Goal: Task Accomplishment & Management: Manage account settings

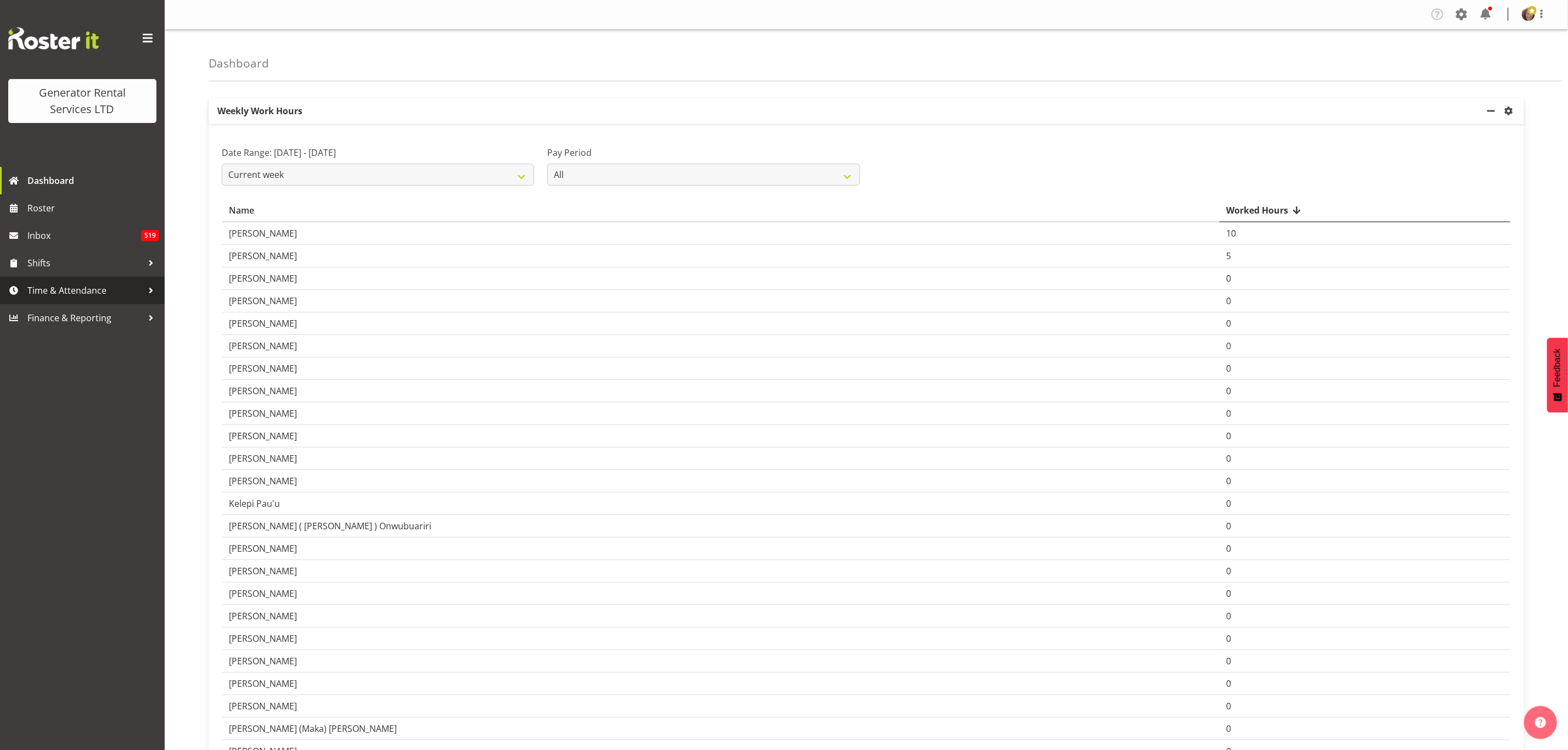
click at [40, 284] on span "Time & Attendance" at bounding box center [85, 290] width 115 height 17
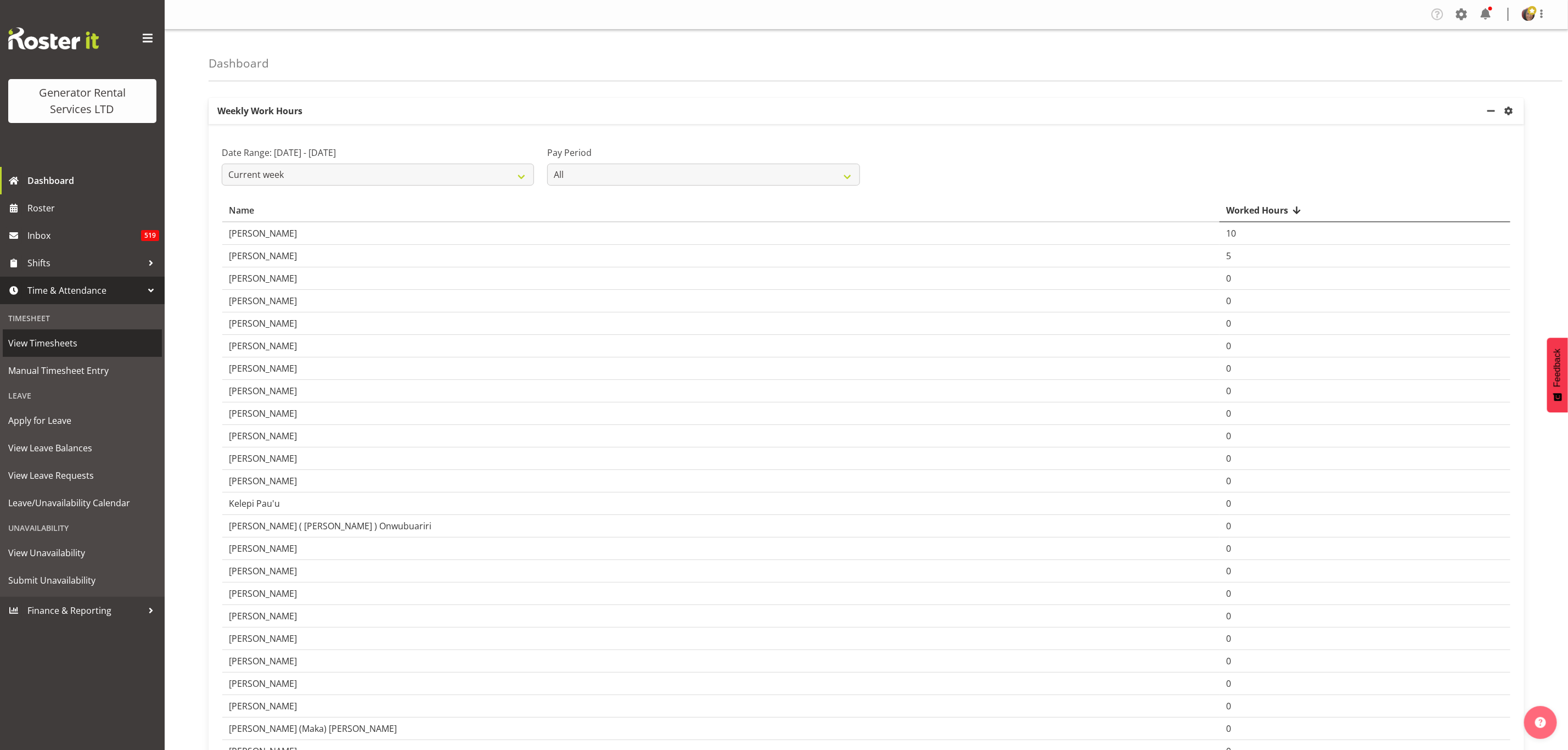
click at [30, 343] on span "View Timesheets" at bounding box center [82, 343] width 149 height 17
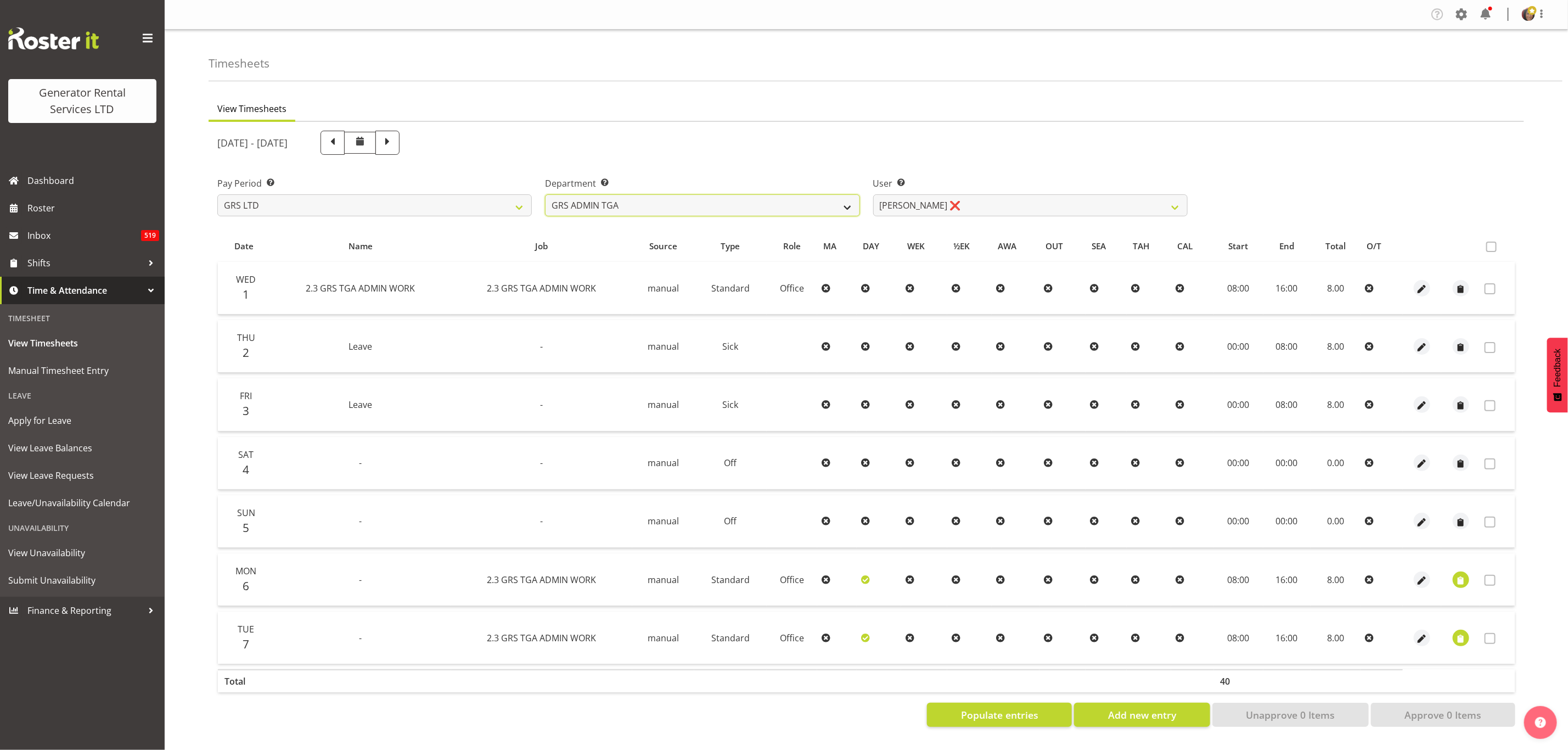
click at [854, 201] on select "GRS ADMIN TGA GRS HIRE TGA GRS SALES TGA" at bounding box center [702, 206] width 315 height 22
select select "21"
click at [545, 195] on select "GRS ADMIN TGA GRS HIRE TGA GRS SALES TGA" at bounding box center [702, 206] width 315 height 22
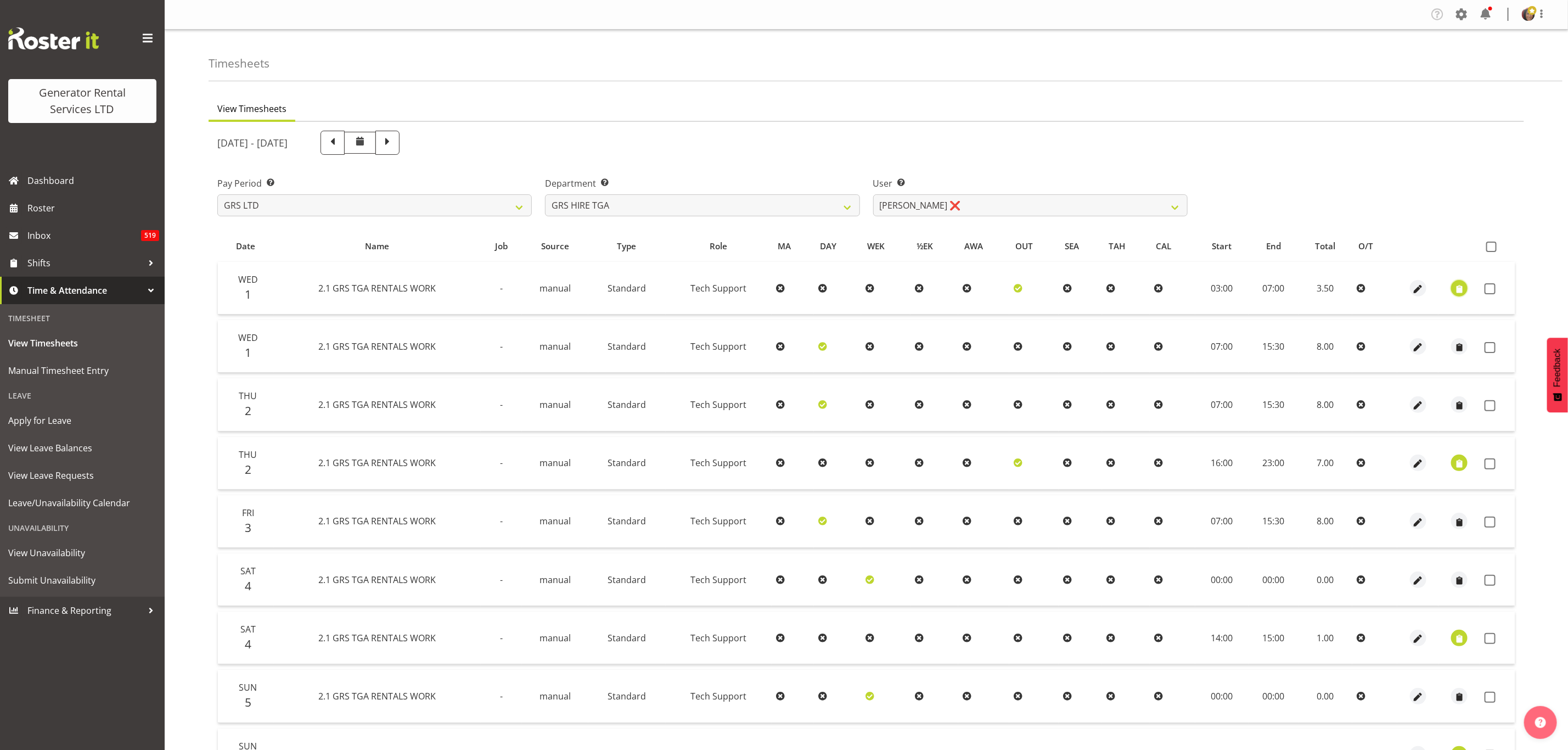
click at [1459, 287] on span "button" at bounding box center [1459, 289] width 13 height 13
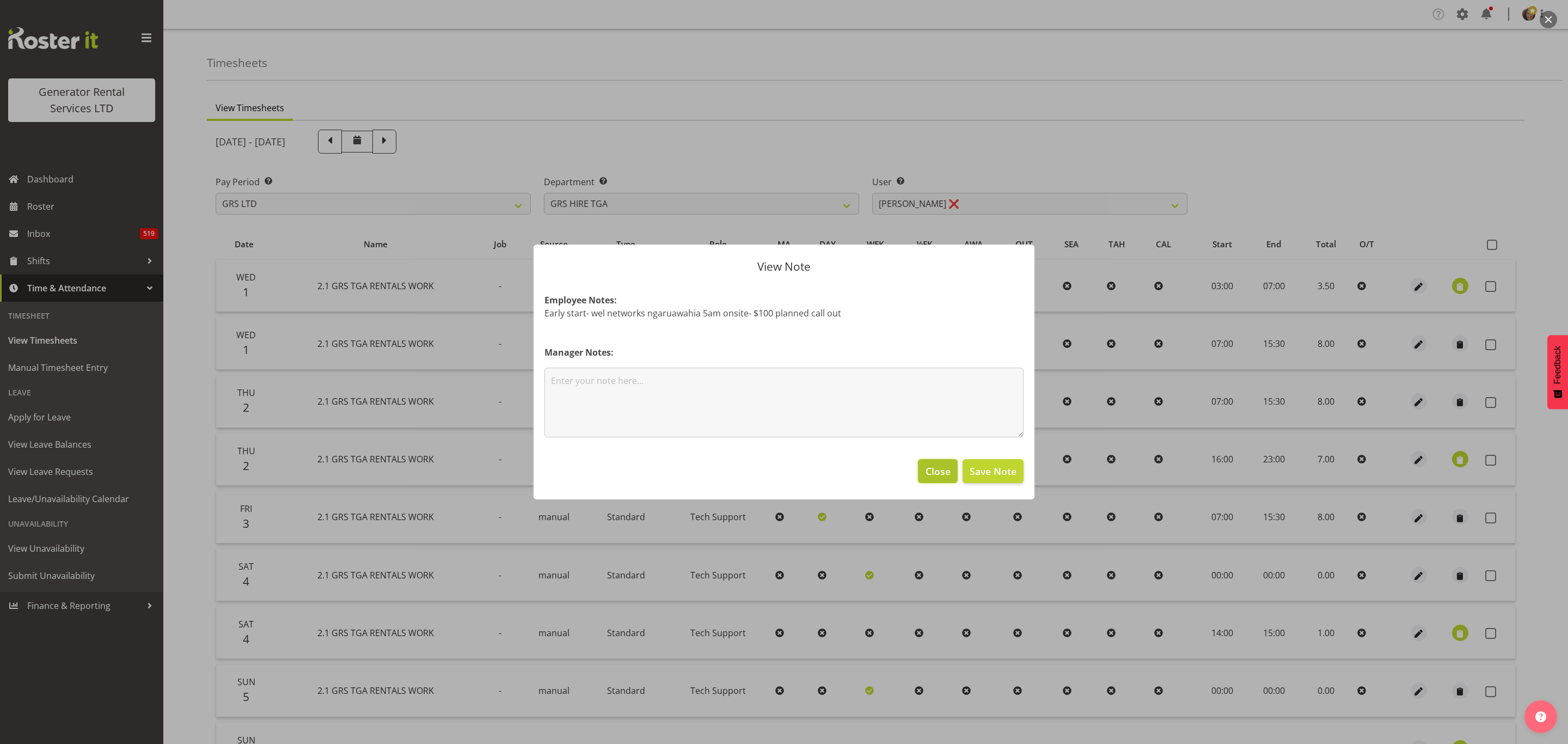
click at [926, 471] on span "Close" at bounding box center [938, 471] width 25 height 14
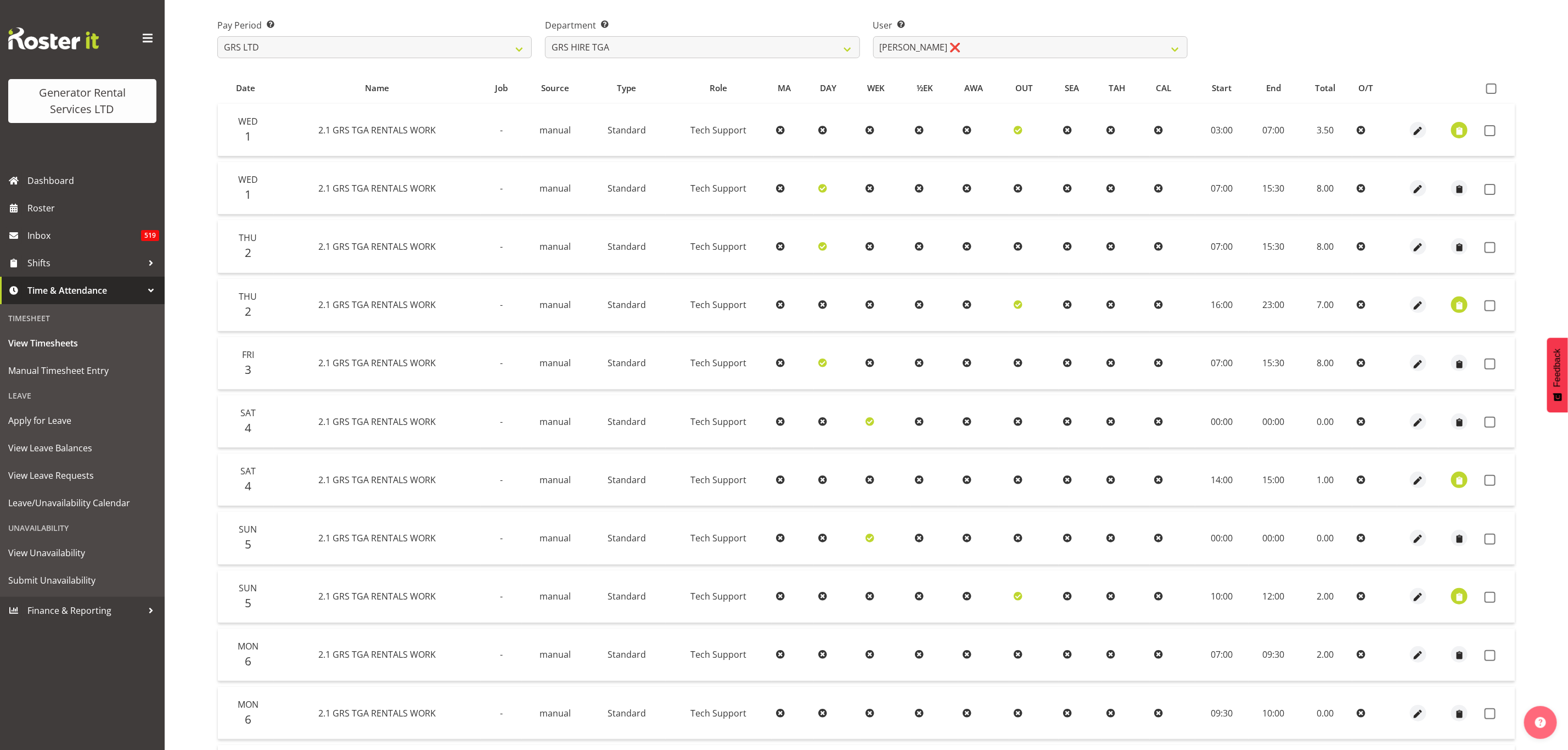
scroll to position [164, 0]
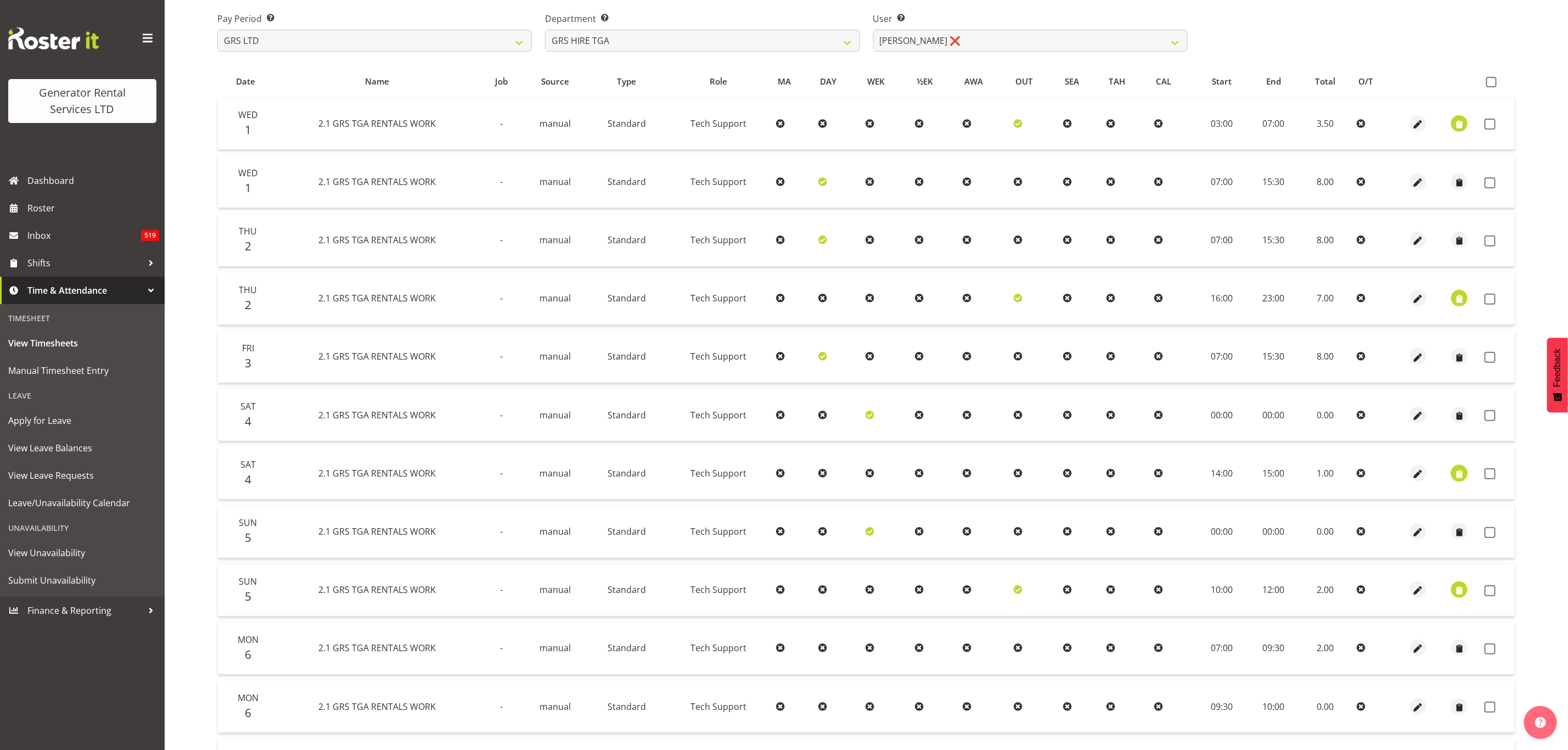
click at [1463, 468] on span "button" at bounding box center [1459, 474] width 13 height 13
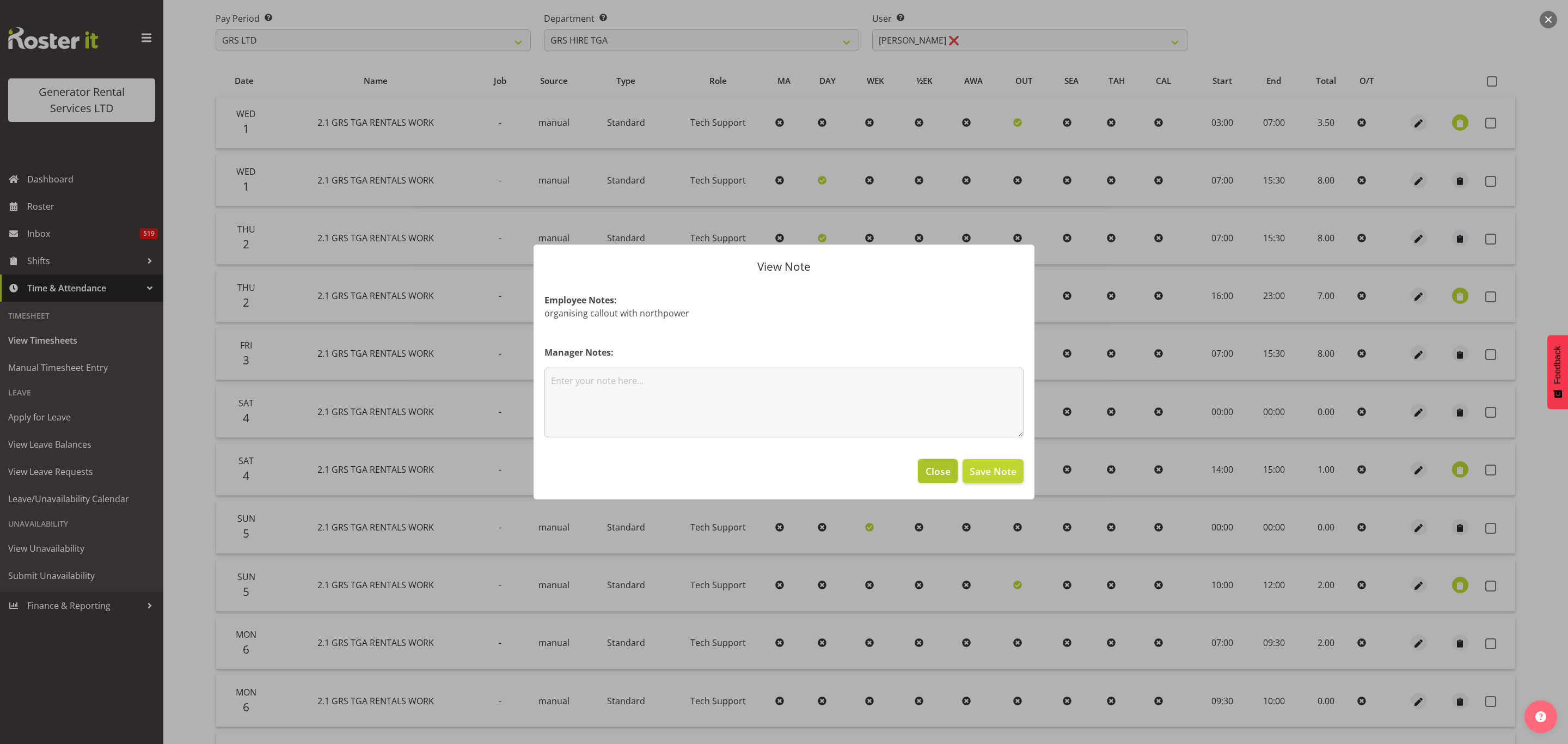
click at [941, 468] on span "Close" at bounding box center [938, 471] width 25 height 14
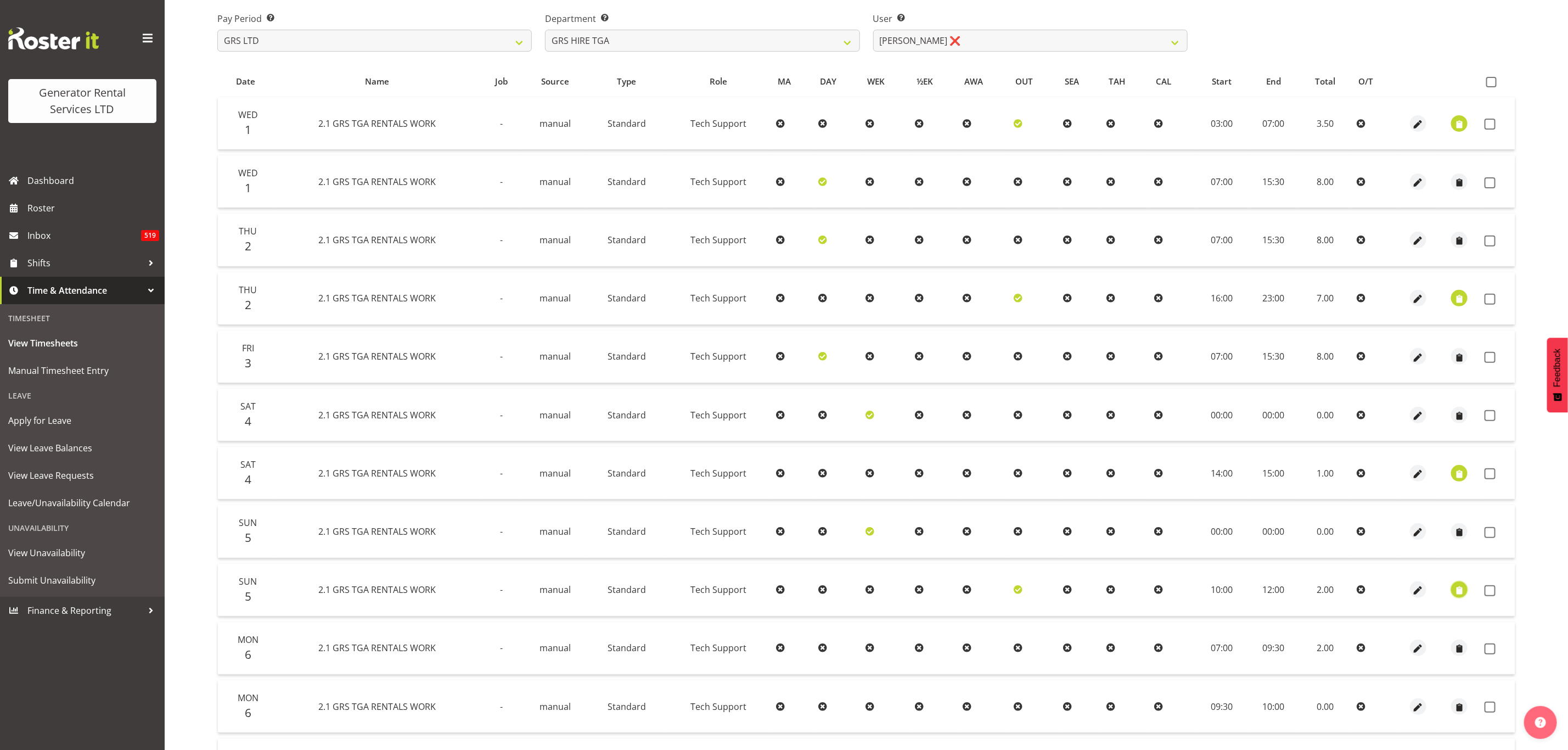
click at [1459, 589] on span "button" at bounding box center [1459, 591] width 13 height 13
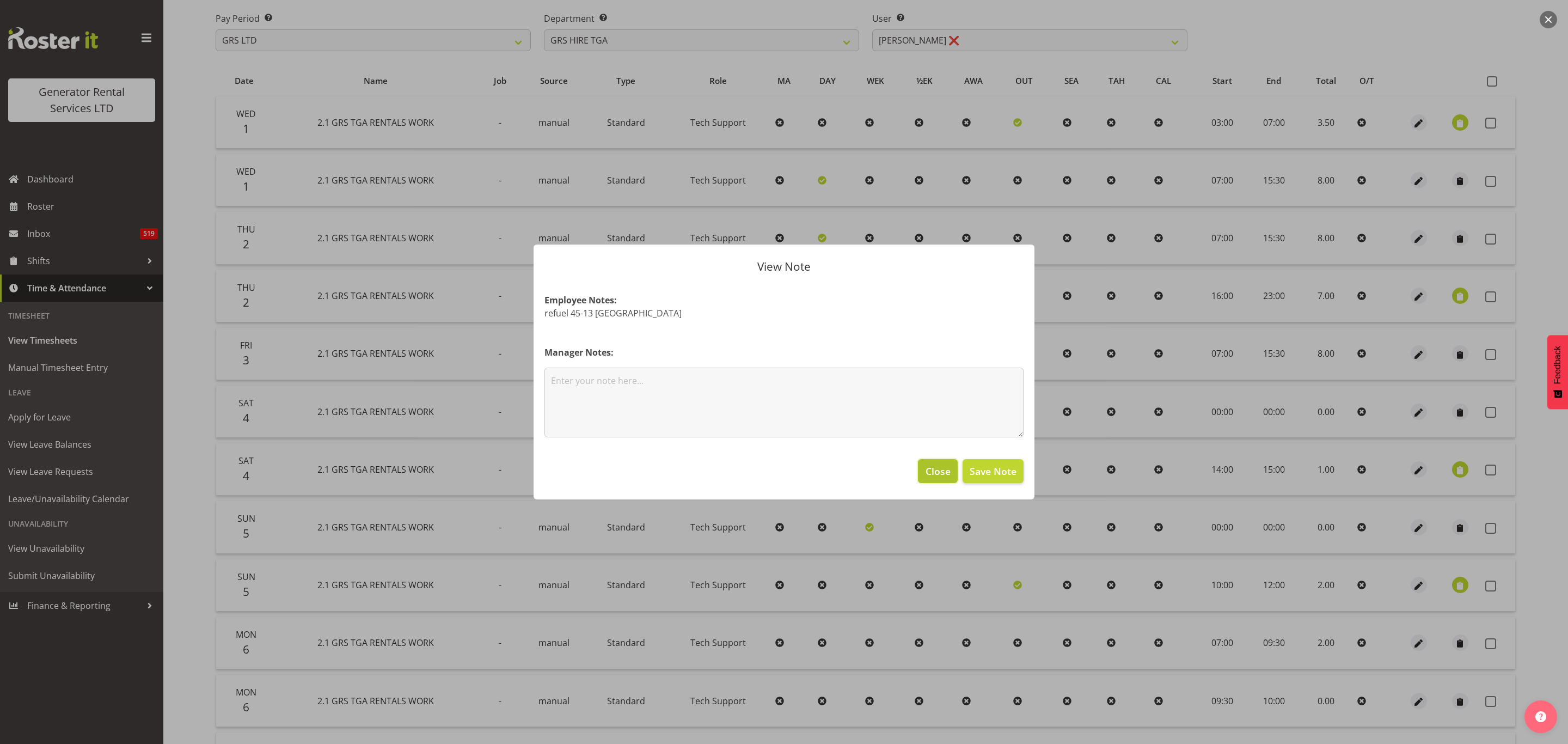
click at [929, 468] on span "Close" at bounding box center [938, 471] width 25 height 14
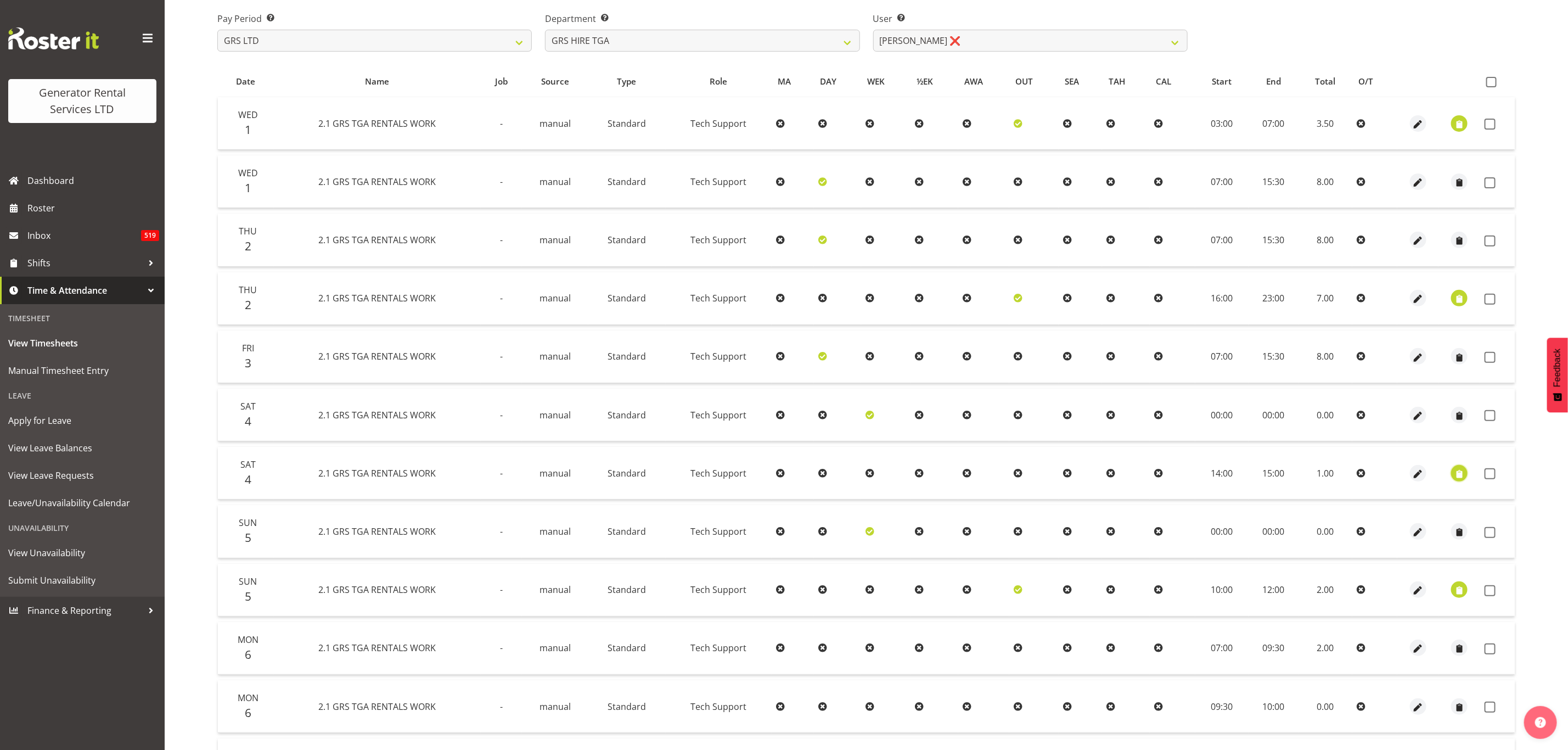
click at [1458, 468] on span "button" at bounding box center [1459, 474] width 13 height 13
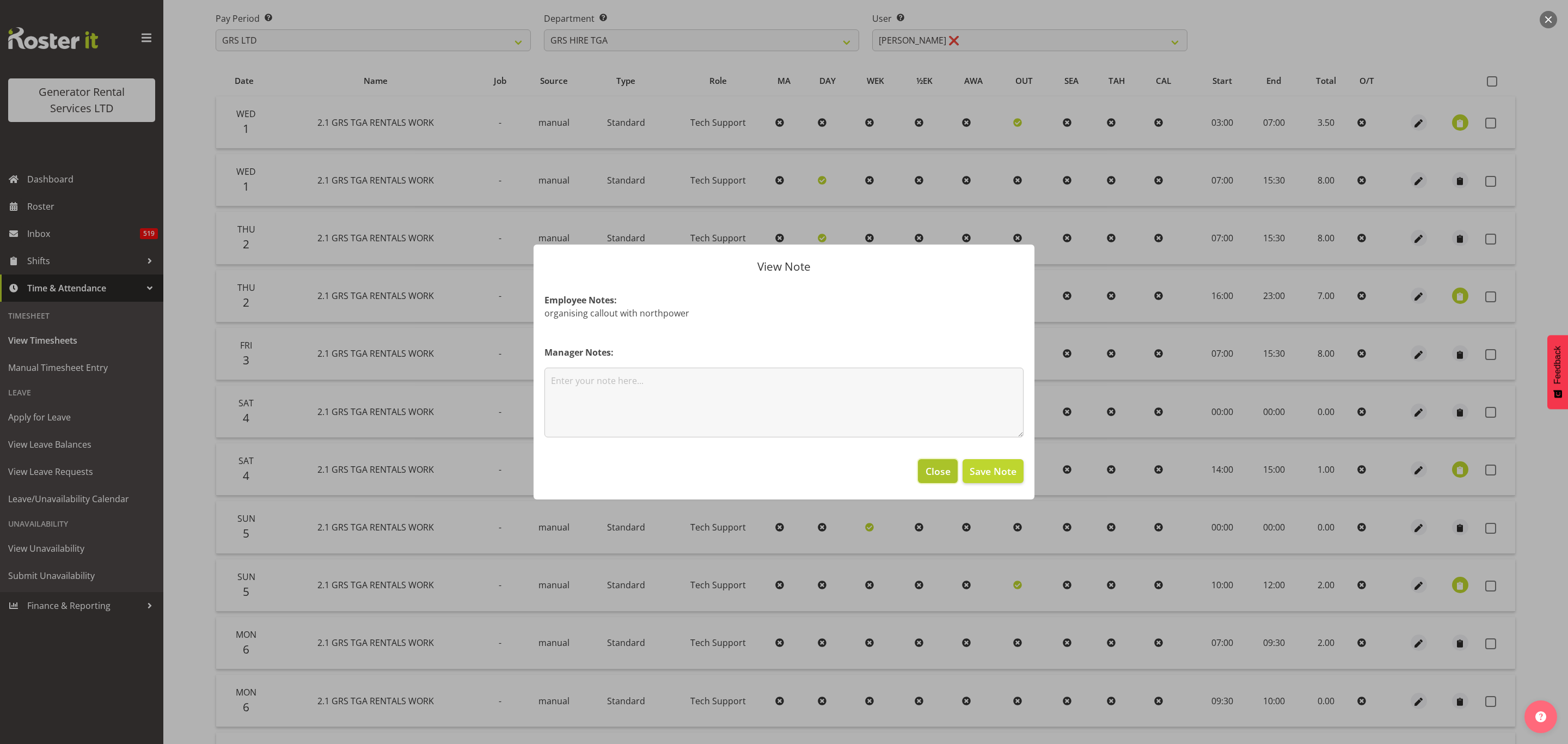
click at [938, 466] on span "Close" at bounding box center [938, 471] width 25 height 14
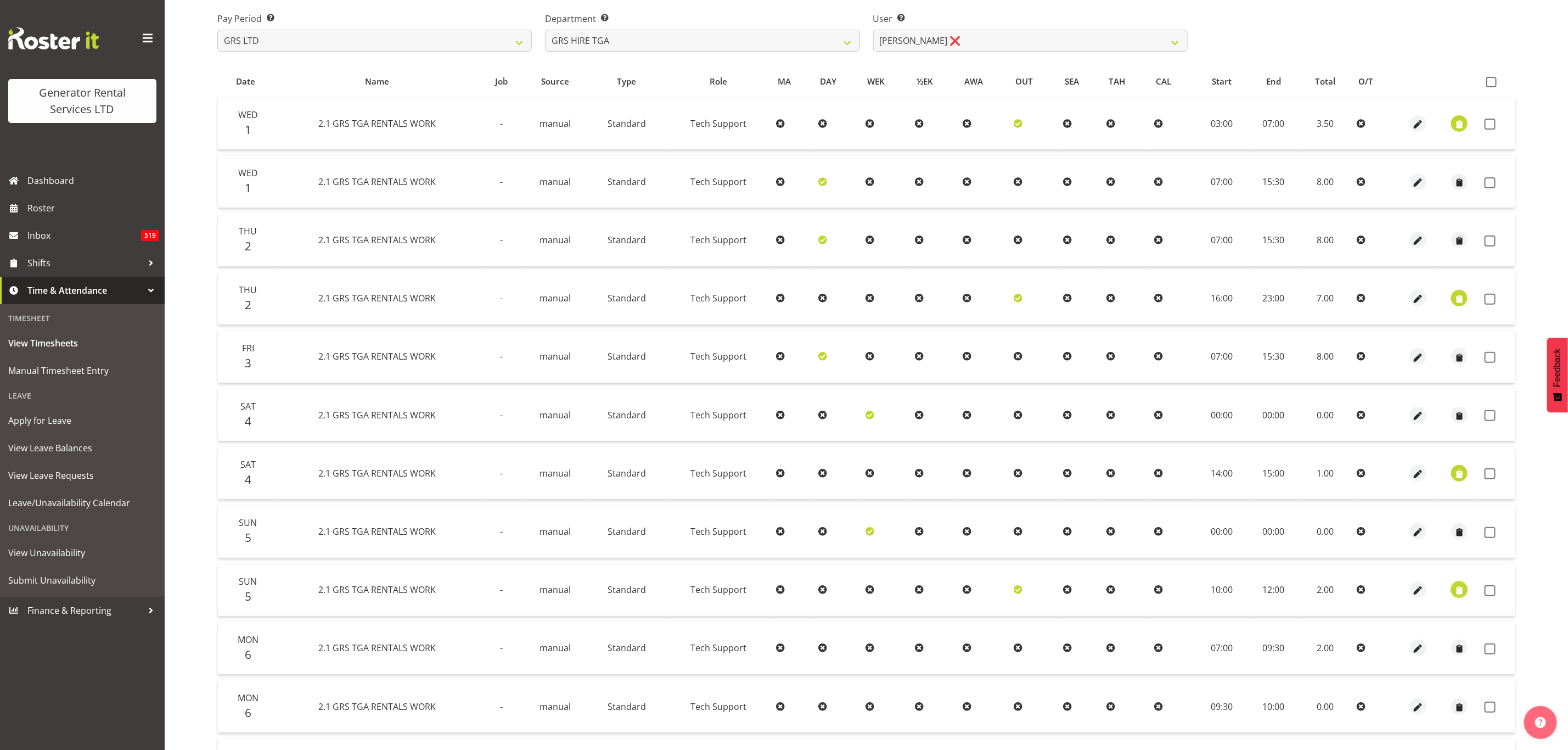
click at [1463, 587] on span "button" at bounding box center [1459, 591] width 13 height 13
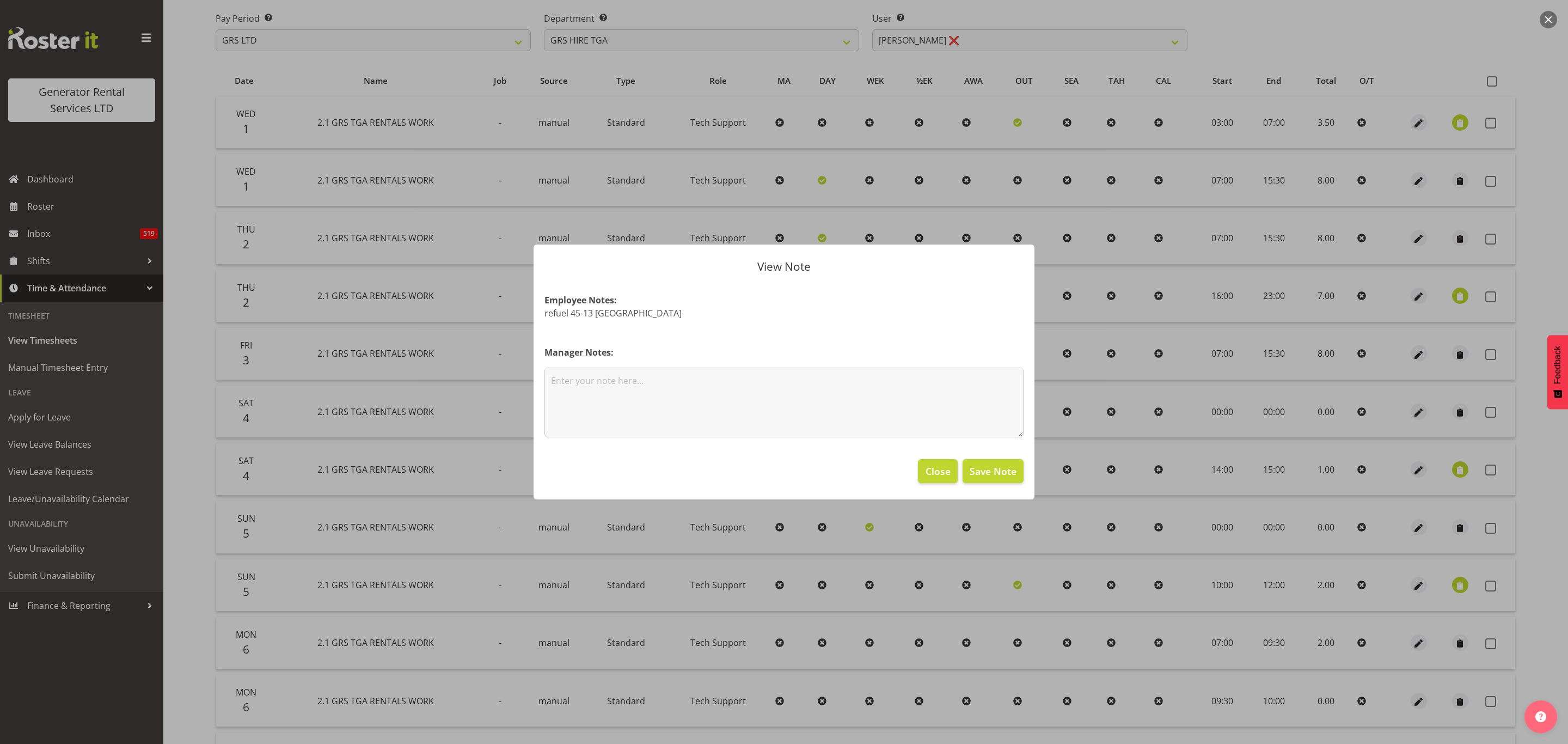
click at [1451, 581] on div at bounding box center [784, 372] width 1568 height 744
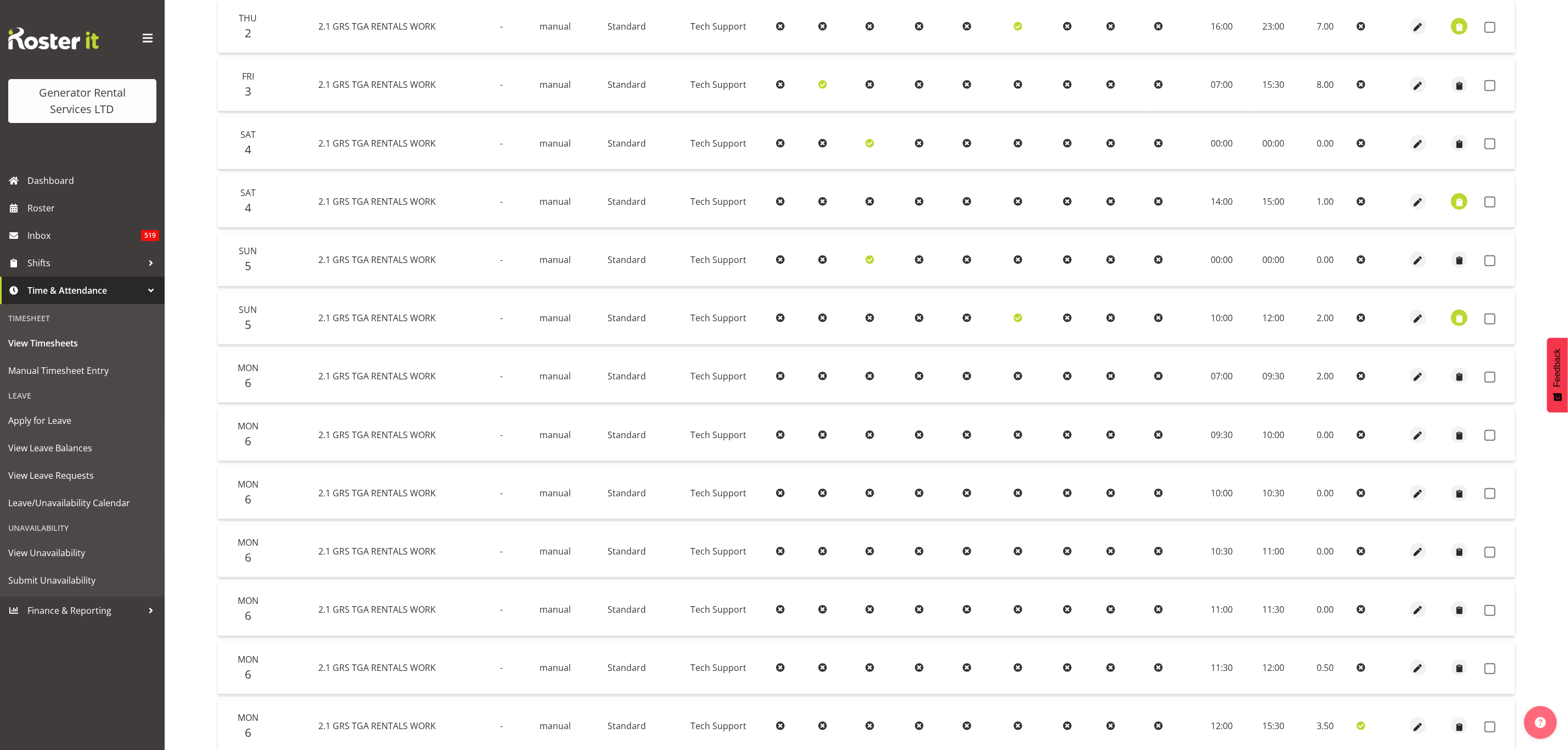
scroll to position [88, 0]
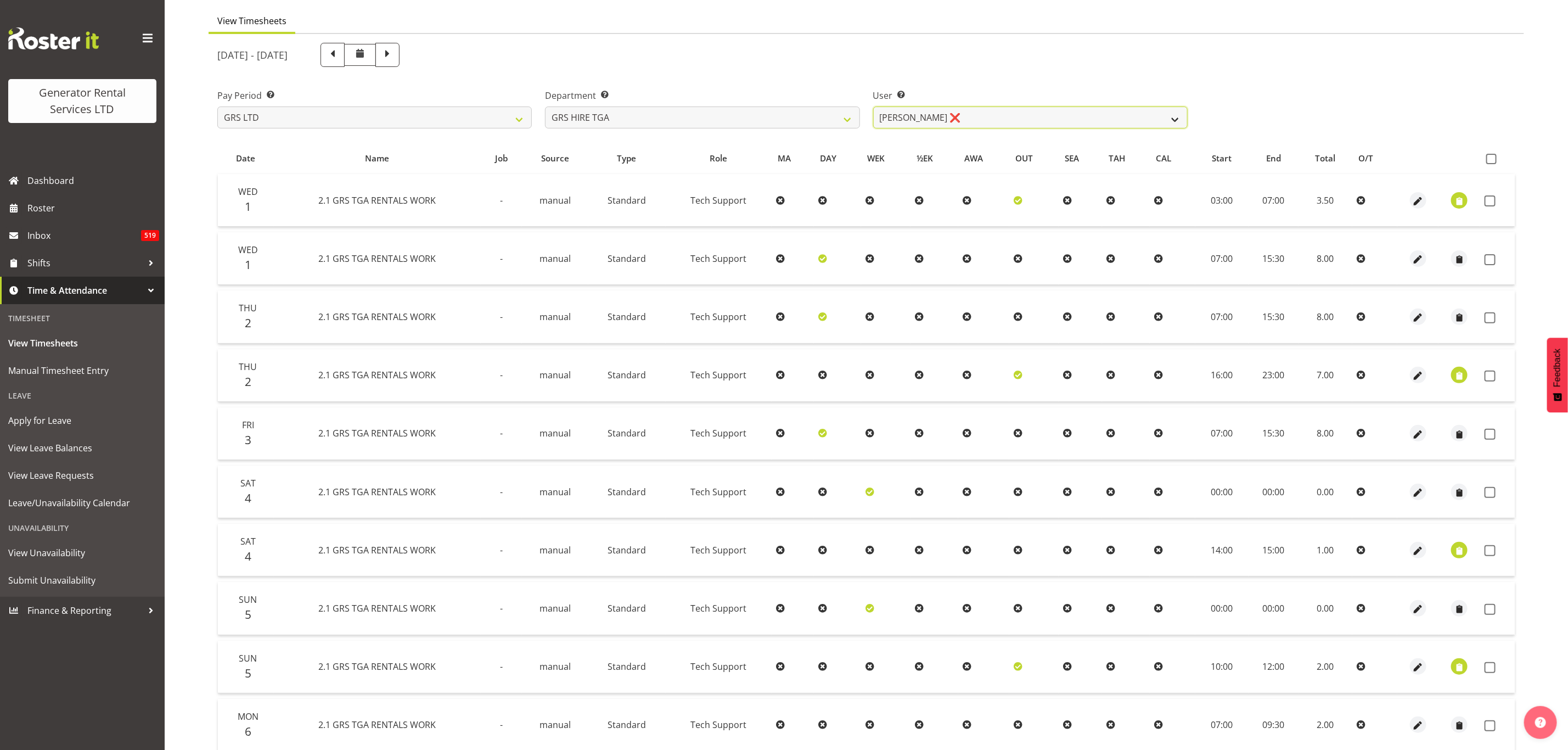
click at [952, 116] on select "James Hilhorst ❌ Nathan Maxwell ❌ Rob Wallace ❌ Steve Knill ❌" at bounding box center [1030, 118] width 315 height 22
select select "11248"
click at [873, 107] on select "James Hilhorst ❌ Nathan Maxwell ❌ Rob Wallace ❌ Steve Knill ❌" at bounding box center [1030, 118] width 315 height 22
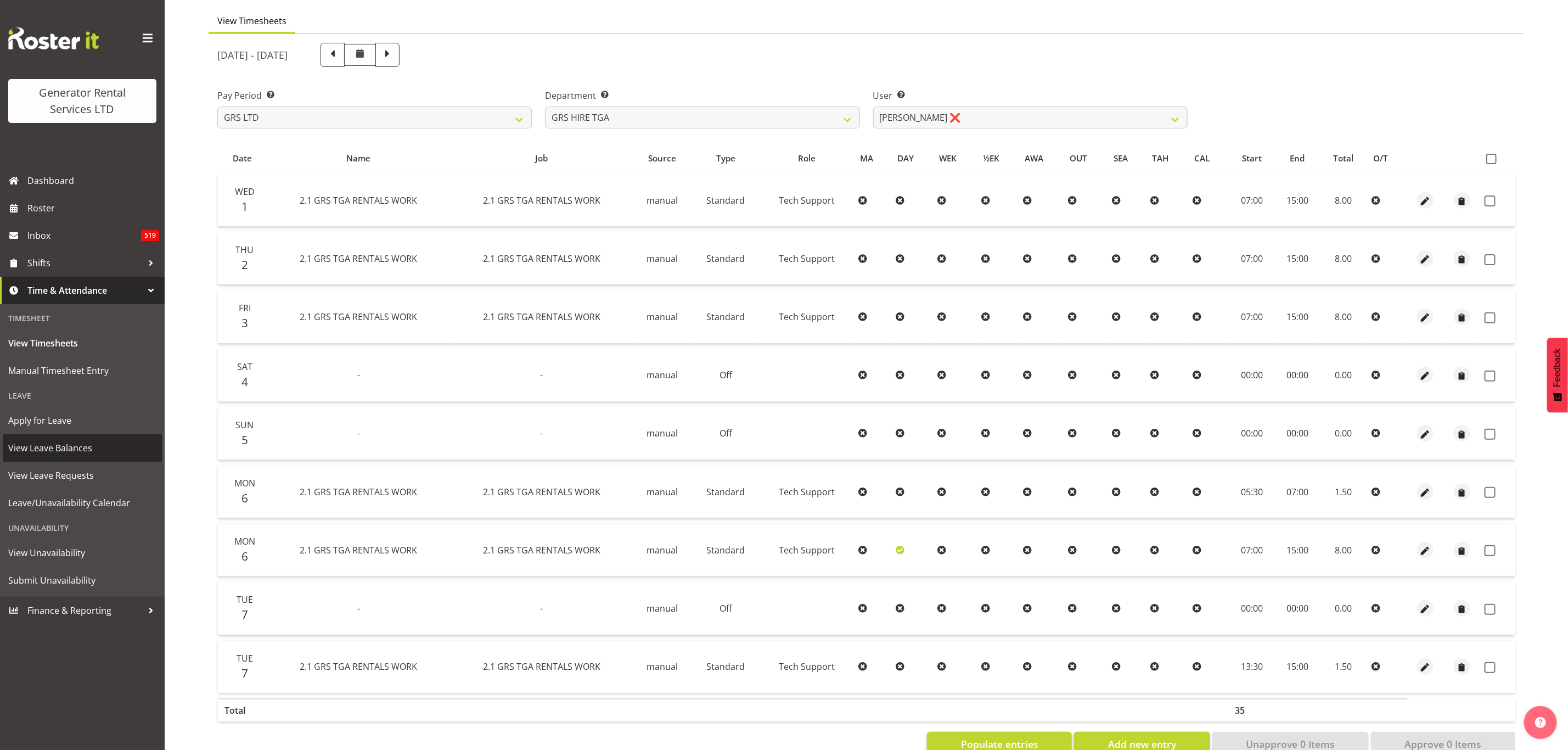
click at [47, 441] on span "View Leave Balances" at bounding box center [82, 447] width 149 height 17
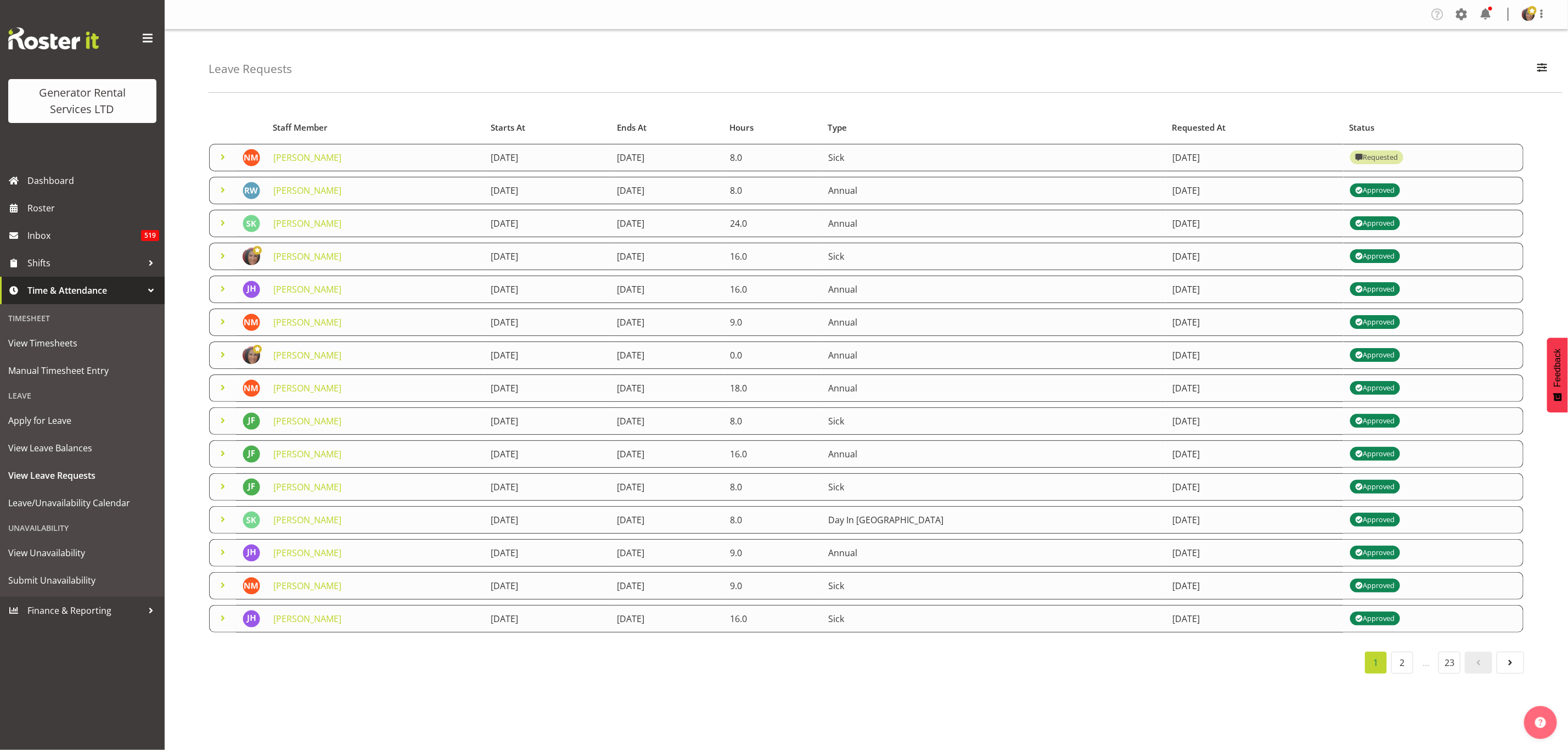
click at [218, 153] on span at bounding box center [222, 157] width 13 height 13
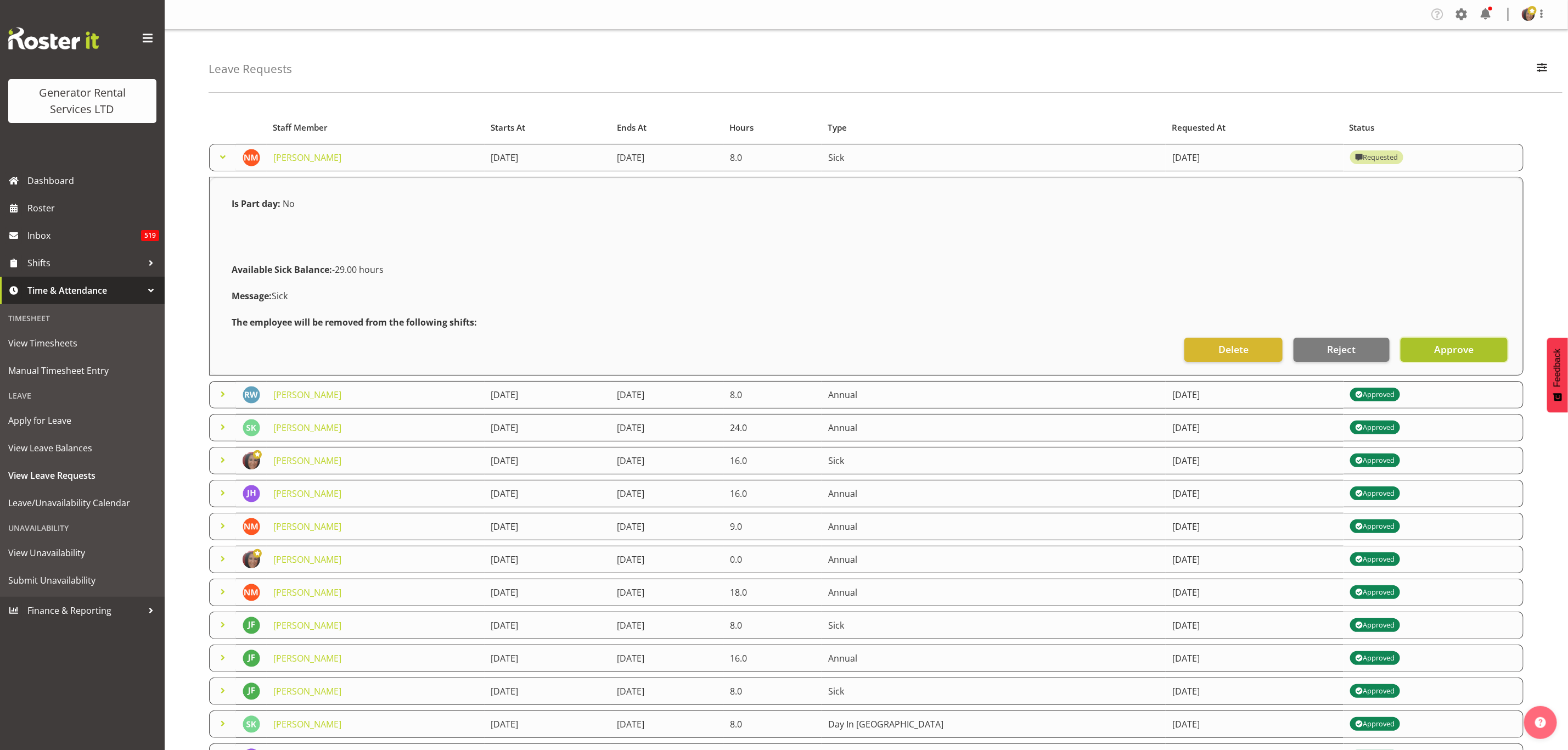
click at [1442, 348] on span "Approve" at bounding box center [1454, 349] width 39 height 14
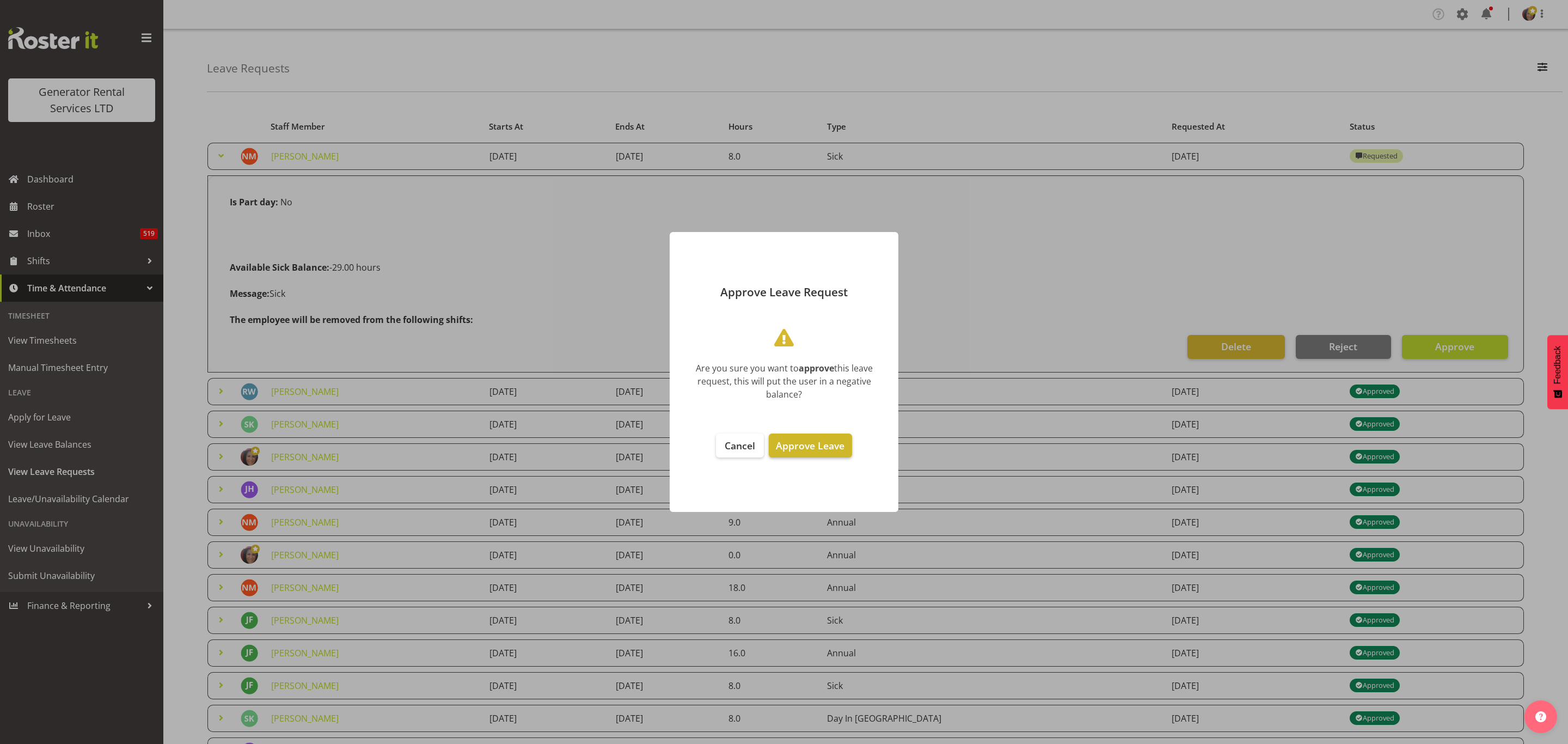
click at [804, 436] on button "Approve Leave" at bounding box center [810, 445] width 83 height 24
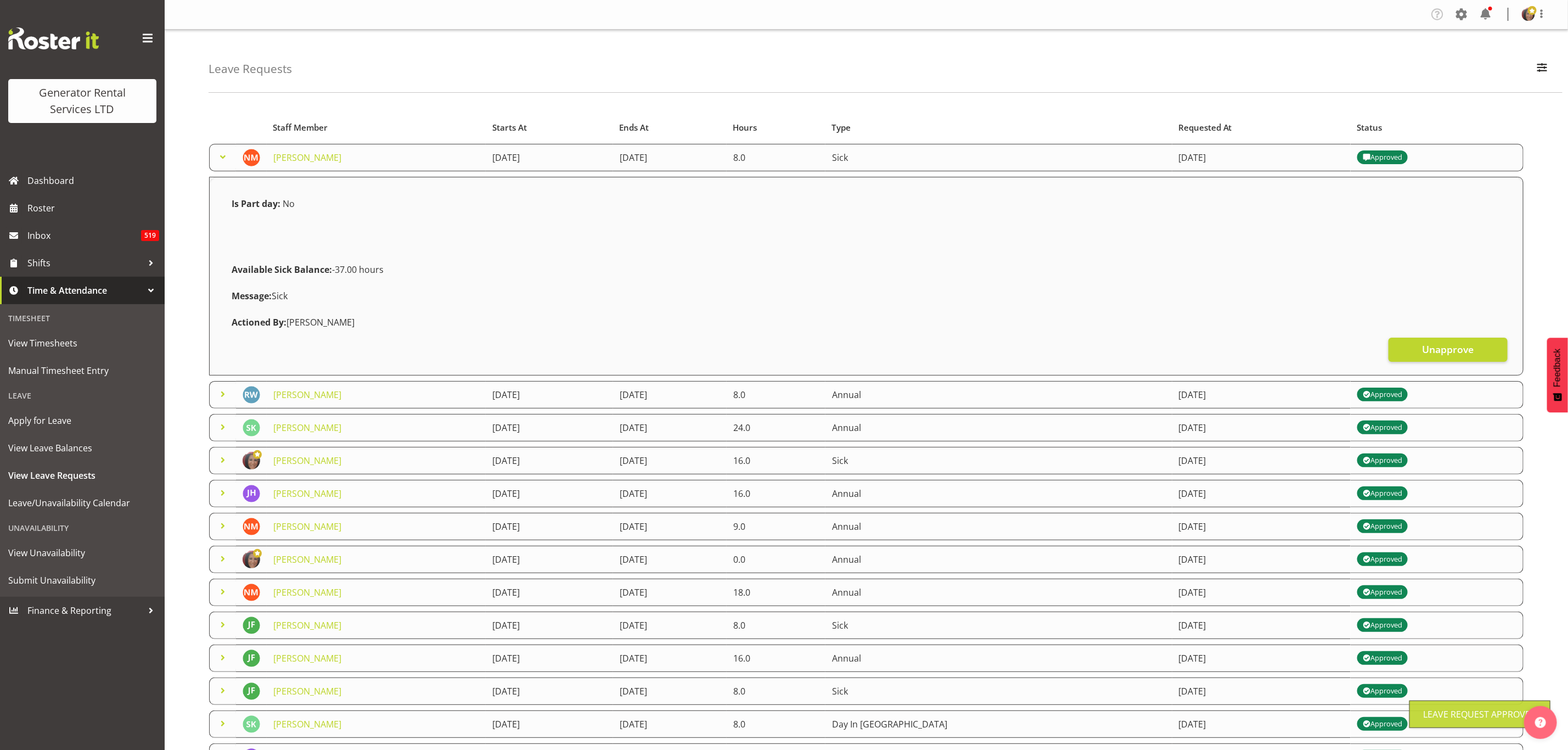
click at [222, 153] on span at bounding box center [222, 157] width 13 height 13
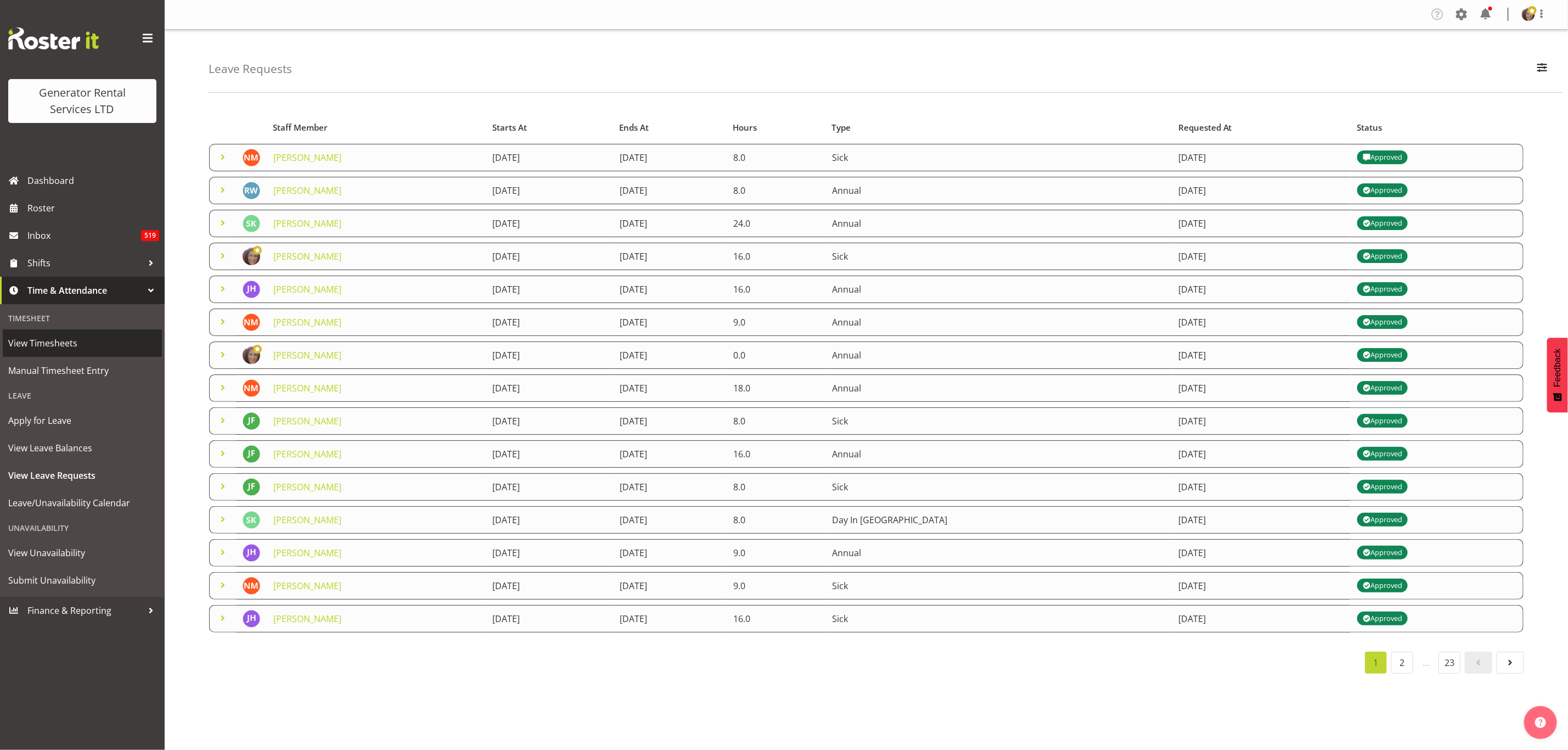
click at [39, 340] on span "View Timesheets" at bounding box center [82, 343] width 149 height 17
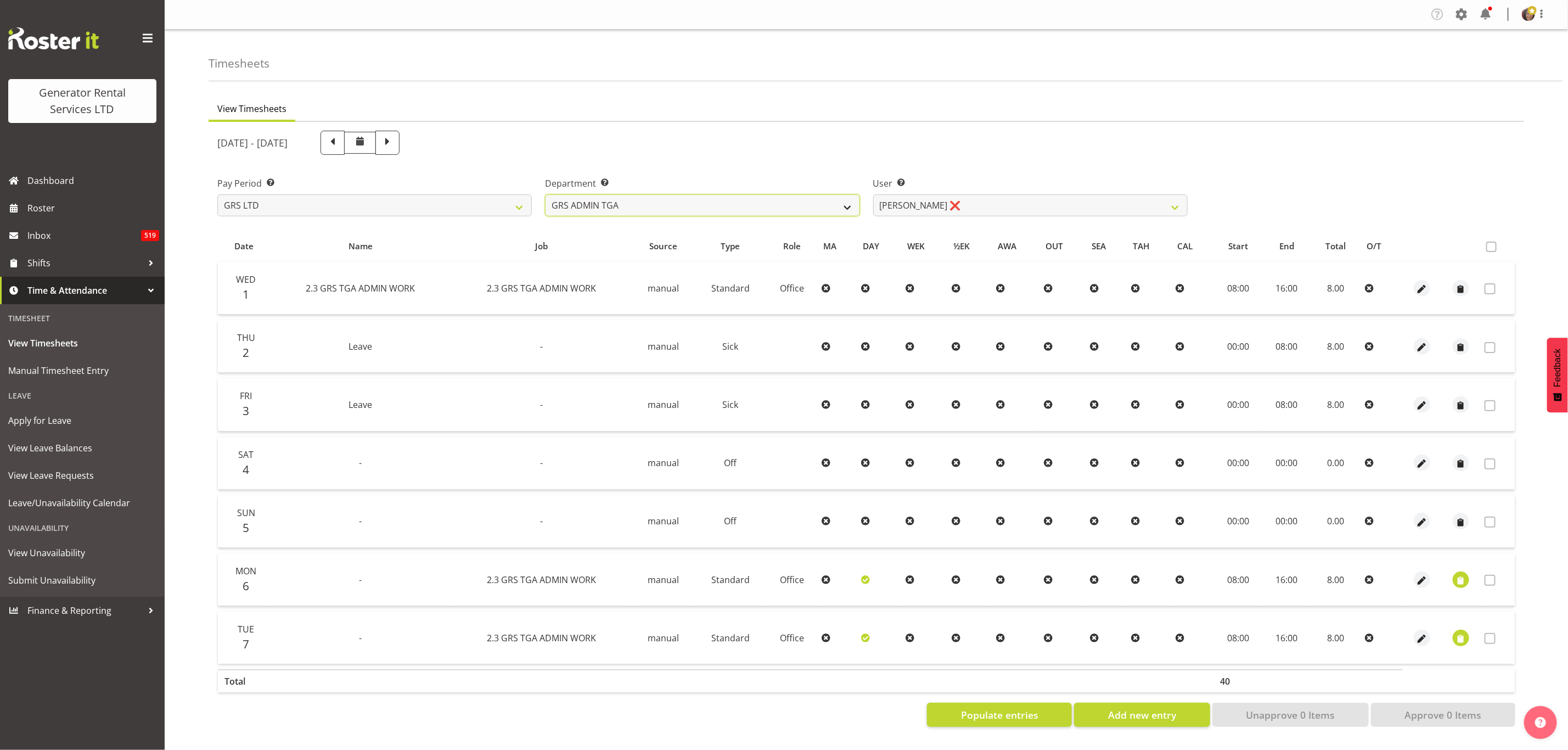
click at [822, 201] on select "GRS ADMIN TGA GRS HIRE TGA GRS SALES TGA" at bounding box center [702, 206] width 315 height 22
select select "21"
click at [545, 195] on select "GRS ADMIN TGA GRS HIRE TGA GRS SALES TGA" at bounding box center [702, 206] width 315 height 22
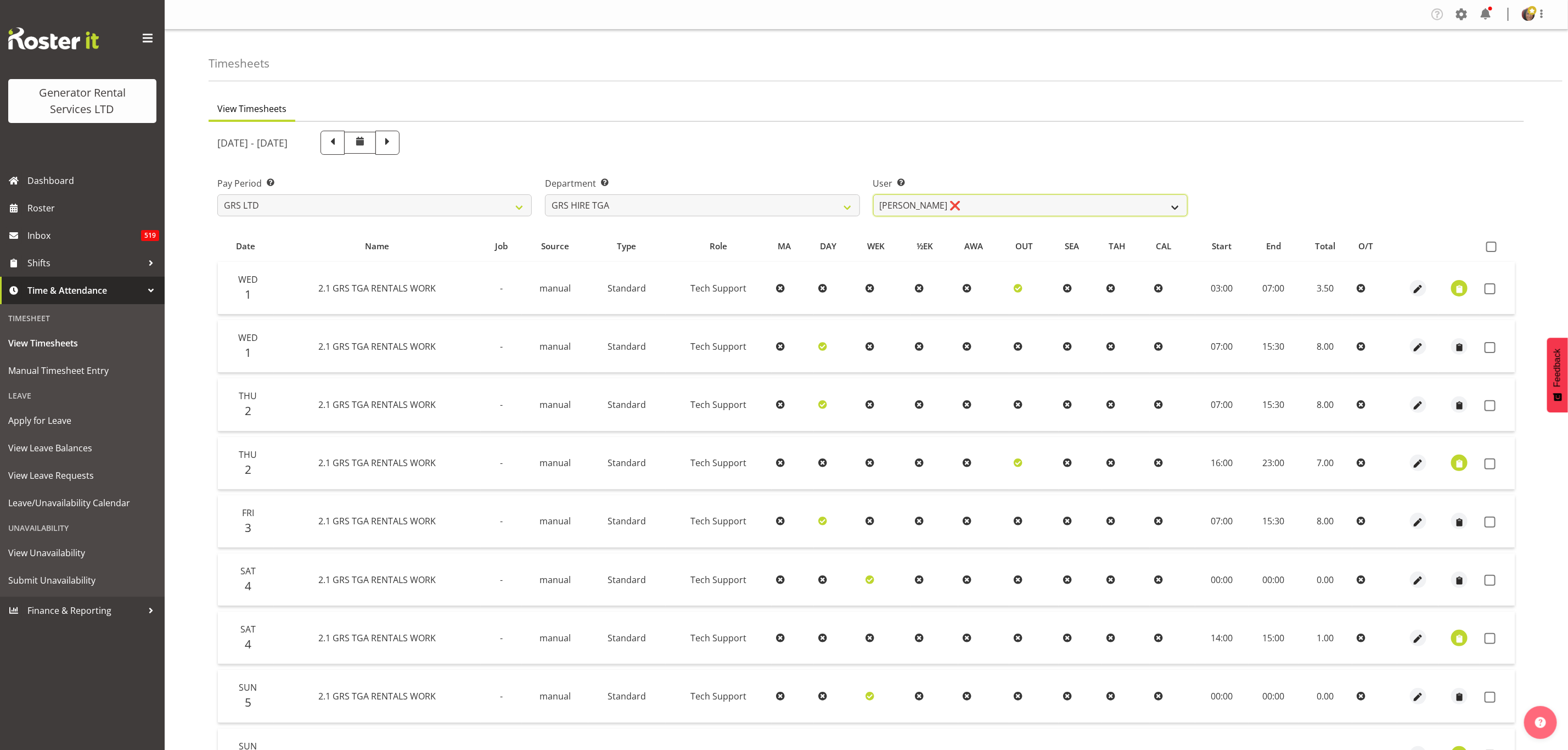
click at [927, 196] on select "[PERSON_NAME] ❌ [PERSON_NAME] ❌ [PERSON_NAME] ❌ [PERSON_NAME] ❌" at bounding box center [1030, 206] width 315 height 22
select select "11248"
click at [873, 195] on select "[PERSON_NAME] ❌ [PERSON_NAME] ❌ [PERSON_NAME] ❌ [PERSON_NAME] ❌" at bounding box center [1030, 206] width 315 height 22
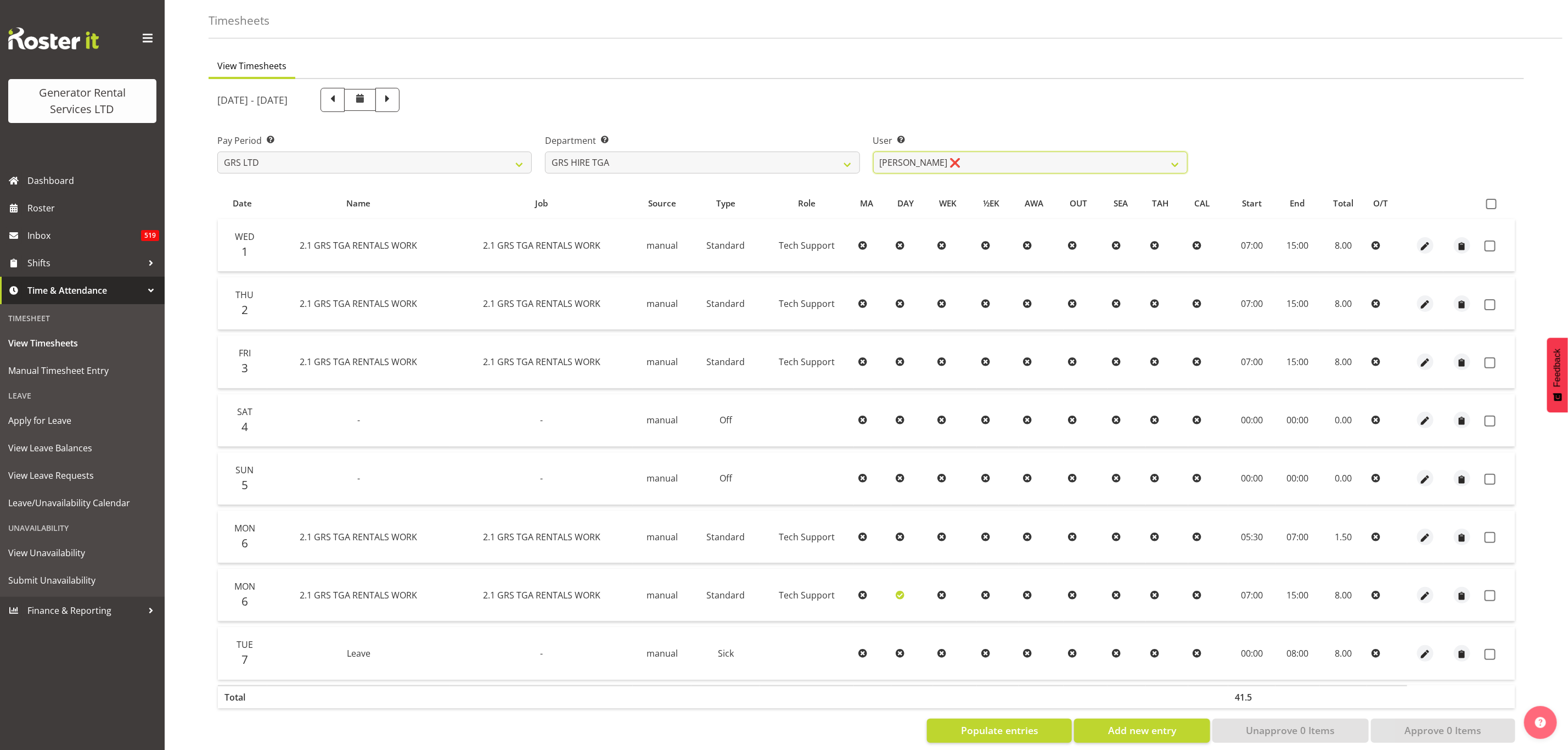
scroll to position [60, 0]
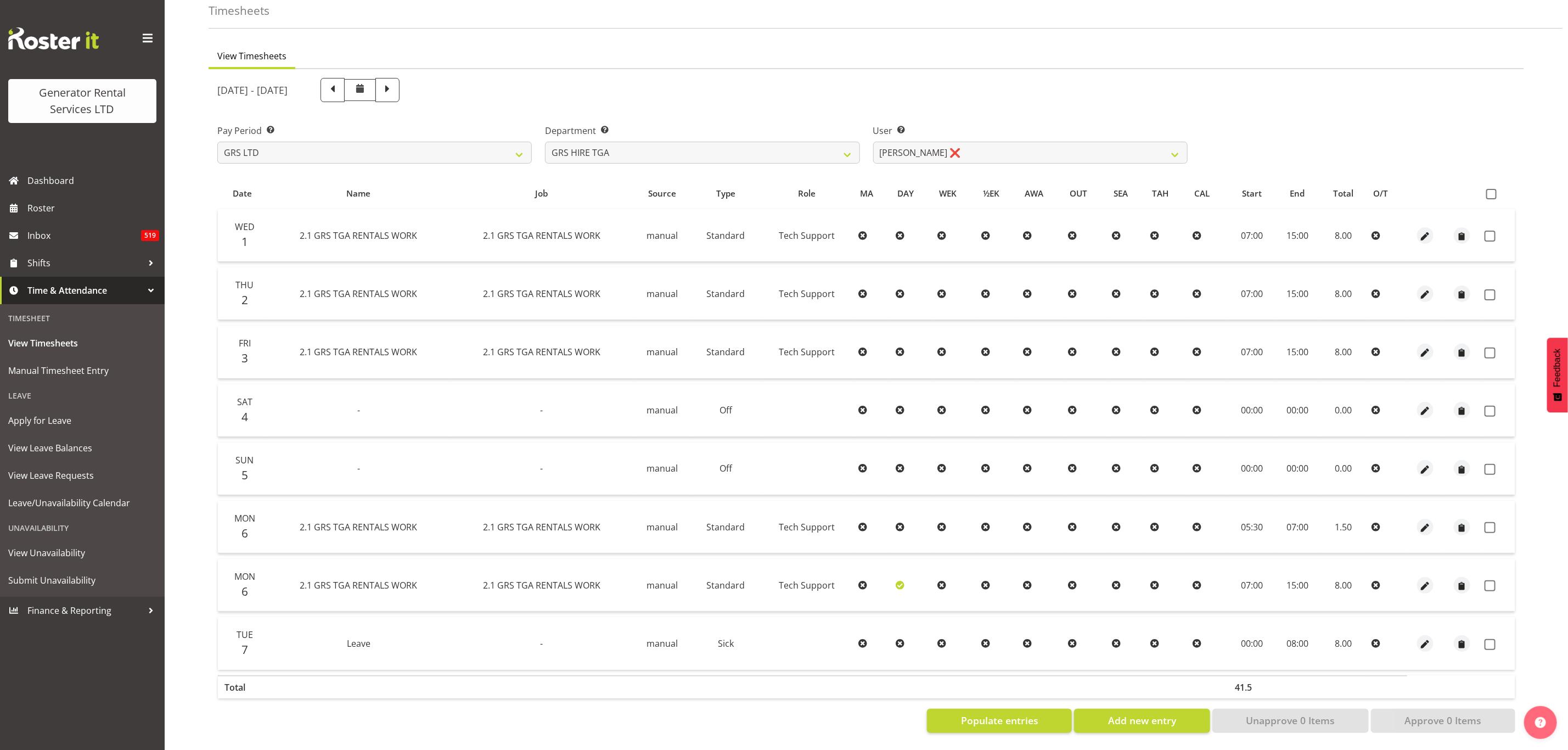
click at [1495, 183] on th at bounding box center [1497, 193] width 34 height 21
click at [1492, 189] on span at bounding box center [1491, 194] width 10 height 10
click at [1492, 190] on input "checkbox" at bounding box center [1490, 194] width 7 height 7
checkbox input "true"
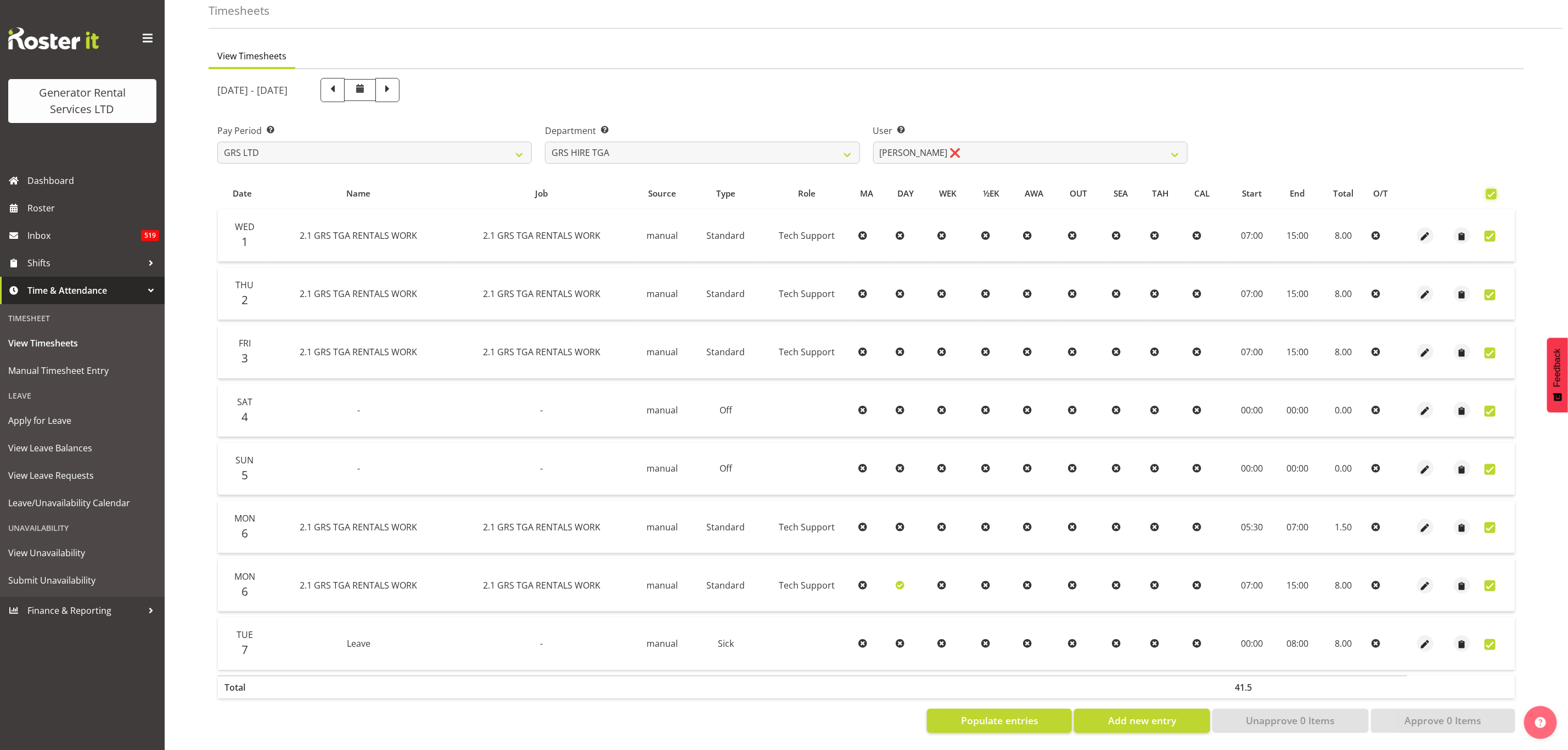
checkbox input "true"
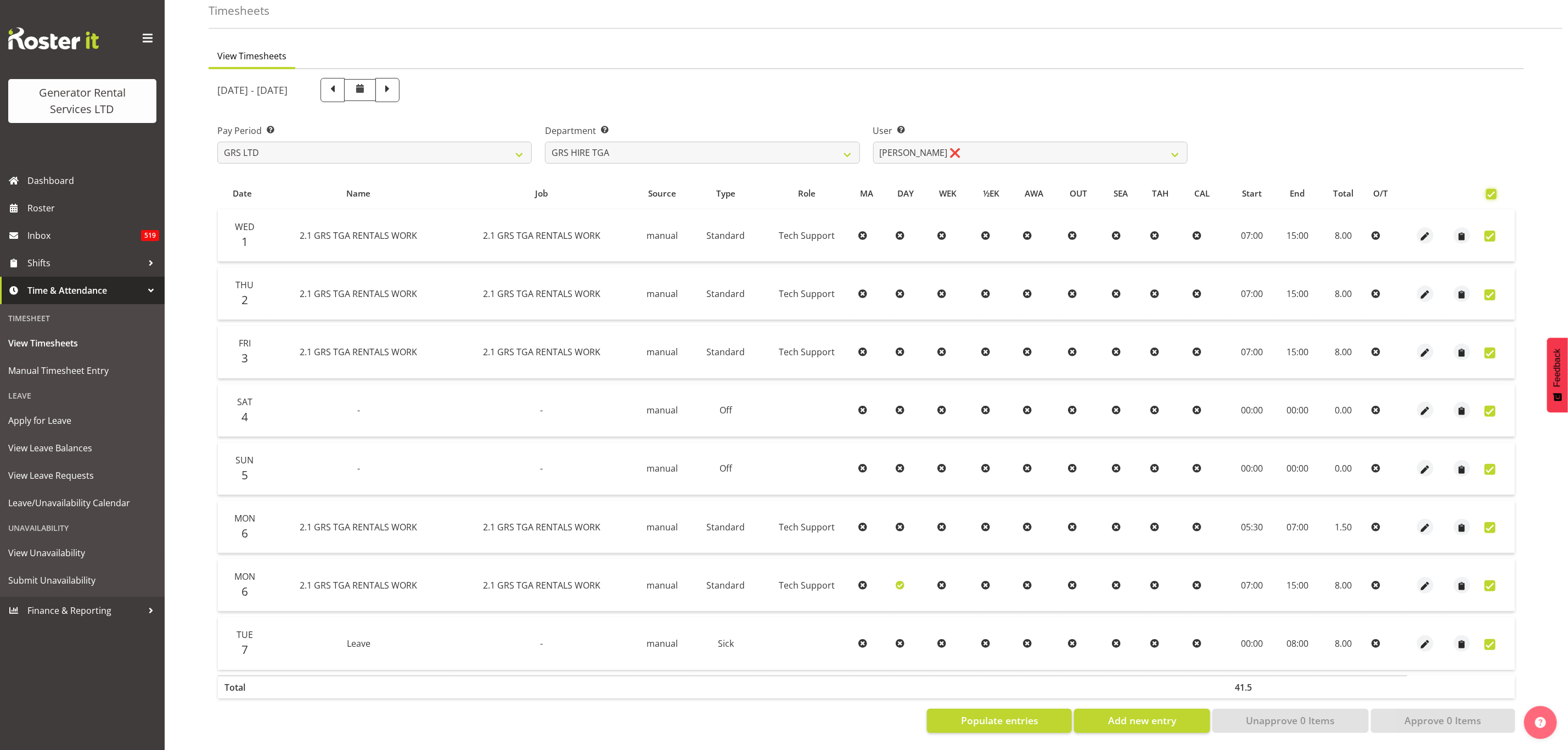
checkbox input "true"
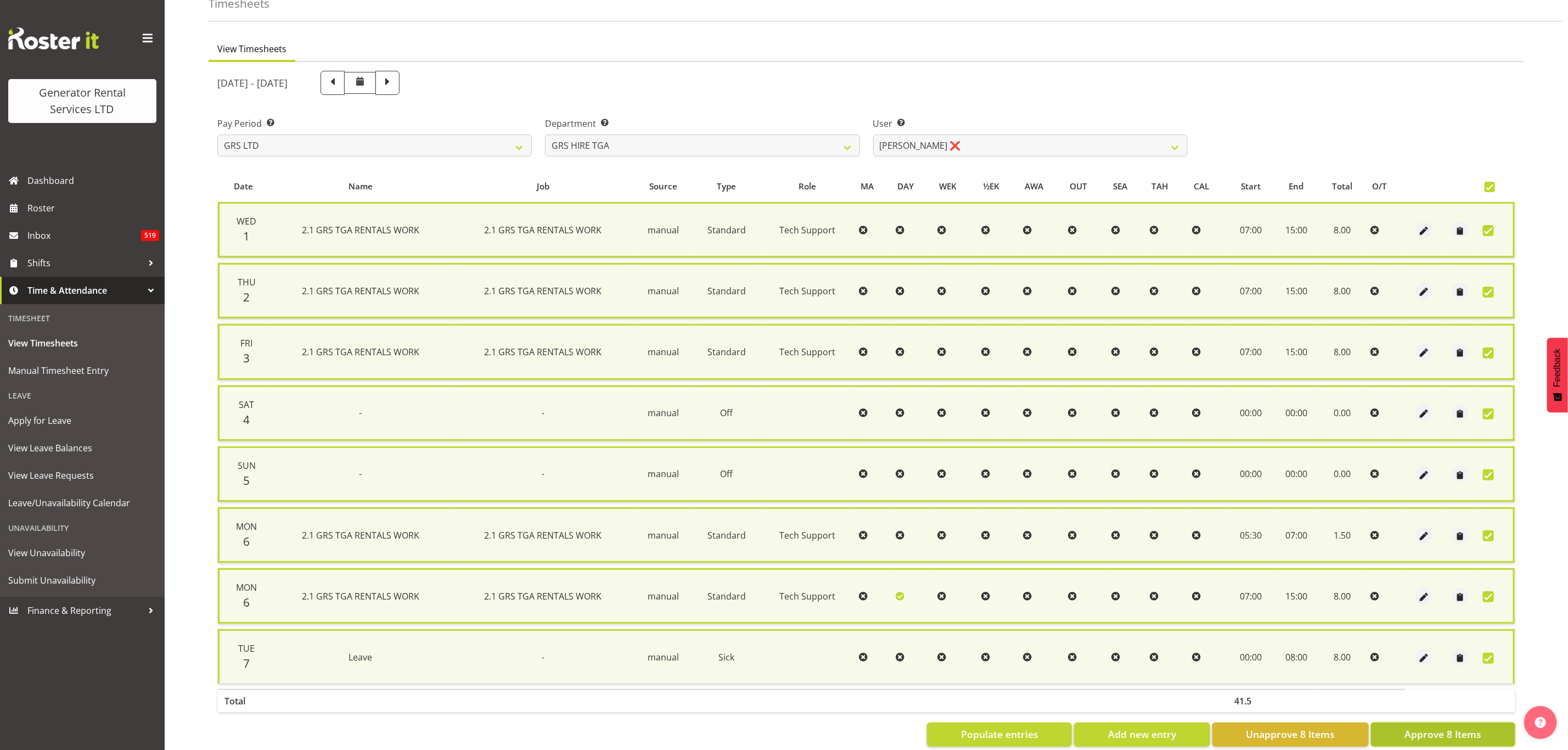
click at [1476, 727] on span "Approve 8 Items" at bounding box center [1443, 733] width 77 height 14
checkbox input "false"
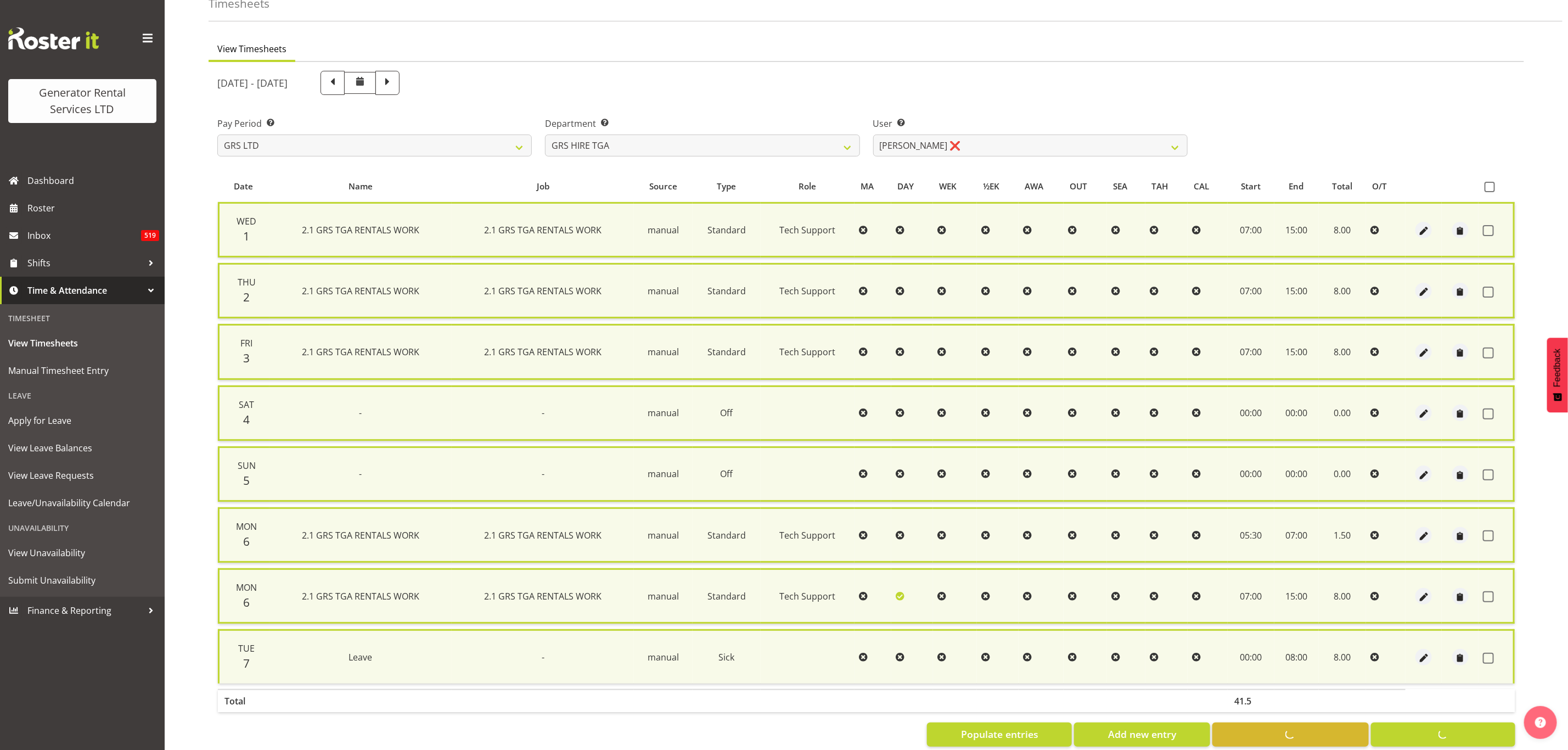
checkbox input "false"
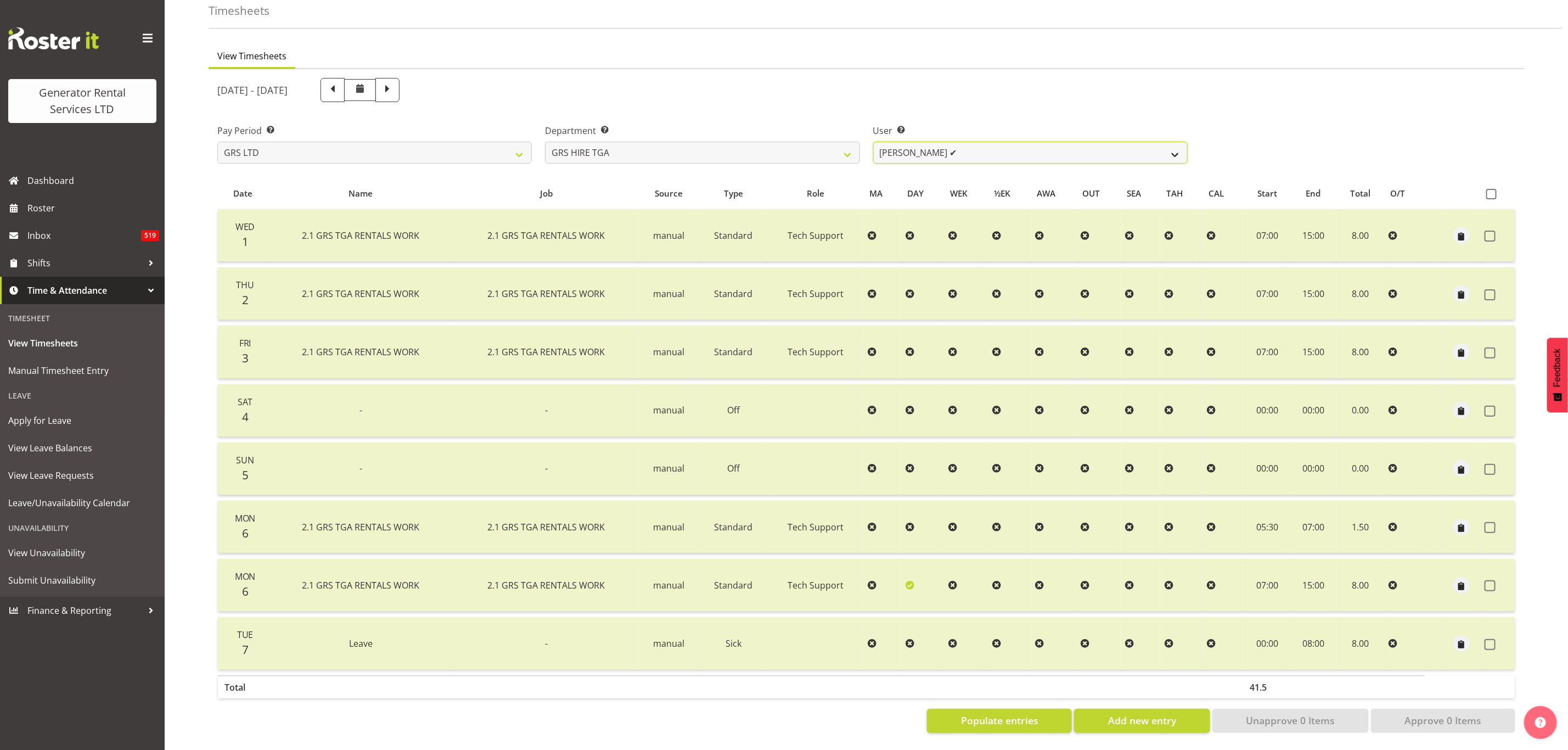
click at [964, 142] on select "James Hilhorst ❌ Nathan Maxwell ✔ Rob Wallace ❌ Steve Knill ❌" at bounding box center [1030, 153] width 315 height 22
select select "184"
click at [873, 142] on select "James Hilhorst ❌ Nathan Maxwell ✔ Rob Wallace ❌ Steve Knill ❌" at bounding box center [1030, 153] width 315 height 22
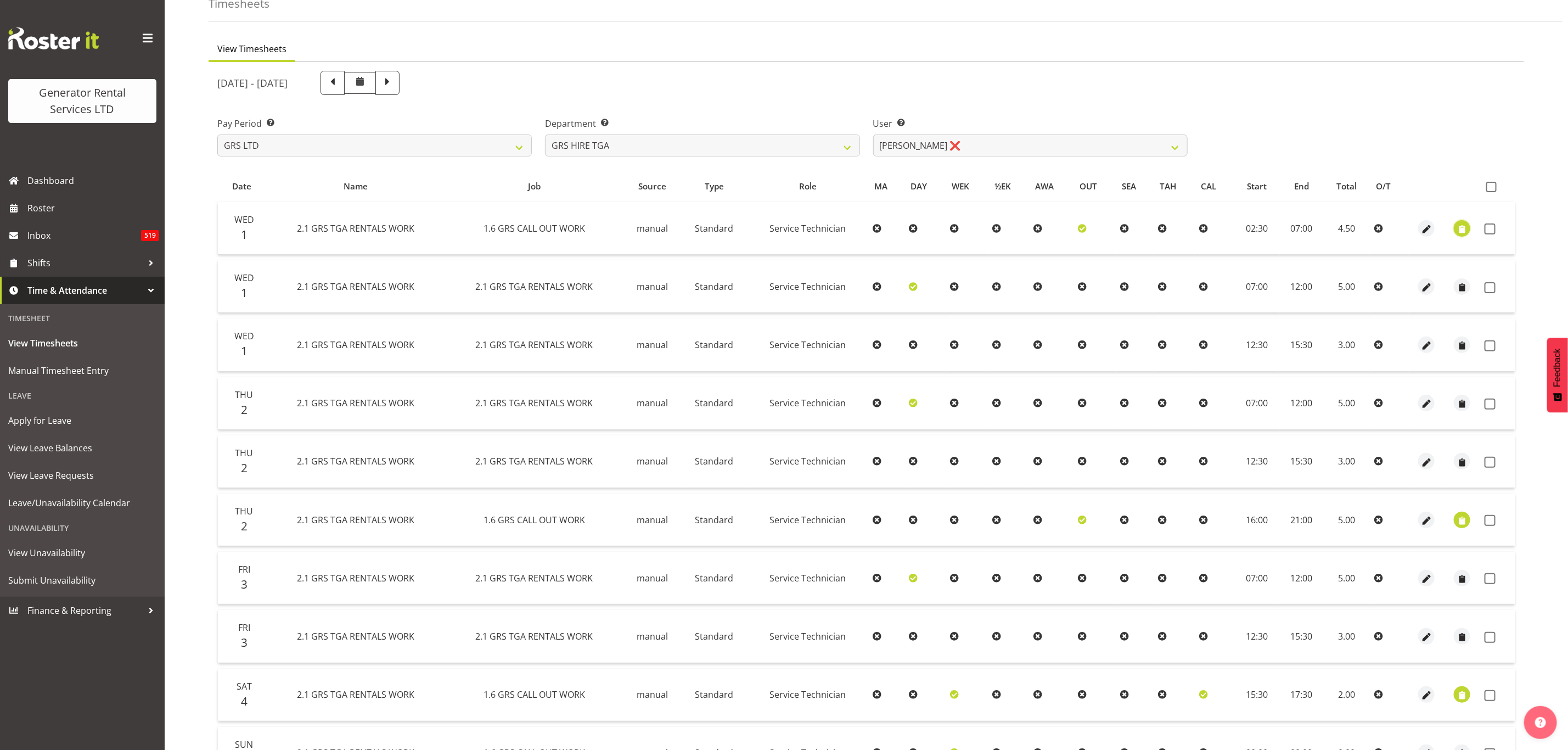
click at [1463, 225] on span "button" at bounding box center [1462, 229] width 13 height 13
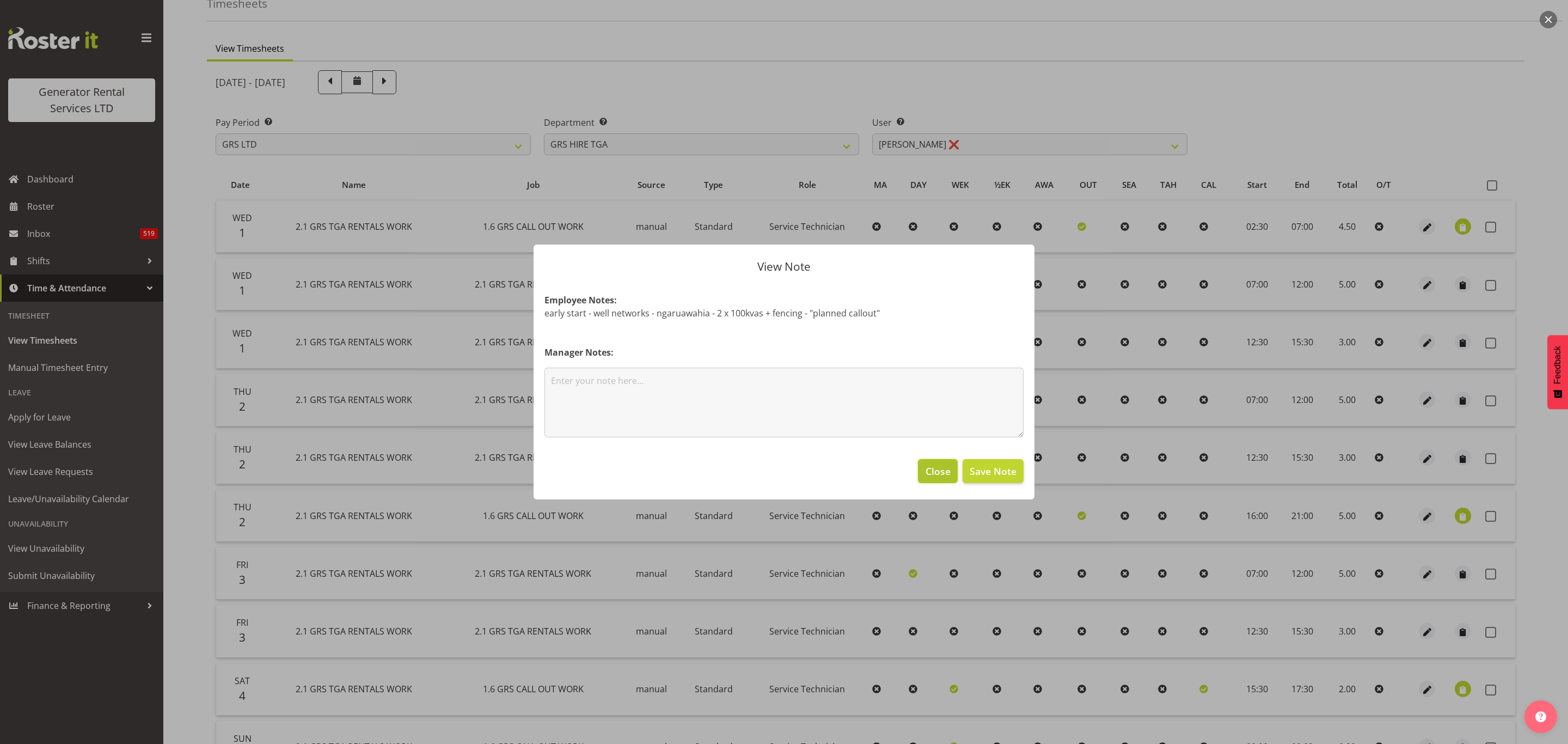
click at [933, 466] on span "Close" at bounding box center [938, 471] width 25 height 14
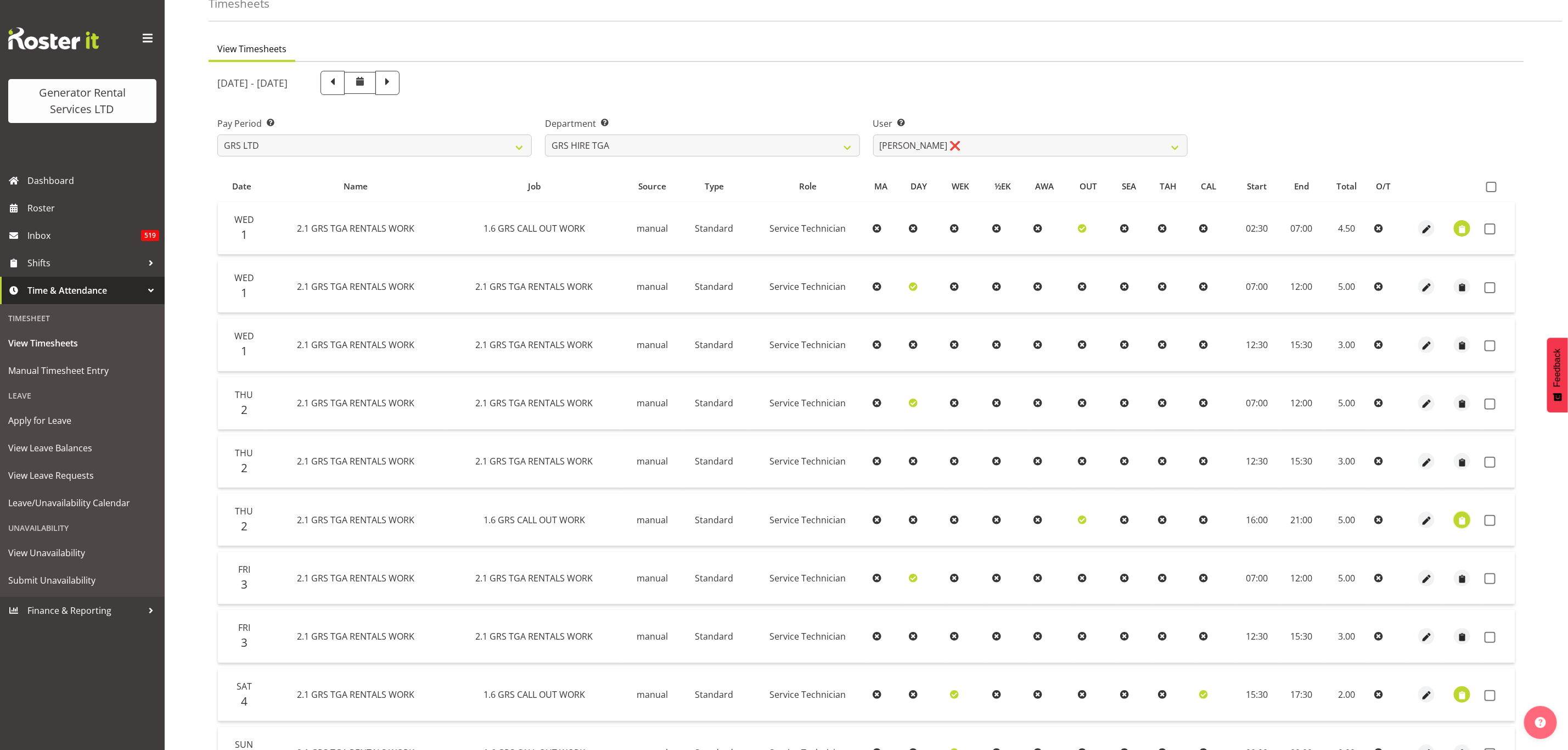
click at [1461, 517] on span "button" at bounding box center [1462, 520] width 13 height 13
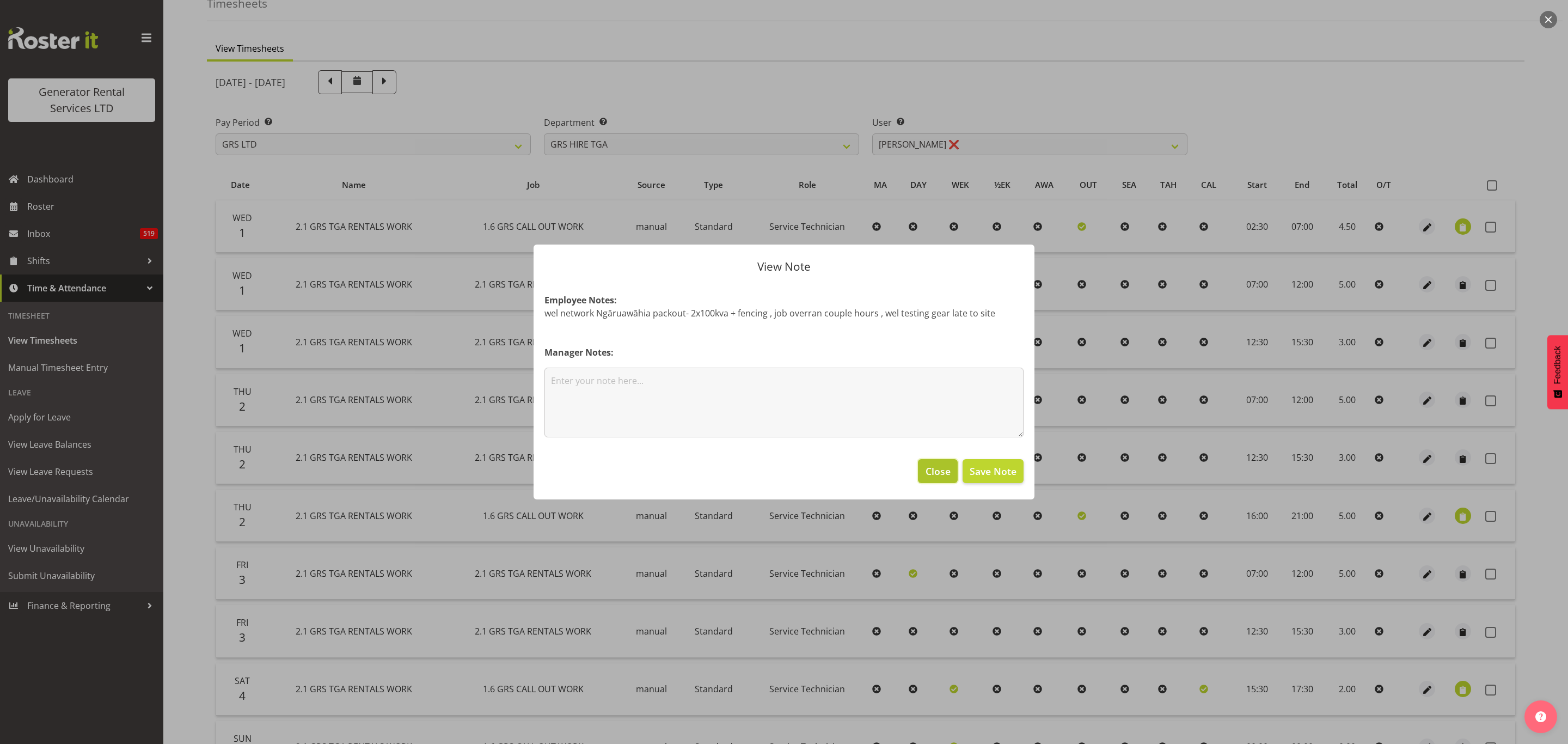
click at [926, 471] on span "Close" at bounding box center [938, 471] width 25 height 14
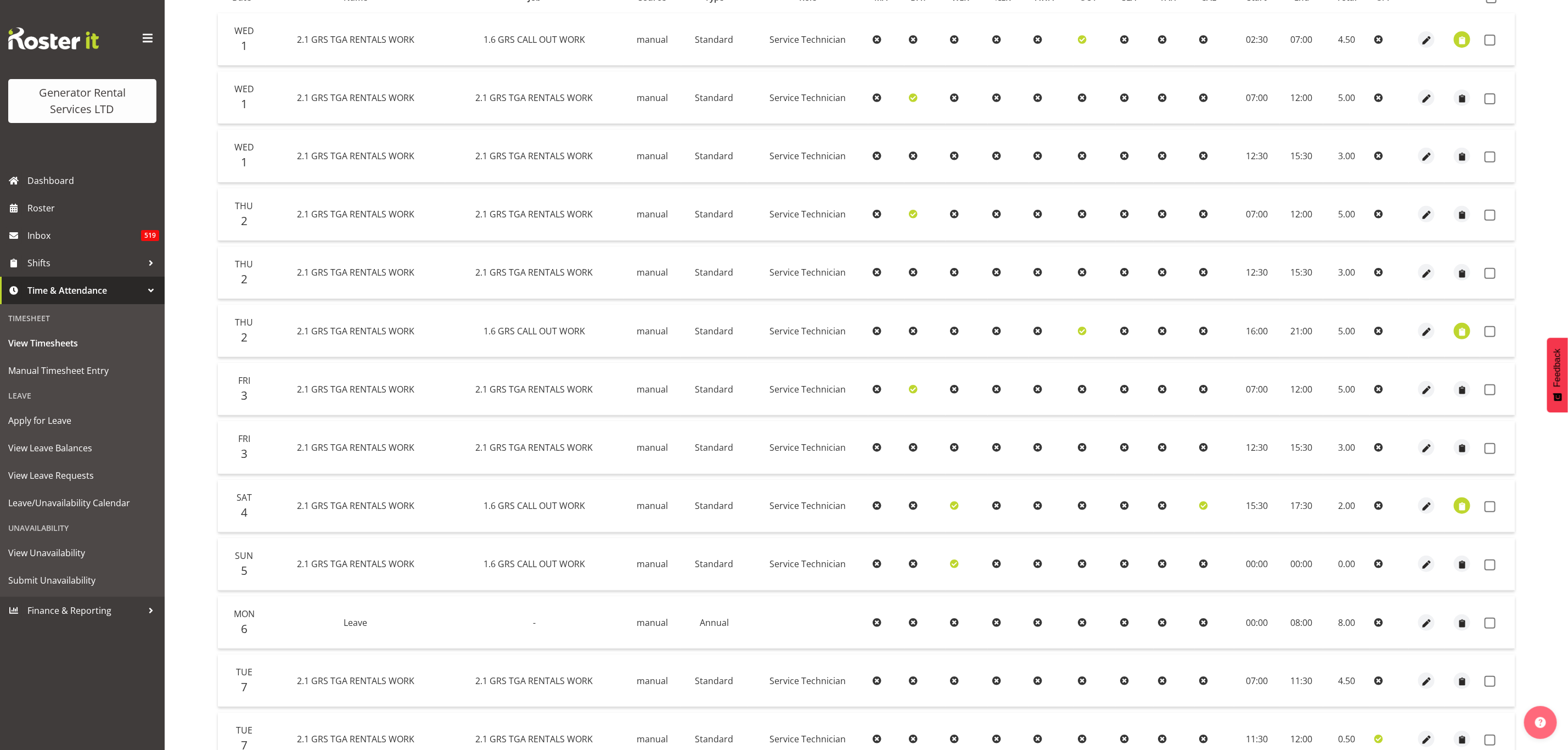
scroll to position [142, 0]
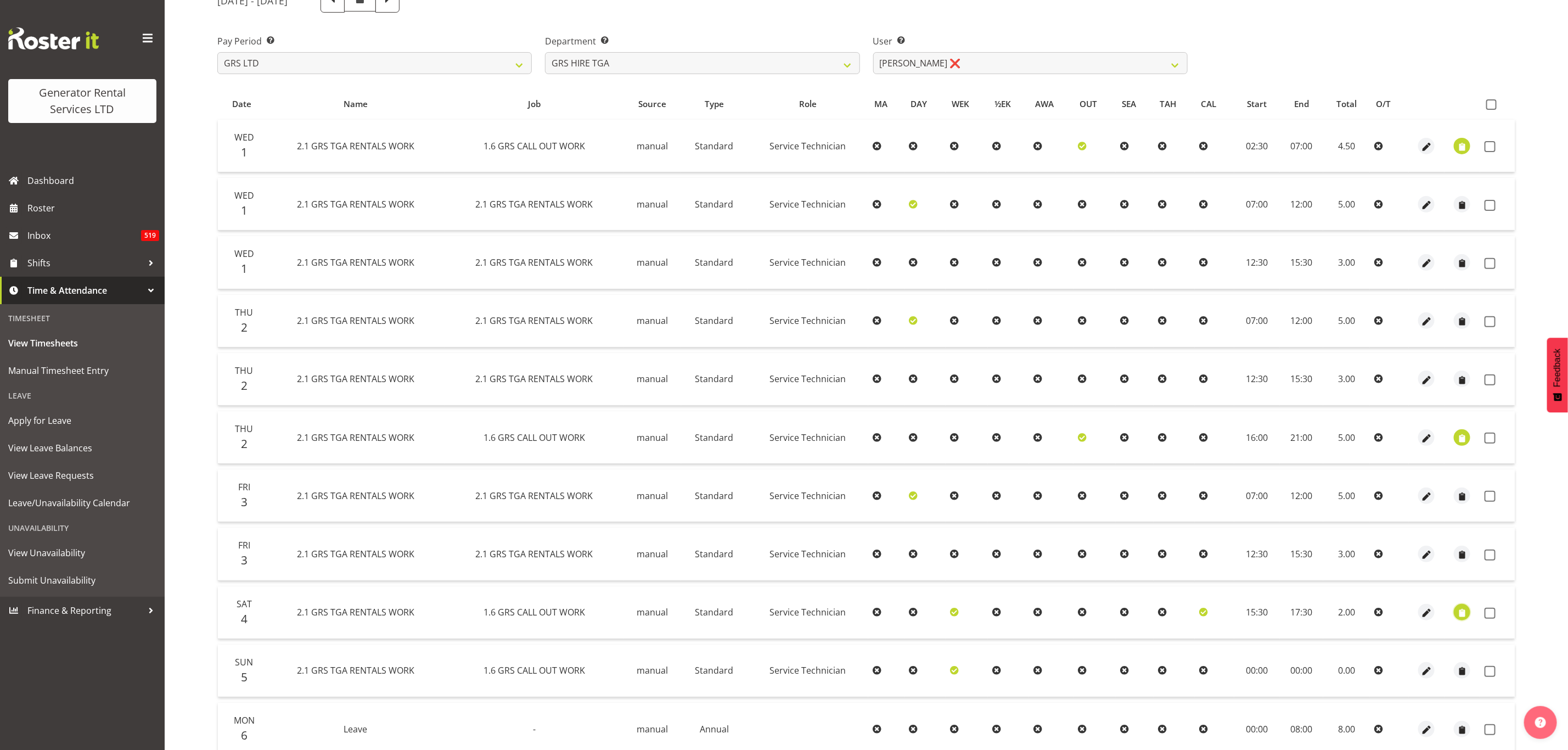
click at [1462, 608] on span "button" at bounding box center [1462, 613] width 13 height 13
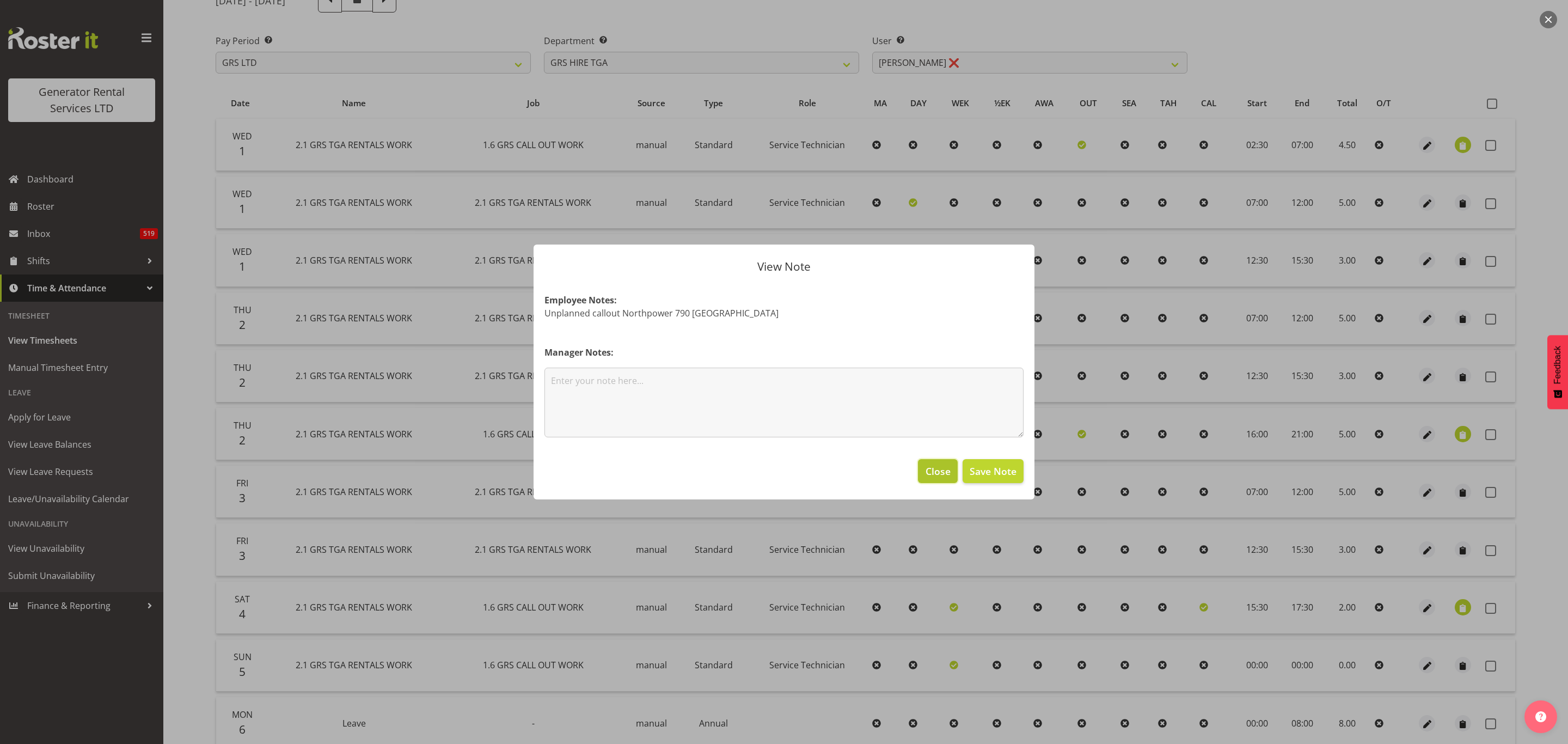
click at [936, 469] on span "Close" at bounding box center [938, 471] width 25 height 14
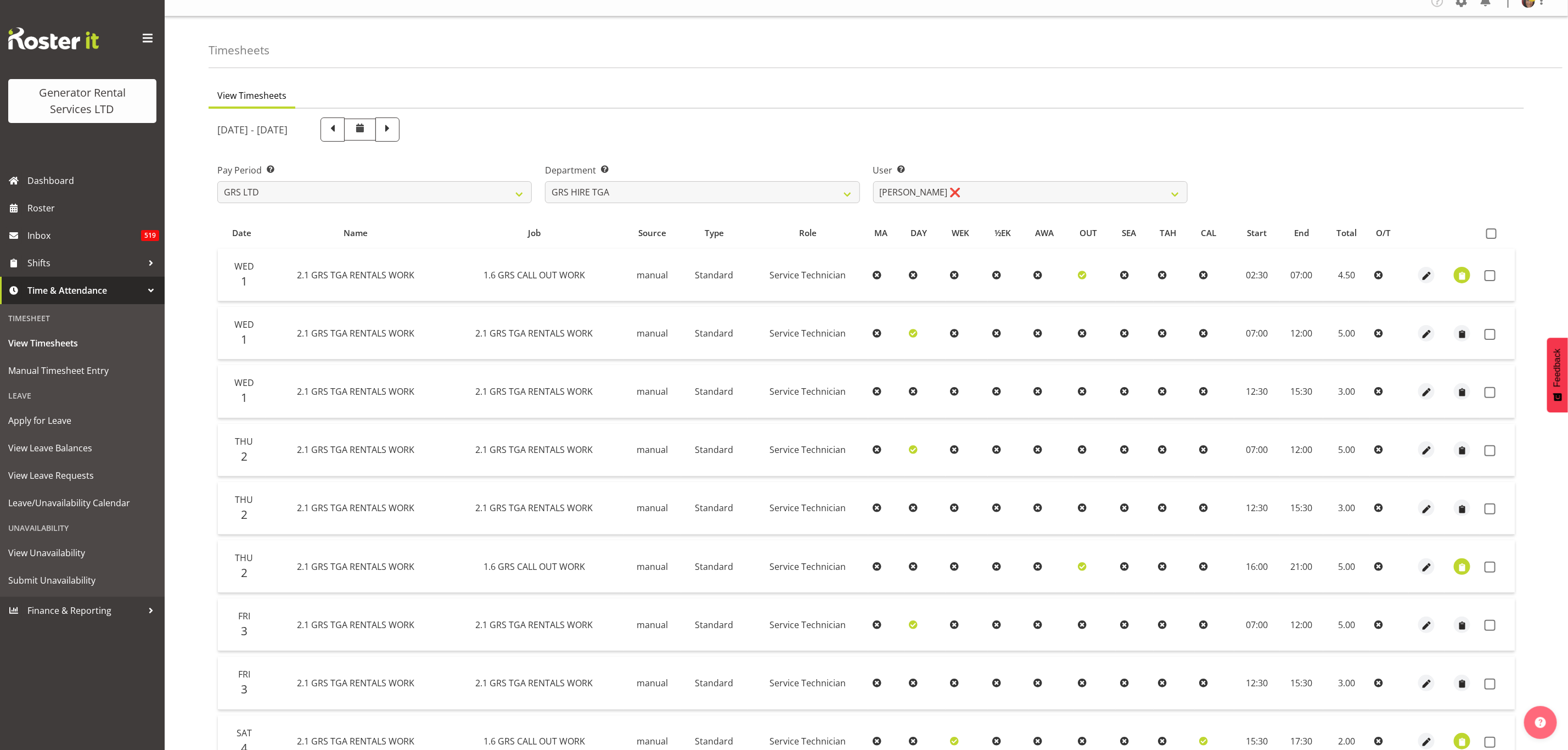
scroll to position [0, 0]
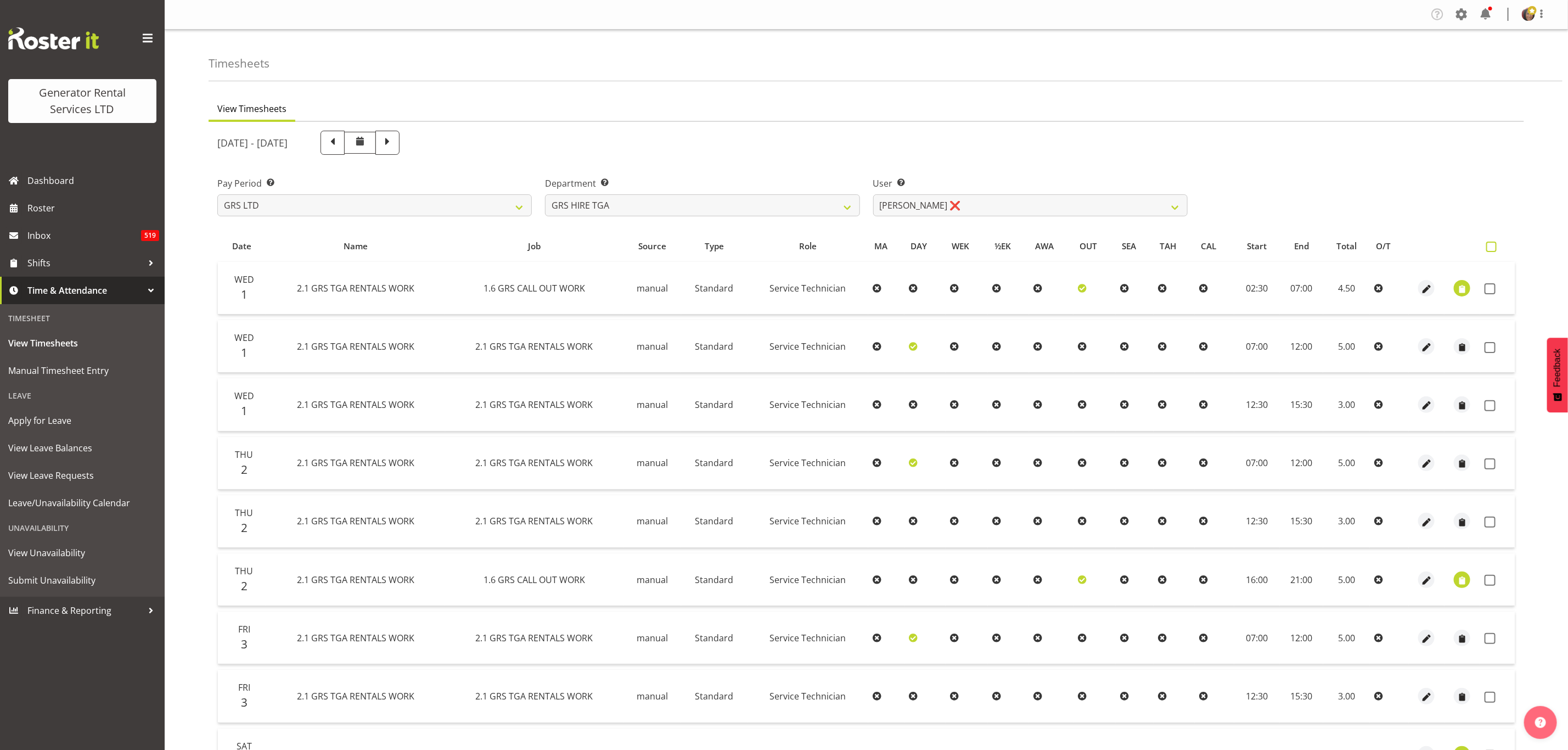
click at [1494, 242] on span at bounding box center [1491, 247] width 10 height 10
click at [1494, 243] on input "checkbox" at bounding box center [1490, 247] width 7 height 7
checkbox input "true"
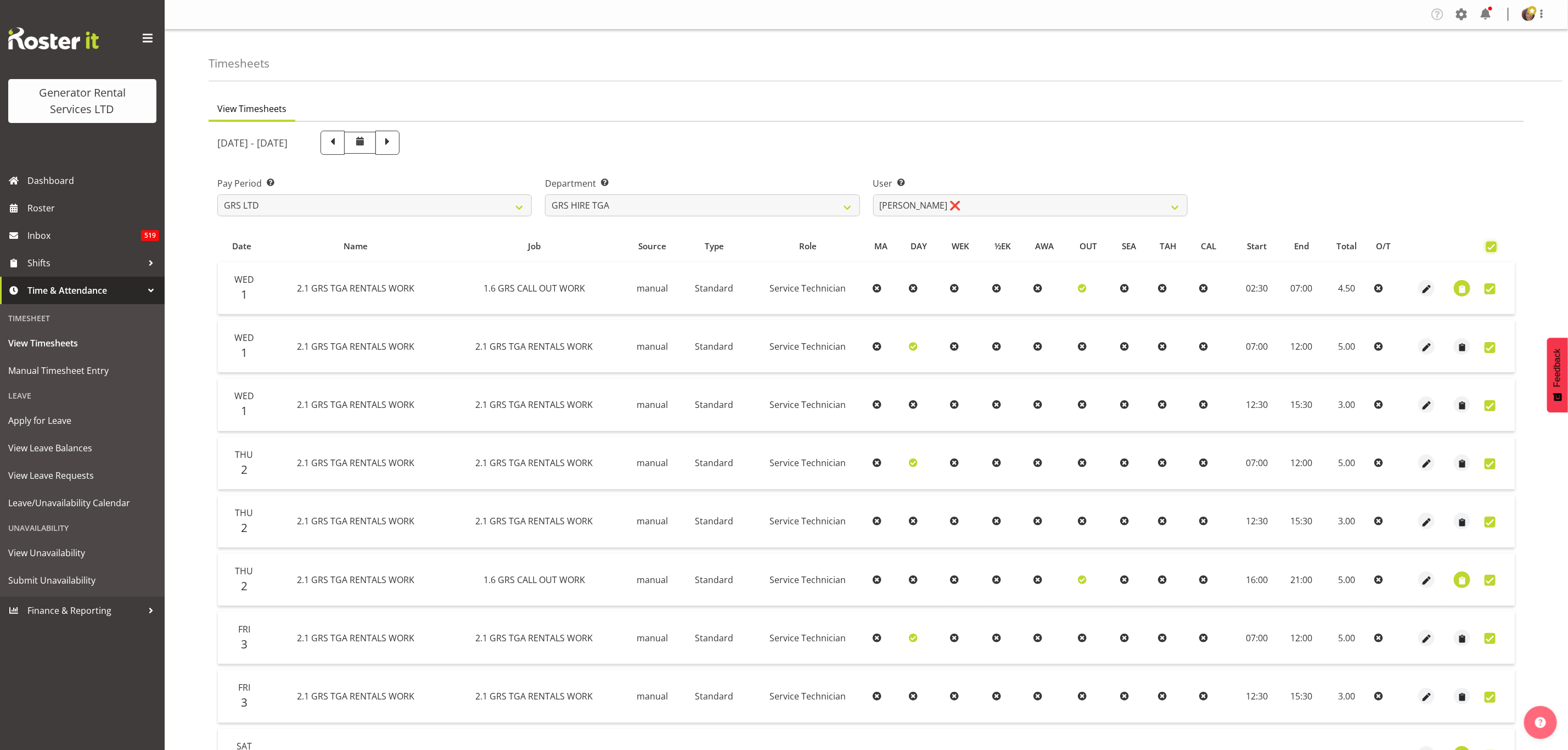
checkbox input "true"
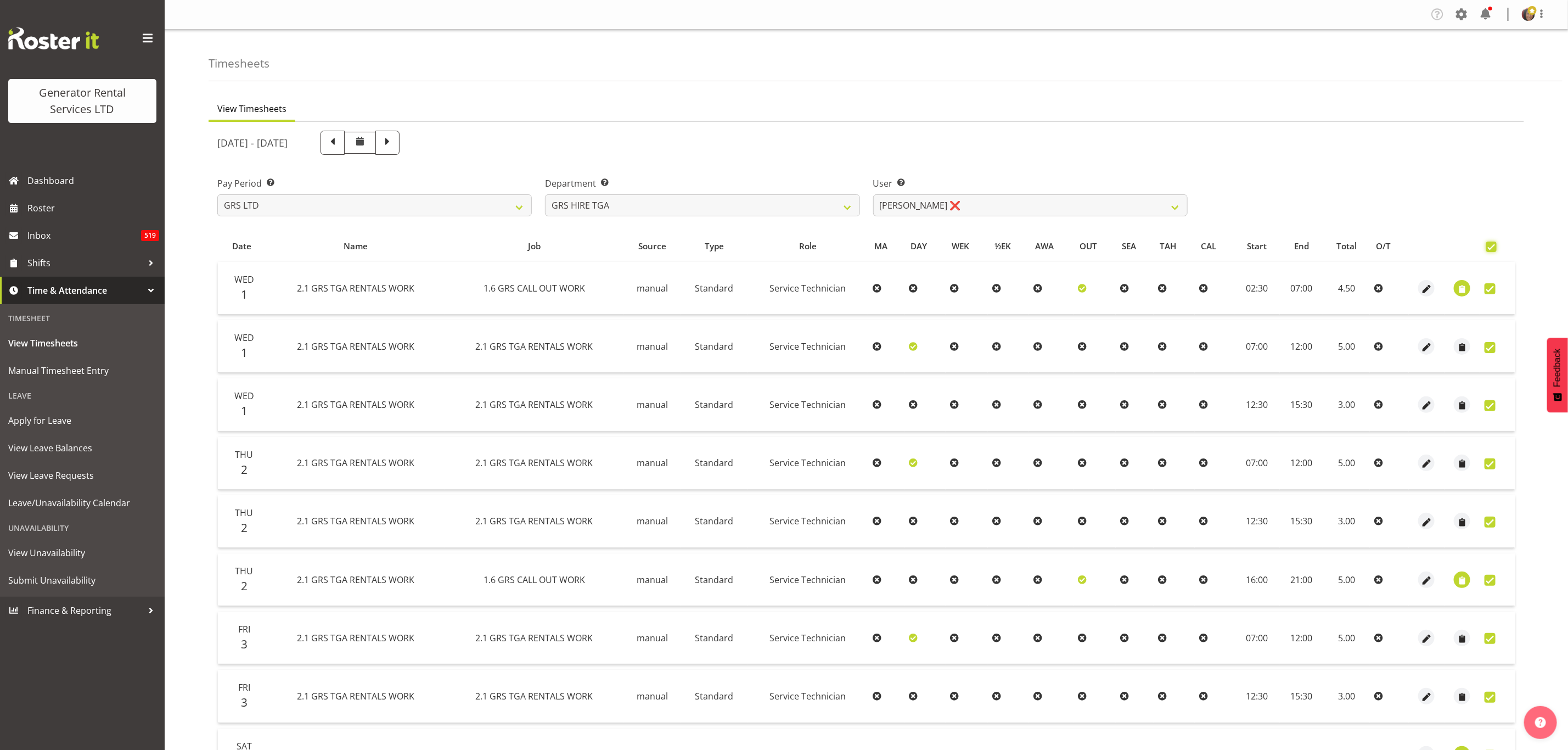
checkbox input "true"
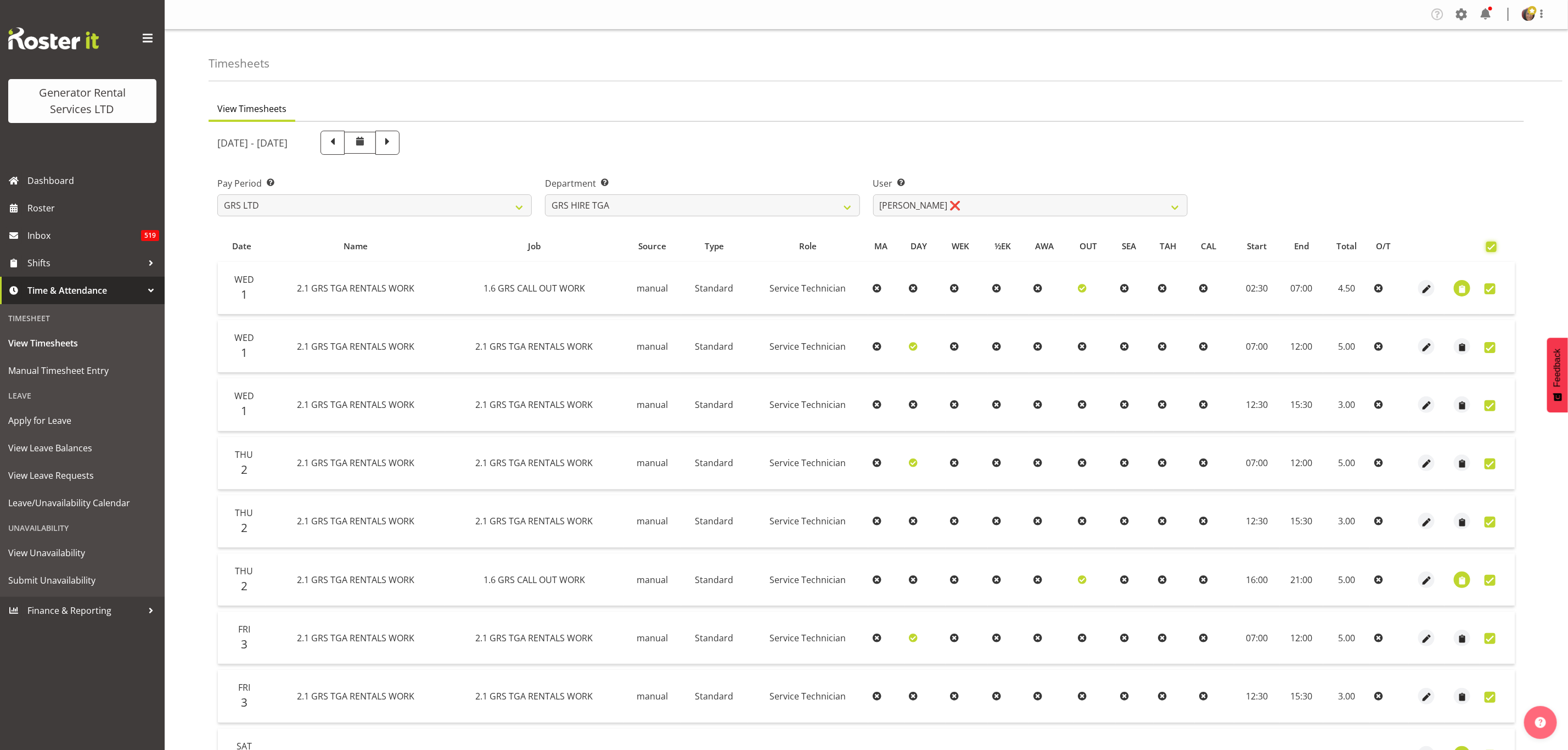
checkbox input "true"
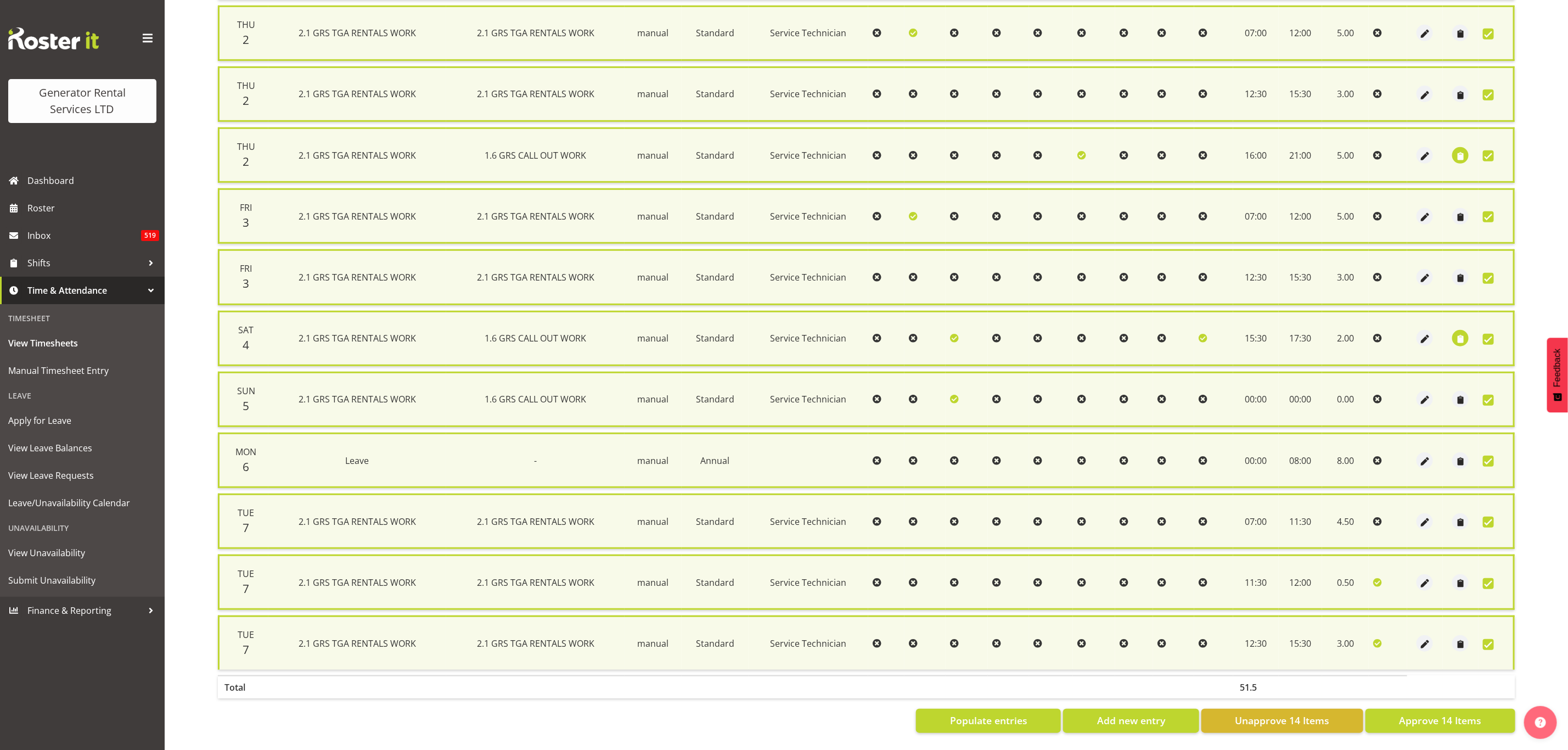
scroll to position [442, 0]
click at [1419, 713] on span "Approve 14 Items" at bounding box center [1440, 720] width 82 height 14
checkbox input "false"
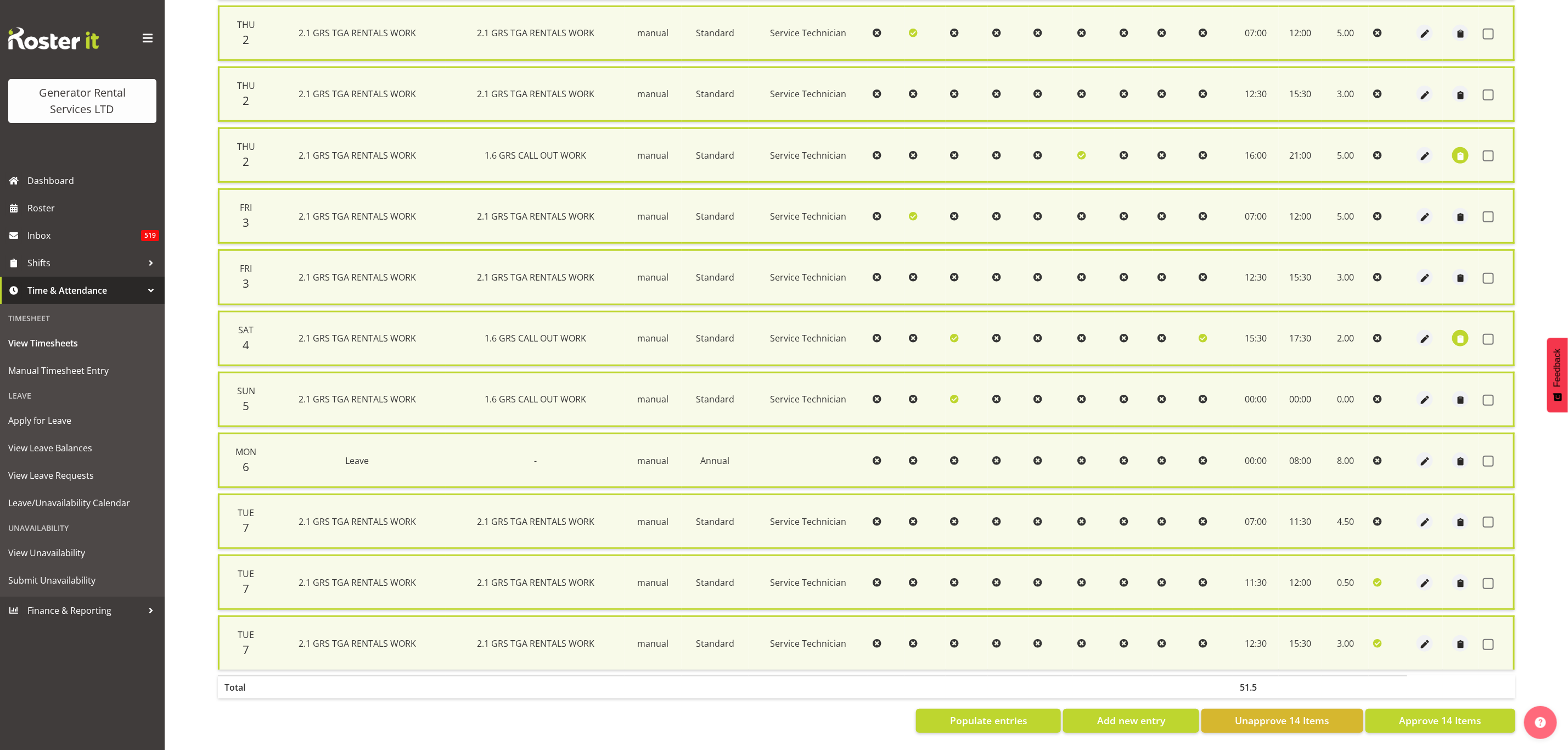
checkbox input "false"
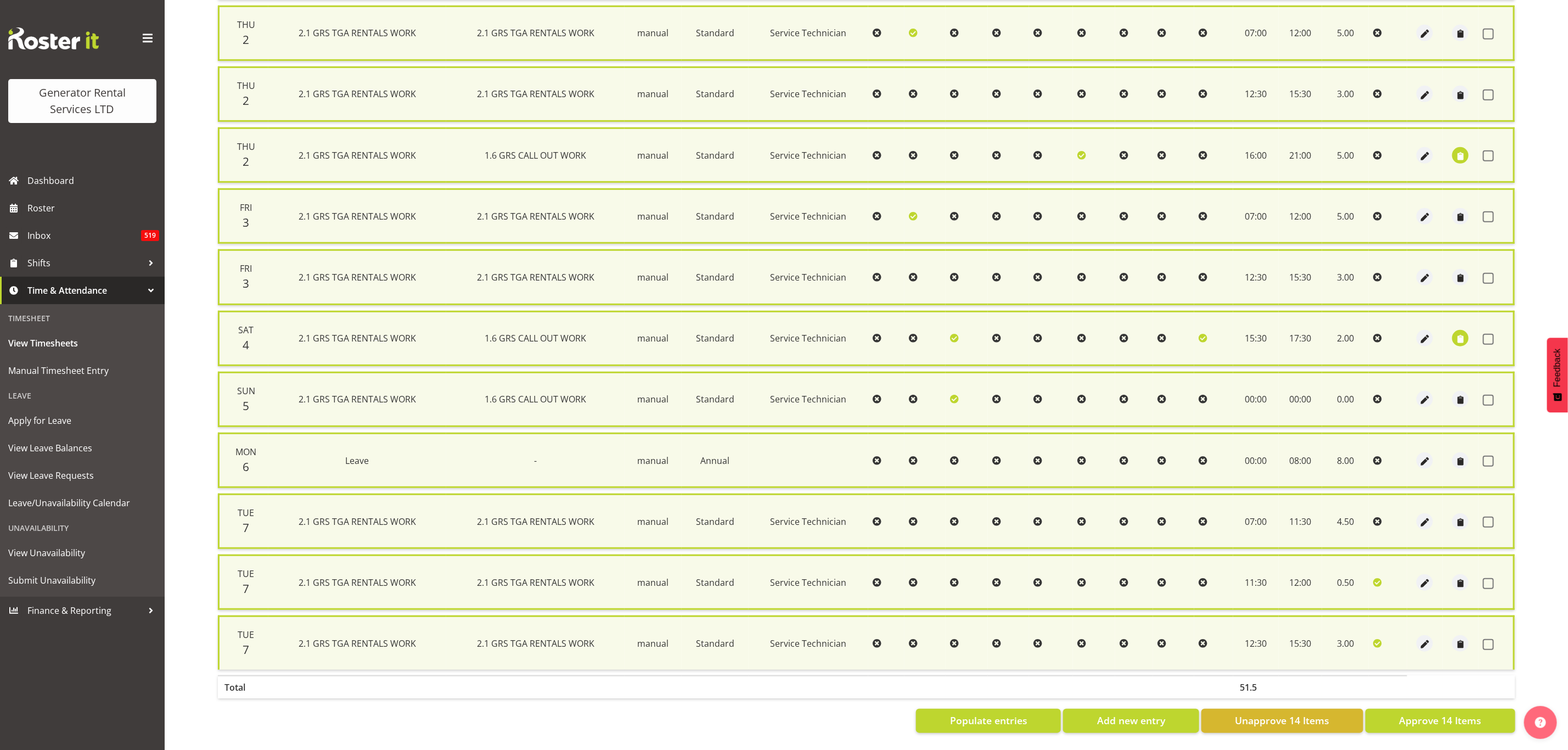
checkbox input "false"
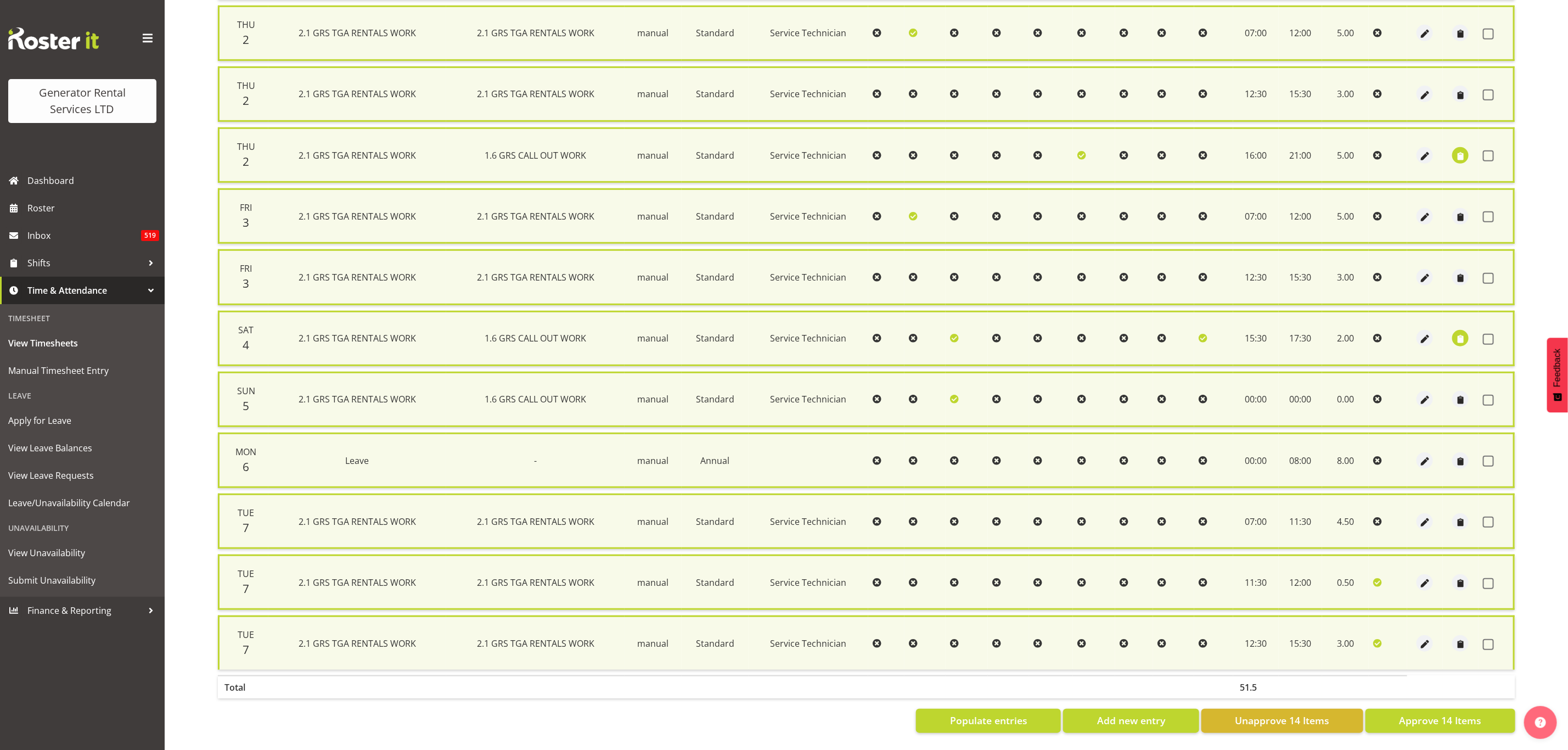
checkbox input "false"
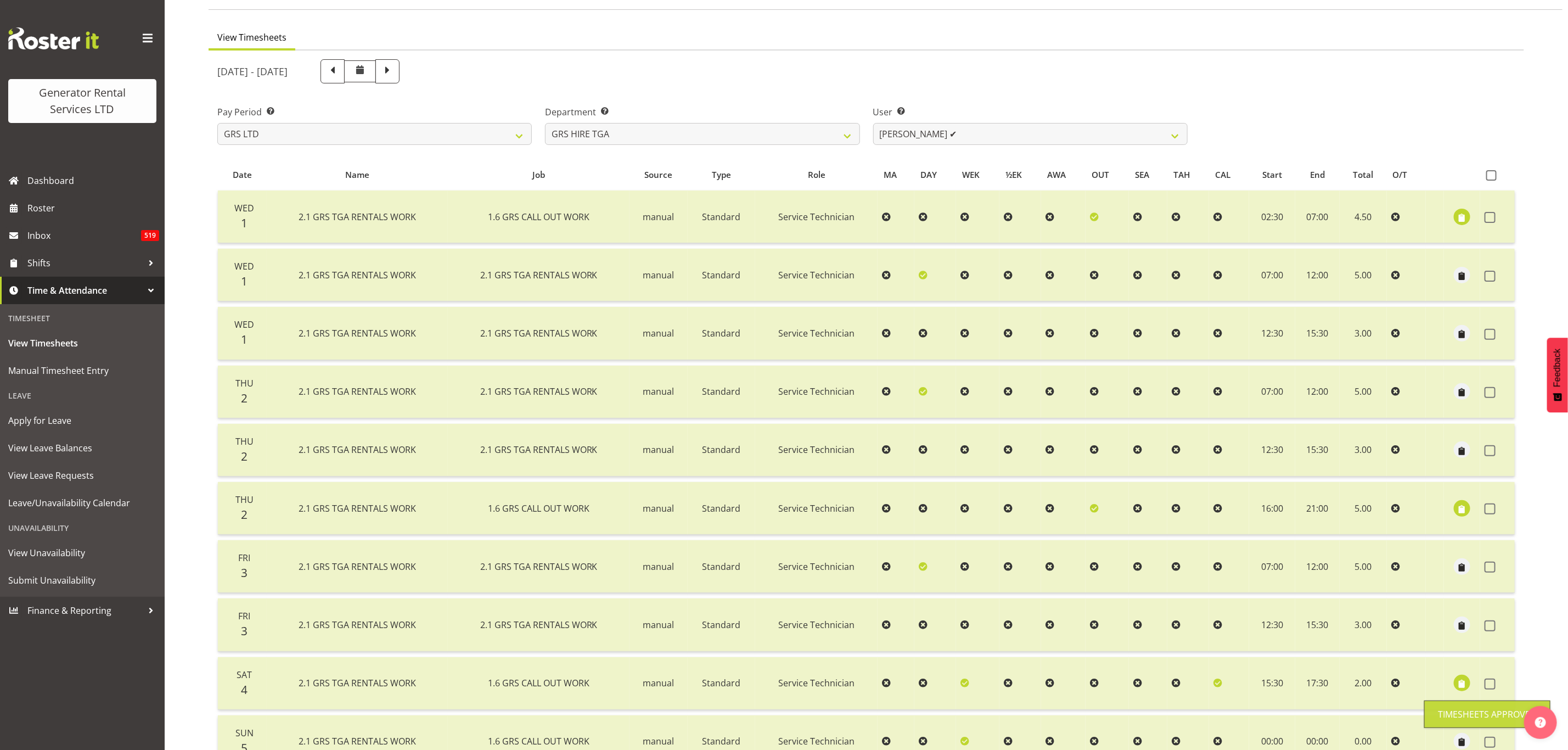
scroll to position [0, 0]
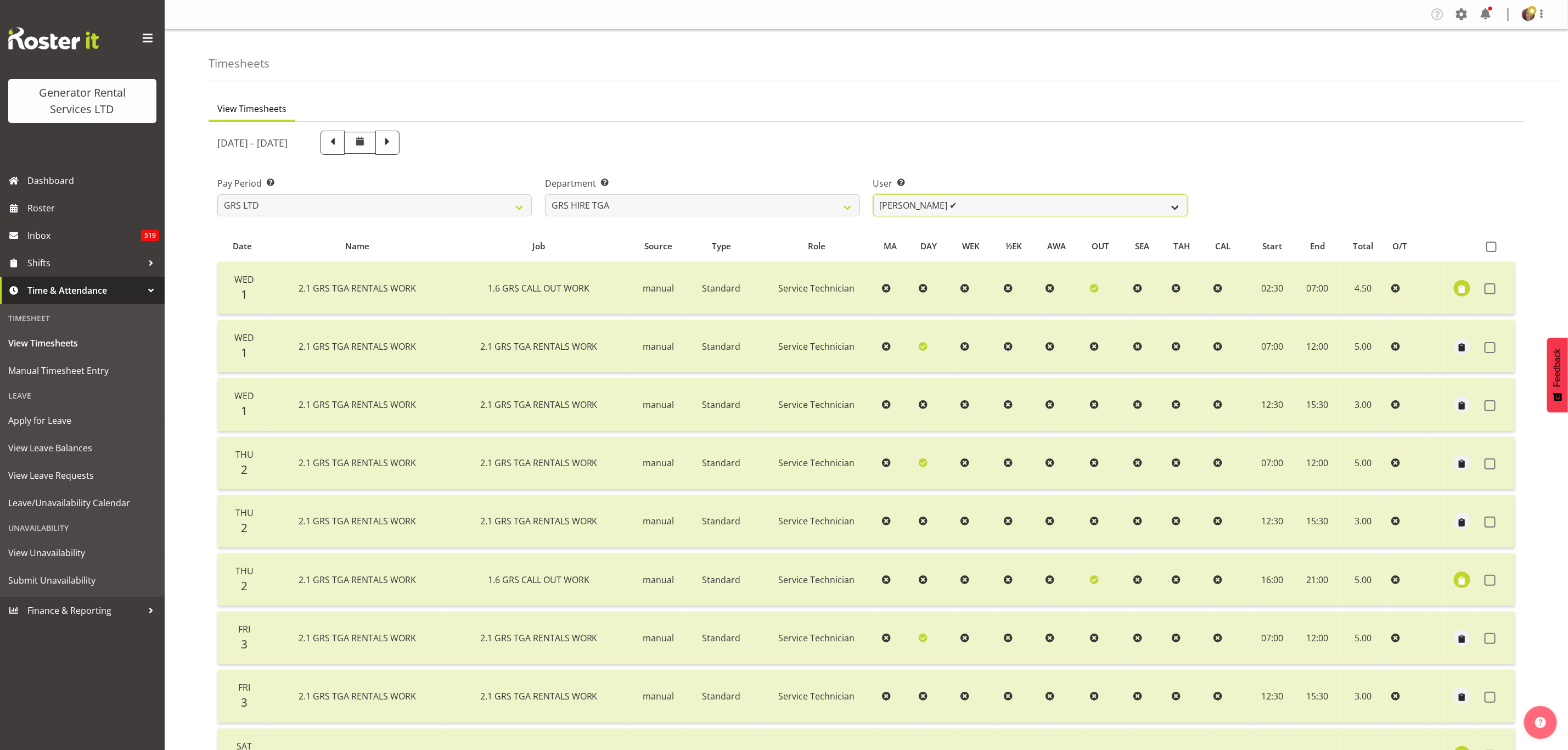
click at [1067, 201] on select "James Hilhorst ❌ Nathan Maxwell ✔ Rob Wallace ✔ Steve Knill ❌" at bounding box center [1030, 206] width 315 height 22
click at [873, 195] on select "James Hilhorst ❌ Nathan Maxwell ✔ Rob Wallace ✔ Steve Knill ❌" at bounding box center [1030, 206] width 315 height 22
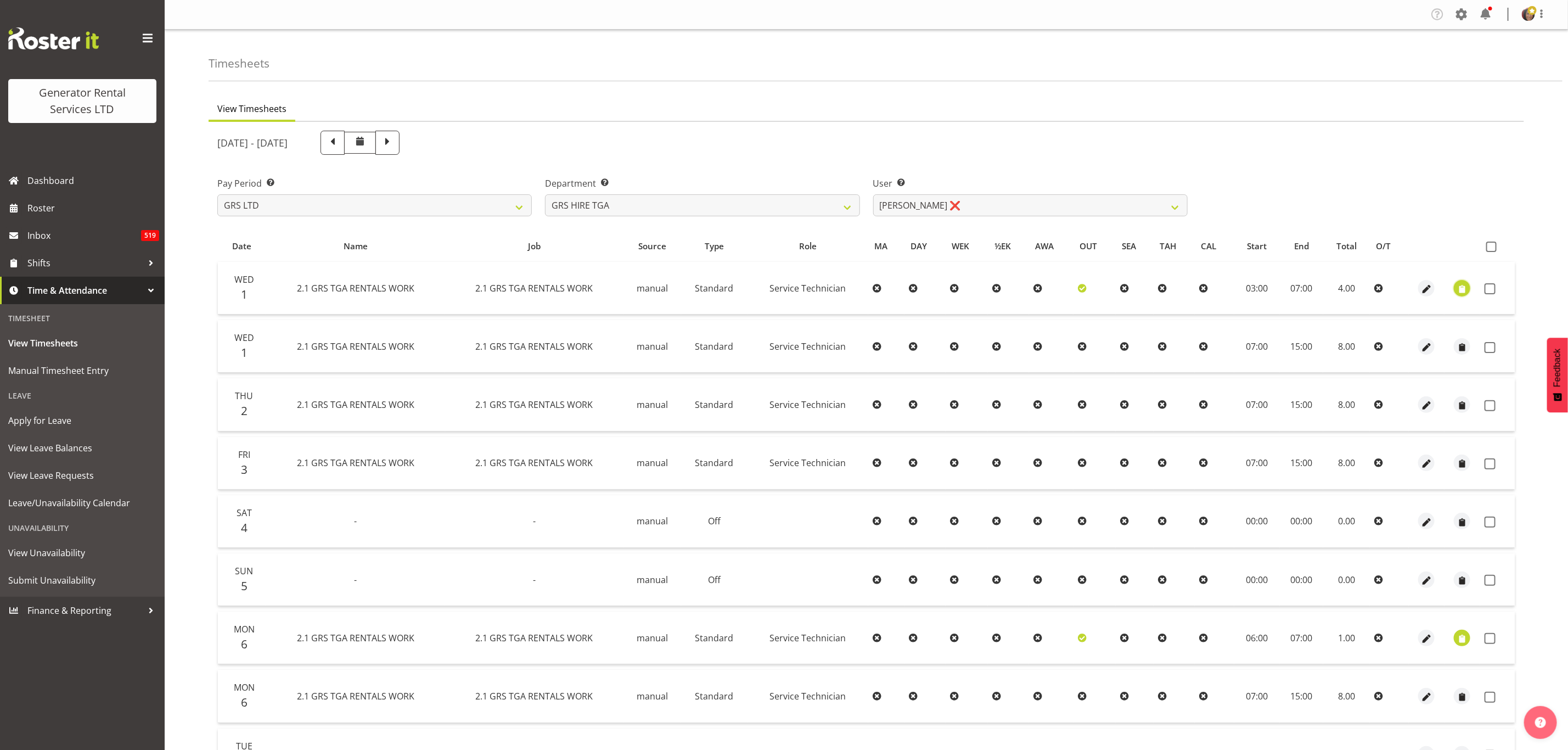
click at [1462, 284] on span "button" at bounding box center [1462, 289] width 13 height 13
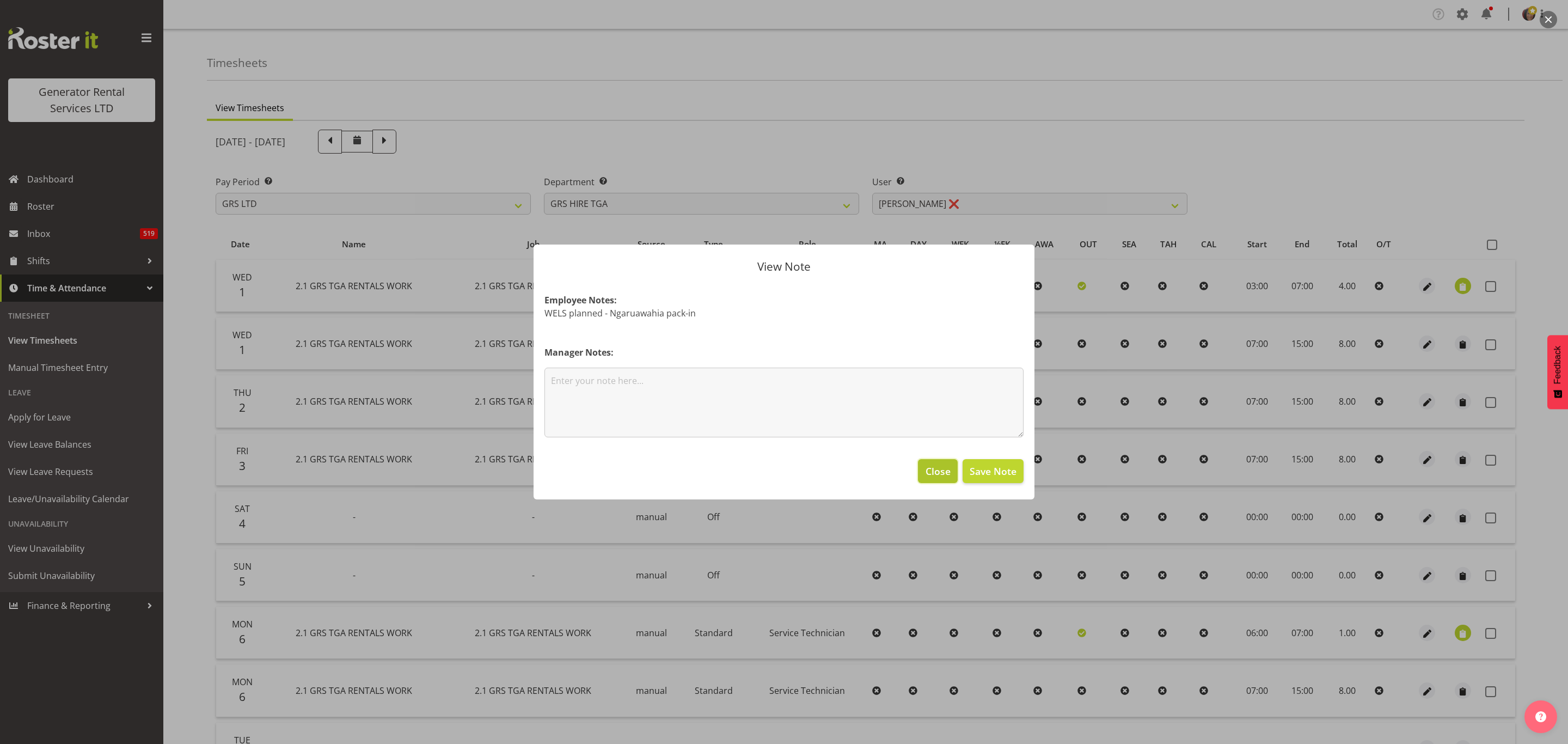
click at [939, 471] on span "Close" at bounding box center [938, 471] width 25 height 14
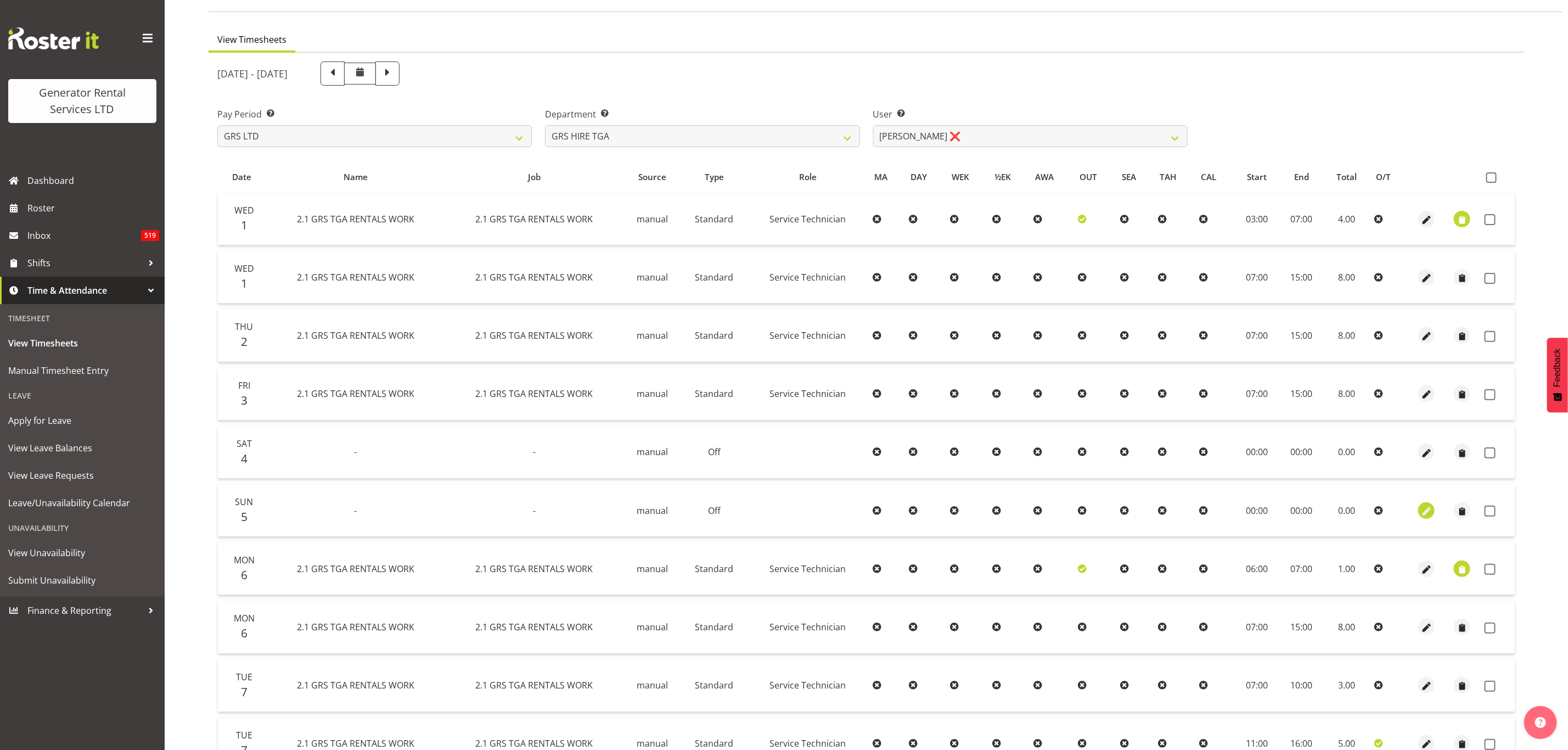
scroll to position [176, 0]
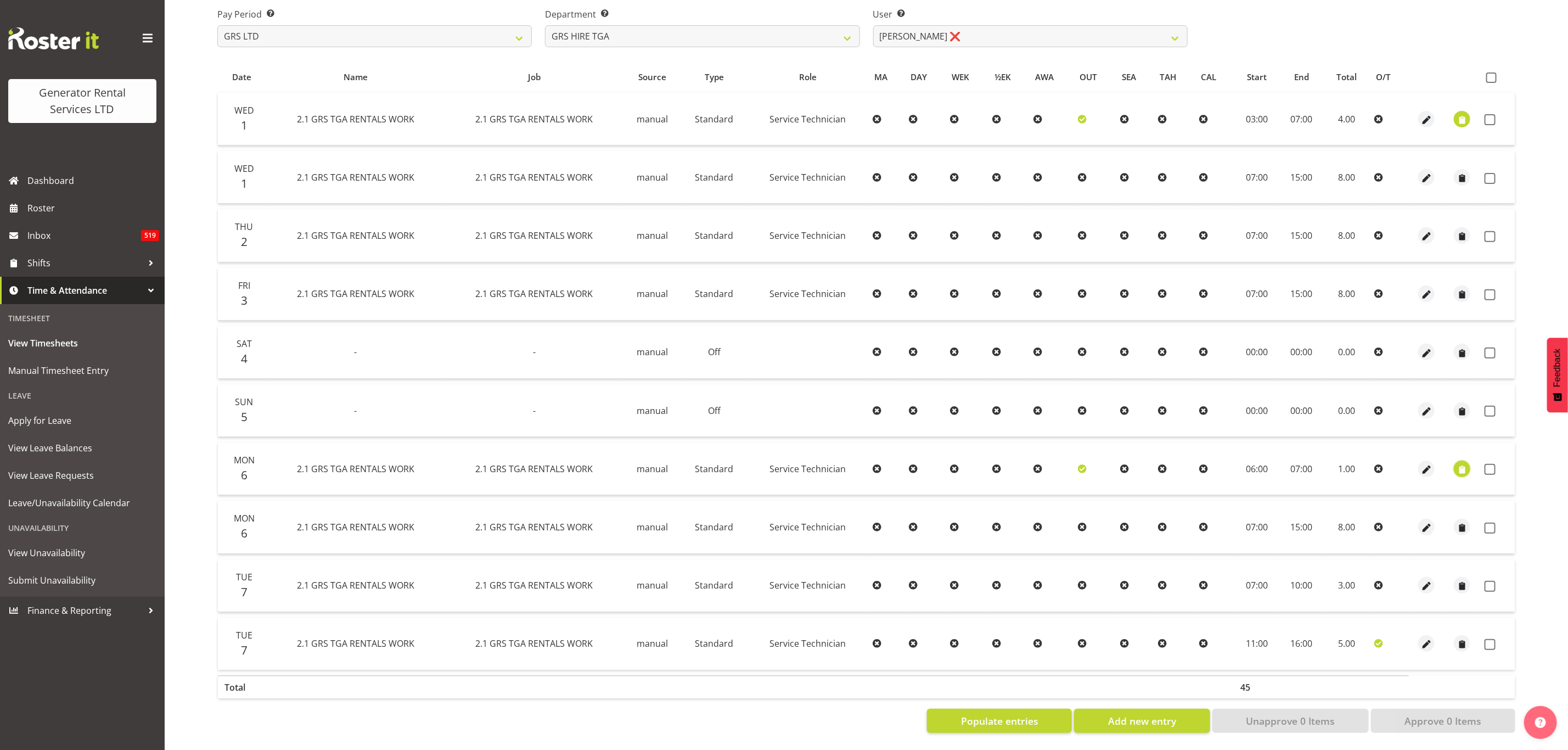
click at [1466, 463] on span "button" at bounding box center [1462, 470] width 13 height 13
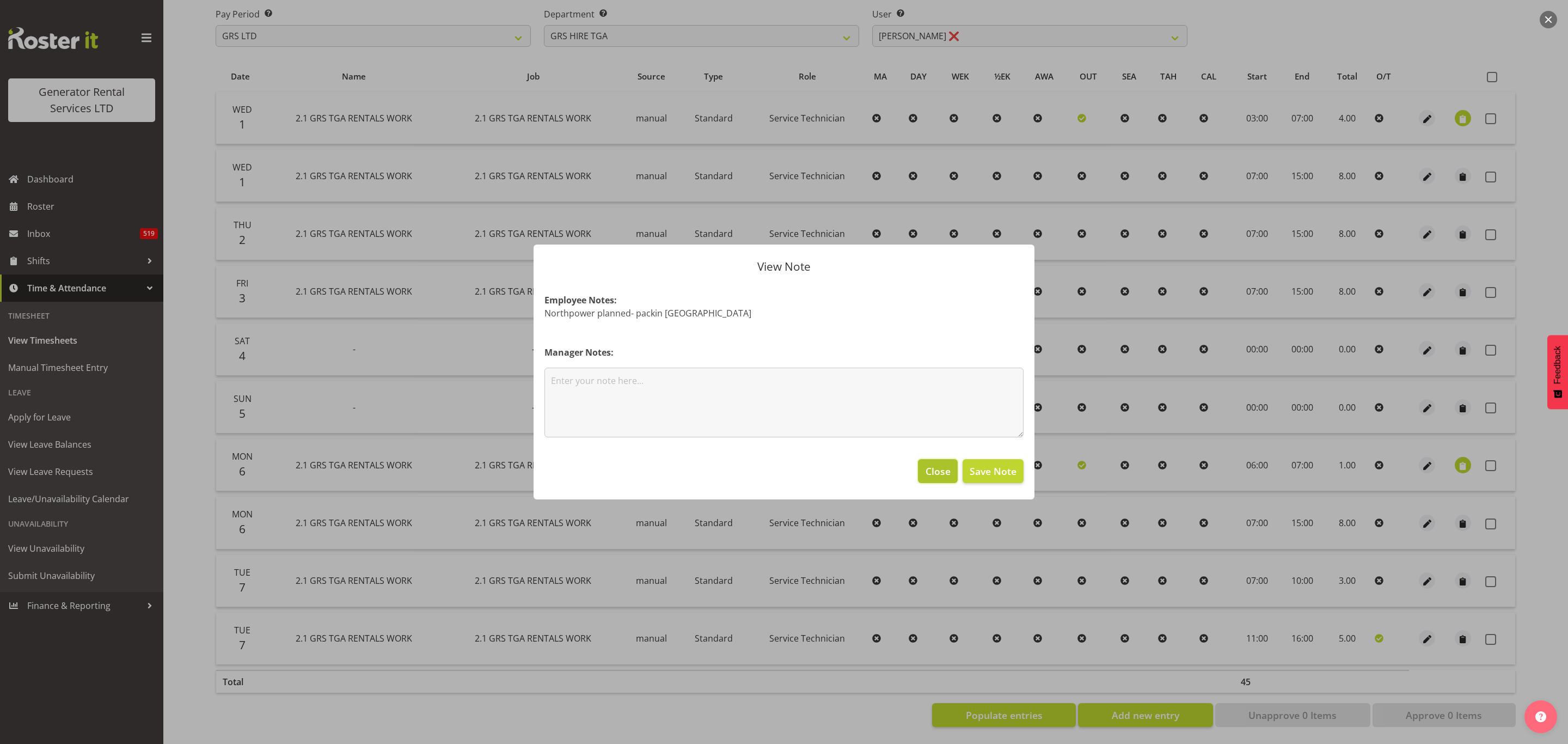
click at [938, 468] on span "Close" at bounding box center [938, 471] width 25 height 14
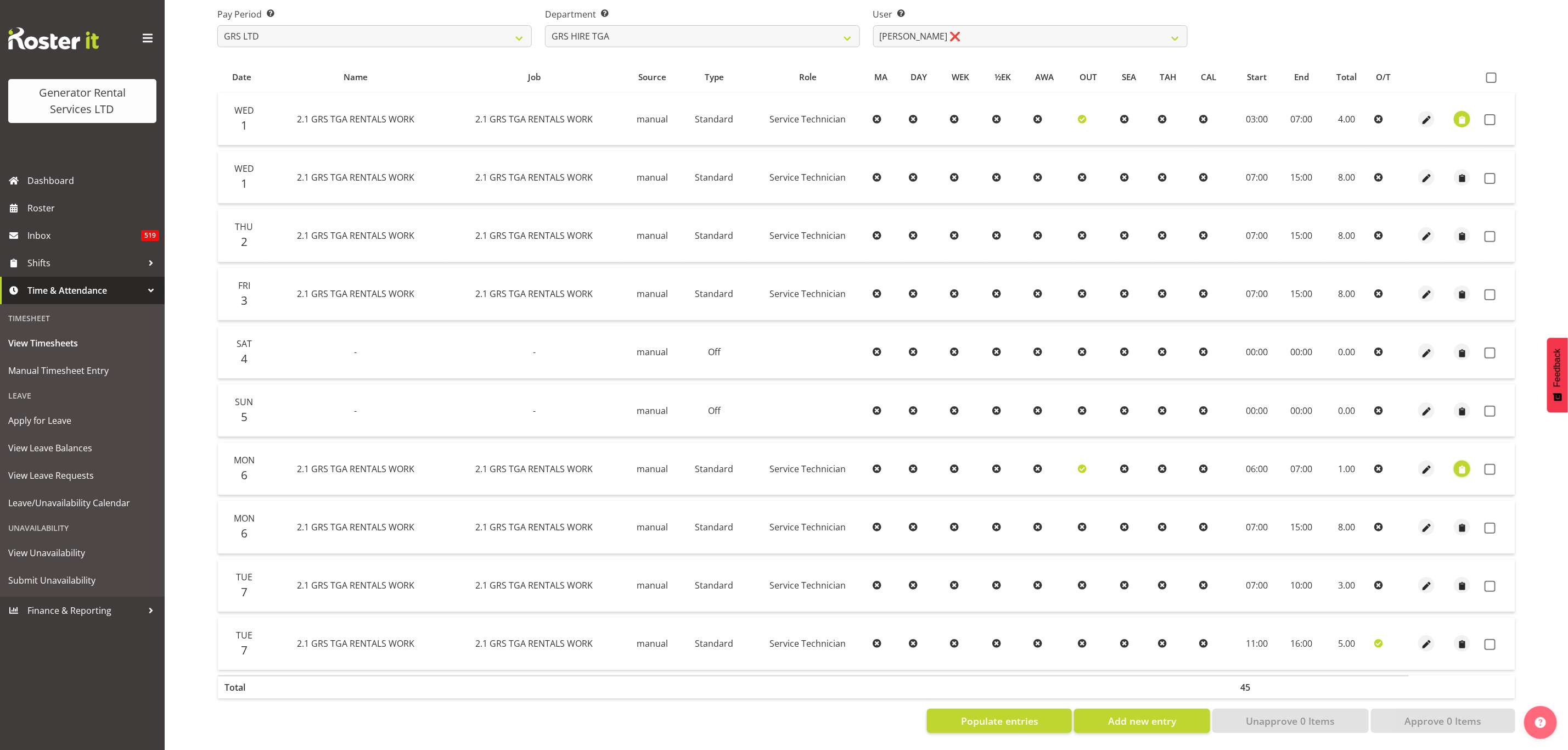
click at [1461, 463] on span "button" at bounding box center [1462, 470] width 13 height 13
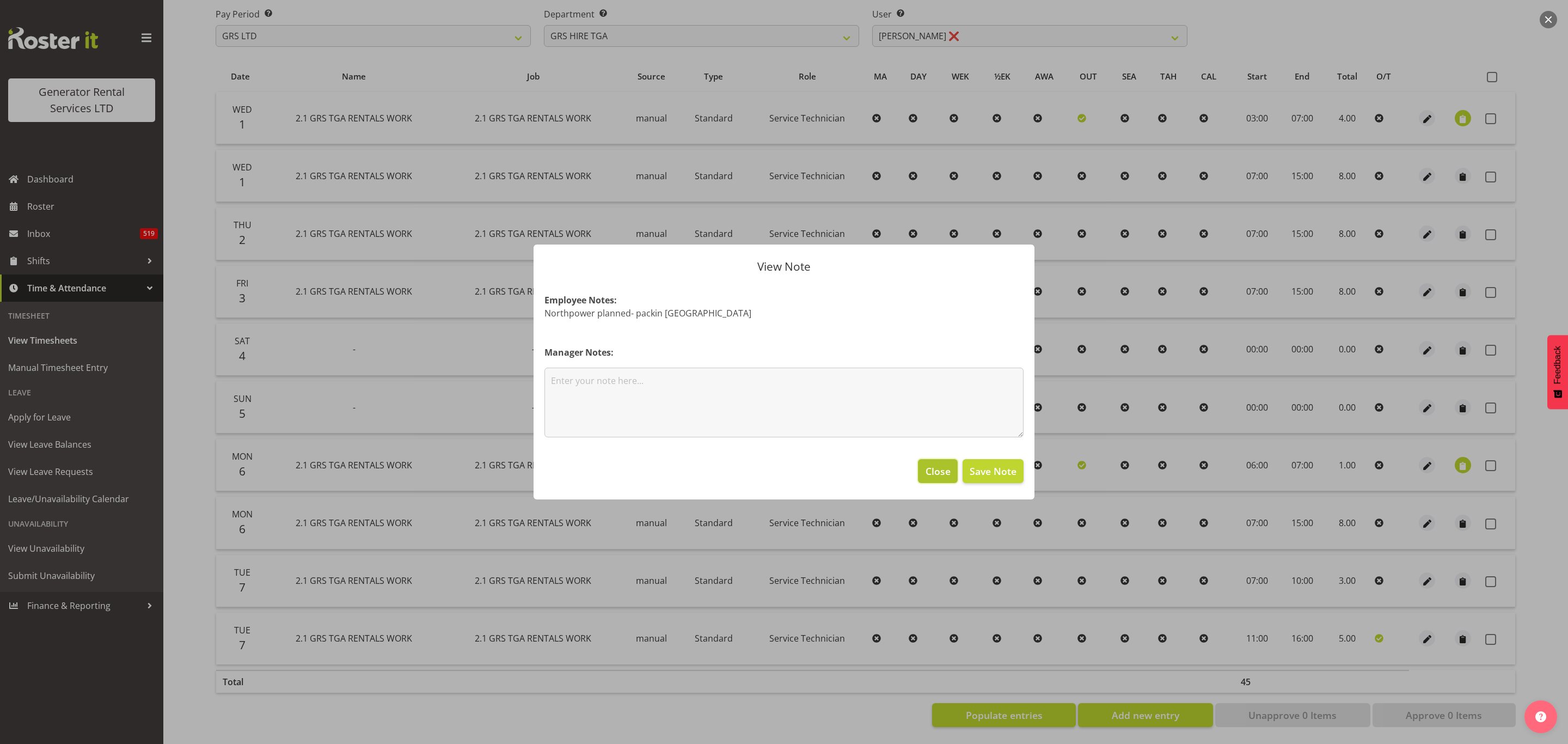
click at [951, 469] on span "Close" at bounding box center [938, 471] width 25 height 14
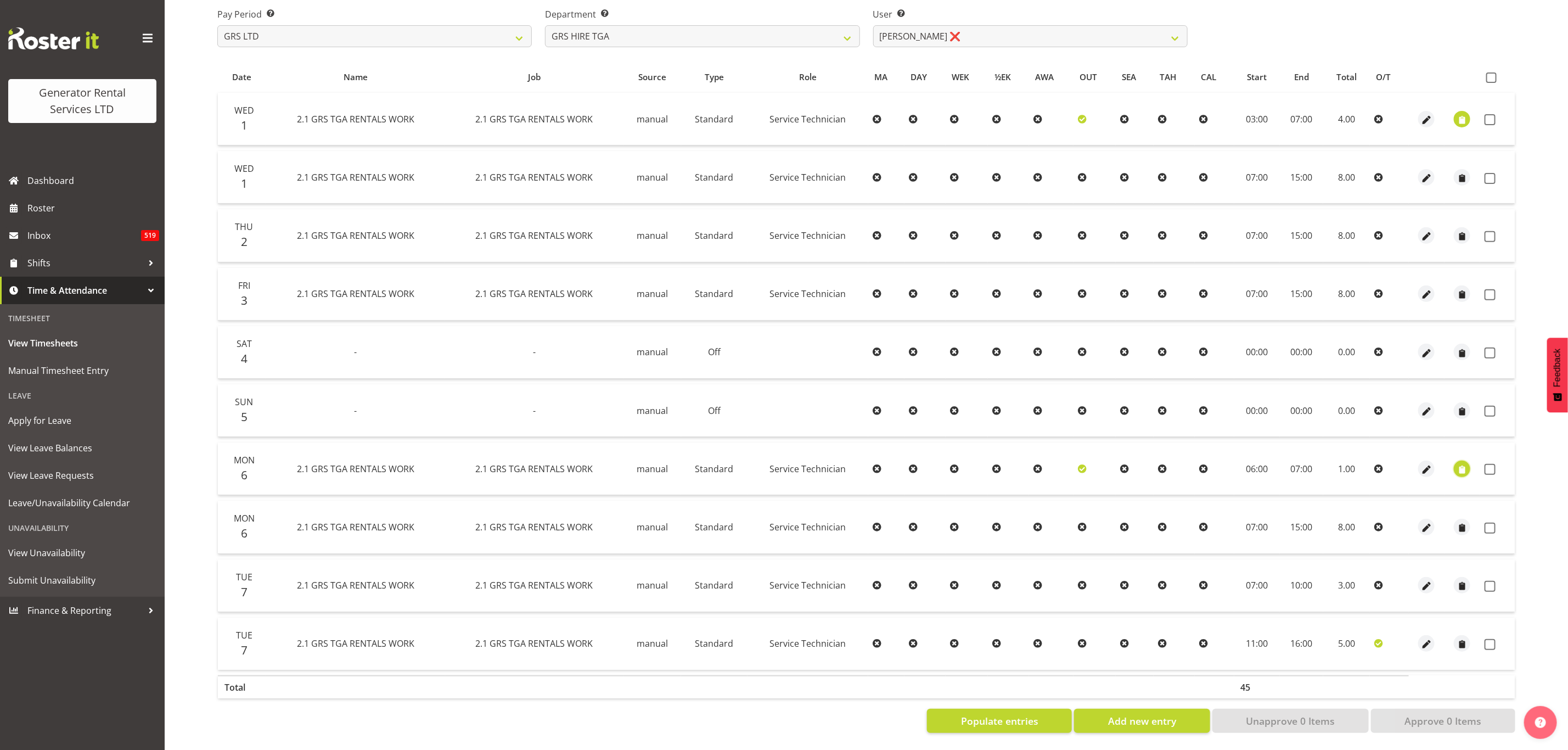
click at [1462, 463] on span "button" at bounding box center [1462, 470] width 13 height 13
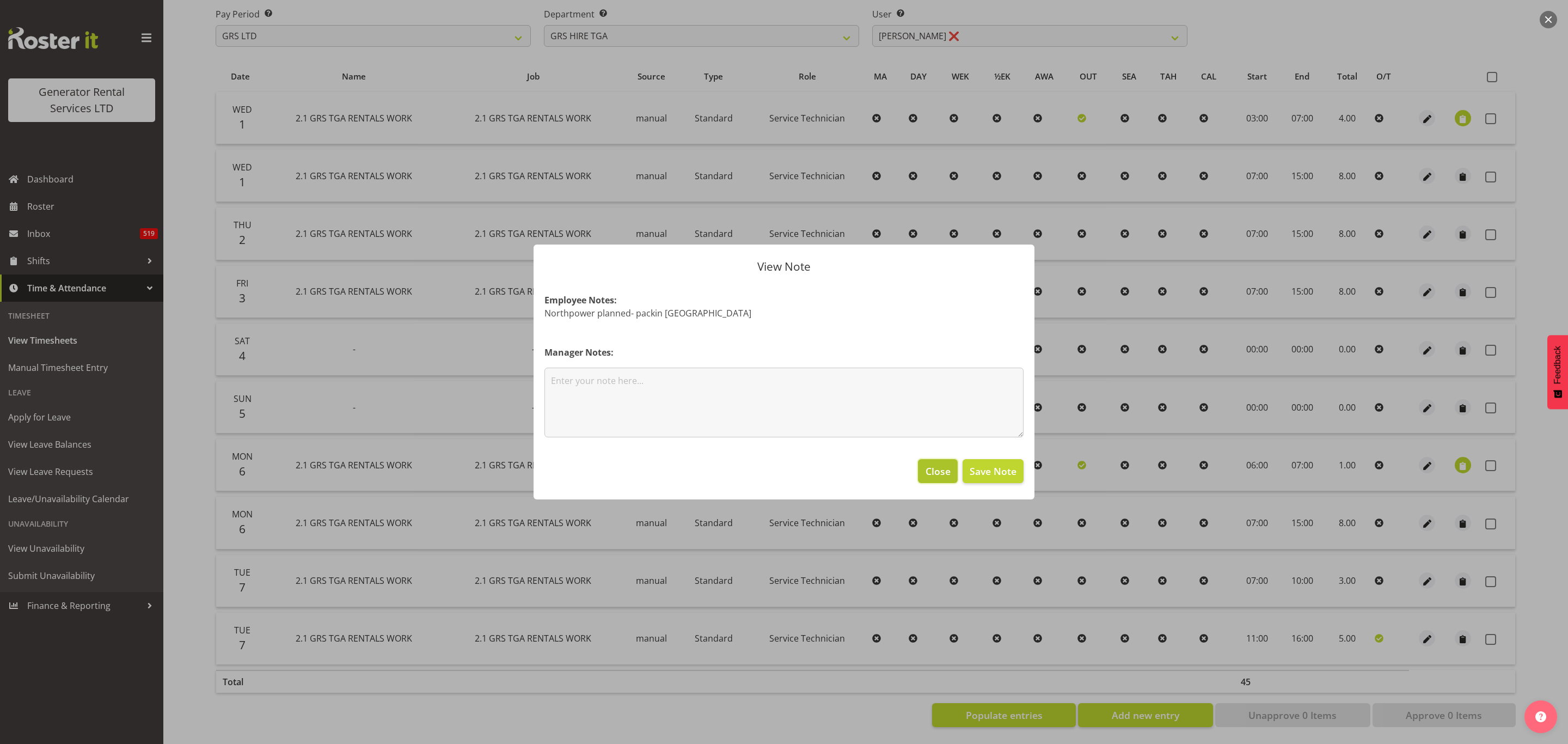
click at [939, 472] on span "Close" at bounding box center [938, 471] width 25 height 14
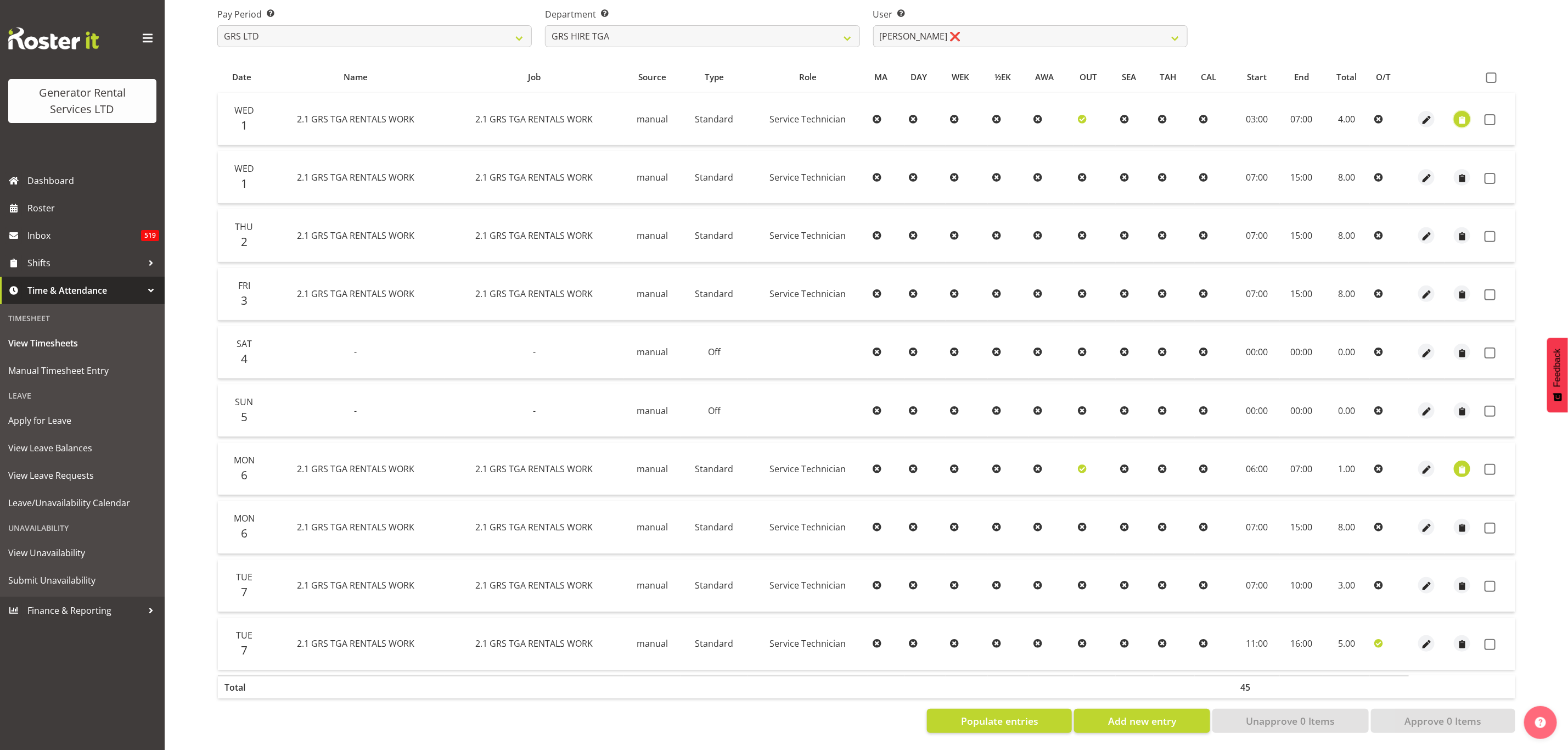
click at [1459, 114] on span "button" at bounding box center [1462, 120] width 13 height 13
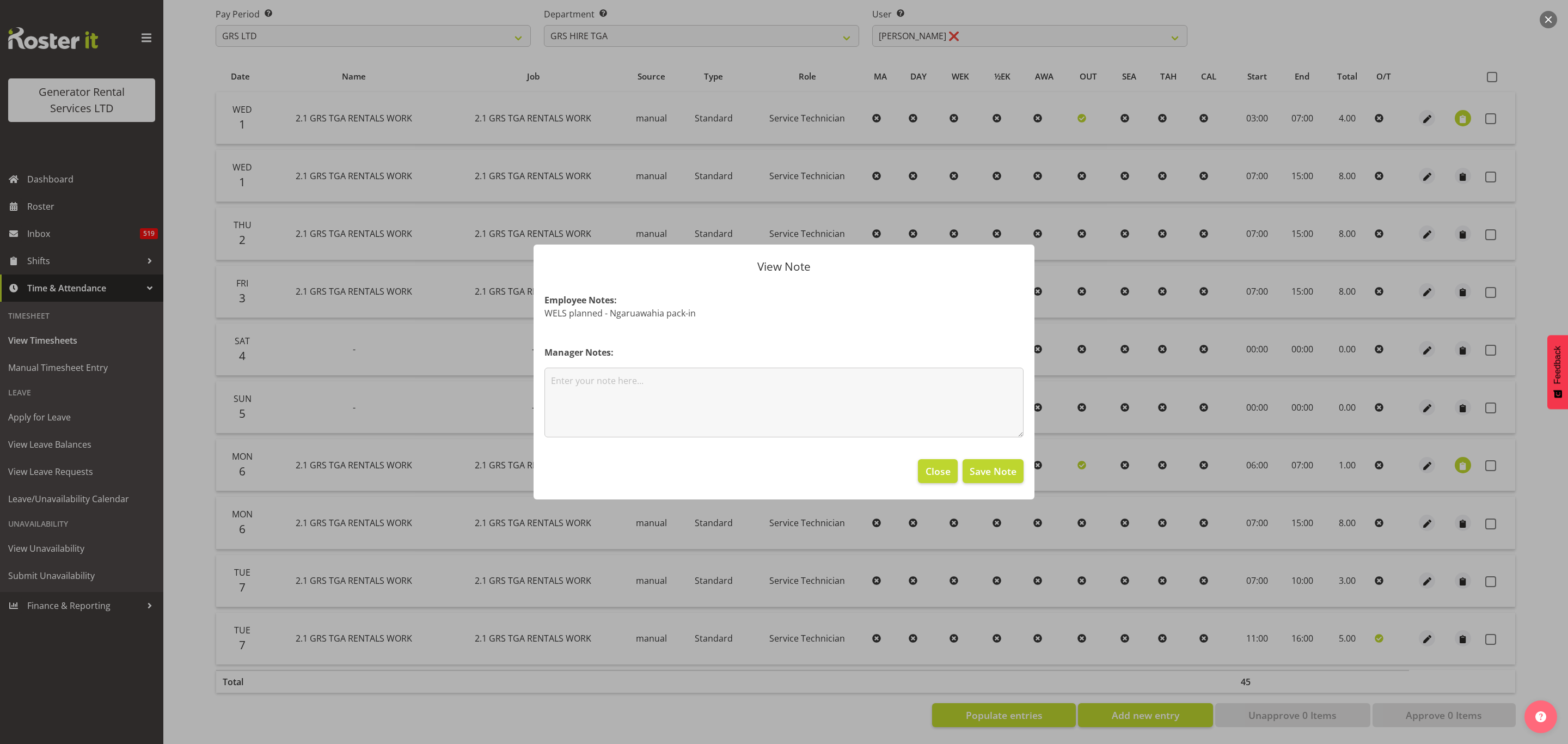
click at [1040, 440] on div "View Note Employee Notes: WELS planned - Ngaruawahia pack-in Manager Notes: Clo…" at bounding box center [784, 372] width 523 height 310
click at [939, 468] on span "Close" at bounding box center [938, 471] width 25 height 14
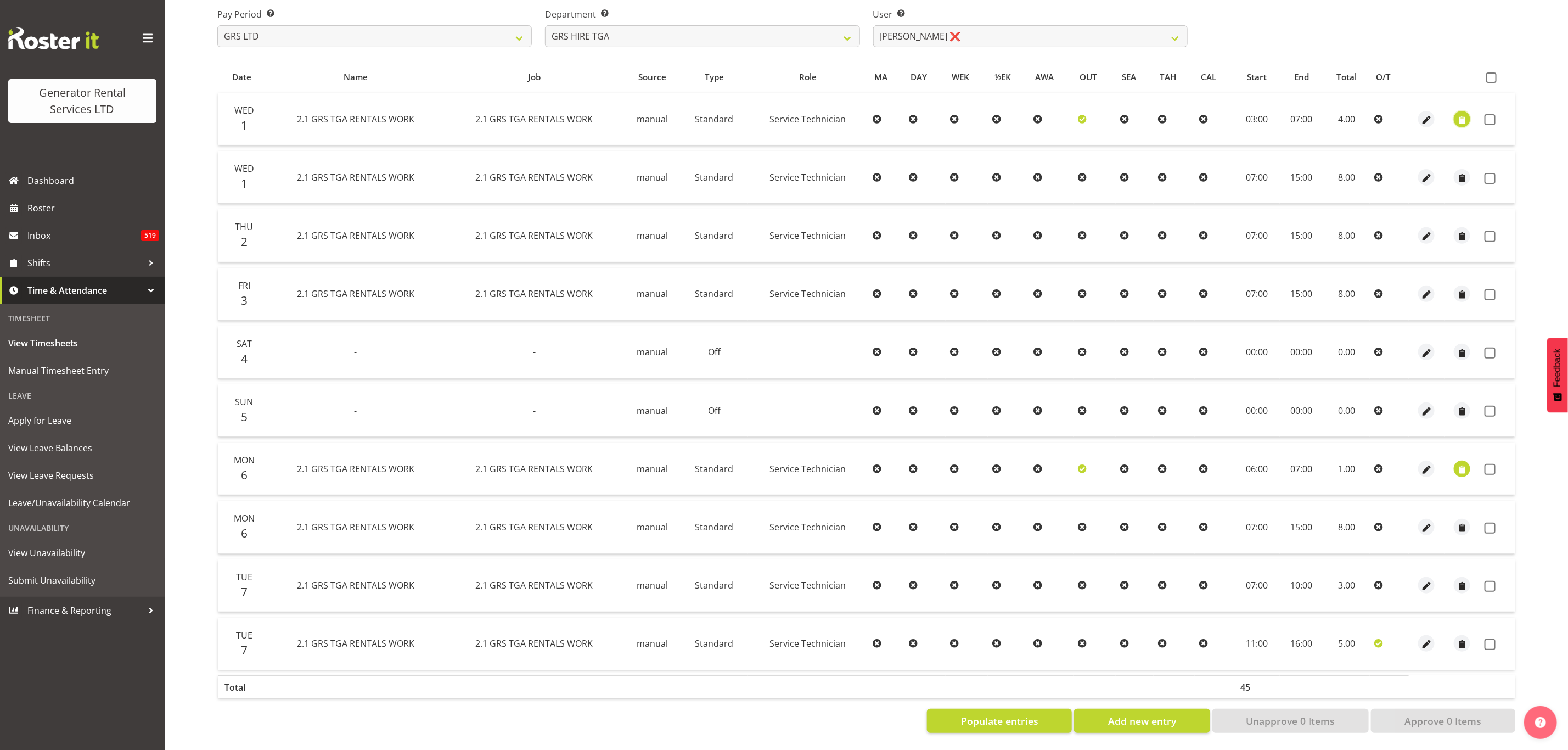
click at [1456, 114] on span "button" at bounding box center [1462, 120] width 13 height 13
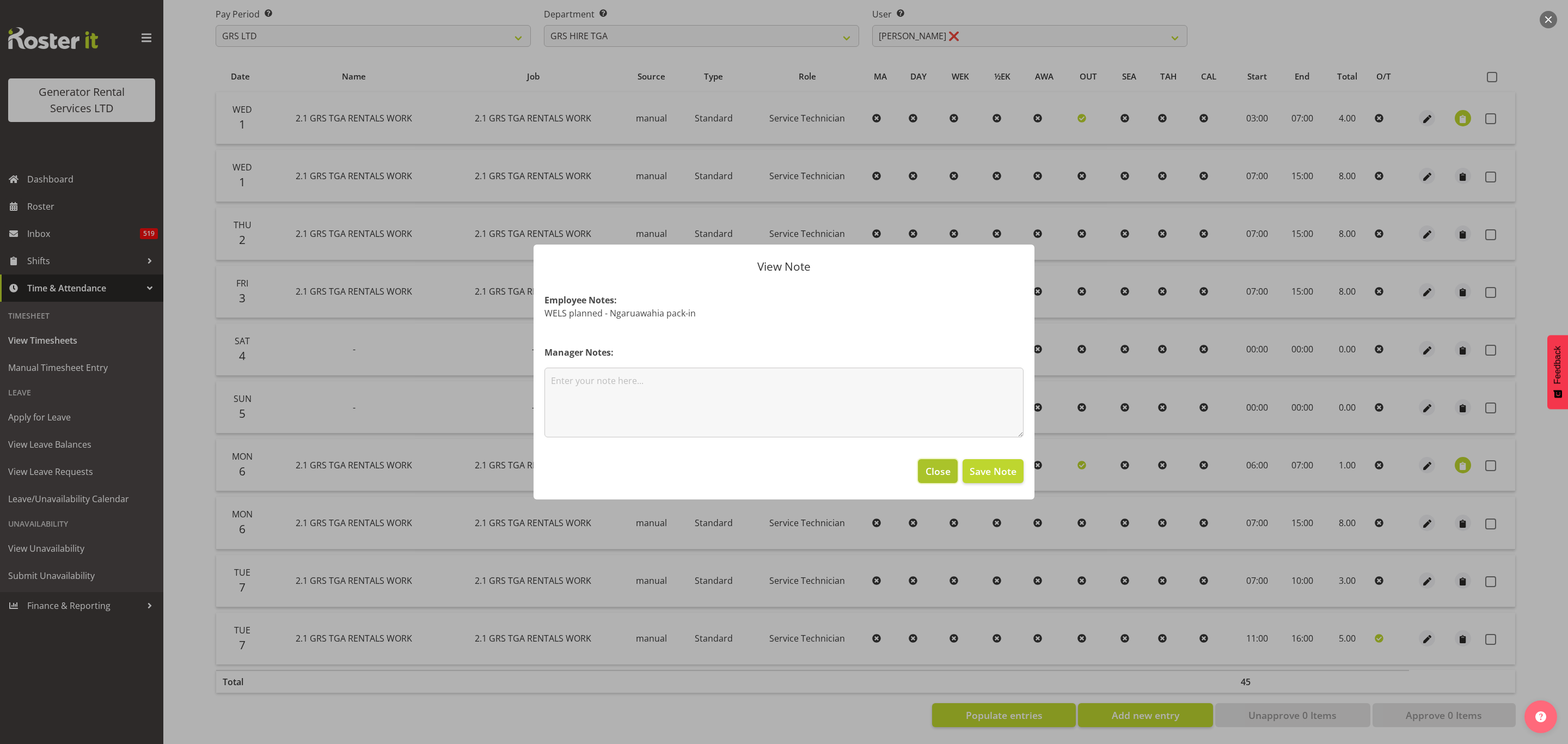
click at [947, 469] on span "Close" at bounding box center [938, 471] width 25 height 14
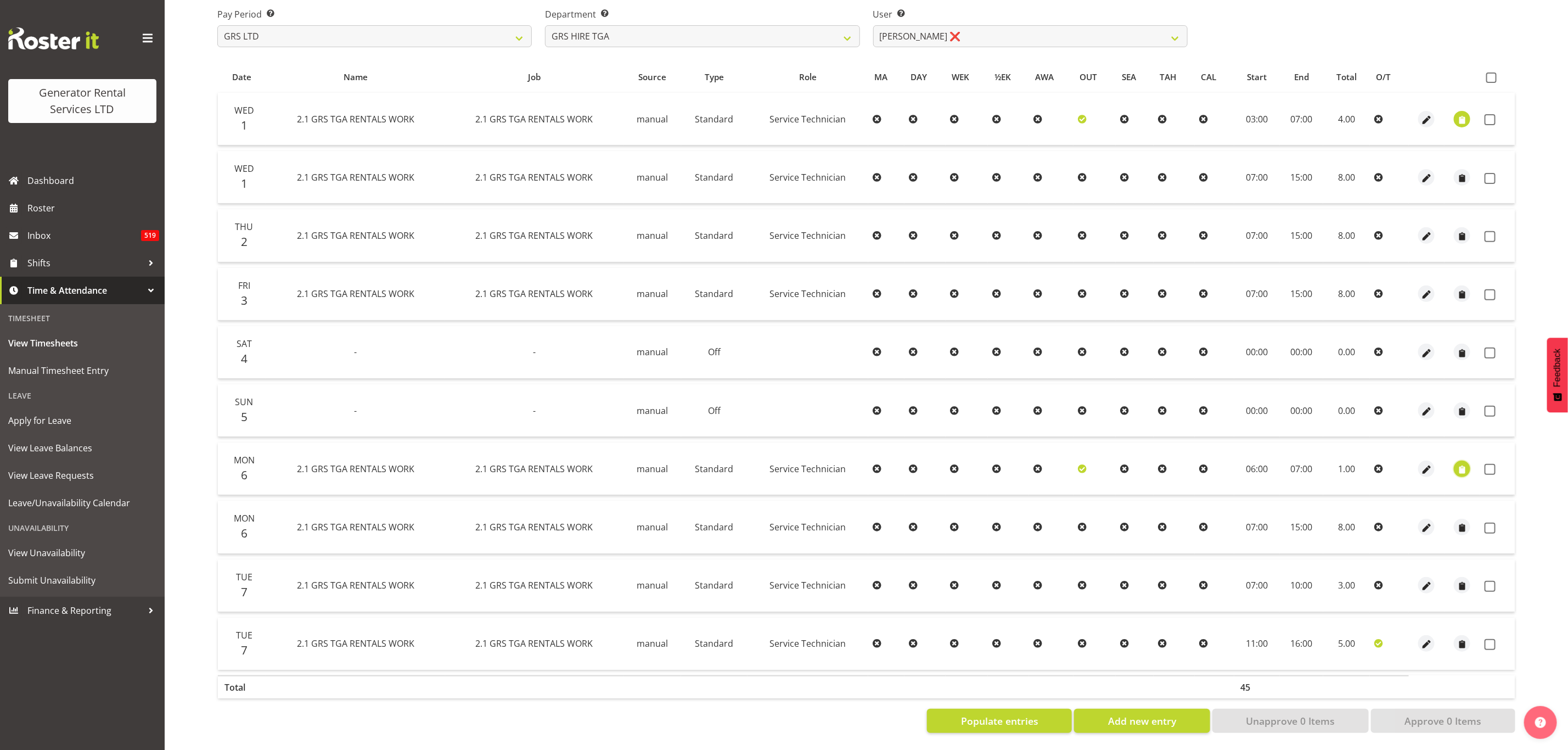
click at [1463, 463] on span "button" at bounding box center [1462, 470] width 13 height 13
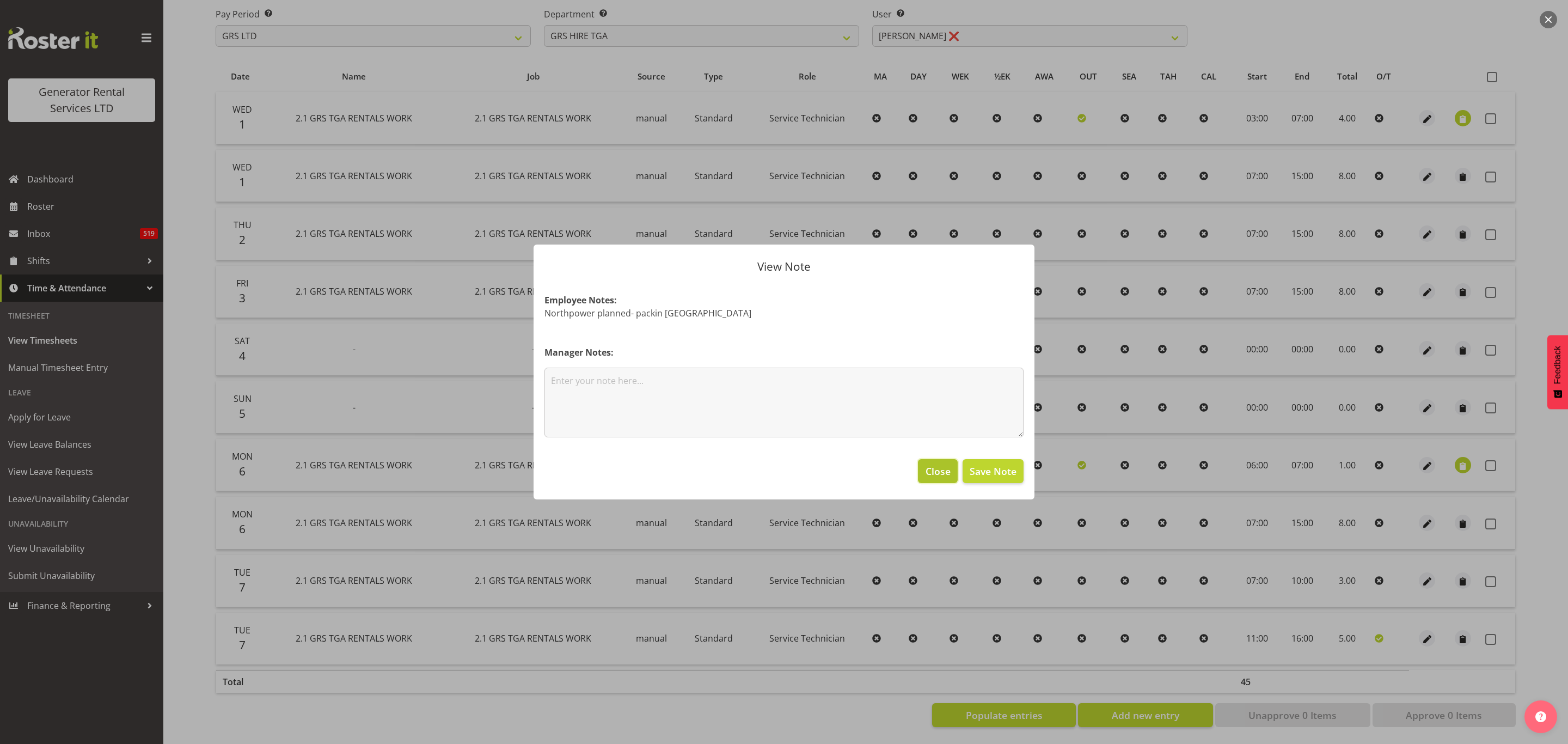
click at [933, 474] on span "Close" at bounding box center [938, 471] width 25 height 14
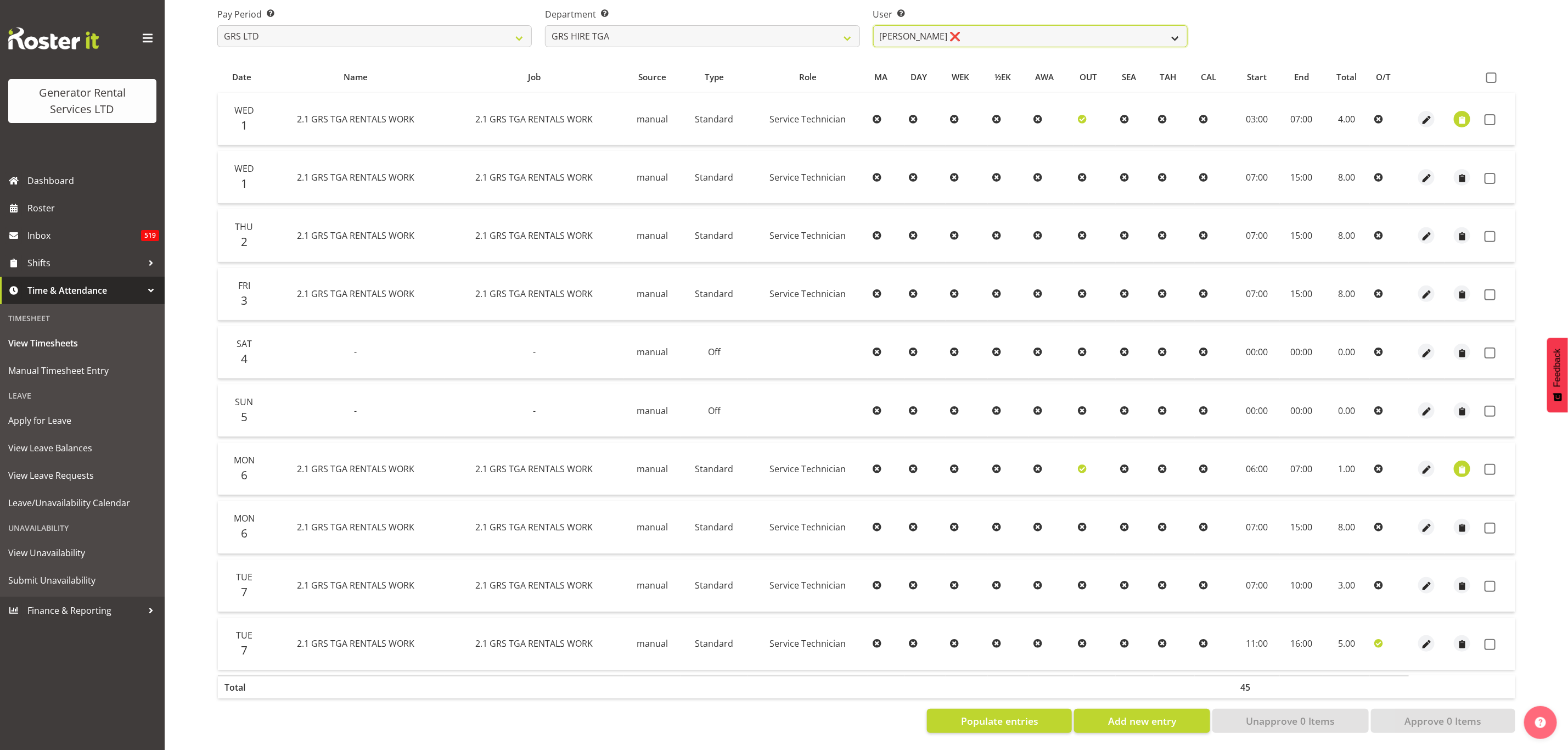
click at [938, 28] on select "James Hilhorst ❌ Nathan Maxwell ✔ Rob Wallace ✔ Steve Knill ❌" at bounding box center [1030, 36] width 315 height 22
select select "5206"
click at [873, 25] on select "James Hilhorst ❌ Nathan Maxwell ✔ Rob Wallace ✔ Steve Knill ❌" at bounding box center [1030, 36] width 315 height 22
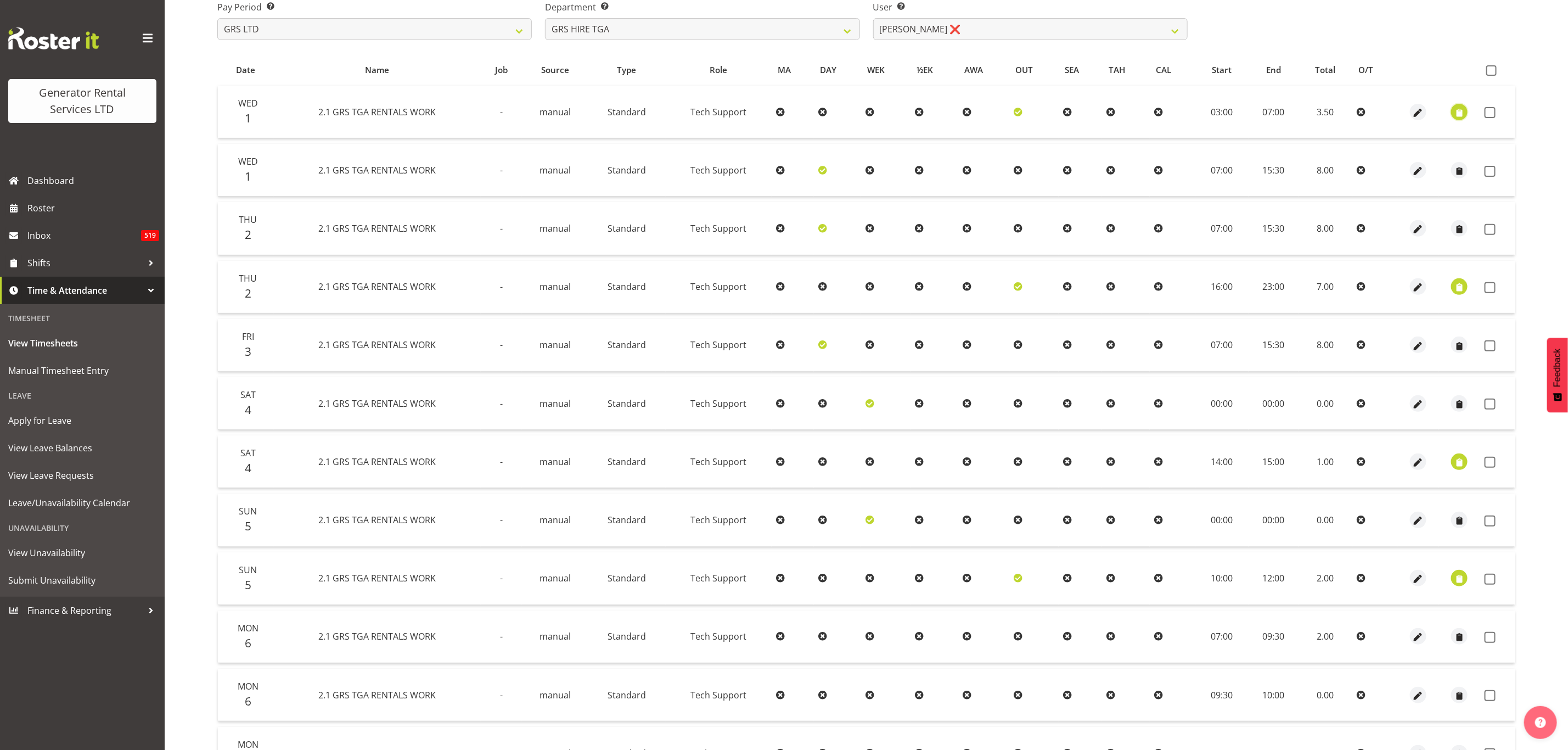
click at [1459, 107] on span "button" at bounding box center [1459, 113] width 13 height 13
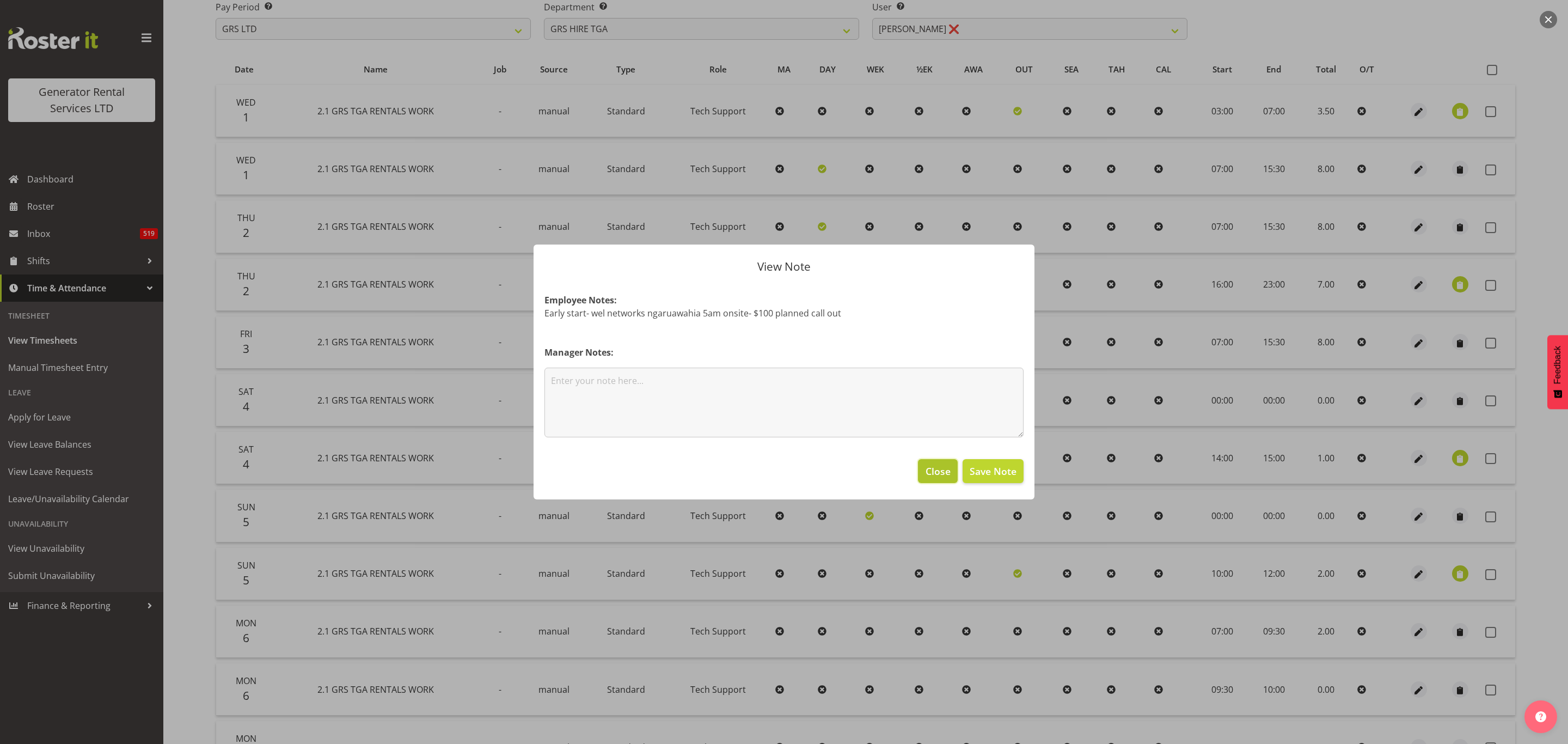
click at [944, 471] on span "Close" at bounding box center [938, 471] width 25 height 14
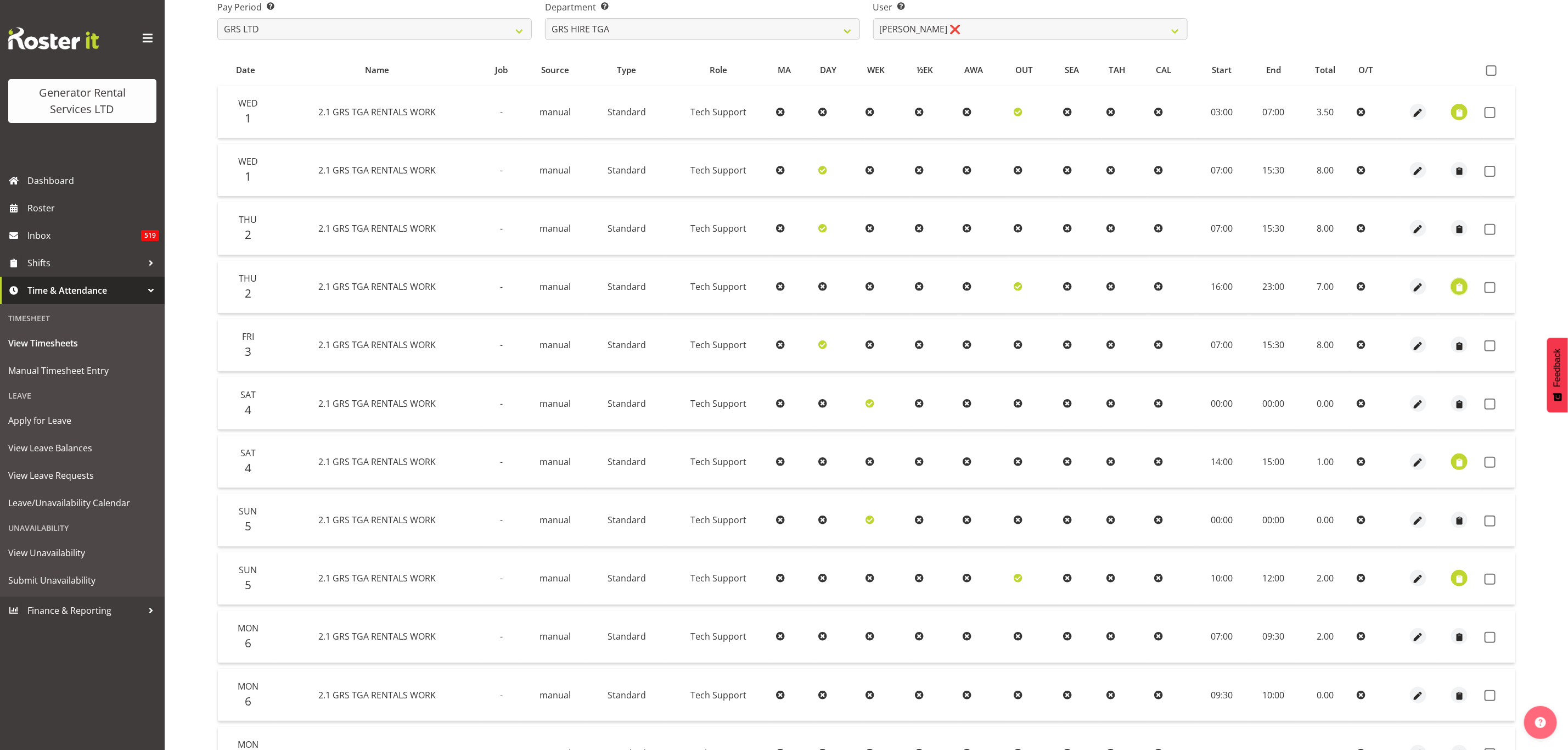
click at [1461, 285] on span "button" at bounding box center [1459, 288] width 13 height 13
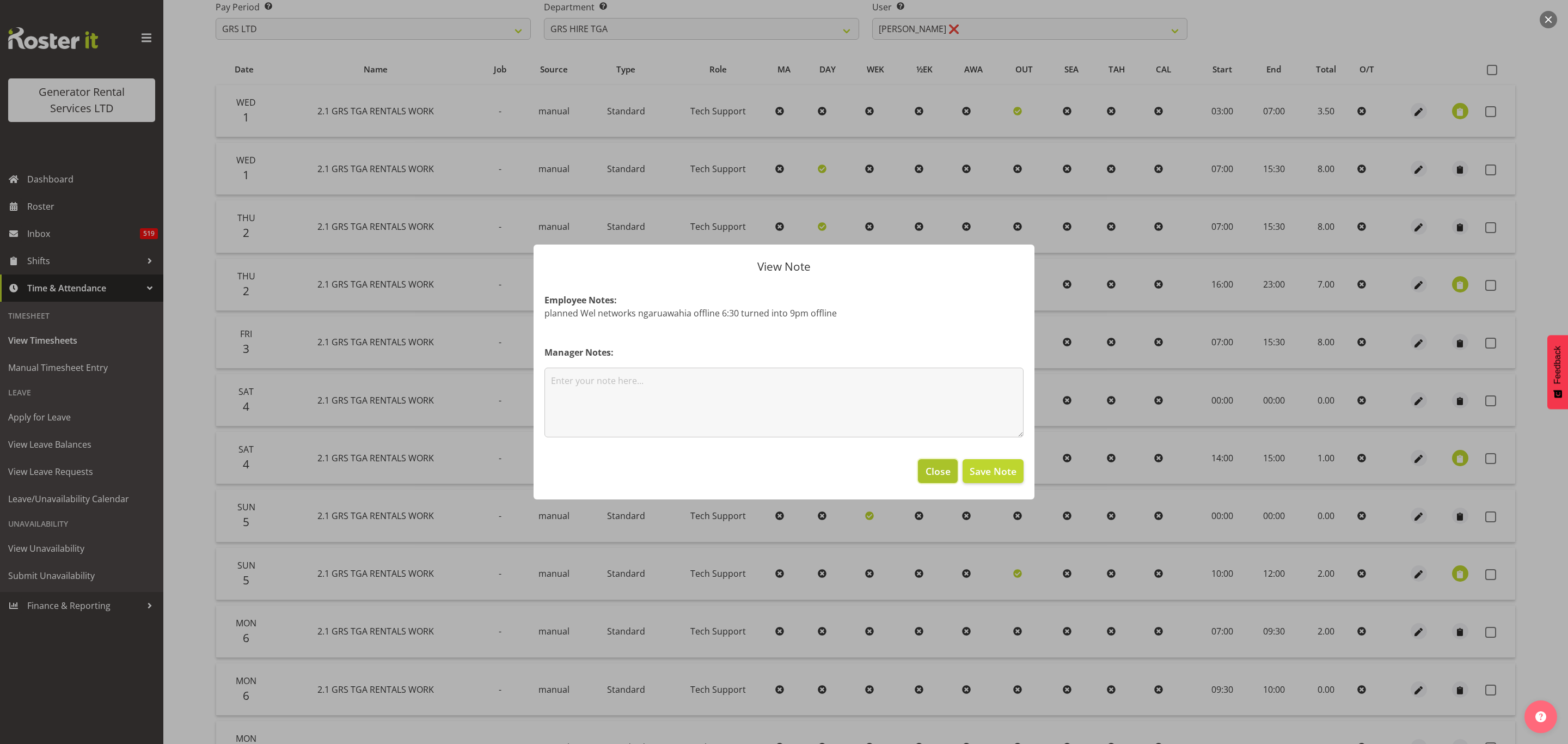
click at [936, 472] on span "Close" at bounding box center [938, 471] width 25 height 14
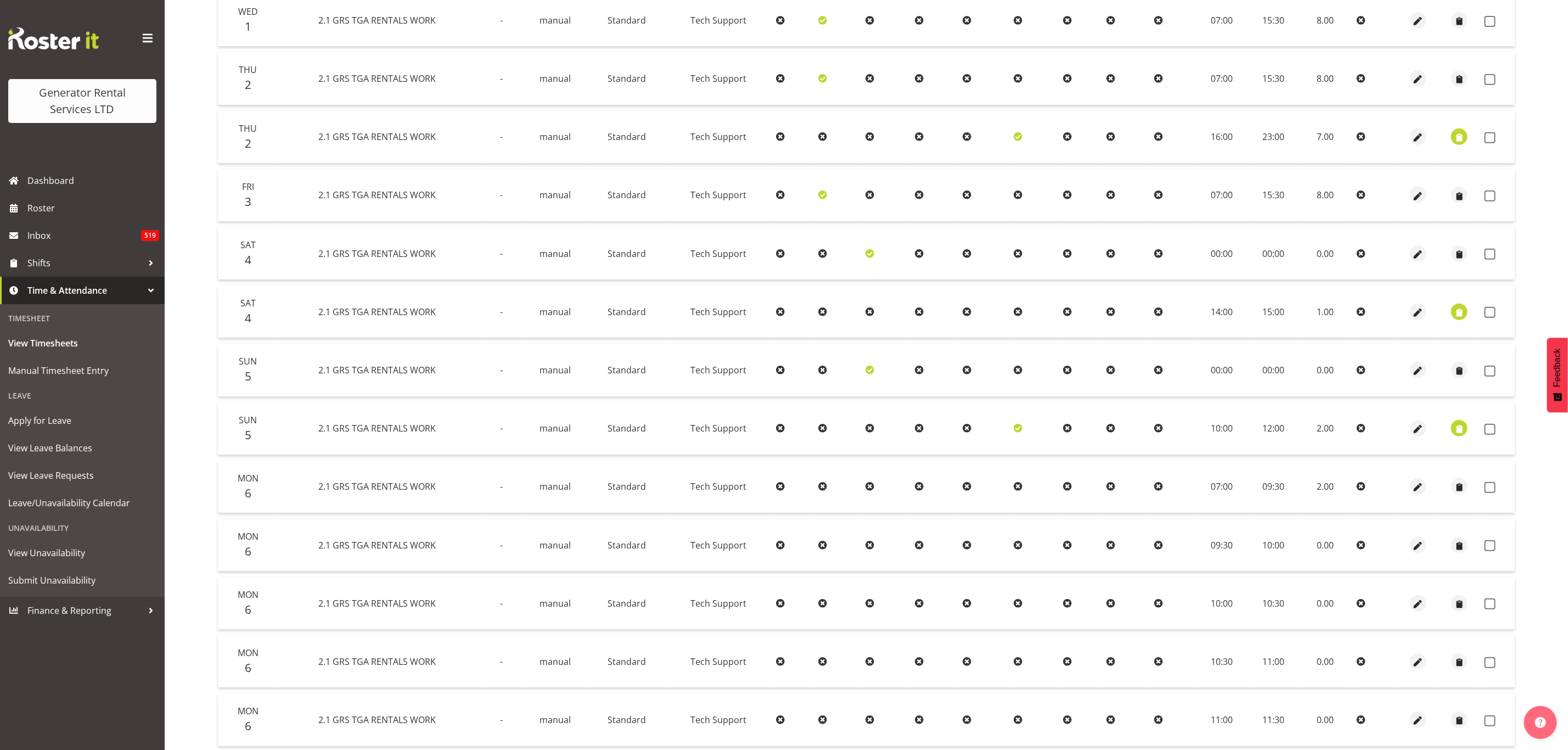
scroll to position [341, 0]
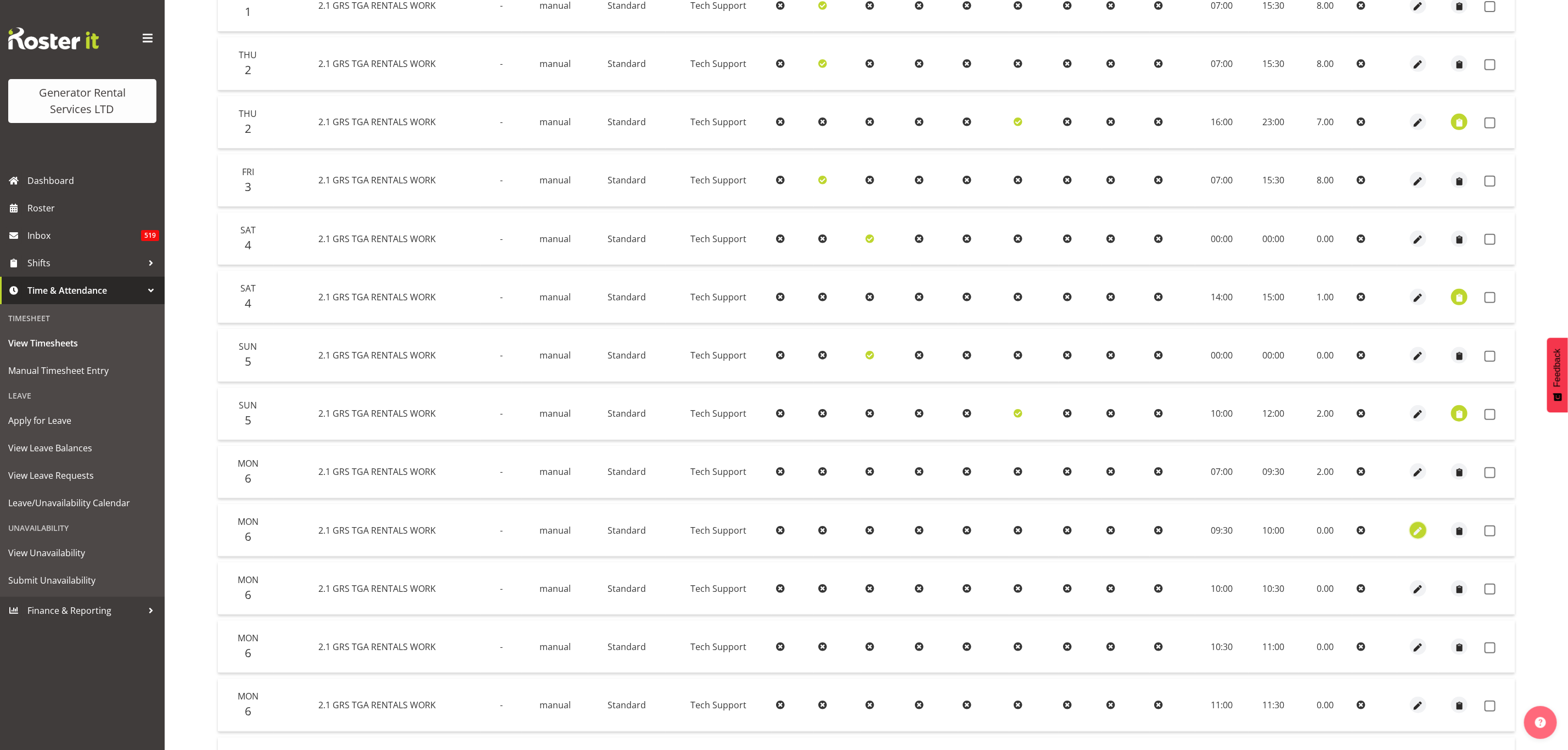
click at [1417, 525] on span "button" at bounding box center [1418, 531] width 13 height 13
select select "Standard"
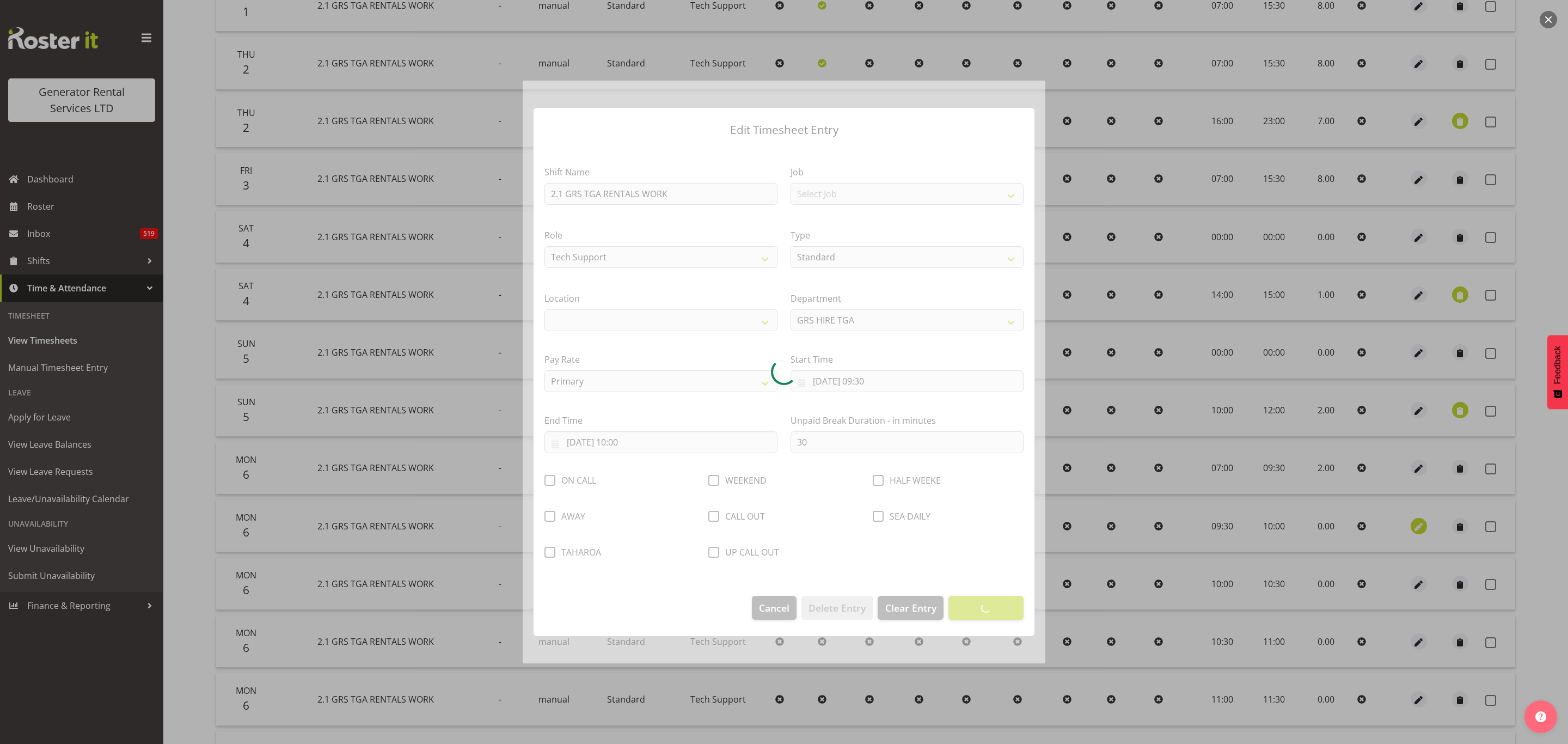
select select "29"
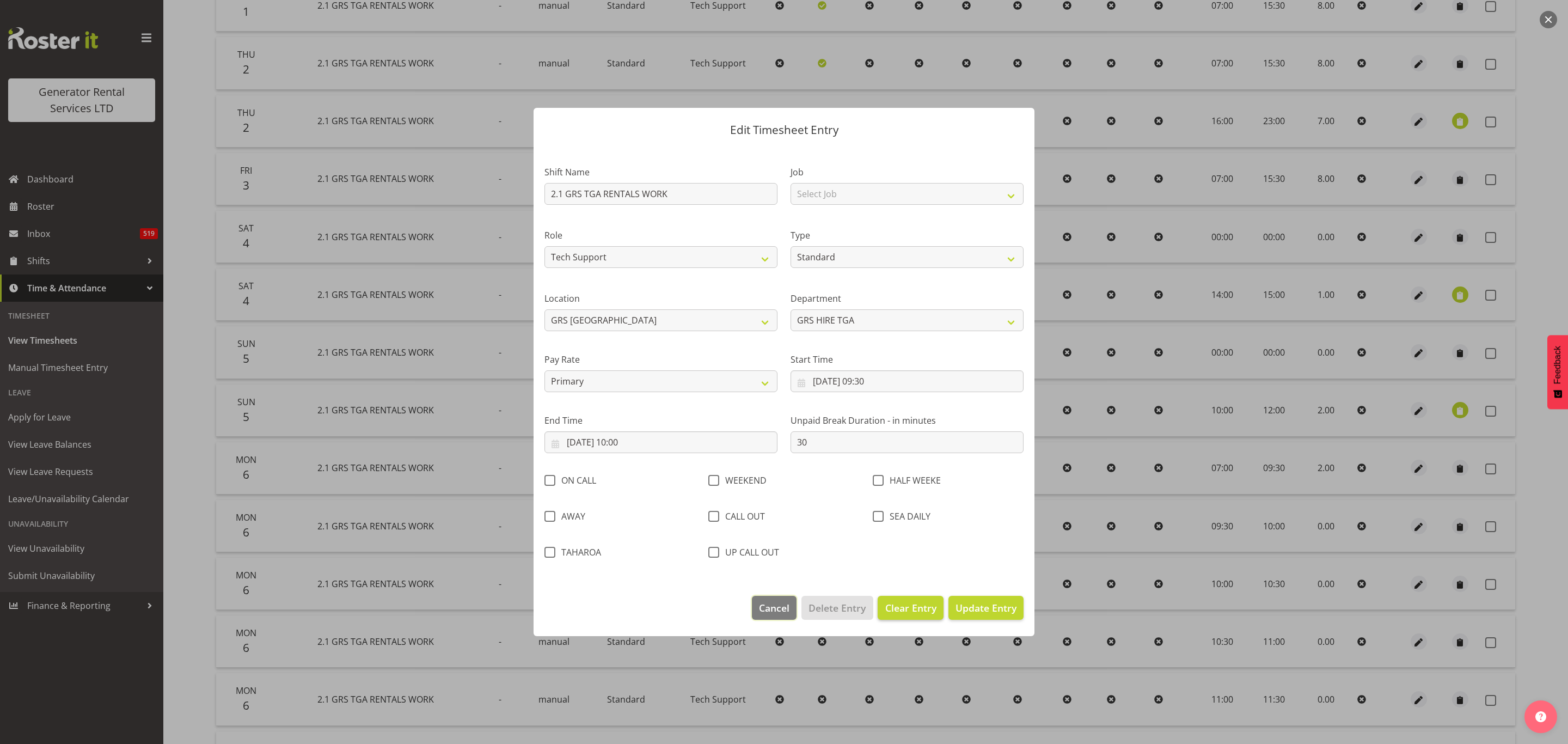
drag, startPoint x: 777, startPoint y: 605, endPoint x: 920, endPoint y: 612, distance: 143.2
click at [902, 617] on footer "Cancel Delete Entry Clear Entry Update Entry" at bounding box center [784, 611] width 501 height 51
click at [920, 612] on span "Clear Entry" at bounding box center [911, 608] width 51 height 14
select select "Off"
type input "0"
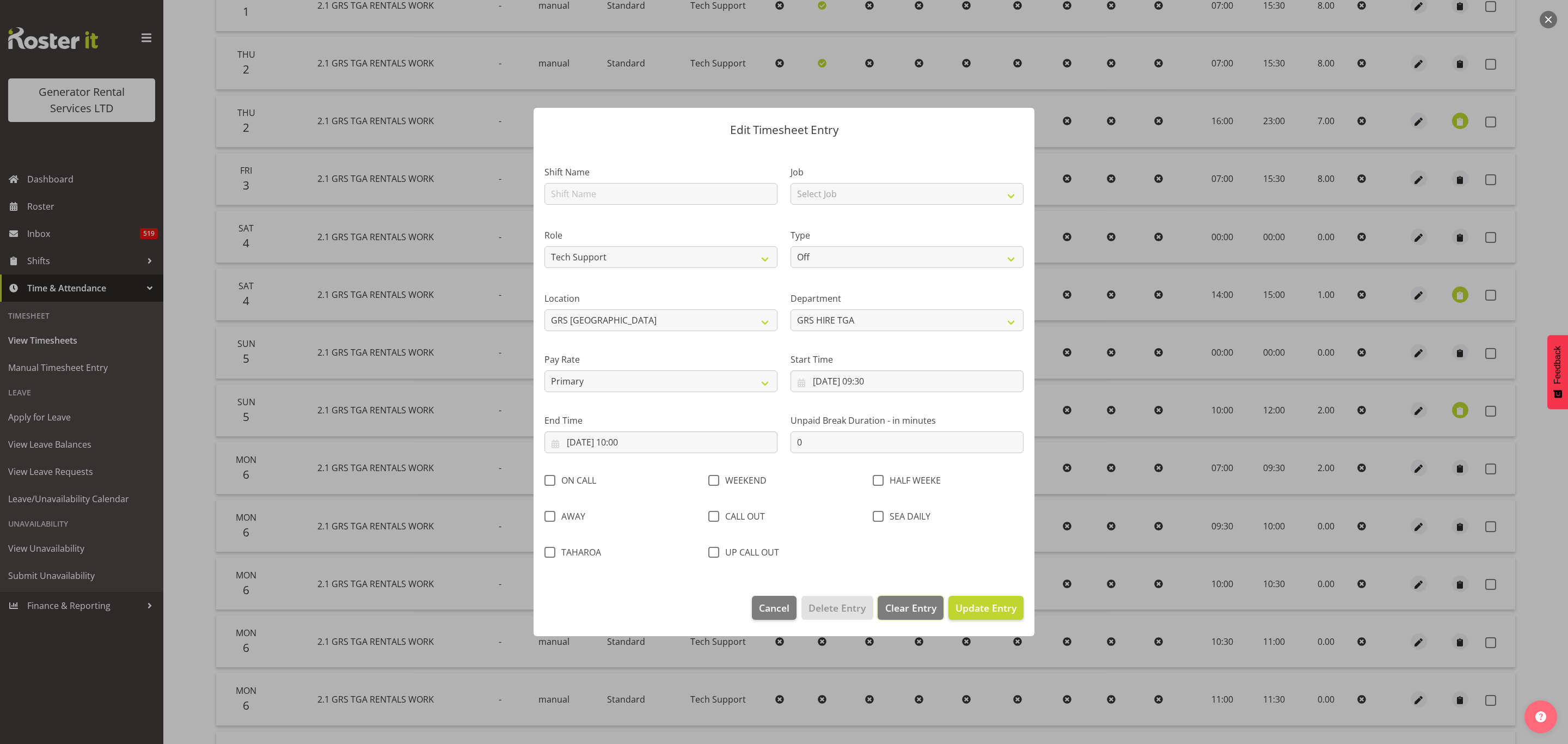
select select
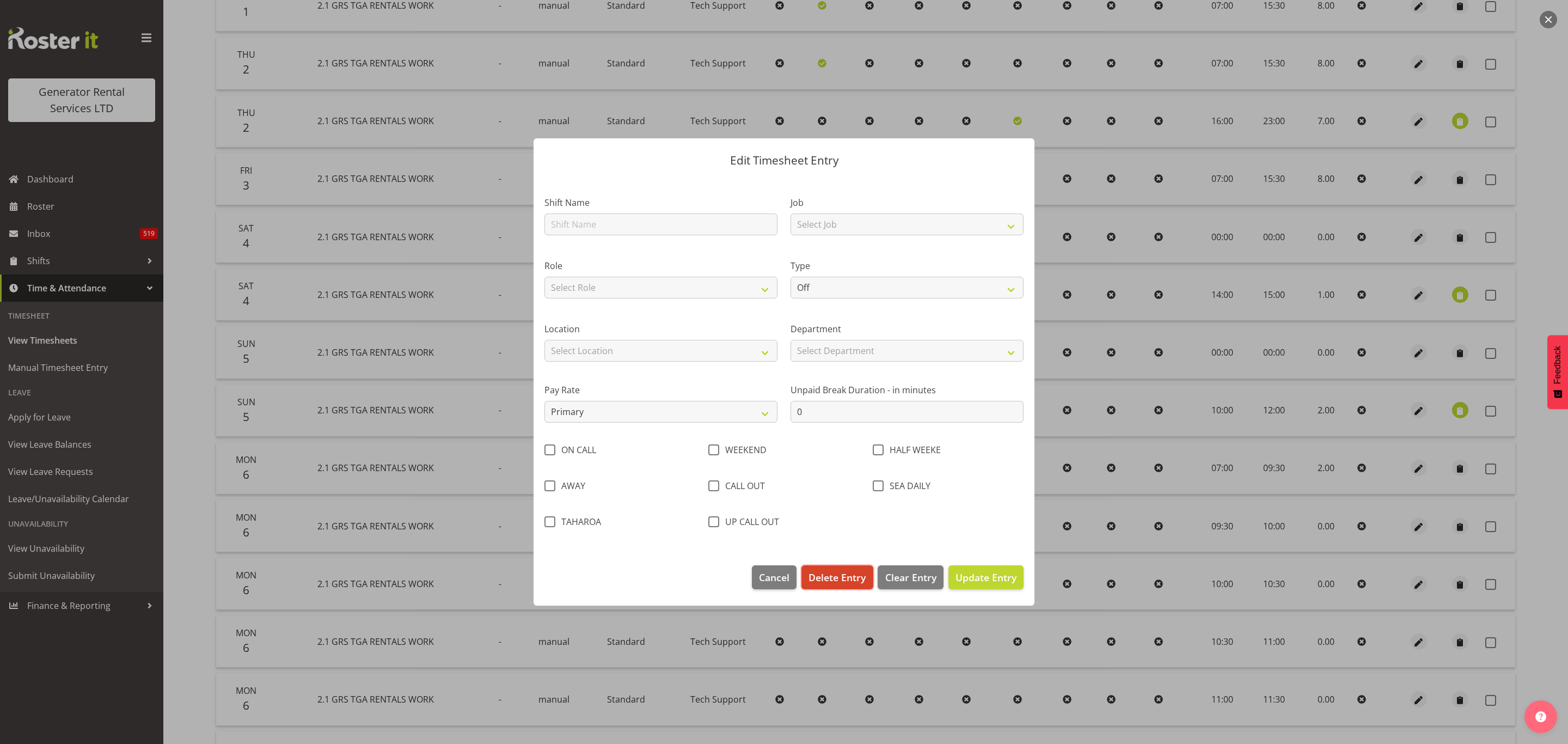
click at [833, 572] on span "Delete Entry" at bounding box center [837, 577] width 57 height 14
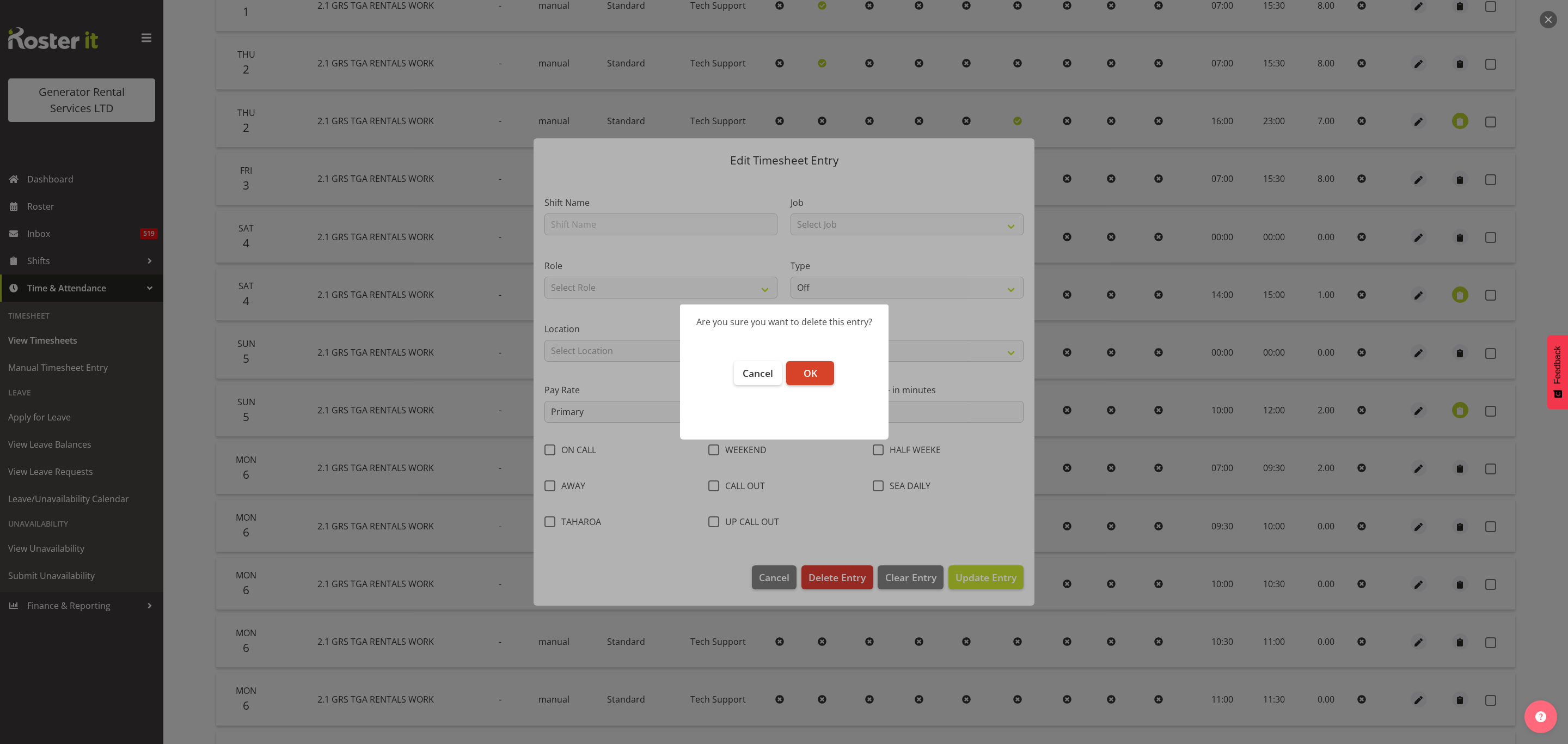
drag, startPoint x: 796, startPoint y: 366, endPoint x: 814, endPoint y: 371, distance: 18.7
click at [799, 367] on button "OK" at bounding box center [810, 373] width 48 height 24
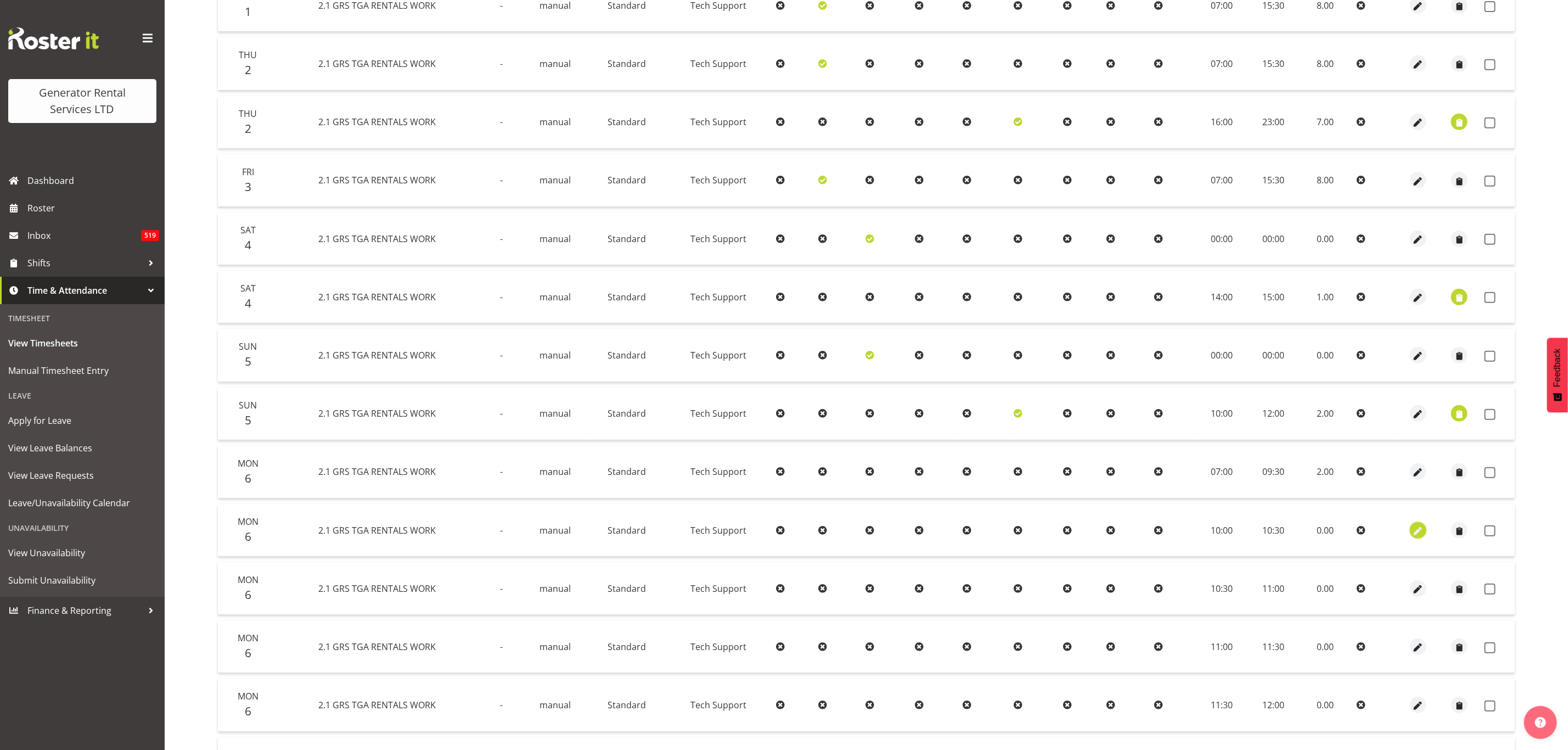
click at [1416, 528] on span "button" at bounding box center [1418, 531] width 13 height 13
select select "Standard"
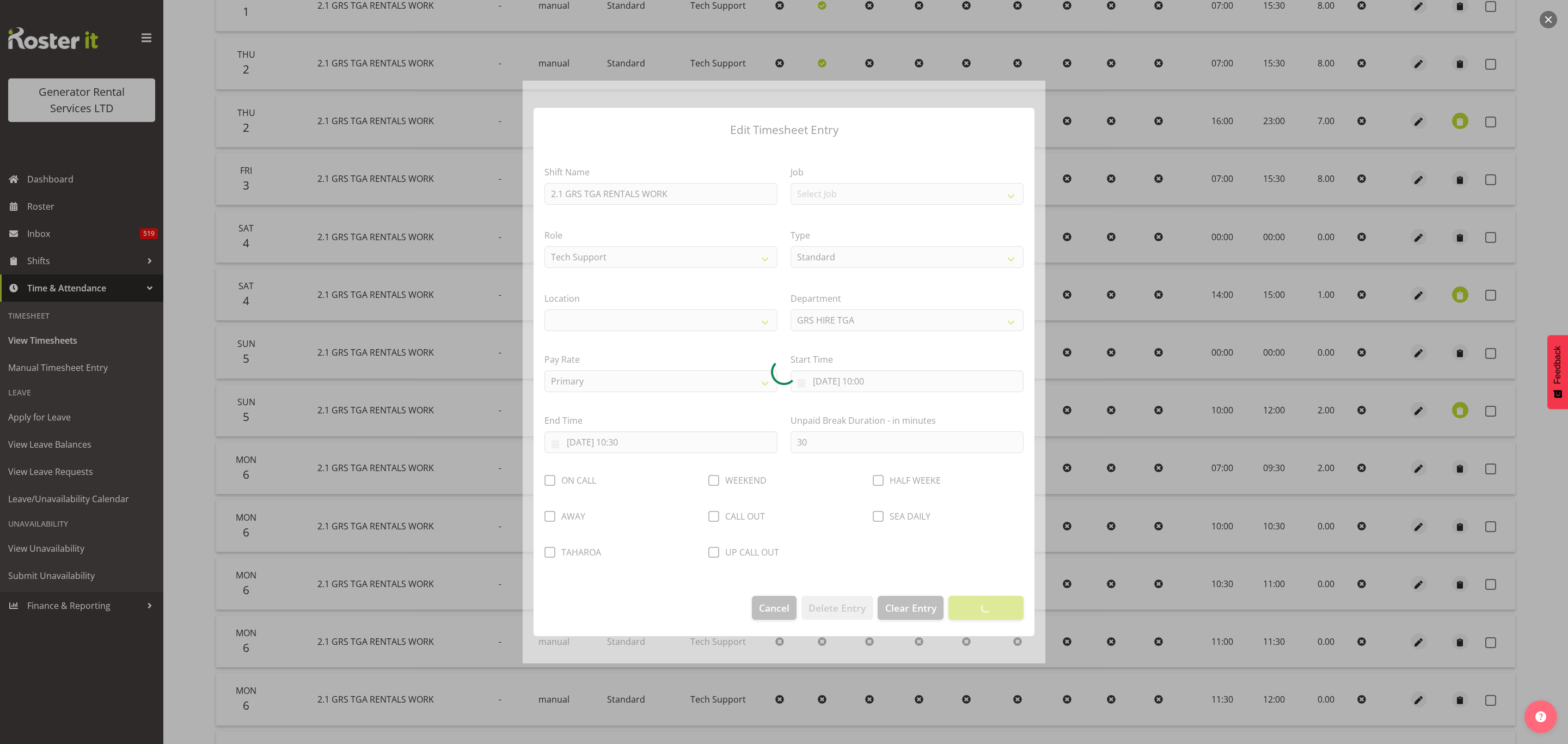
select select "29"
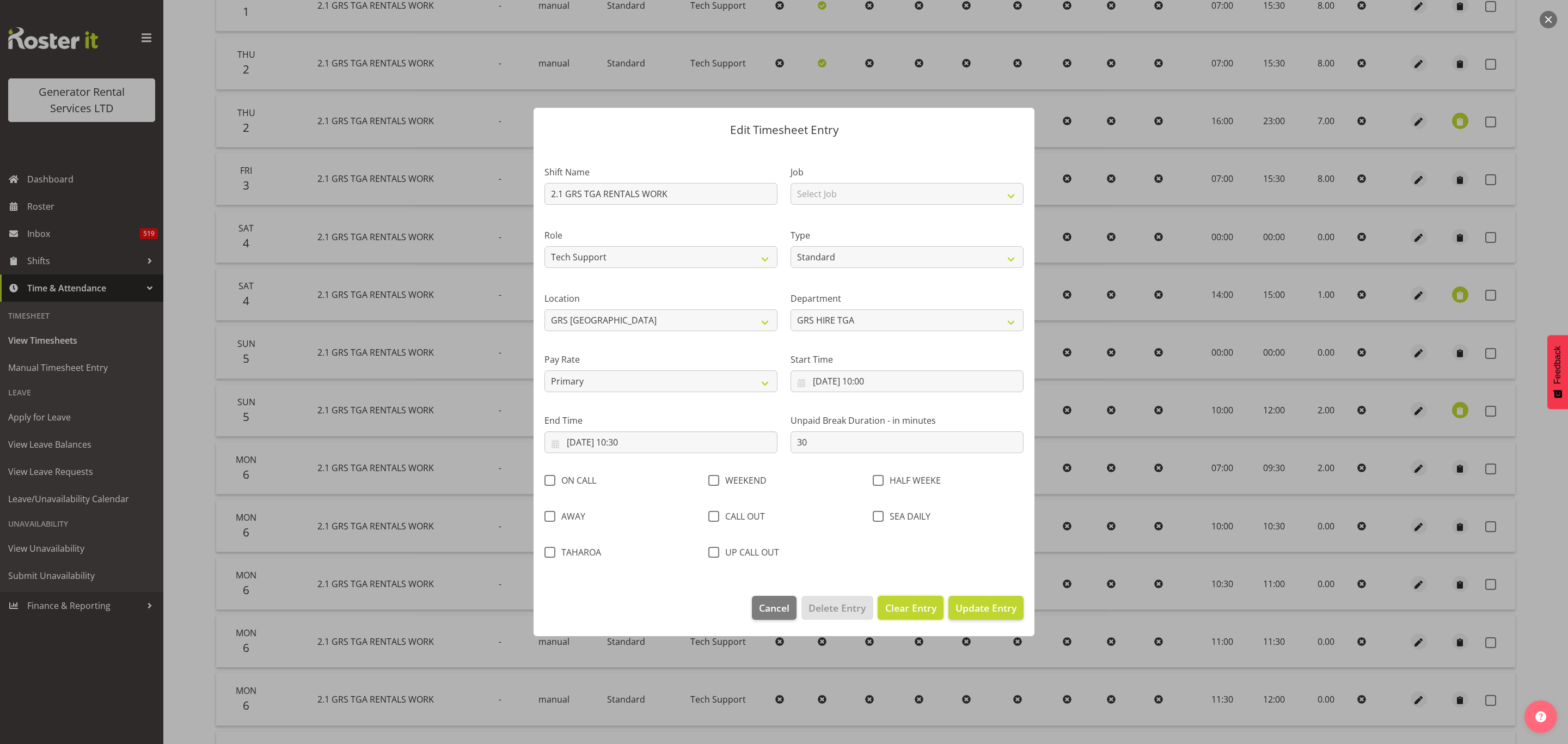
click at [922, 605] on span "Clear Entry" at bounding box center [911, 608] width 51 height 14
select select "Off"
type input "0"
select select
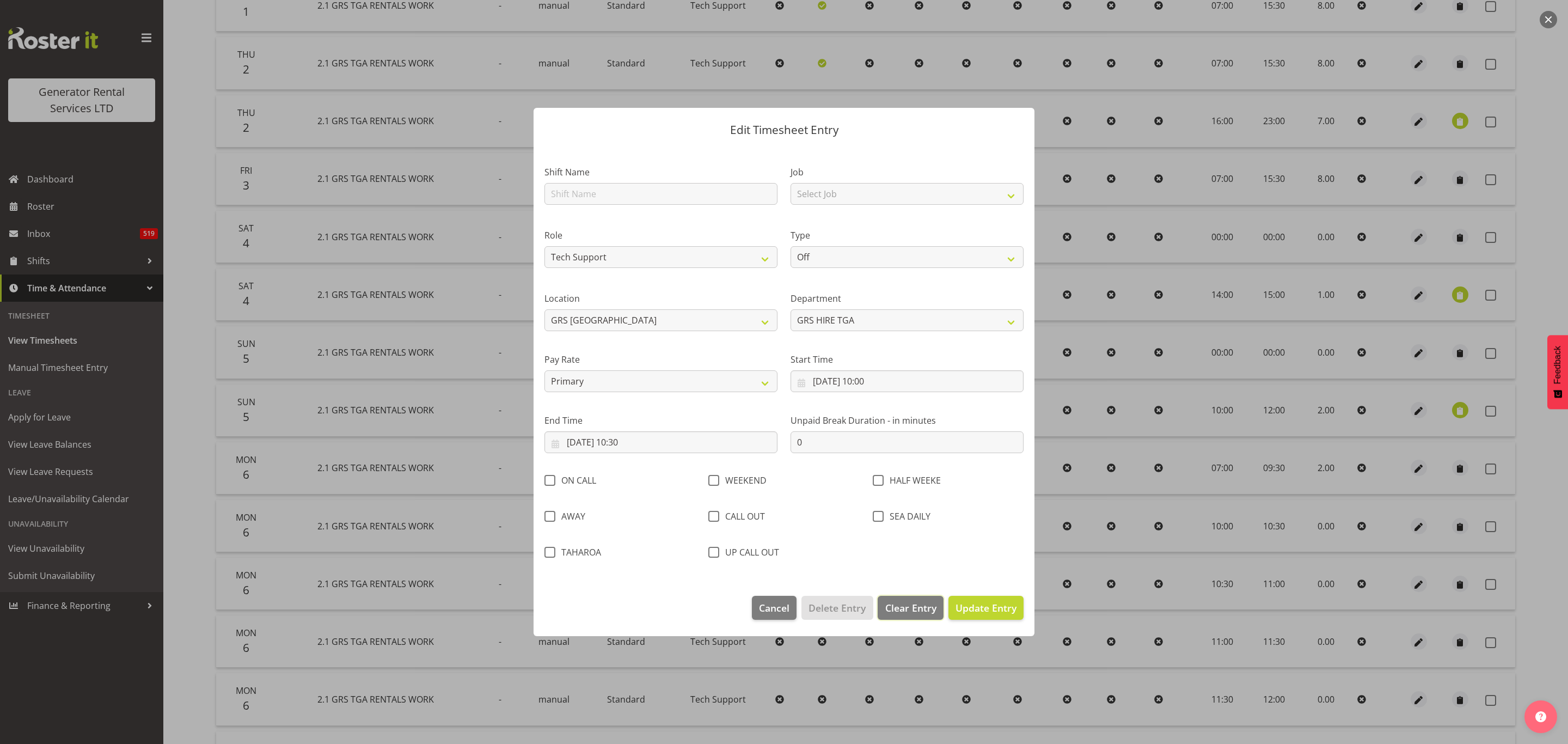
select select
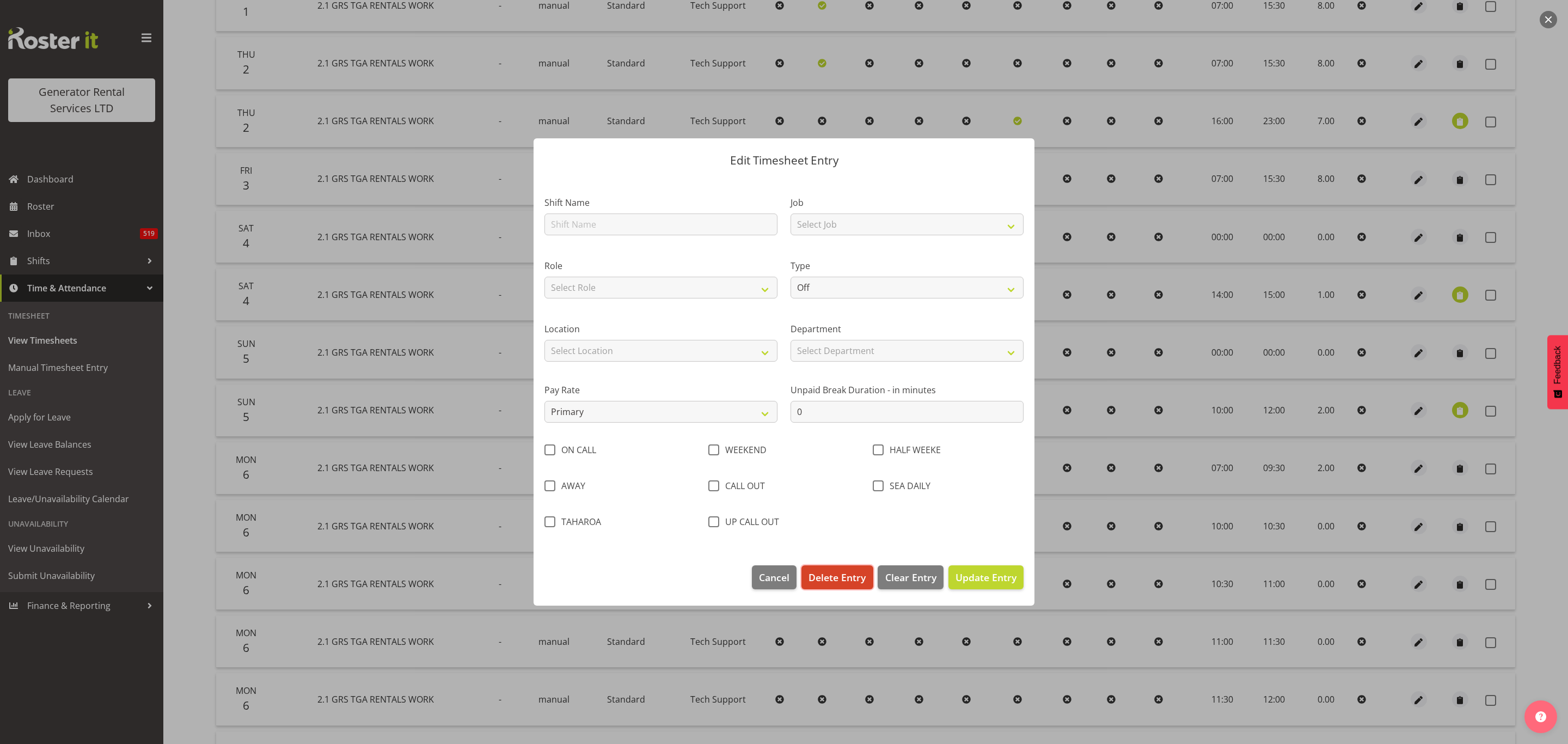
click at [844, 577] on span "Delete Entry" at bounding box center [837, 577] width 57 height 14
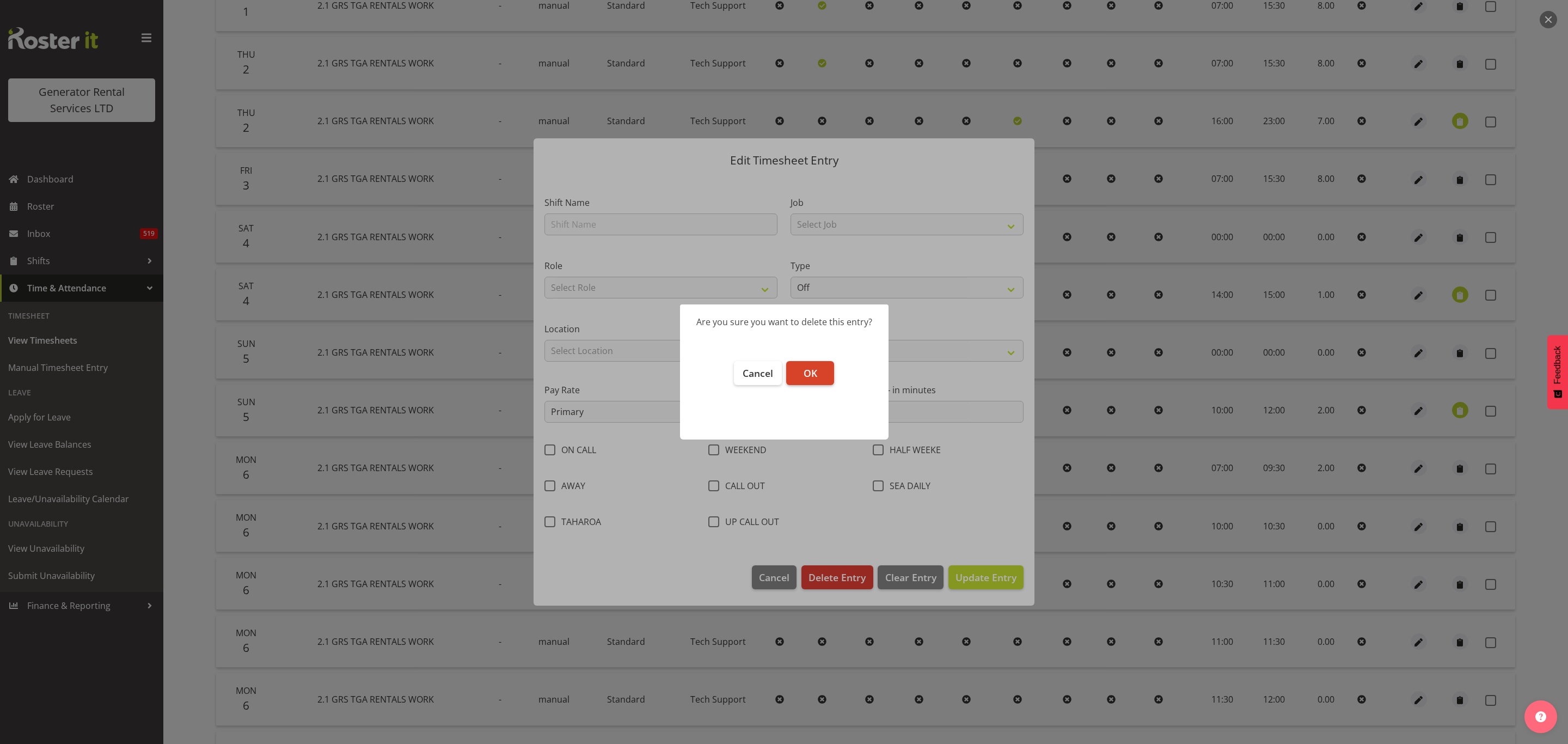
click at [812, 365] on button "OK" at bounding box center [810, 373] width 48 height 24
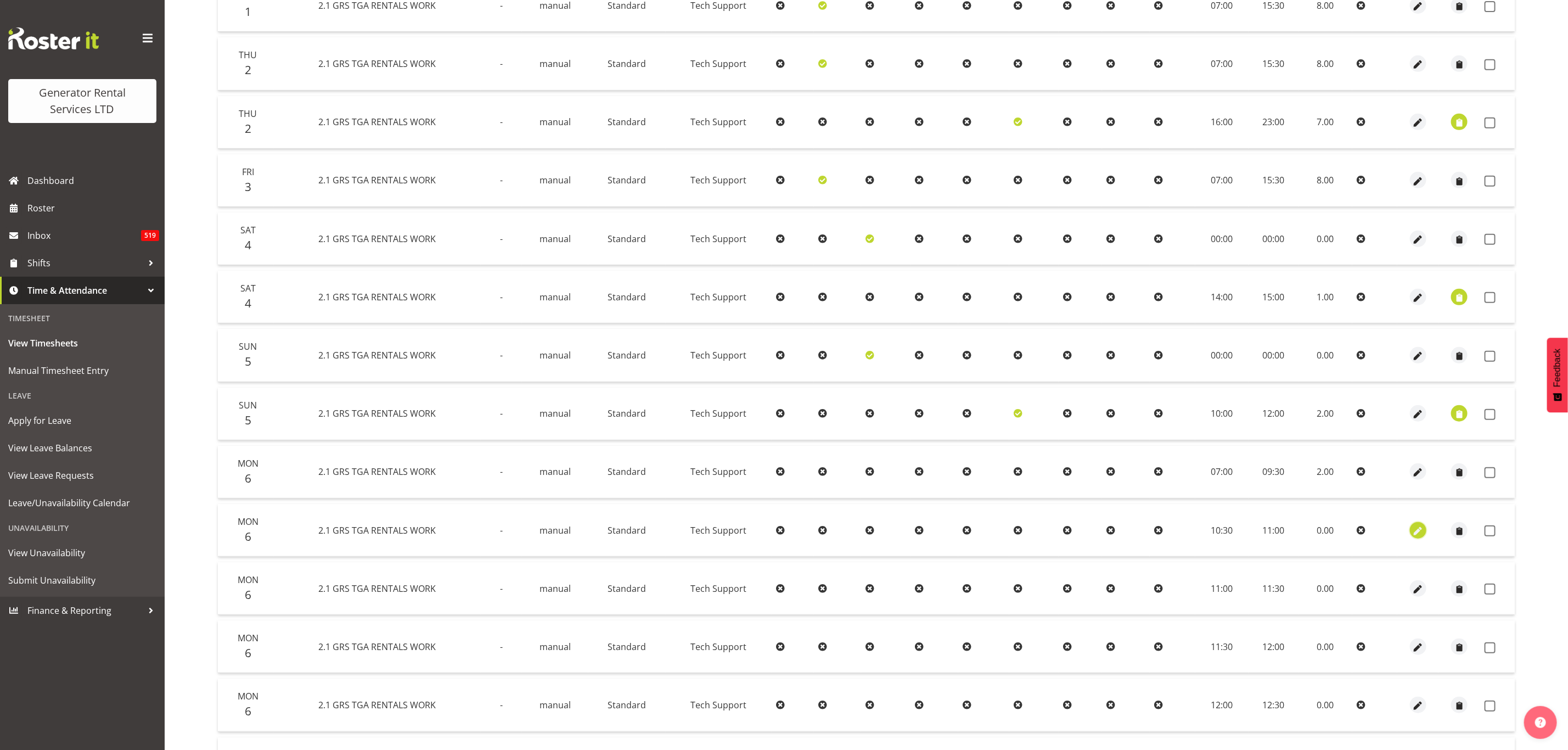
click at [1416, 525] on span "button" at bounding box center [1418, 531] width 13 height 13
select select "Standard"
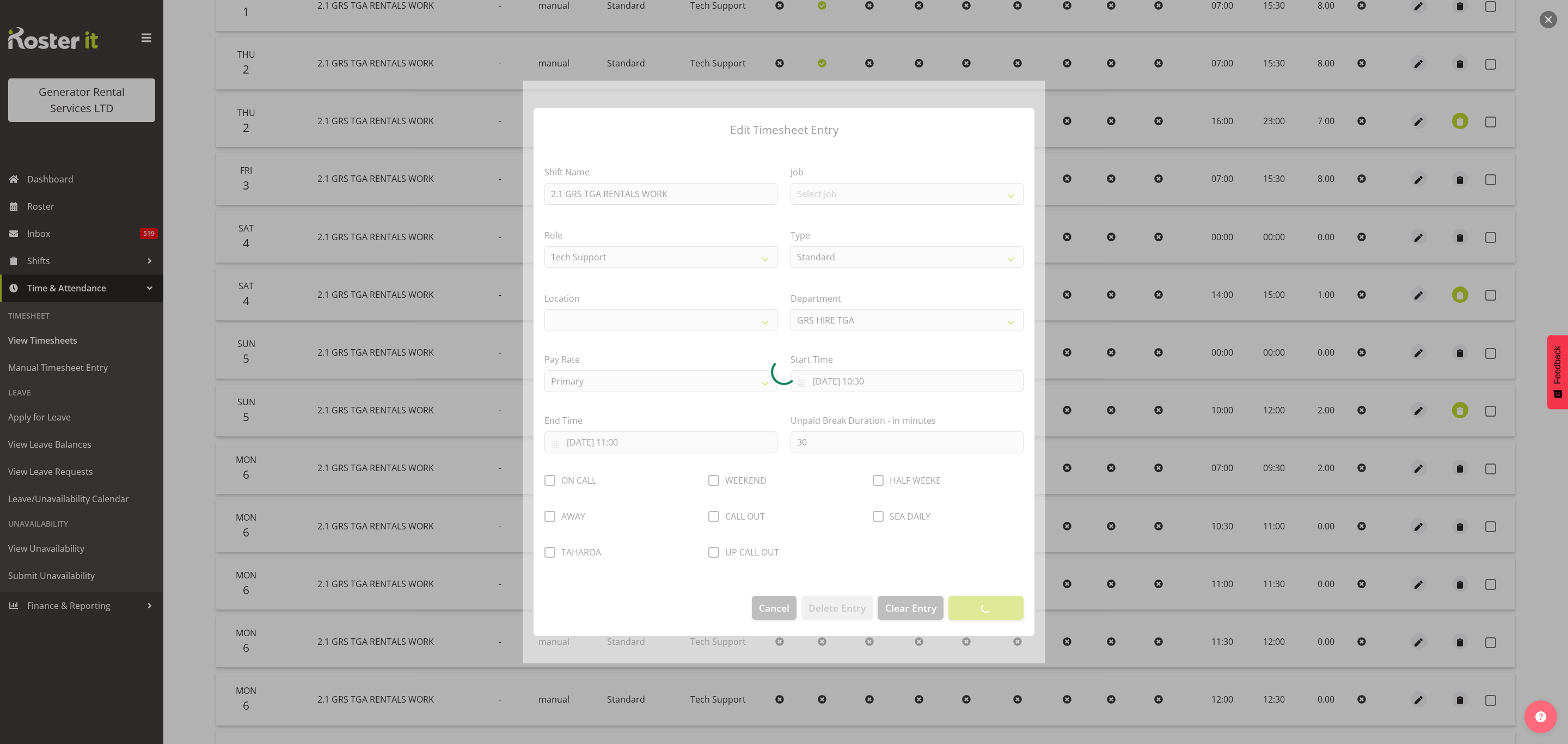
select select "29"
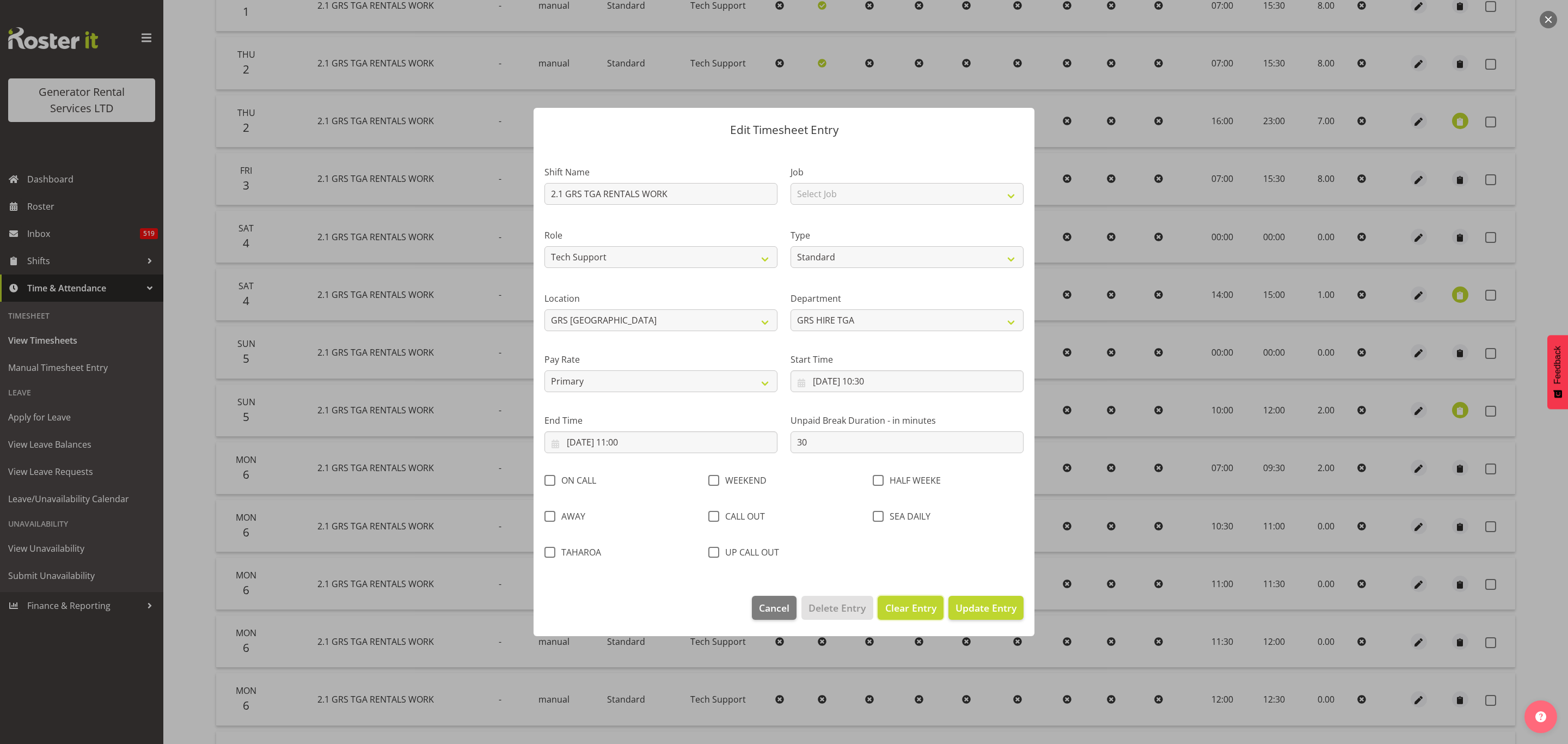
click at [892, 608] on span "Clear Entry" at bounding box center [911, 608] width 51 height 14
select select "Off"
type input "0"
select select
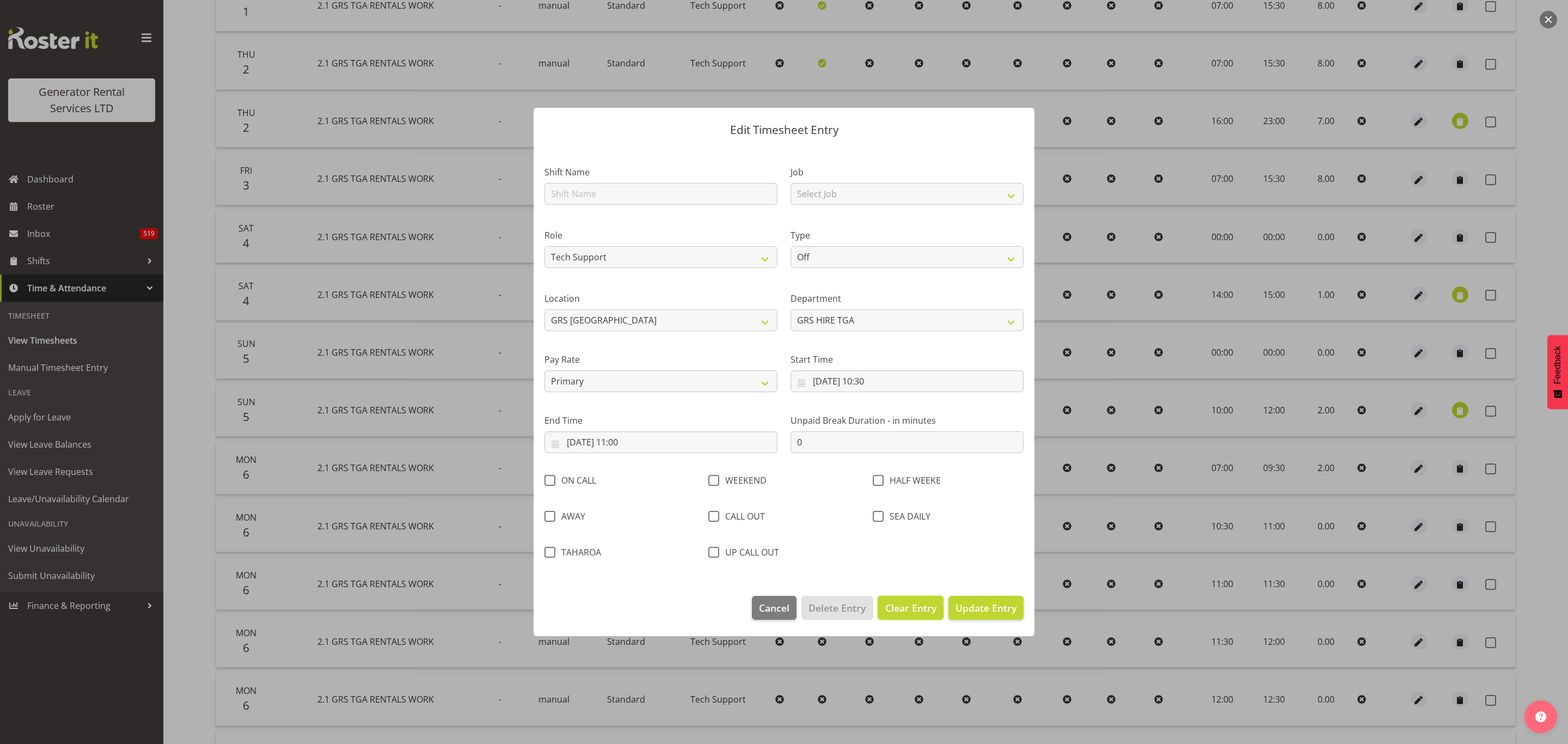
select select
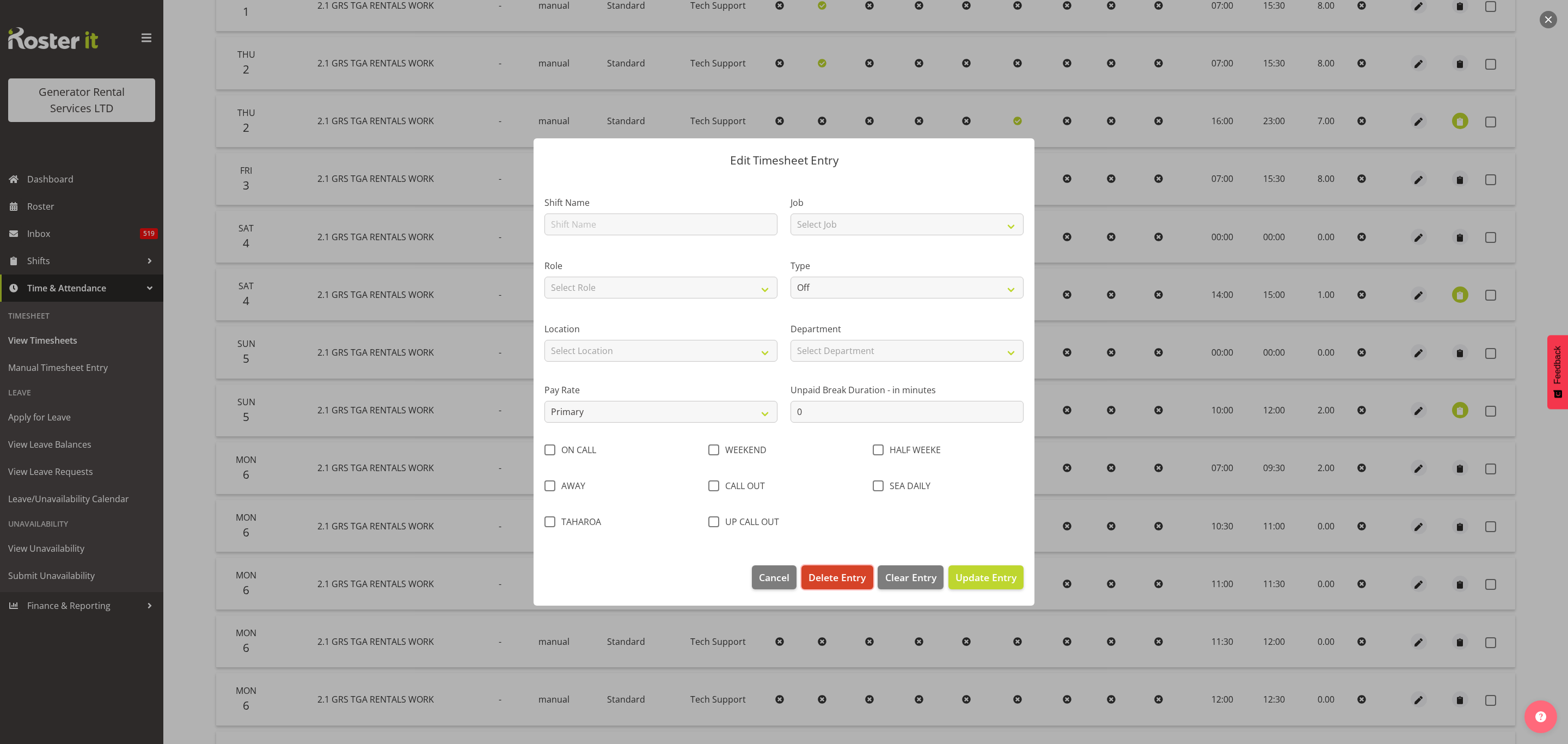
click at [836, 574] on span "Delete Entry" at bounding box center [837, 577] width 57 height 14
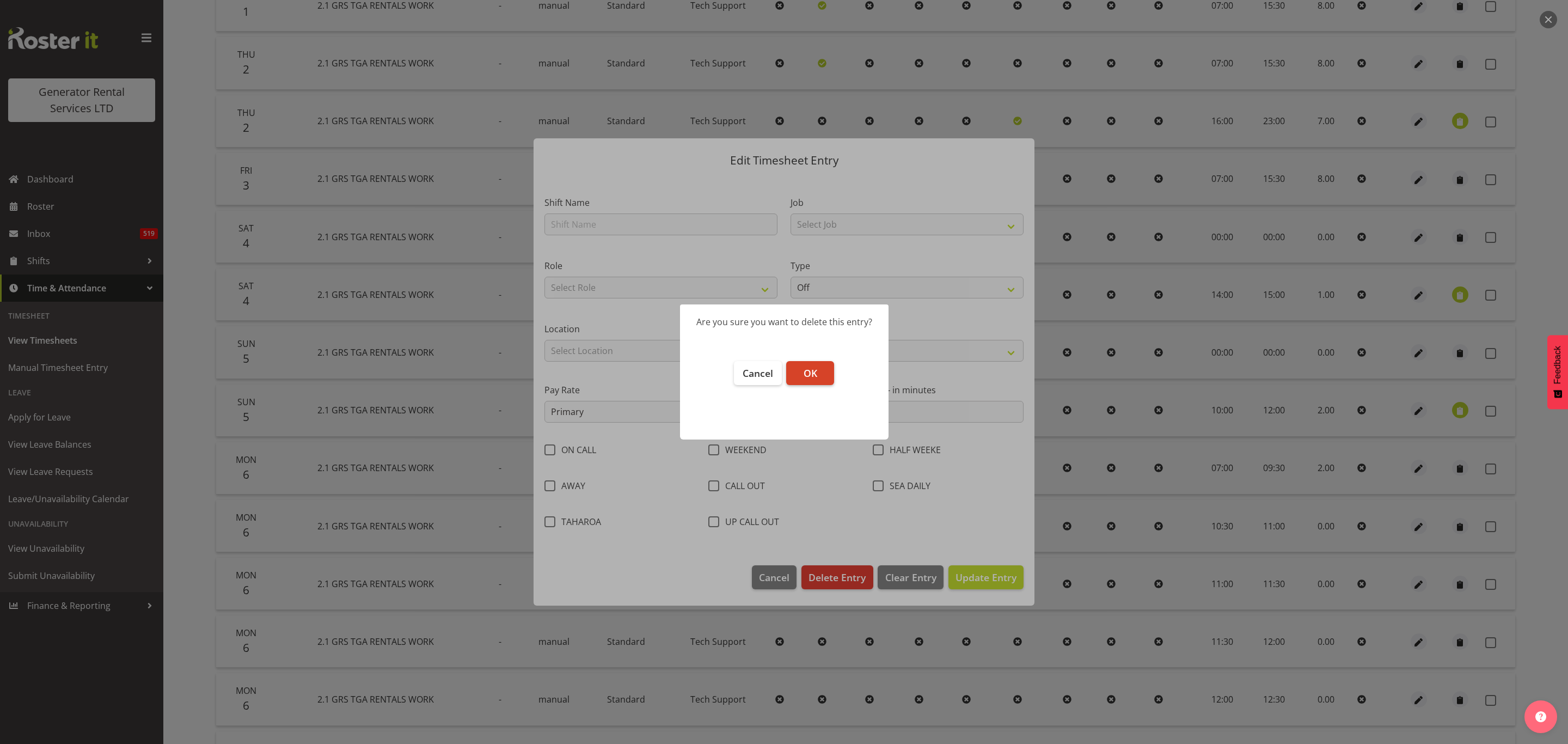
click at [822, 377] on button "OK" at bounding box center [810, 373] width 48 height 24
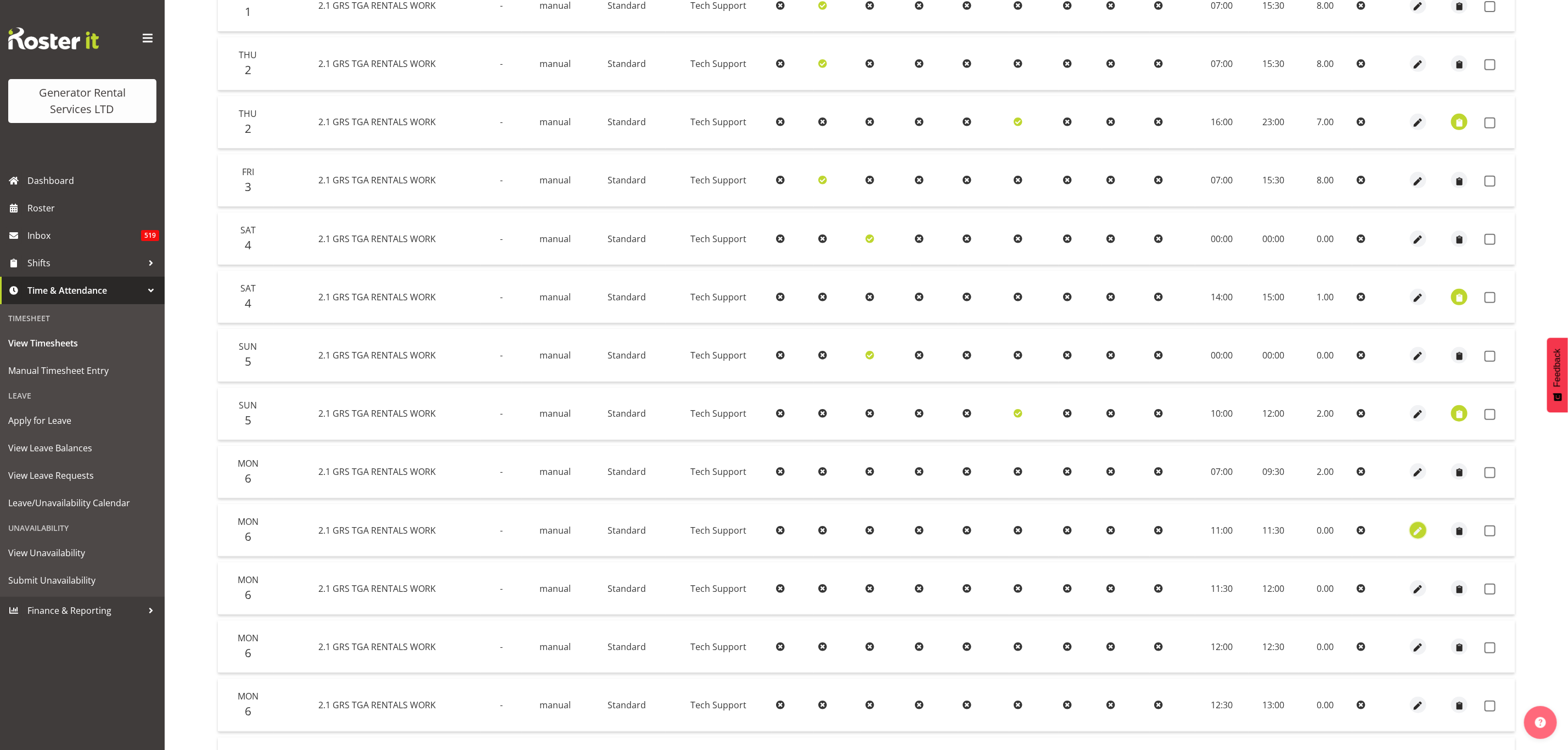
click at [1415, 525] on span "button" at bounding box center [1418, 531] width 13 height 13
select select "Standard"
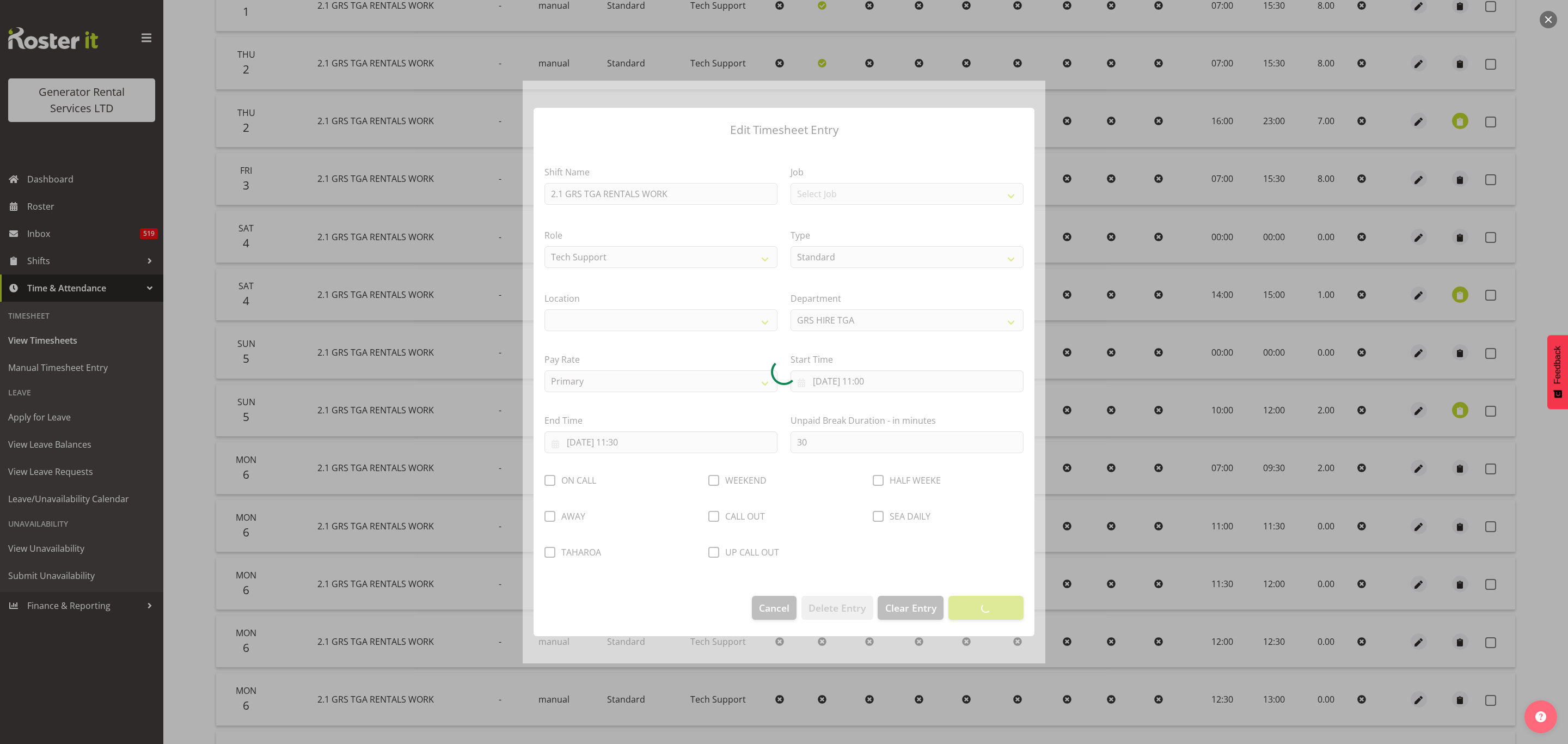
select select "29"
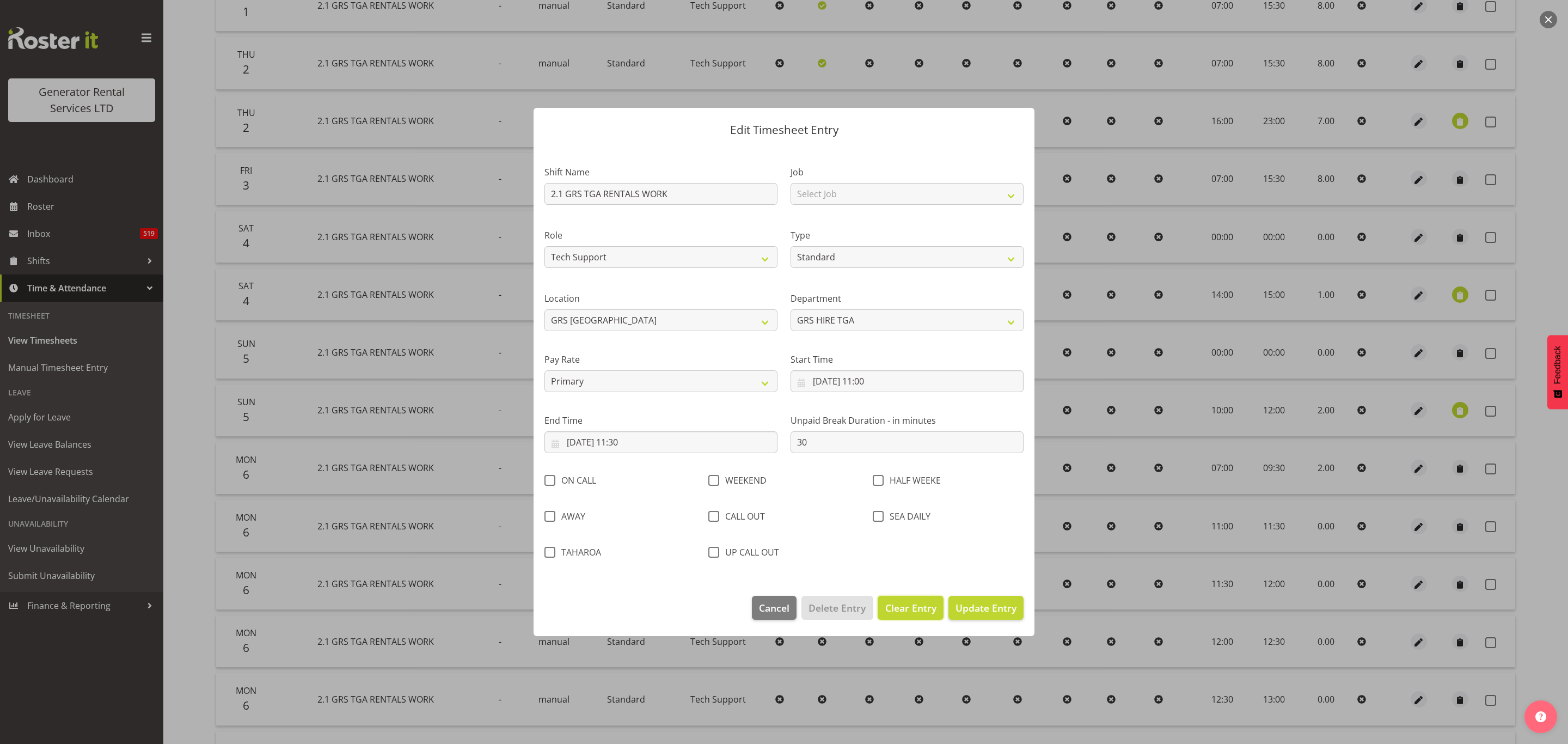
click at [915, 611] on span "Clear Entry" at bounding box center [911, 608] width 51 height 14
select select "Off"
type input "0"
select select
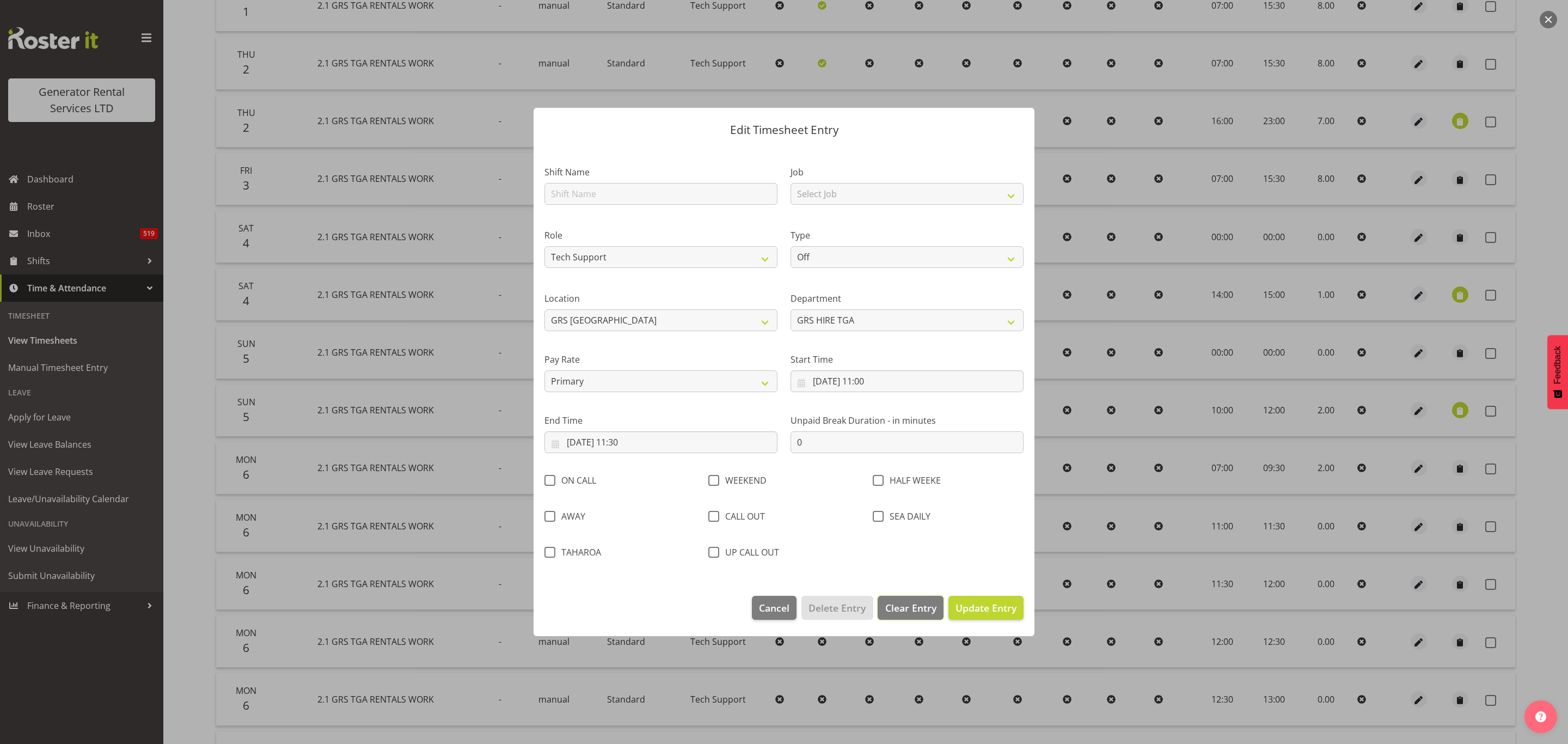
select select
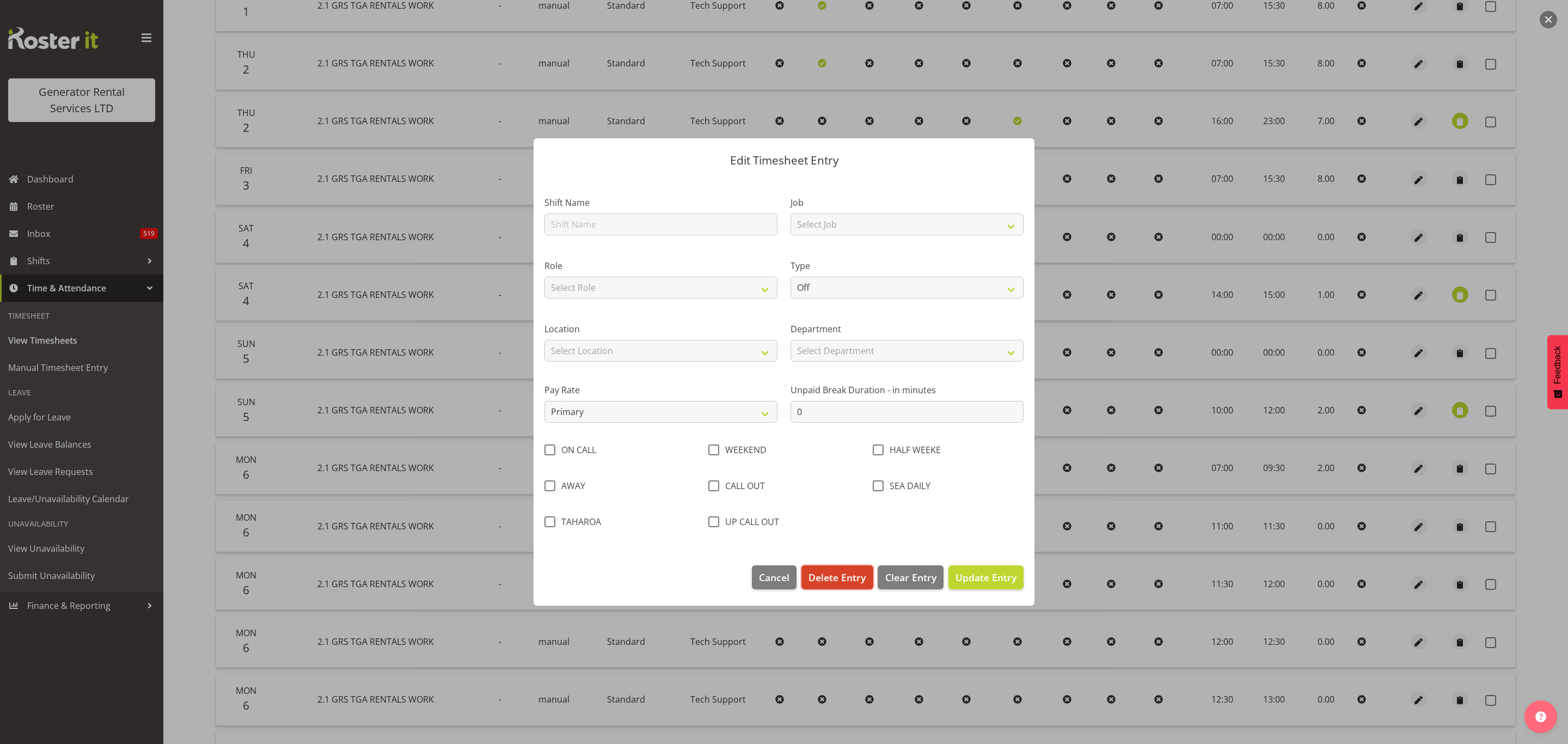
click at [833, 575] on span "Delete Entry" at bounding box center [837, 577] width 57 height 14
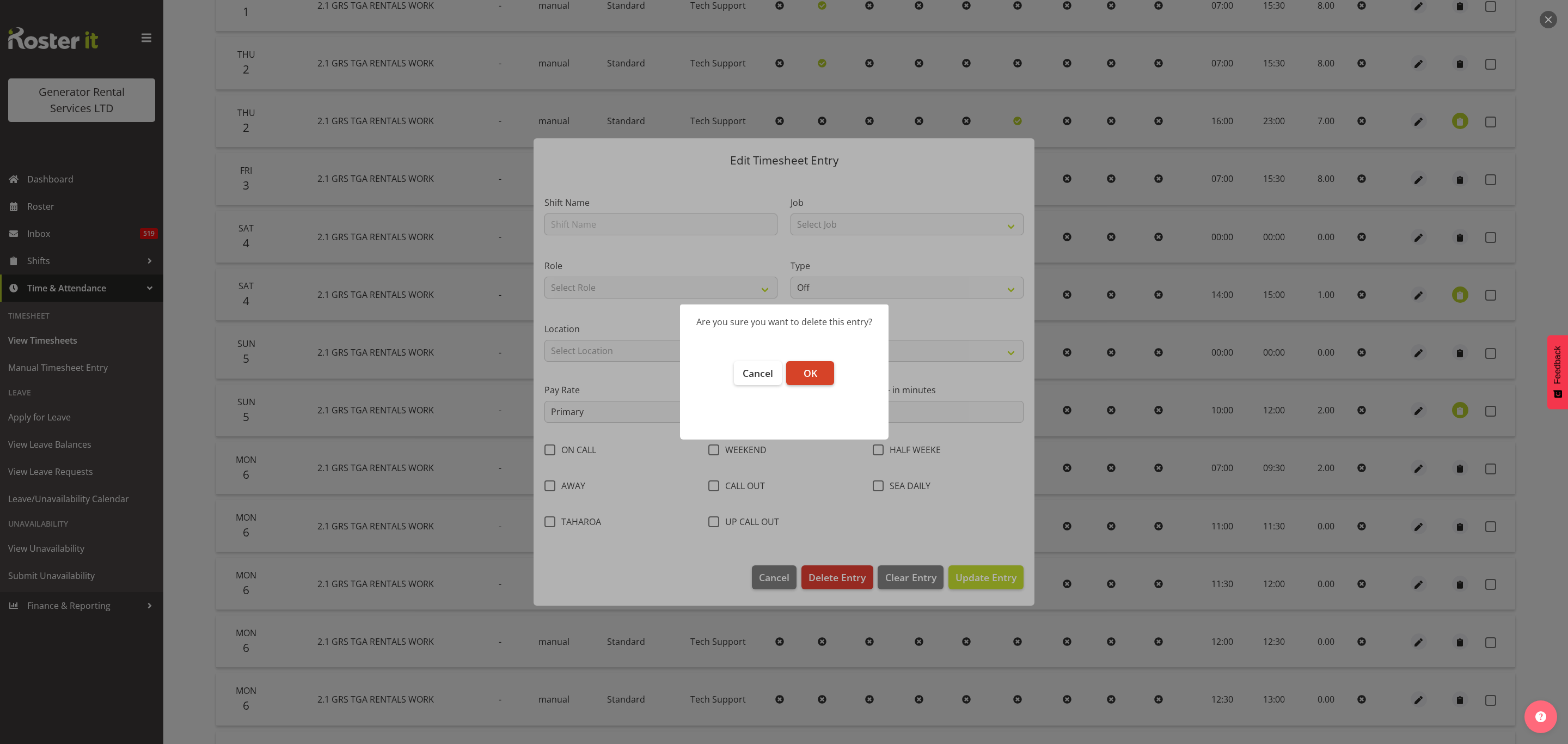
click at [807, 368] on span "OK" at bounding box center [810, 373] width 13 height 13
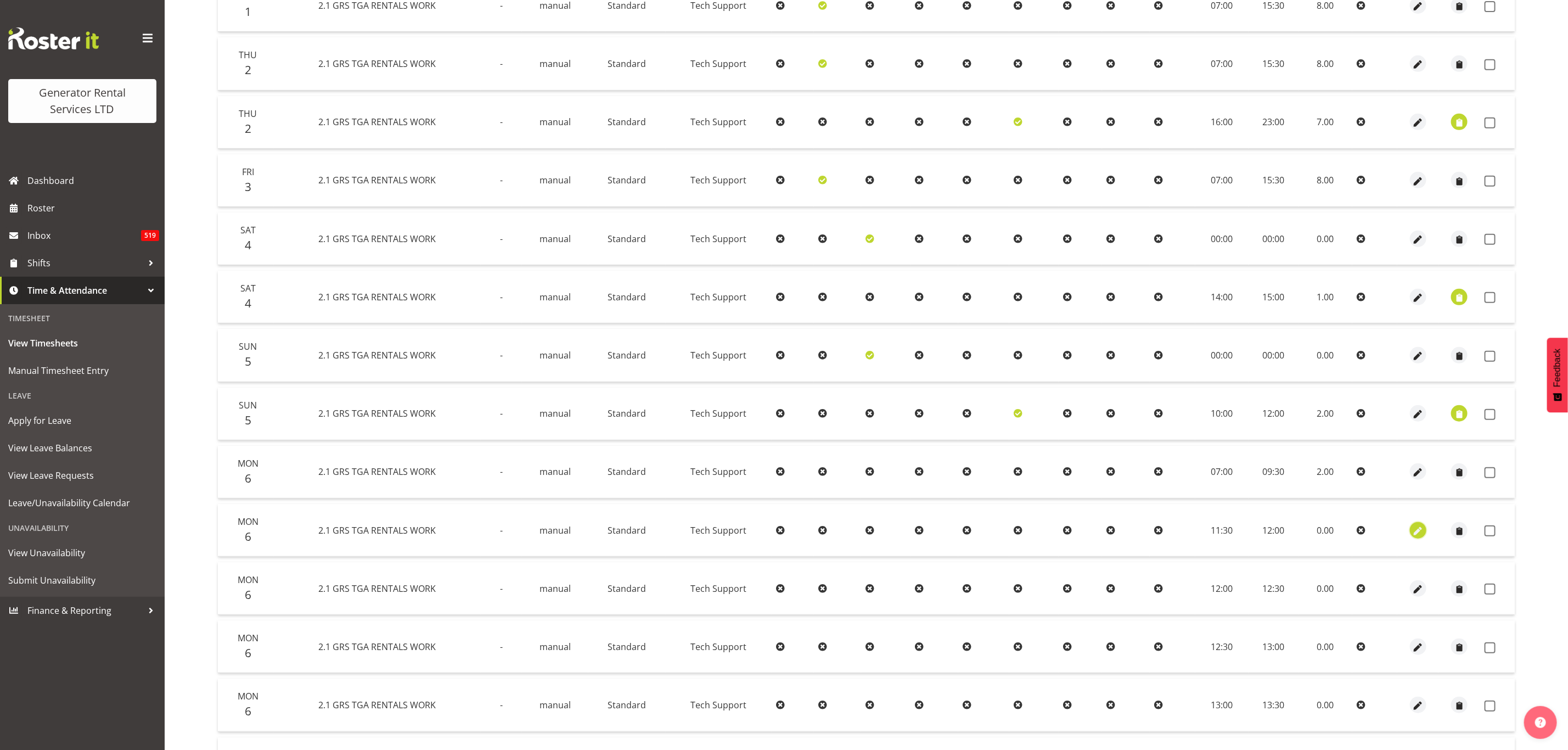
click at [1417, 526] on span "button" at bounding box center [1418, 531] width 13 height 13
select select "Standard"
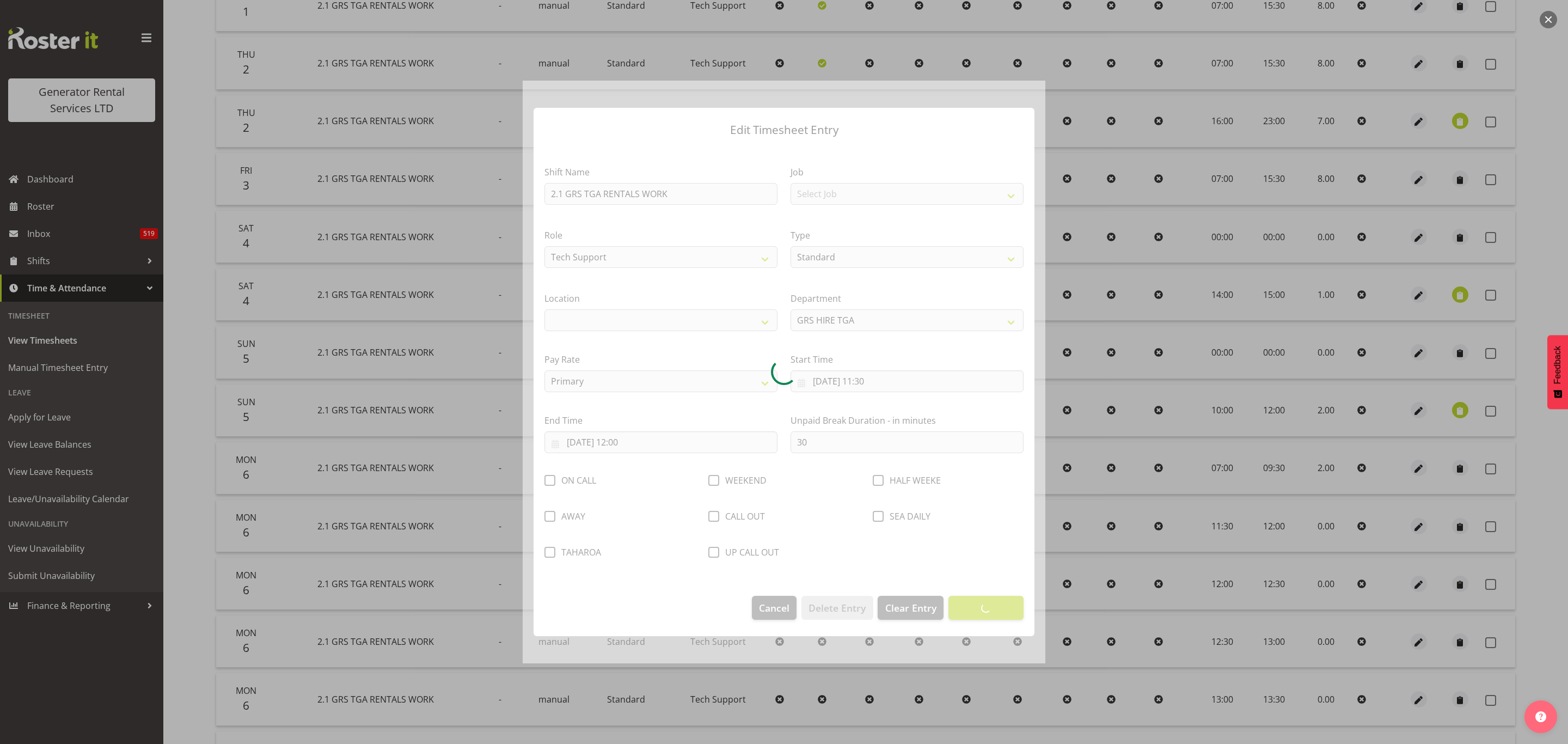
select select "29"
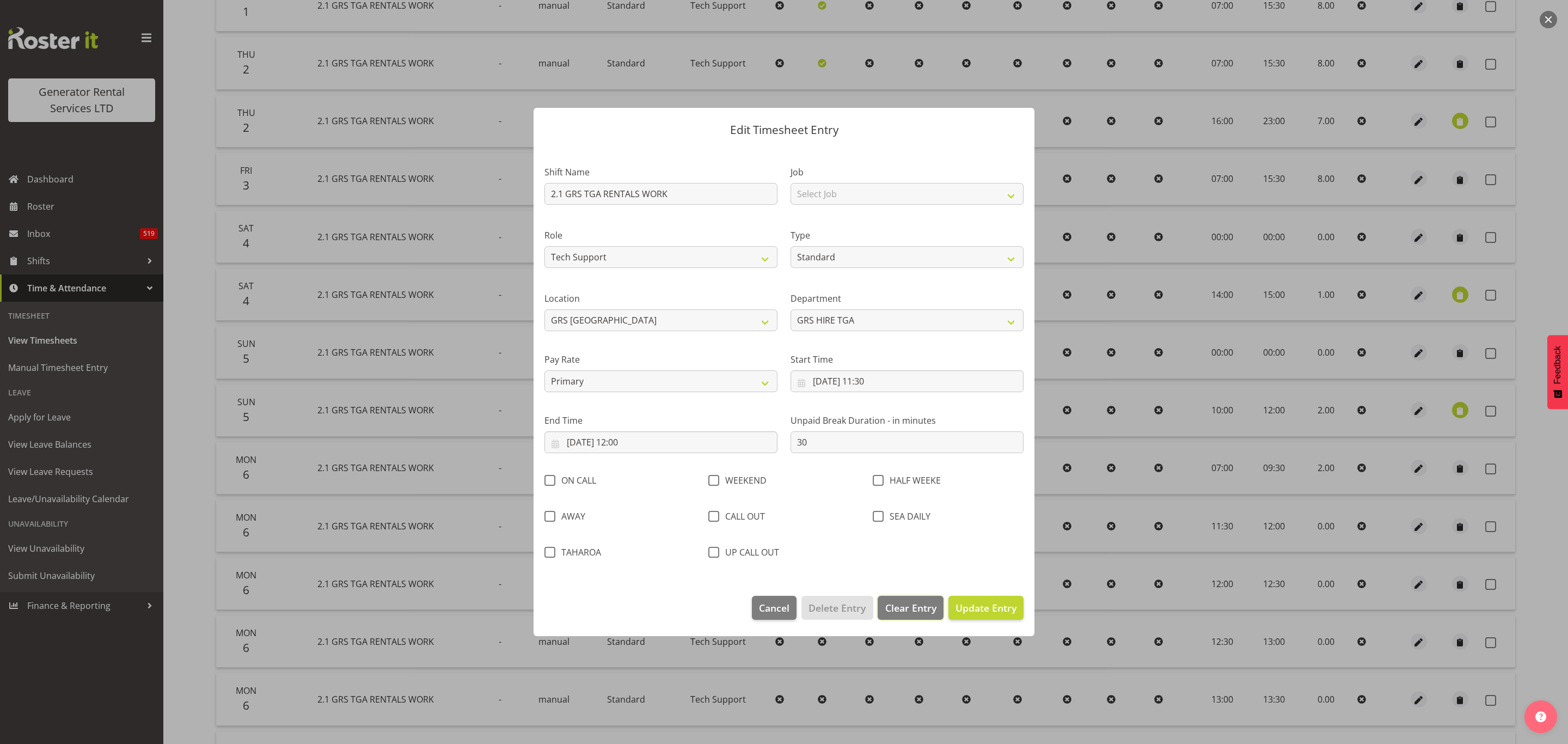
click at [915, 606] on span "Clear Entry" at bounding box center [911, 608] width 51 height 14
select select "Off"
type input "0"
select select
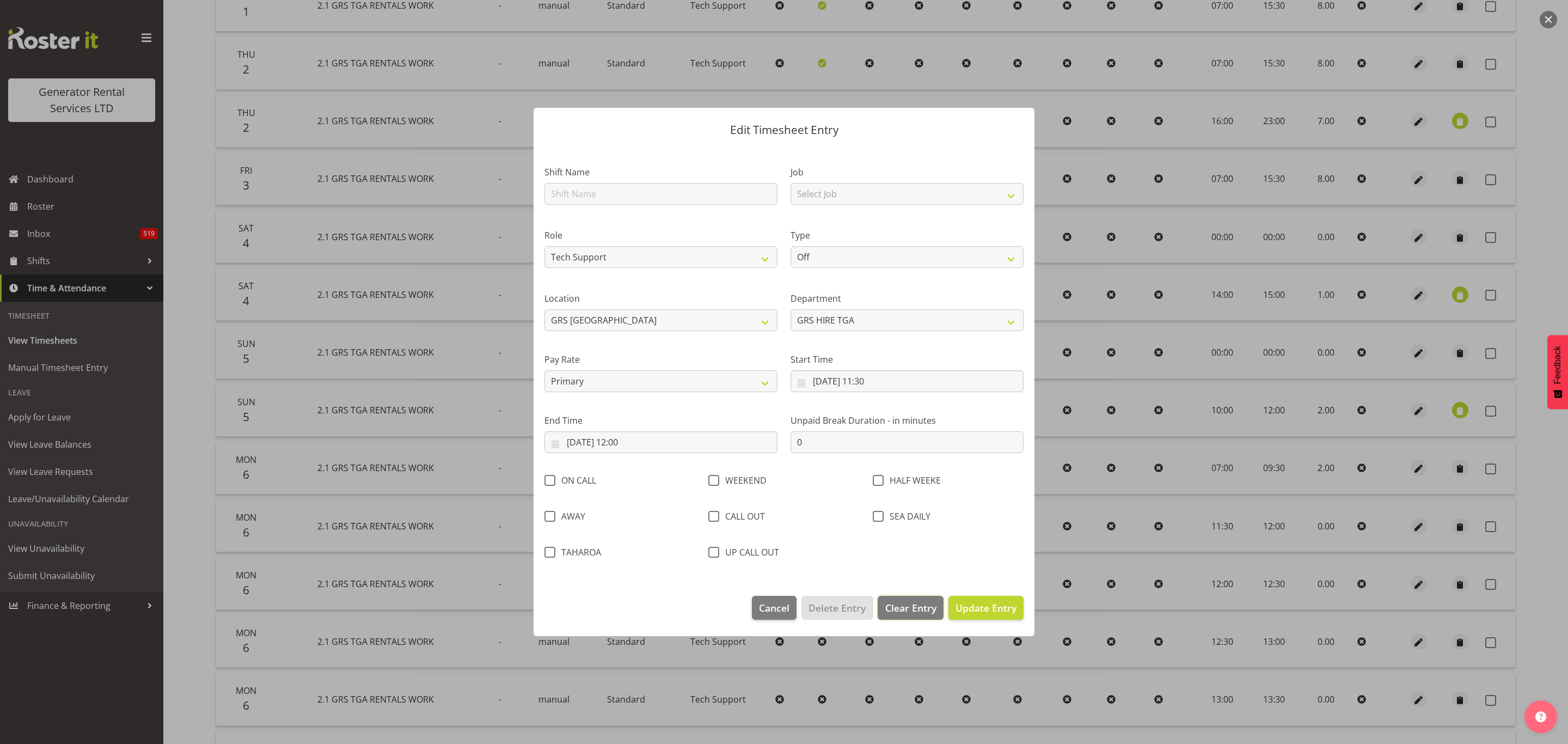
select select
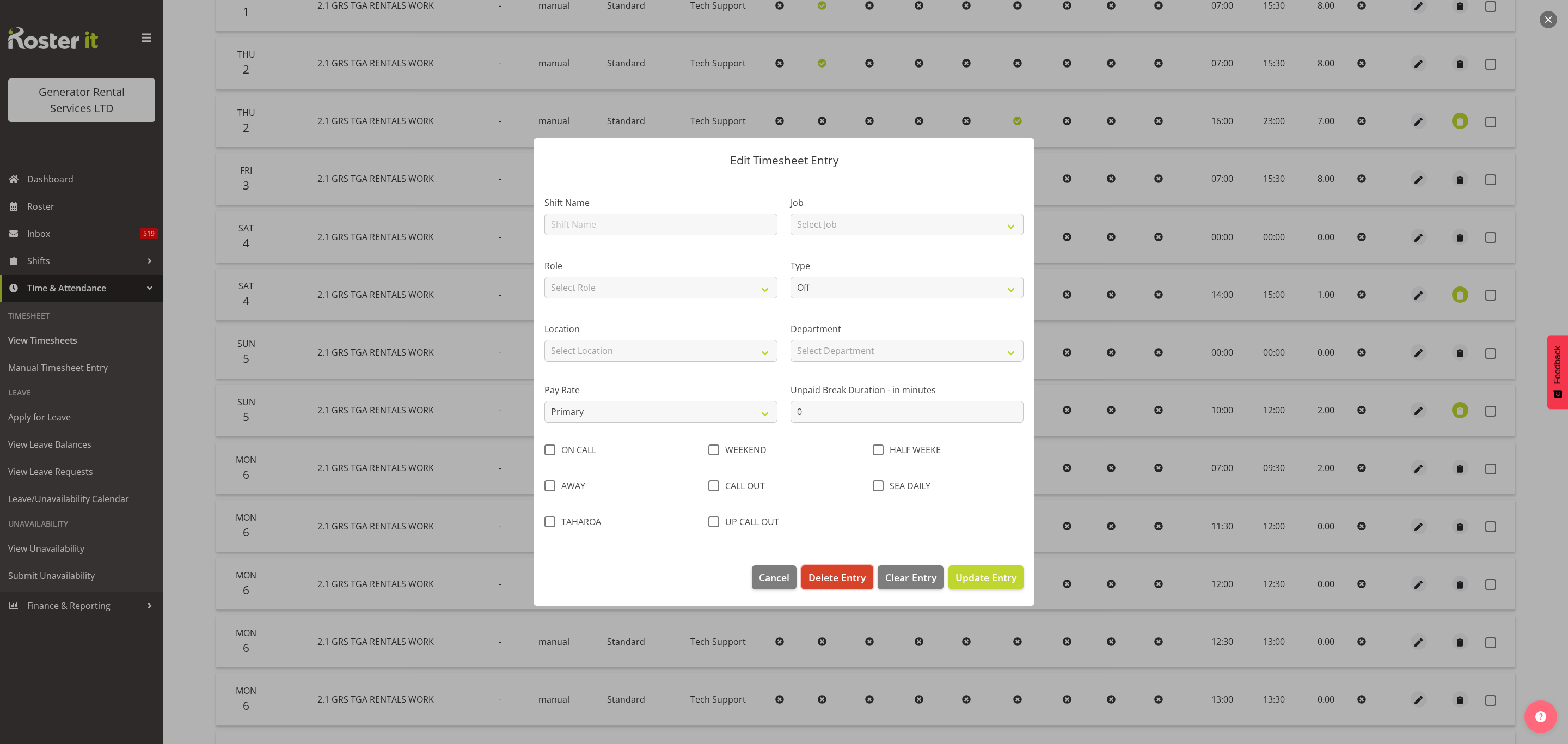
click at [840, 580] on span "Delete Entry" at bounding box center [837, 577] width 57 height 14
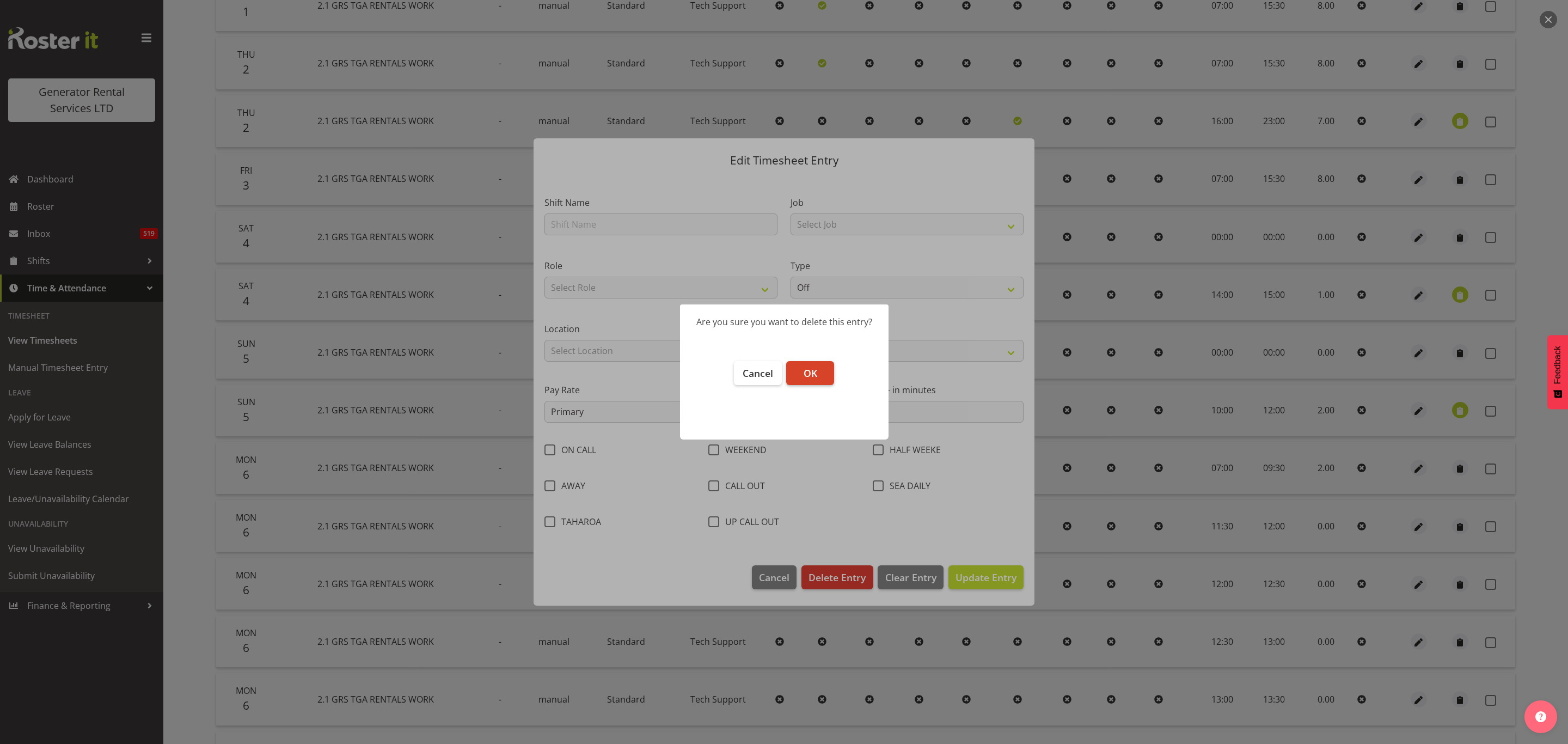
click at [803, 373] on span "OK" at bounding box center [810, 373] width 13 height 13
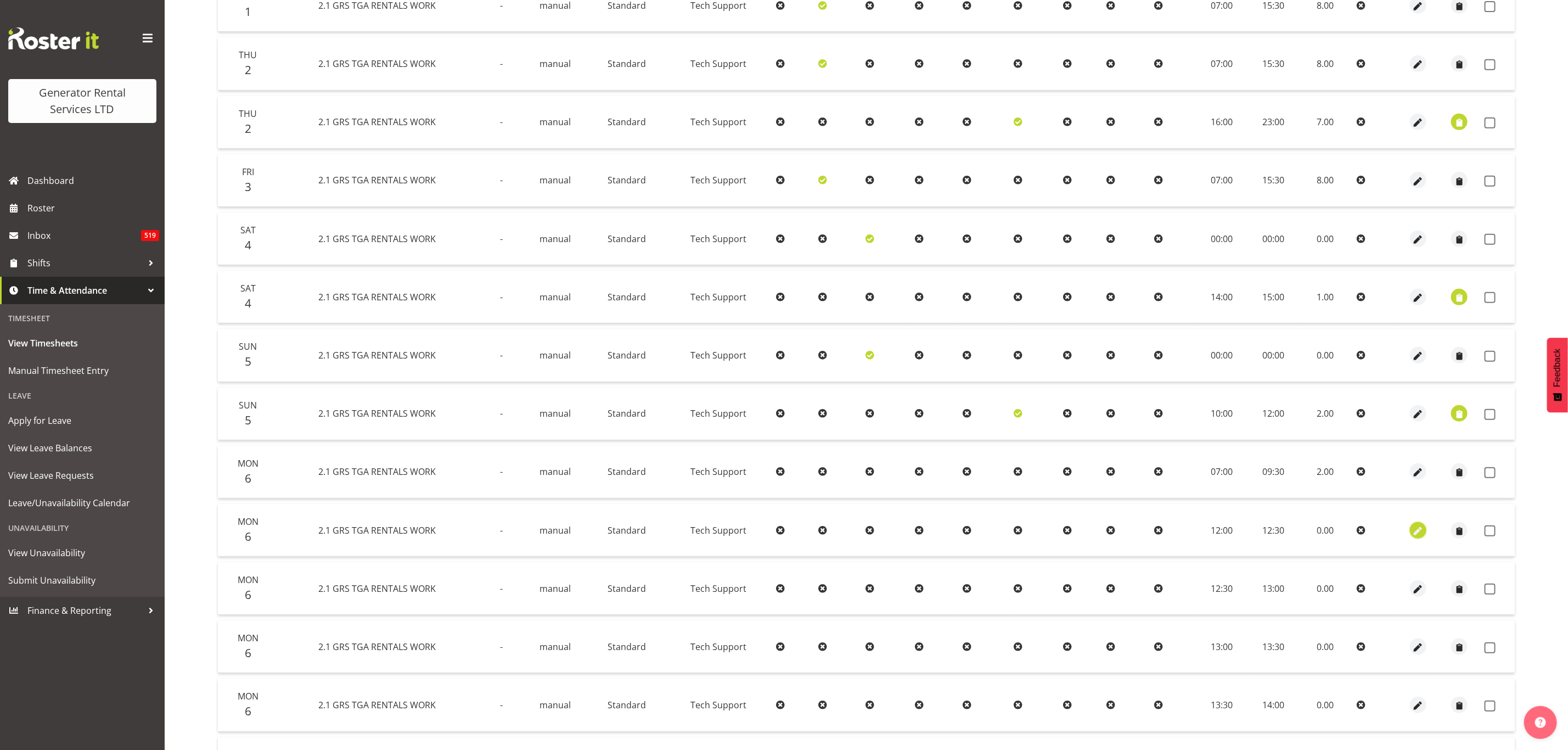
click at [1418, 525] on span "button" at bounding box center [1418, 531] width 13 height 13
select select "Standard"
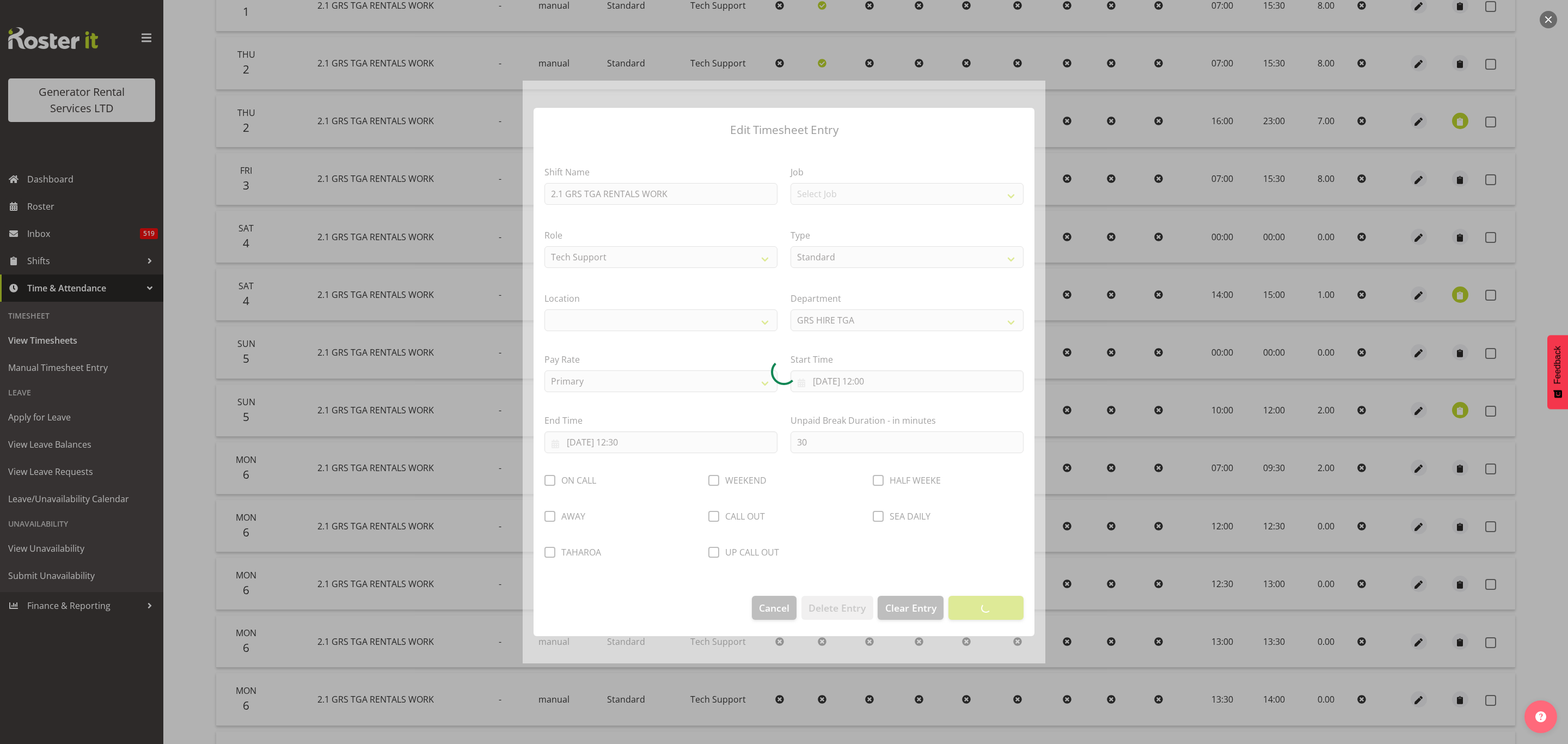
select select "29"
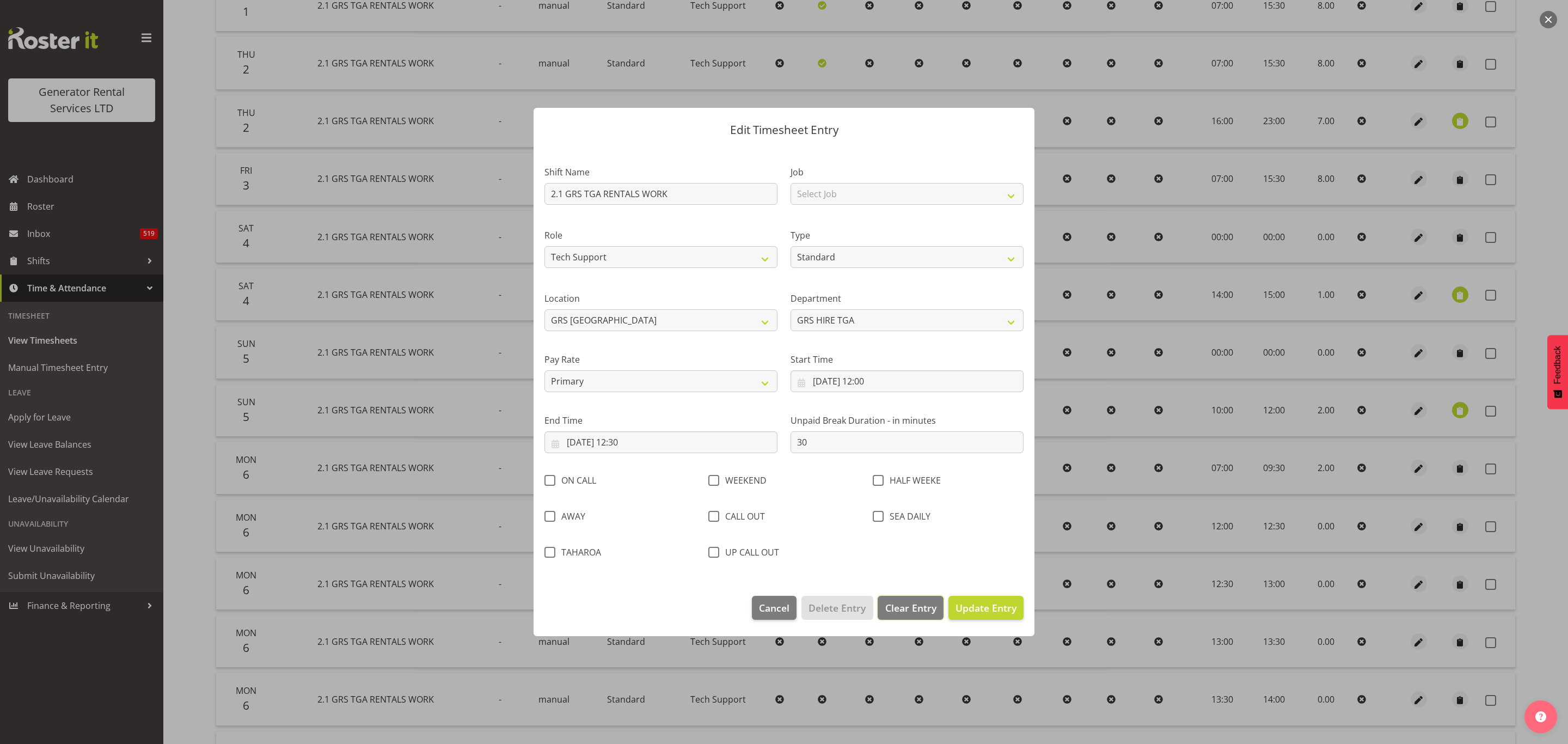
click at [908, 605] on span "Clear Entry" at bounding box center [911, 608] width 51 height 14
select select "Off"
type input "0"
select select
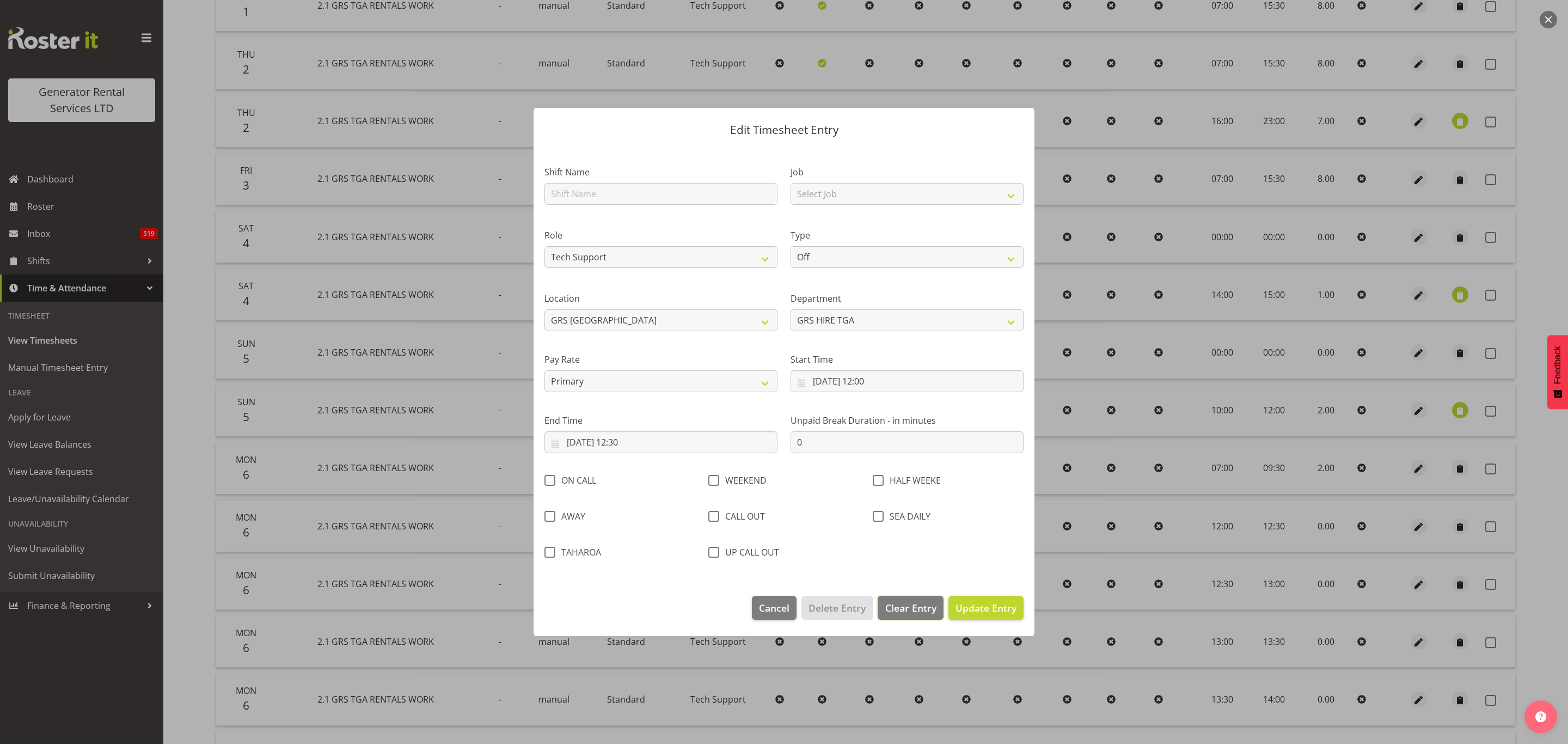
select select
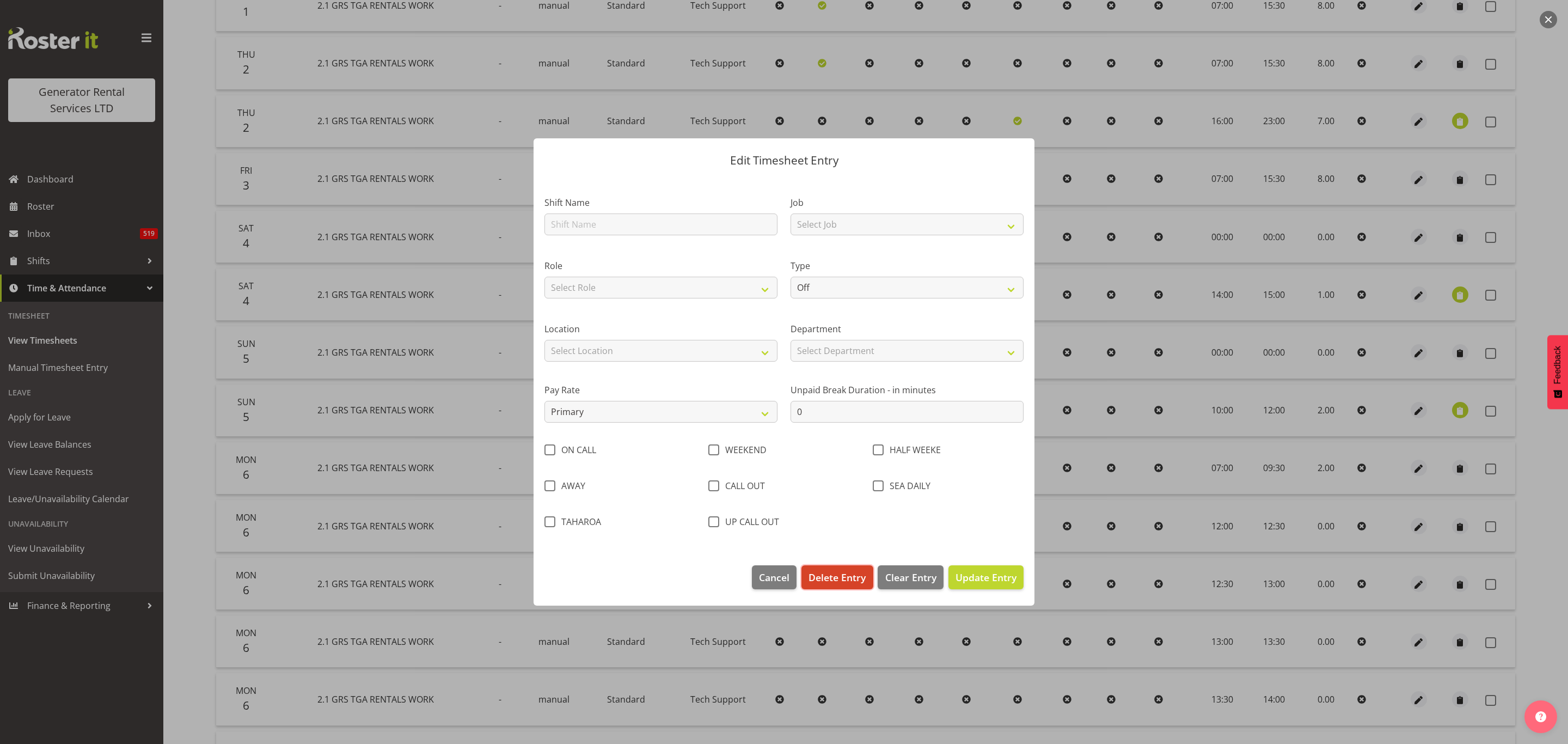
click at [824, 575] on span "Delete Entry" at bounding box center [837, 577] width 57 height 14
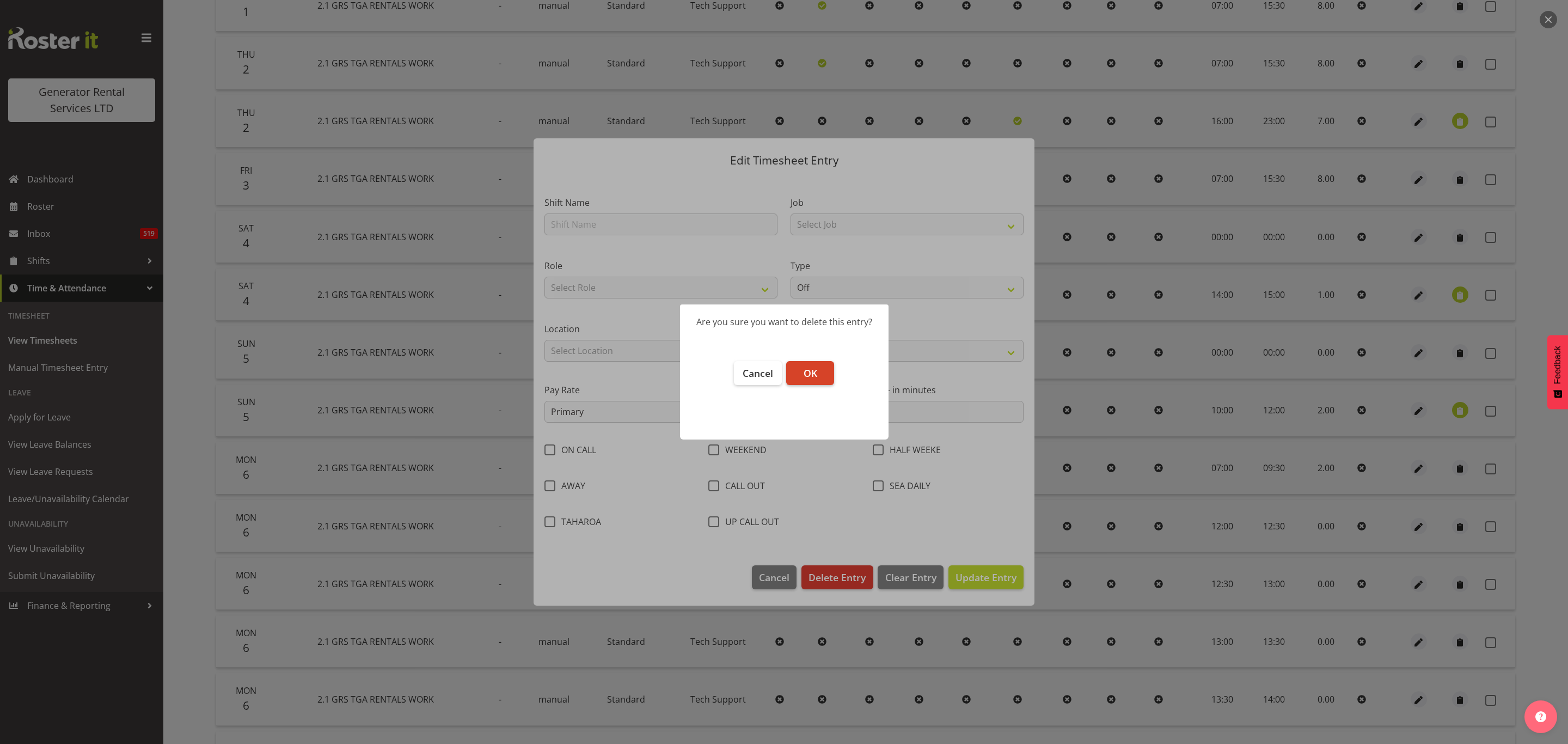
click at [813, 373] on span "OK" at bounding box center [810, 373] width 13 height 13
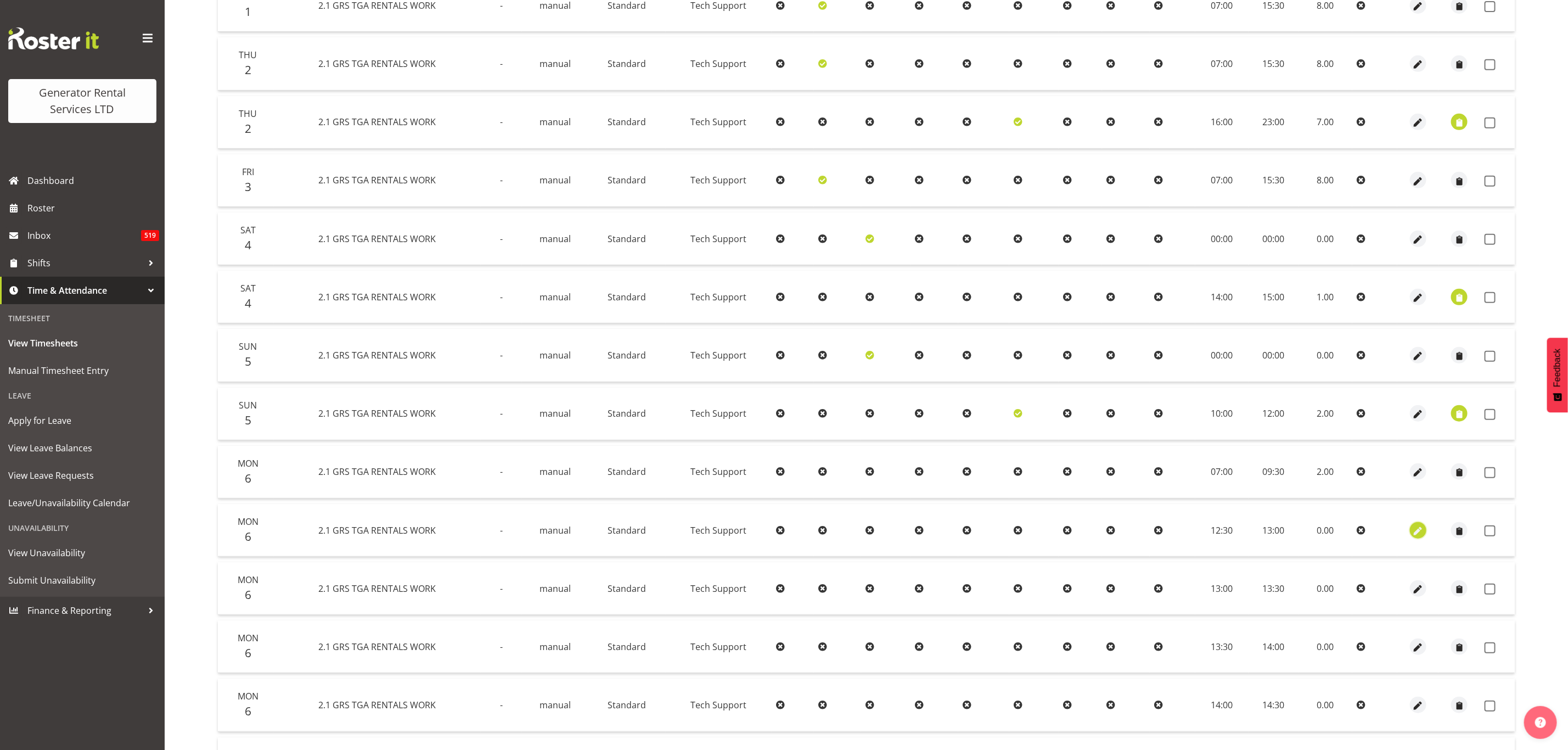
click at [1421, 525] on span "button" at bounding box center [1418, 531] width 13 height 13
select select "Standard"
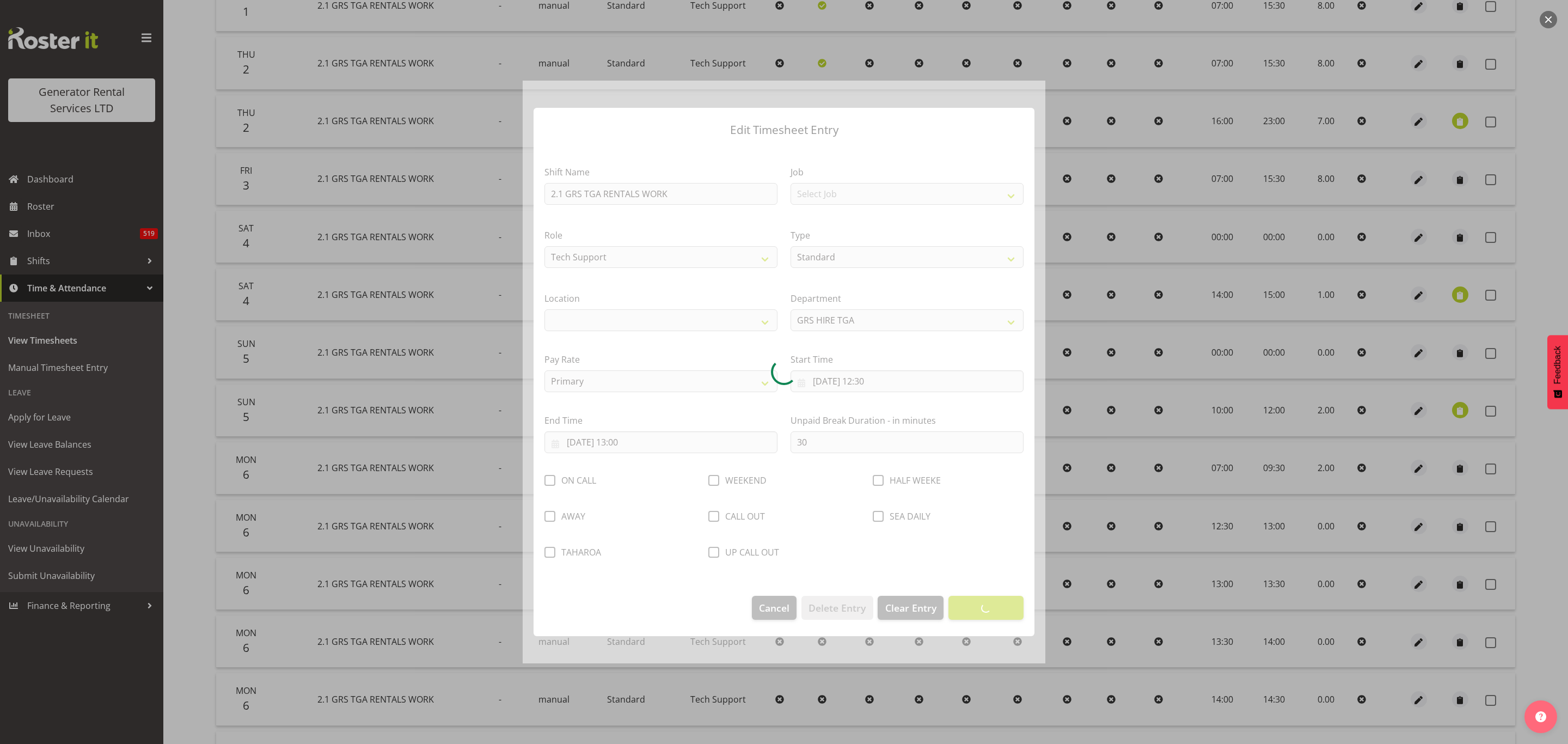
select select "29"
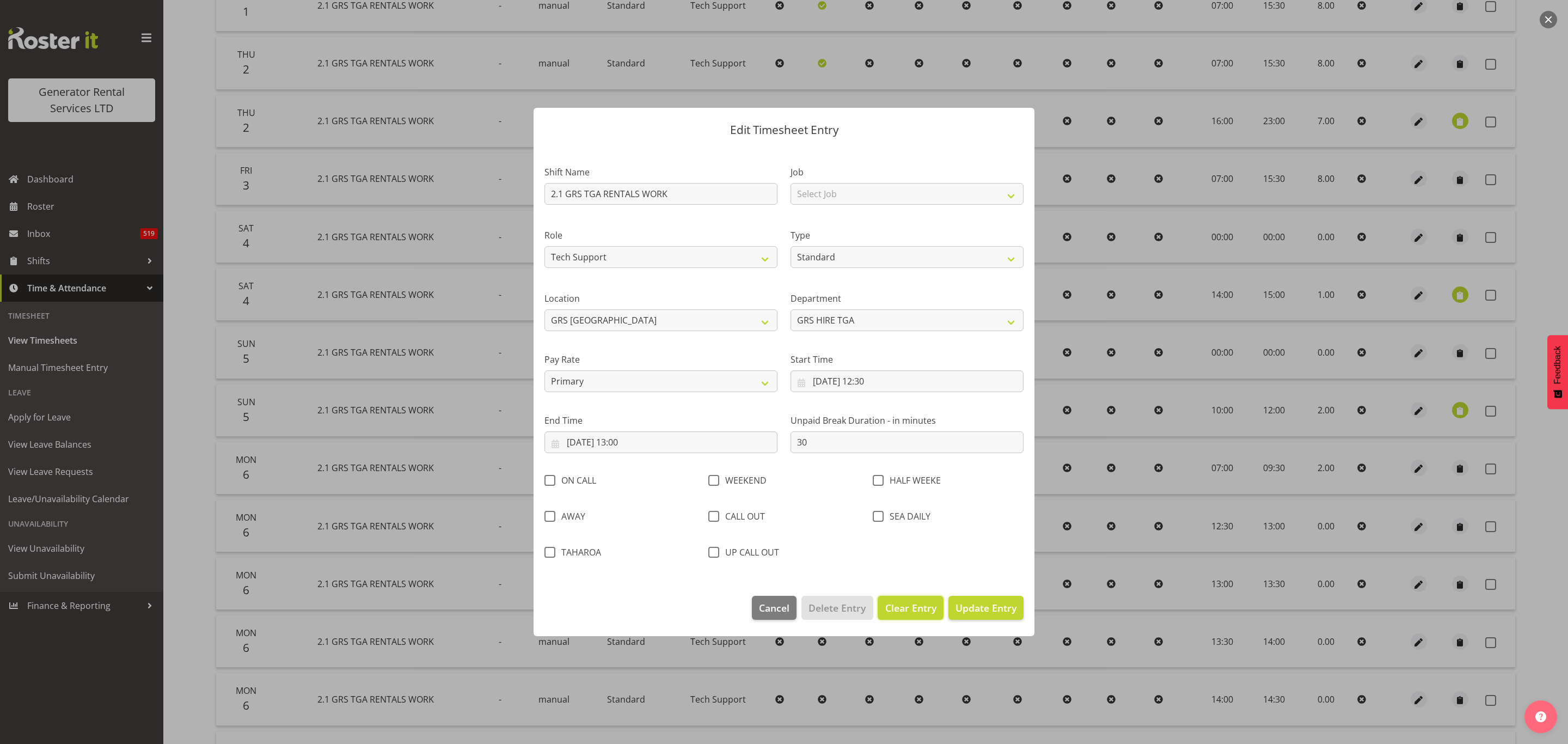
click at [908, 608] on span "Clear Entry" at bounding box center [911, 608] width 51 height 14
select select "Off"
type input "0"
select select
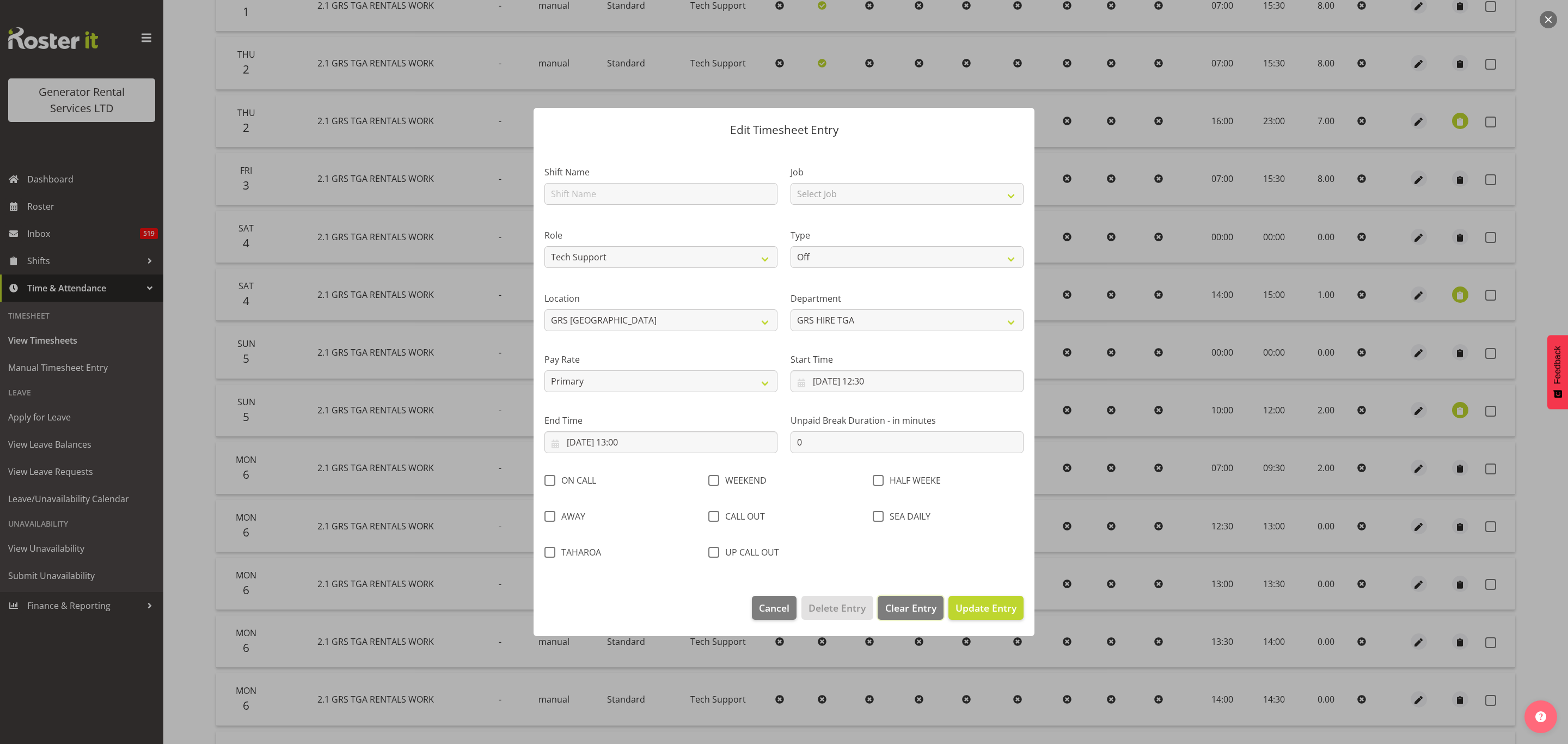
select select
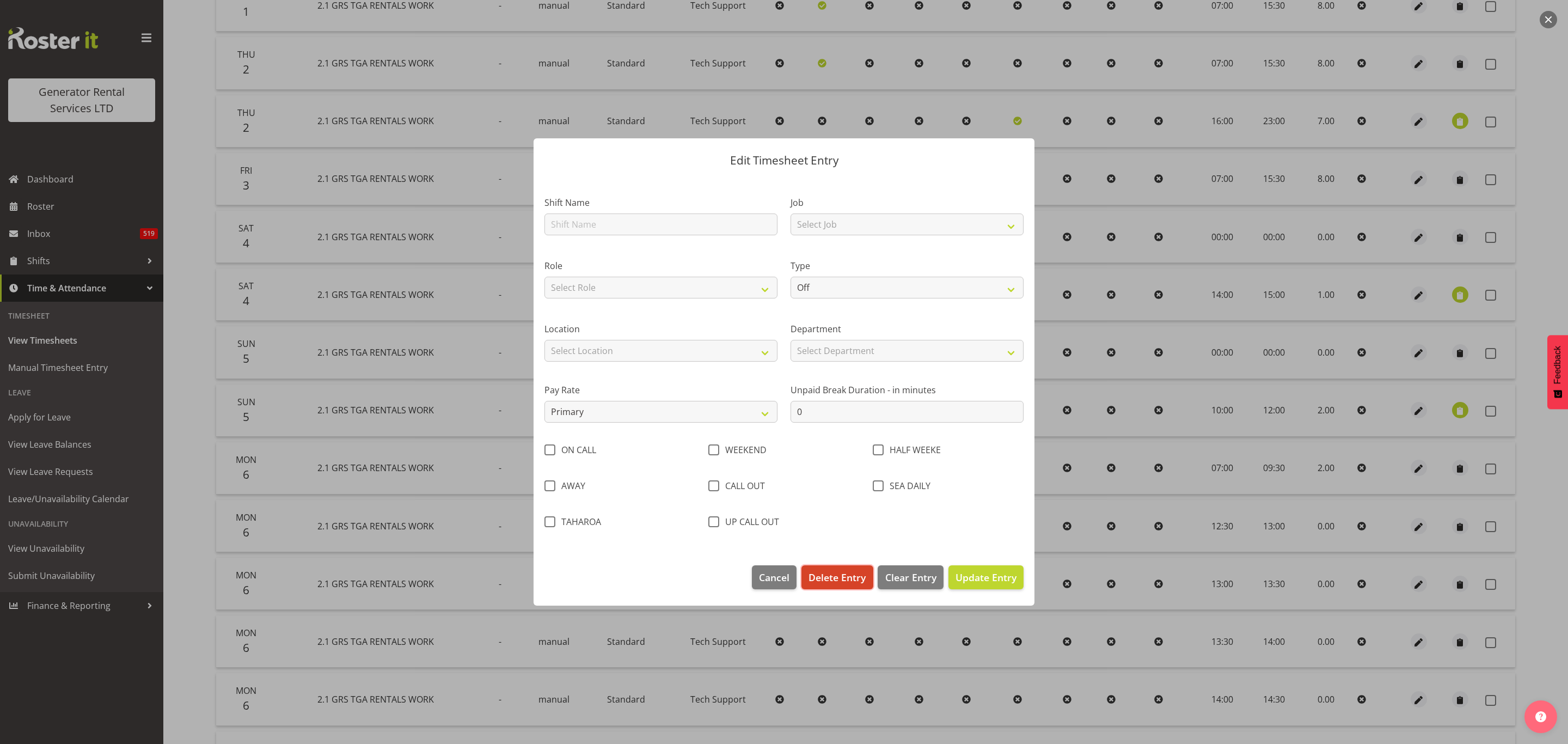
click at [832, 578] on span "Delete Entry" at bounding box center [837, 577] width 57 height 14
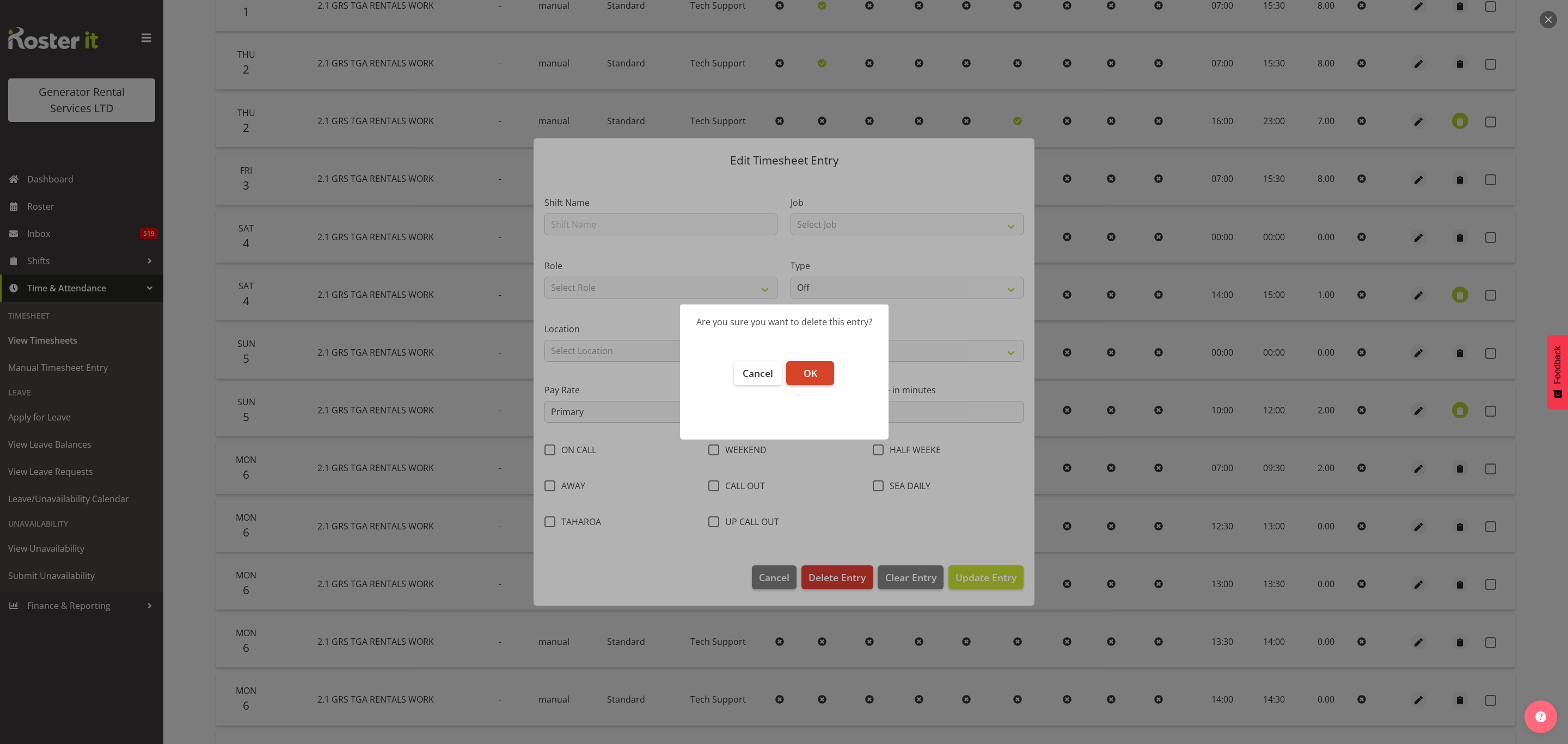
click at [821, 364] on button "OK" at bounding box center [810, 373] width 48 height 24
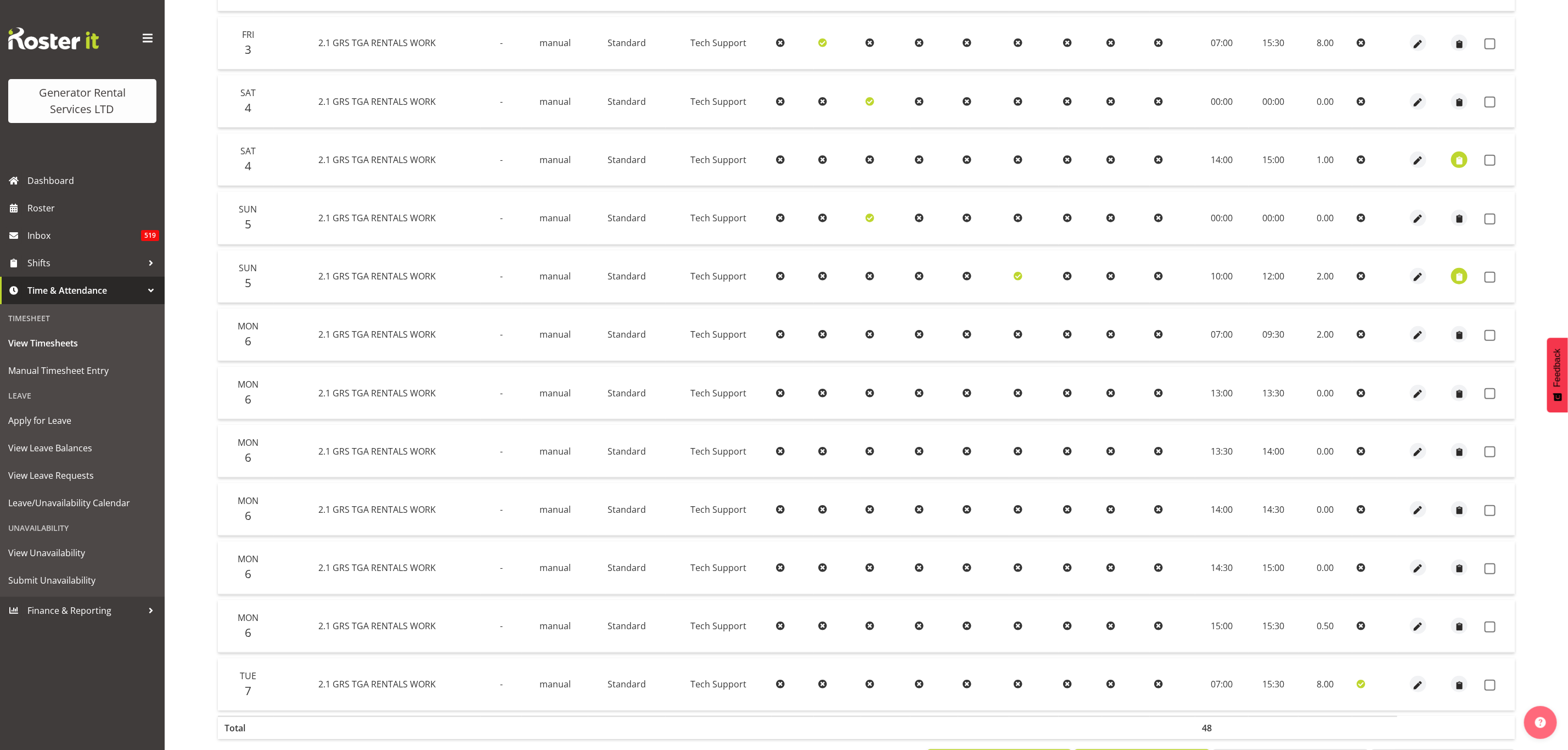
scroll to position [506, 0]
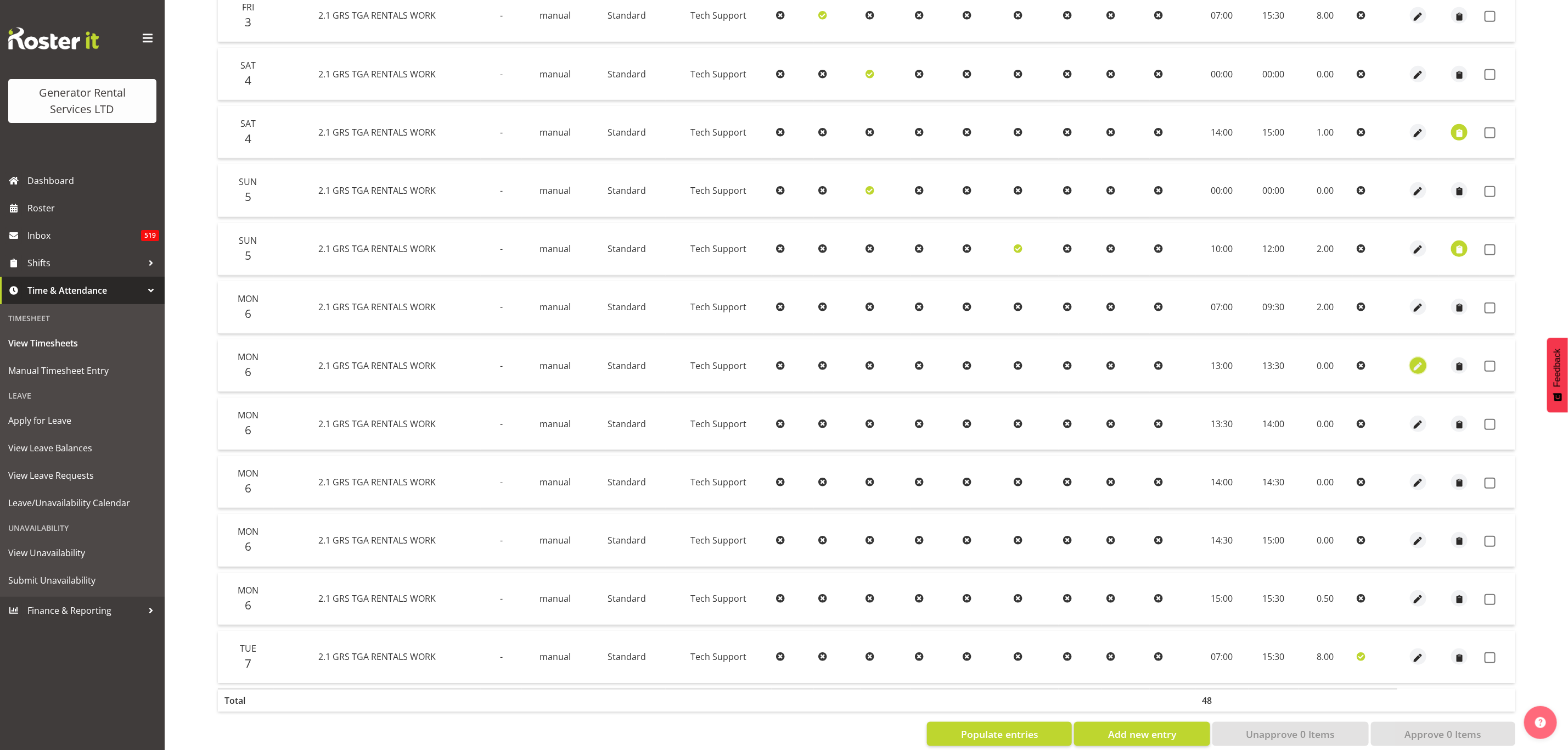
click at [1417, 361] on span "button" at bounding box center [1418, 366] width 13 height 13
select select "Standard"
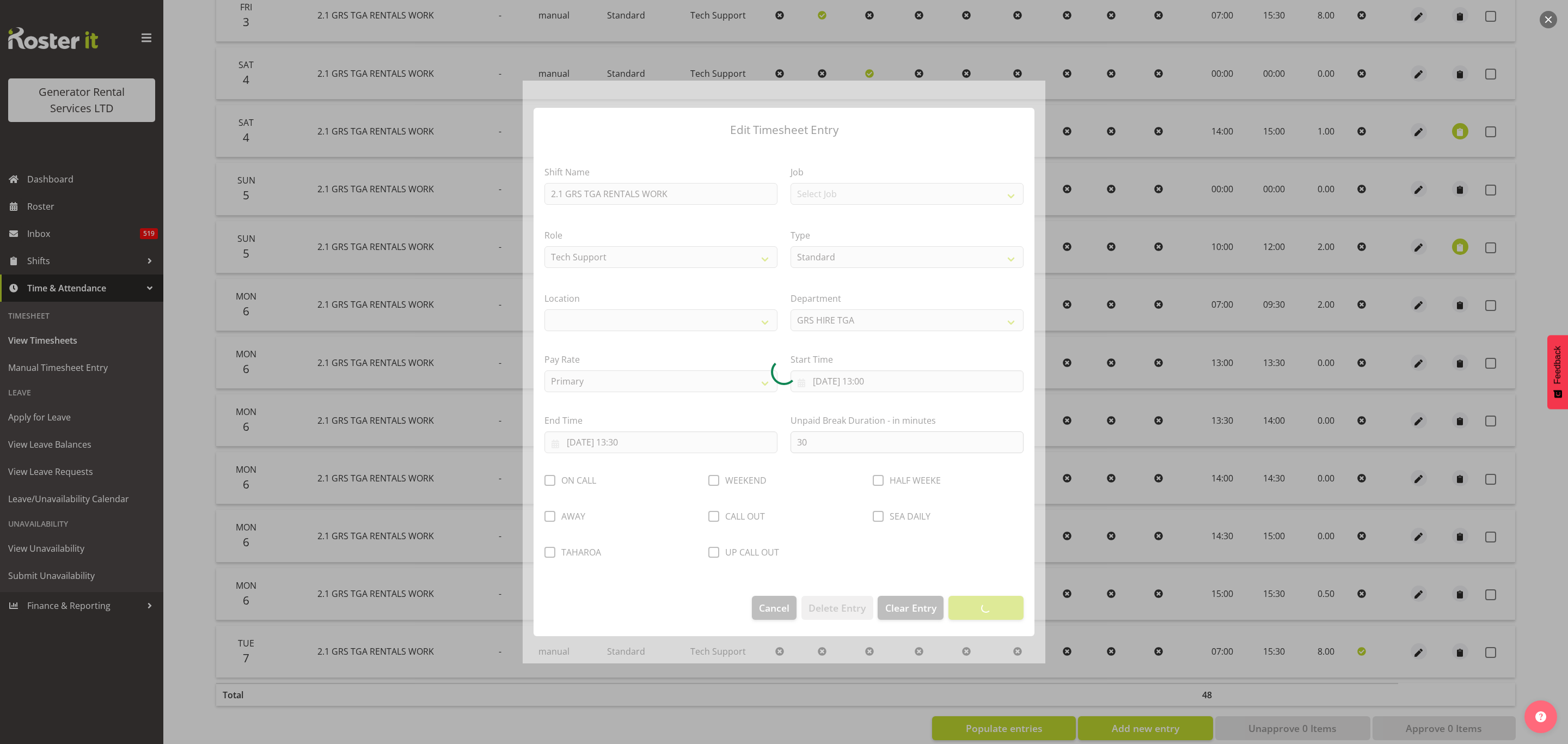
select select "29"
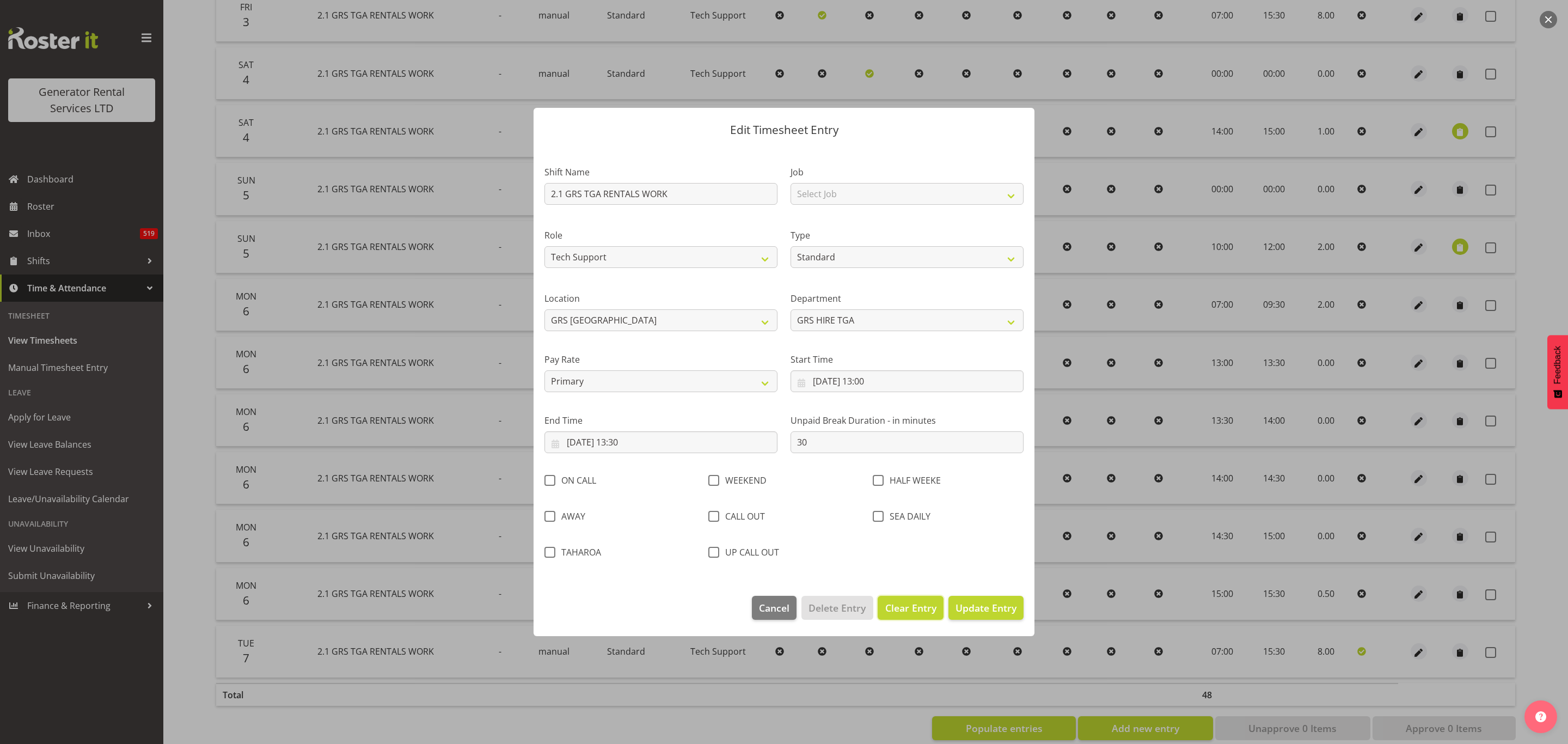
click at [901, 603] on span "Clear Entry" at bounding box center [911, 608] width 51 height 14
select select "Off"
type input "0"
select select
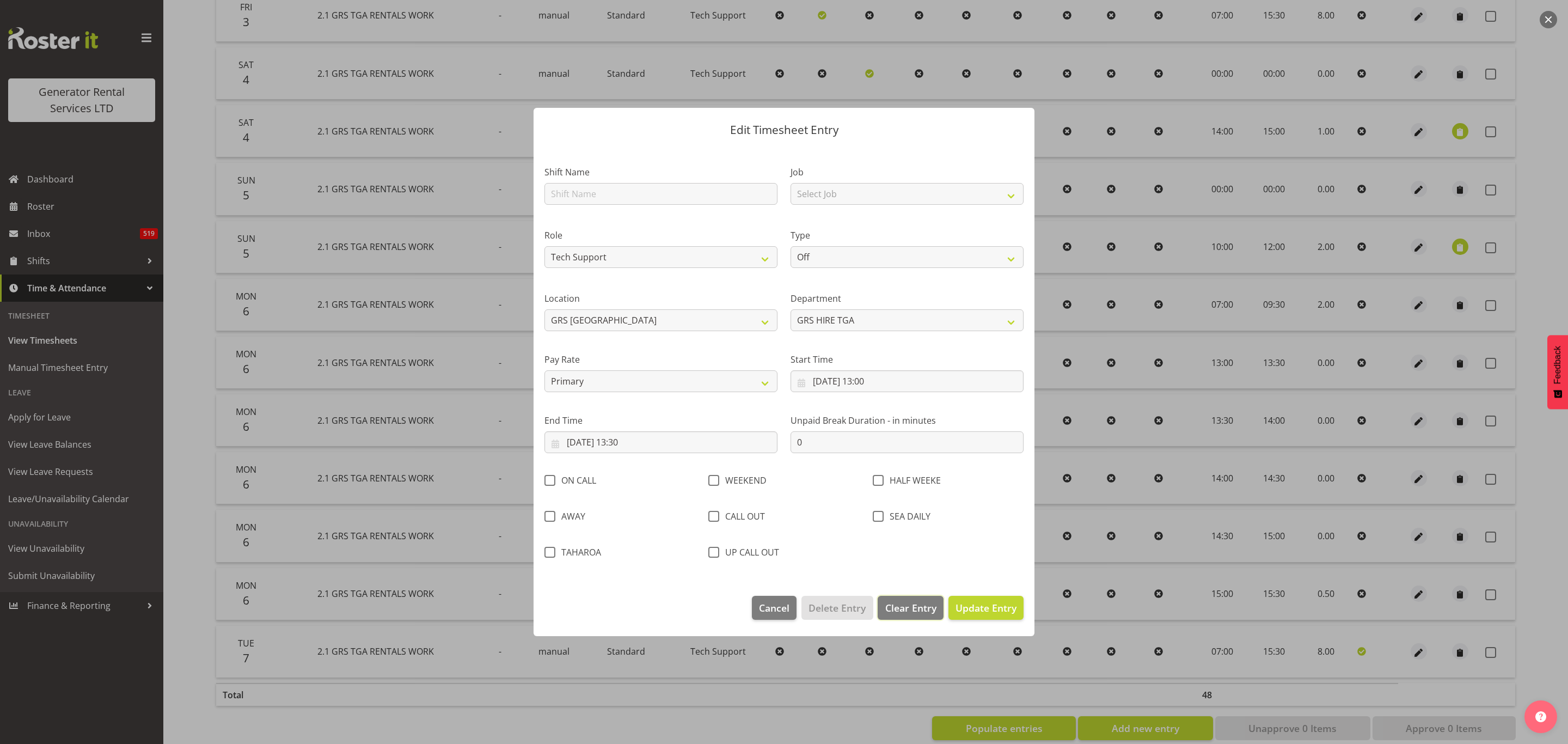
select select
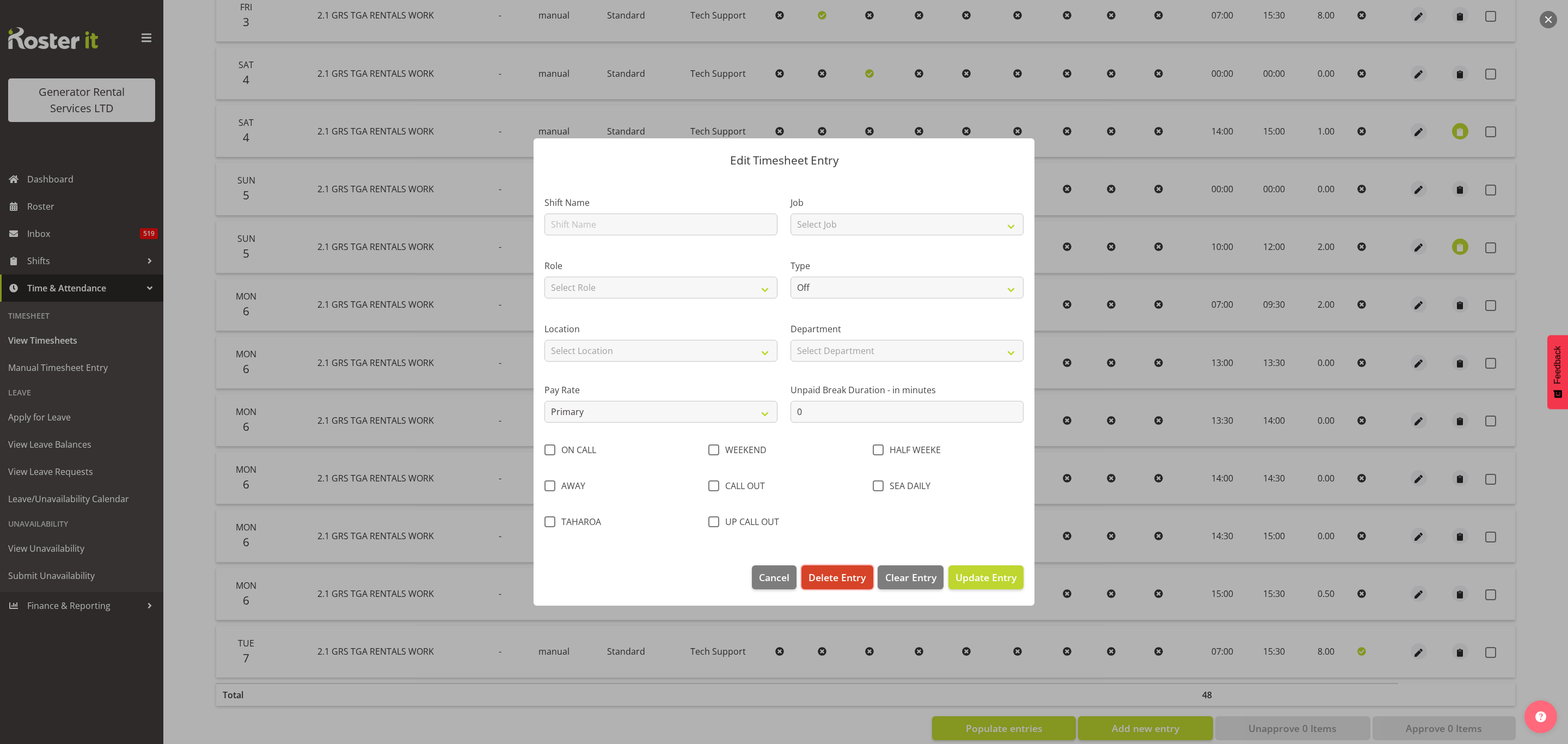
click at [838, 575] on span "Delete Entry" at bounding box center [837, 577] width 57 height 14
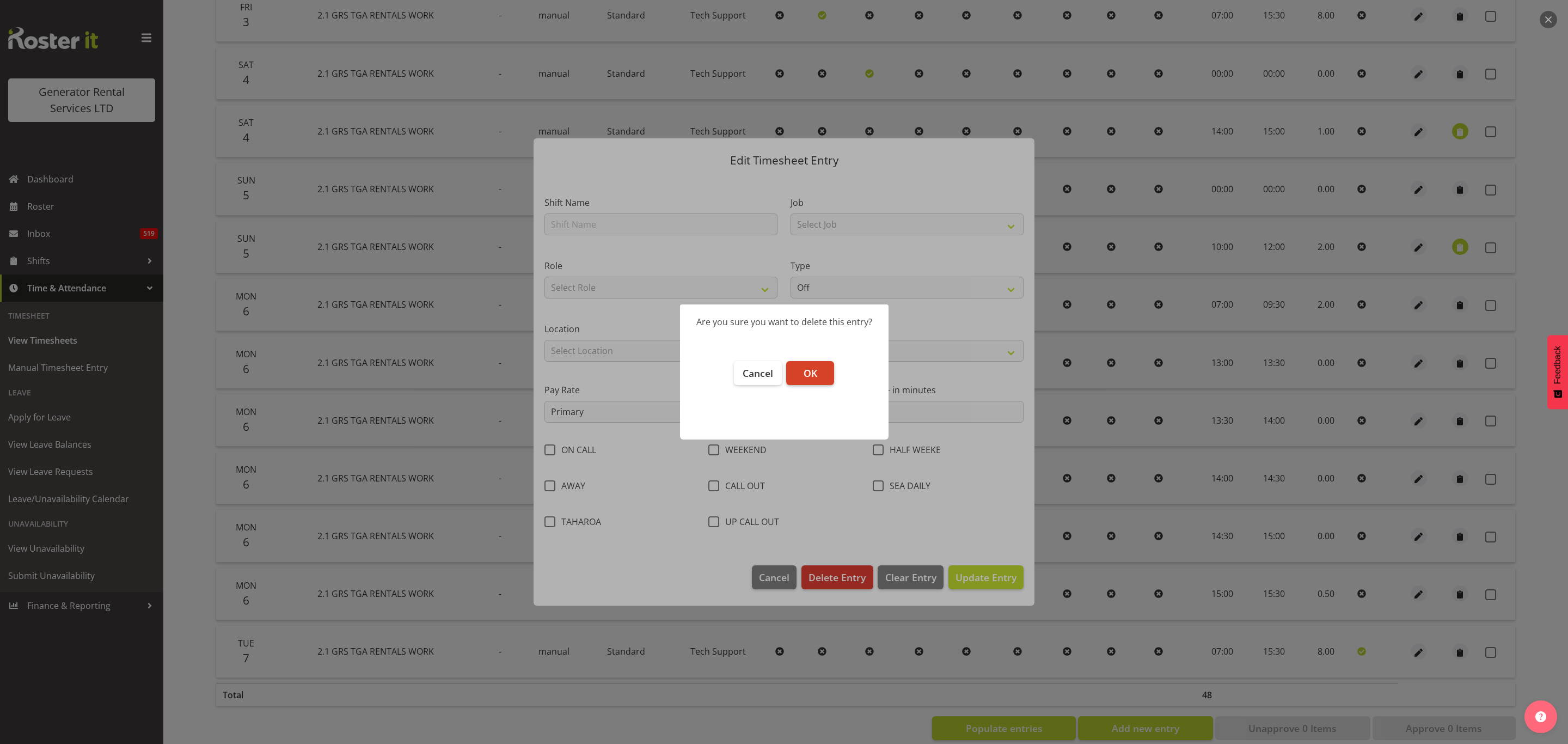
click at [813, 368] on span "OK" at bounding box center [810, 373] width 13 height 13
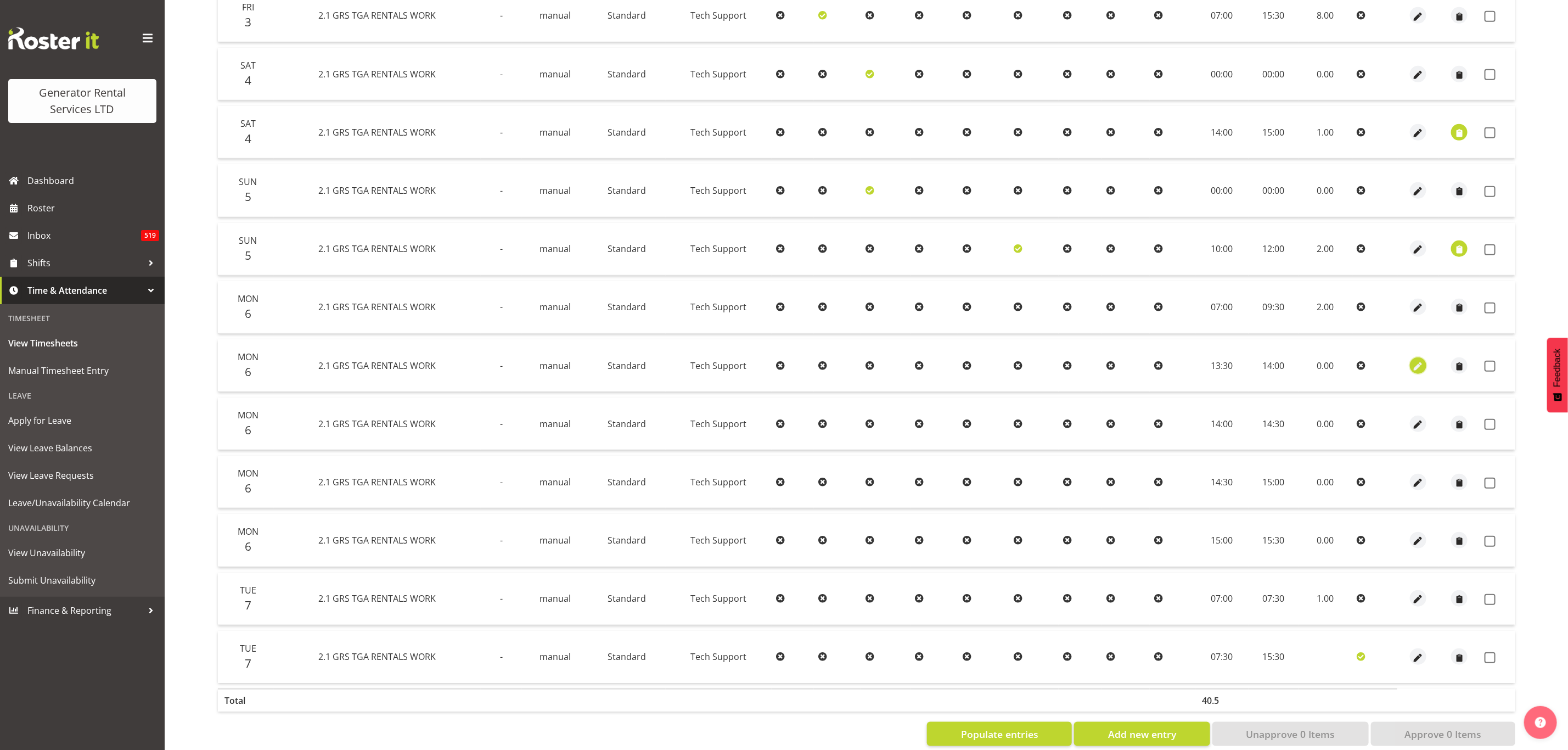
click at [1418, 360] on span "button" at bounding box center [1418, 366] width 13 height 13
select select "Standard"
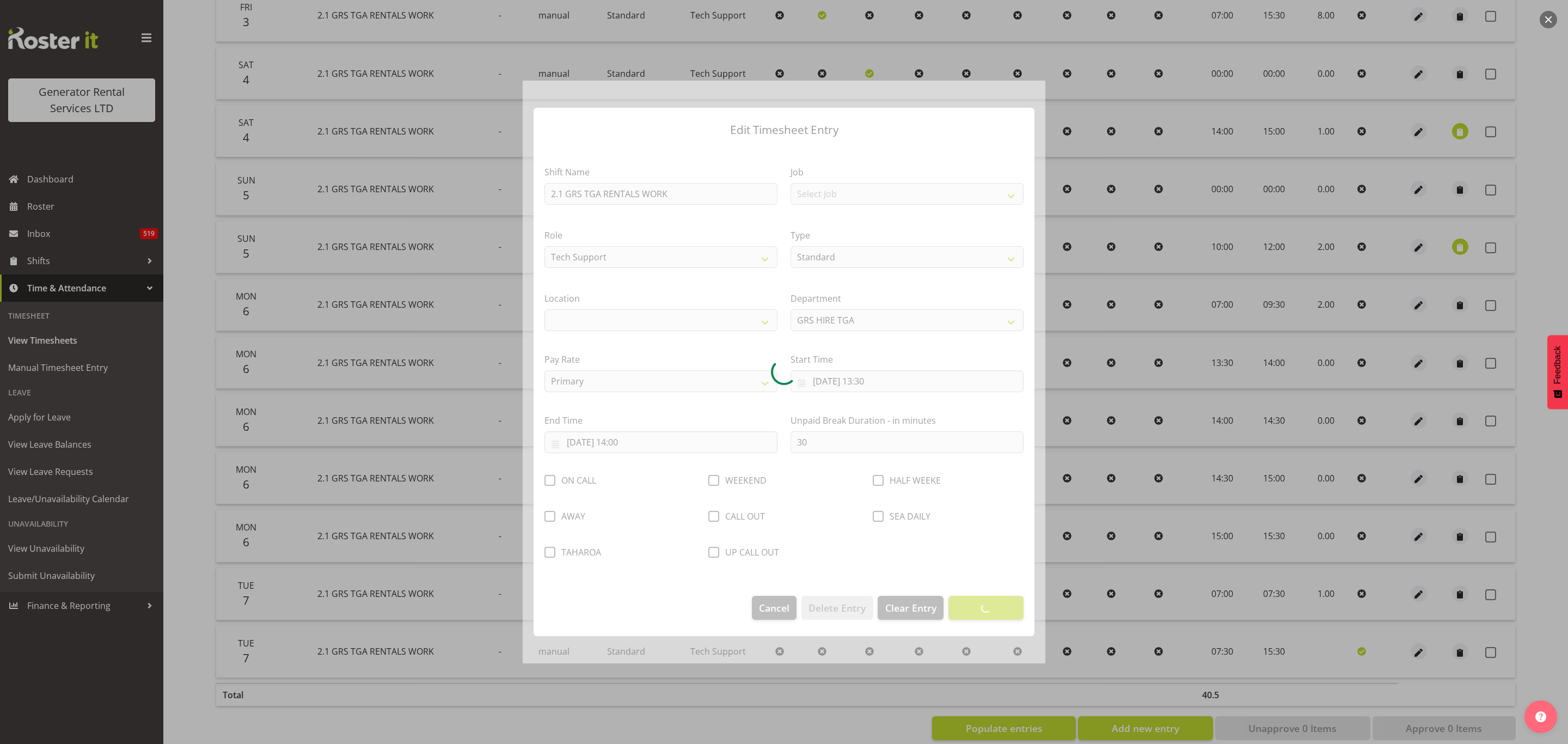
select select "29"
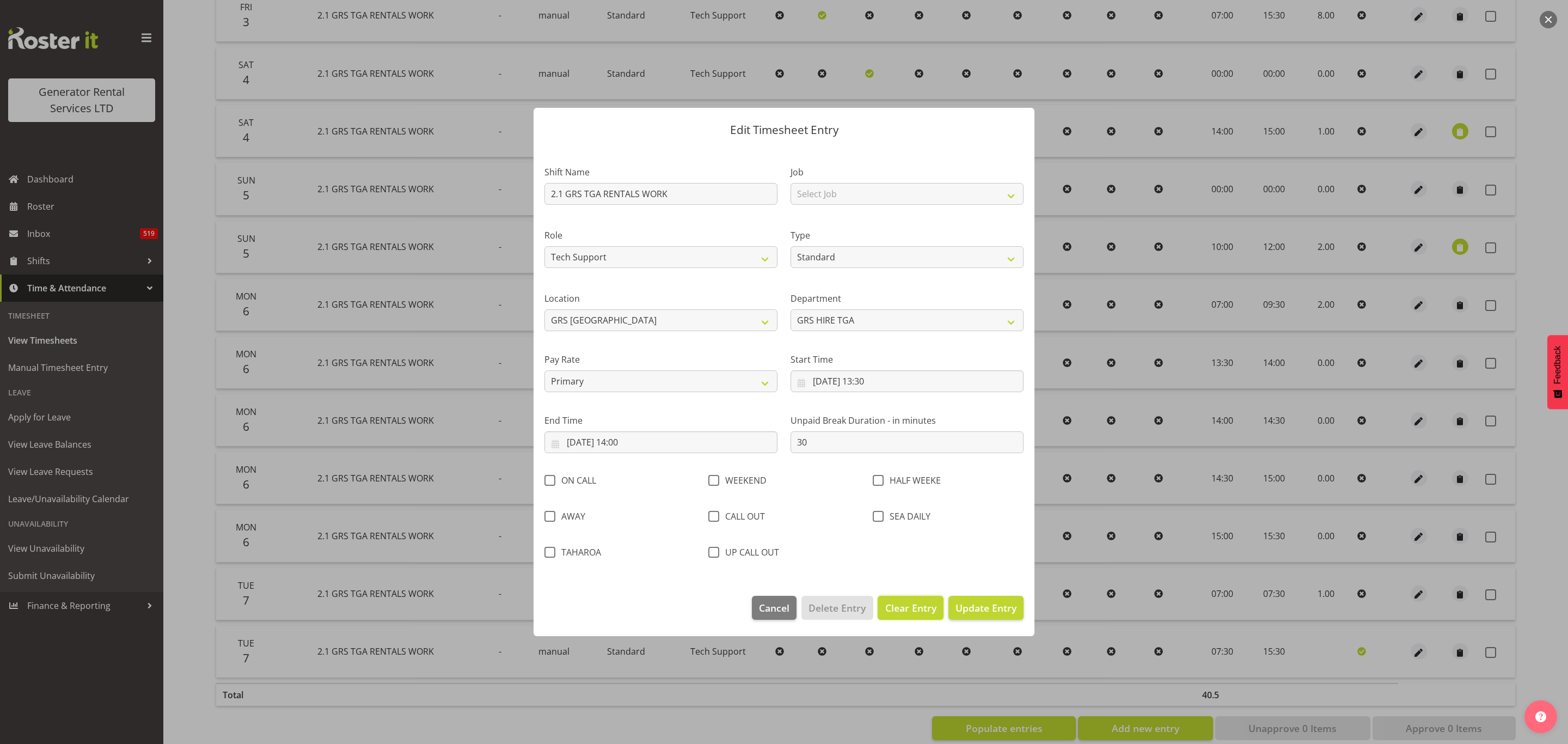
click at [900, 603] on span "Clear Entry" at bounding box center [911, 608] width 51 height 14
select select "Off"
type input "0"
select select
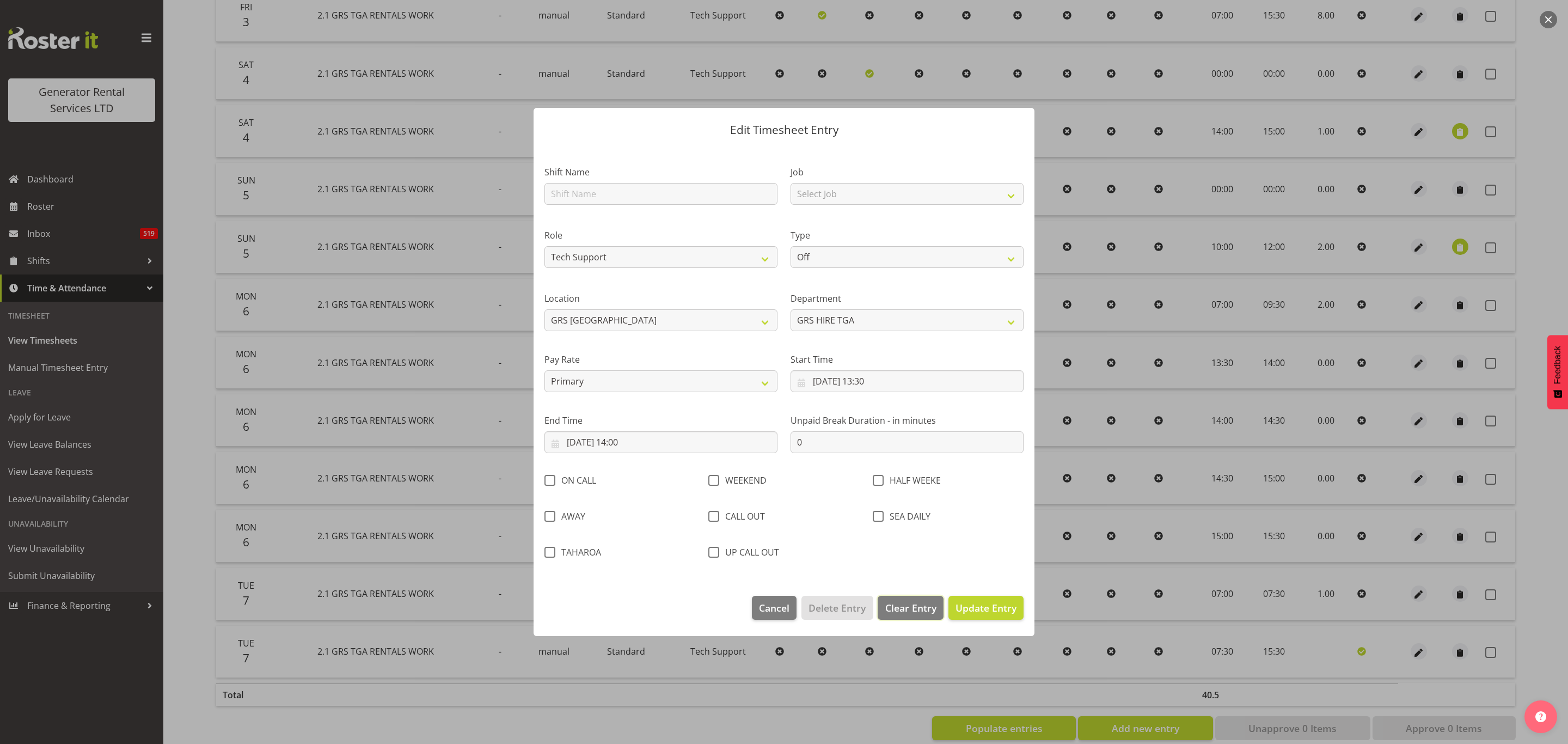
select select
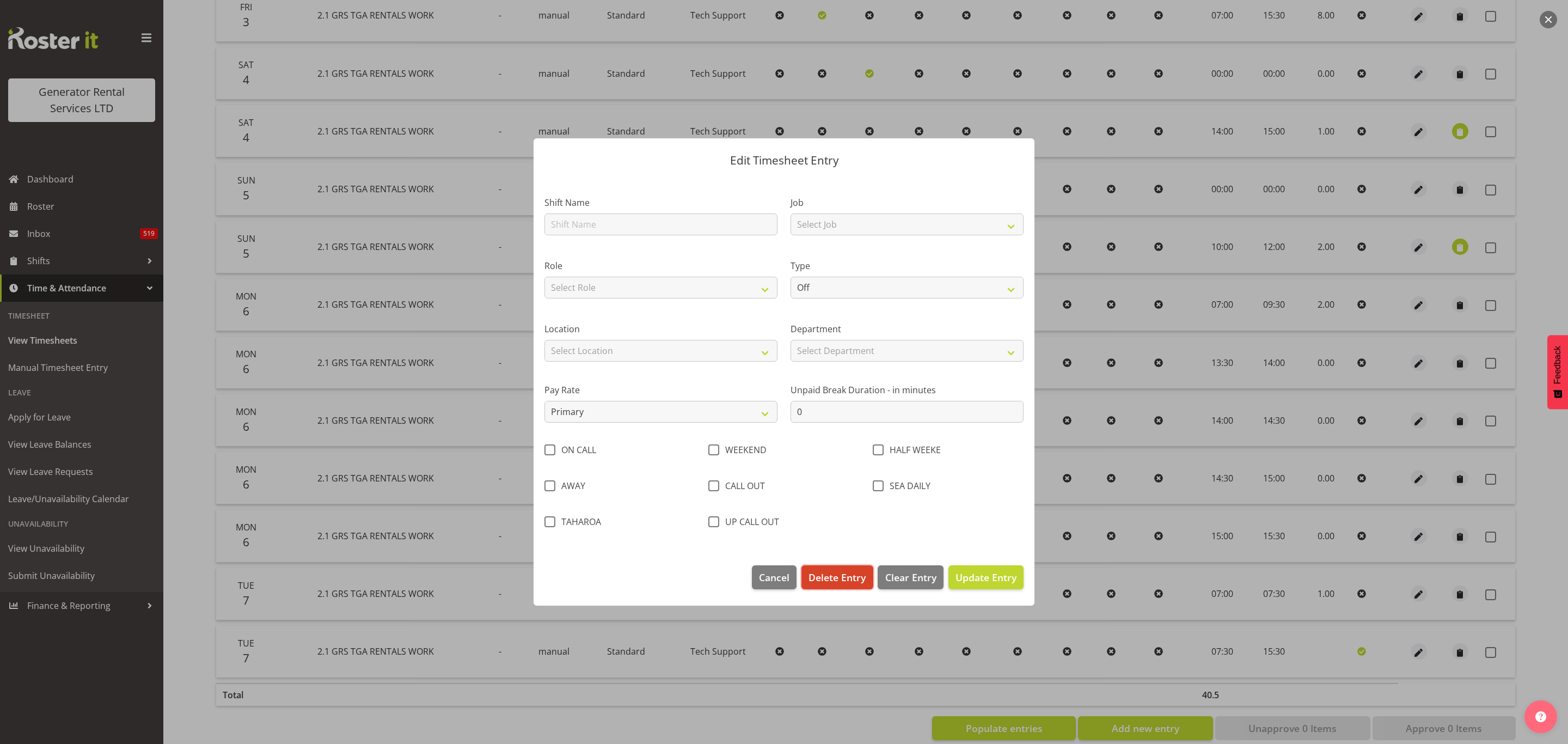
click at [833, 570] on span "Delete Entry" at bounding box center [837, 577] width 57 height 14
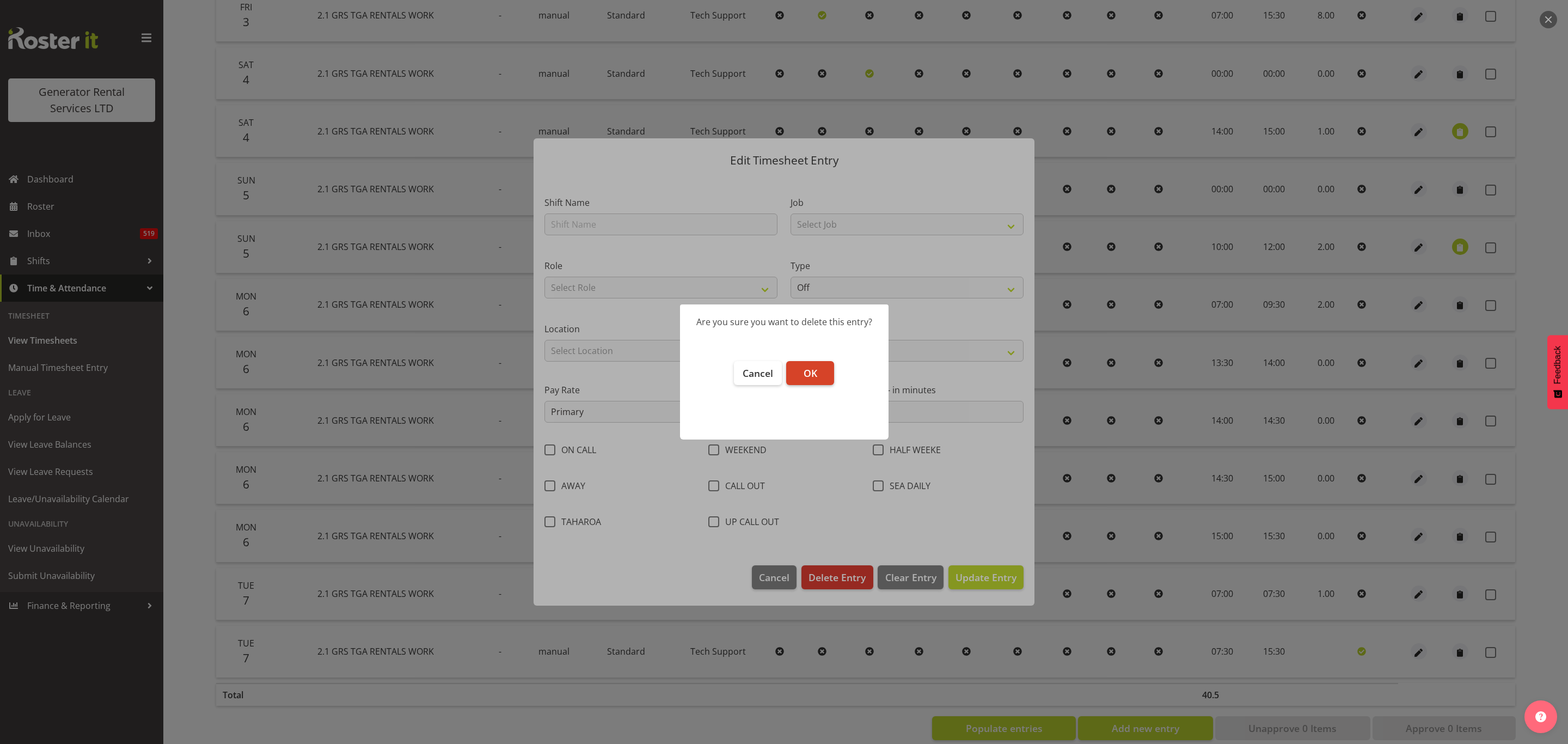
click at [819, 374] on button "OK" at bounding box center [810, 373] width 48 height 24
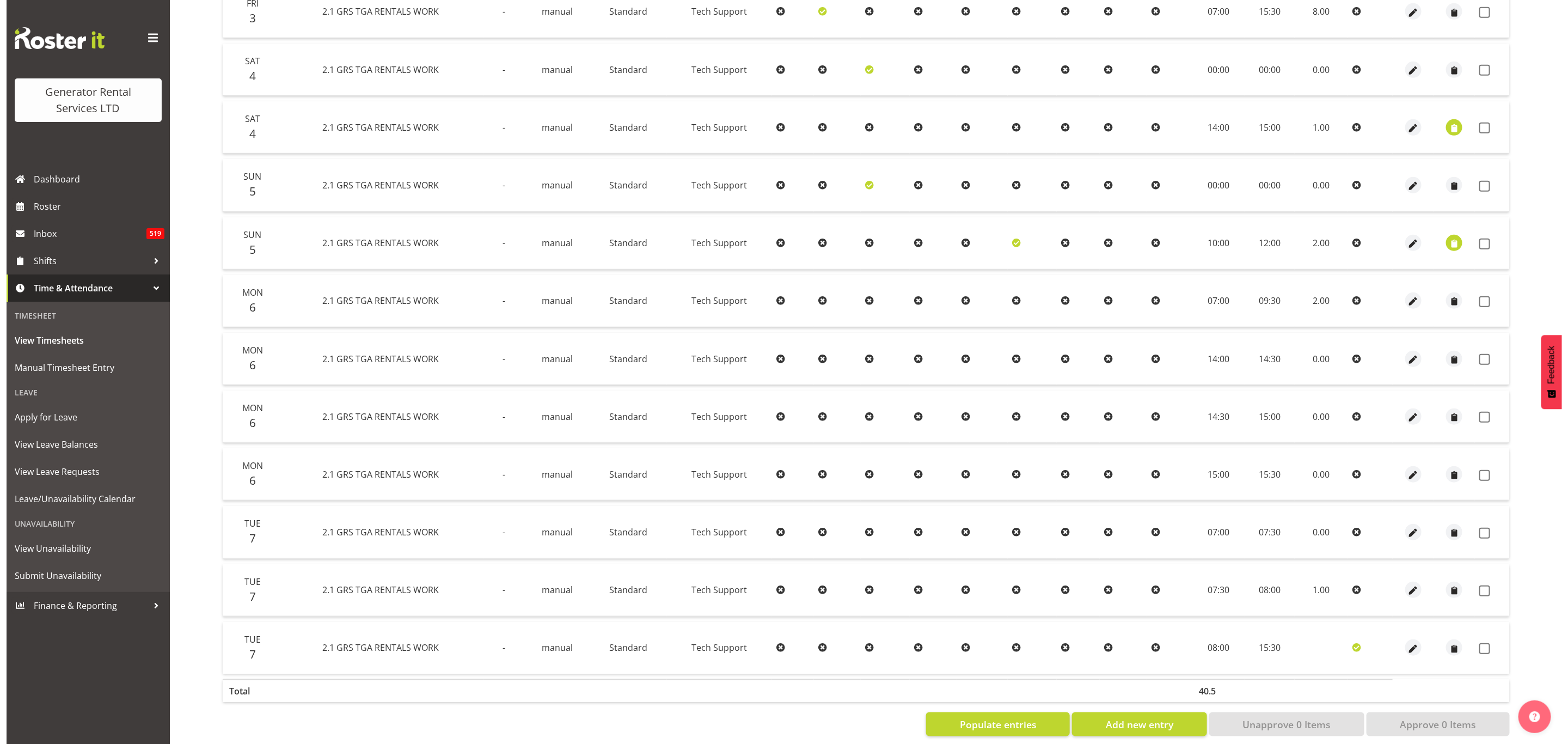
scroll to position [520, 0]
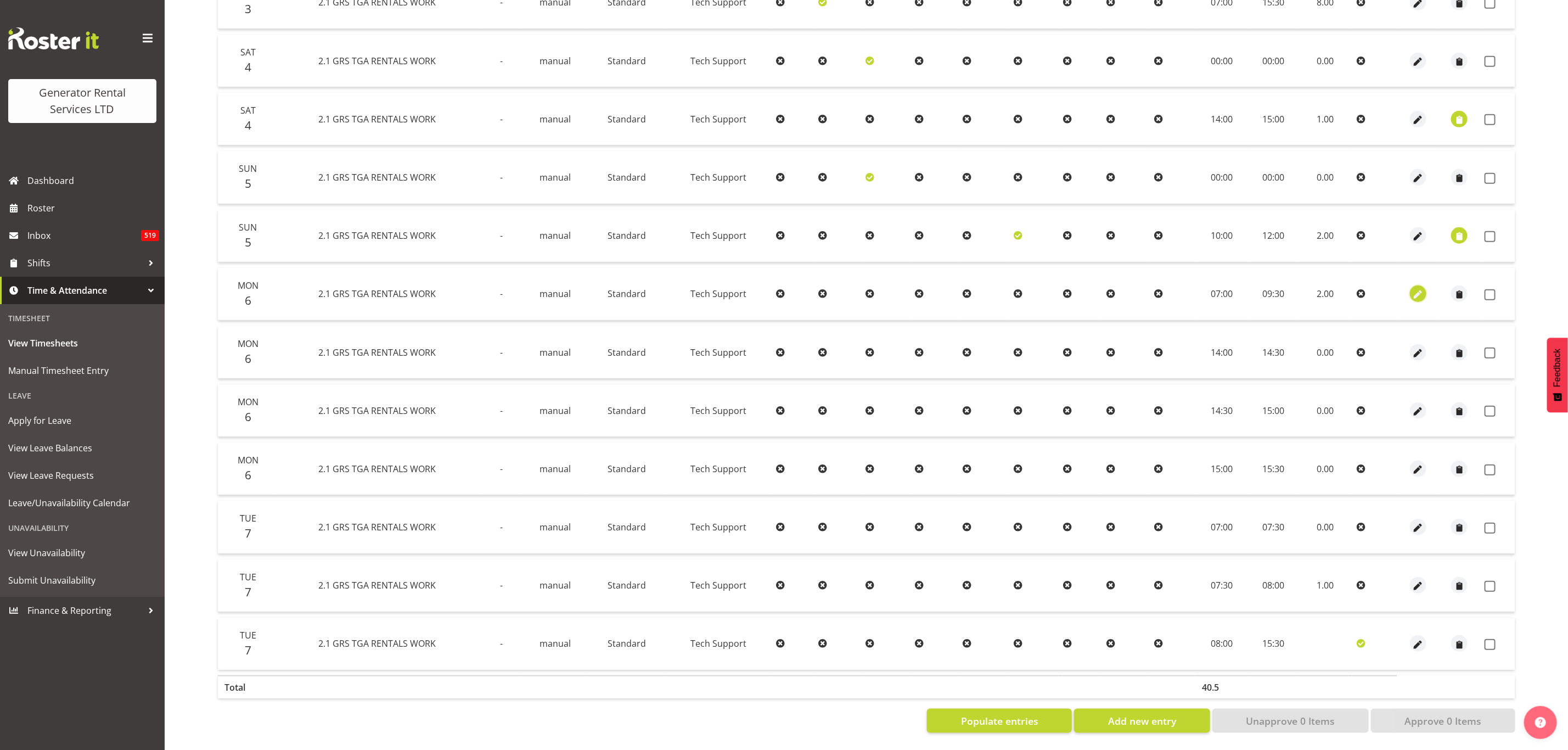
click at [1416, 288] on span "button" at bounding box center [1418, 295] width 13 height 13
select select "Standard"
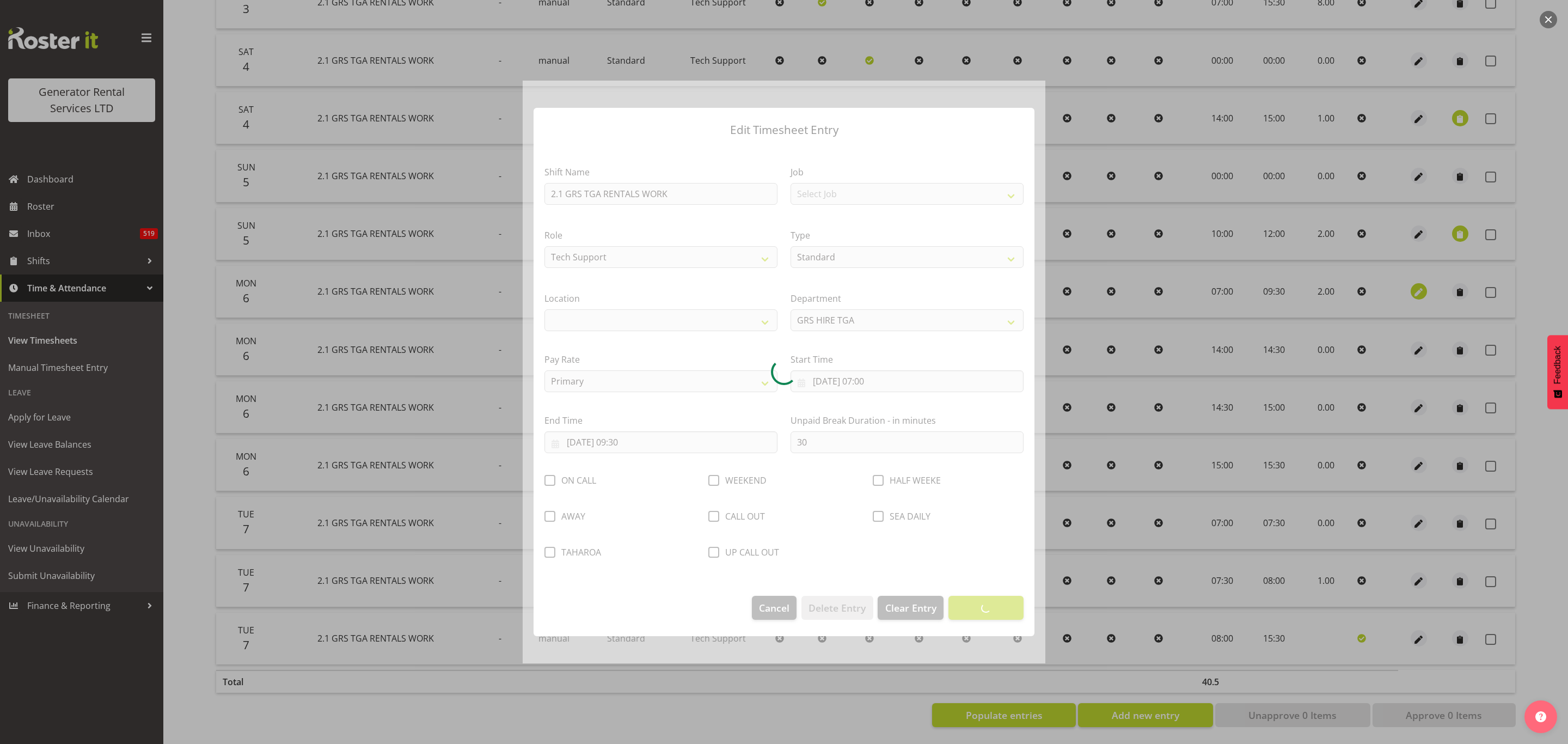
select select "29"
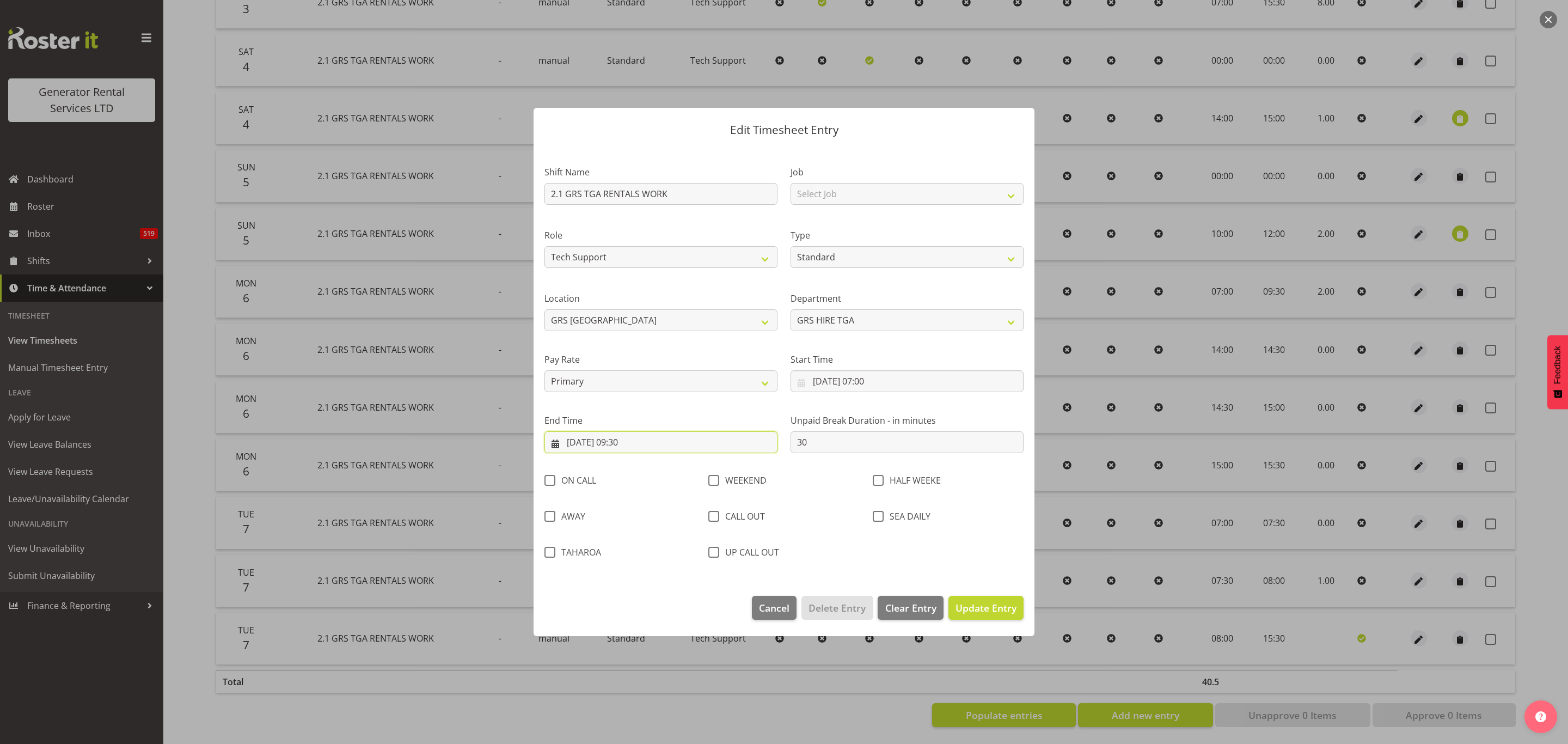
click at [632, 441] on input "[DATE] 09:30" at bounding box center [660, 442] width 233 height 22
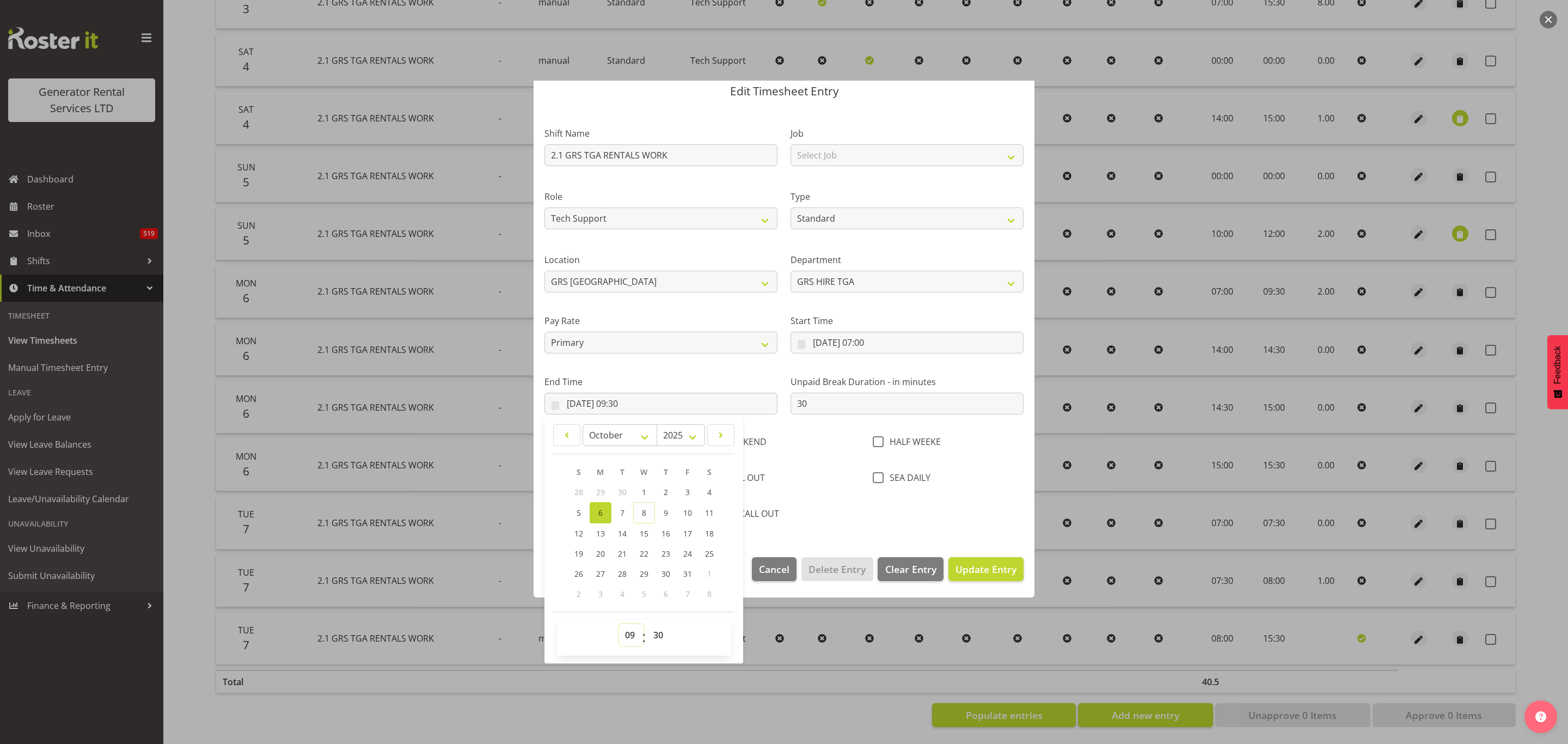
click at [629, 631] on select "00 01 02 03 04 05 06 07 08 09 10 11 12 13 14 15 16 17 18 19 20 21 22 23" at bounding box center [631, 635] width 24 height 22
select select "15"
click at [619, 625] on select "00 01 02 03 04 05 06 07 08 09 10 11 12 13 14 15 16 17 18 19 20 21 22 23" at bounding box center [631, 635] width 24 height 22
type input "06/10/2025, 15:30"
click at [977, 570] on span "Update Entry" at bounding box center [986, 569] width 61 height 13
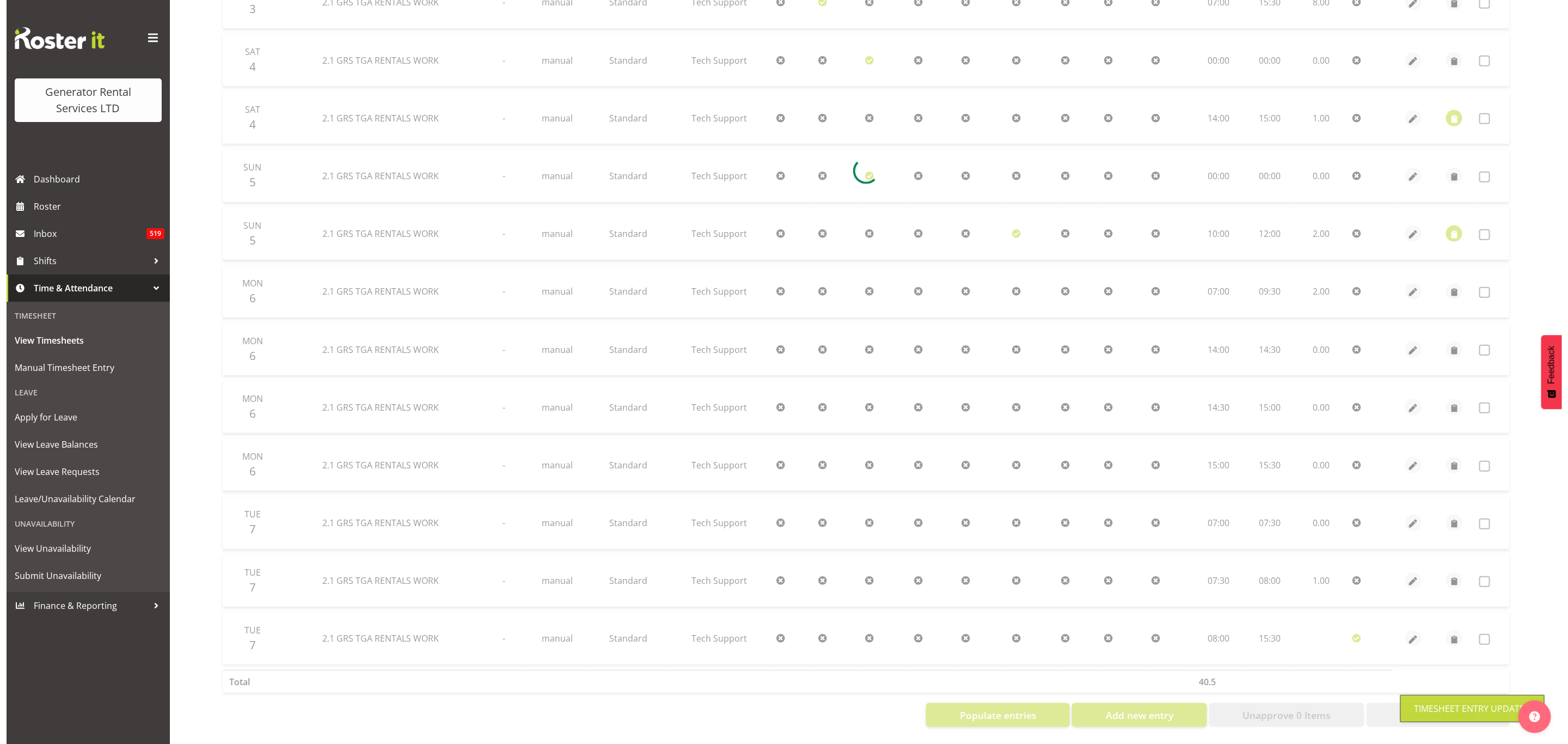
scroll to position [405, 0]
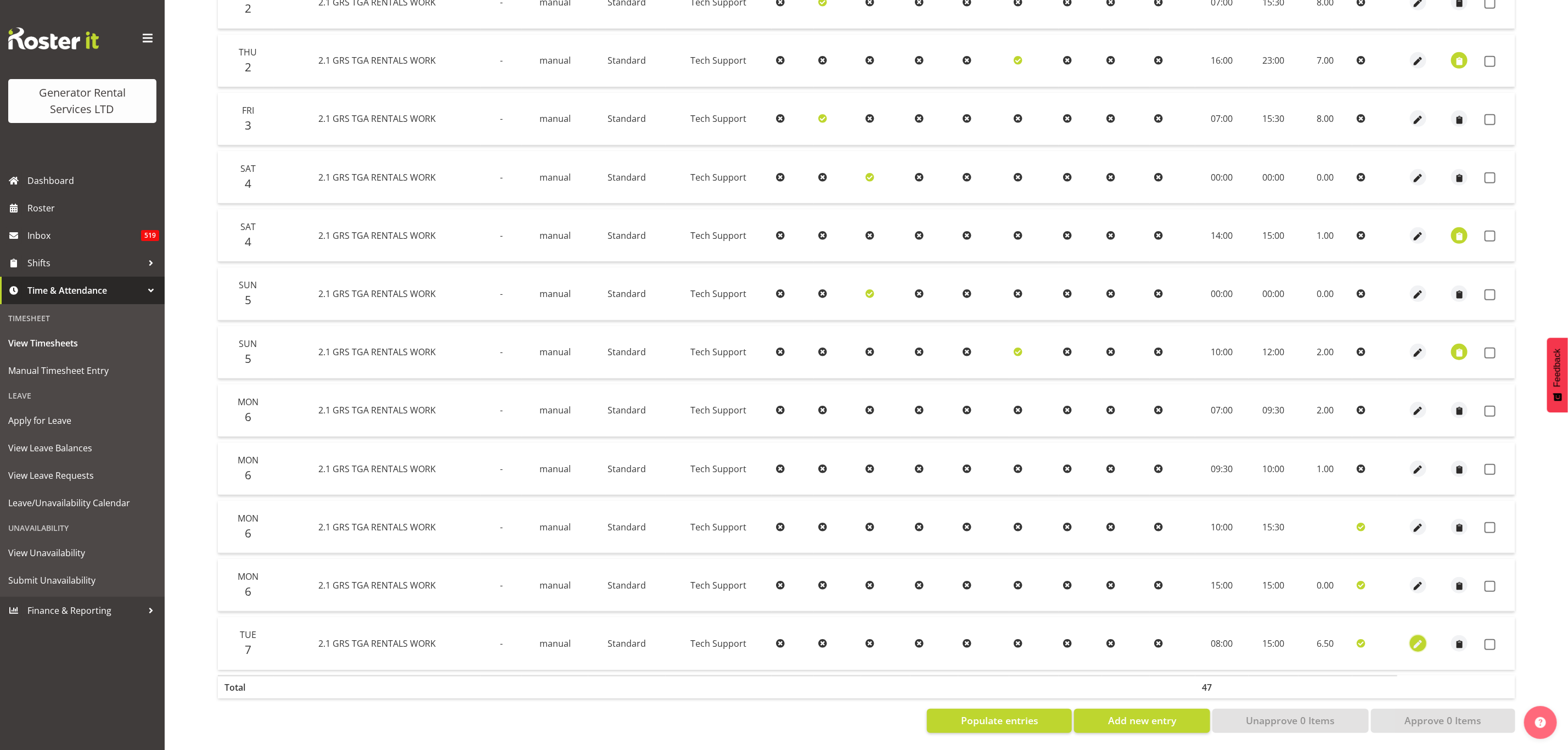
click at [1418, 638] on span "button" at bounding box center [1418, 644] width 13 height 13
select select "Standard"
select select "9"
select select "2025"
select select "8"
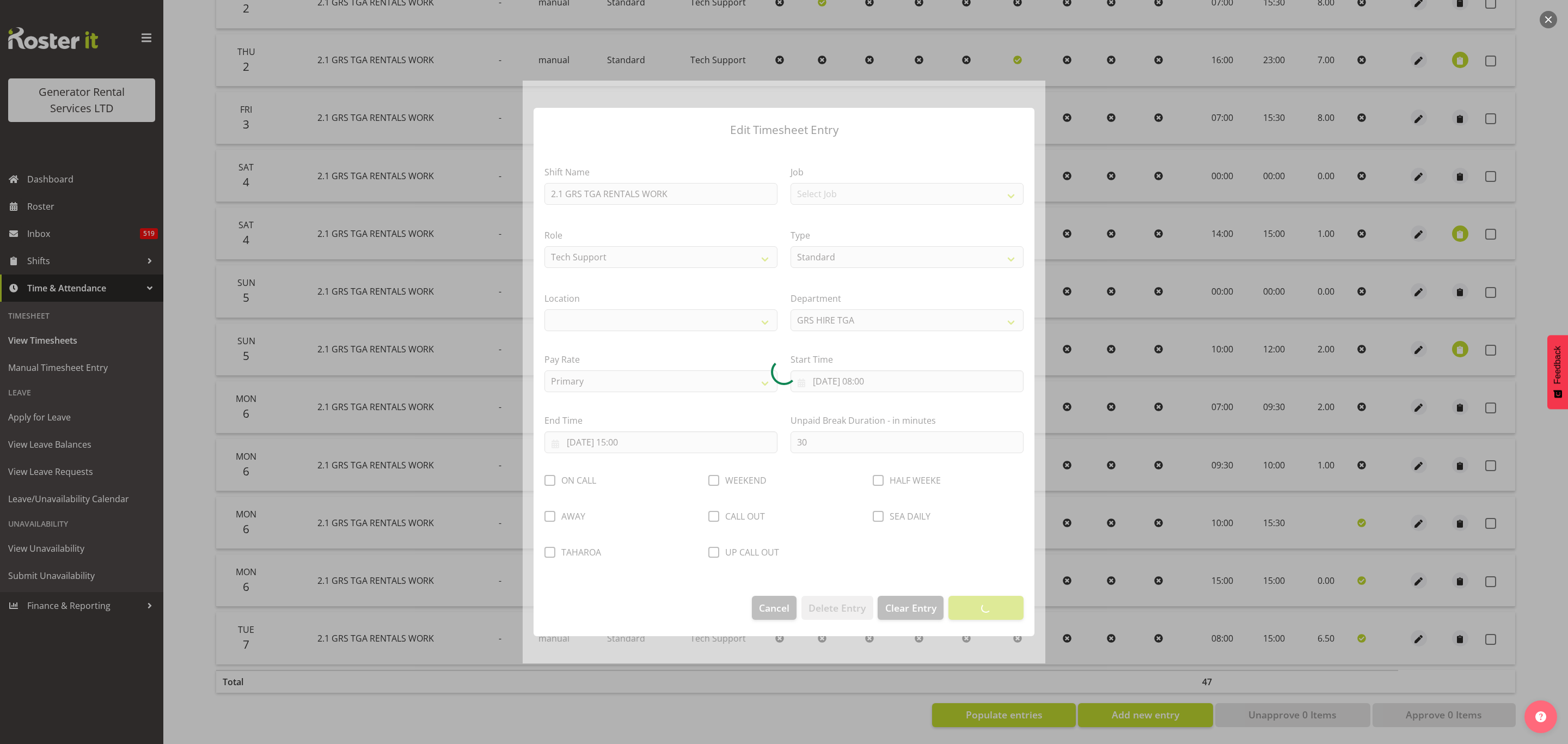
select select "29"
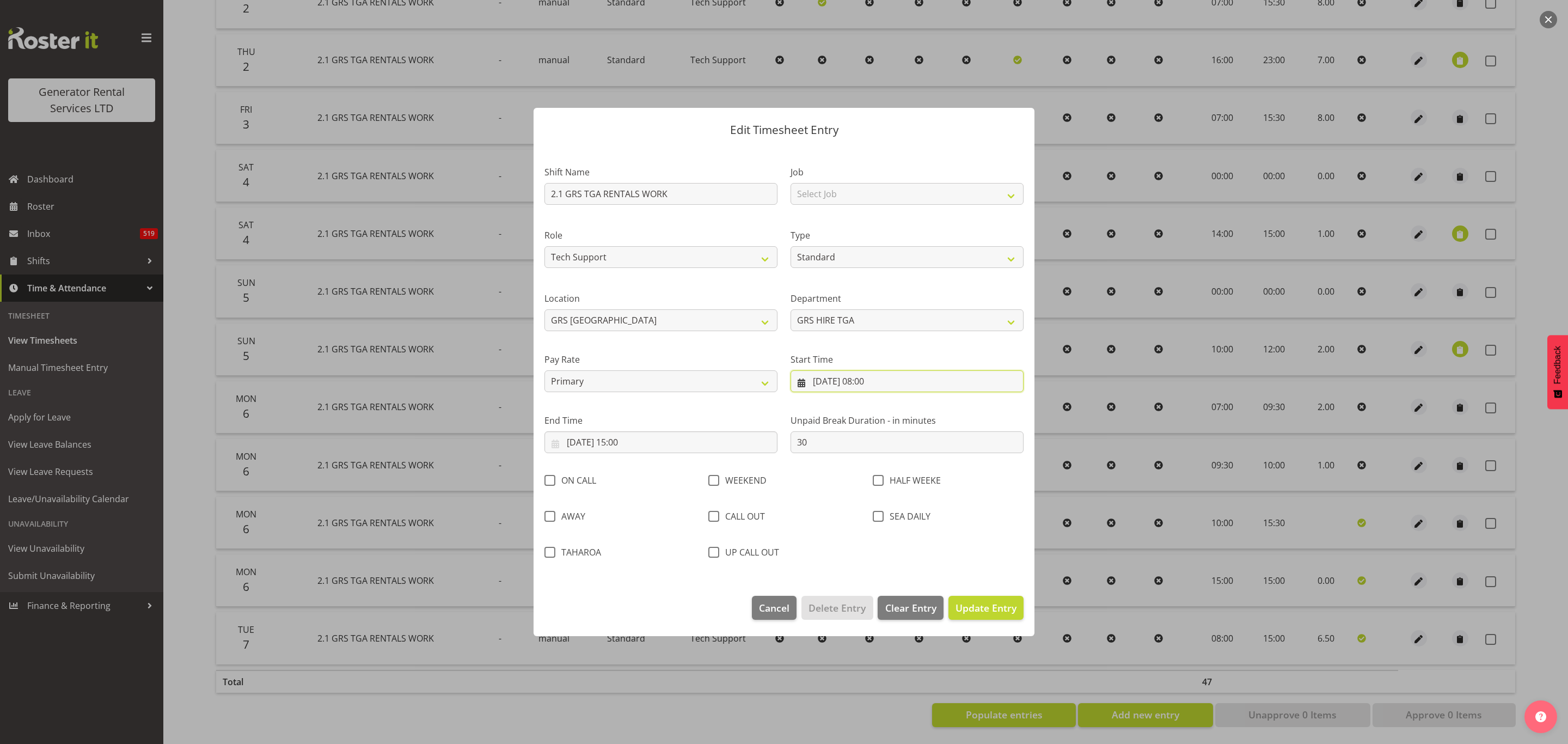
click at [869, 379] on input "07/10/2025, 08:00" at bounding box center [907, 381] width 233 height 22
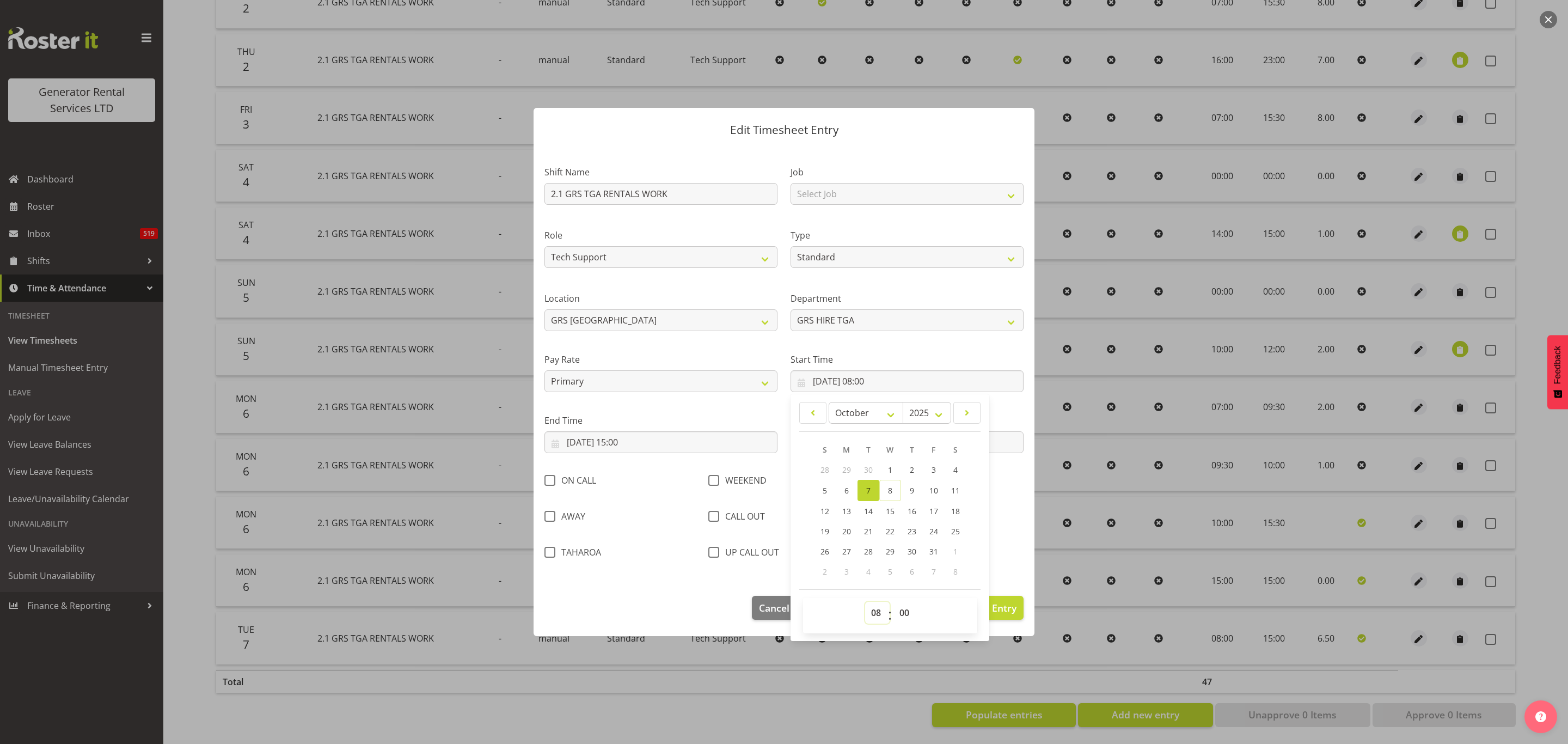
click at [872, 610] on select "00 01 02 03 04 05 06 07 08 09 10 11 12 13 14 15 16 17 18 19 20 21 22 23" at bounding box center [877, 612] width 24 height 22
select select "7"
click at [865, 603] on select "00 01 02 03 04 05 06 07 08 09 10 11 12 13 14 15 16 17 18 19 20 21 22 23" at bounding box center [877, 612] width 24 height 22
type input "[DATE] 07:00"
click at [636, 441] on input "07/10/2025, 15:00" at bounding box center [660, 442] width 233 height 22
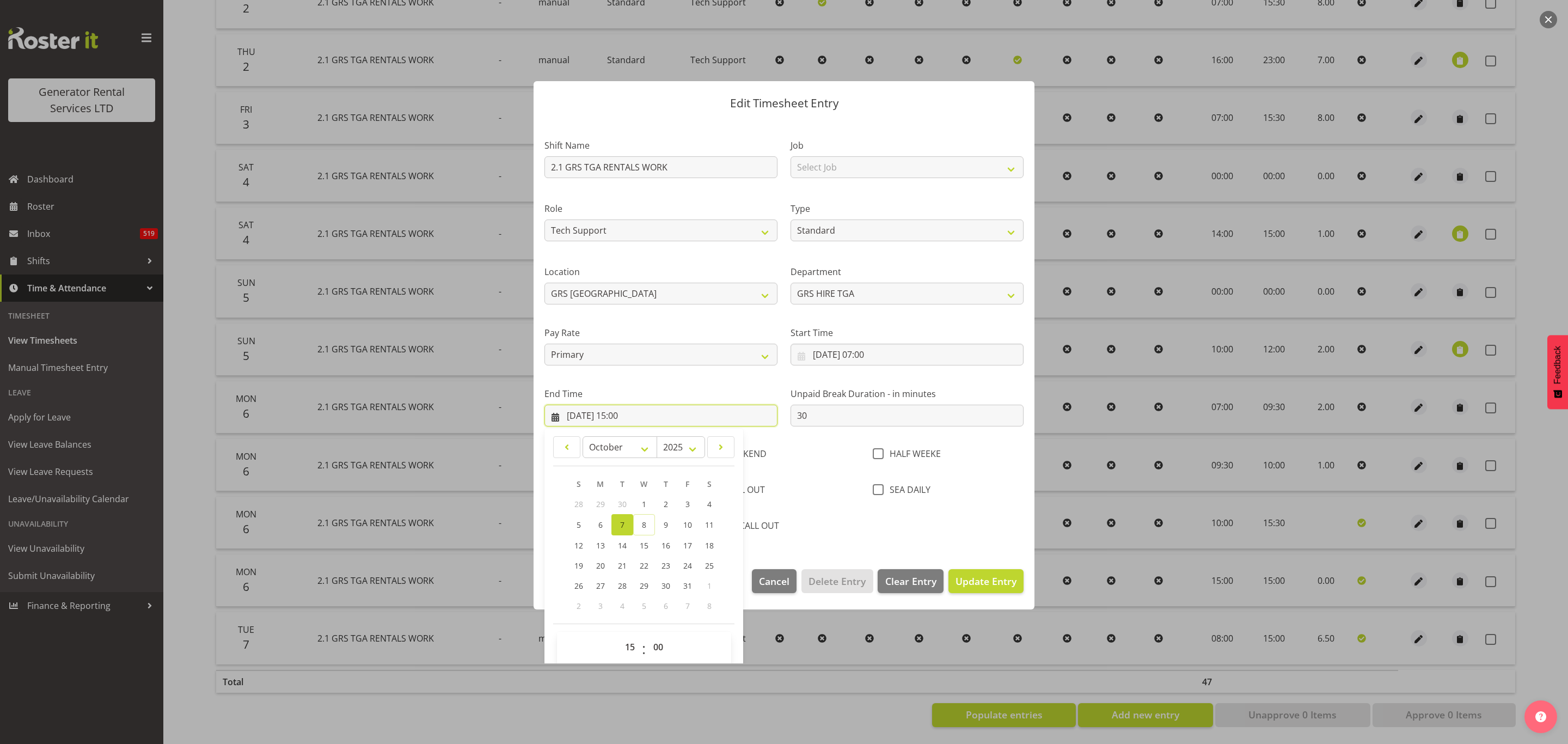
scroll to position [39, 0]
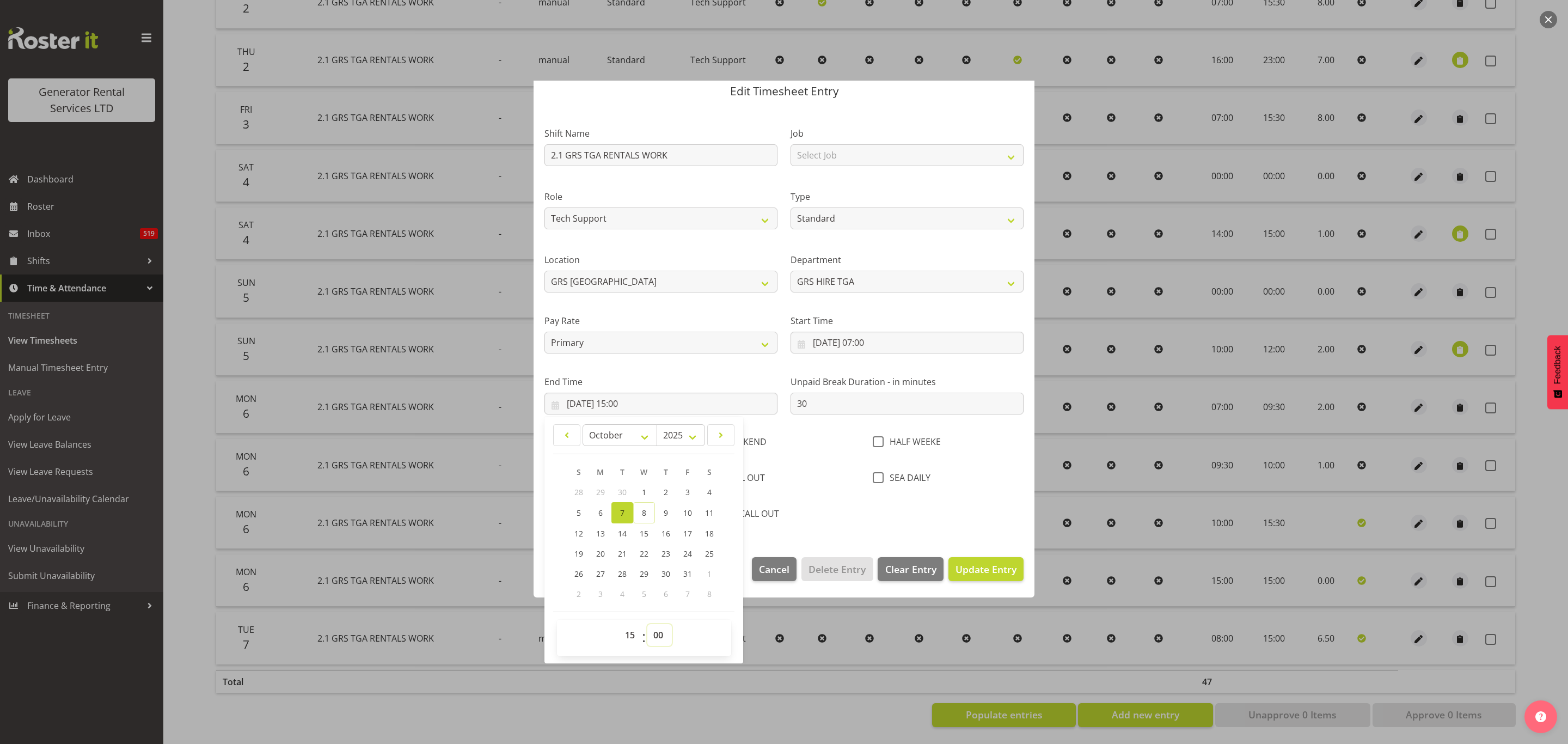
click at [654, 629] on select "00 01 02 03 04 05 06 07 08 09 10 11 12 13 14 15 16 17 18 19 20 21 22 23 24 25 2…" at bounding box center [659, 635] width 24 height 22
select select "30"
click at [648, 625] on select "00 01 02 03 04 05 06 07 08 09 10 11 12 13 14 15 16 17 18 19 20 21 22 23 24 25 2…" at bounding box center [659, 635] width 24 height 22
type input "07/10/2025, 15:30"
drag, startPoint x: 967, startPoint y: 570, endPoint x: 985, endPoint y: 570, distance: 18.0
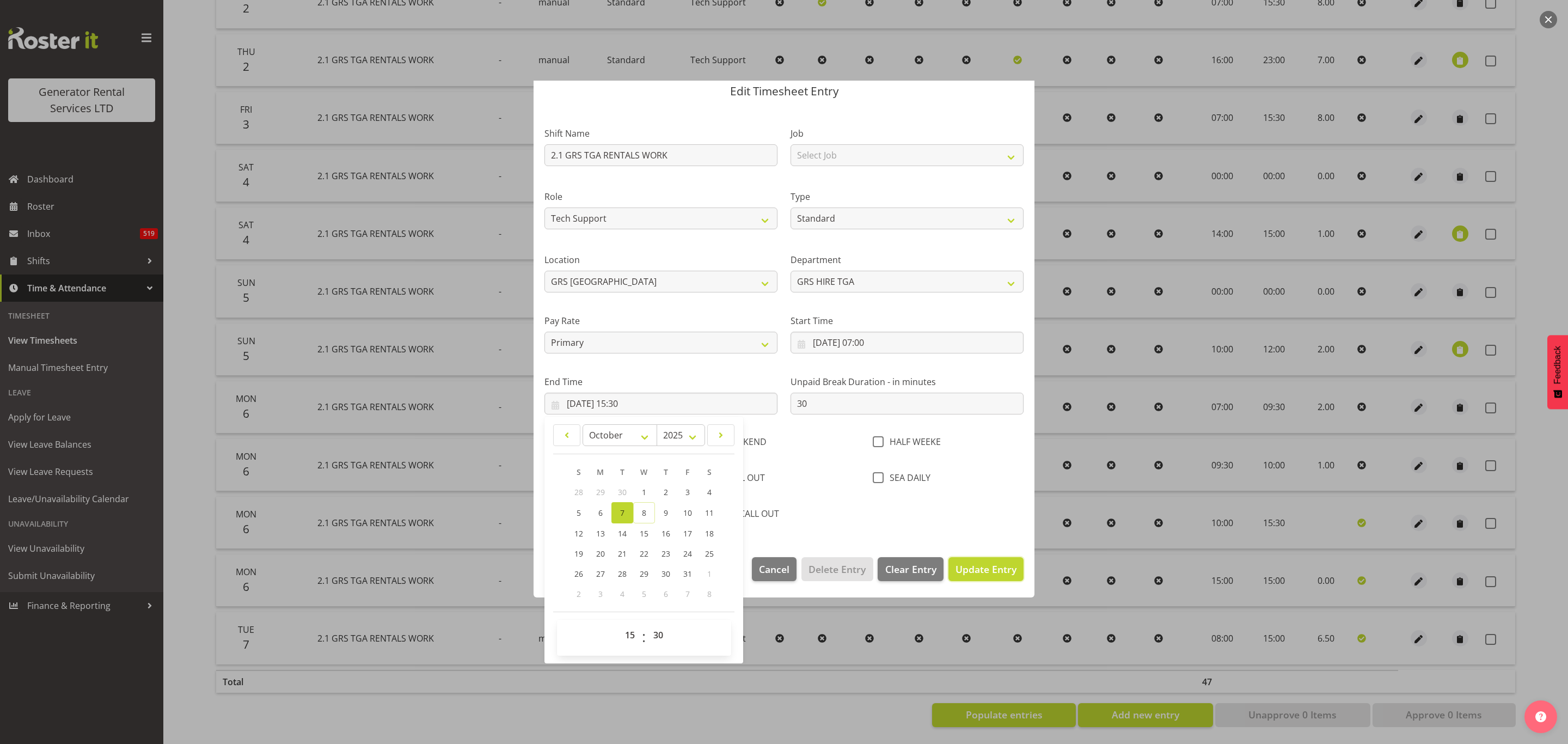
click at [968, 570] on span "Update Entry" at bounding box center [986, 569] width 61 height 13
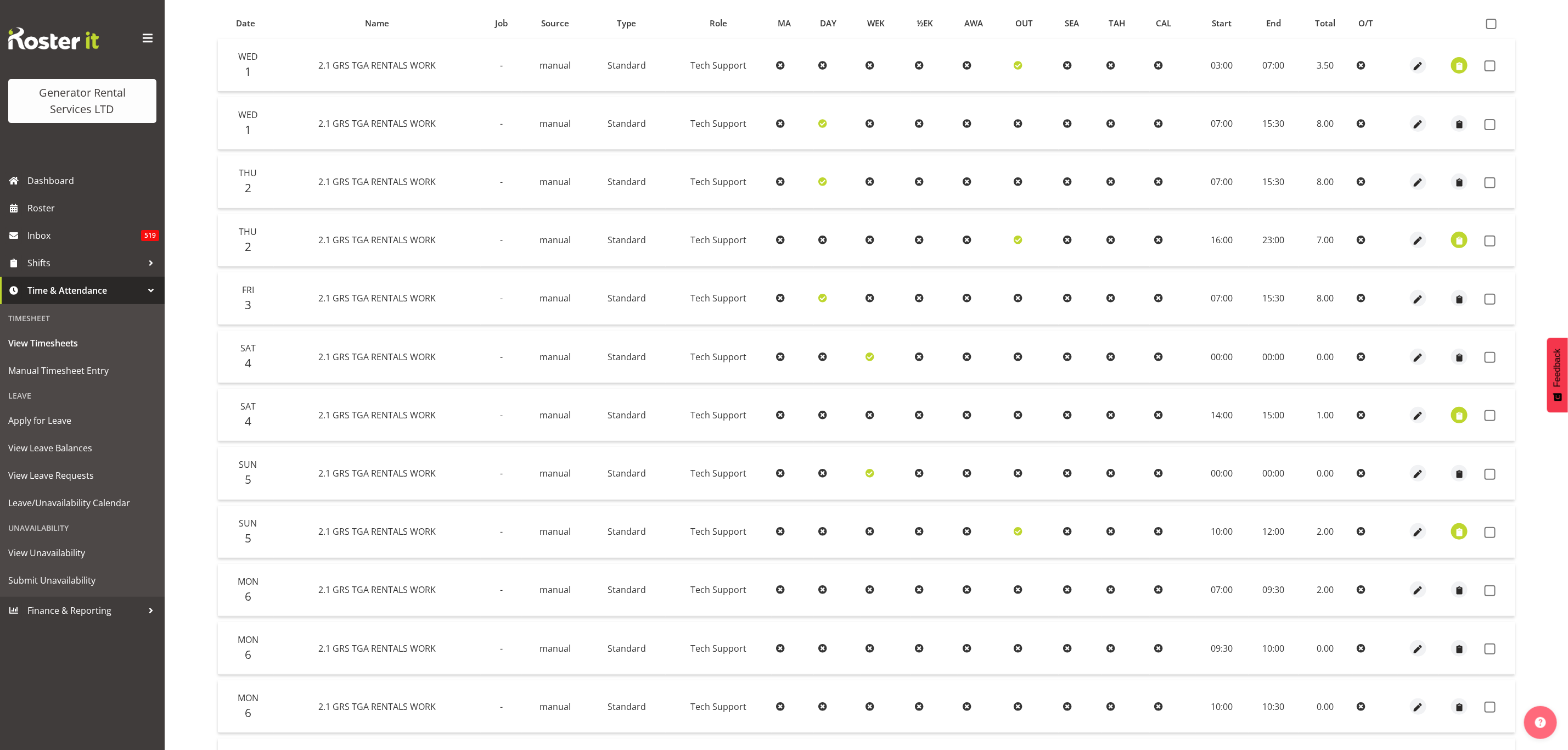
scroll to position [524, 0]
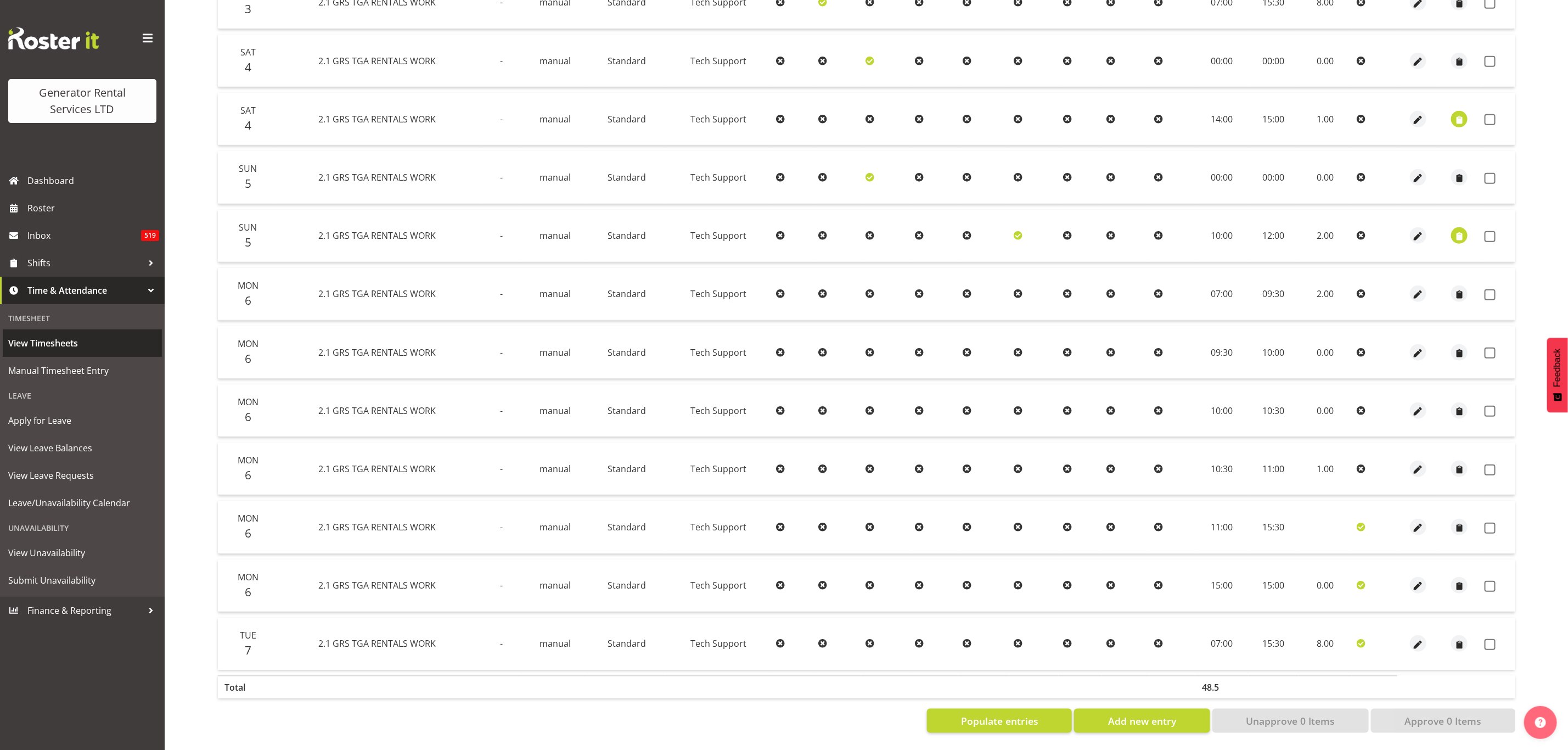
click at [44, 339] on span "View Timesheets" at bounding box center [82, 343] width 149 height 17
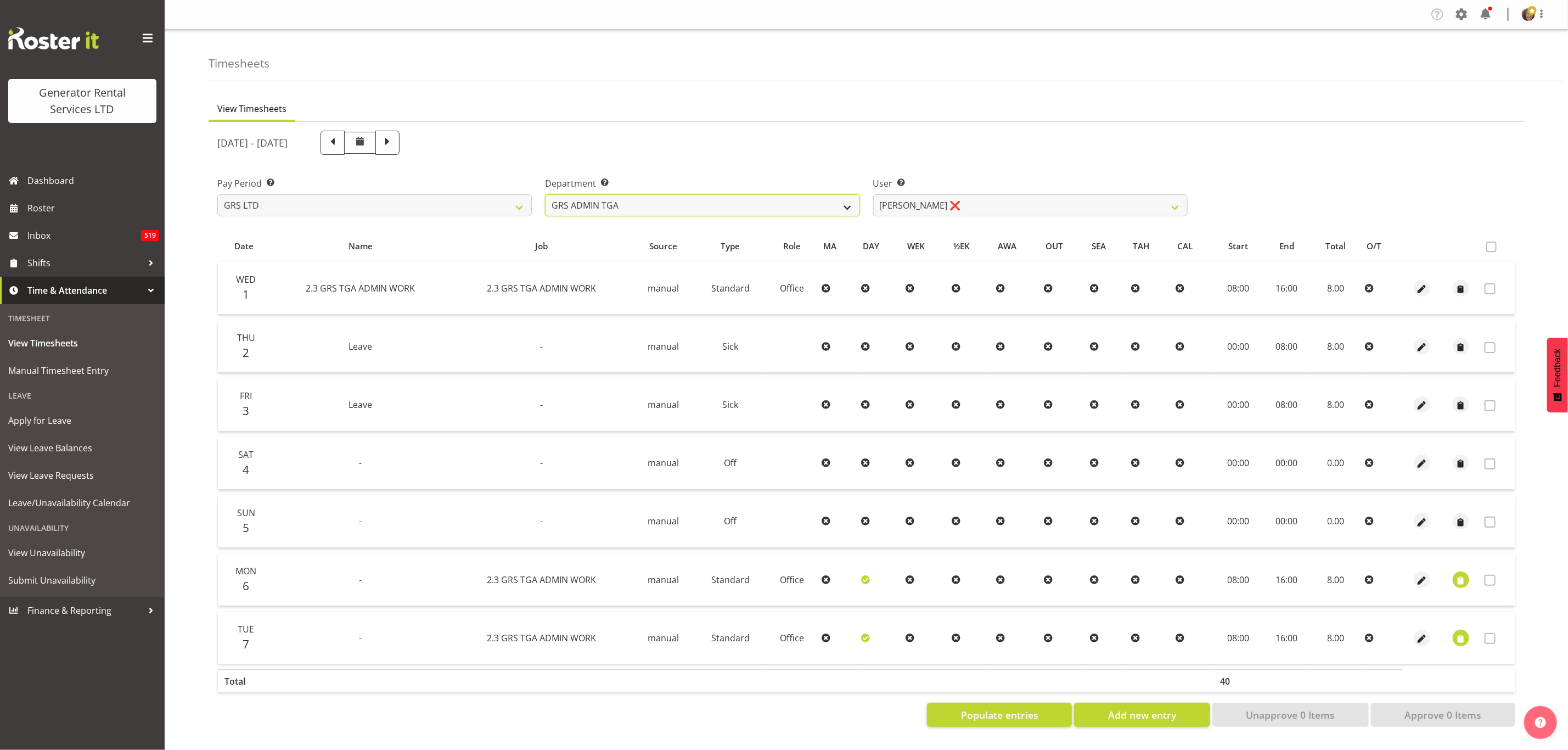
click at [837, 196] on select "GRS ADMIN TGA GRS HIRE TGA GRS SALES TGA" at bounding box center [702, 206] width 315 height 22
select select "21"
click at [545, 195] on select "GRS ADMIN TGA GRS HIRE TGA GRS SALES TGA" at bounding box center [702, 206] width 315 height 22
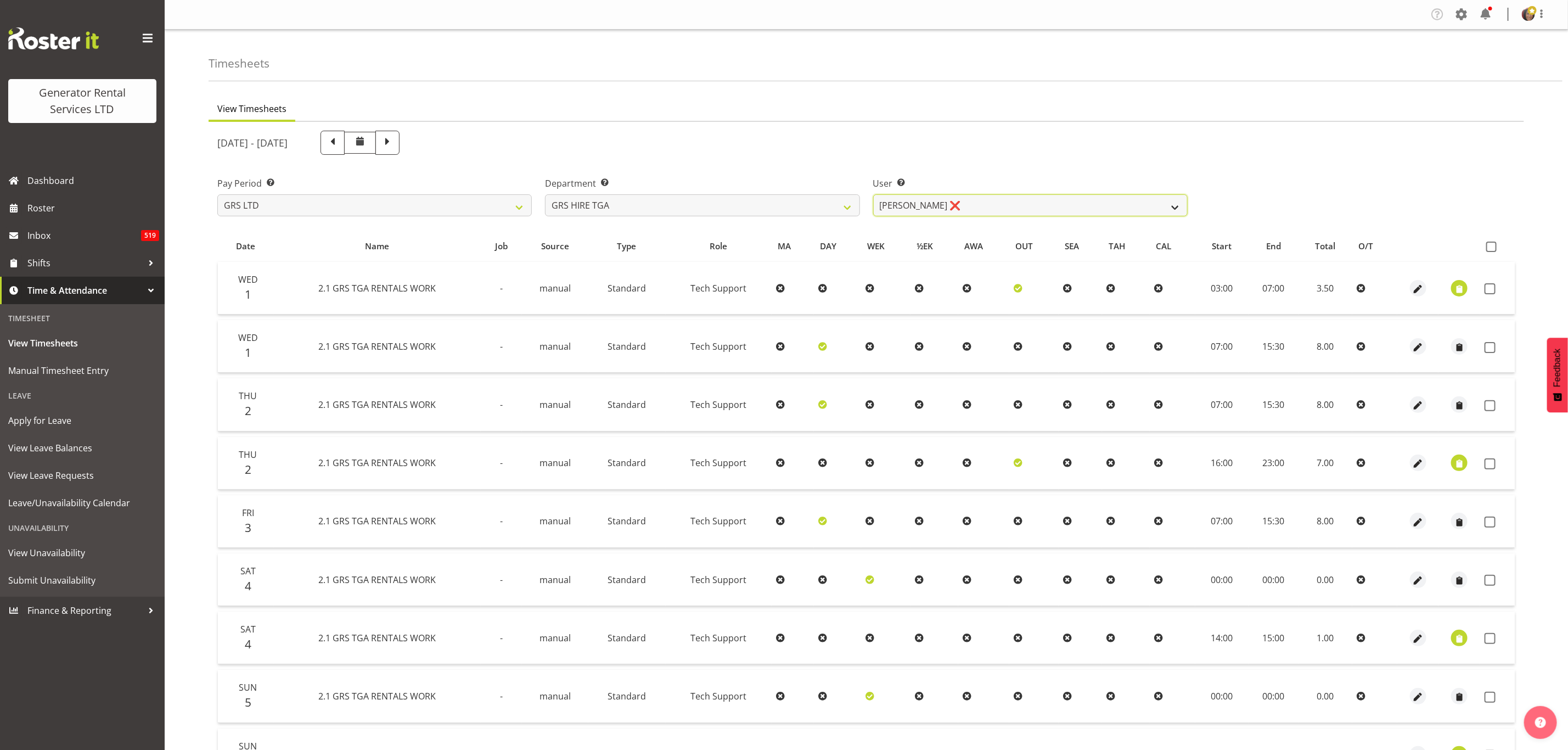
click at [957, 201] on select "[PERSON_NAME] ❌ [PERSON_NAME] ✔ [PERSON_NAME] ✔ [PERSON_NAME] ❌" at bounding box center [1030, 206] width 315 height 22
select select "195"
click at [873, 195] on select "[PERSON_NAME] ❌ [PERSON_NAME] ✔ [PERSON_NAME] ✔ [PERSON_NAME] ❌" at bounding box center [1030, 206] width 315 height 22
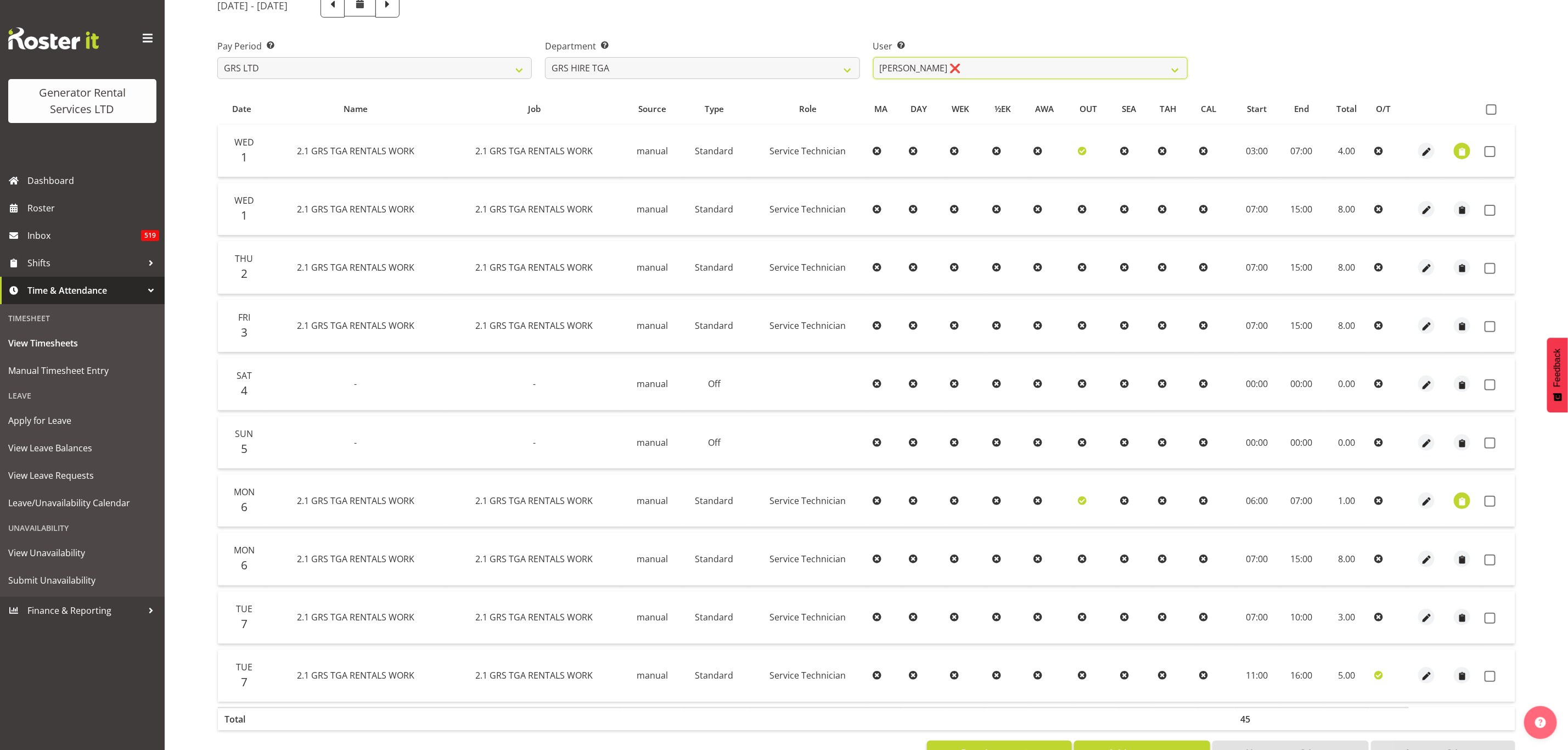
scroll to position [176, 0]
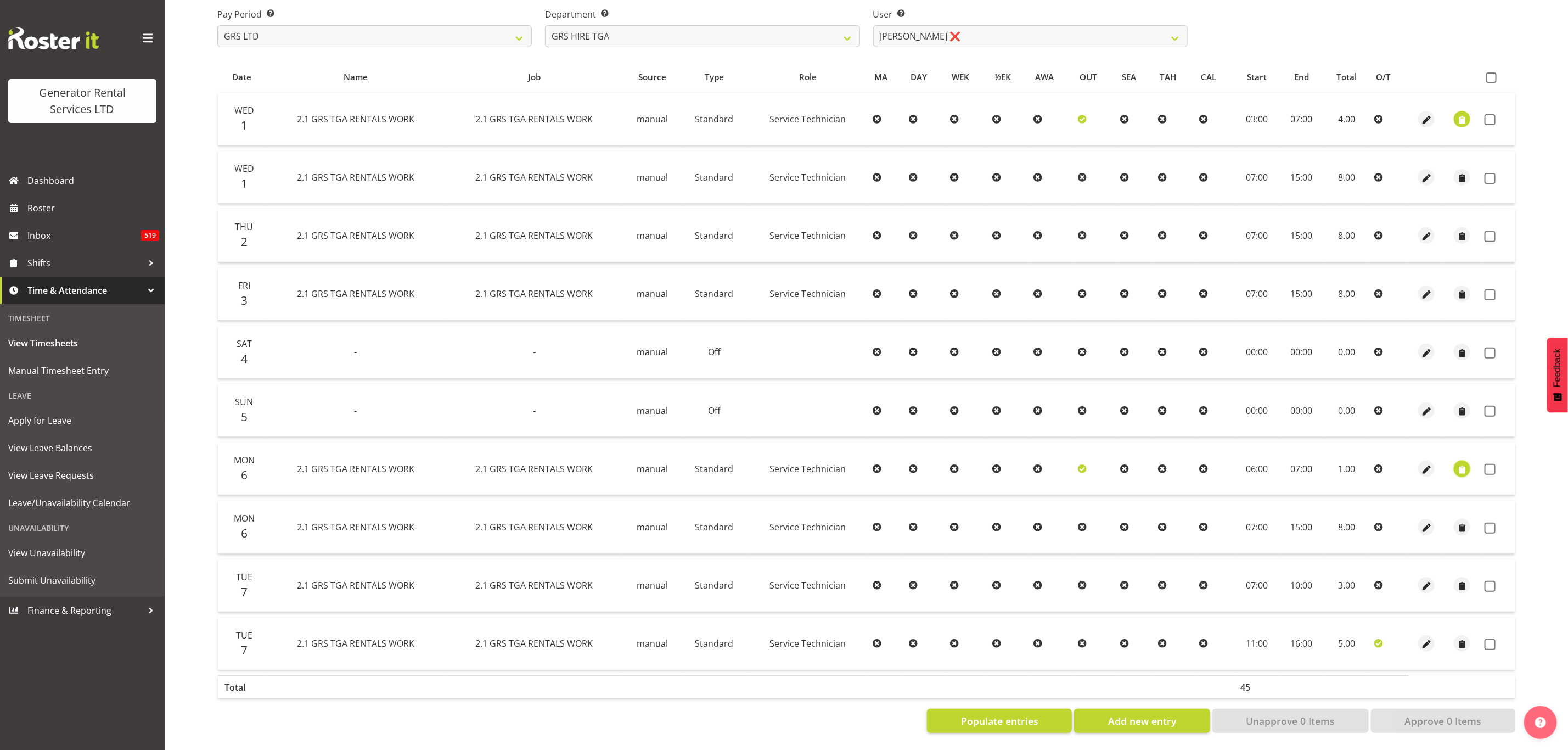
click at [1459, 463] on span "button" at bounding box center [1462, 470] width 13 height 13
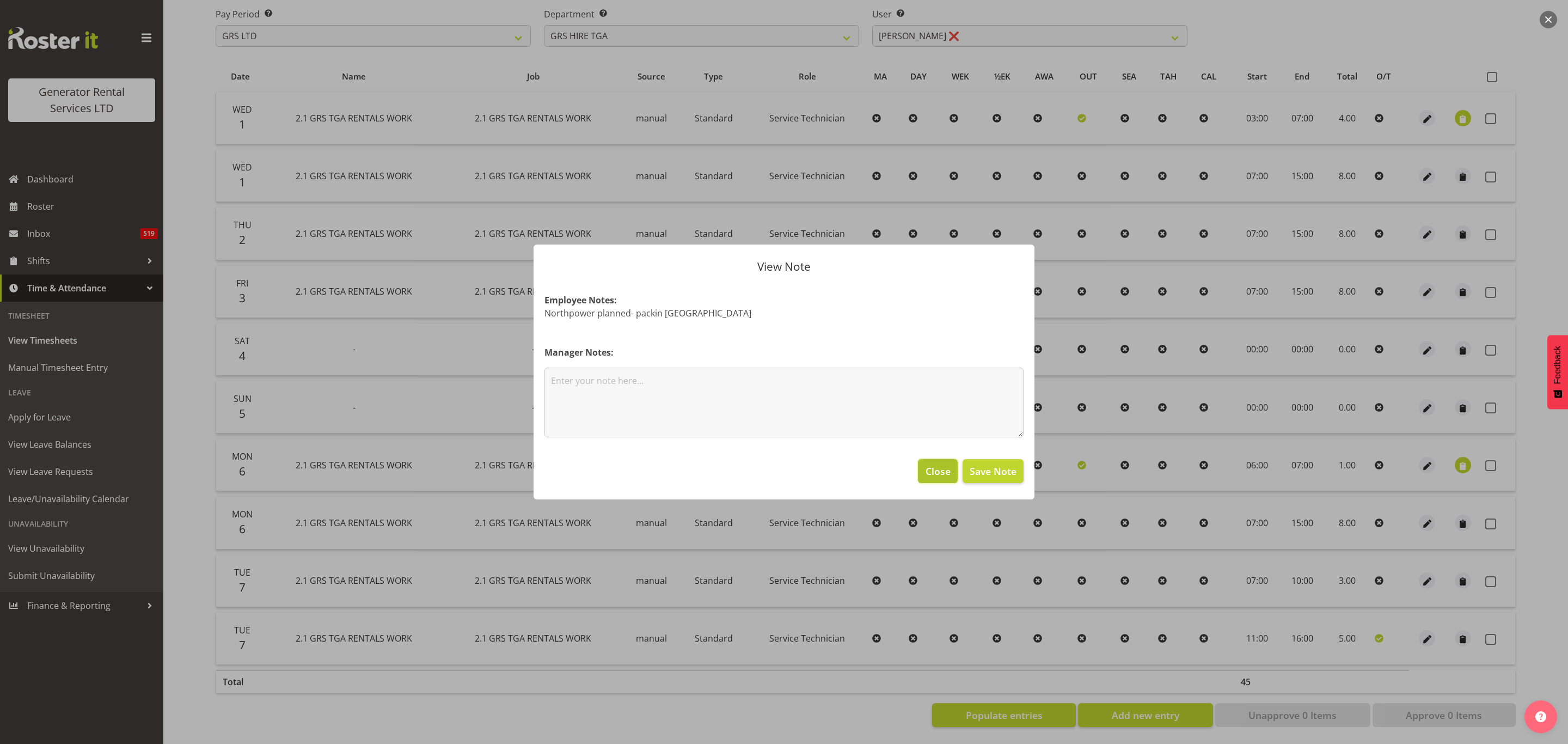
click at [942, 472] on span "Close" at bounding box center [938, 471] width 25 height 14
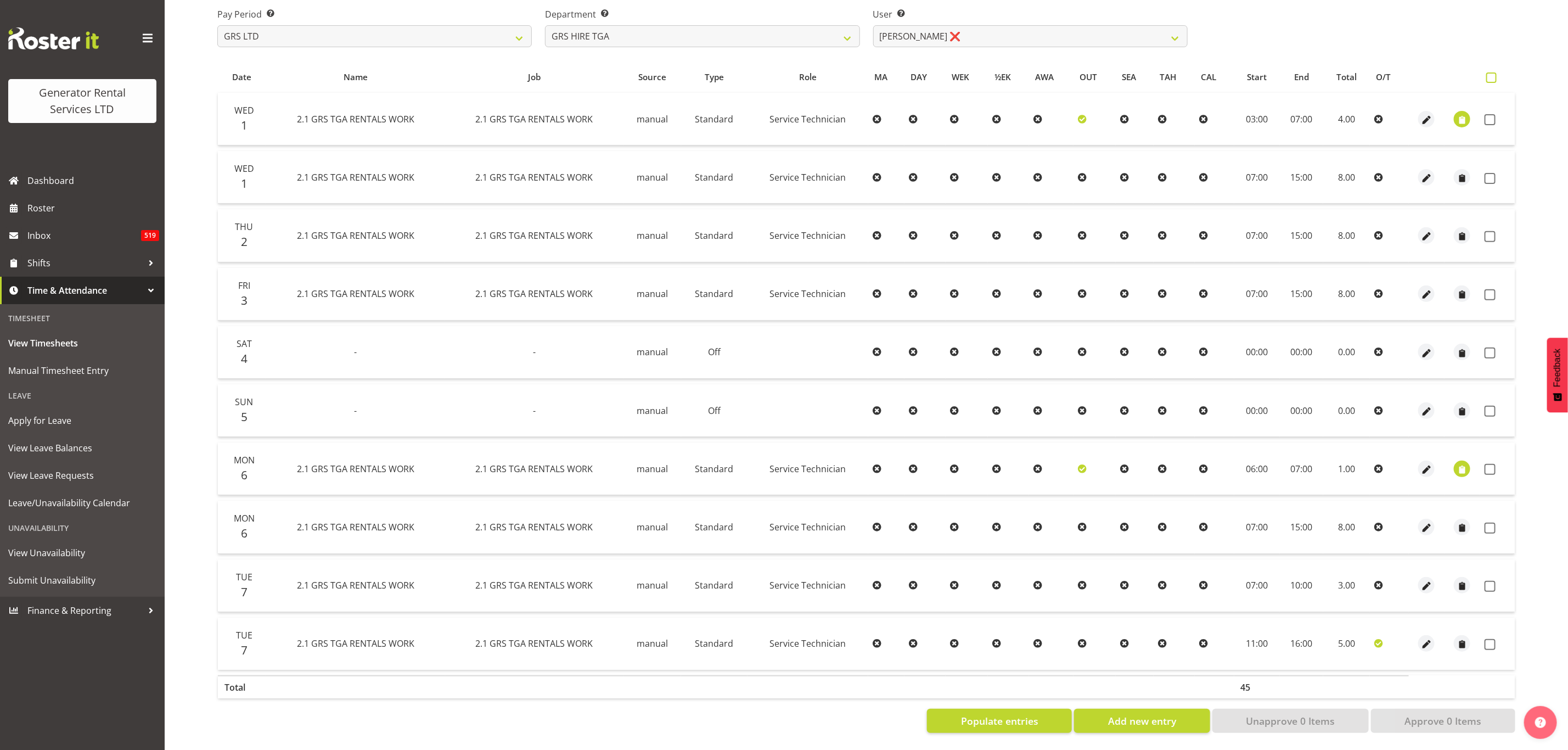
click at [1490, 72] on span at bounding box center [1491, 77] width 10 height 10
click at [1490, 74] on input "checkbox" at bounding box center [1490, 78] width 7 height 7
checkbox input "true"
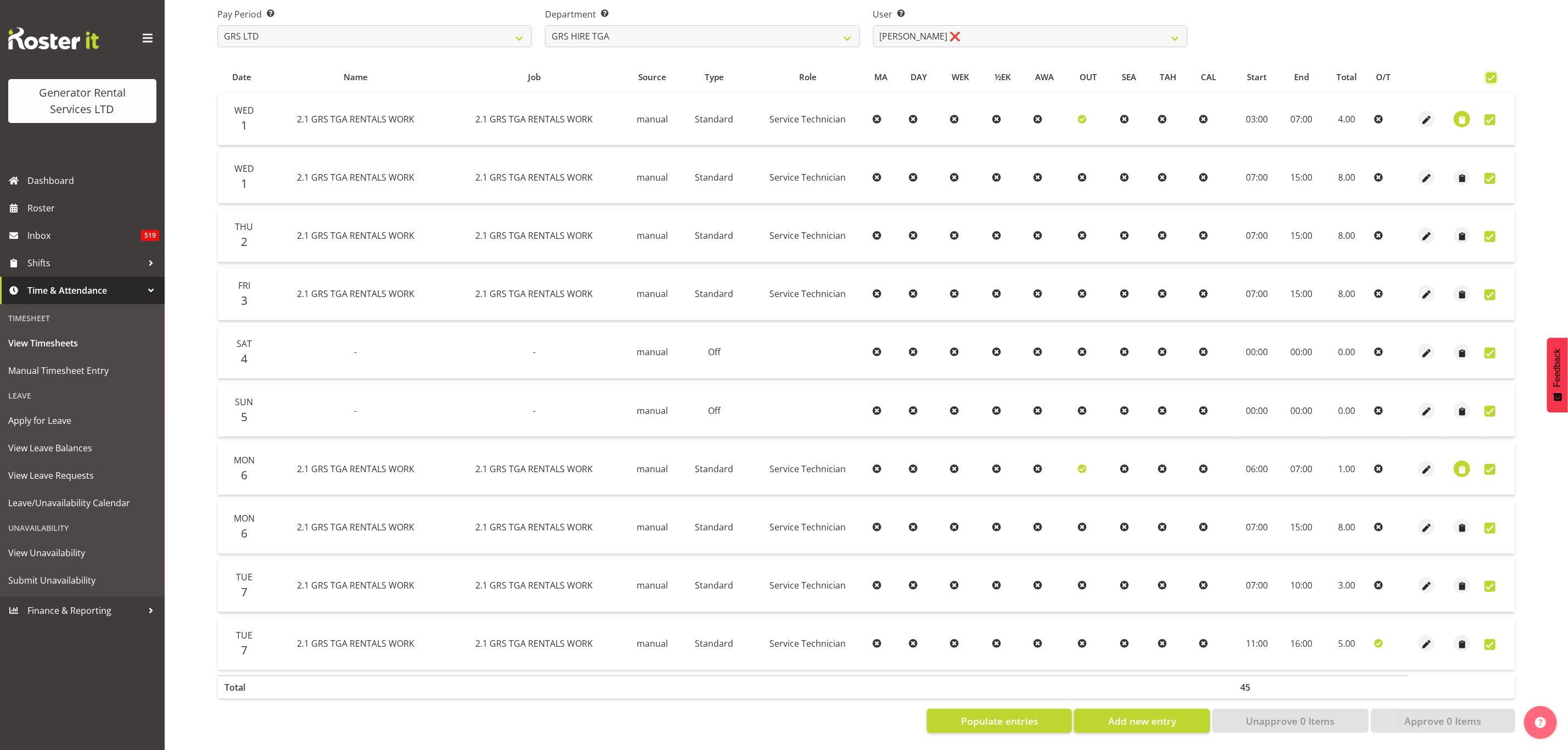
checkbox input "true"
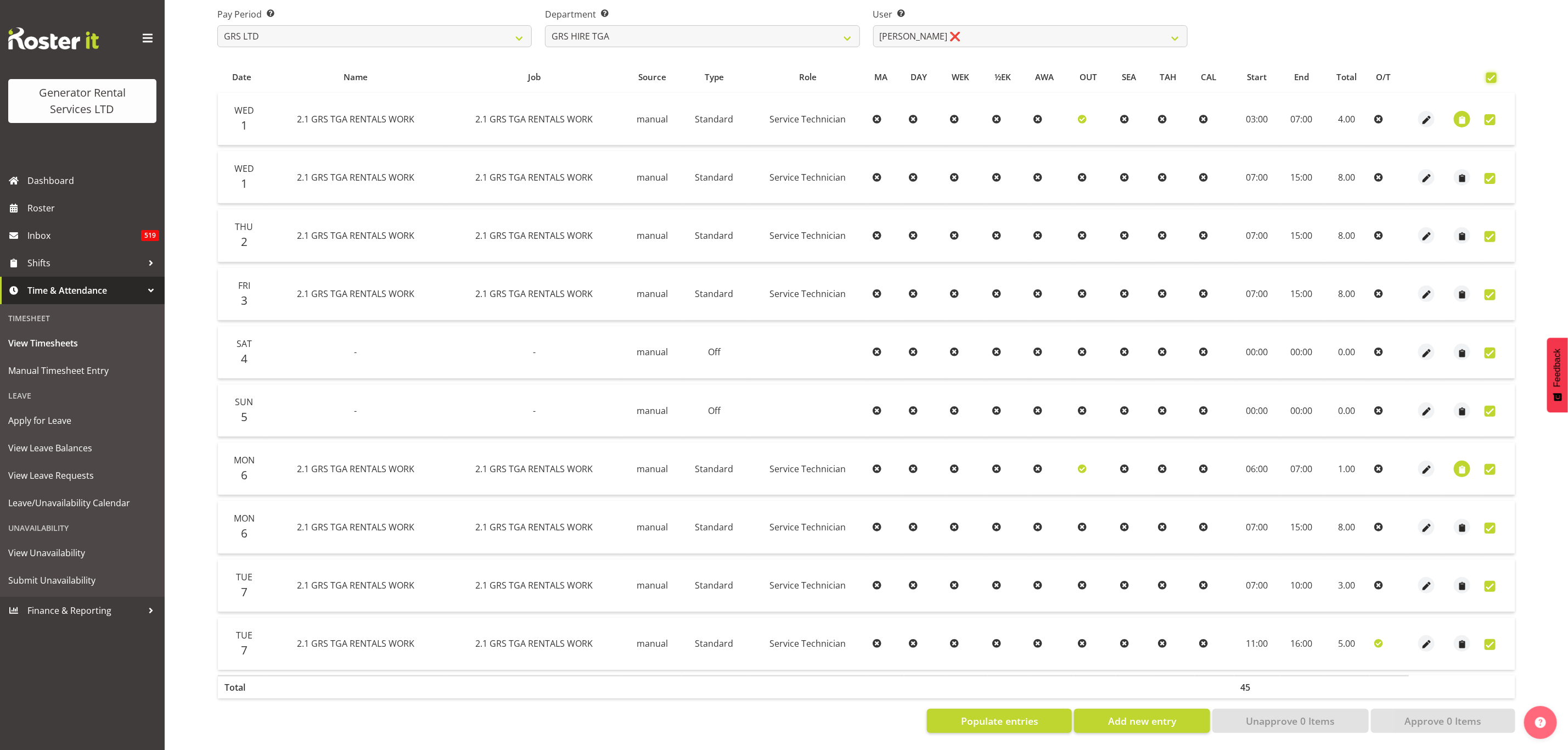
checkbox input "true"
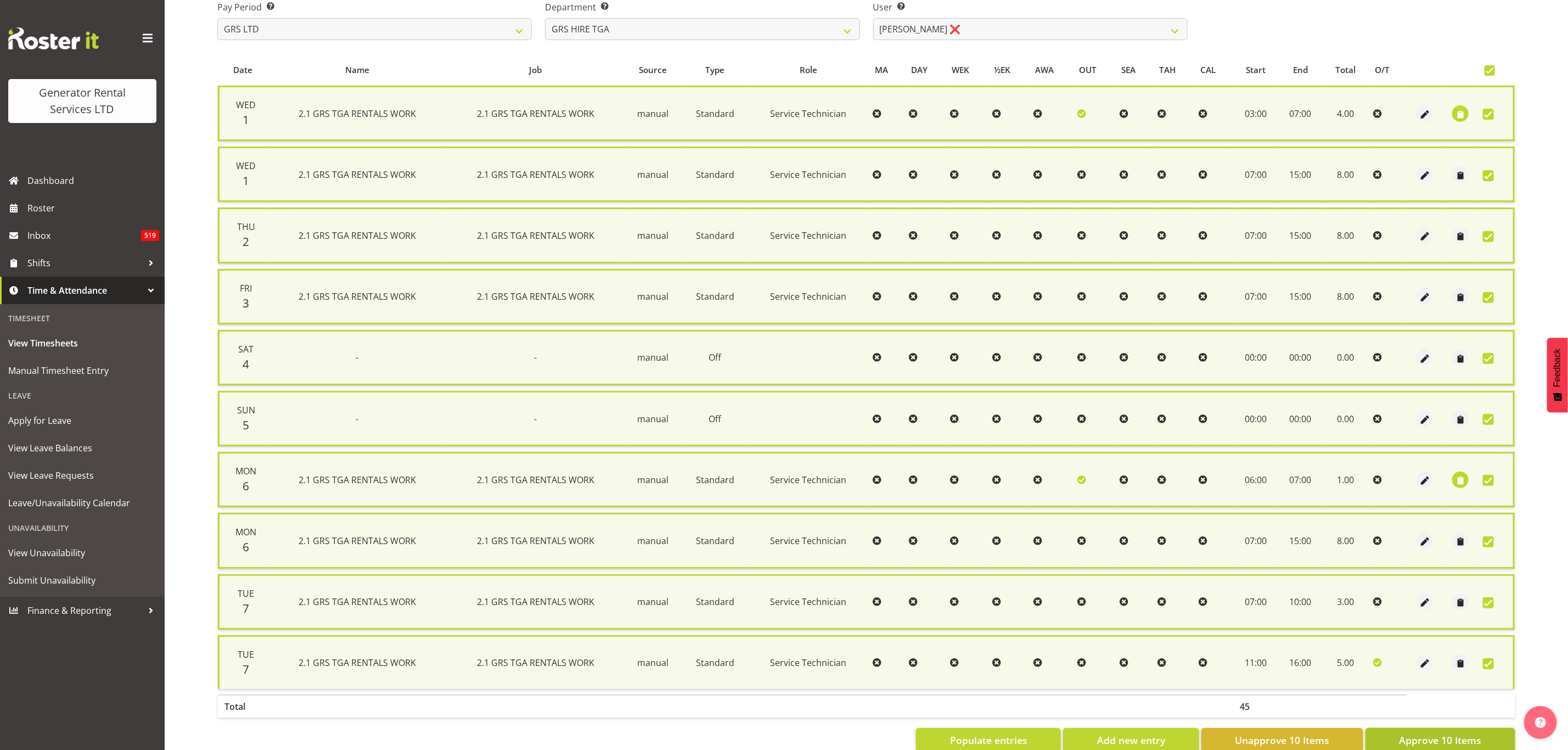
click at [1429, 733] on span "Approve 10 Items" at bounding box center [1440, 740] width 82 height 14
checkbox input "false"
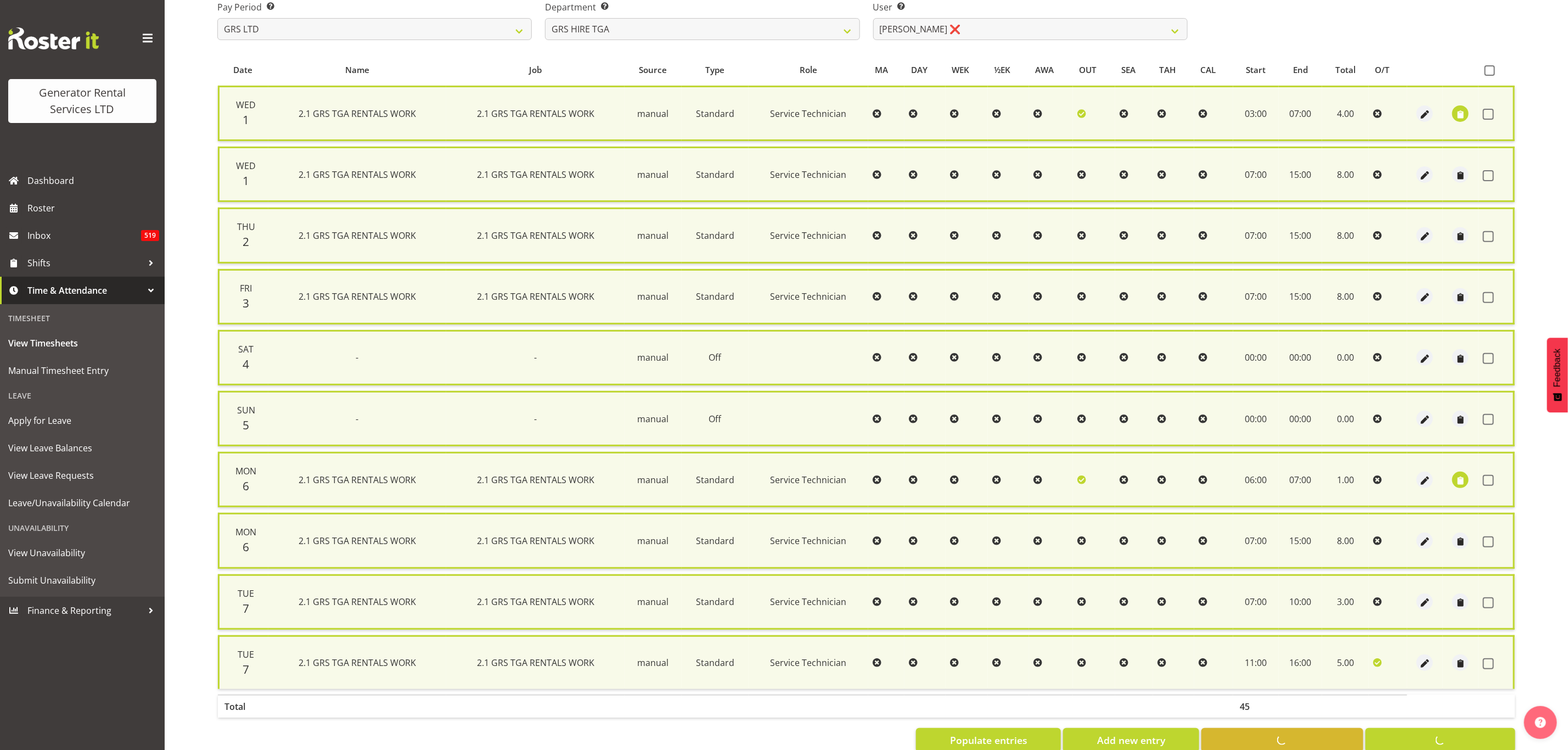
checkbox input "false"
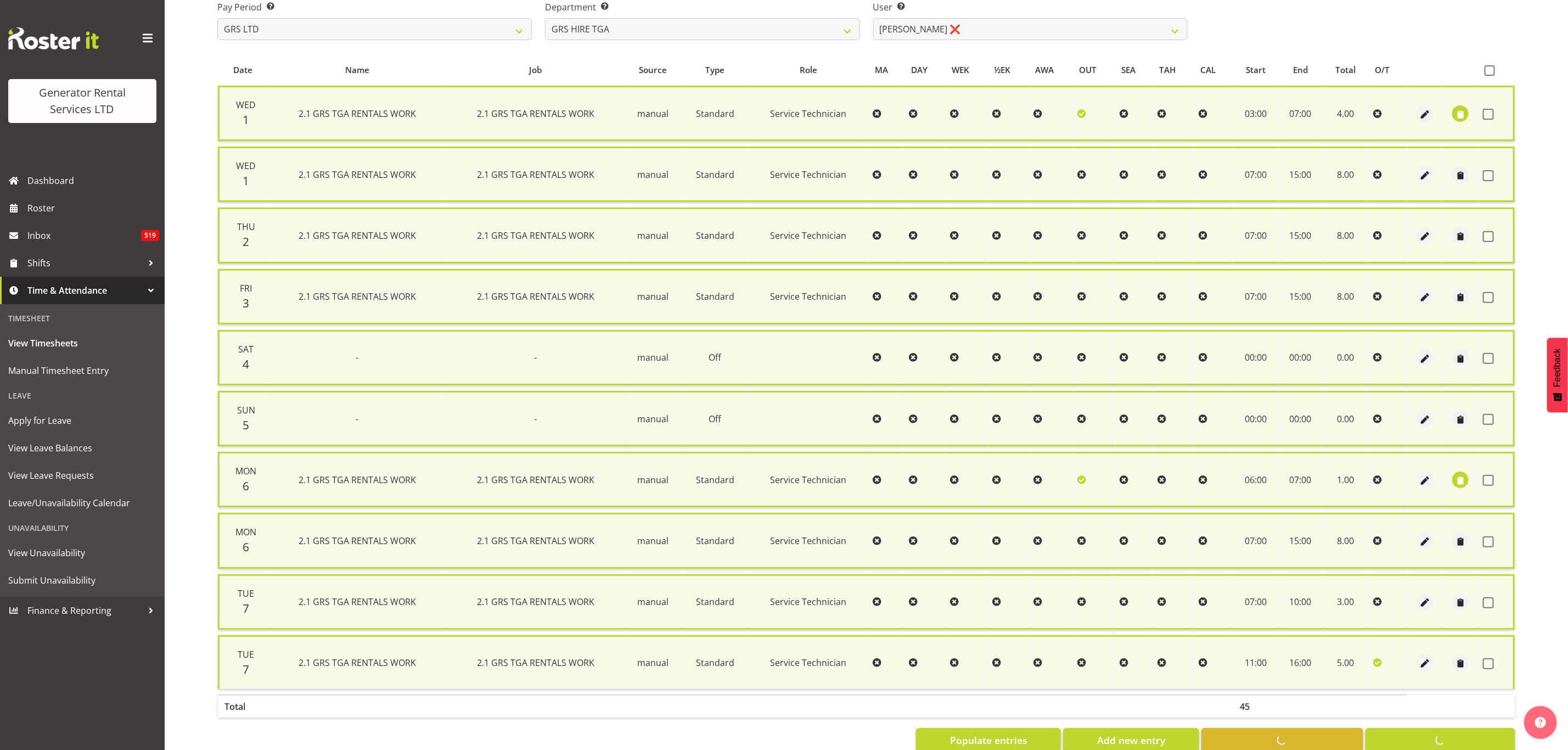
checkbox input "false"
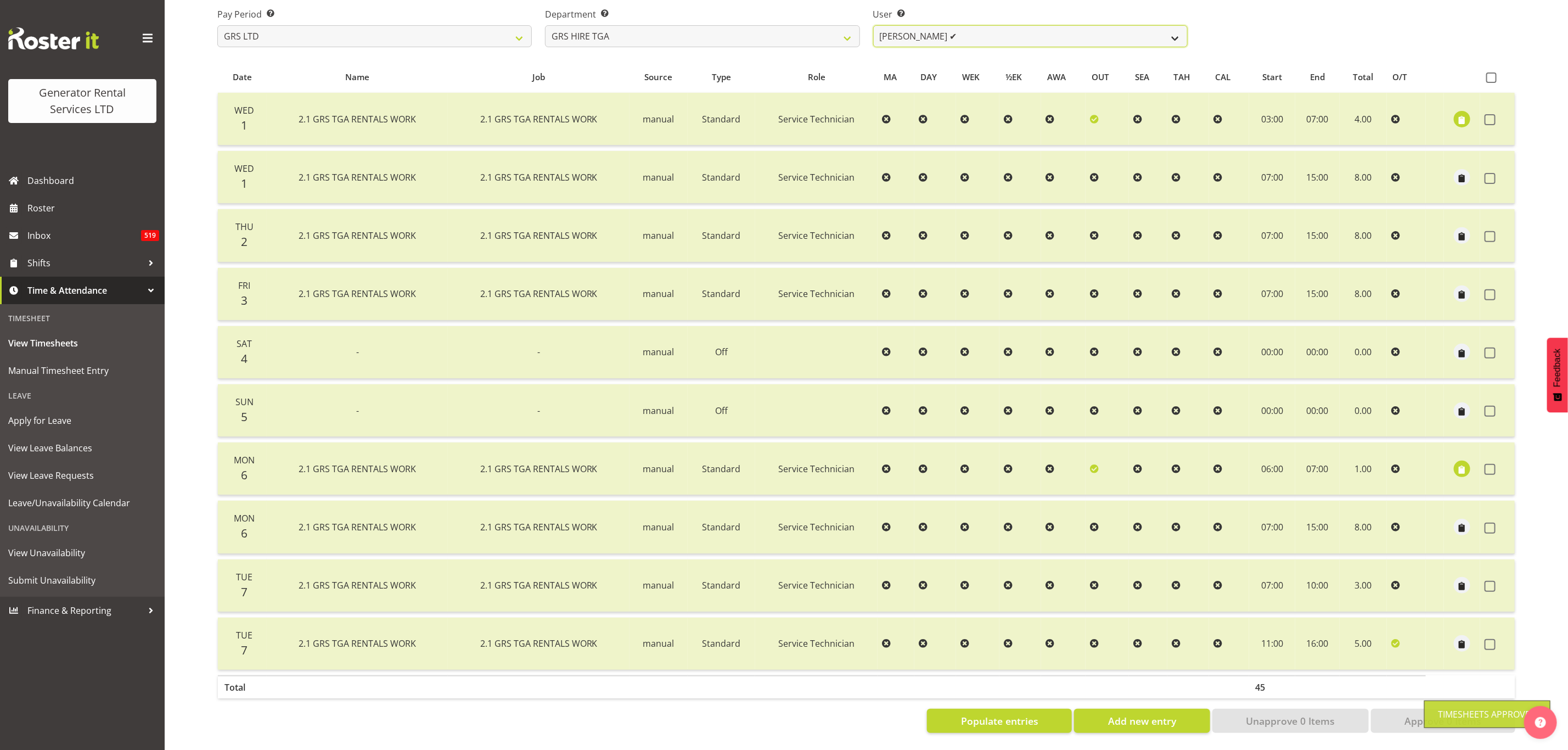
click at [927, 25] on select "James Hilhorst ❌ Nathan Maxwell ✔ Rob Wallace ✔ Steve Knill ✔" at bounding box center [1030, 36] width 315 height 22
select select "5206"
click at [873, 25] on select "James Hilhorst ❌ Nathan Maxwell ✔ Rob Wallace ✔ Steve Knill ✔" at bounding box center [1030, 36] width 315 height 22
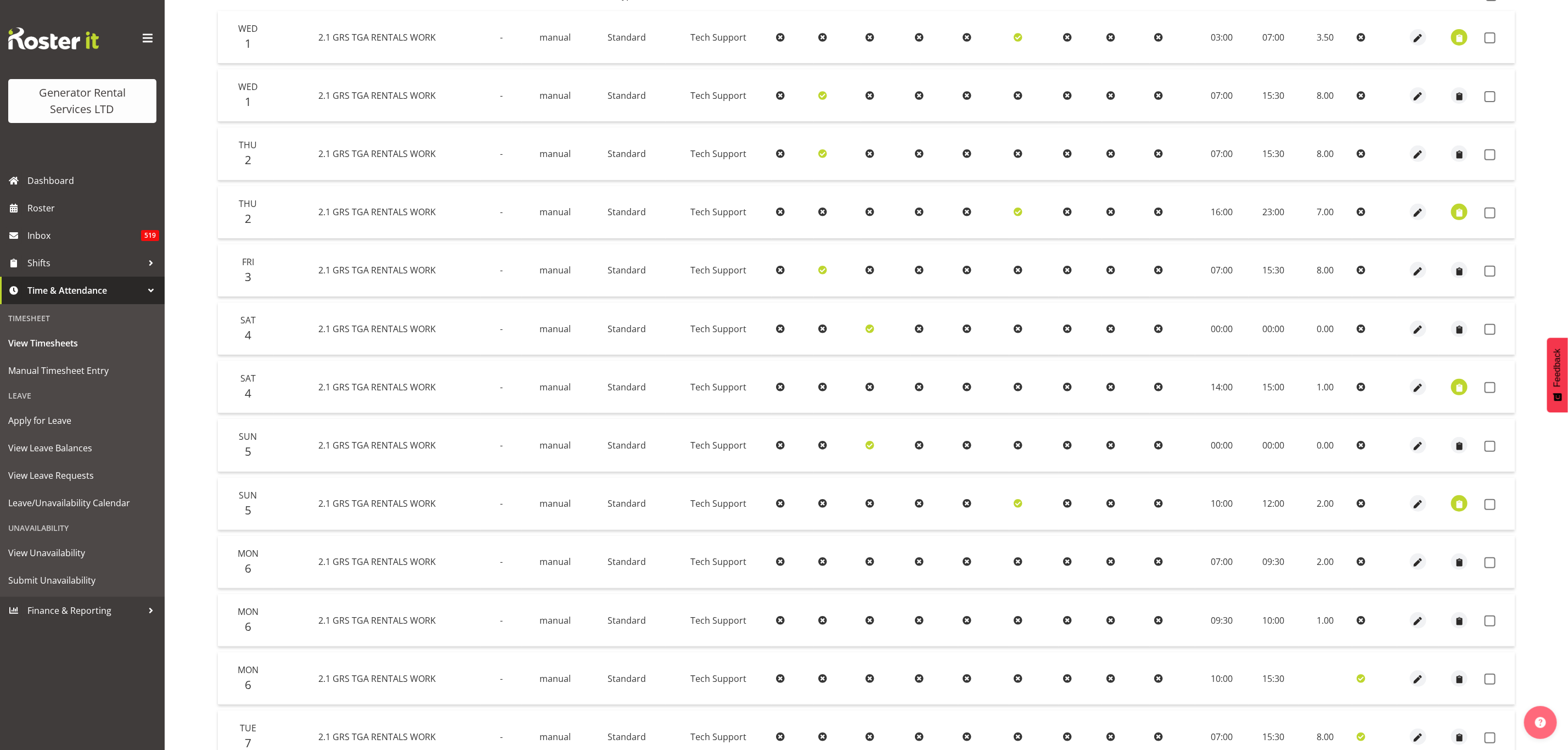
scroll to position [350, 0]
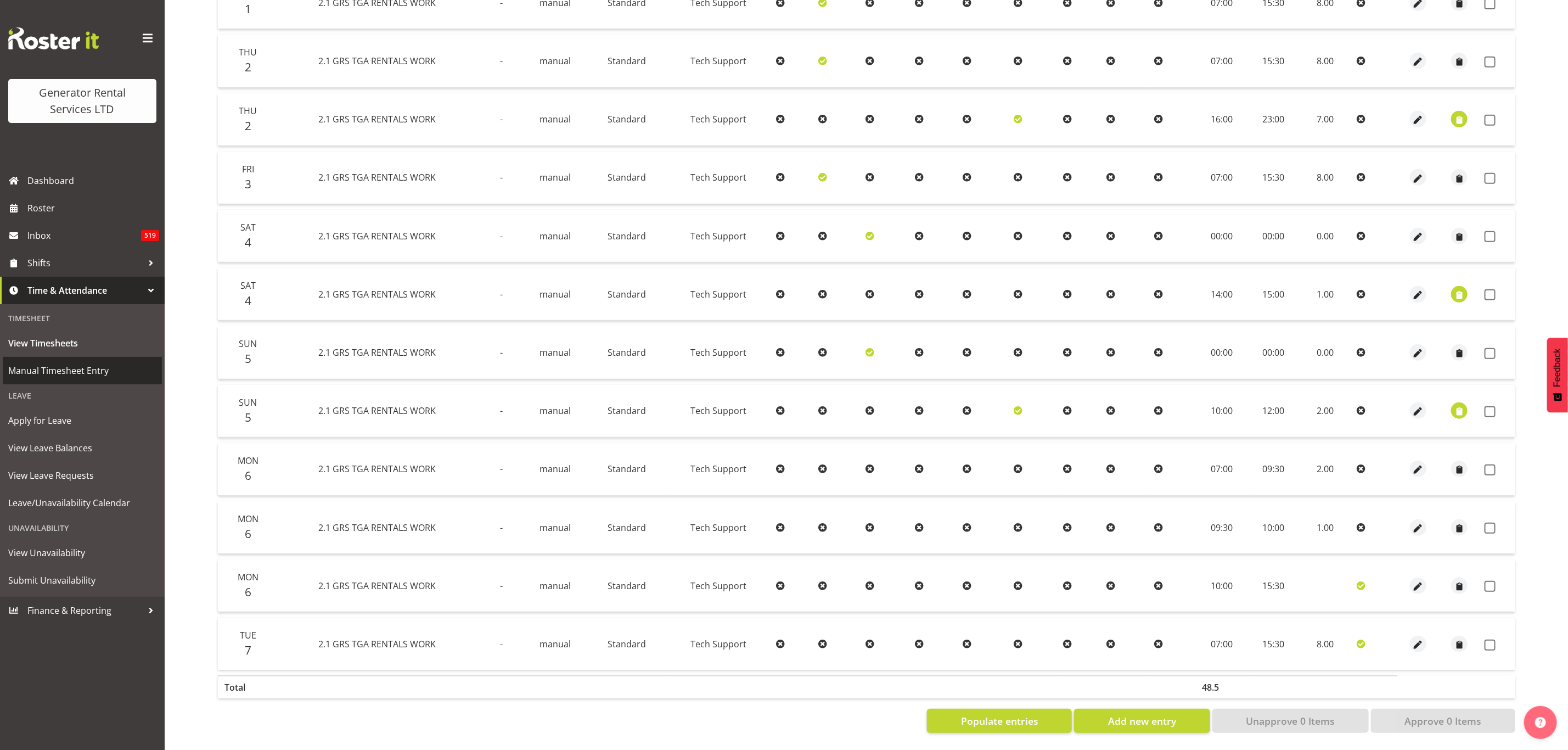
click at [64, 369] on span "Manual Timesheet Entry" at bounding box center [82, 370] width 149 height 17
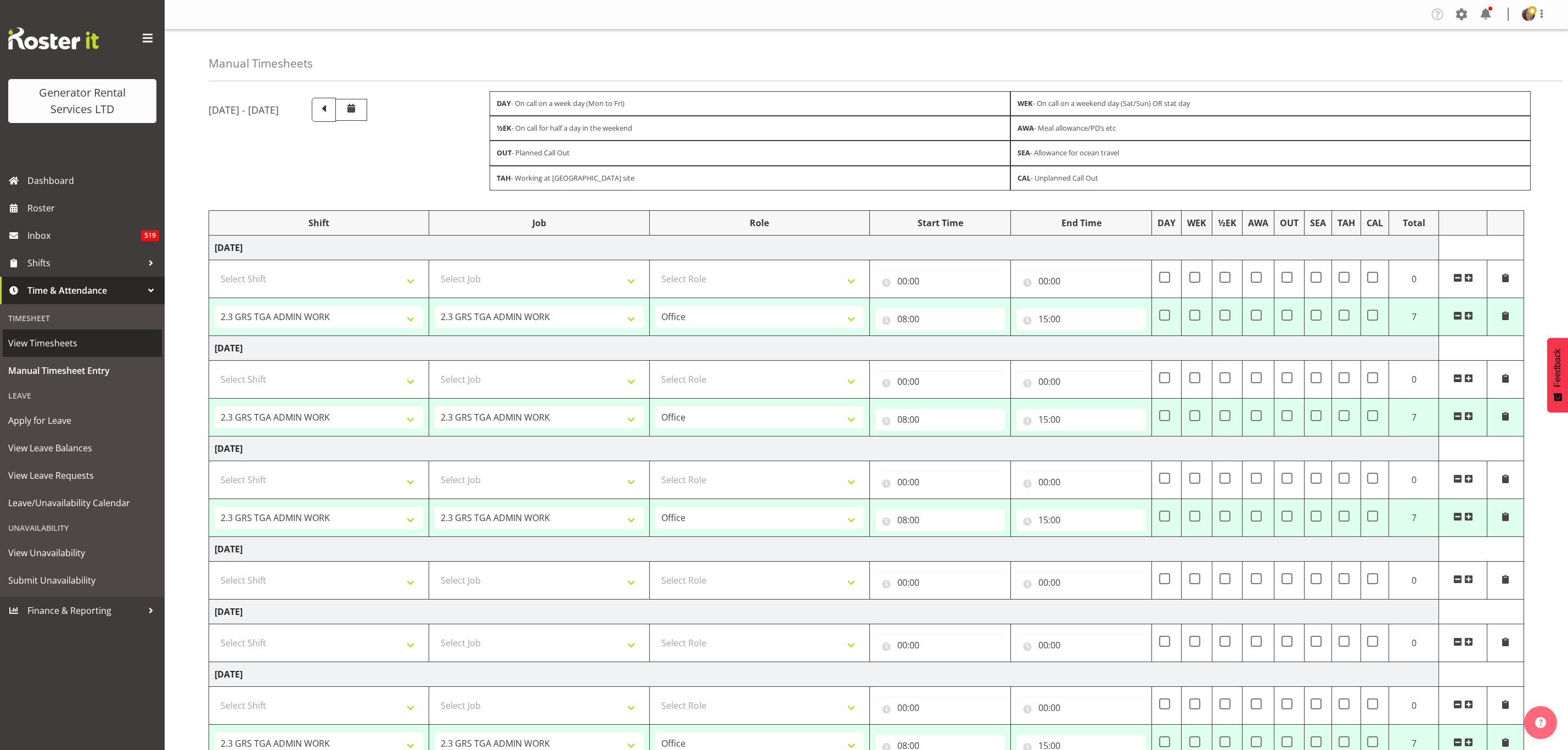
select select "2448"
select select "879"
select select "2448"
select select "879"
select select "2448"
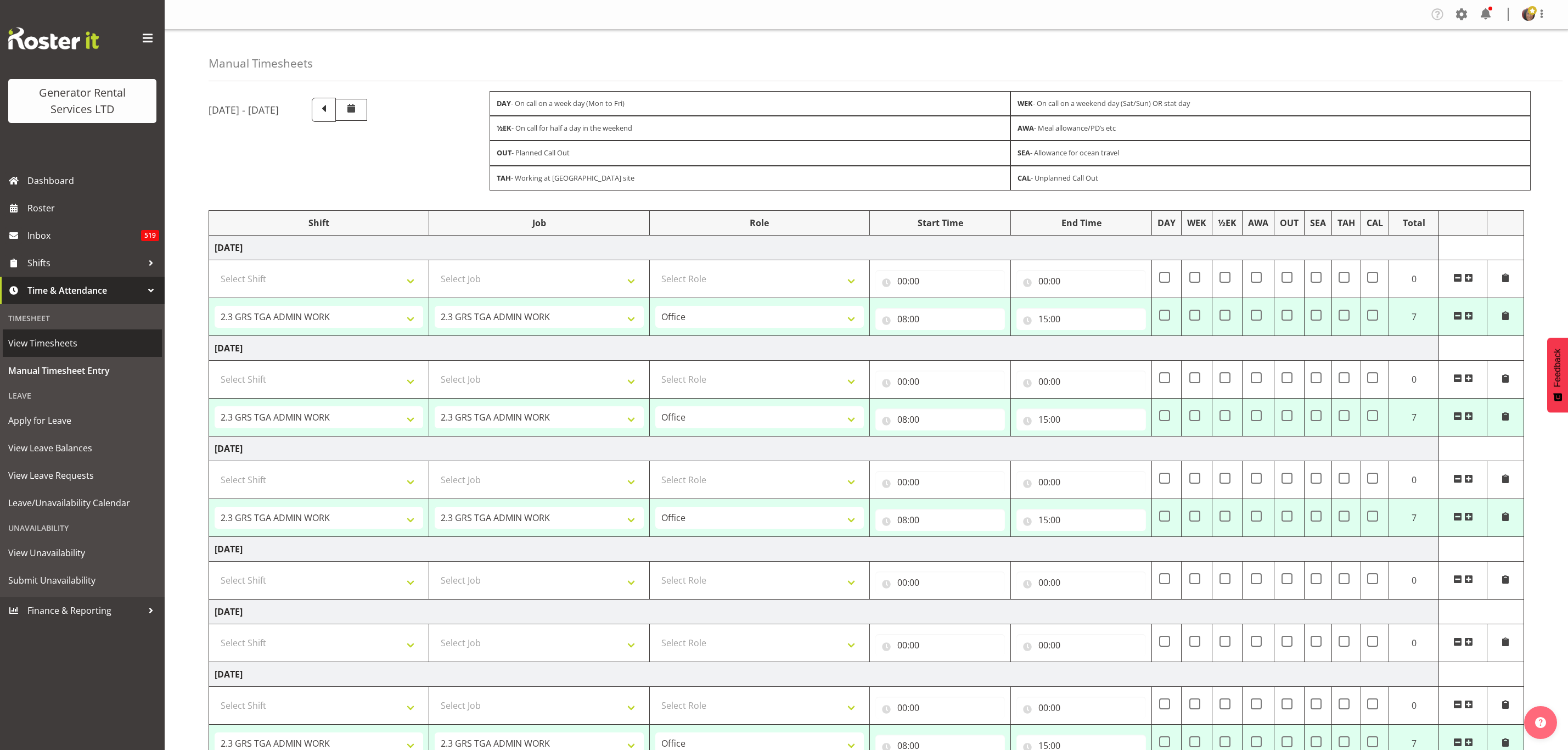
select select "879"
select select "2448"
select select "879"
select select "2448"
select select "879"
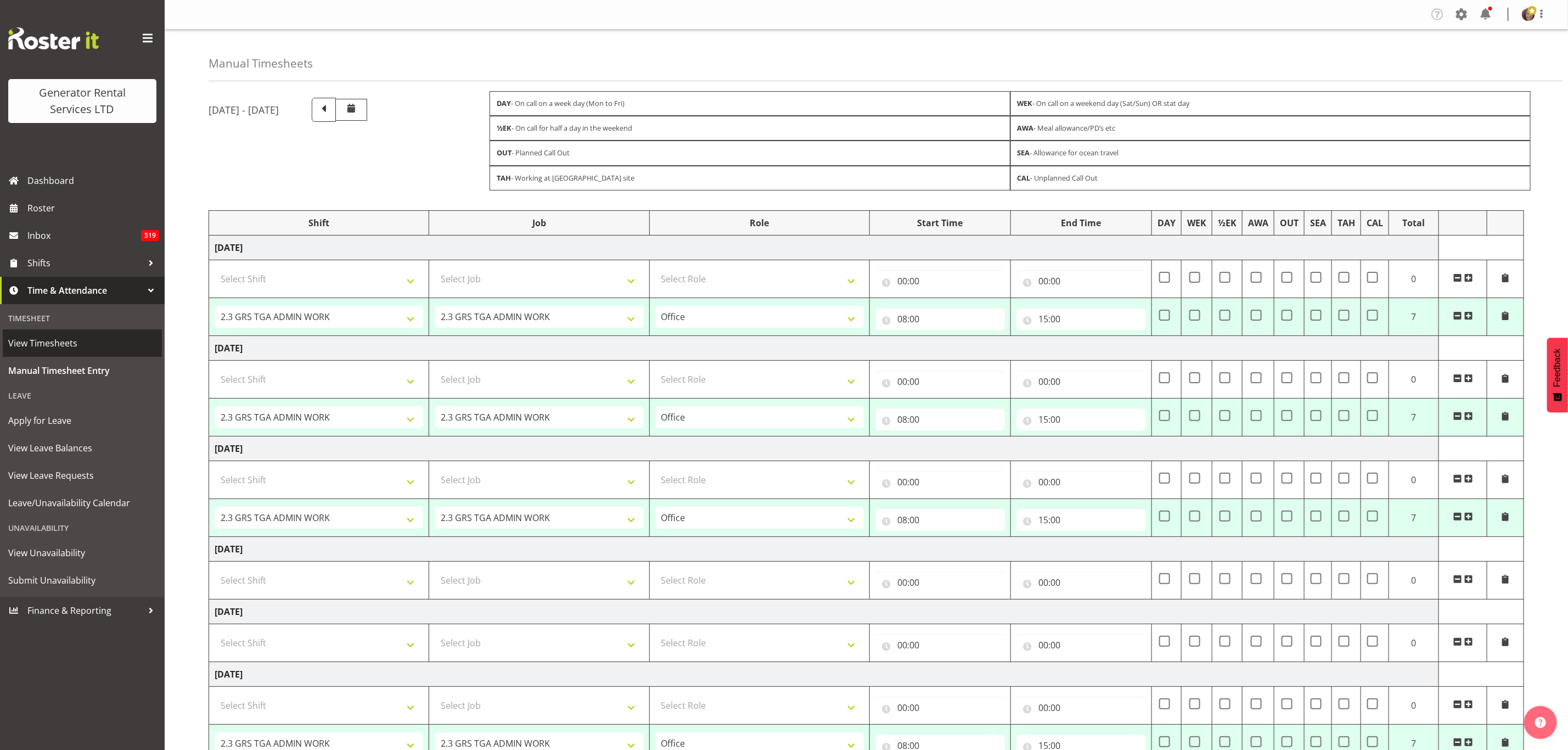
click at [52, 335] on span "View Timesheets" at bounding box center [82, 343] width 149 height 17
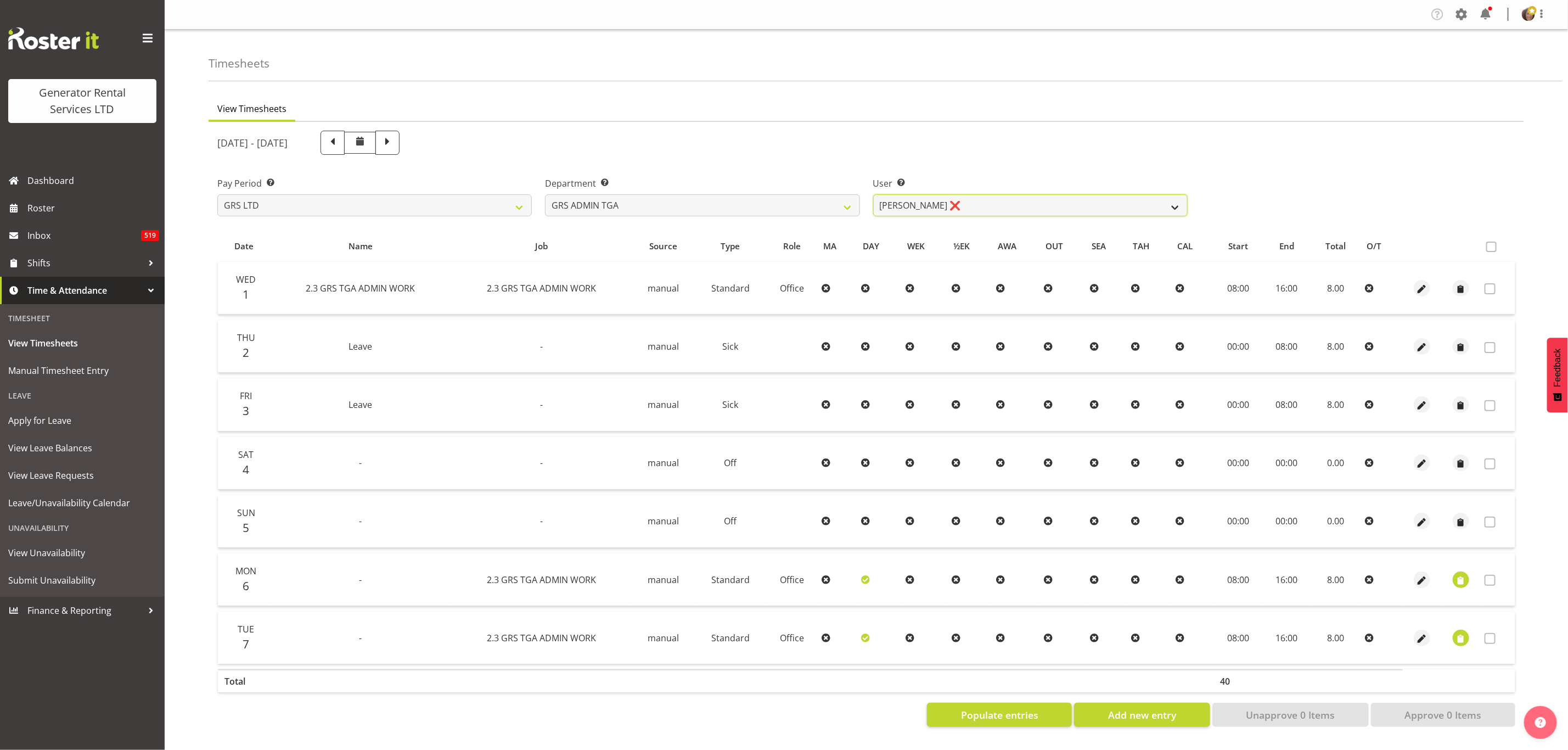
click at [1005, 207] on select "[PERSON_NAME] ❌" at bounding box center [1030, 206] width 315 height 22
click at [941, 206] on select "[PERSON_NAME] ❌" at bounding box center [1030, 206] width 315 height 22
click at [803, 203] on select "GRS ADMIN TGA GRS HIRE TGA GRS SALES TGA" at bounding box center [702, 206] width 315 height 22
select select "21"
click at [545, 195] on select "GRS ADMIN TGA GRS HIRE TGA GRS SALES TGA" at bounding box center [702, 206] width 315 height 22
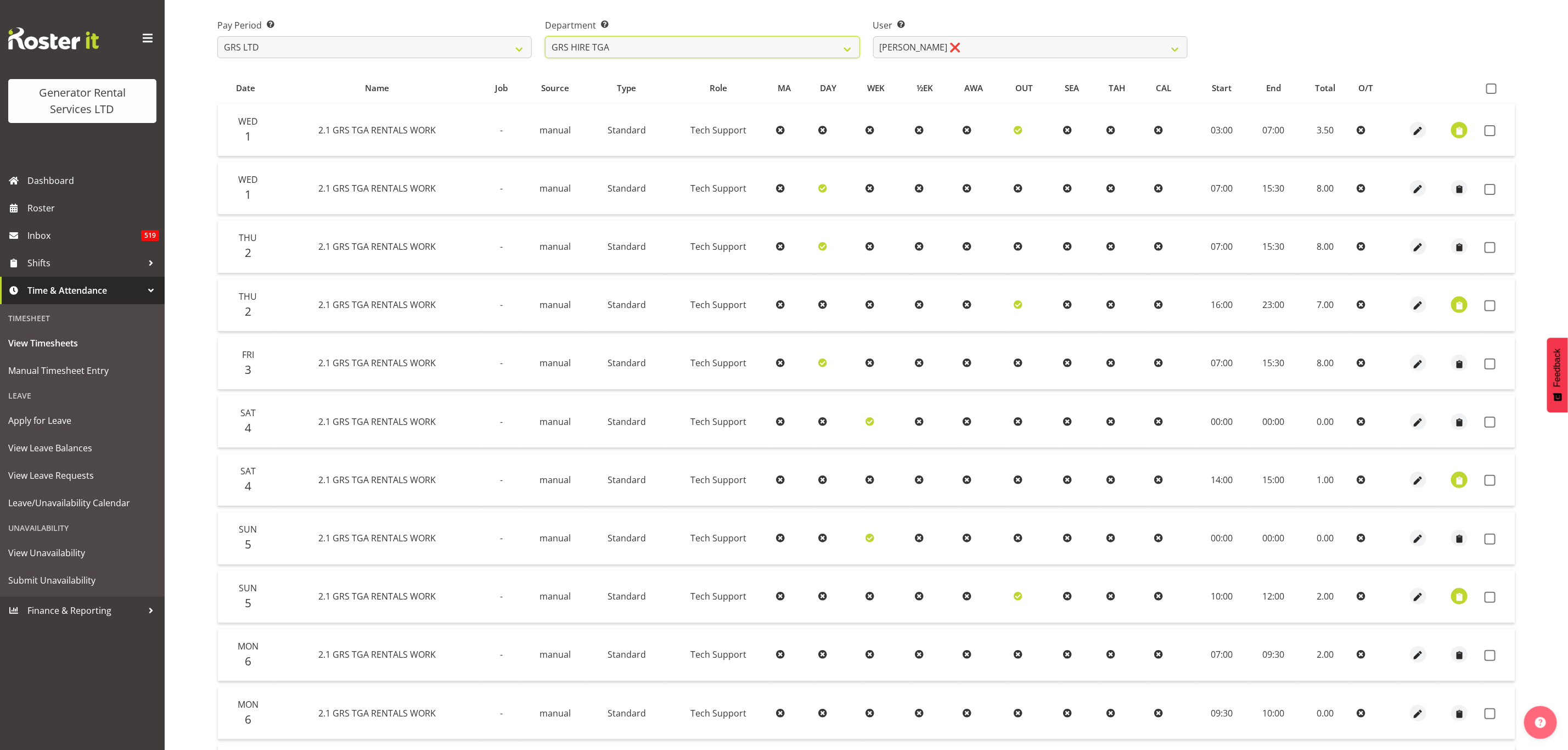
scroll to position [408, 0]
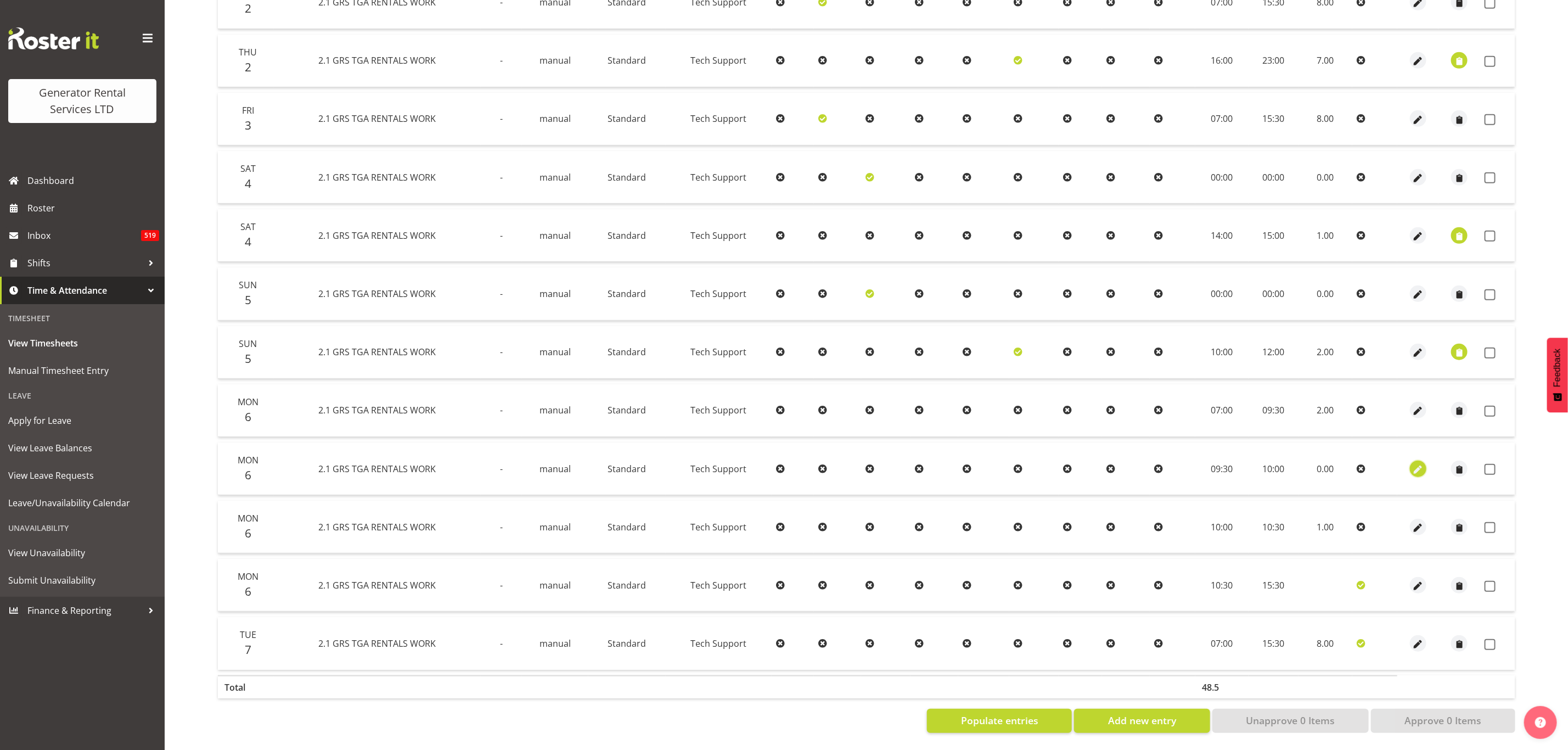
click at [1412, 463] on span "button" at bounding box center [1418, 470] width 13 height 13
select select "Standard"
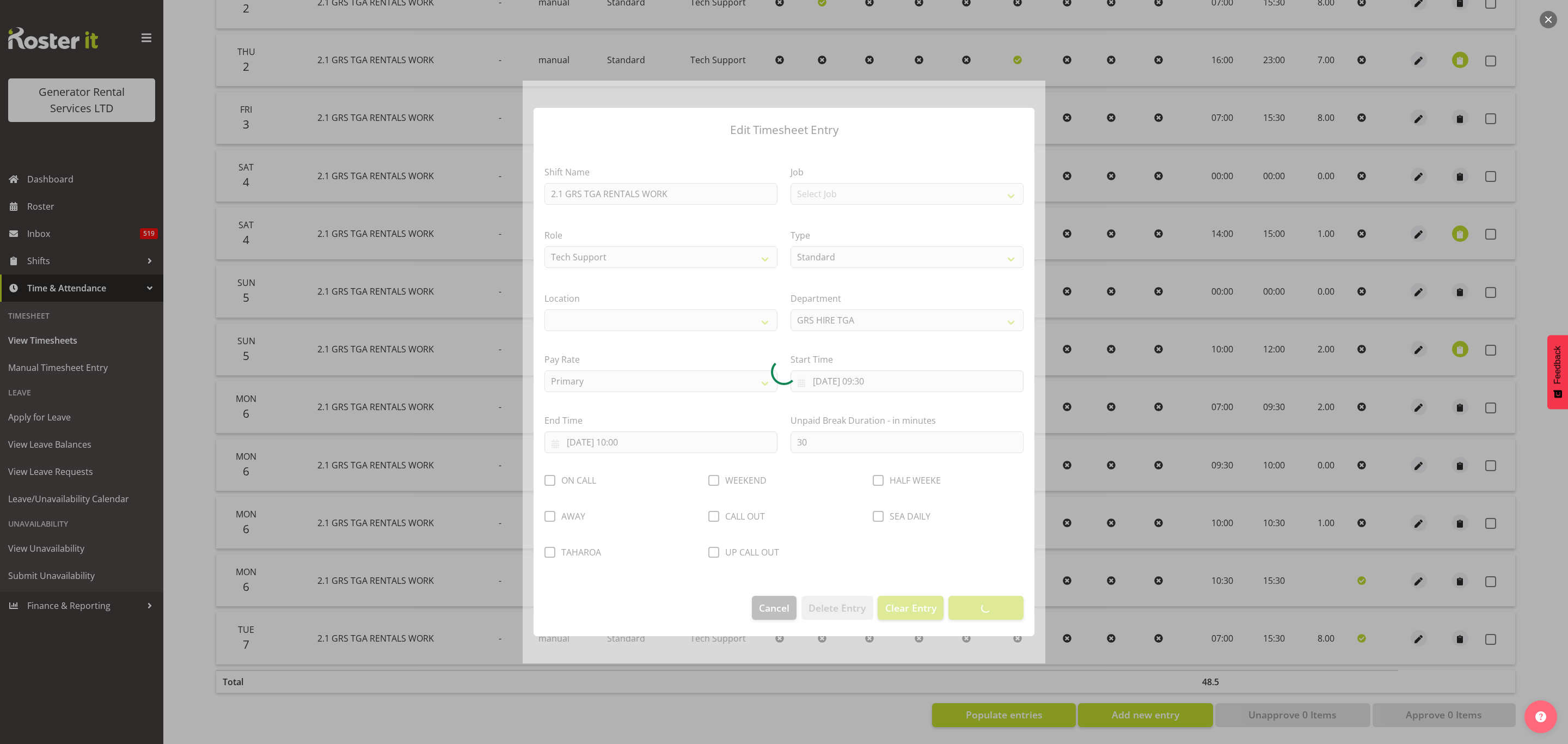
select select "29"
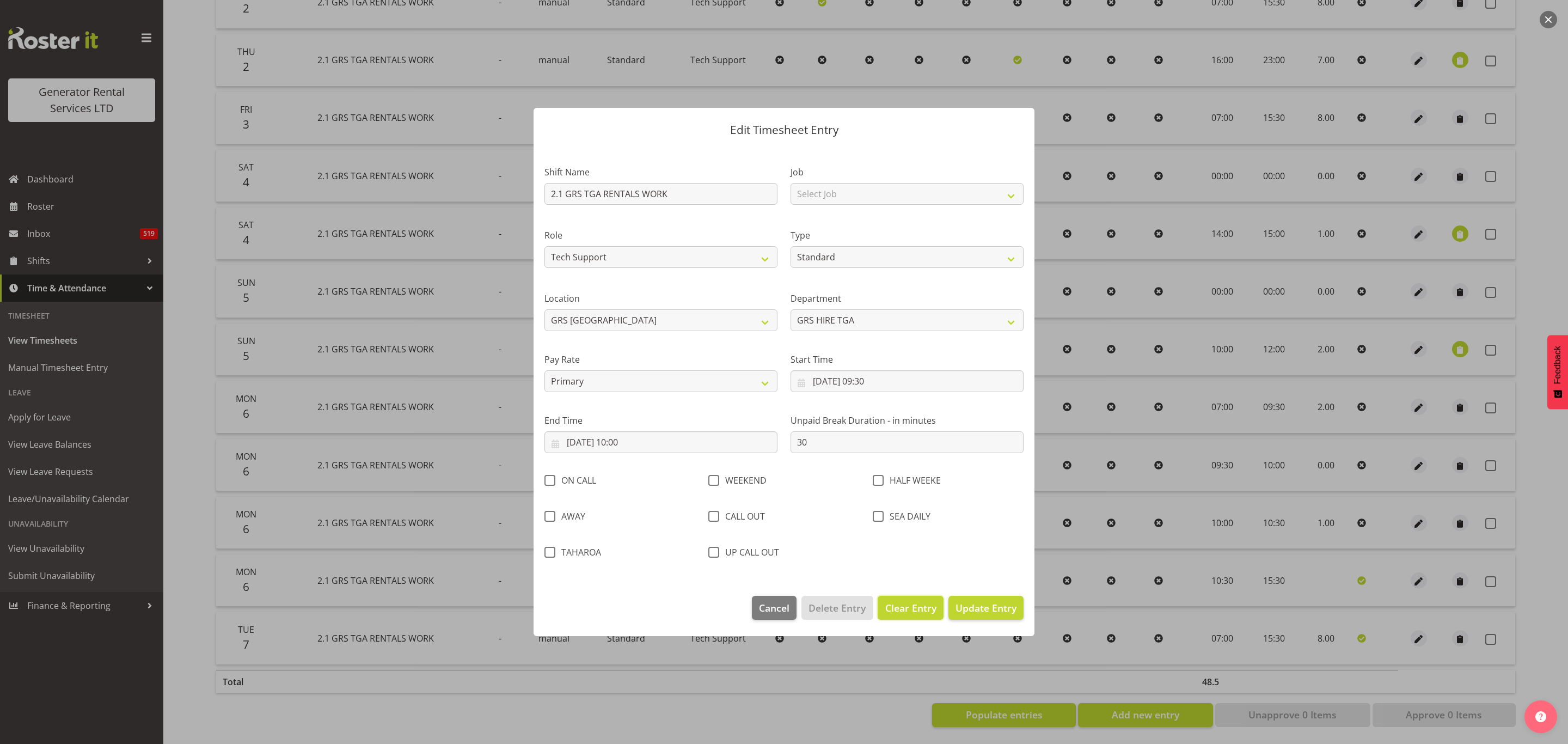
click at [895, 601] on span "Clear Entry" at bounding box center [911, 608] width 51 height 14
select select "Off"
type input "0"
select select
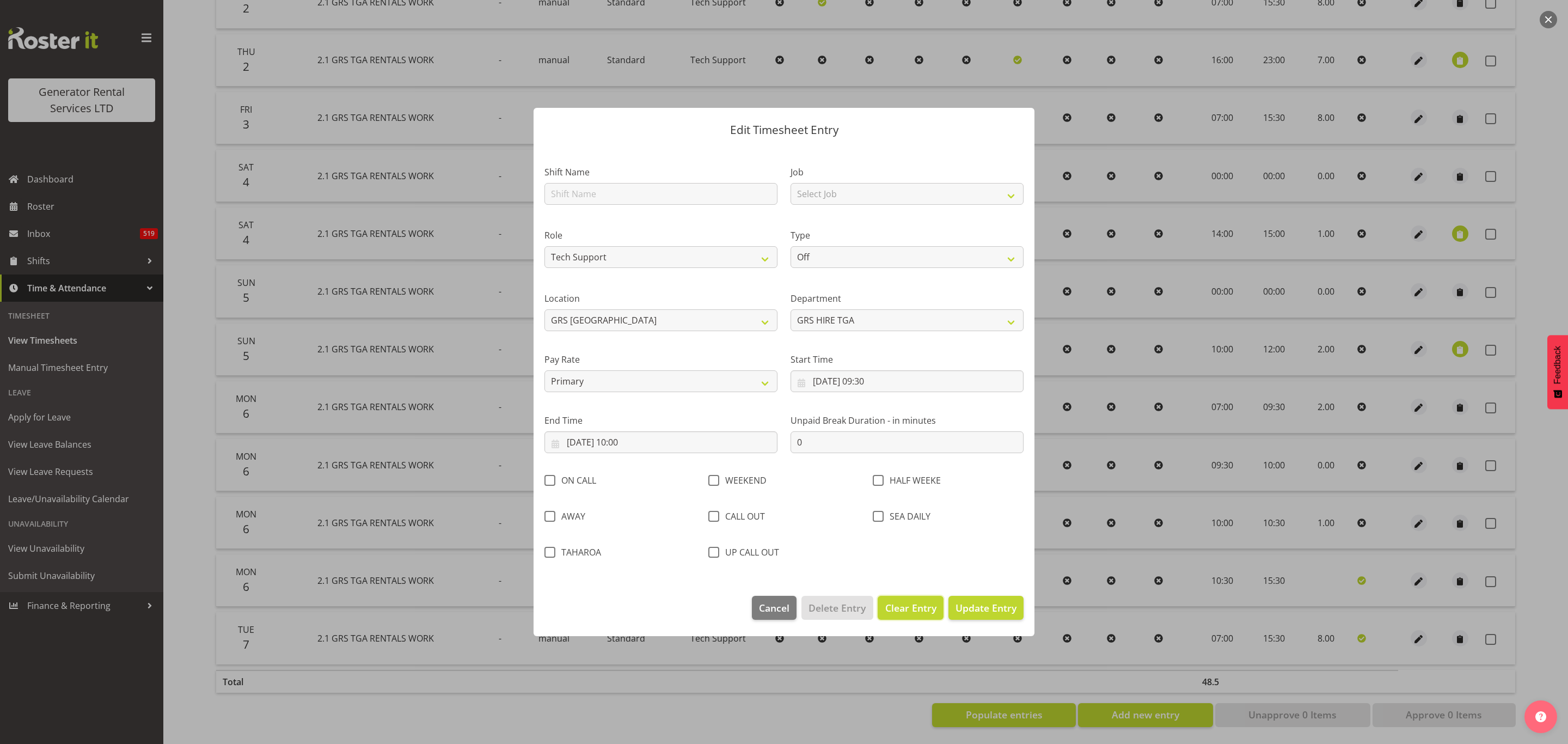
select select
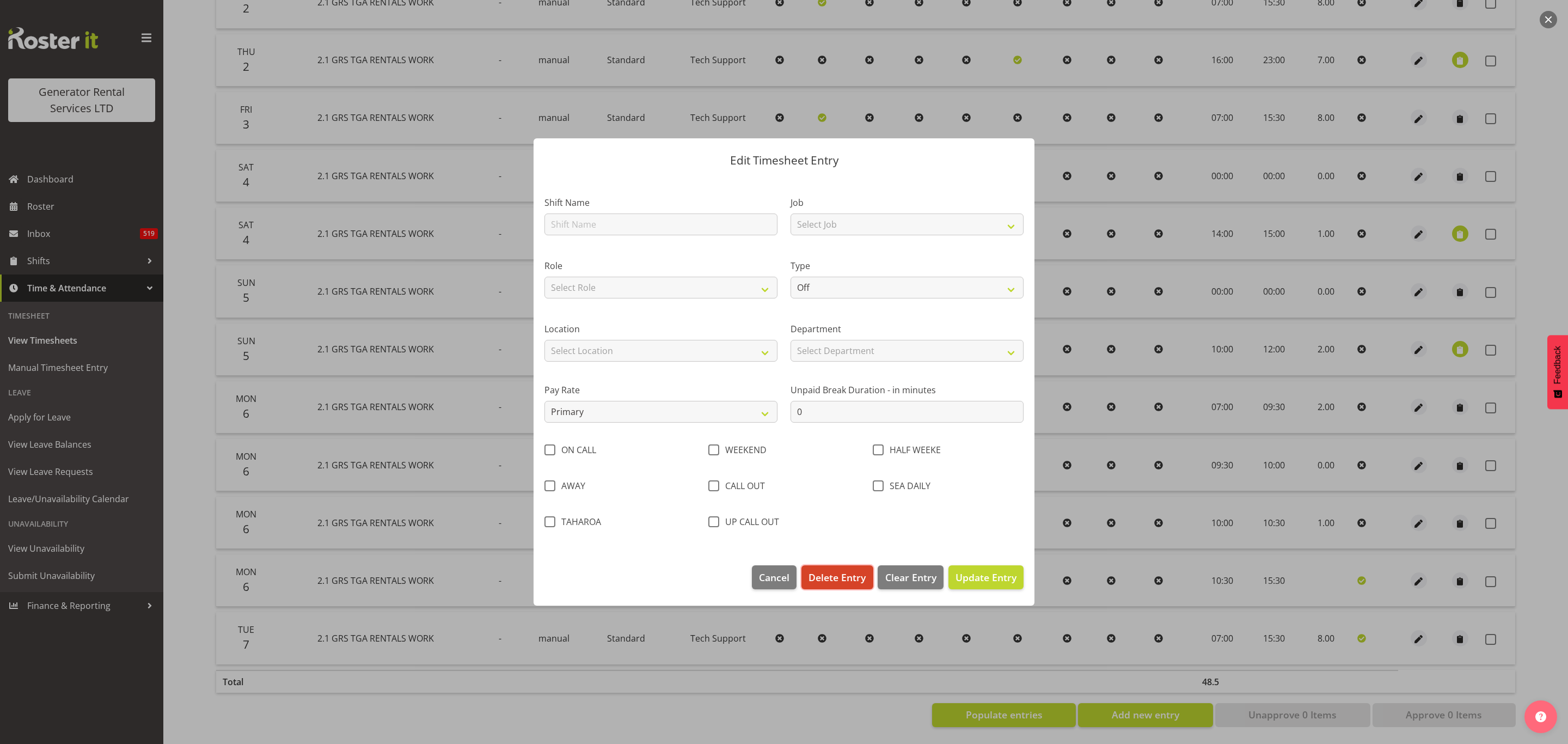
click at [849, 569] on button "Delete Entry" at bounding box center [837, 577] width 71 height 24
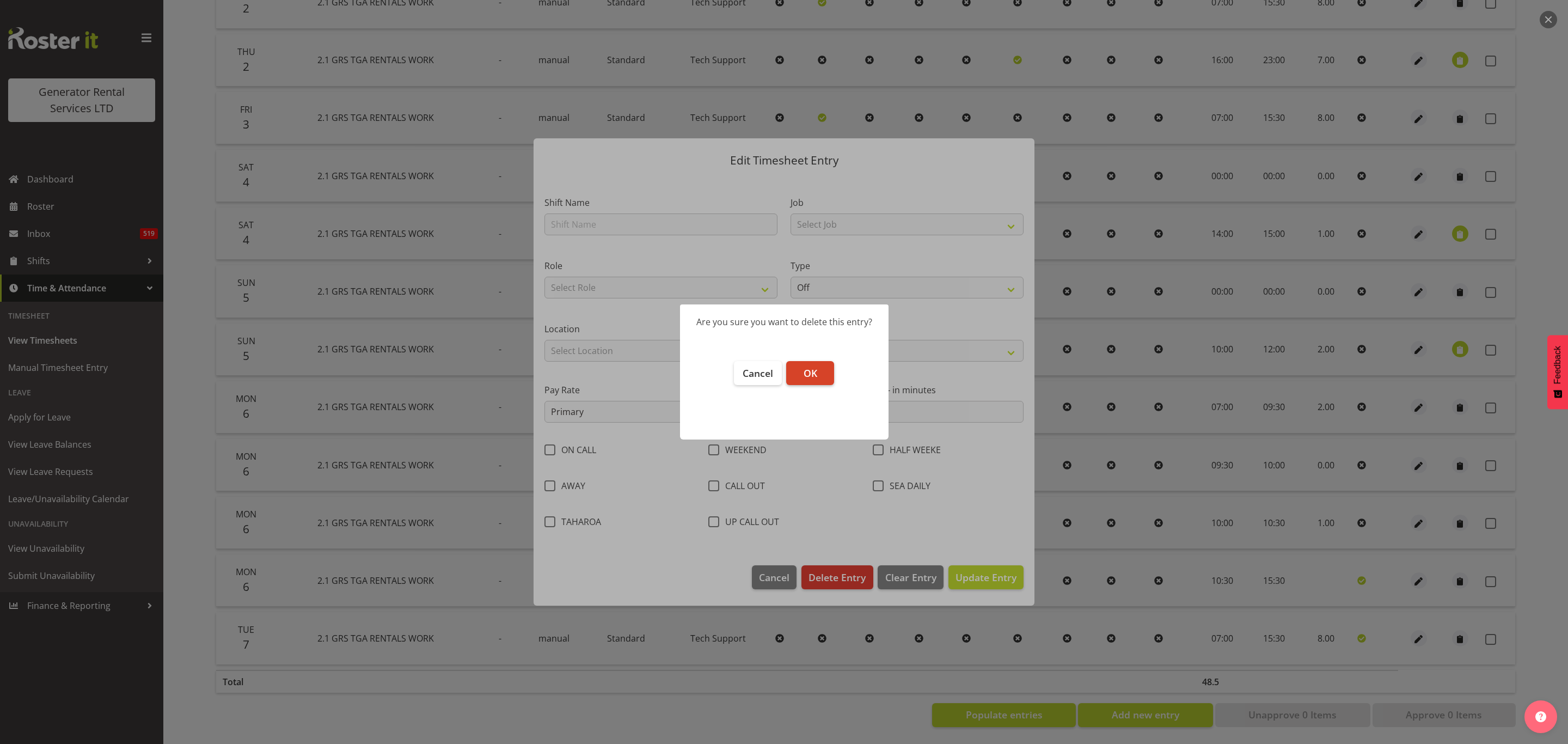
click at [809, 369] on span "OK" at bounding box center [810, 373] width 13 height 13
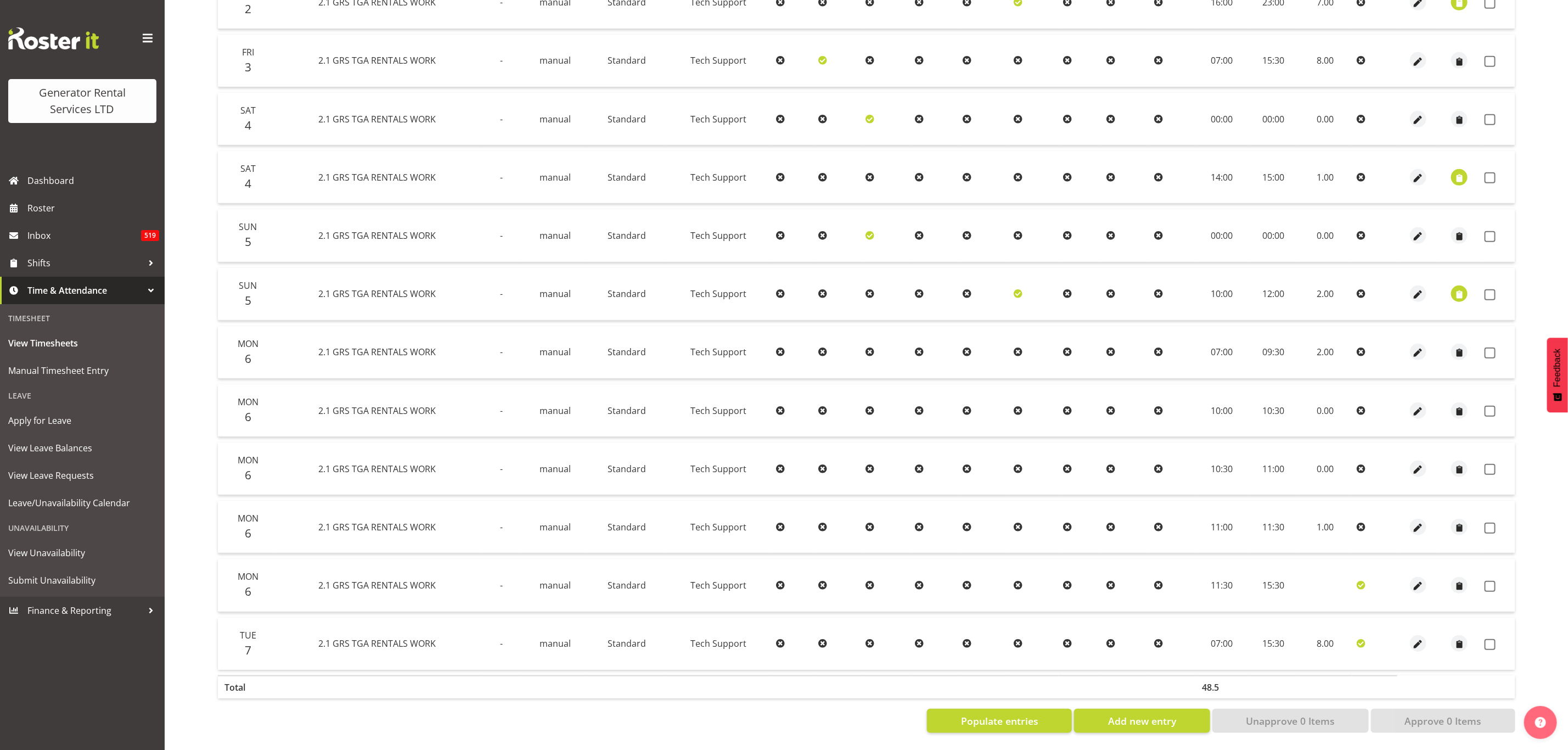
scroll to position [466, 0]
click at [1413, 580] on span "button" at bounding box center [1418, 586] width 13 height 13
select select "Standard"
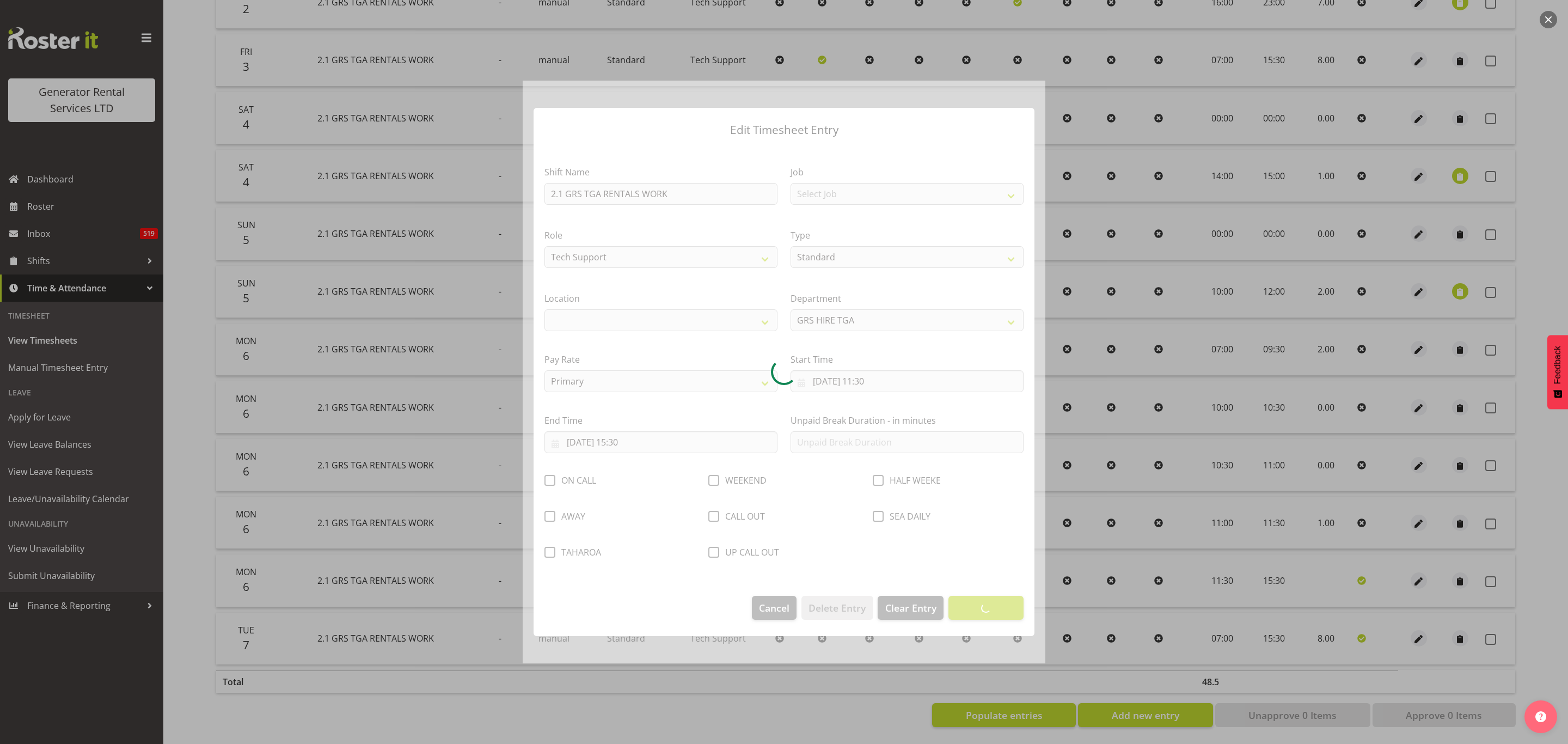
select select "29"
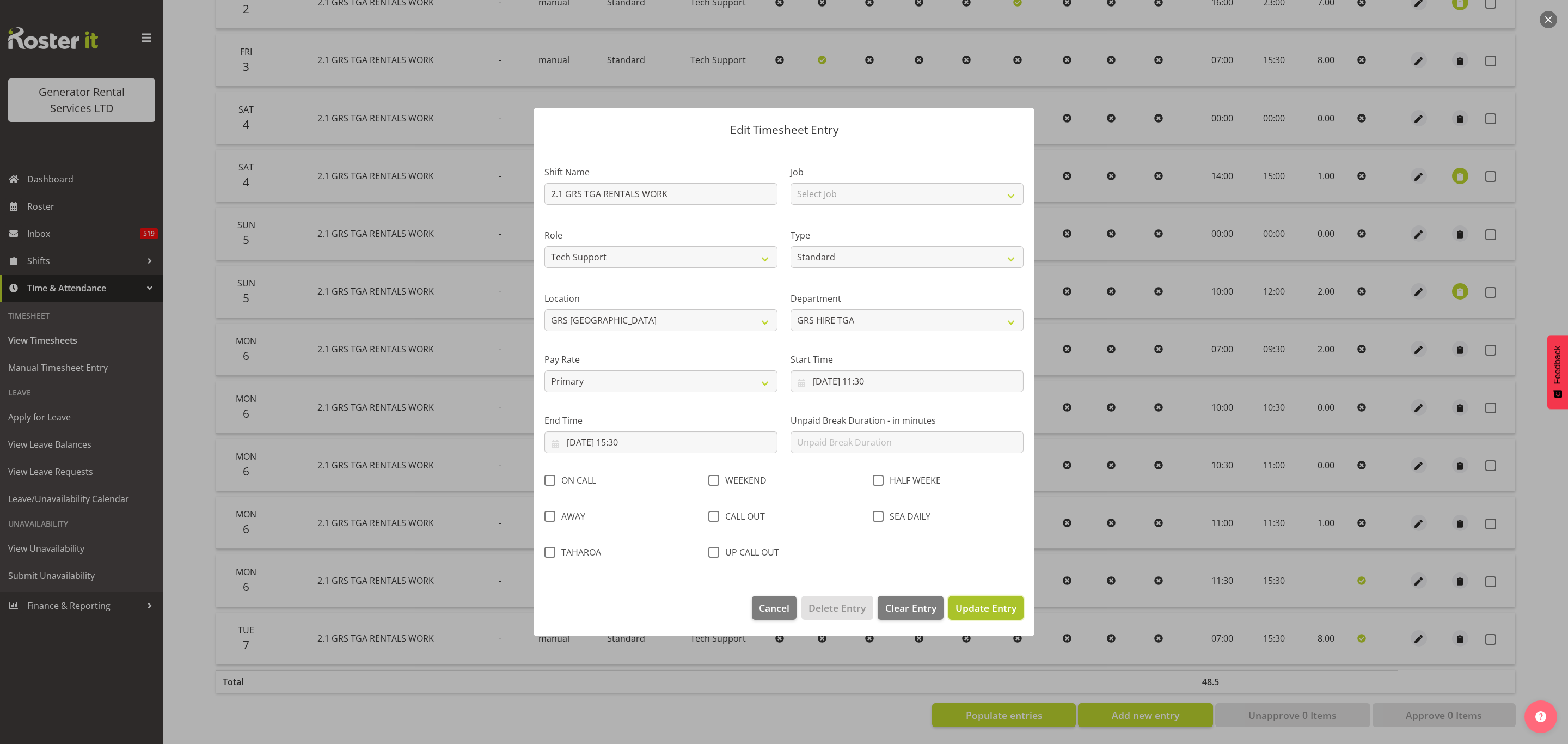
click at [981, 606] on span "Update Entry" at bounding box center [986, 607] width 61 height 13
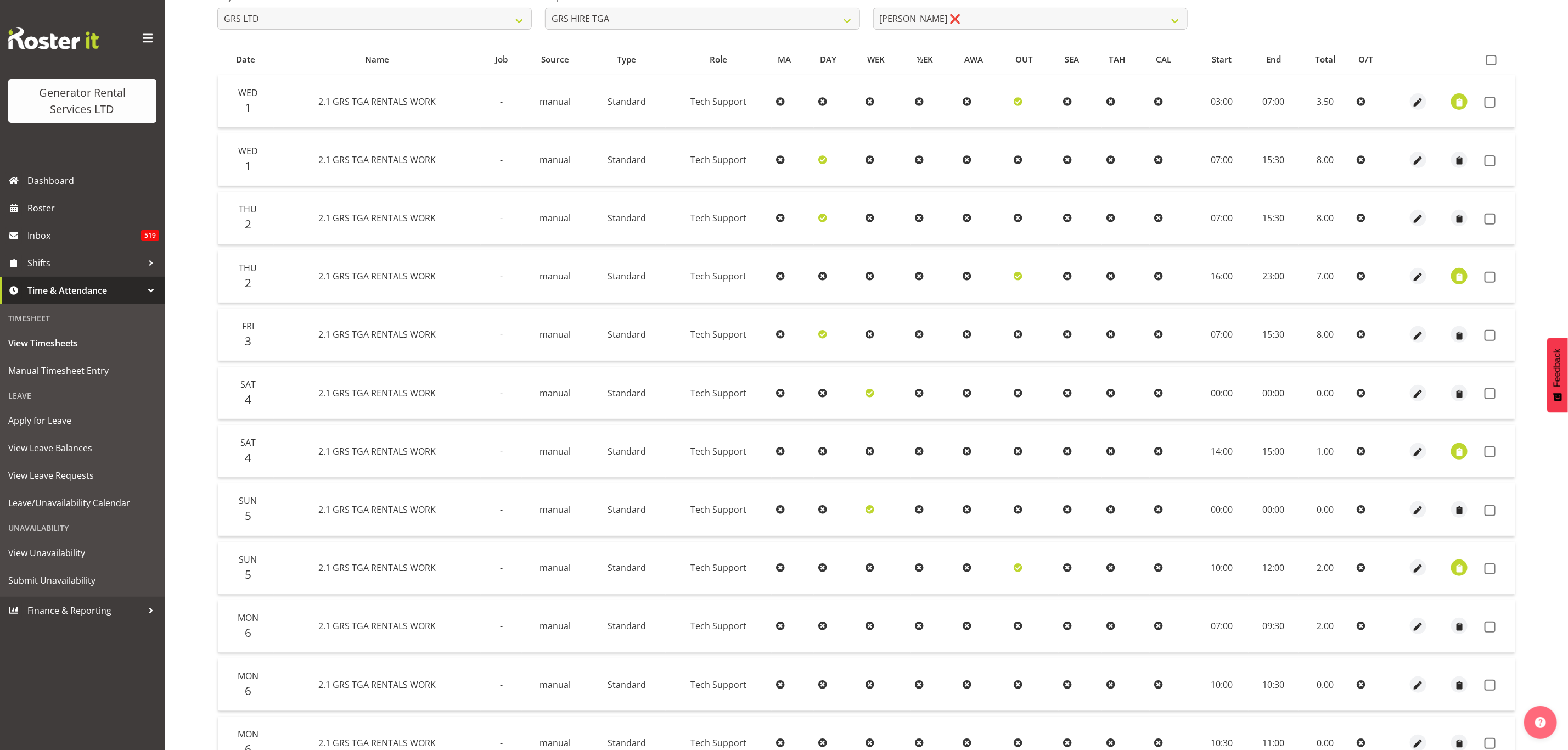
scroll to position [335, 0]
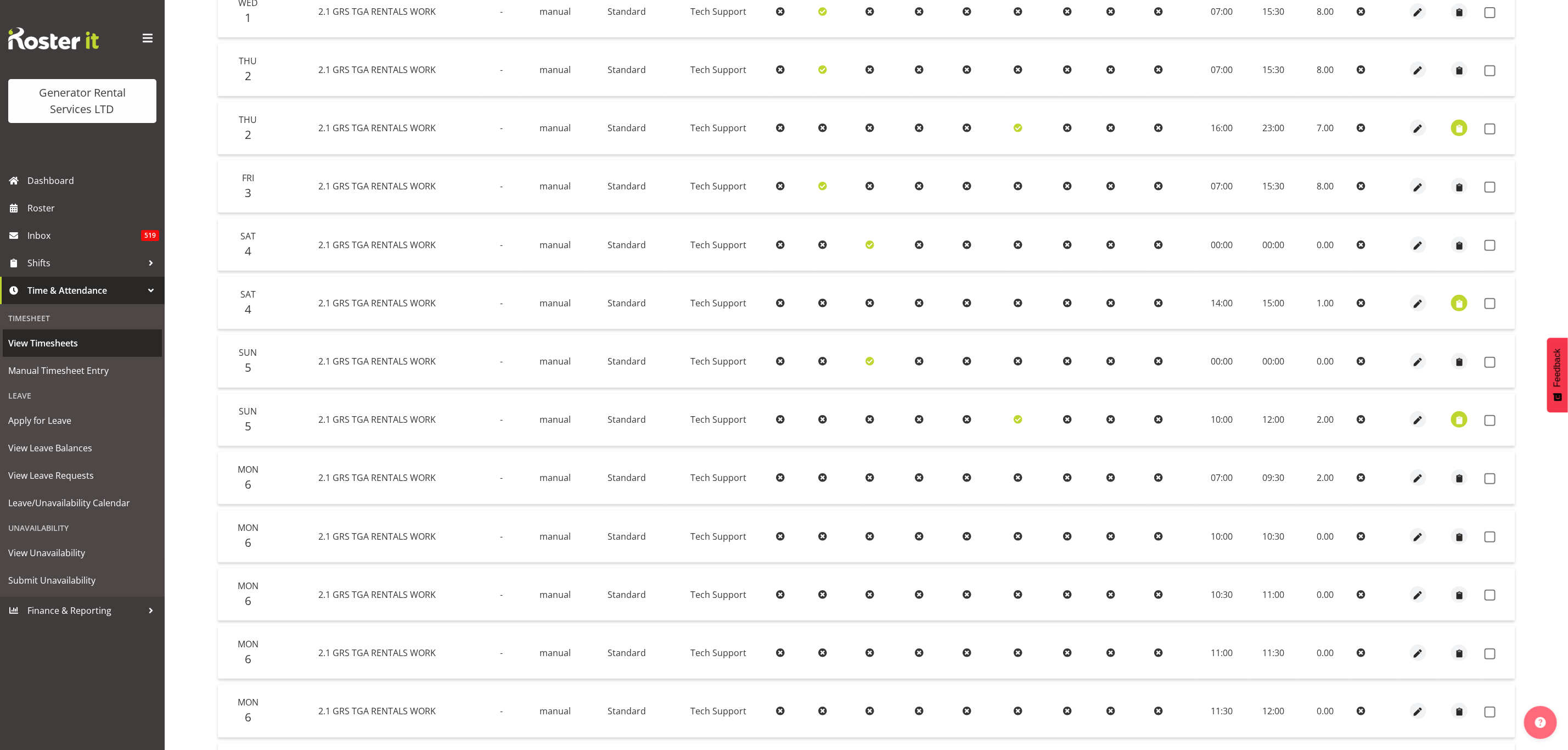
click at [35, 333] on link "View Timesheets" at bounding box center [82, 343] width 159 height 28
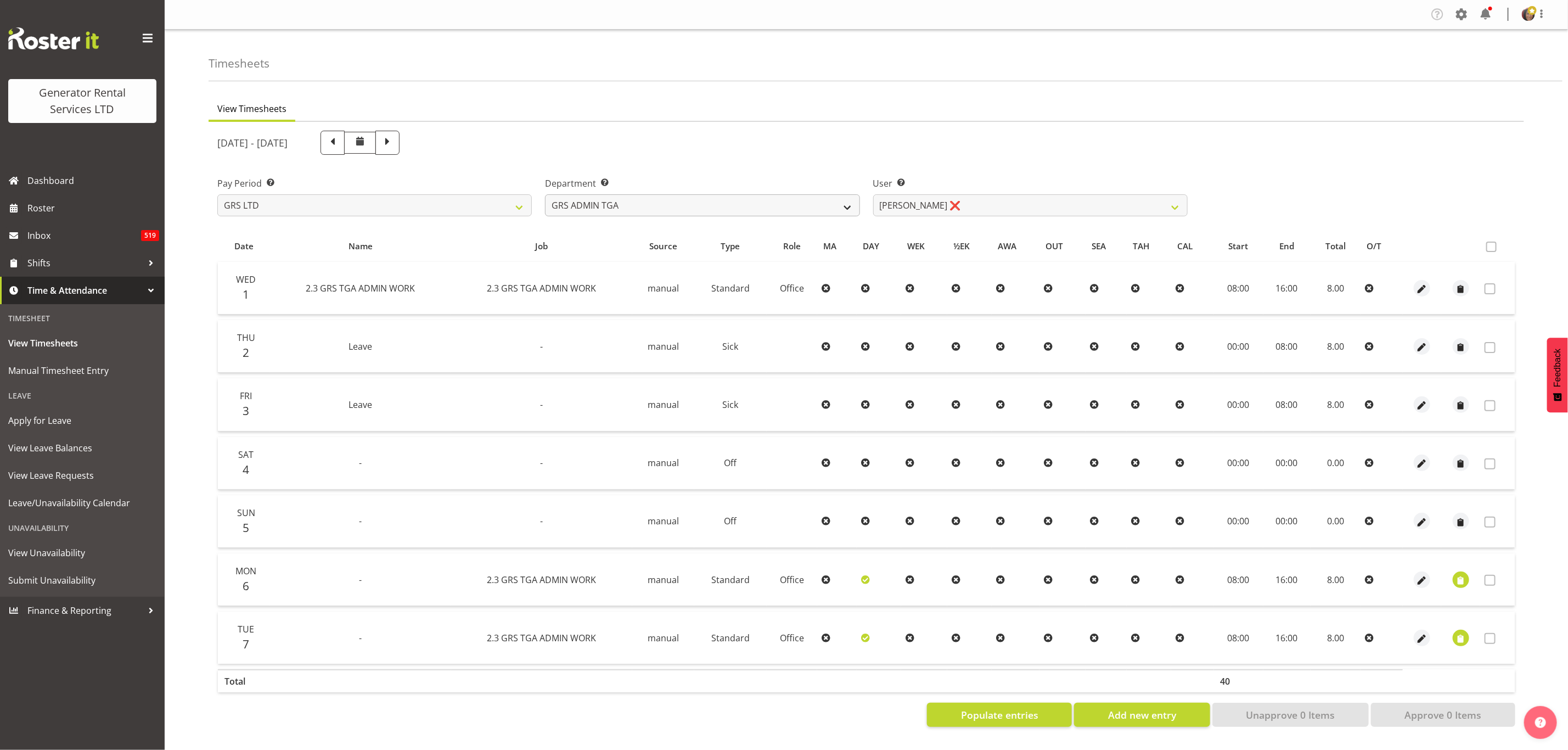
drag, startPoint x: 0, startPoint y: 0, endPoint x: 631, endPoint y: 196, distance: 660.7
click at [631, 196] on select "GRS ADMIN TGA GRS HIRE TGA GRS SALES TGA" at bounding box center [702, 206] width 315 height 22
drag, startPoint x: 631, startPoint y: 196, endPoint x: 624, endPoint y: 213, distance: 18.4
click at [631, 198] on select "GRS ADMIN TGA GRS HIRE TGA GRS SALES TGA" at bounding box center [702, 206] width 315 height 22
select select "164"
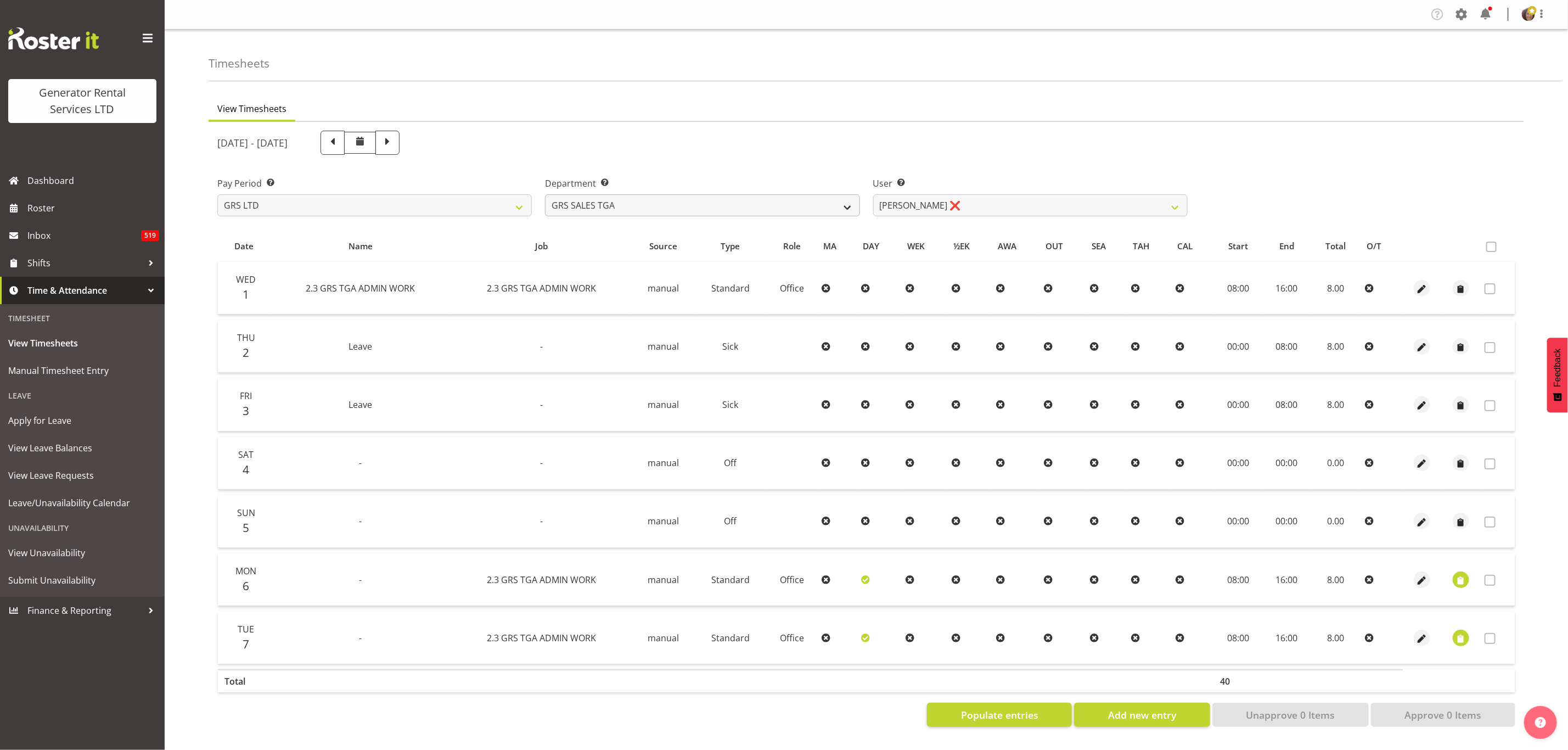
click at [545, 195] on select "GRS ADMIN TGA GRS HIRE TGA GRS SALES TGA" at bounding box center [702, 206] width 315 height 22
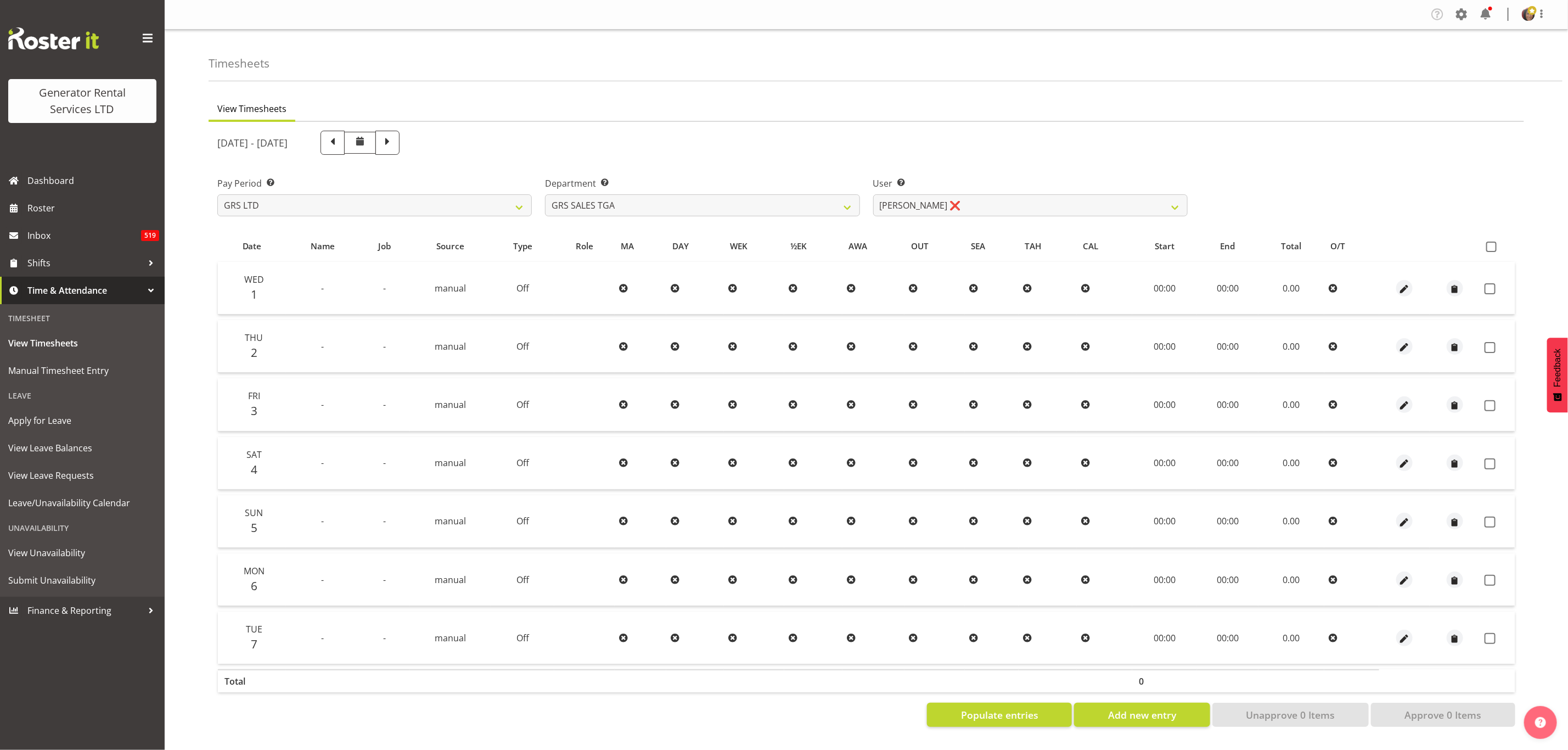
click at [78, 288] on span "Time & Attendance" at bounding box center [85, 290] width 115 height 17
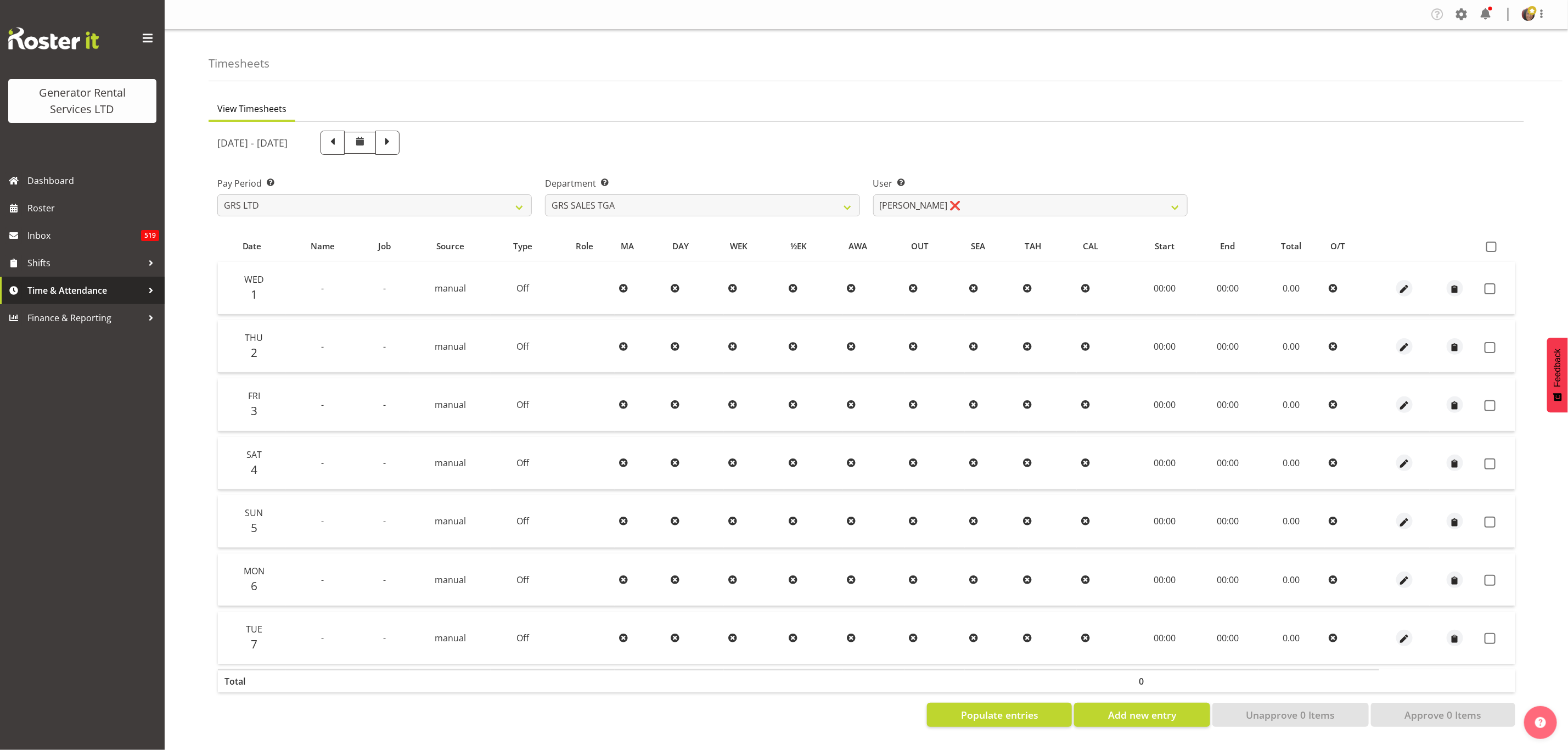
click at [78, 288] on span "Time & Attendance" at bounding box center [85, 290] width 115 height 17
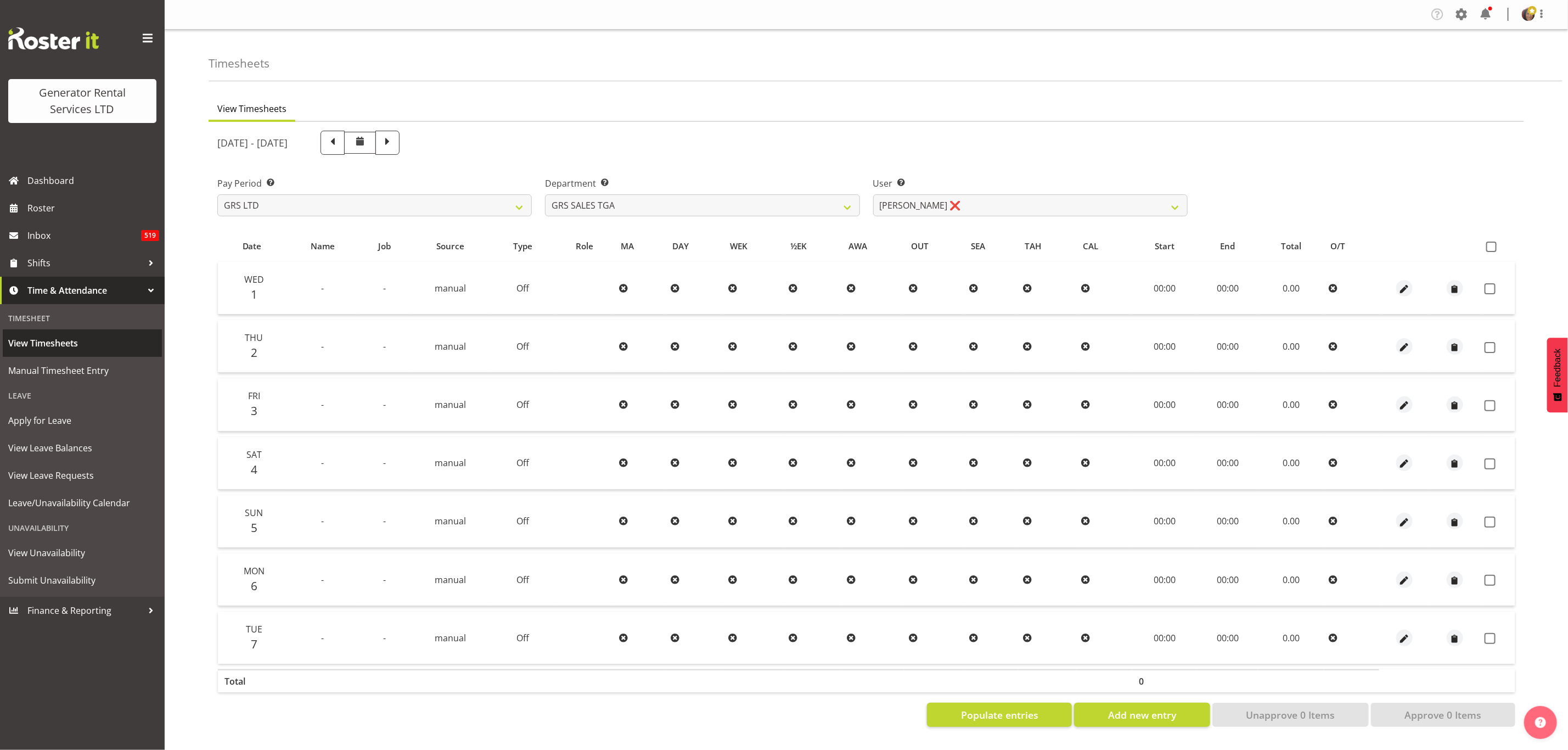
click at [36, 341] on span "View Timesheets" at bounding box center [82, 343] width 149 height 17
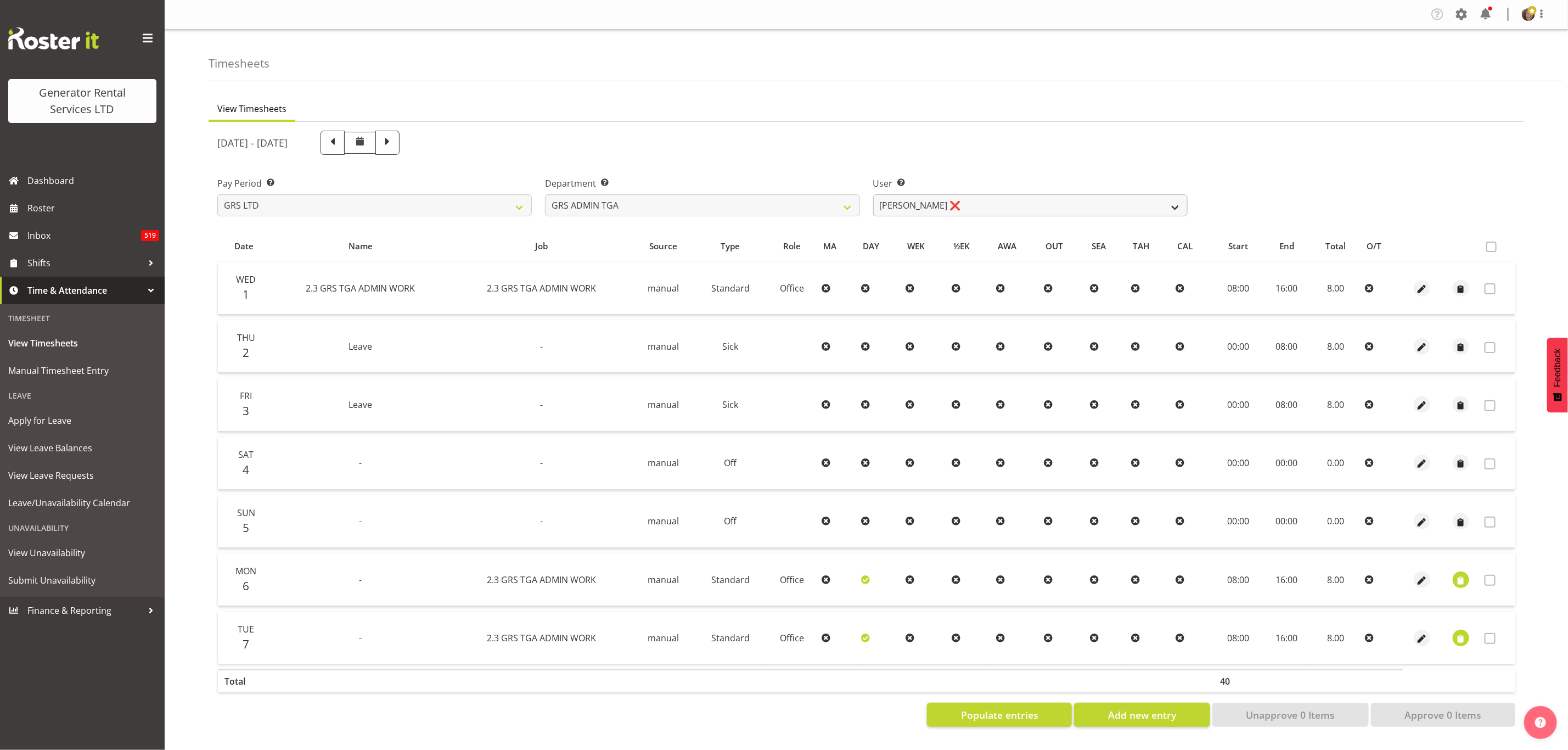
click at [948, 196] on select "[PERSON_NAME] ❌" at bounding box center [1030, 206] width 315 height 22
click at [838, 198] on select "GRS ADMIN TGA GRS HIRE TGA GRS SALES TGA" at bounding box center [702, 206] width 315 height 22
select select "21"
click at [545, 195] on select "GRS ADMIN TGA GRS HIRE TGA GRS SALES TGA" at bounding box center [702, 206] width 315 height 22
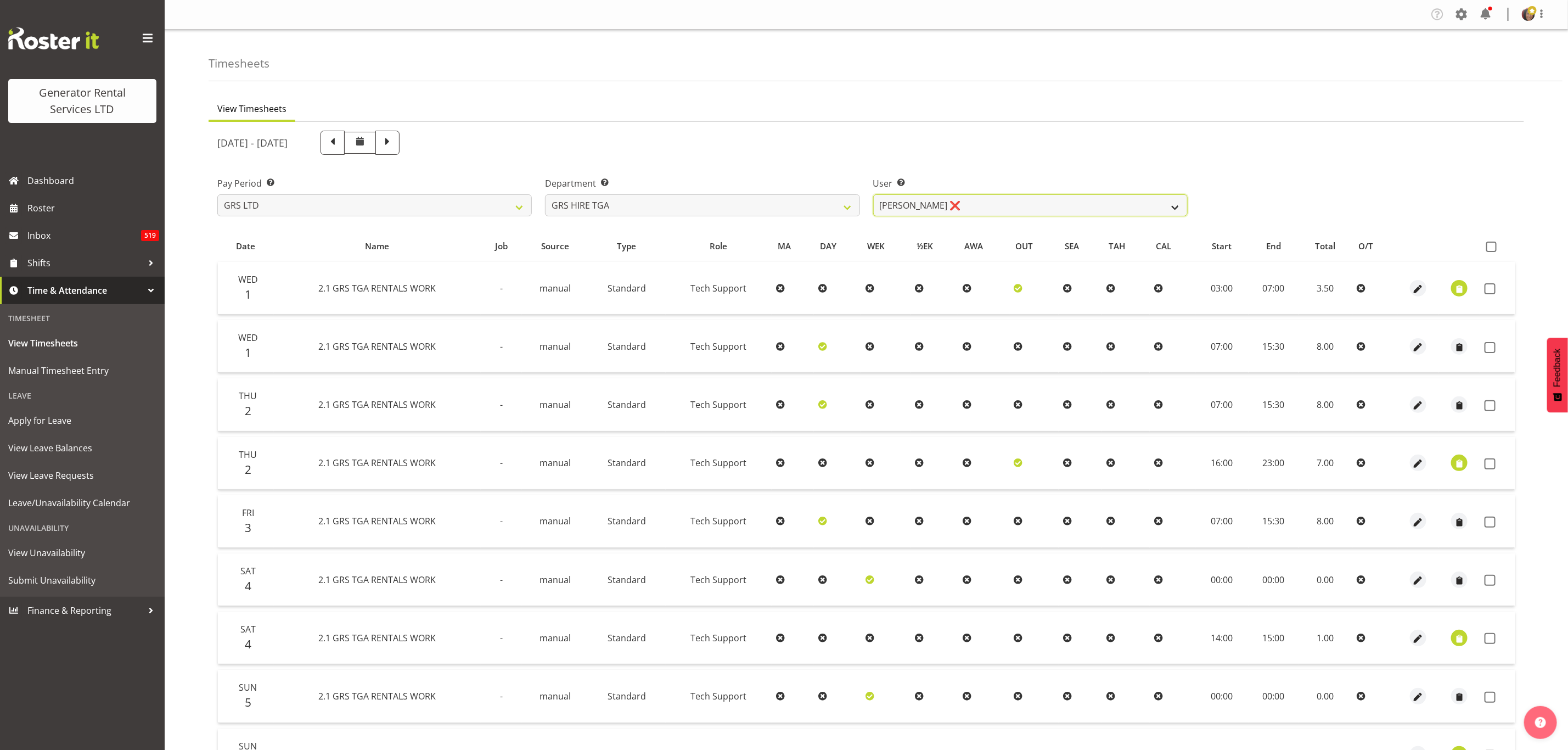
click at [1001, 200] on select "James Hilhorst ❌ Nathan Maxwell ✔ Rob Wallace ✔ Steve Knill ✔" at bounding box center [1030, 206] width 315 height 22
select select "184"
click at [873, 195] on select "James Hilhorst ❌ Nathan Maxwell ✔ Rob Wallace ✔ Steve Knill ✔" at bounding box center [1030, 206] width 315 height 22
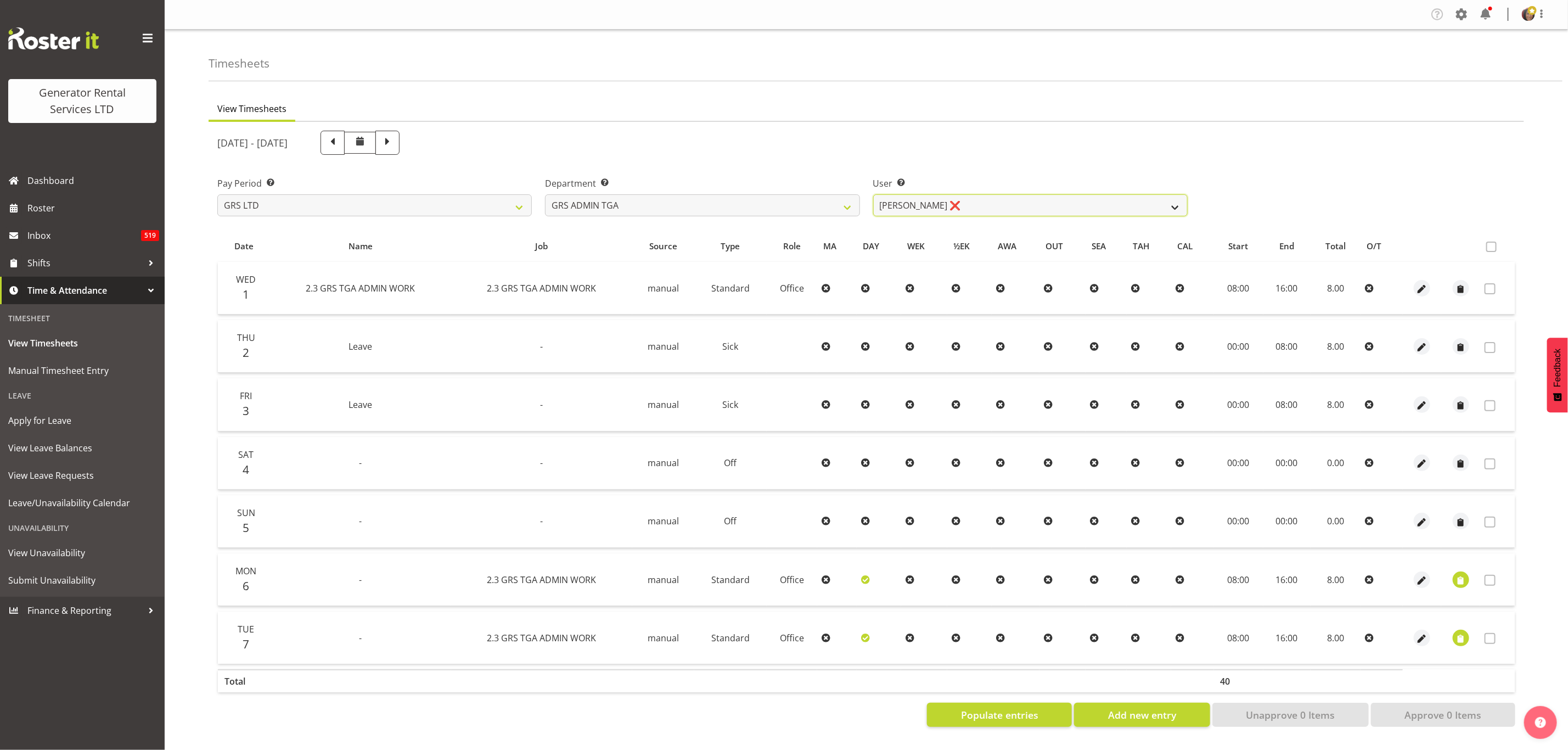
drag, startPoint x: 0, startPoint y: 0, endPoint x: 916, endPoint y: 199, distance: 937.4
click at [916, 199] on select "[PERSON_NAME] ❌" at bounding box center [1030, 206] width 315 height 22
click at [851, 208] on select "GRS ADMIN TGA GRS HIRE TGA GRS SALES TGA" at bounding box center [702, 206] width 315 height 22
click at [545, 195] on select "GRS ADMIN TGA GRS HIRE TGA GRS SALES TGA" at bounding box center [702, 206] width 315 height 22
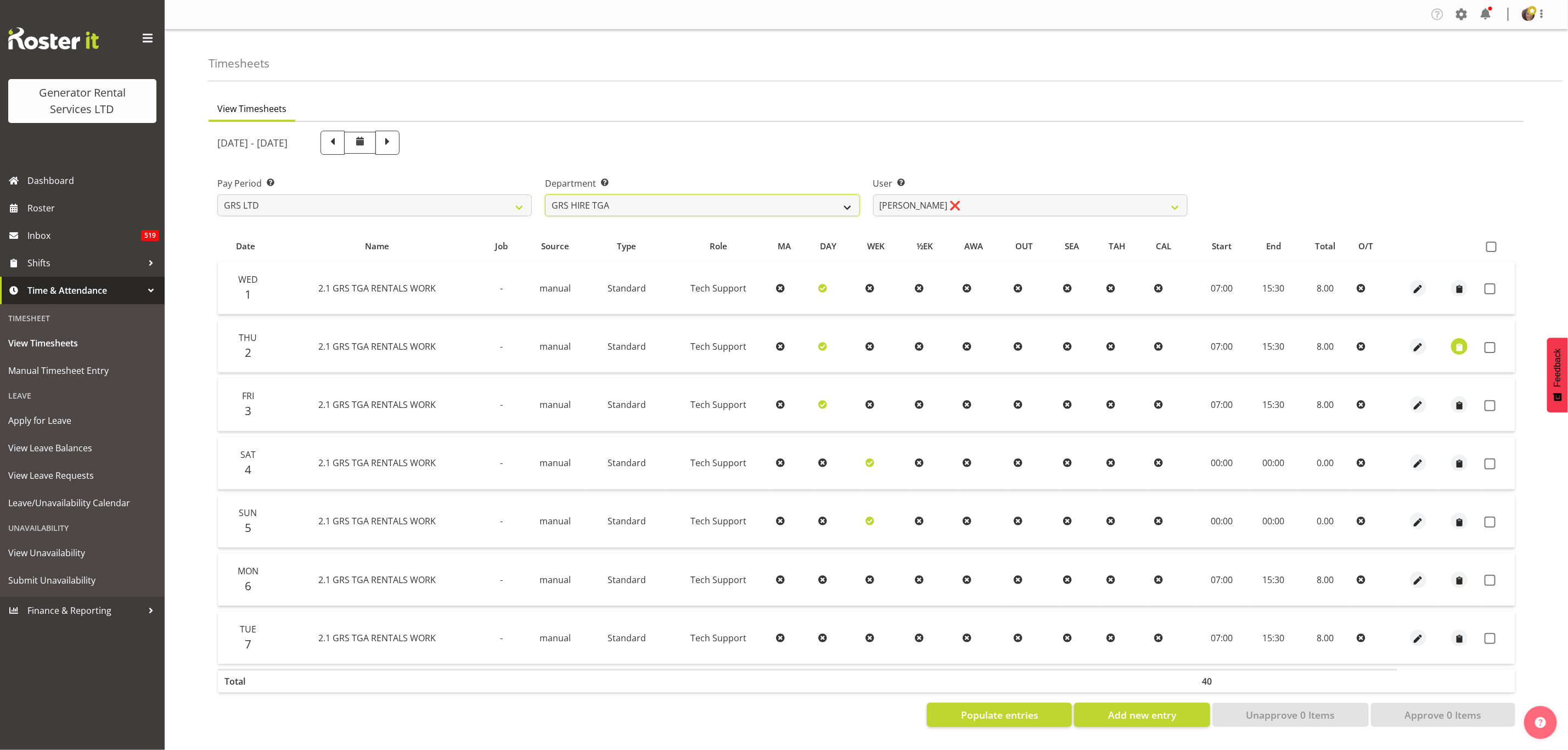
click at [663, 199] on select "GRS ADMIN TGA GRS HIRE TGA GRS SALES TGA" at bounding box center [702, 206] width 315 height 22
select select "163"
click at [545, 195] on select "GRS ADMIN TGA GRS HIRE TGA GRS SALES TGA" at bounding box center [702, 206] width 315 height 22
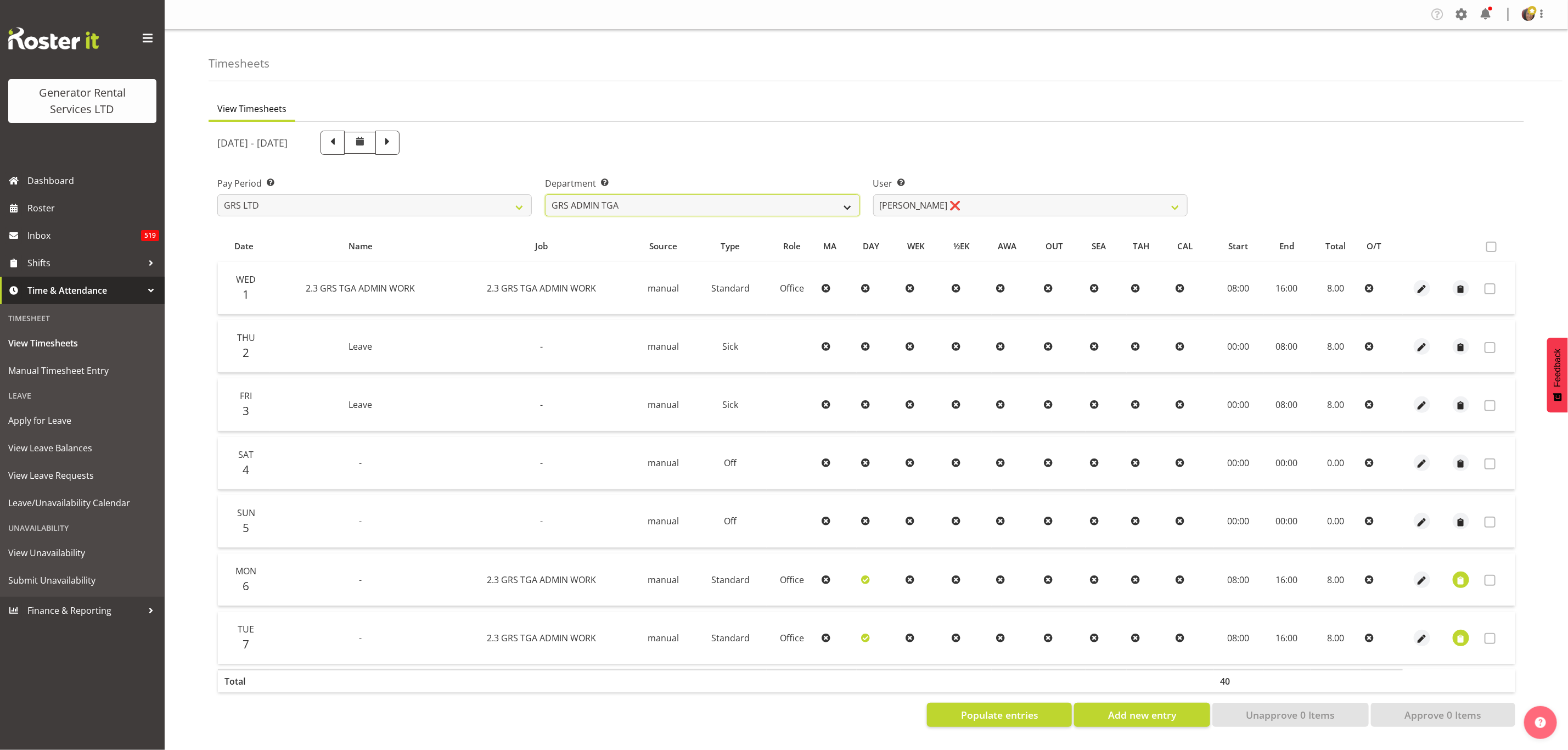
click at [838, 203] on select "GRS ADMIN TGA GRS HIRE TGA GRS SALES TGA" at bounding box center [702, 206] width 315 height 22
select select "21"
click at [545, 195] on select "GRS ADMIN TGA GRS HIRE TGA GRS SALES TGA" at bounding box center [702, 206] width 315 height 22
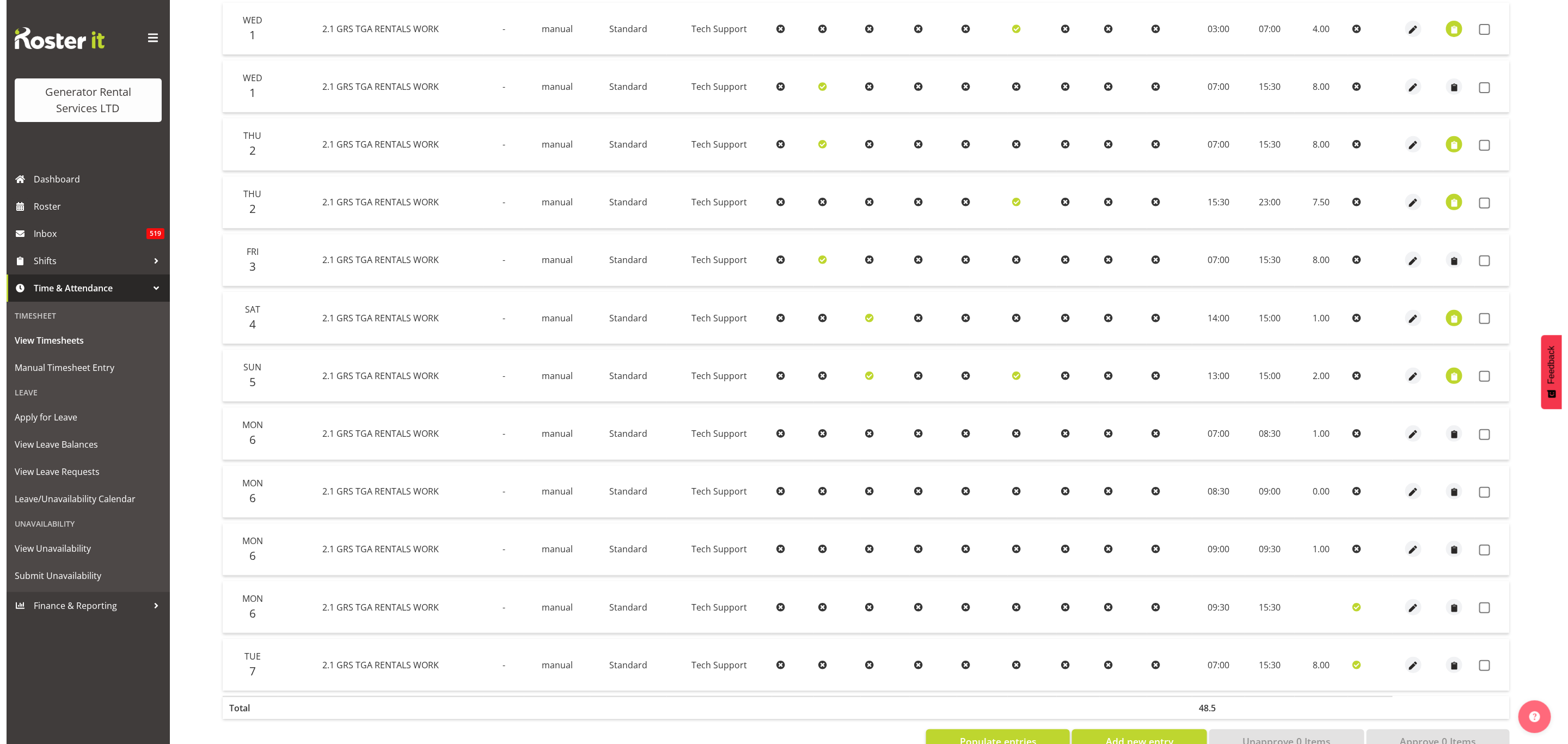
scroll to position [290, 0]
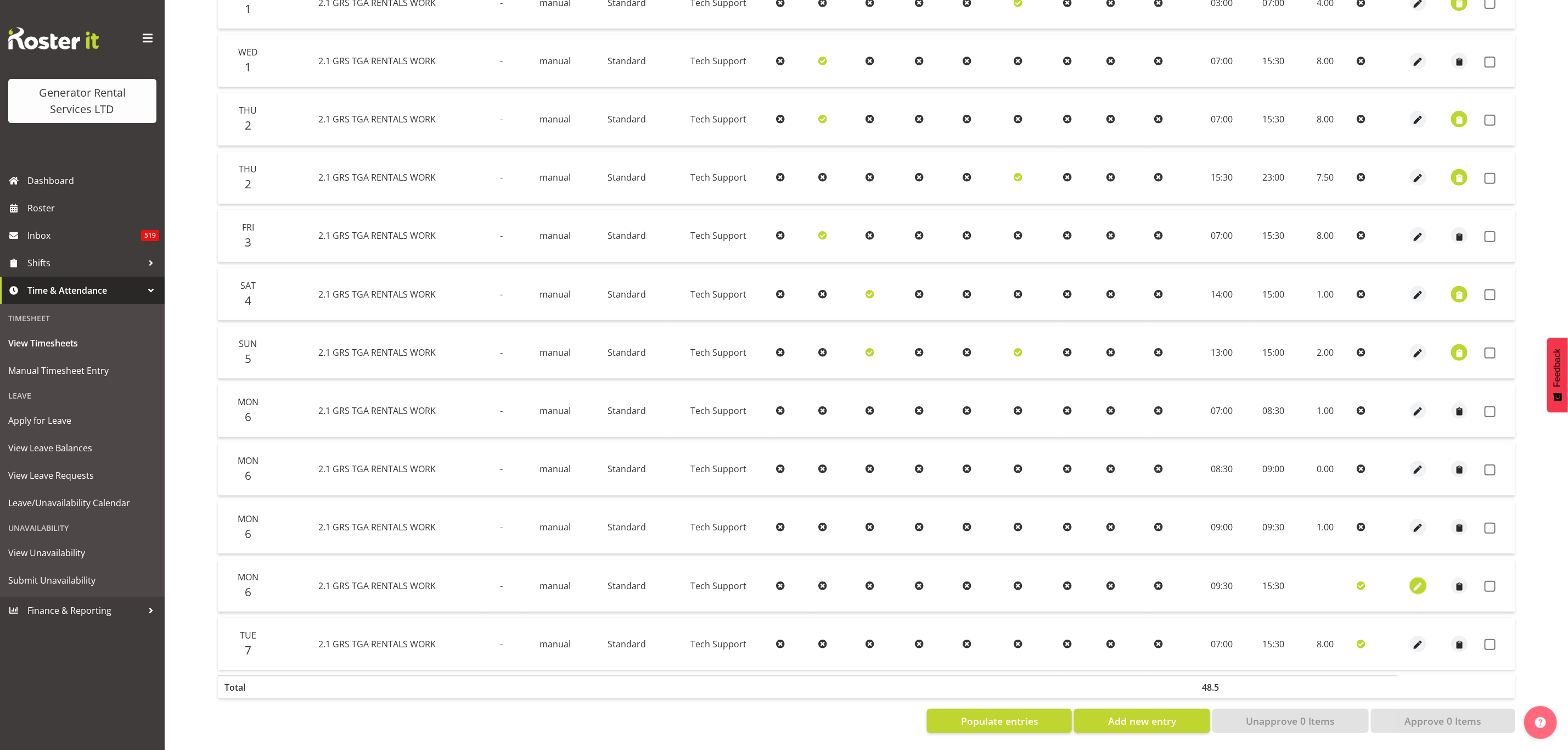
click at [1418, 580] on span "button" at bounding box center [1418, 586] width 13 height 13
select select "Standard"
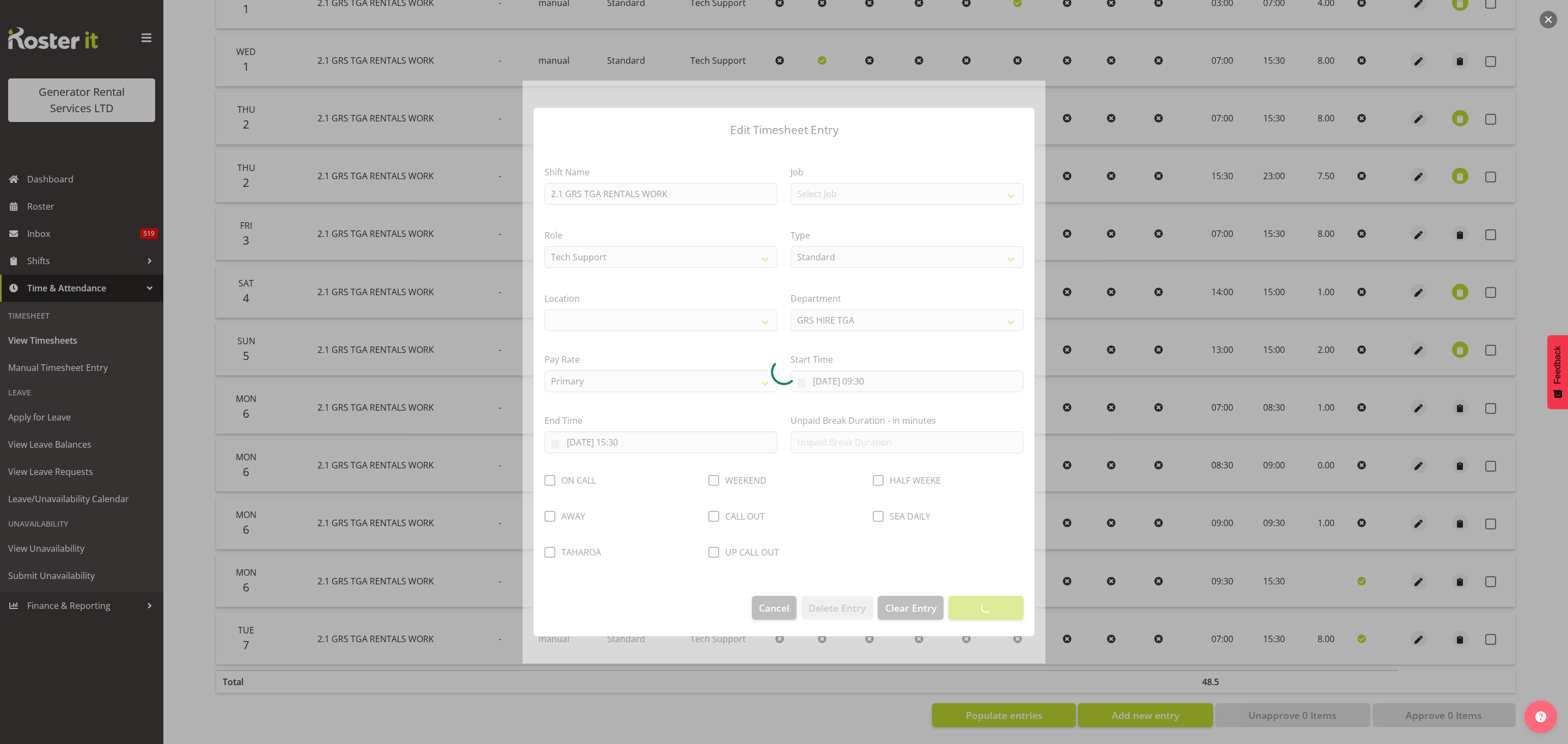
select select "29"
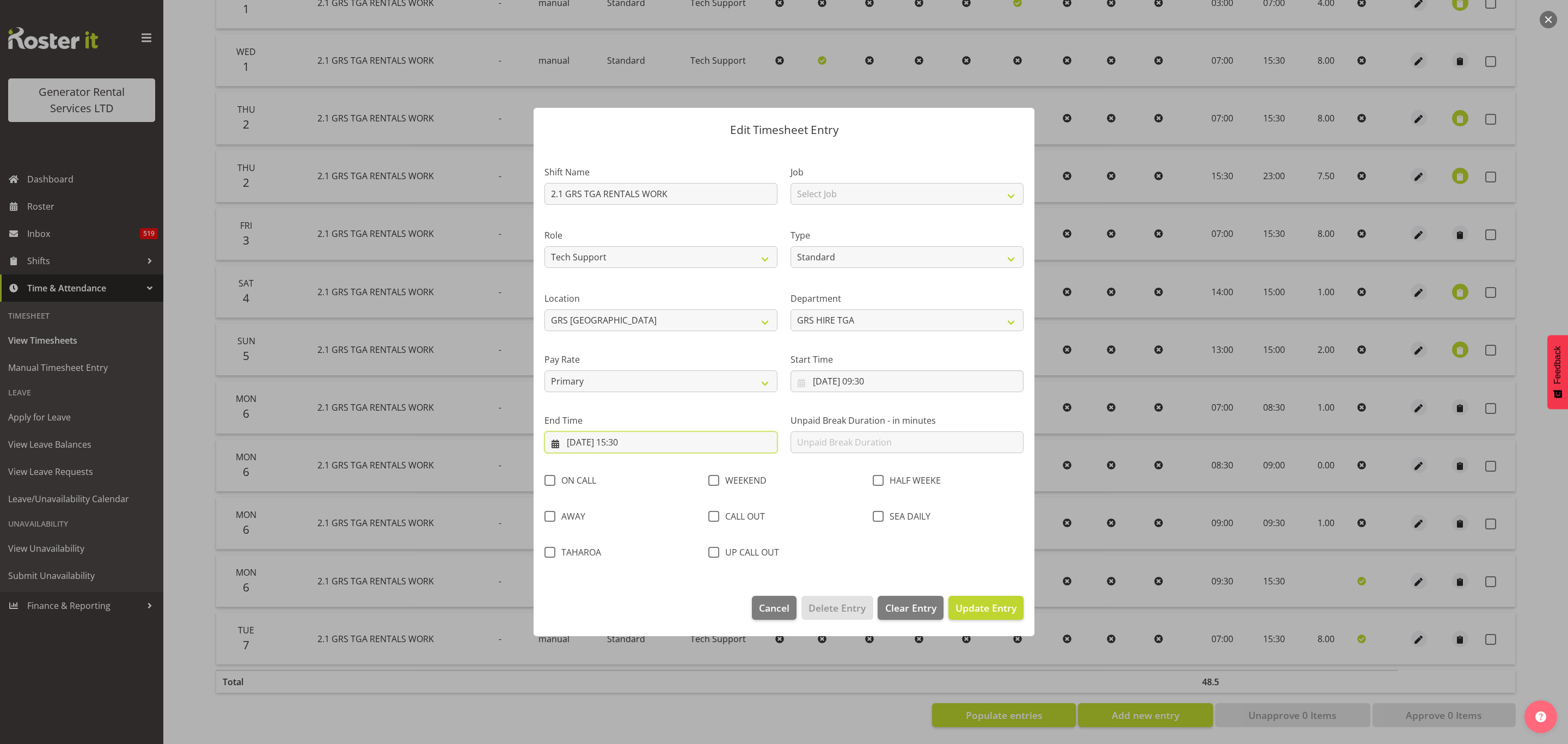
click at [631, 441] on input "[DATE] 15:30" at bounding box center [660, 442] width 233 height 22
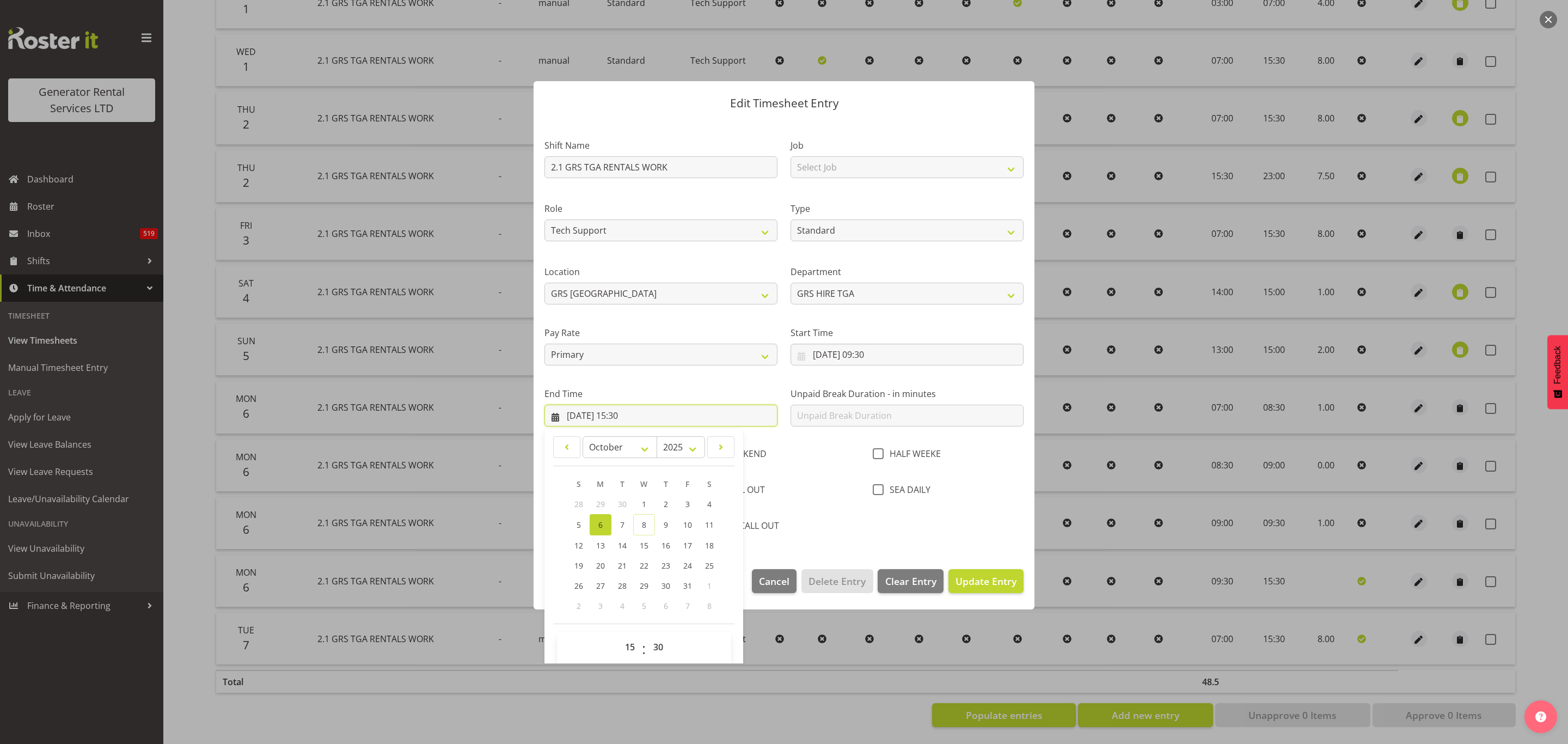
scroll to position [39, 0]
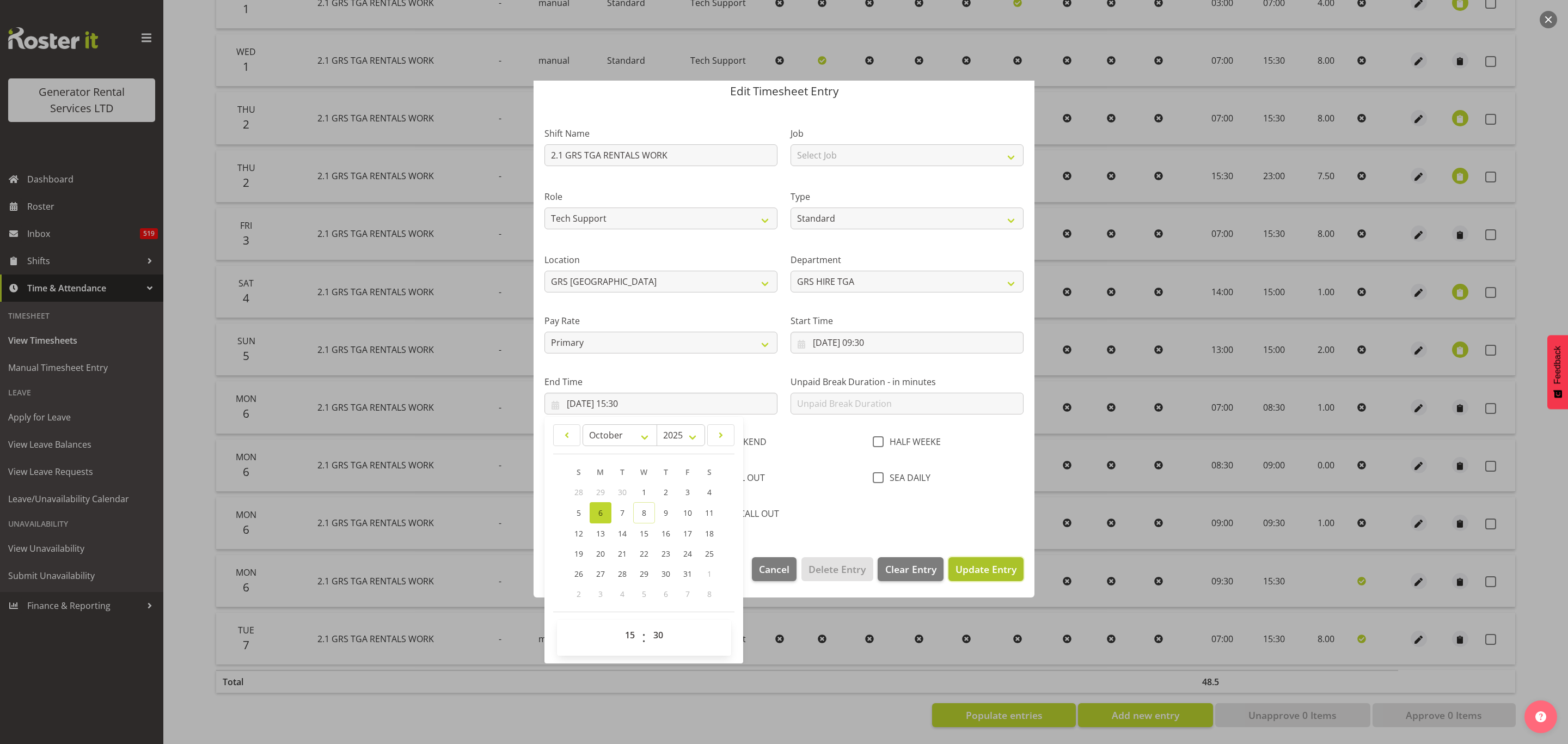
click at [976, 563] on span "Update Entry" at bounding box center [986, 569] width 61 height 13
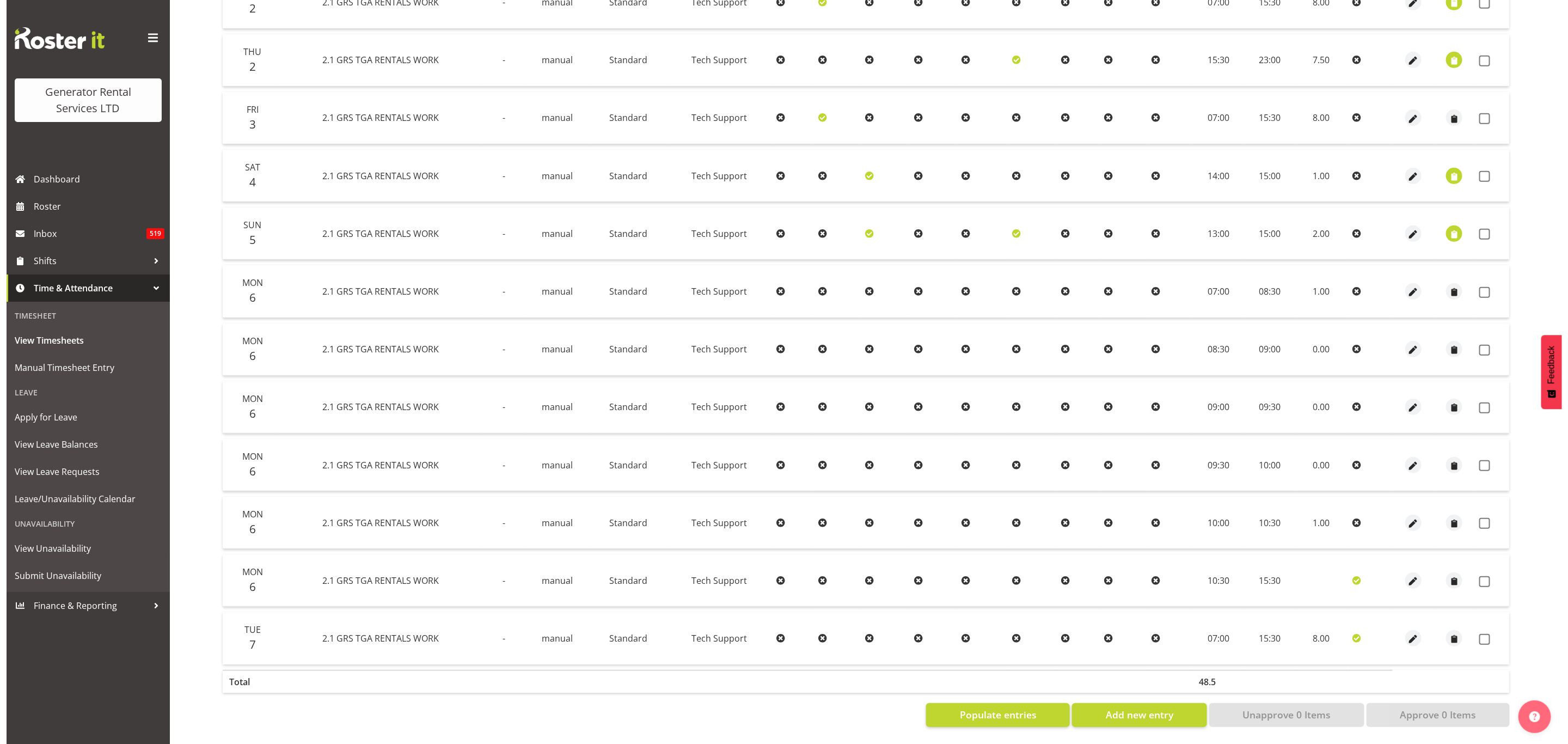
scroll to position [405, 0]
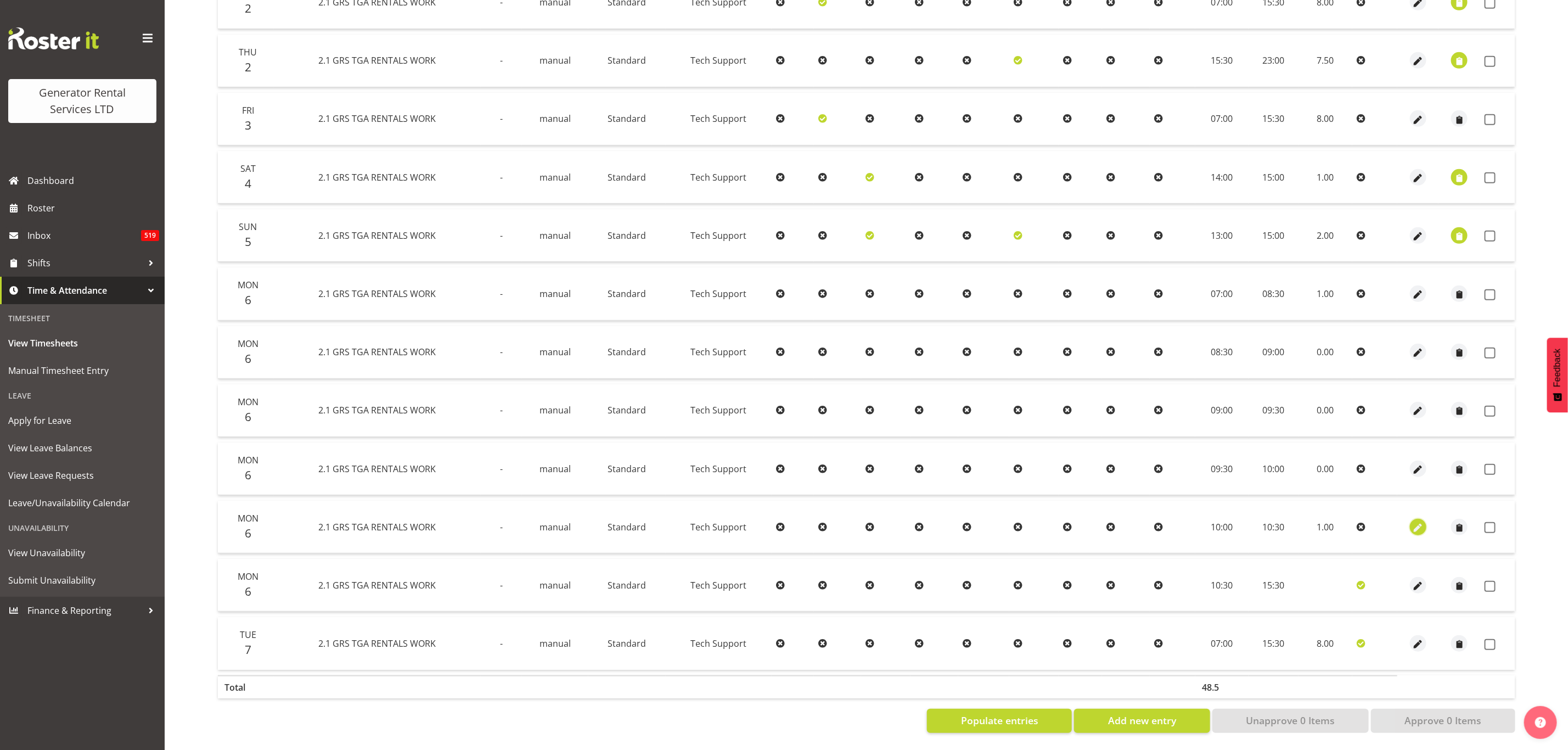
click at [1421, 522] on span "button" at bounding box center [1418, 528] width 13 height 13
select select "Standard"
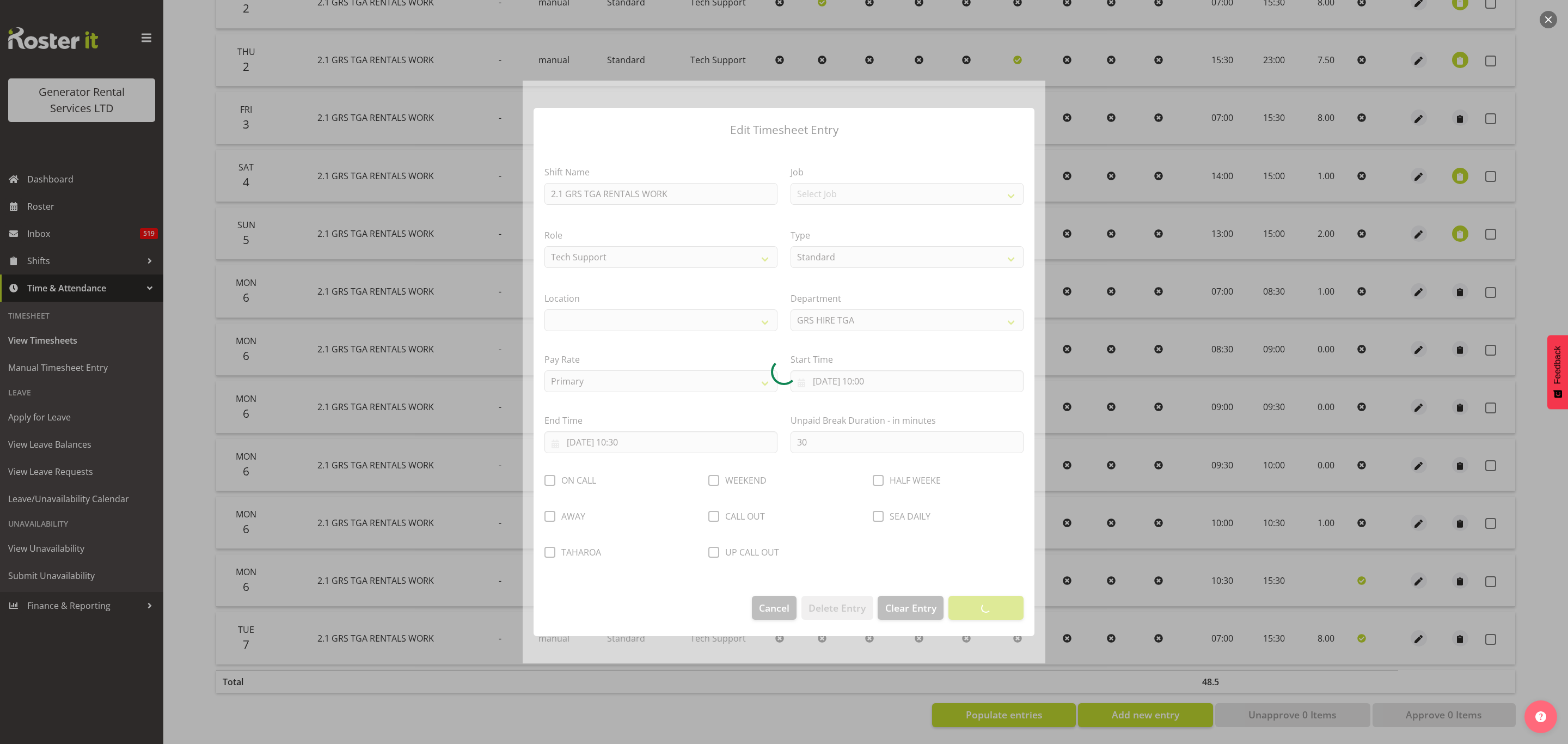
select select "29"
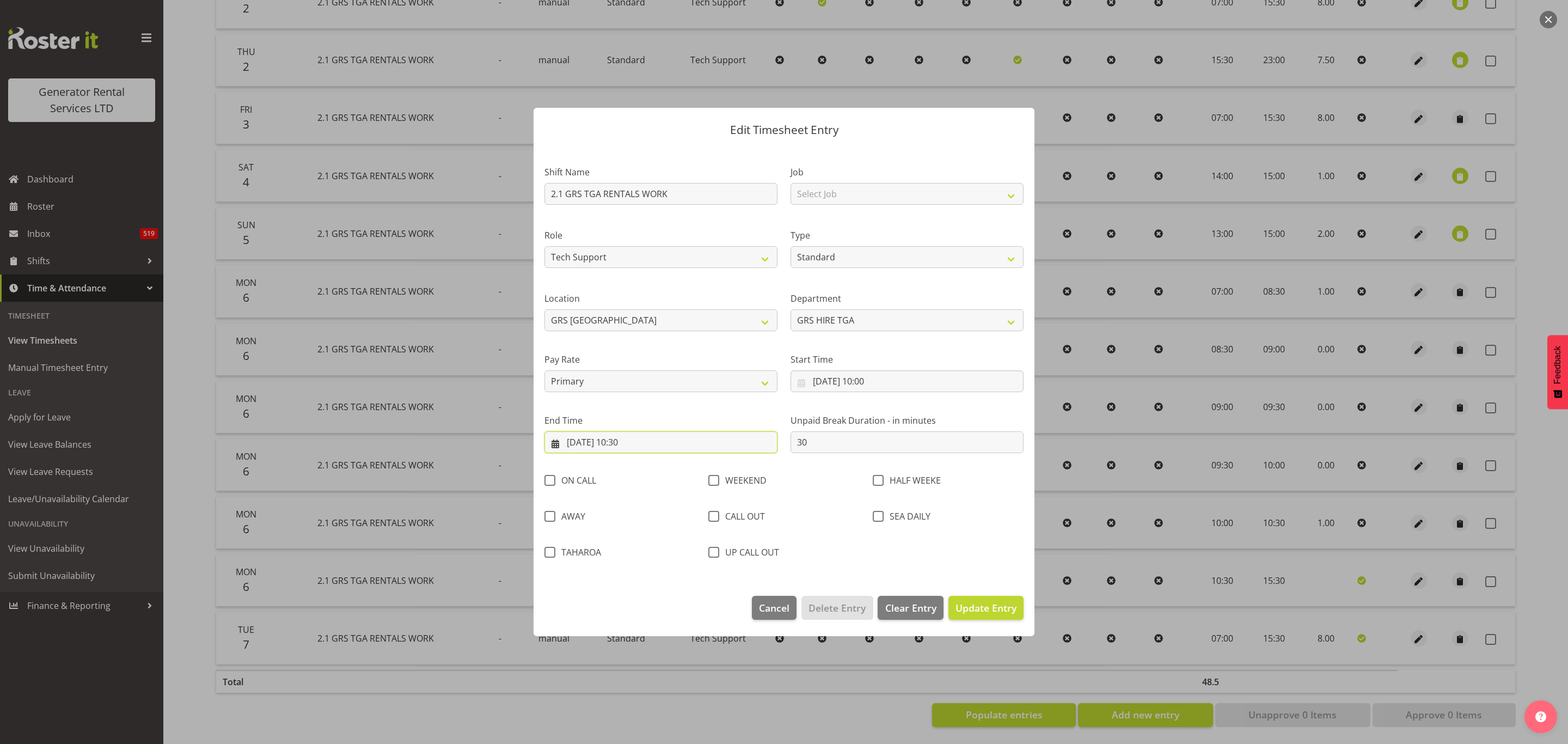
click at [624, 438] on input "[DATE] 10:30" at bounding box center [660, 442] width 233 height 22
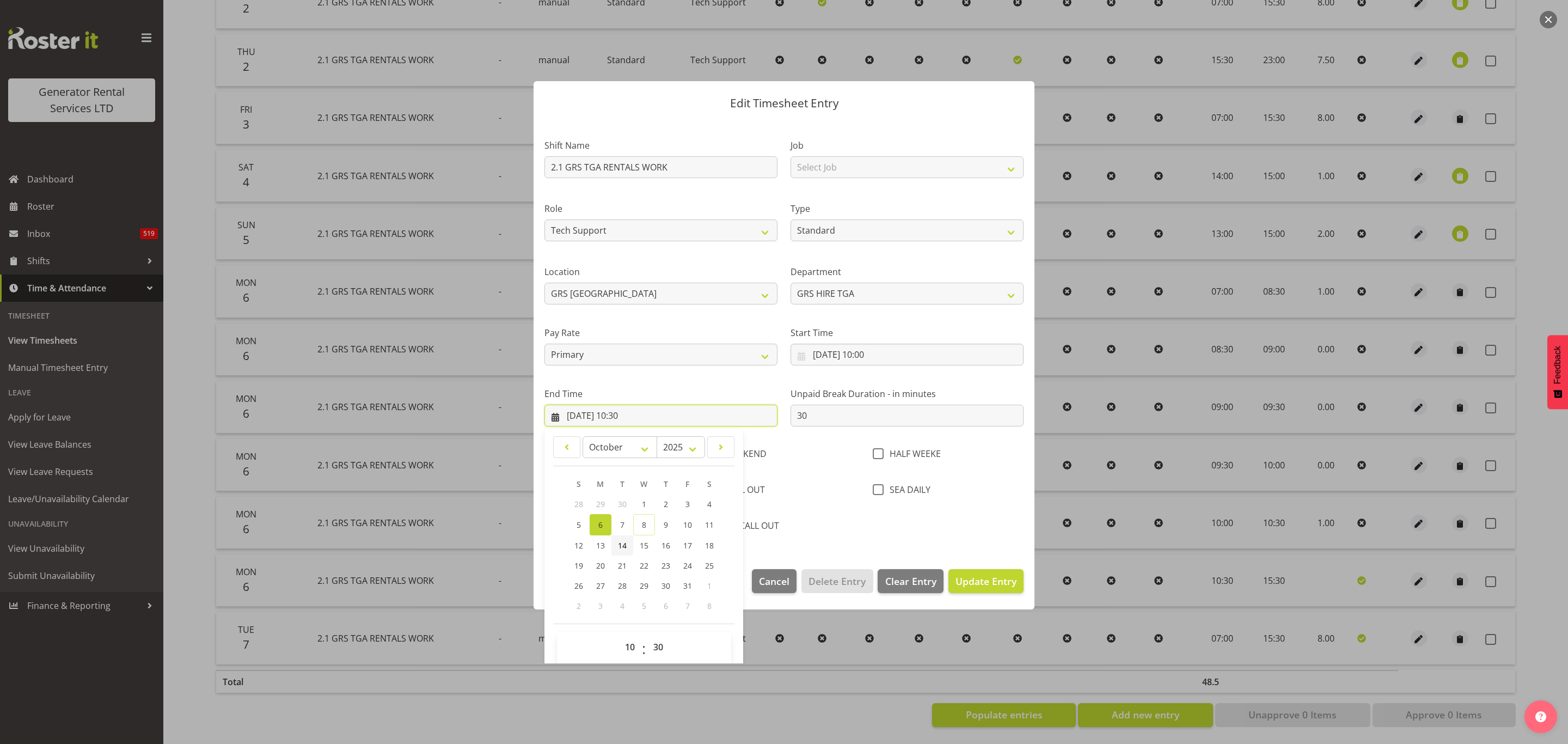
scroll to position [39, 0]
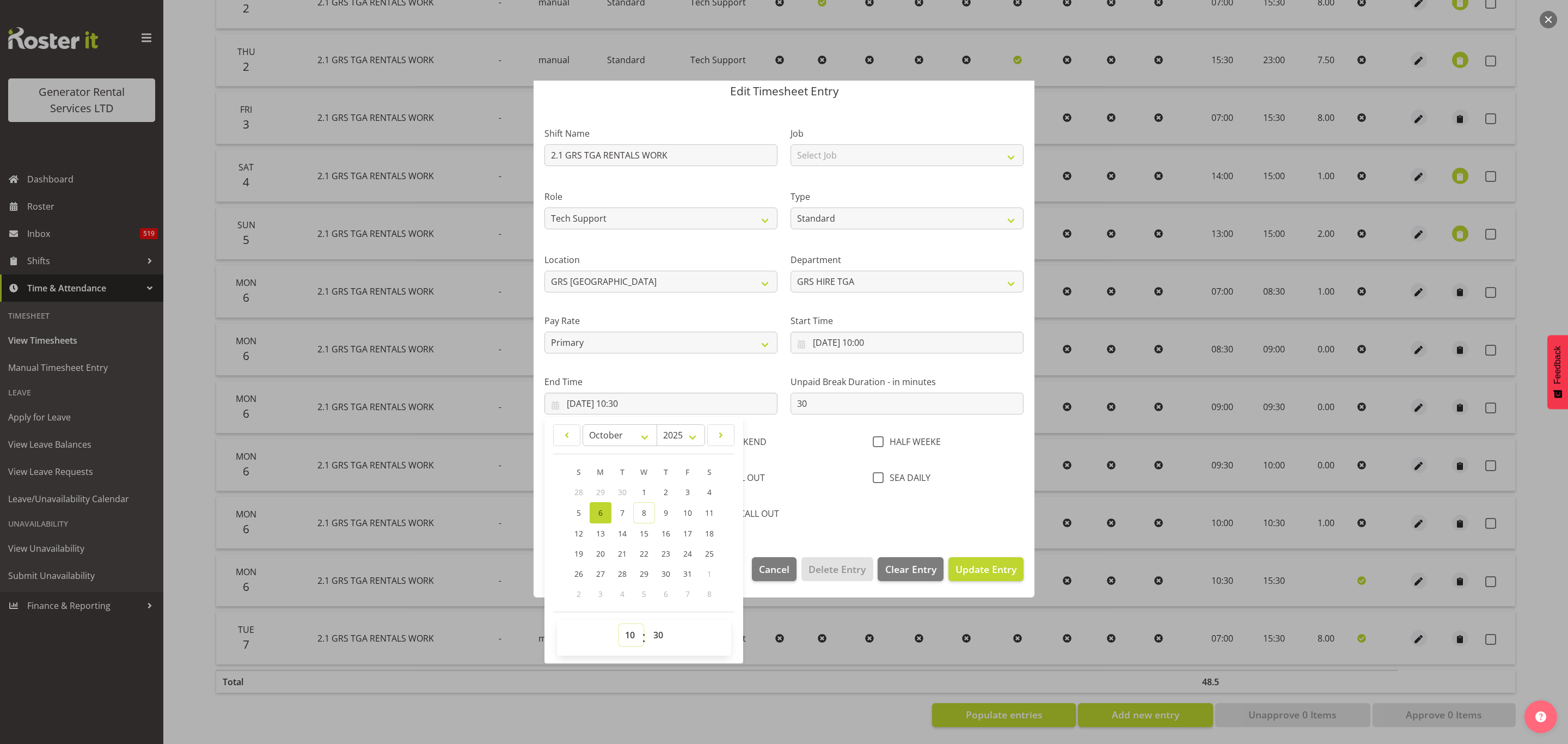
click at [629, 632] on select "00 01 02 03 04 05 06 07 08 09 10 11 12 13 14 15 16 17 18 19 20 21 22 23" at bounding box center [631, 635] width 24 height 22
select select "15"
click at [619, 625] on select "00 01 02 03 04 05 06 07 08 09 10 11 12 13 14 15 16 17 18 19 20 21 22 23" at bounding box center [631, 635] width 24 height 22
type input "[DATE] 15:30"
click at [984, 569] on span "Update Entry" at bounding box center [986, 569] width 61 height 13
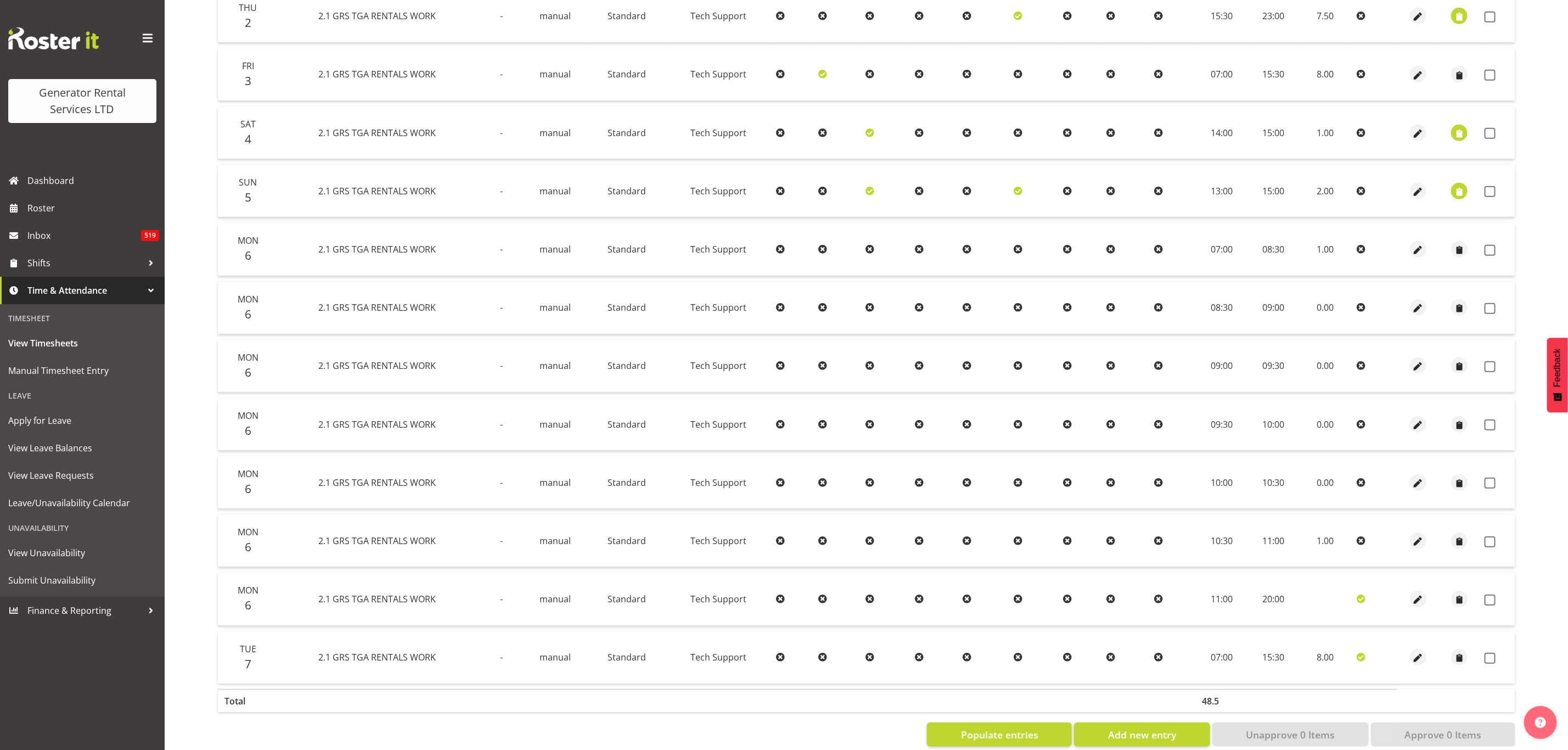
scroll to position [466, 0]
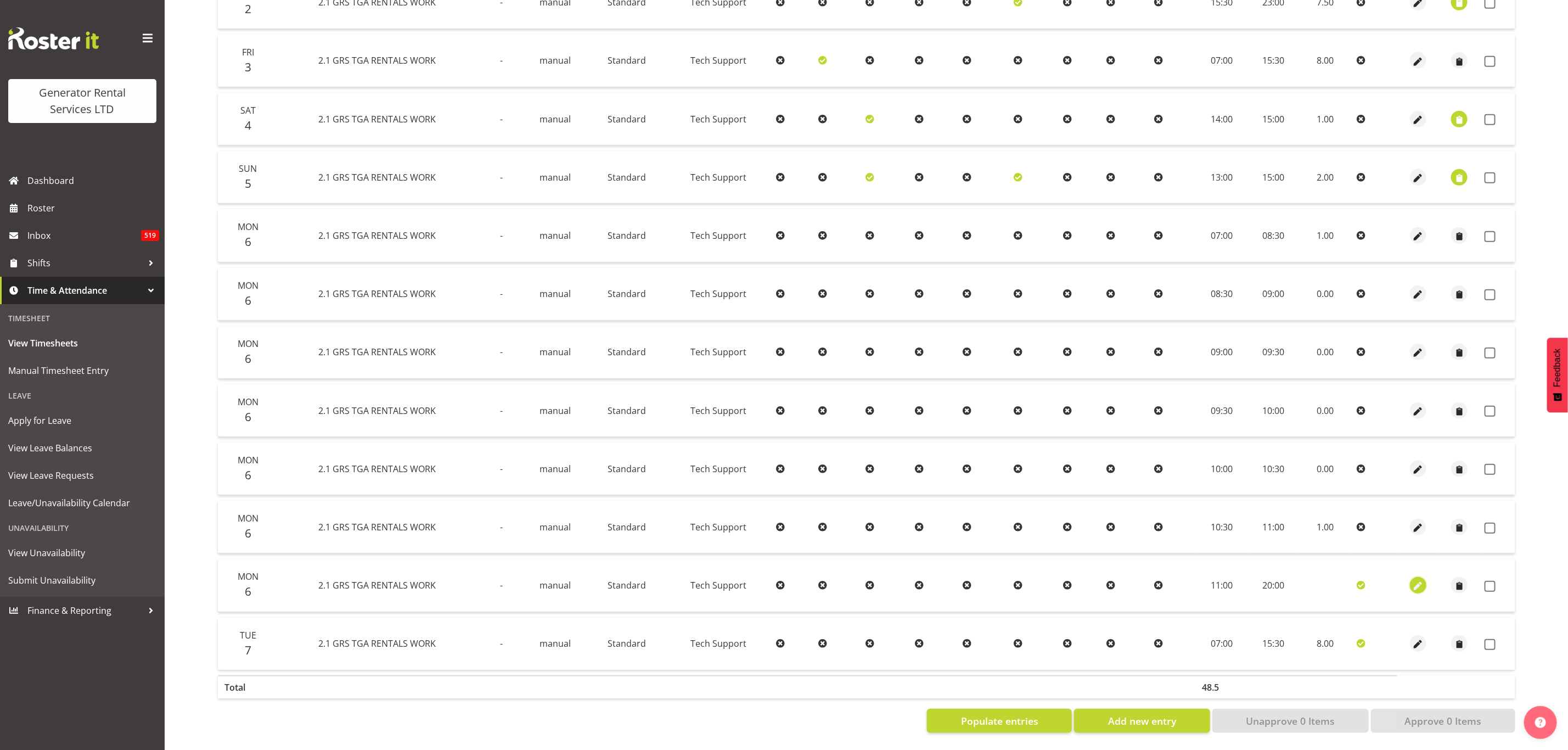
click at [1415, 580] on span "button" at bounding box center [1418, 586] width 13 height 13
select select "Standard"
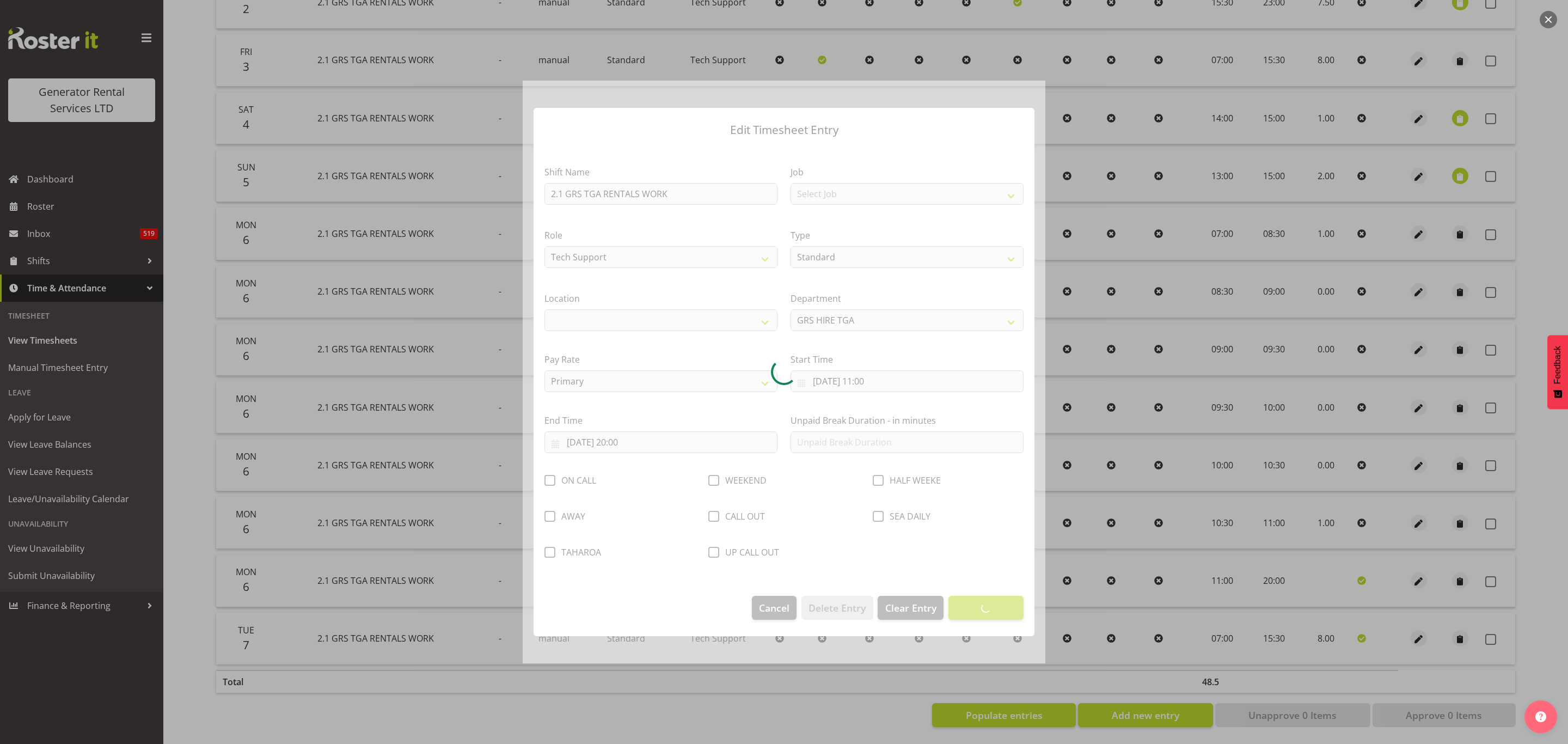
select select "29"
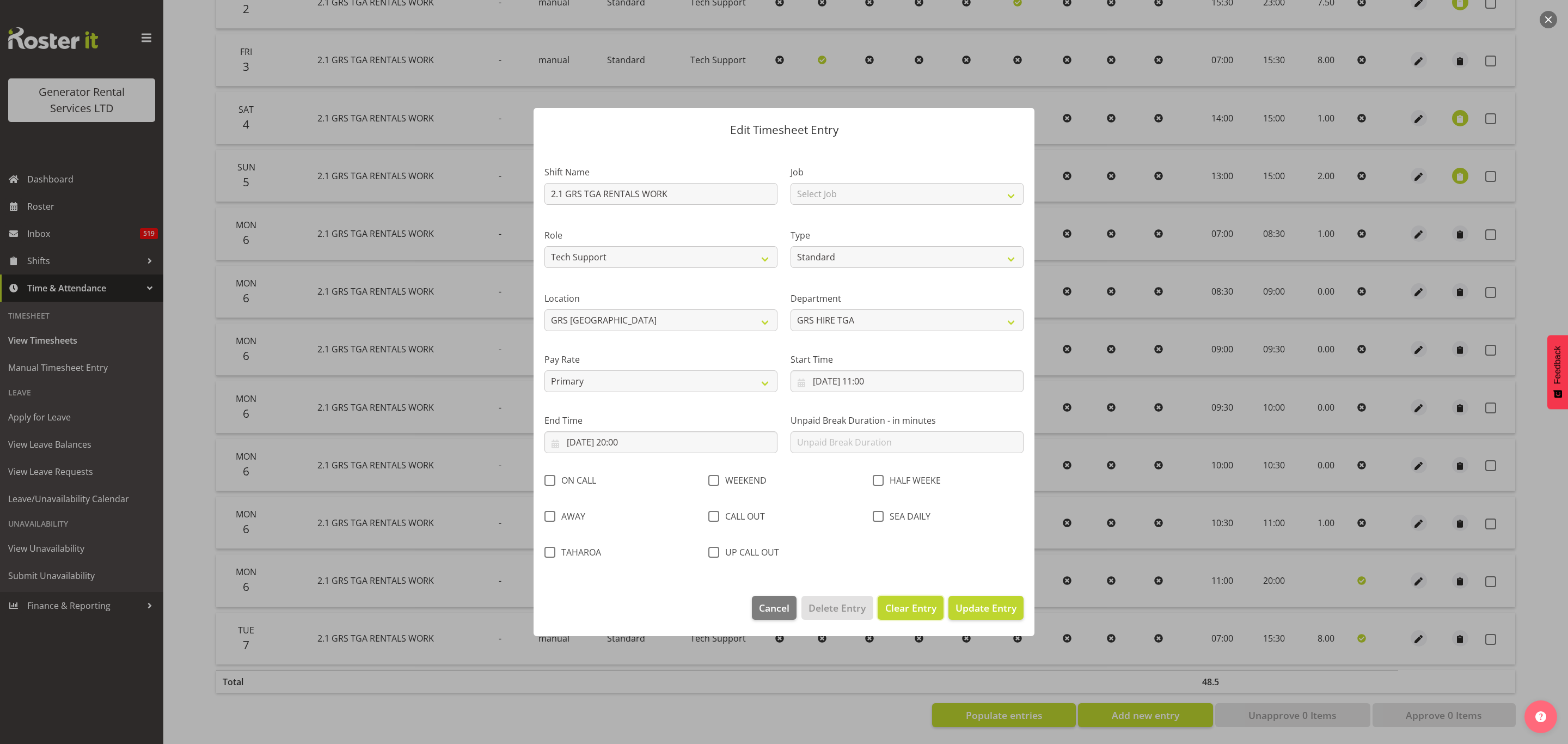
click at [931, 603] on span "Clear Entry" at bounding box center [911, 608] width 51 height 14
select select "Off"
type input "0"
select select
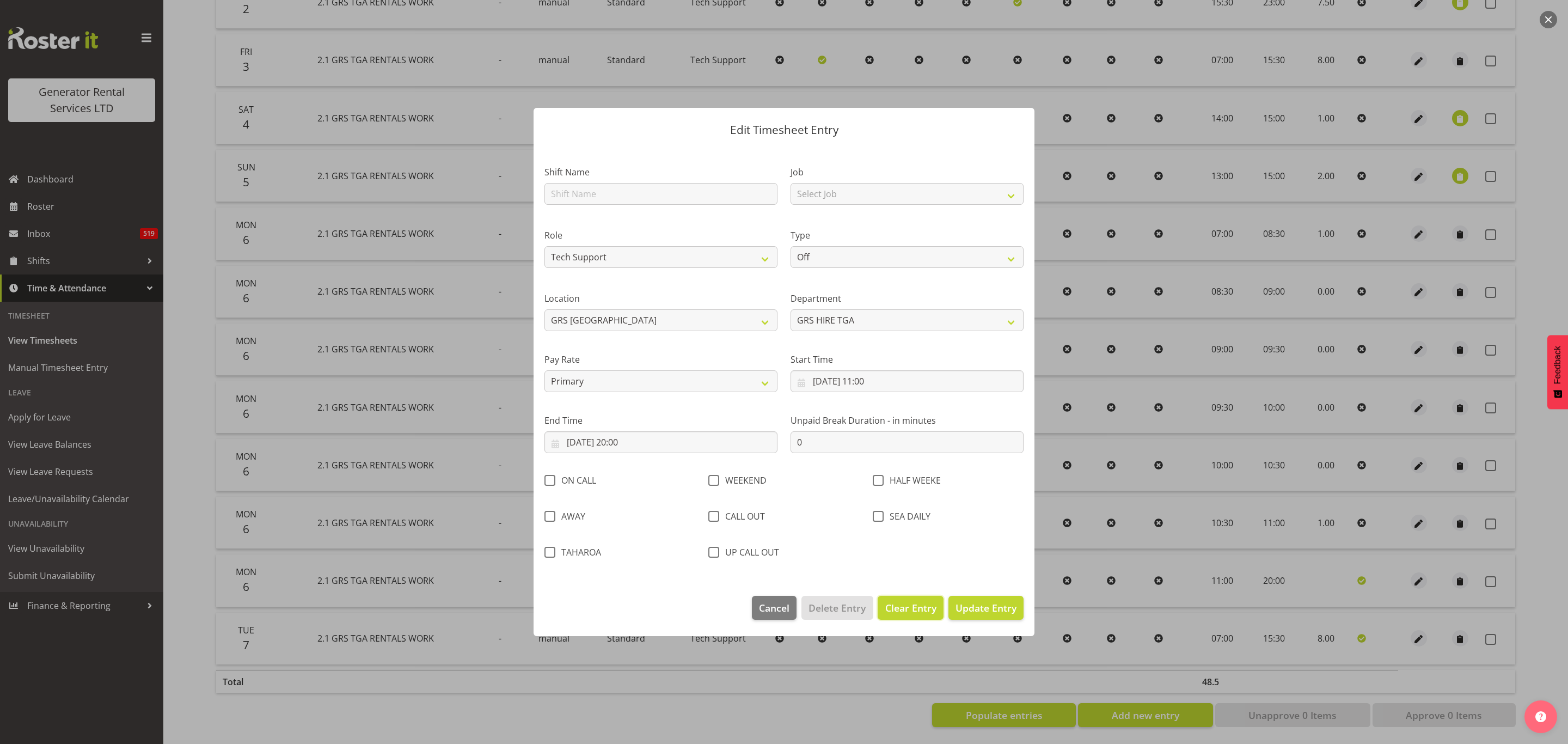
select select
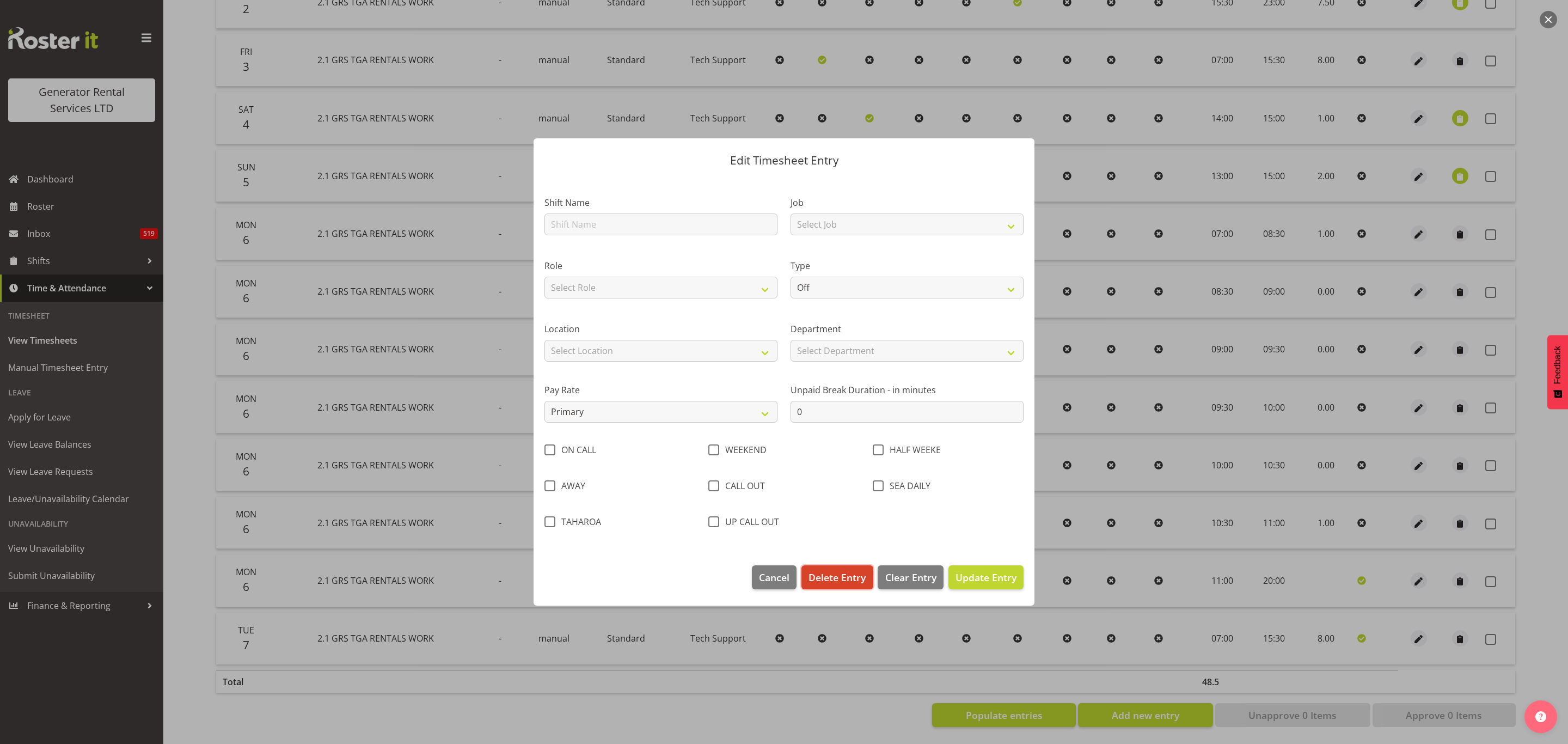
click at [836, 574] on span "Delete Entry" at bounding box center [837, 577] width 57 height 14
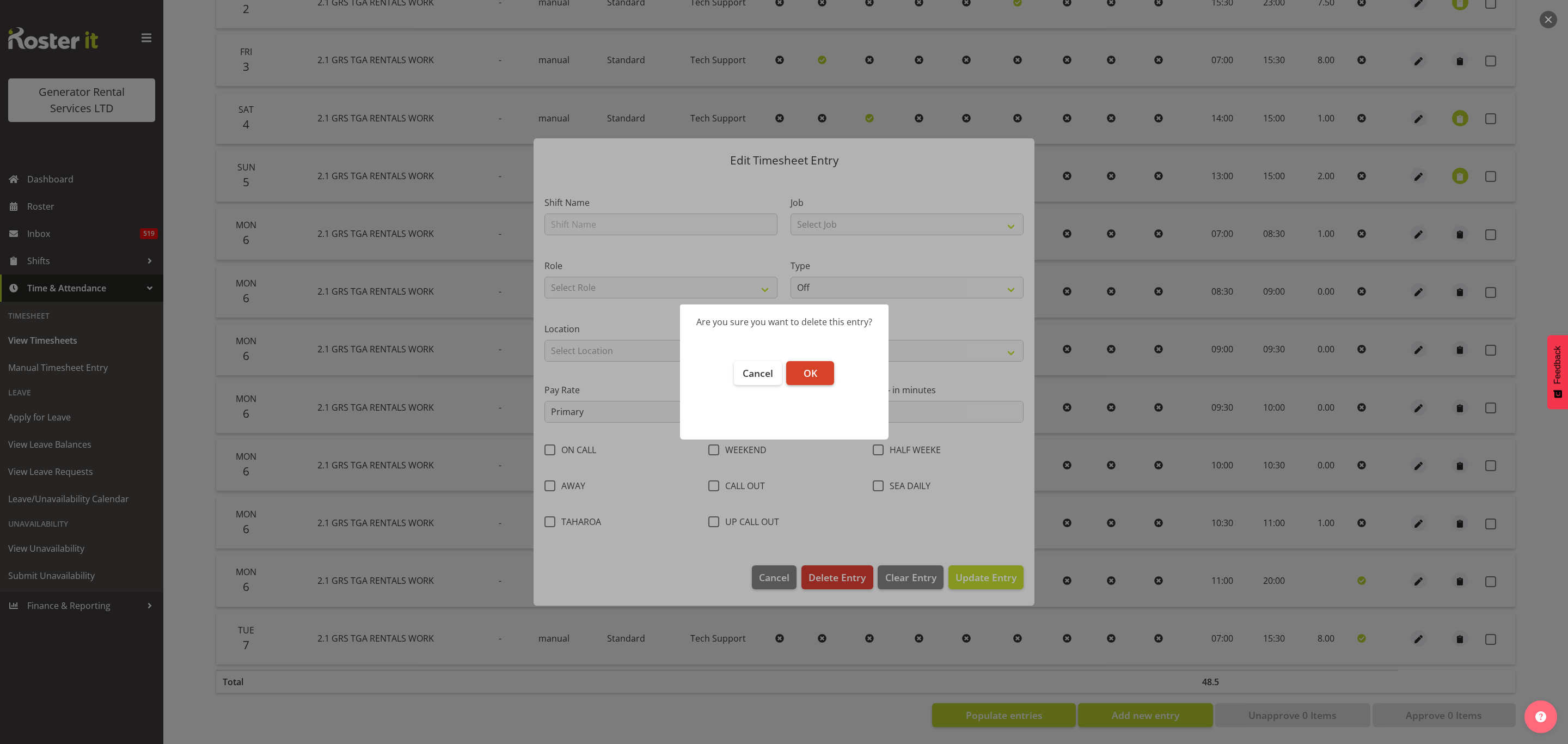
click at [820, 367] on button "OK" at bounding box center [810, 373] width 48 height 24
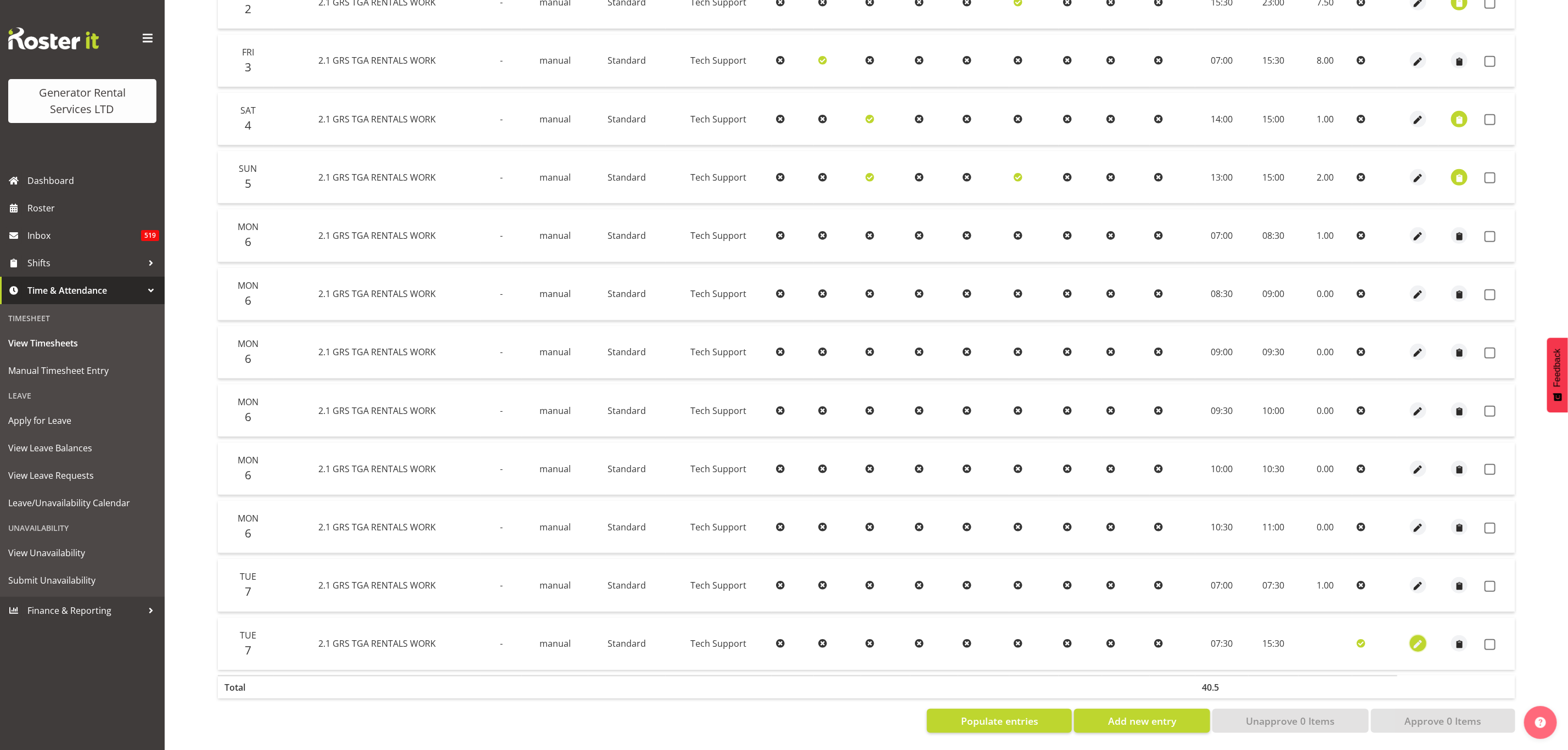
click at [1419, 638] on span "button" at bounding box center [1418, 644] width 13 height 13
select select "Standard"
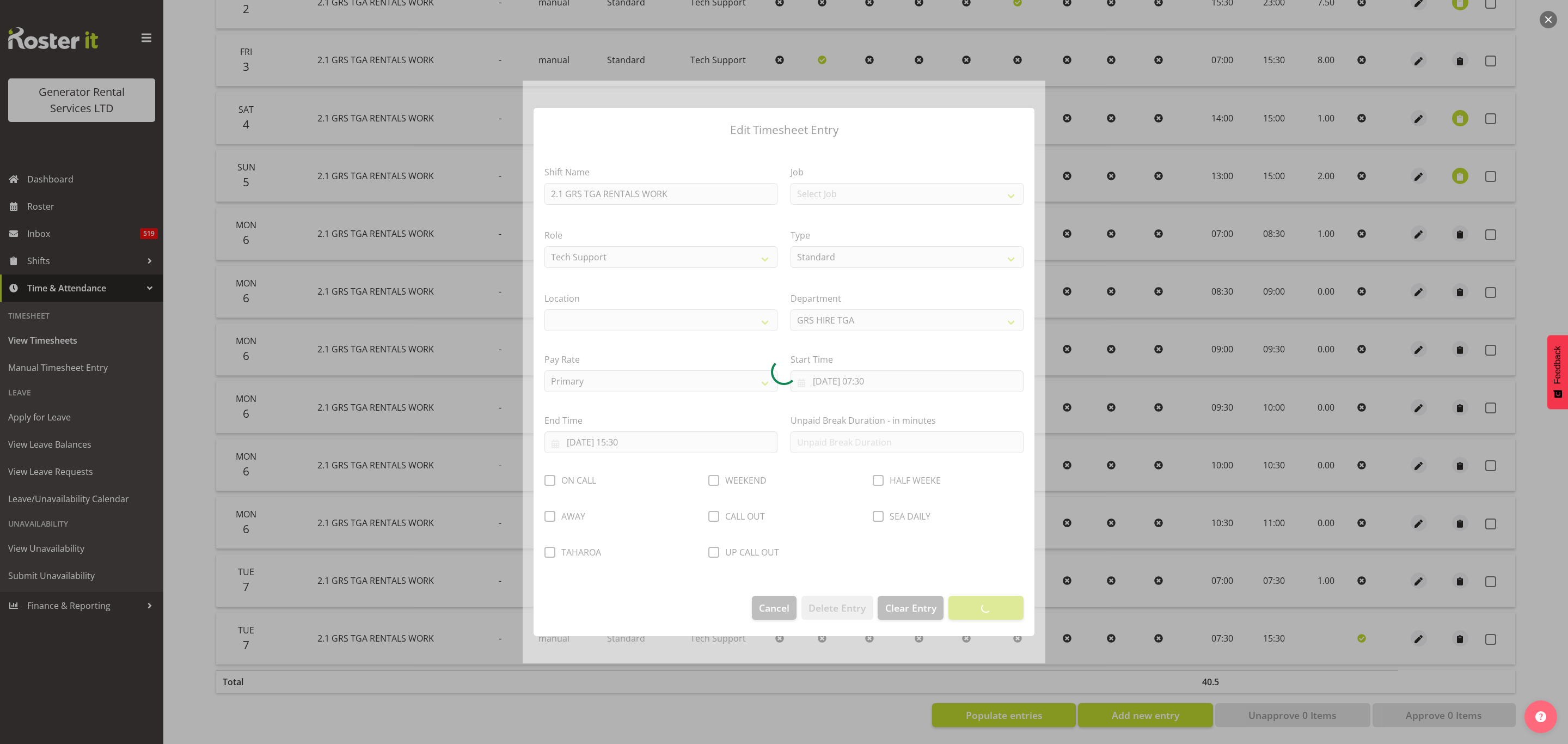
select select "29"
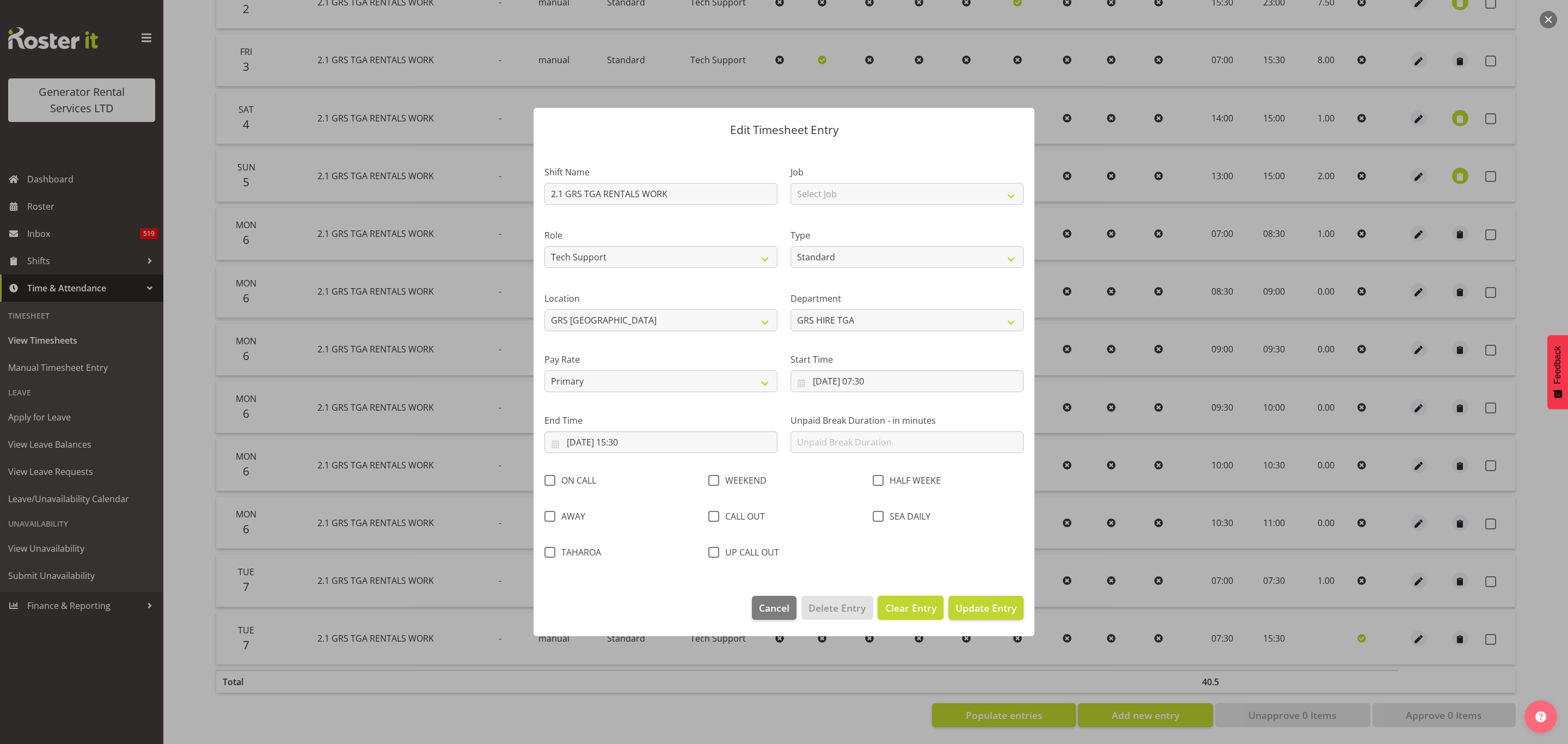
click at [905, 605] on span "Clear Entry" at bounding box center [911, 608] width 51 height 14
select select "Off"
type input "0"
select select
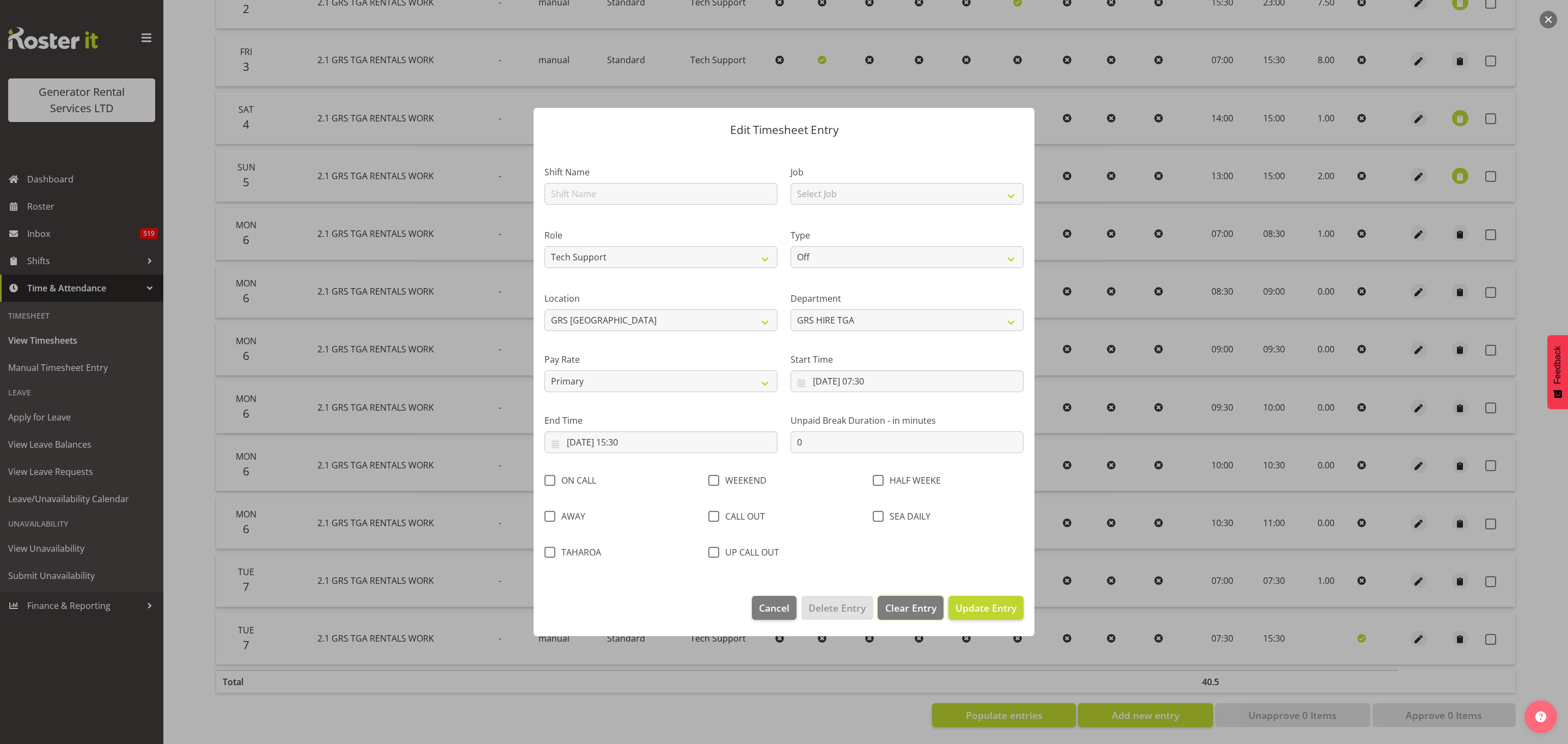
select select
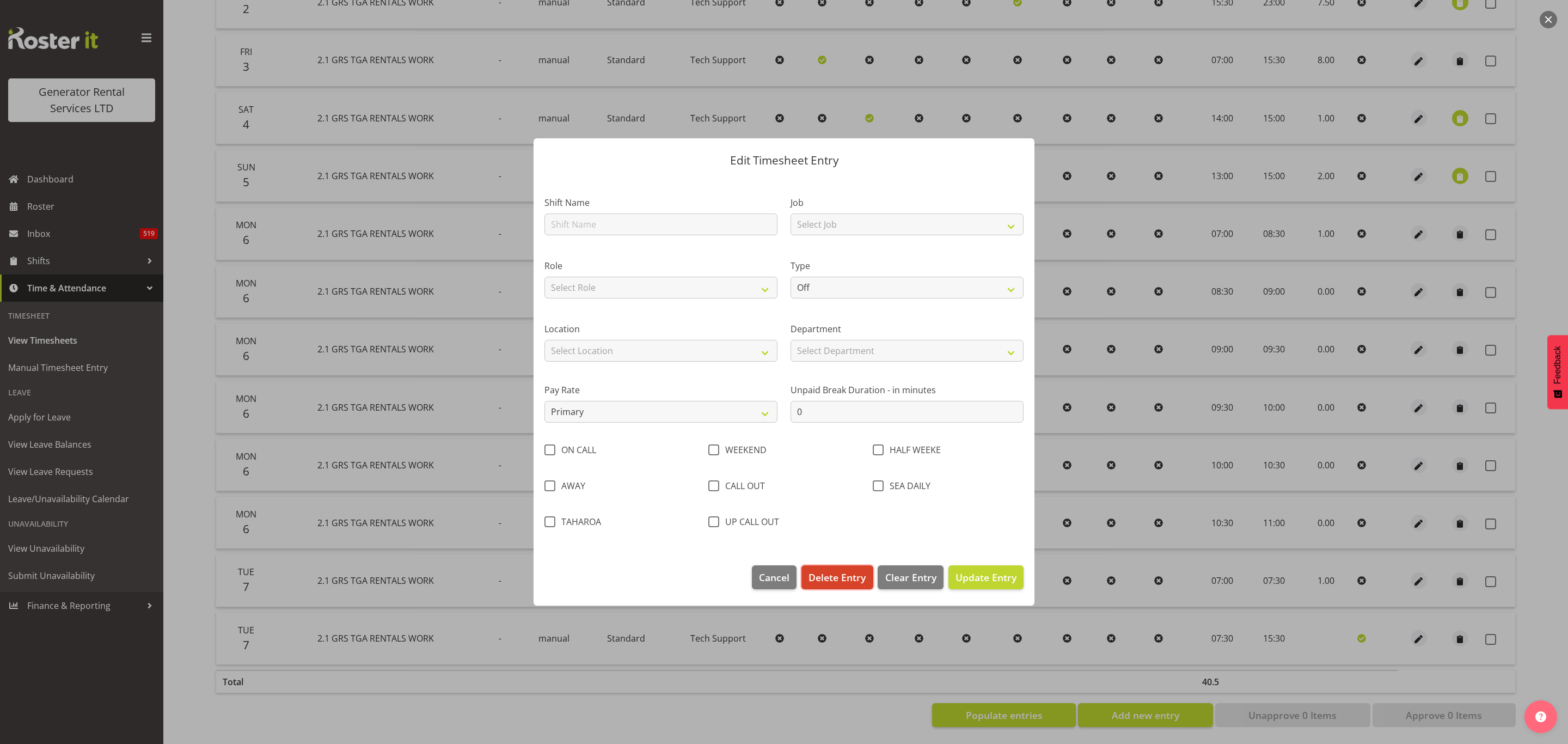
click at [835, 577] on span "Delete Entry" at bounding box center [837, 577] width 57 height 14
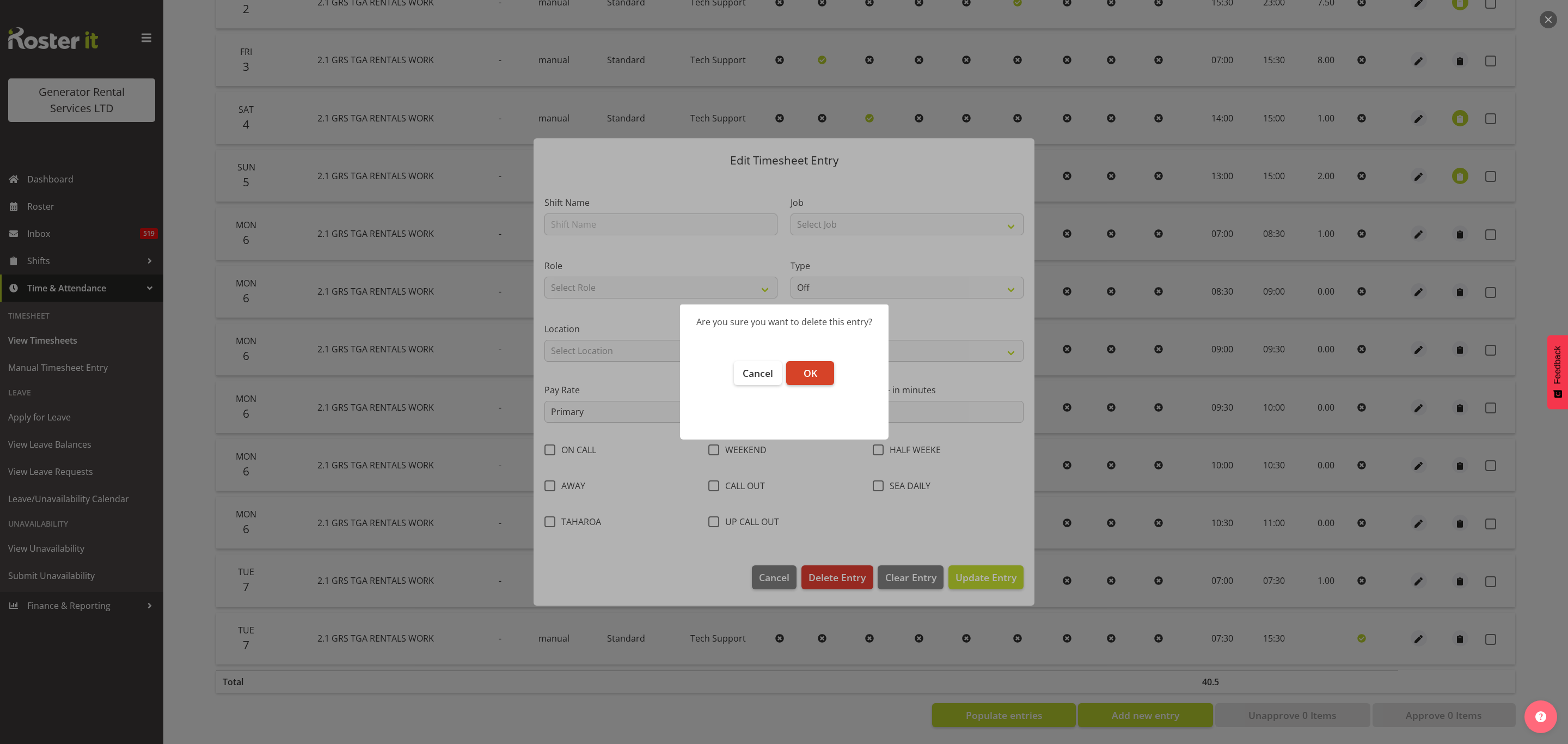
click at [814, 378] on button "OK" at bounding box center [810, 373] width 48 height 24
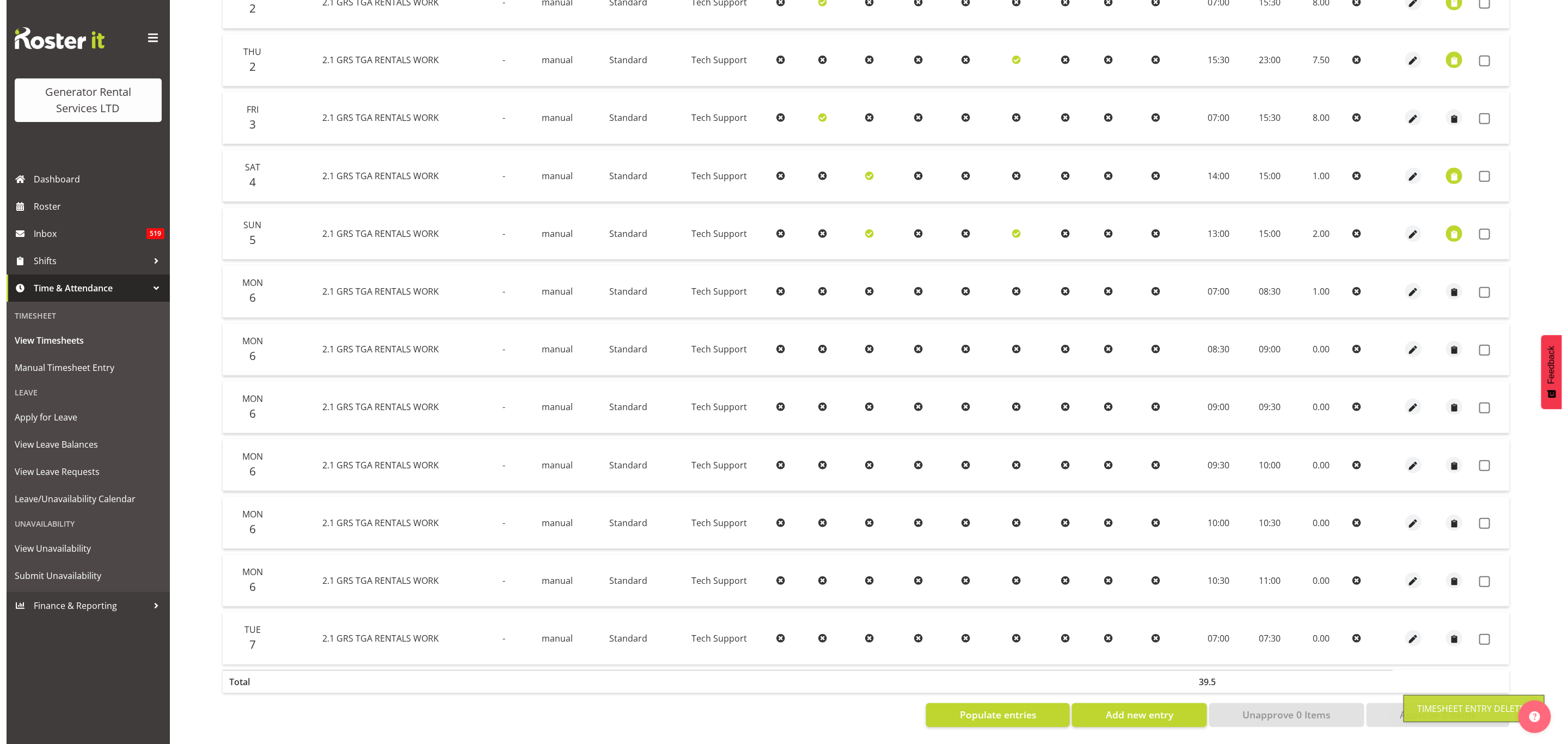
scroll to position [405, 0]
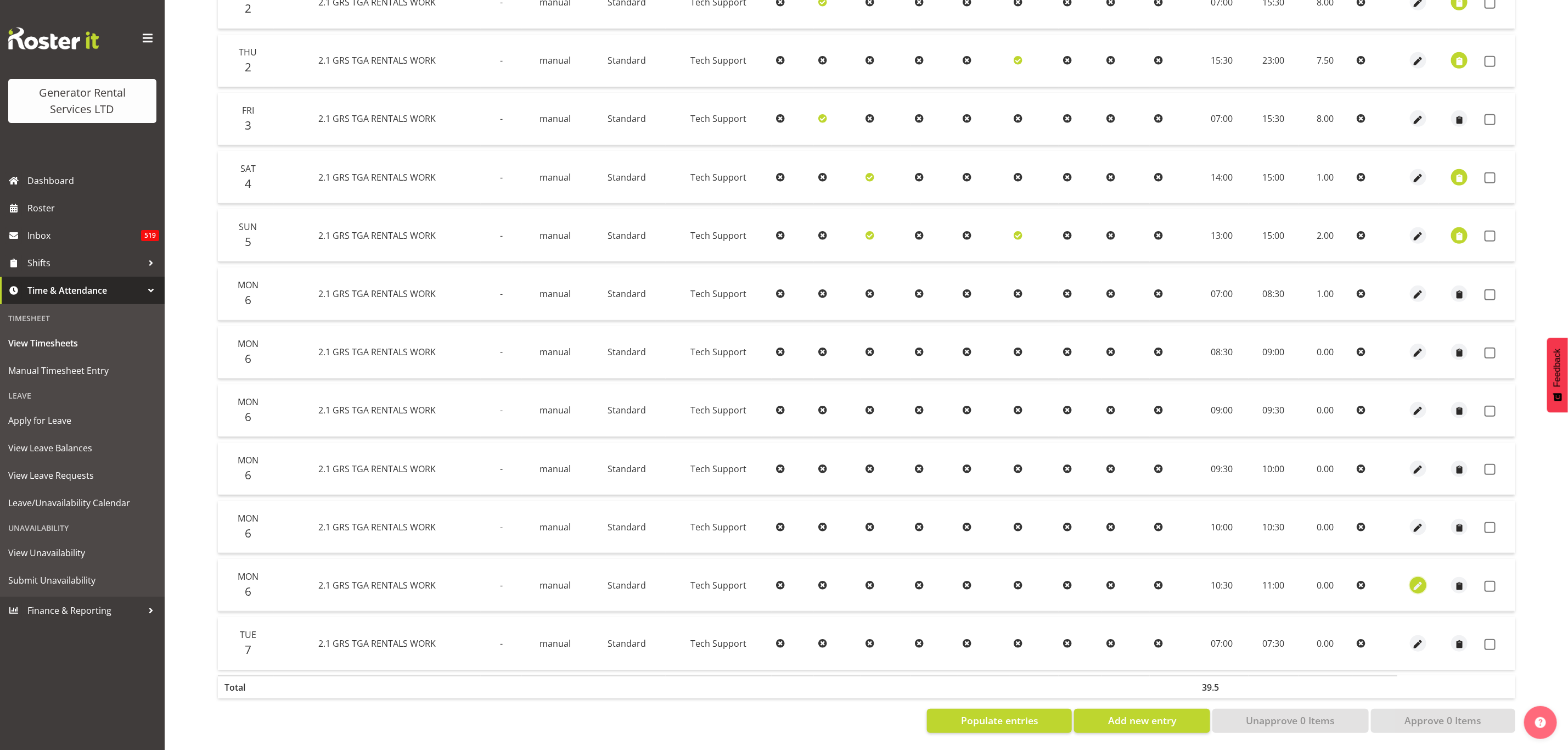
click at [1415, 580] on span "button" at bounding box center [1418, 586] width 13 height 13
select select "Standard"
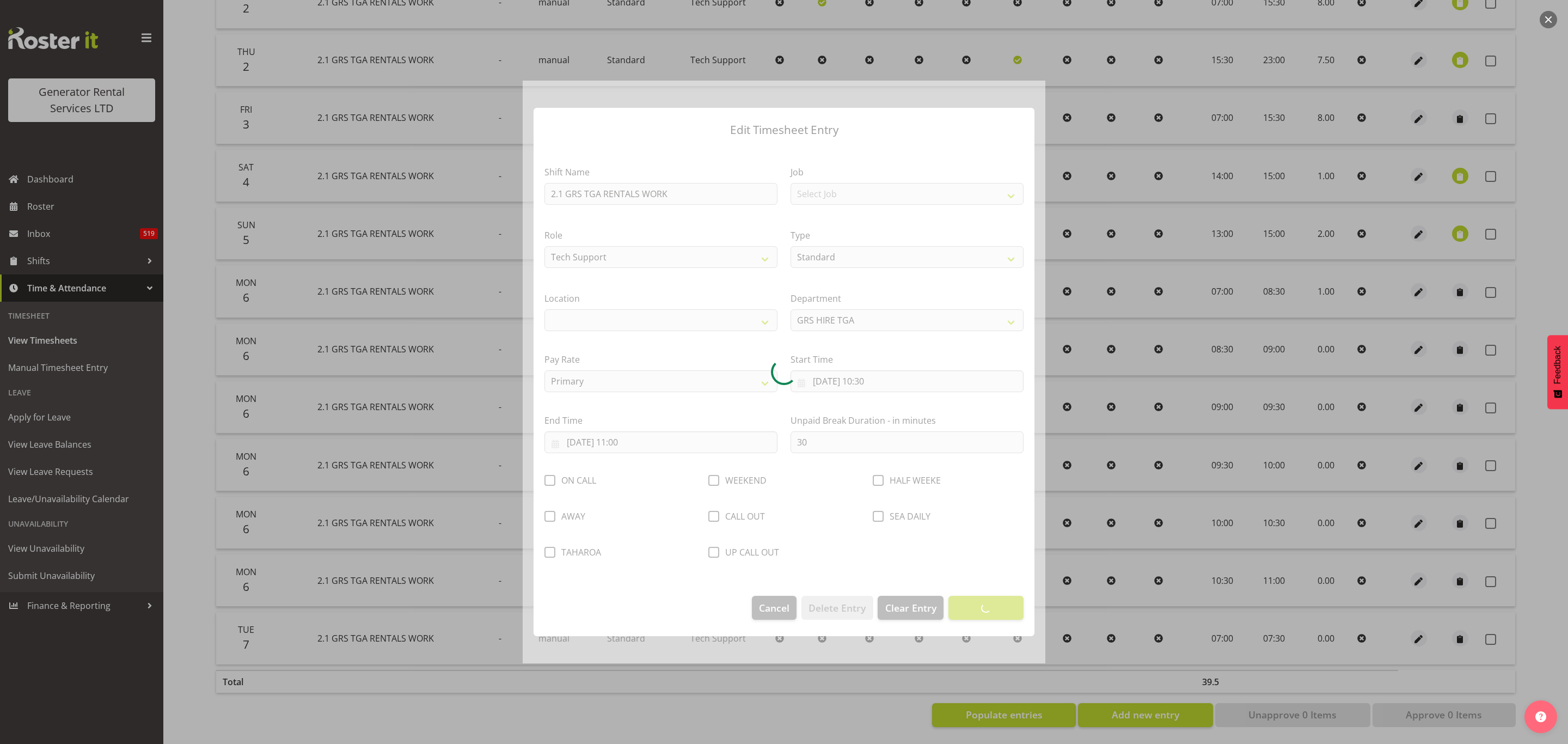
select select "29"
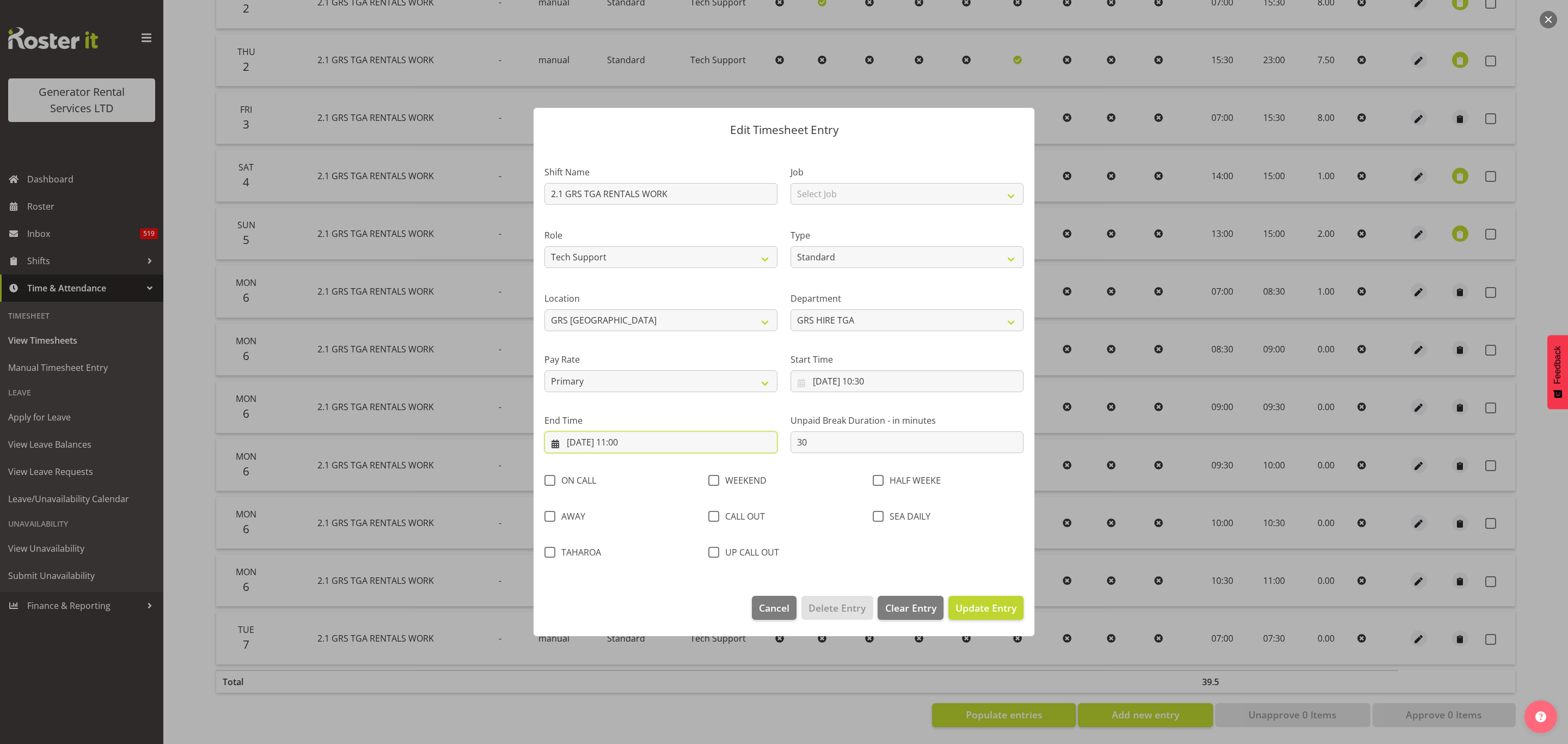
click at [626, 440] on input "[DATE] 11:00" at bounding box center [660, 442] width 233 height 22
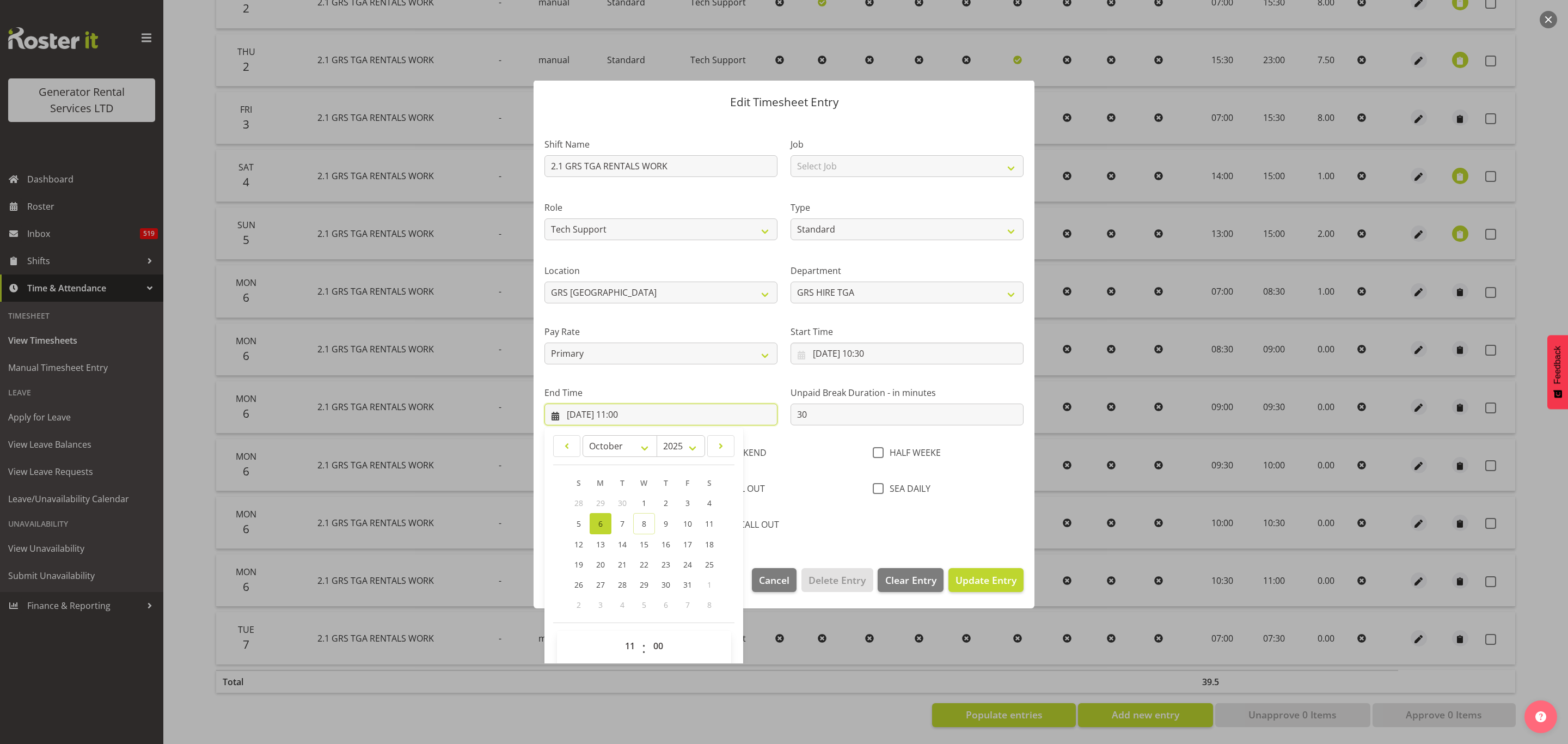
scroll to position [39, 0]
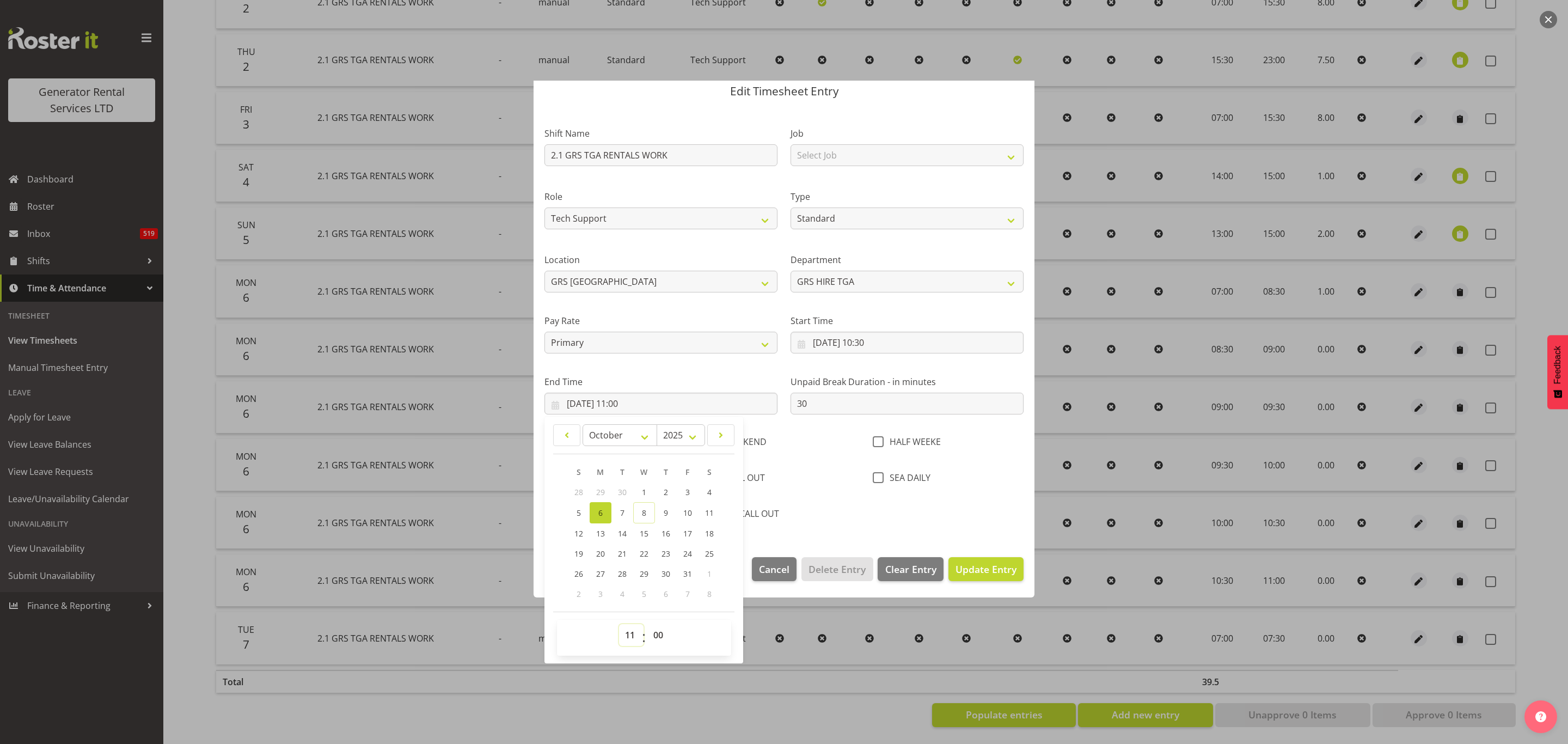
click at [628, 633] on select "00 01 02 03 04 05 06 07 08 09 10 11 12 13 14 15 16 17 18 19 20 21 22 23" at bounding box center [631, 635] width 24 height 22
select select "15"
click at [619, 625] on select "00 01 02 03 04 05 06 07 08 09 10 11 12 13 14 15 16 17 18 19 20 21 22 23" at bounding box center [631, 635] width 24 height 22
type input "[DATE] 15:00"
click at [662, 634] on select "00 01 02 03 04 05 06 07 08 09 10 11 12 13 14 15 16 17 18 19 20 21 22 23 24 25 2…" at bounding box center [659, 635] width 24 height 22
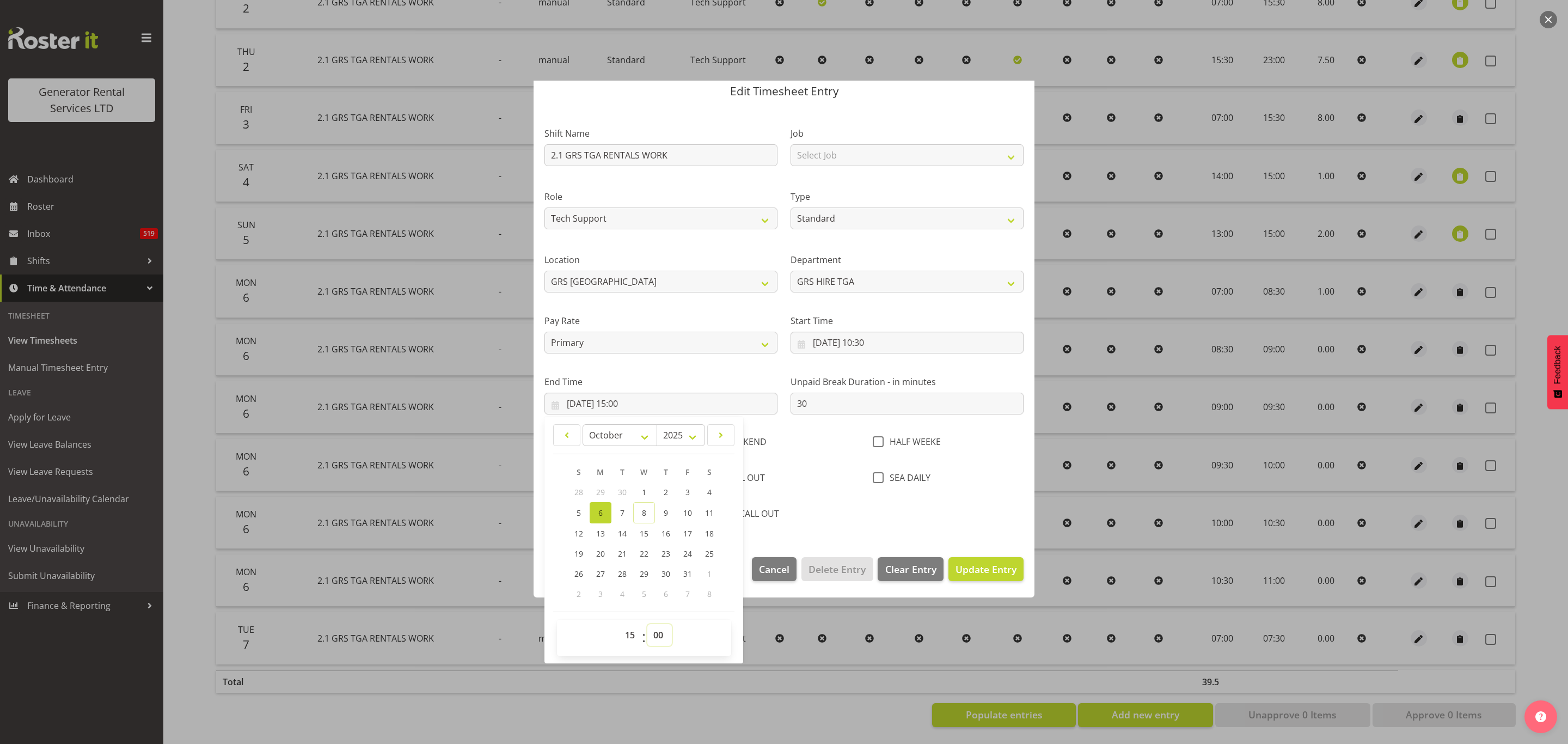
select select "30"
click at [648, 625] on select "00 01 02 03 04 05 06 07 08 09 10 11 12 13 14 15 16 17 18 19 20 21 22 23 24 25 2…" at bounding box center [659, 635] width 24 height 22
type input "06/10/2025, 15:30"
click at [966, 569] on span "Update Entry" at bounding box center [986, 569] width 61 height 13
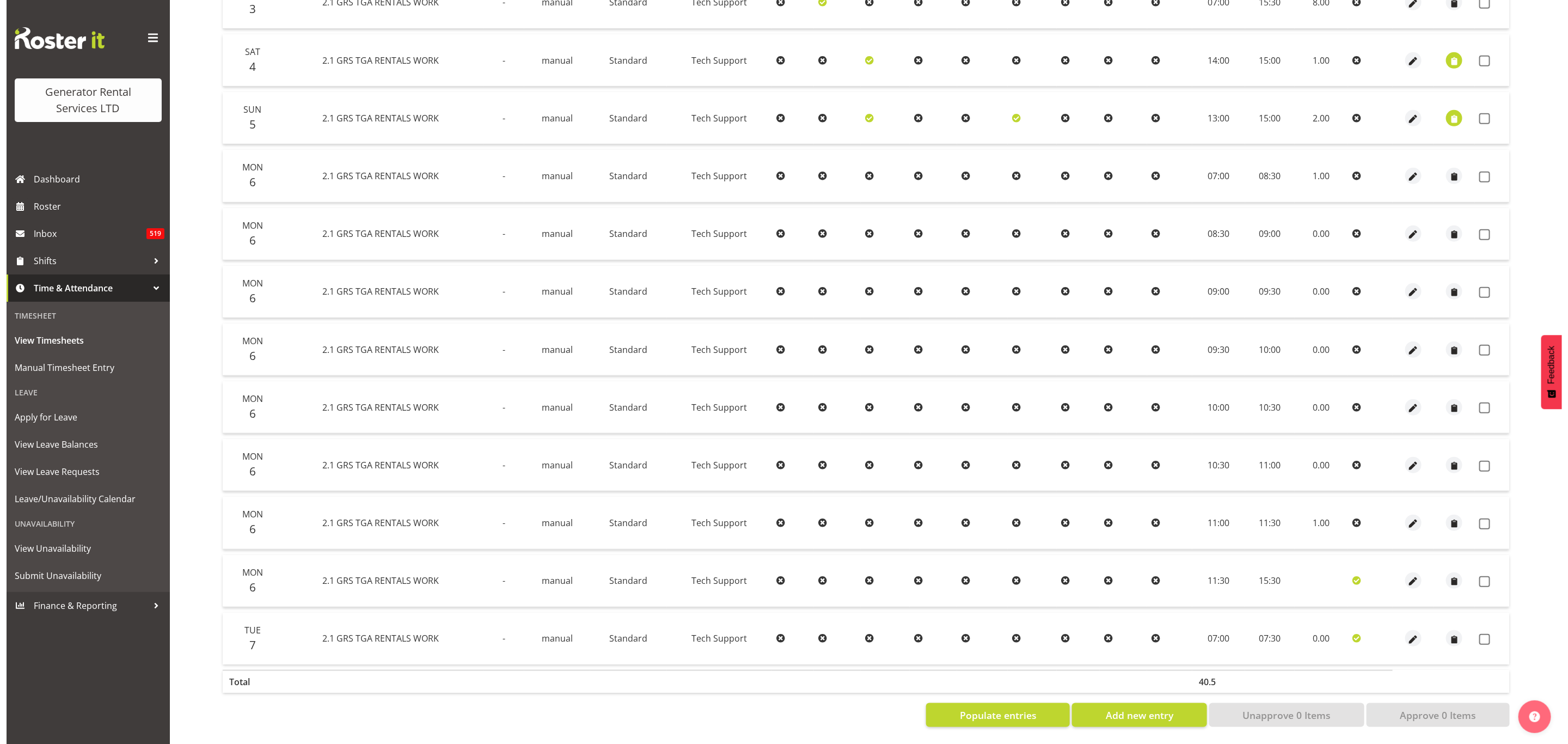
scroll to position [520, 0]
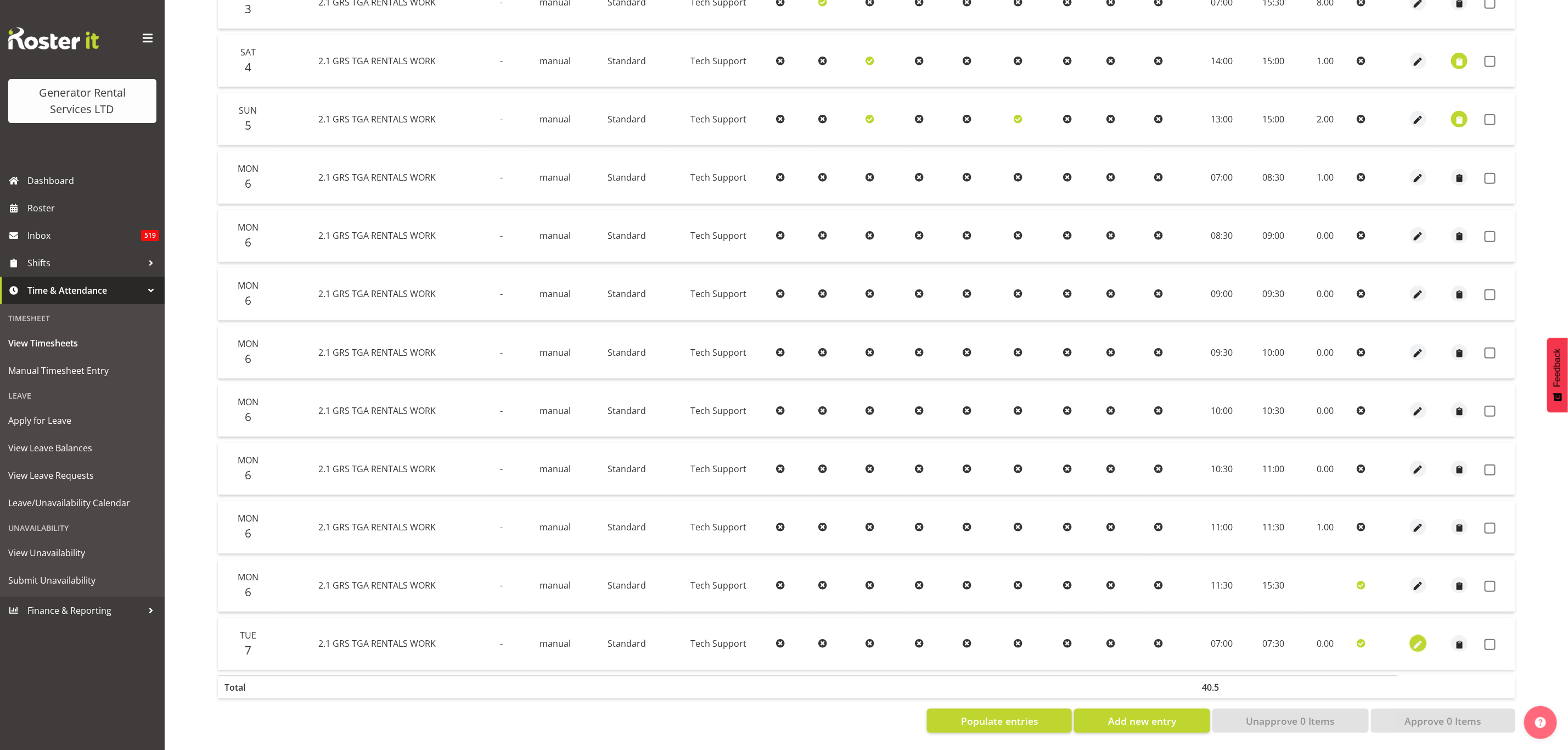
click at [1415, 638] on span "button" at bounding box center [1418, 644] width 13 height 13
select select "Standard"
select select "9"
select select "2025"
select select "7"
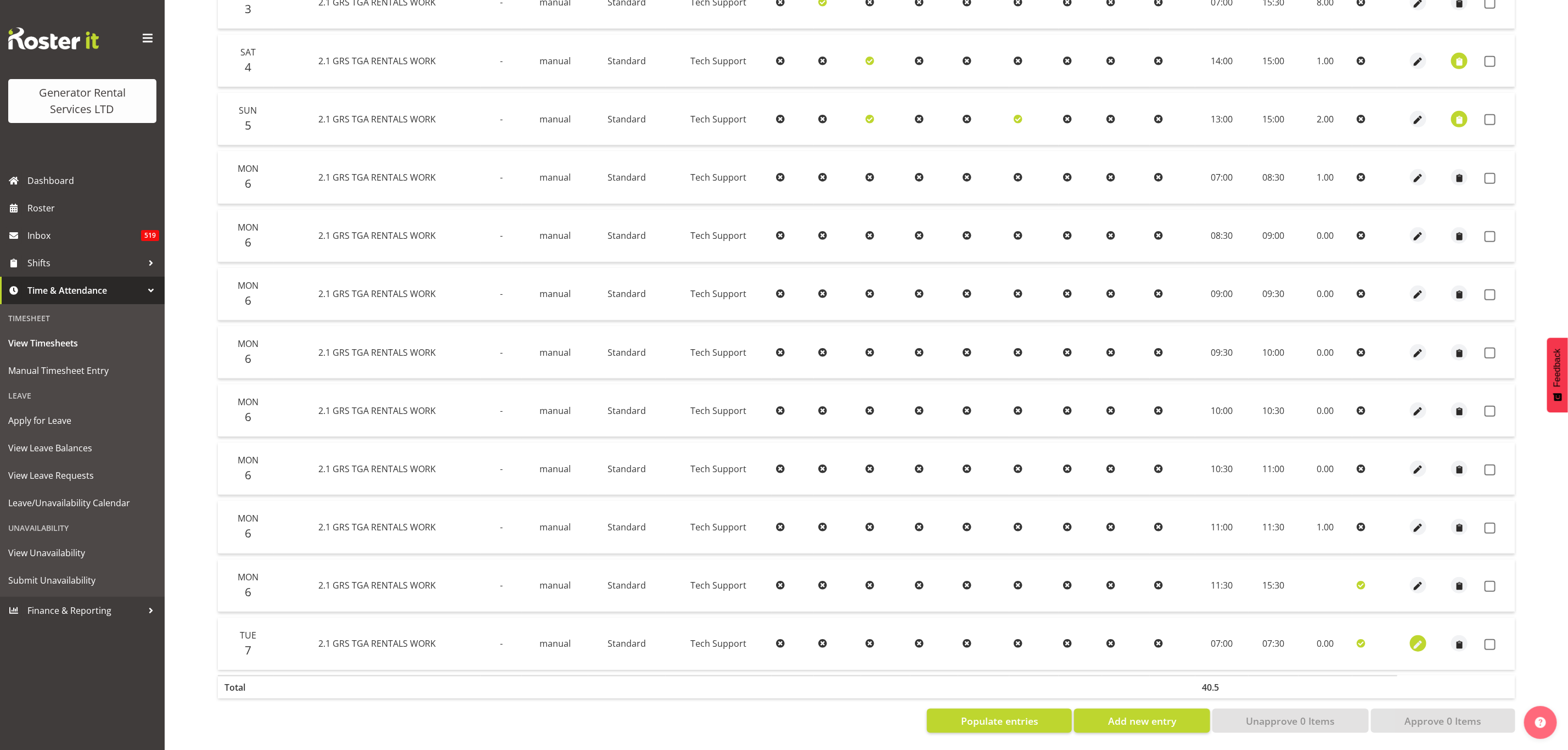
select select "30"
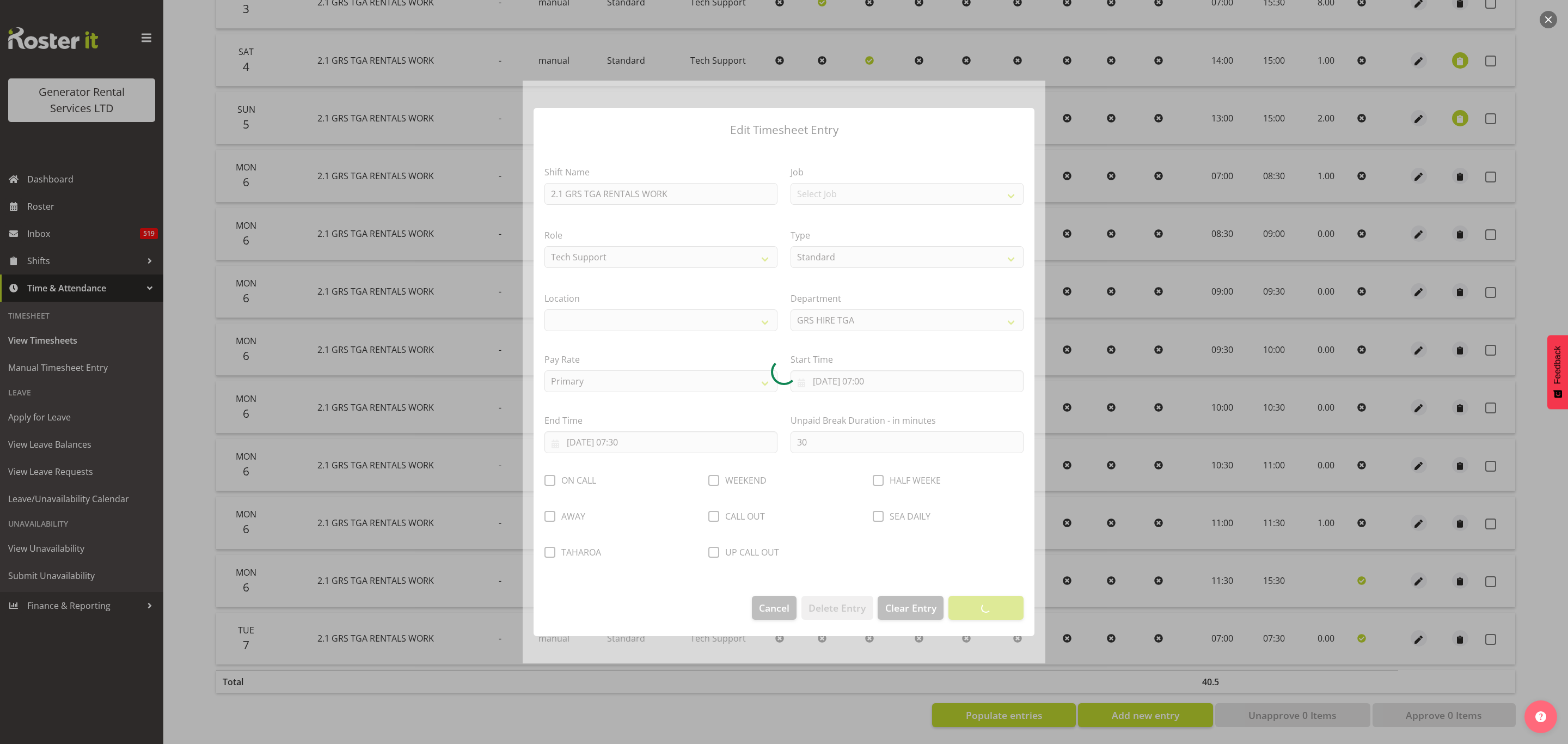
select select "29"
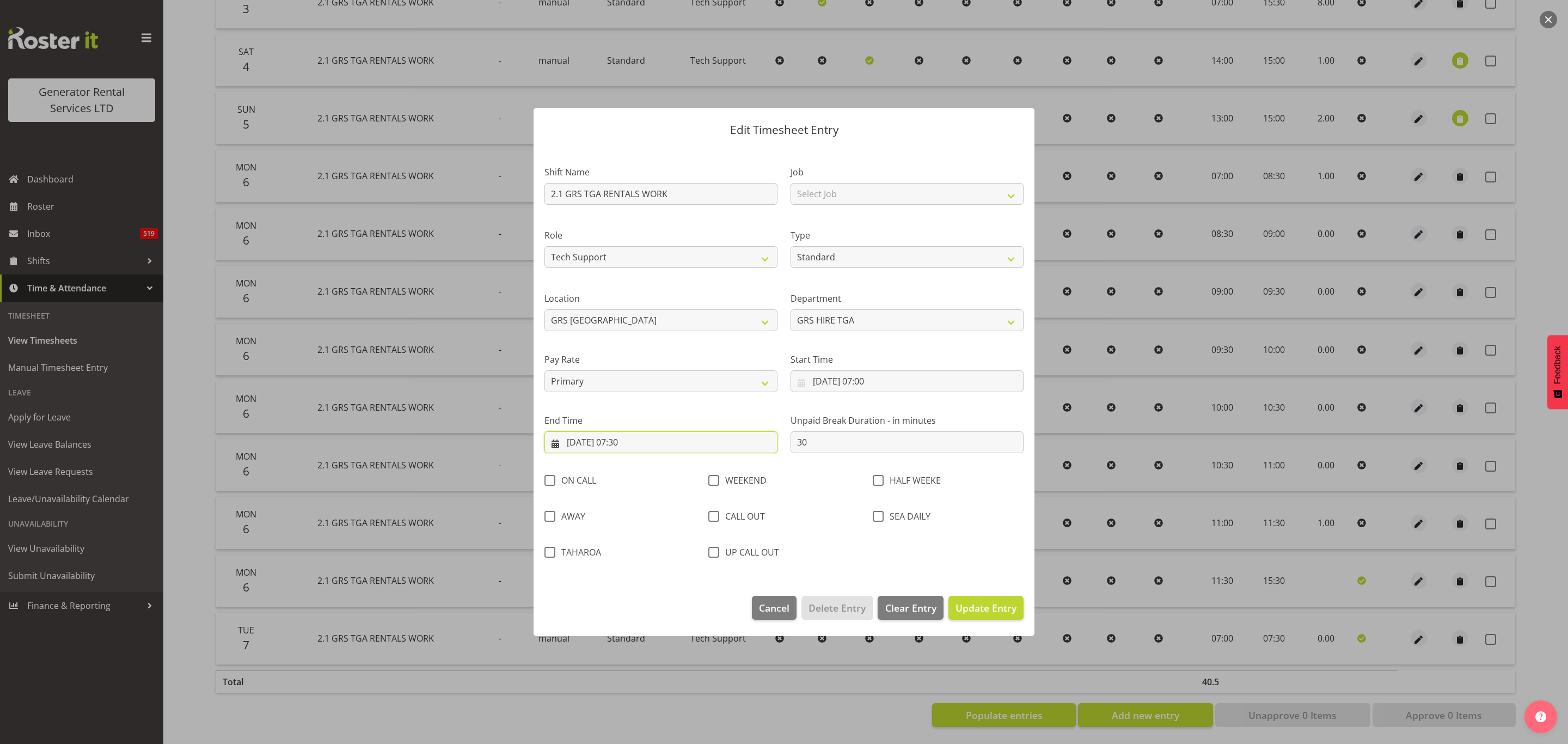
click at [687, 443] on input "[DATE] 07:30" at bounding box center [660, 442] width 233 height 22
click at [625, 440] on input "[DATE] 07:30" at bounding box center [660, 442] width 233 height 22
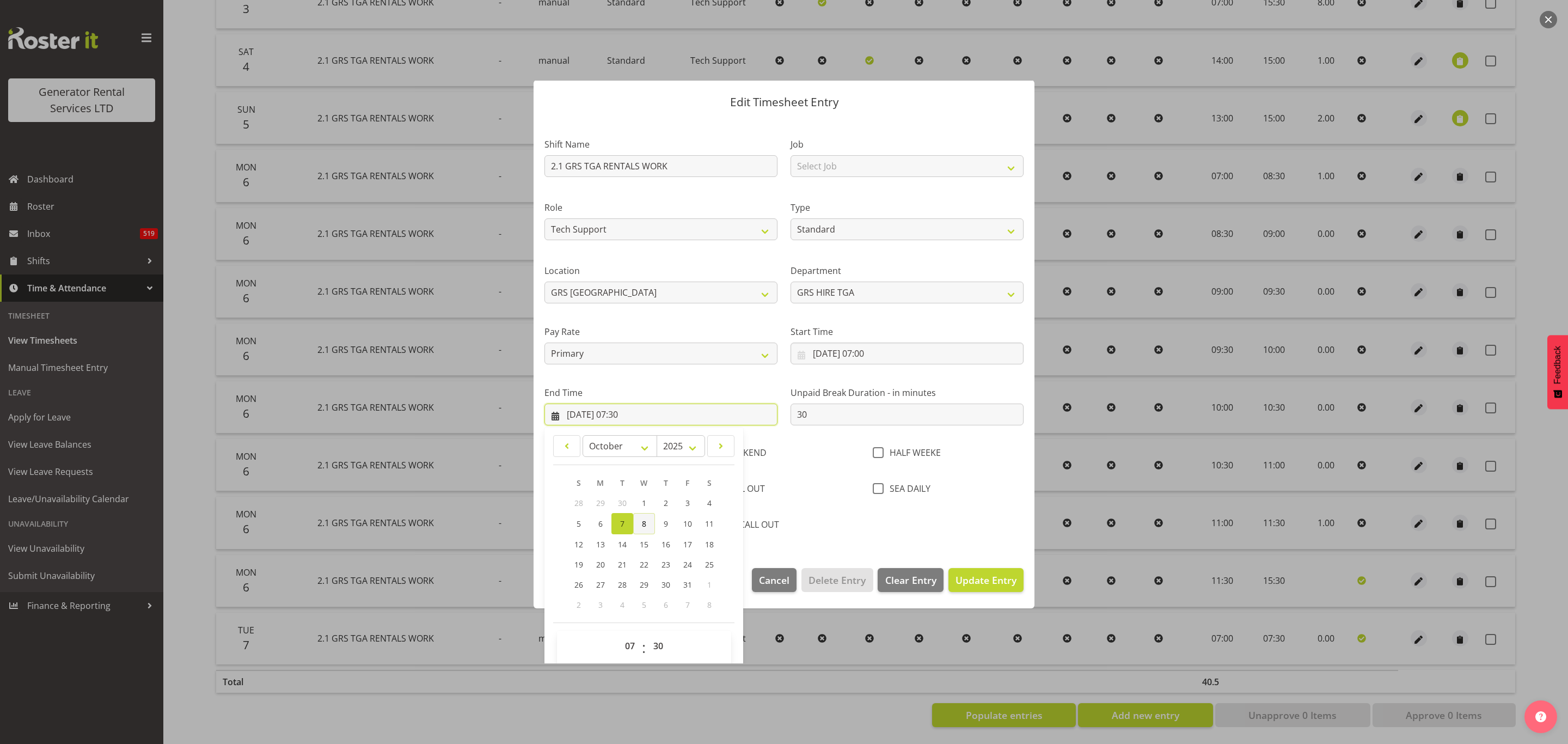
scroll to position [39, 0]
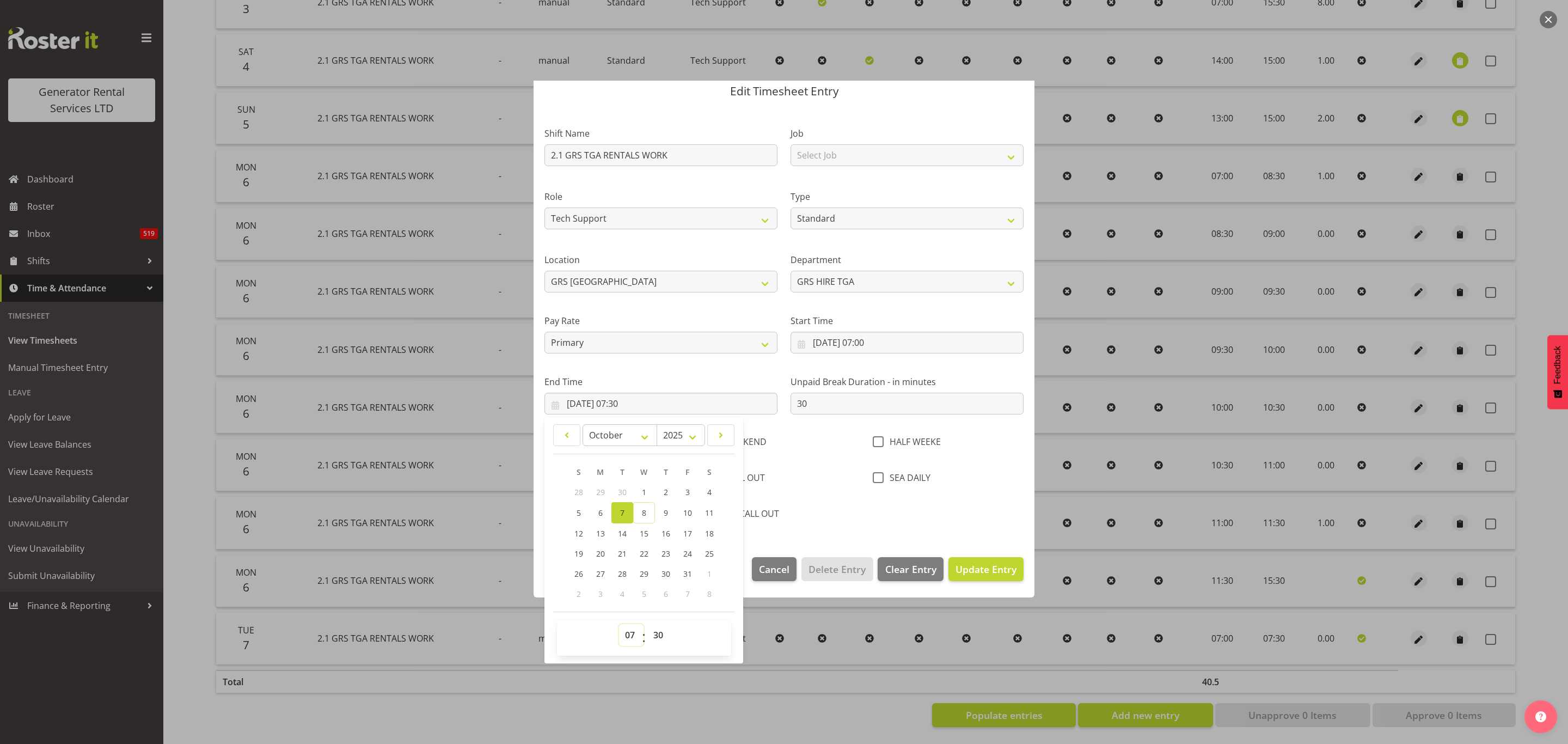
click at [626, 637] on select "00 01 02 03 04 05 06 07 08 09 10 11 12 13 14 15 16 17 18 19 20 21 22 23" at bounding box center [631, 635] width 24 height 22
select select "23"
click at [619, 625] on select "00 01 02 03 04 05 06 07 08 09 10 11 12 13 14 15 16 17 18 19 20 21 22 23" at bounding box center [631, 635] width 24 height 22
type input "[DATE] 23:30"
click at [976, 570] on span "Update Entry" at bounding box center [986, 569] width 61 height 13
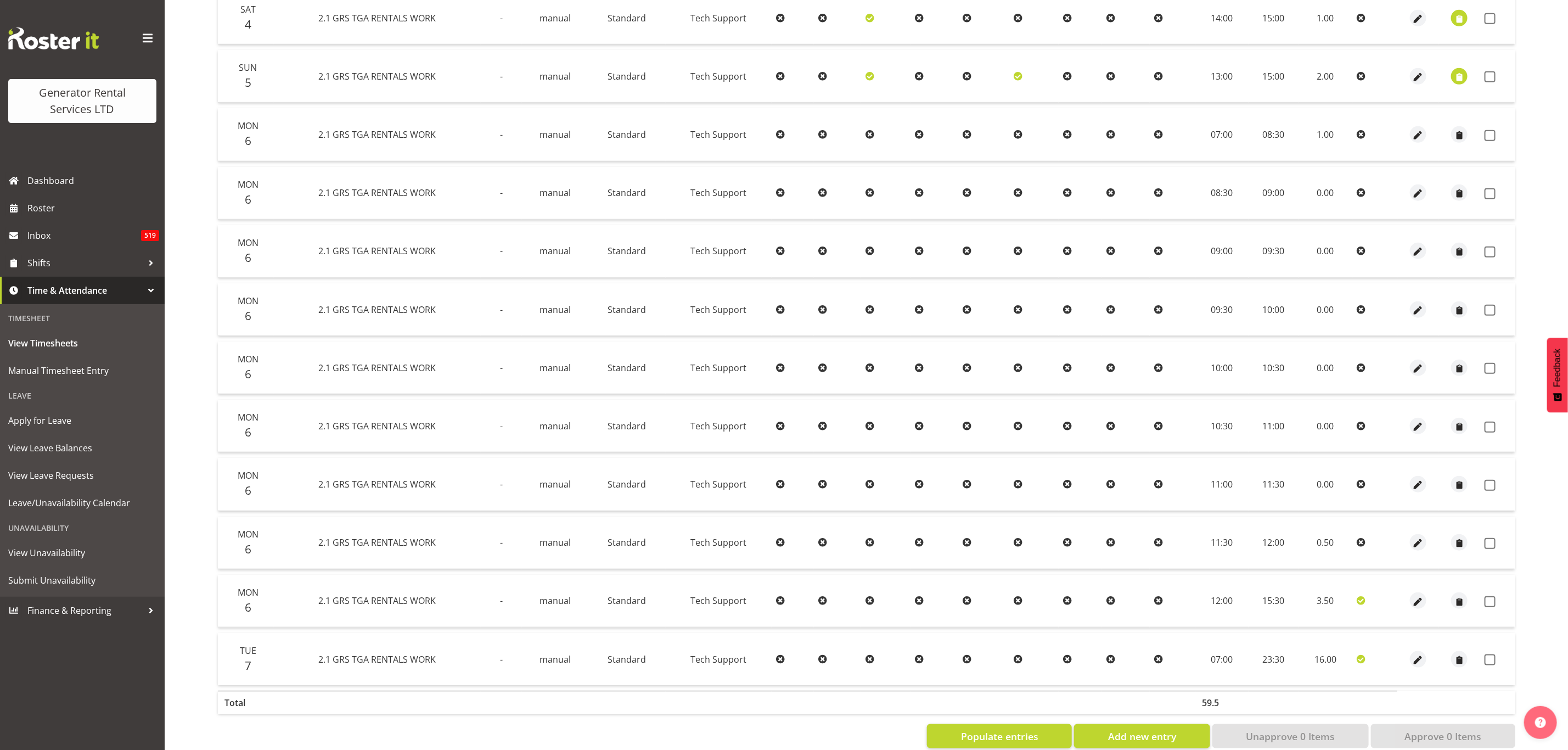
scroll to position [582, 0]
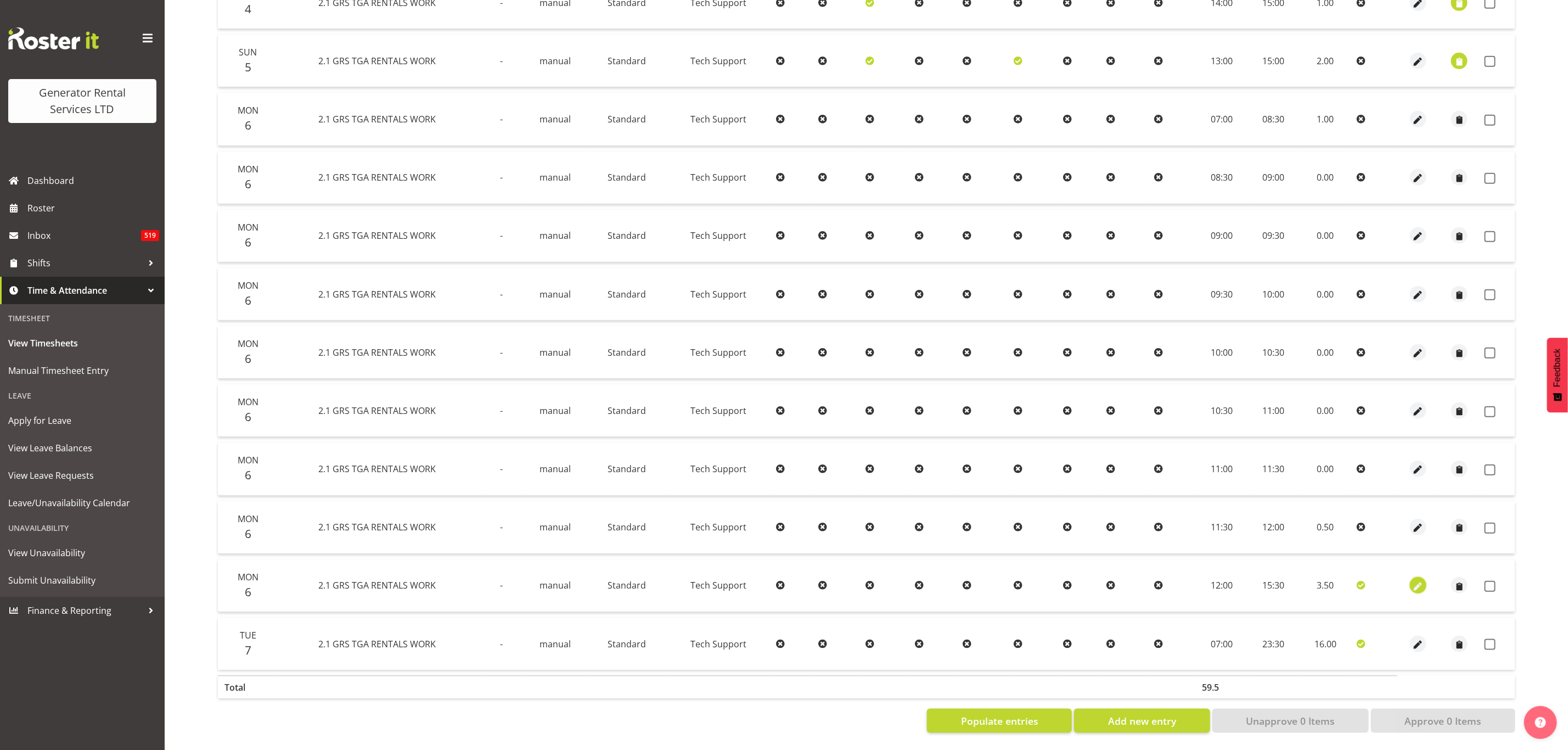
click at [1415, 580] on span "button" at bounding box center [1418, 586] width 13 height 13
select select "Standard"
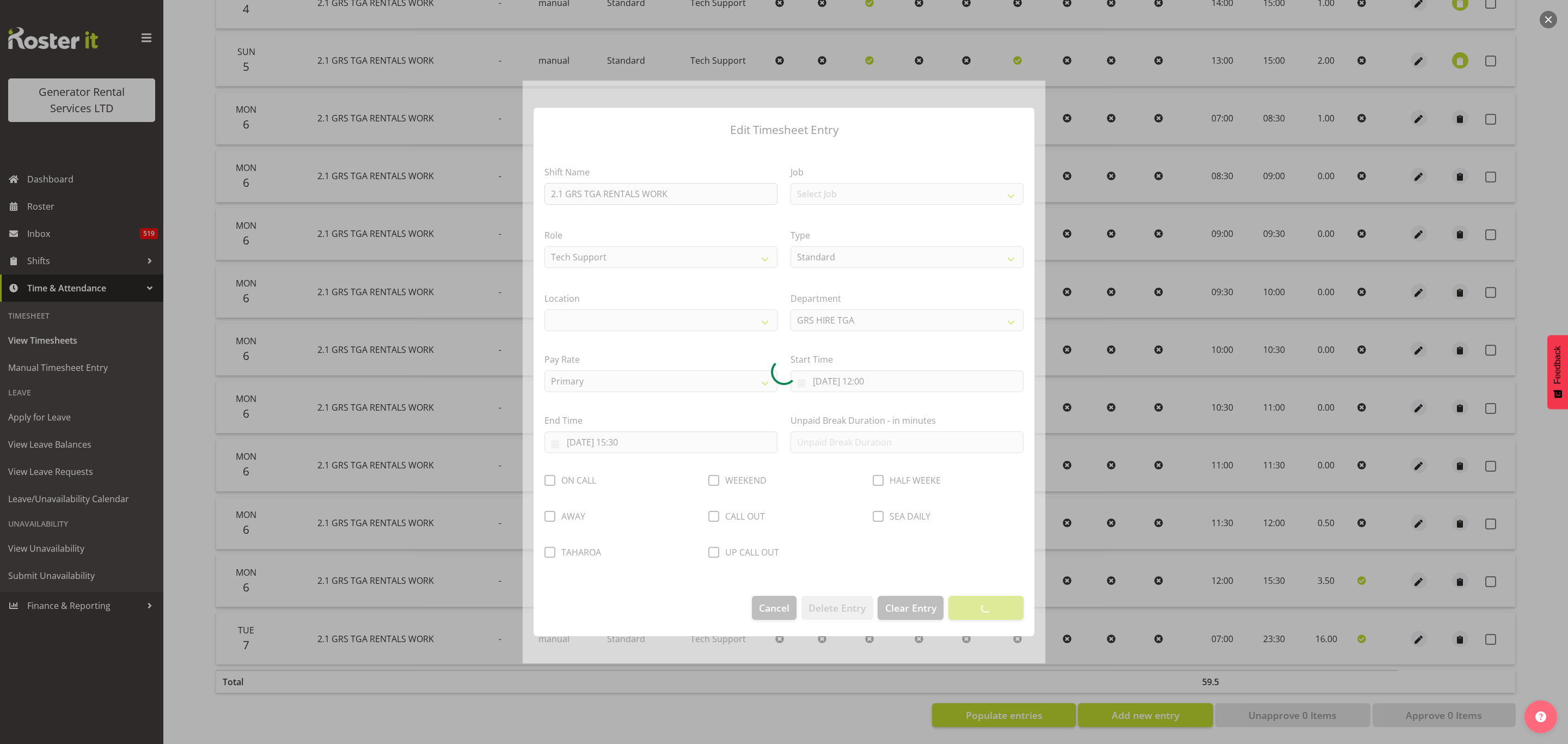
select select "29"
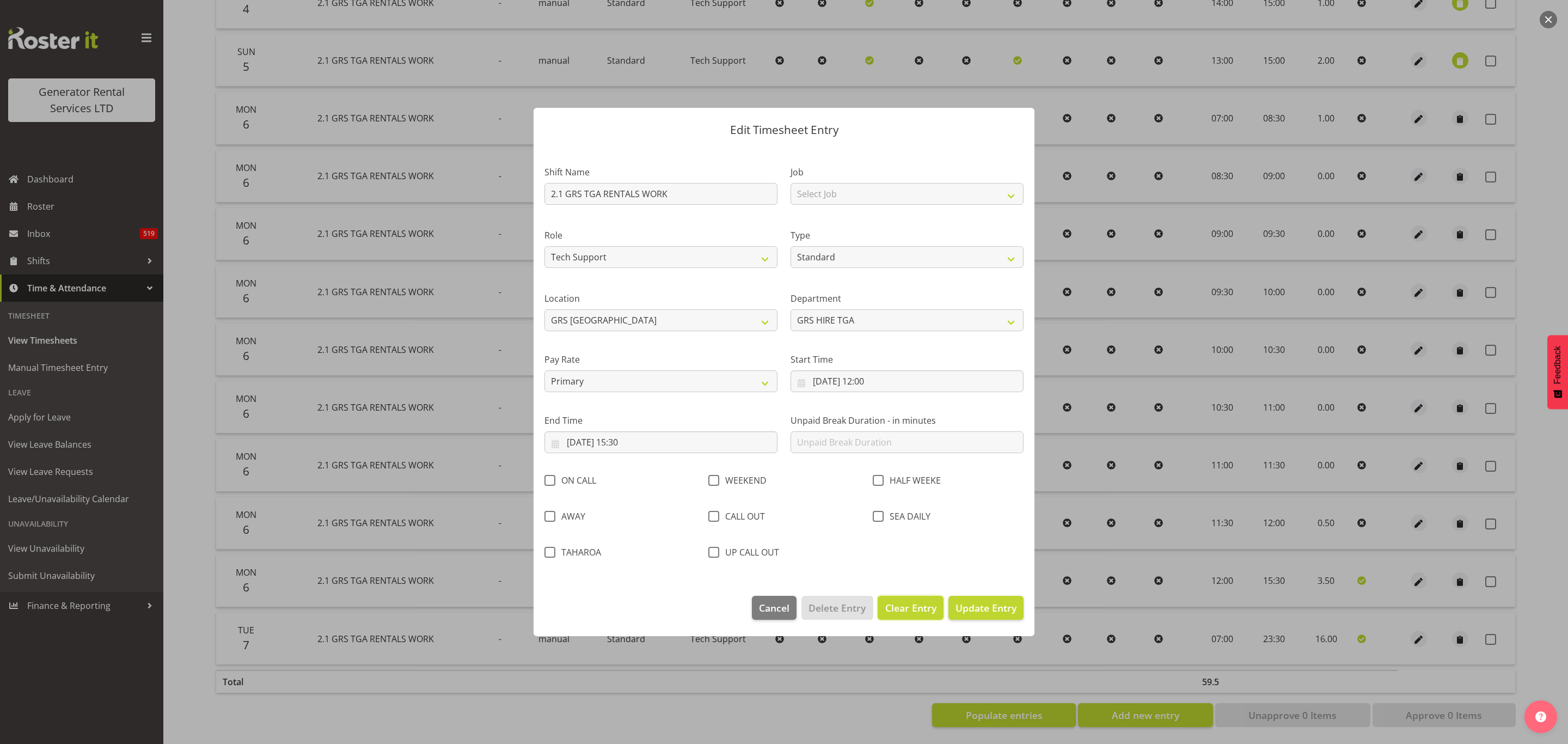
click at [905, 611] on span "Clear Entry" at bounding box center [911, 608] width 51 height 14
select select "Off"
type input "0"
select select
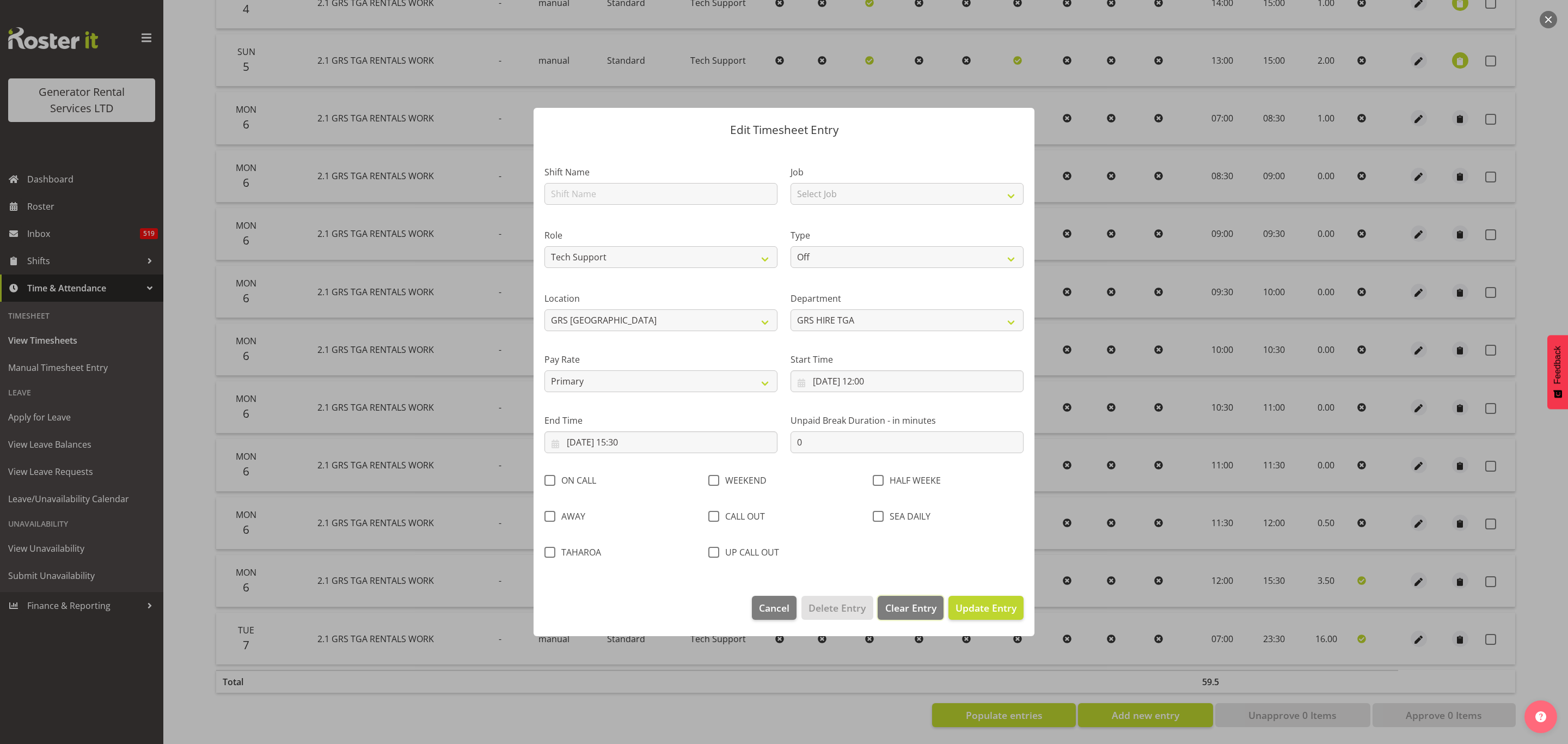
select select
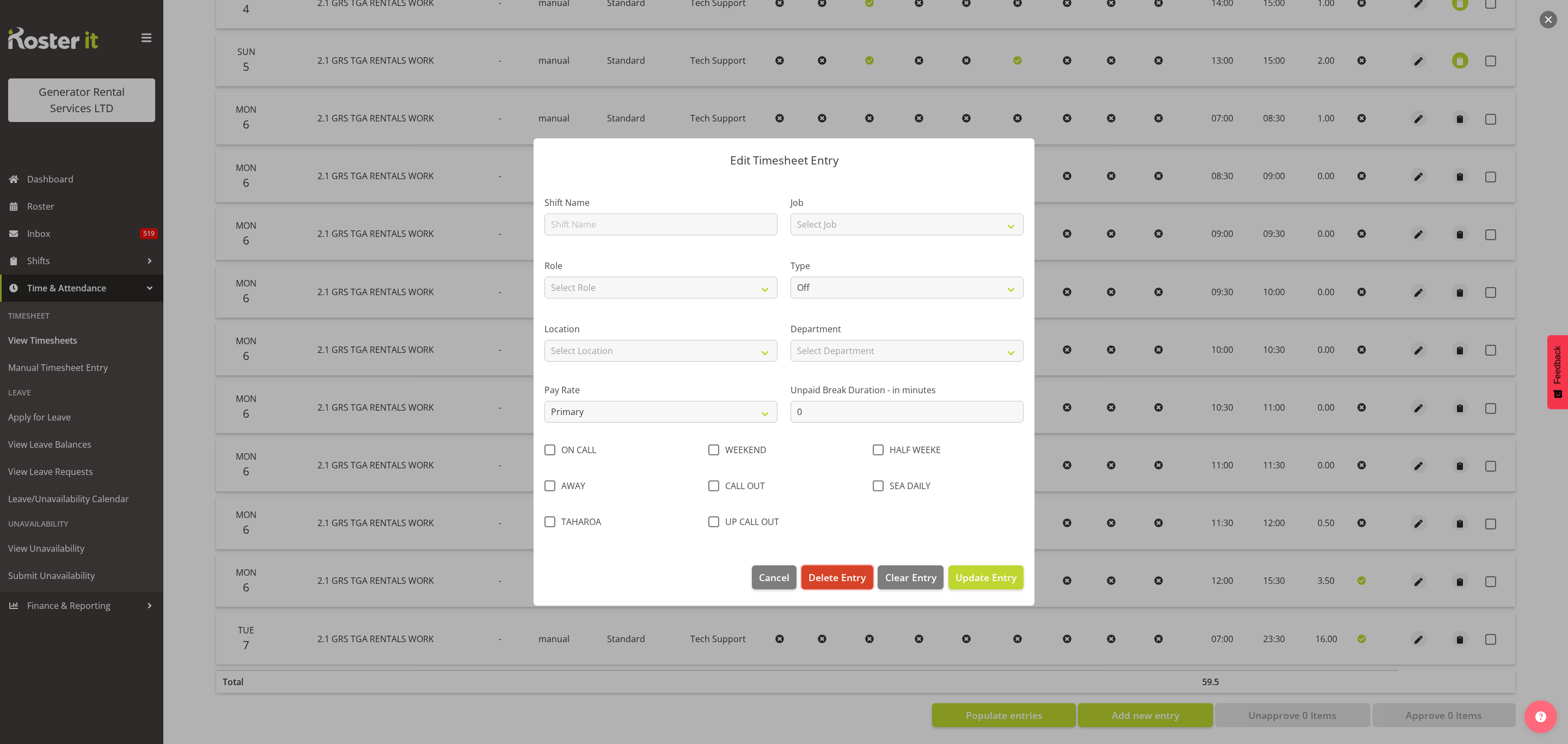
click at [825, 581] on span "Delete Entry" at bounding box center [837, 577] width 57 height 14
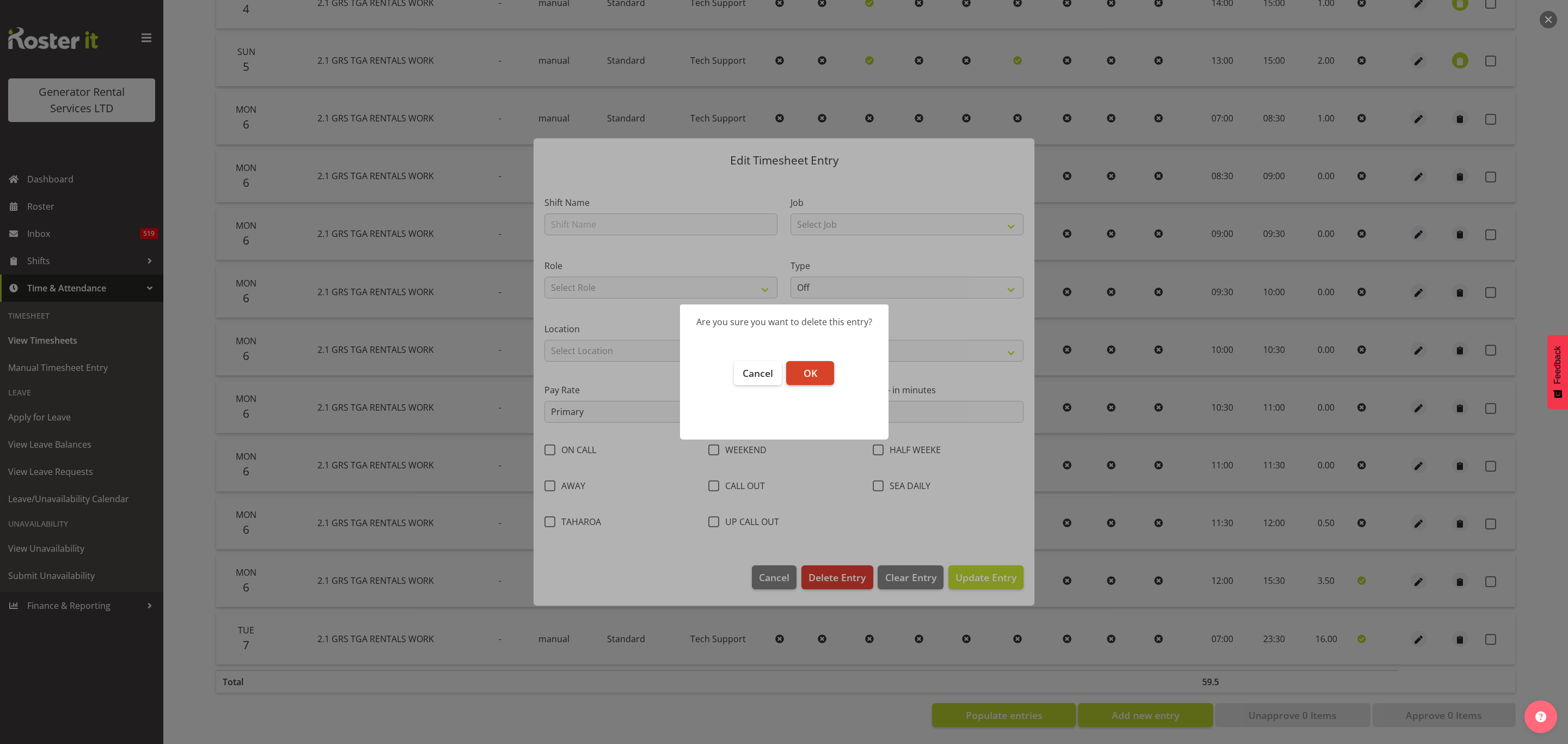
click at [809, 374] on span "OK" at bounding box center [810, 373] width 13 height 13
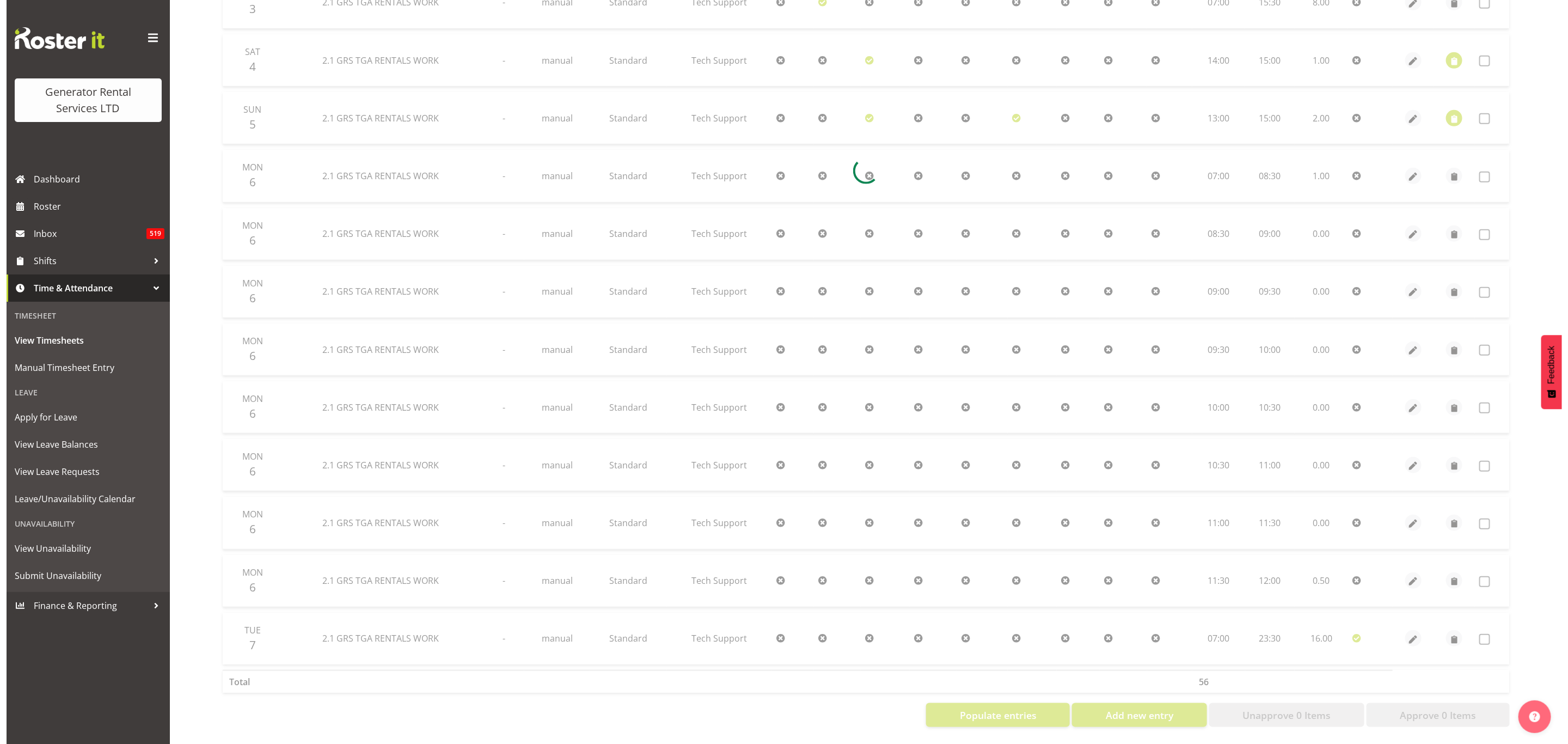
scroll to position [520, 0]
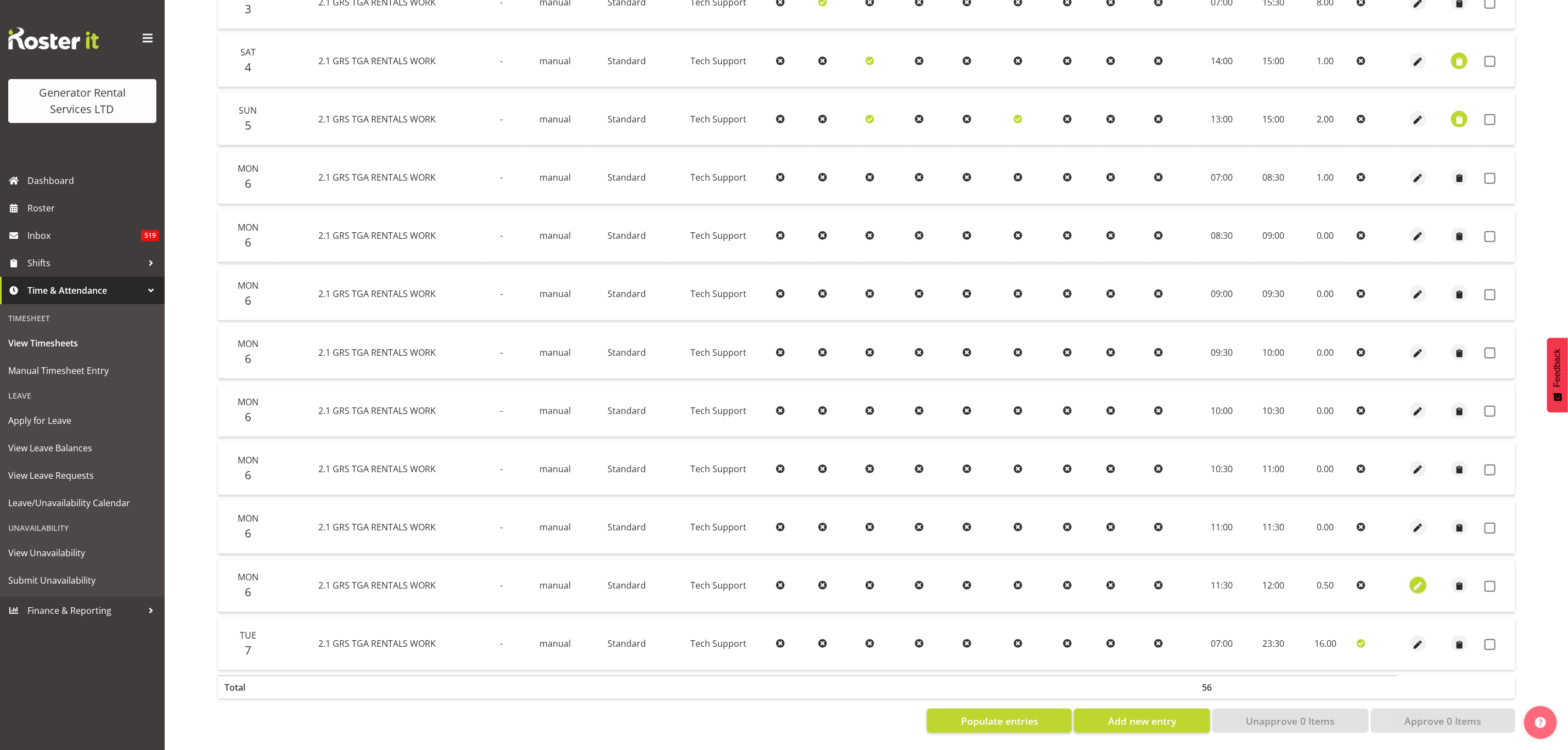
click at [1415, 580] on span "button" at bounding box center [1418, 586] width 13 height 13
select select "Standard"
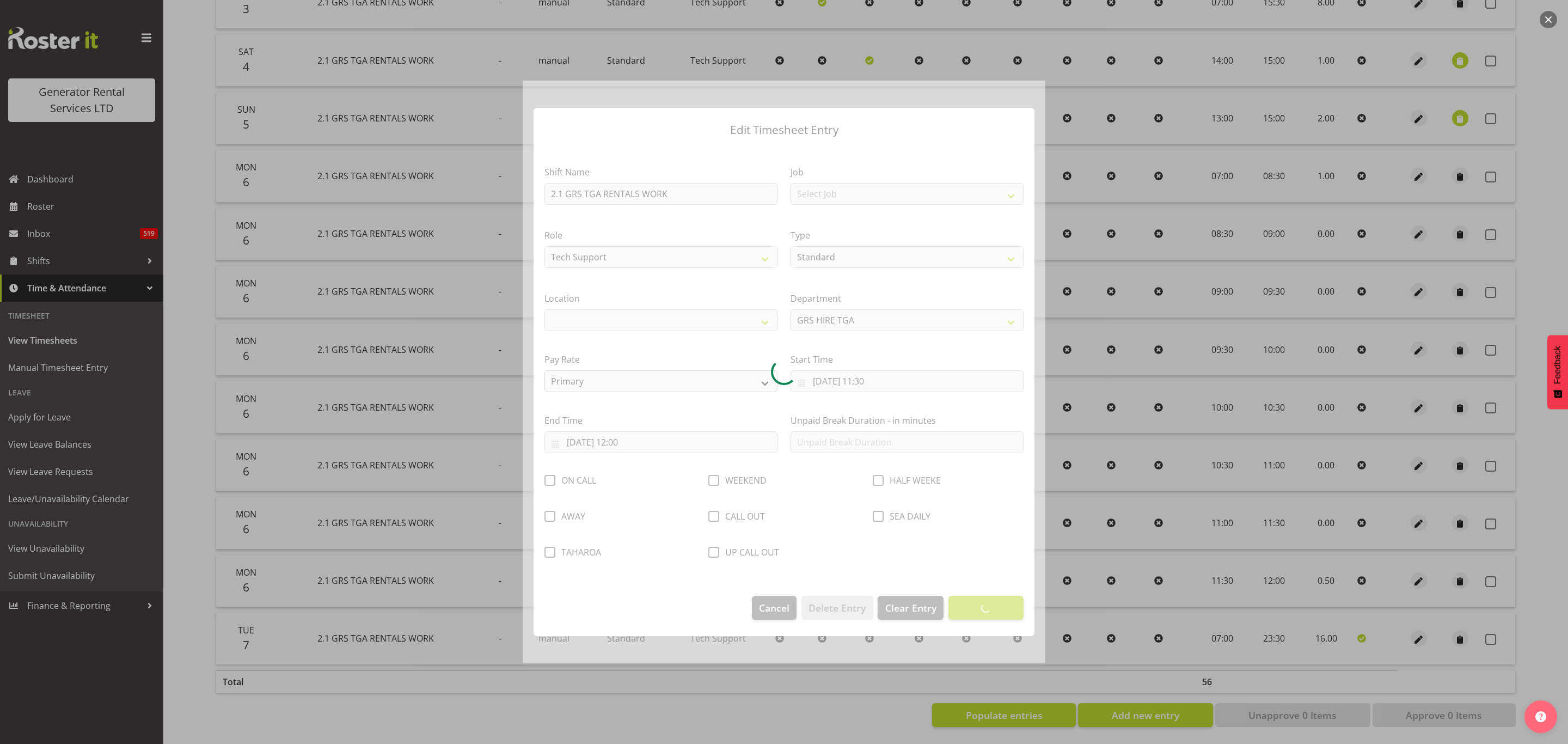
select select "29"
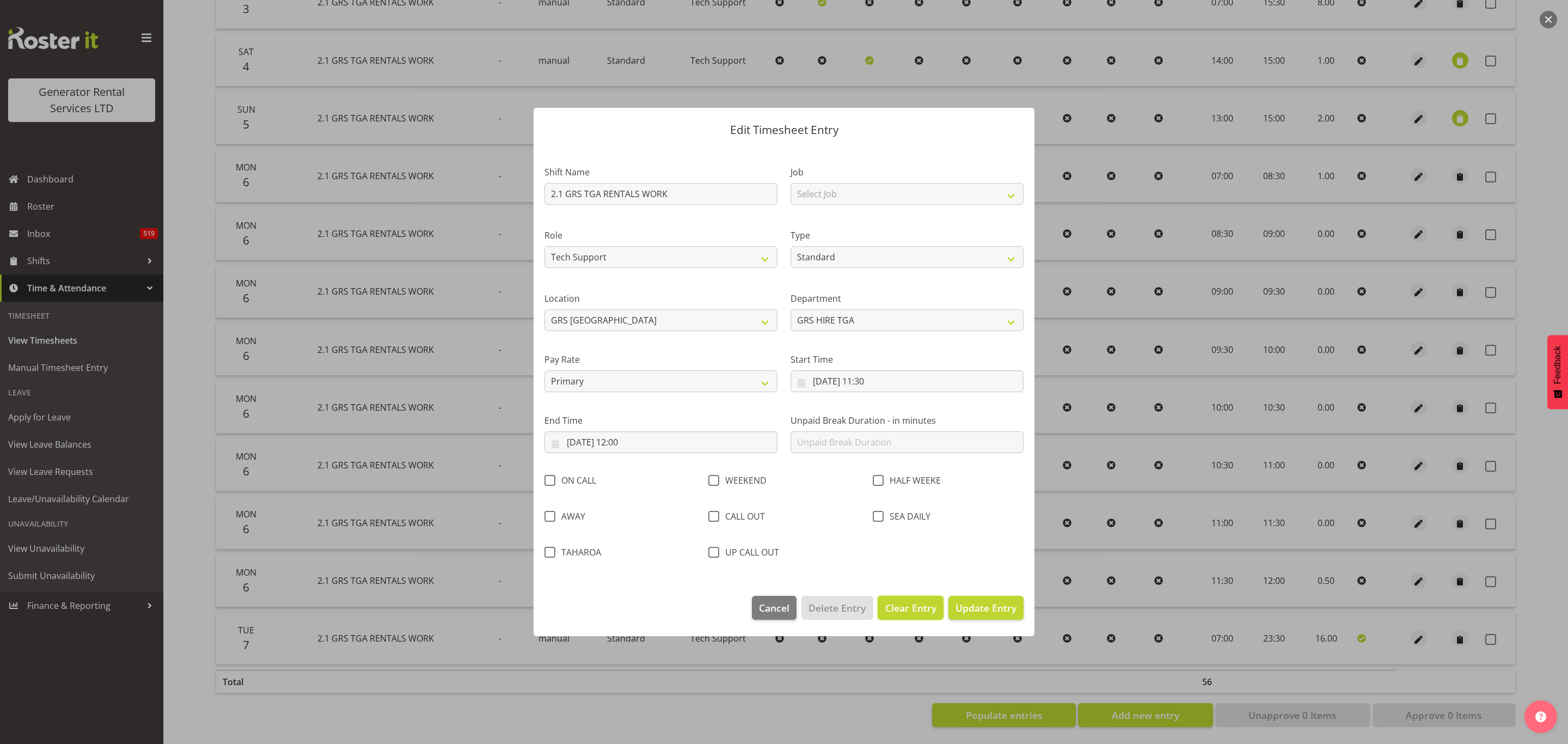
click at [915, 601] on span "Clear Entry" at bounding box center [911, 608] width 51 height 14
select select "Off"
type input "0"
select select
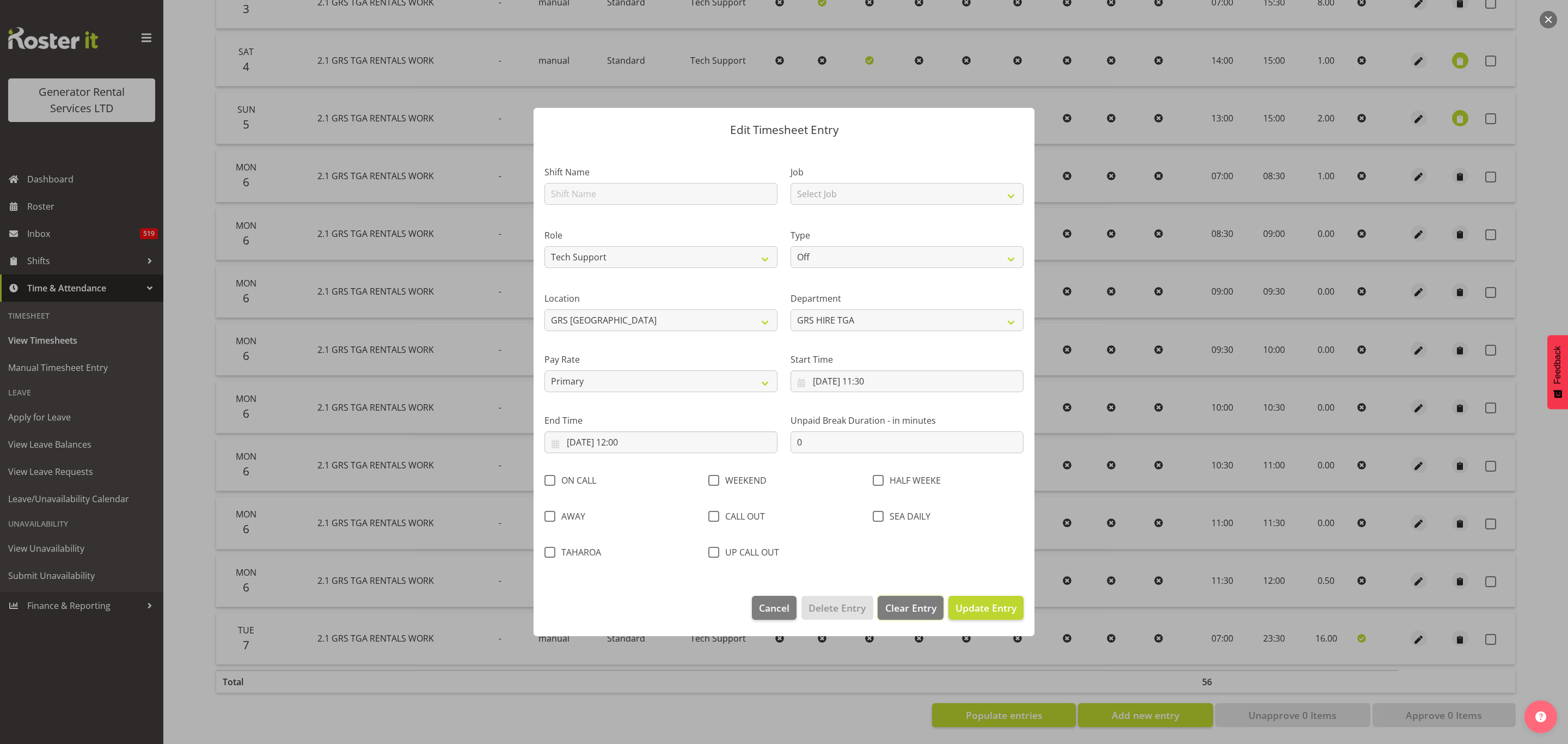
select select
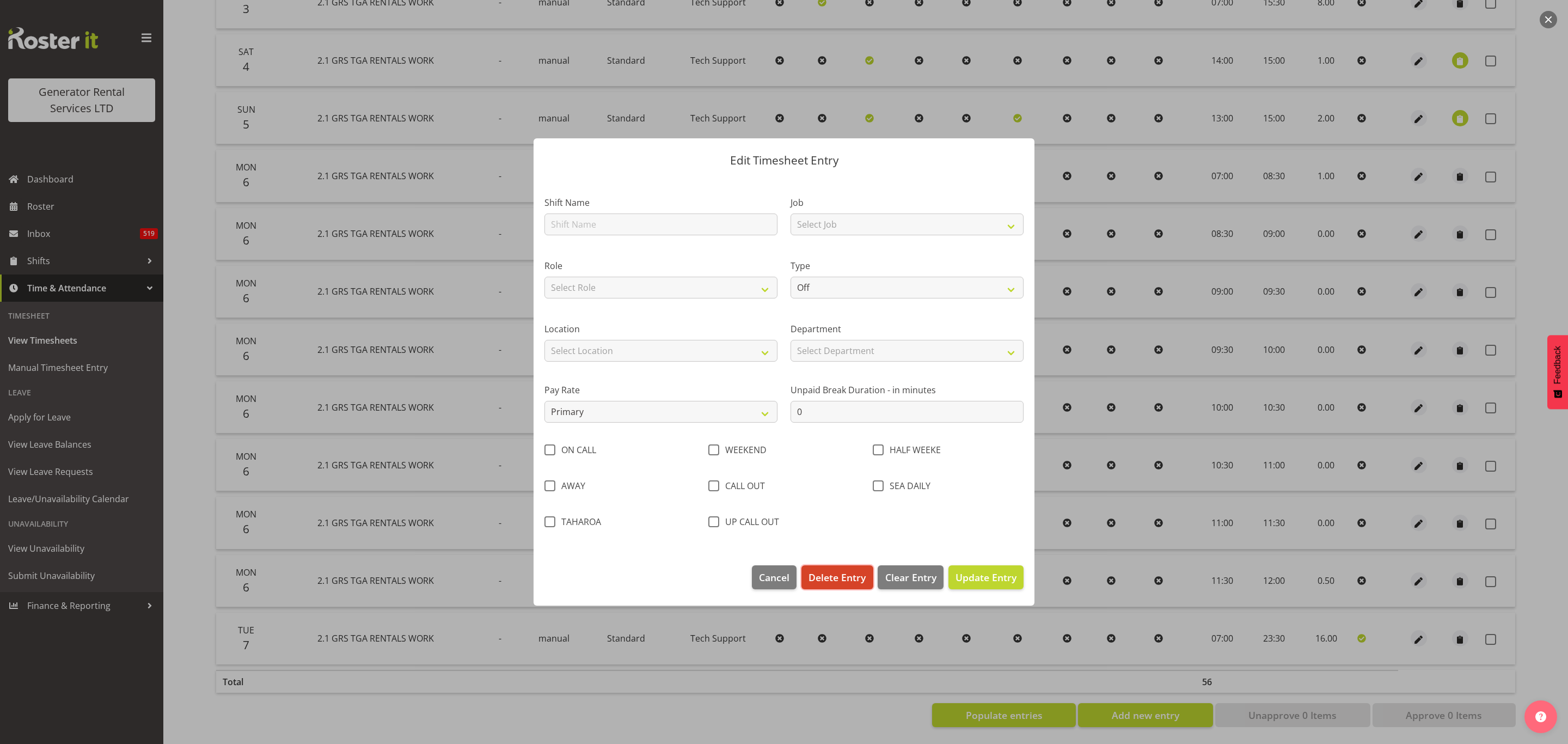
click at [835, 577] on span "Delete Entry" at bounding box center [837, 577] width 57 height 14
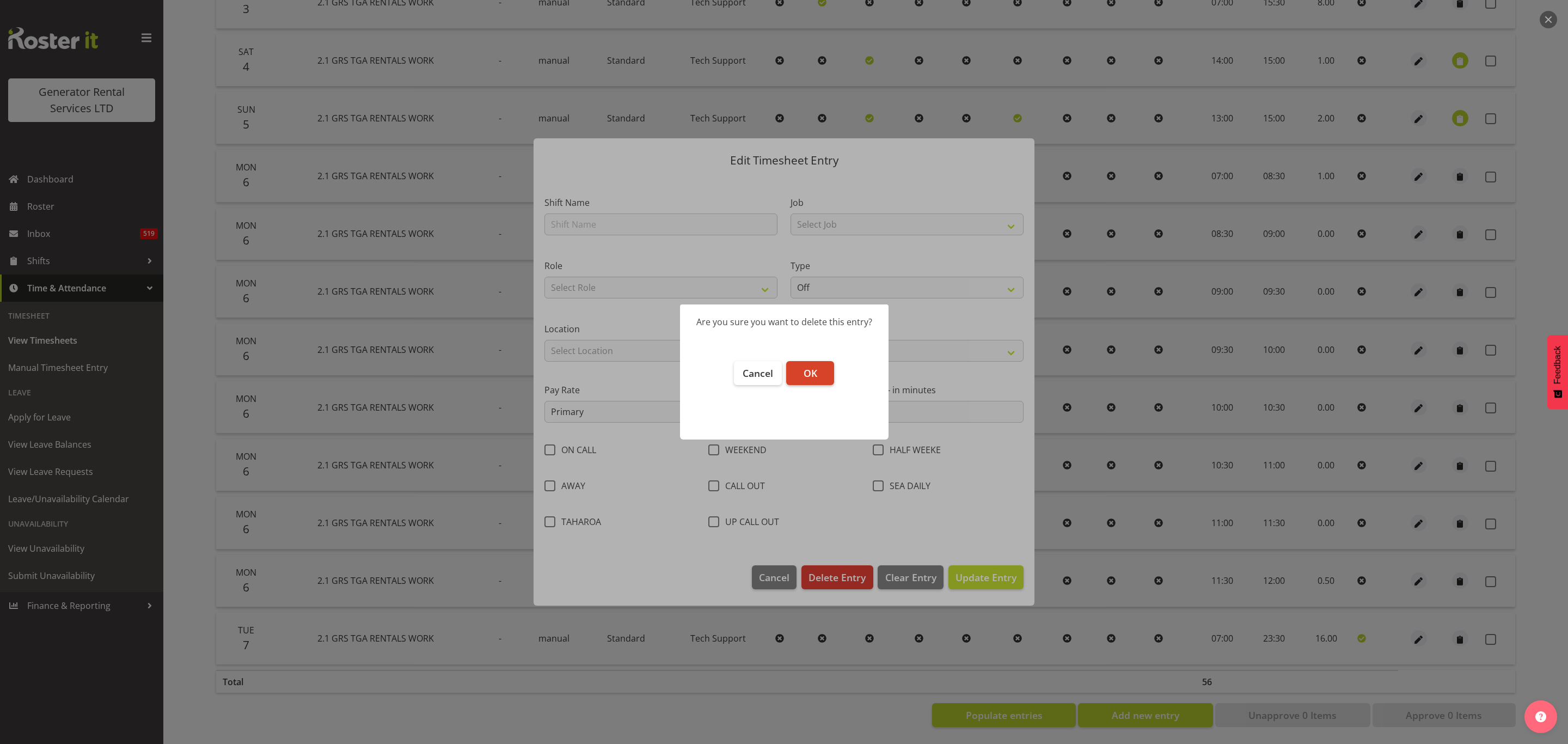
click at [806, 368] on span "OK" at bounding box center [810, 373] width 13 height 13
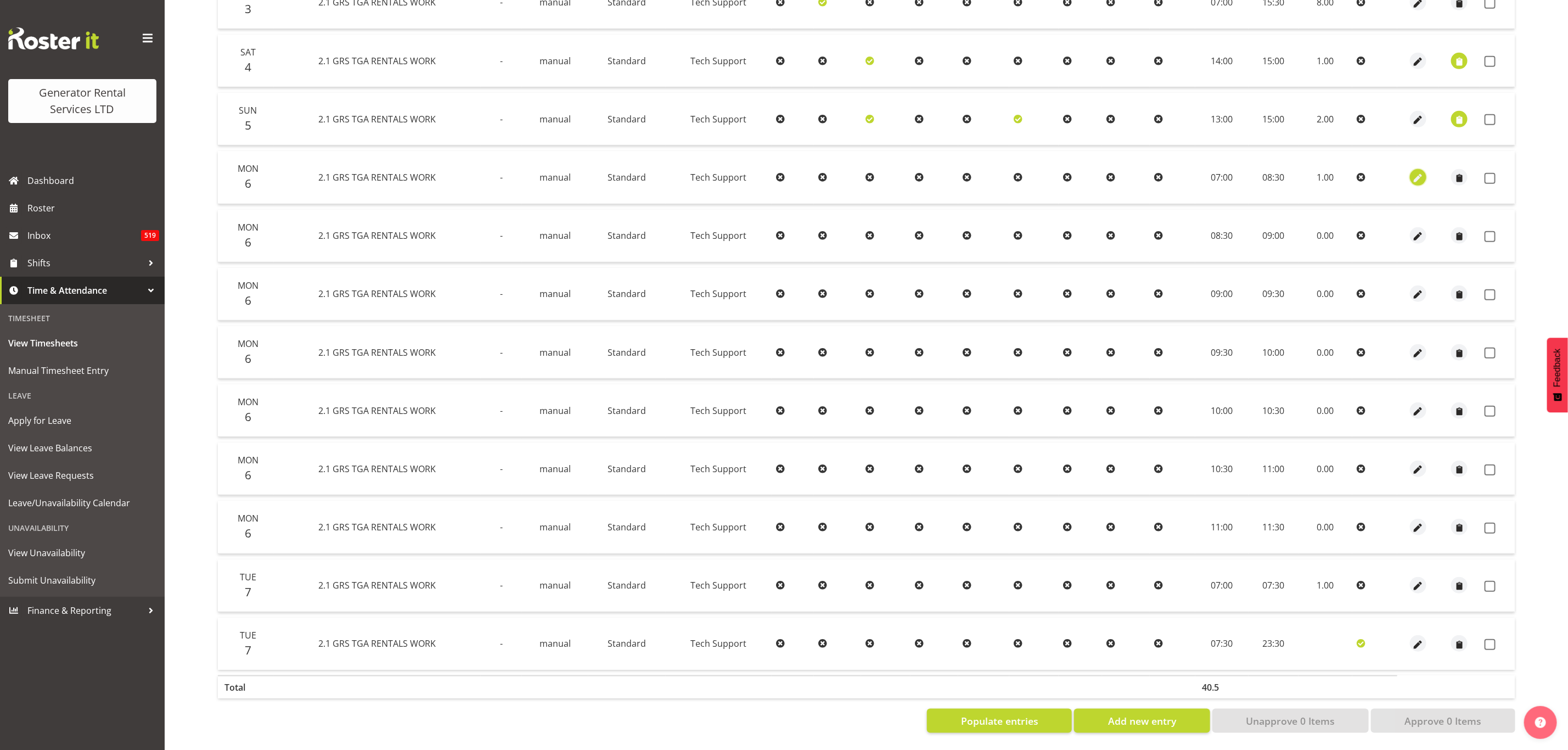
click at [1415, 172] on span "button" at bounding box center [1418, 178] width 13 height 13
select select "Standard"
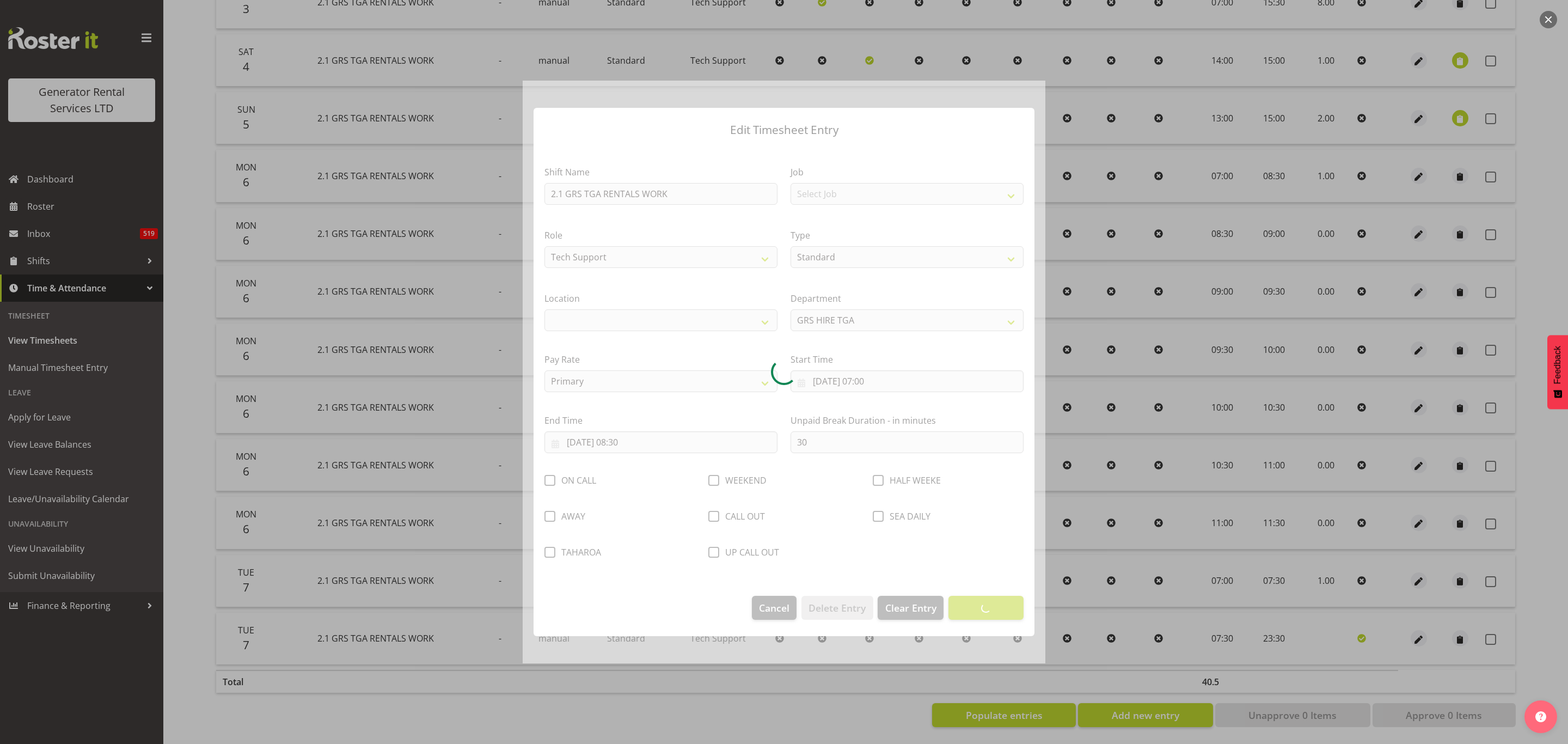
select select "29"
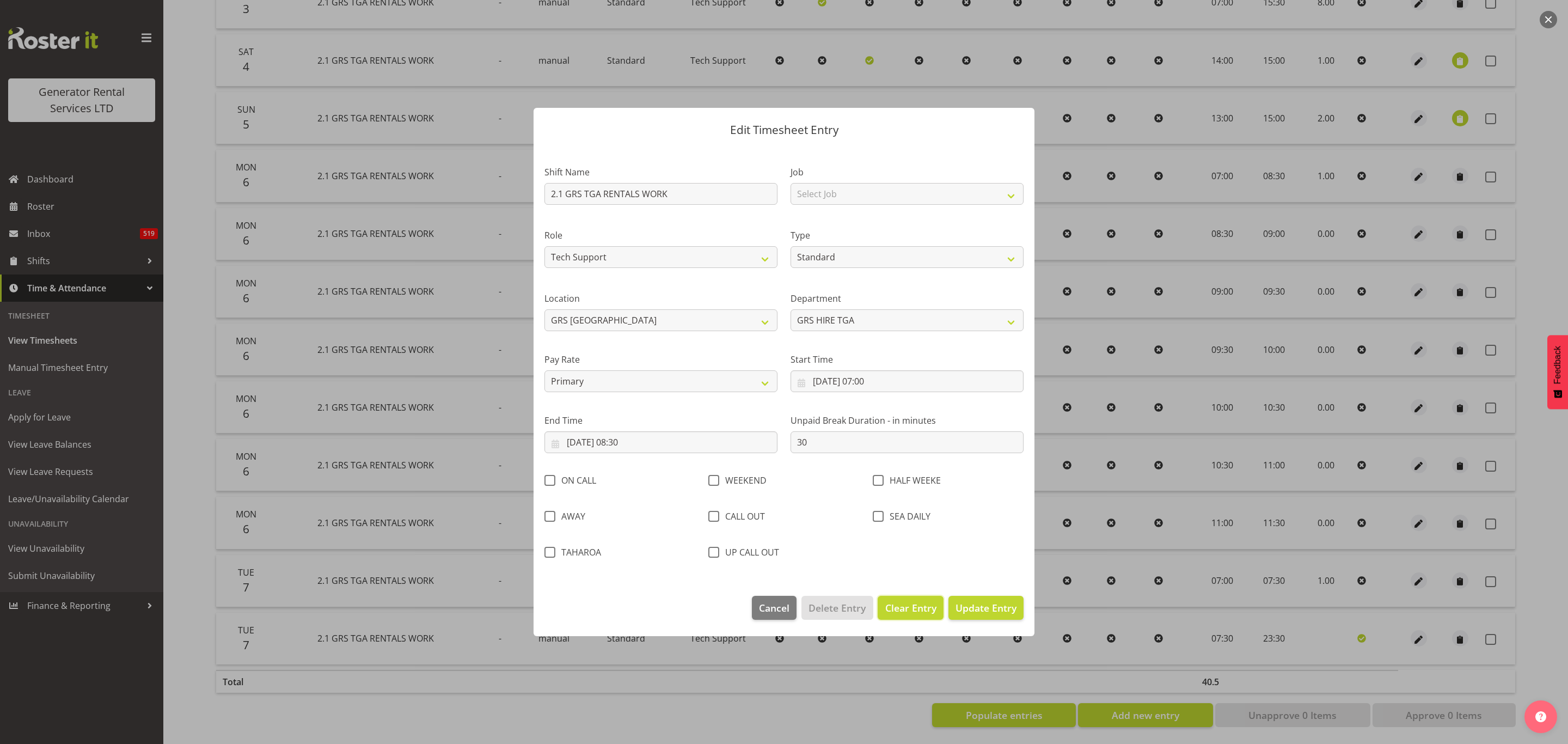
click at [905, 605] on span "Clear Entry" at bounding box center [911, 608] width 51 height 14
select select "Off"
type input "0"
select select
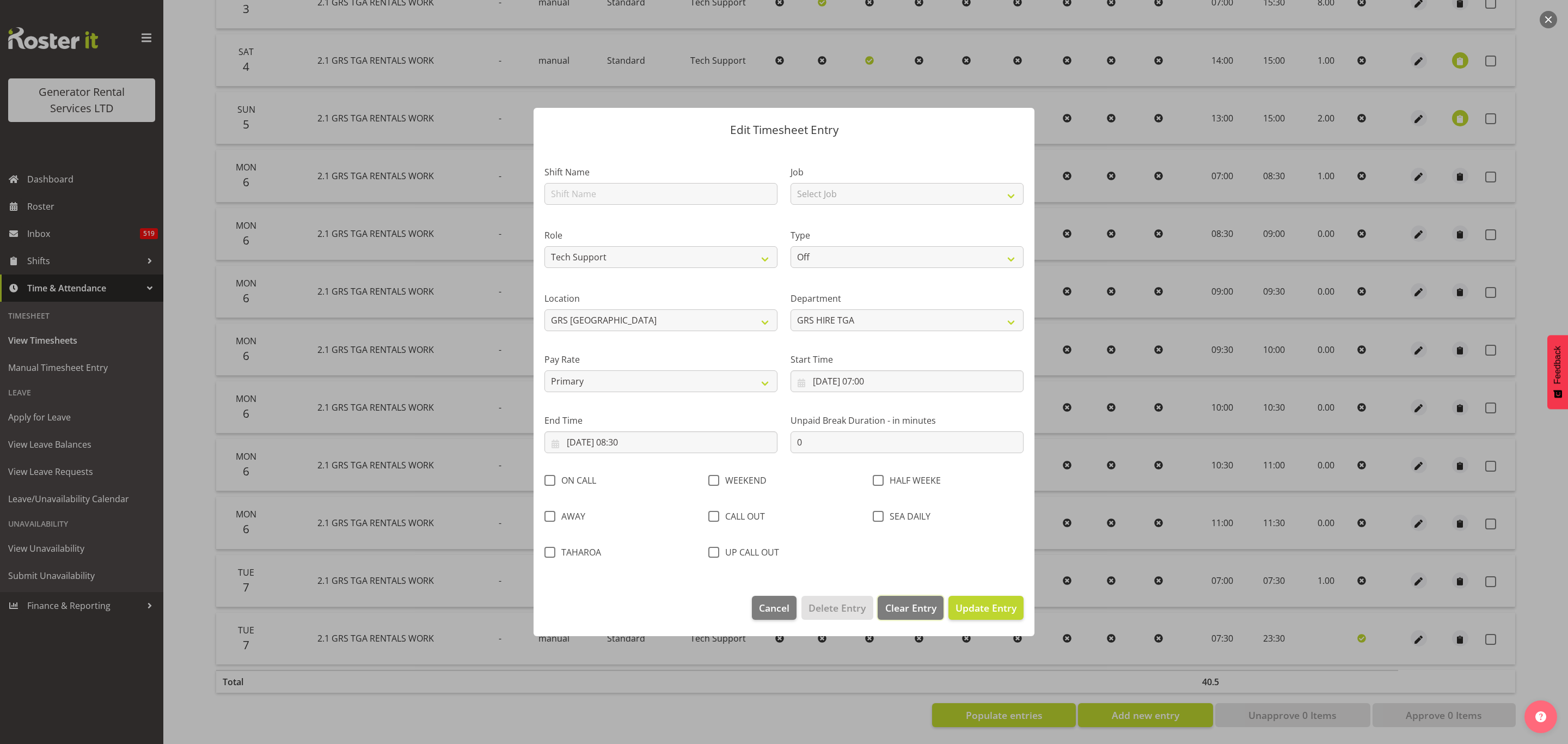
select select
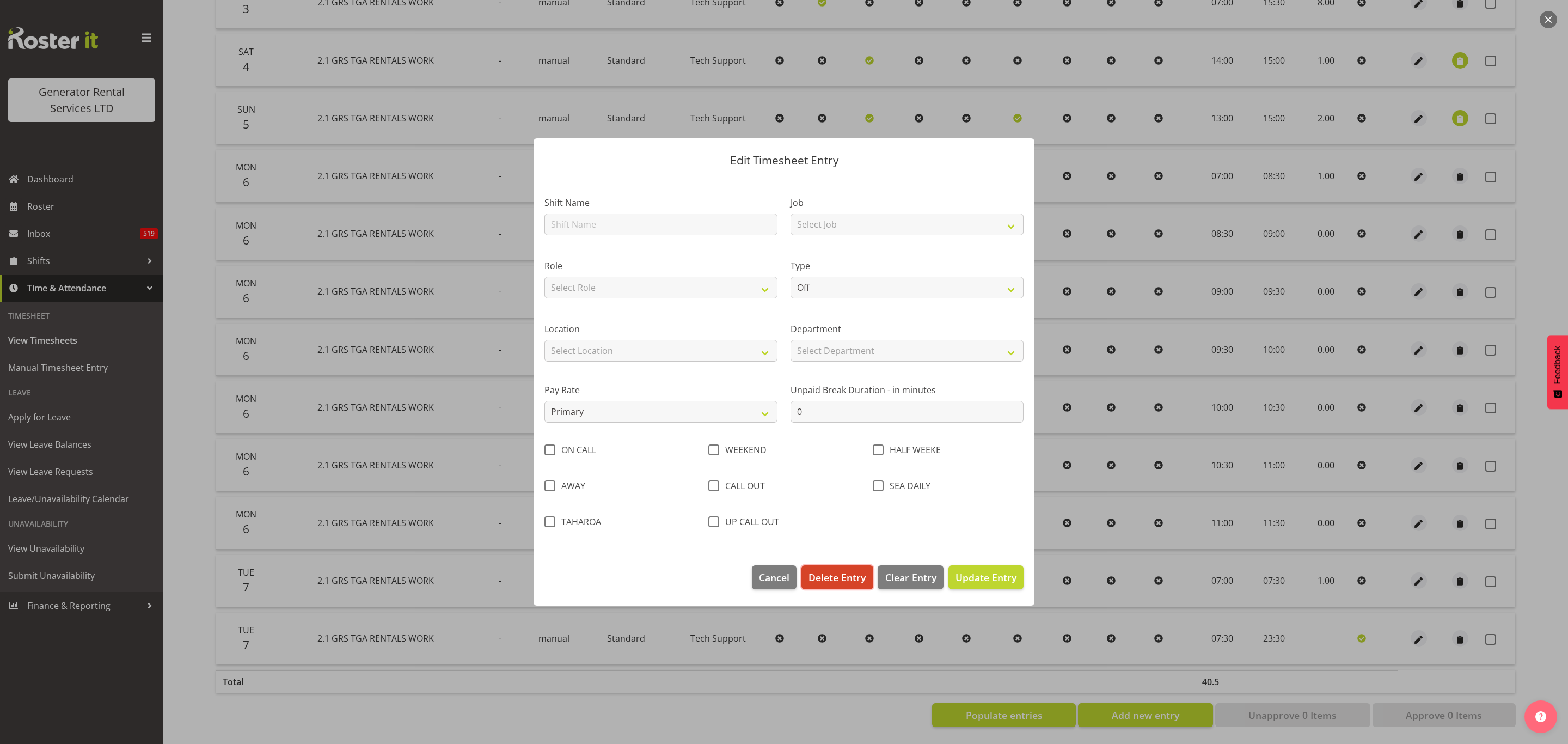
click at [840, 577] on span "Delete Entry" at bounding box center [837, 577] width 57 height 14
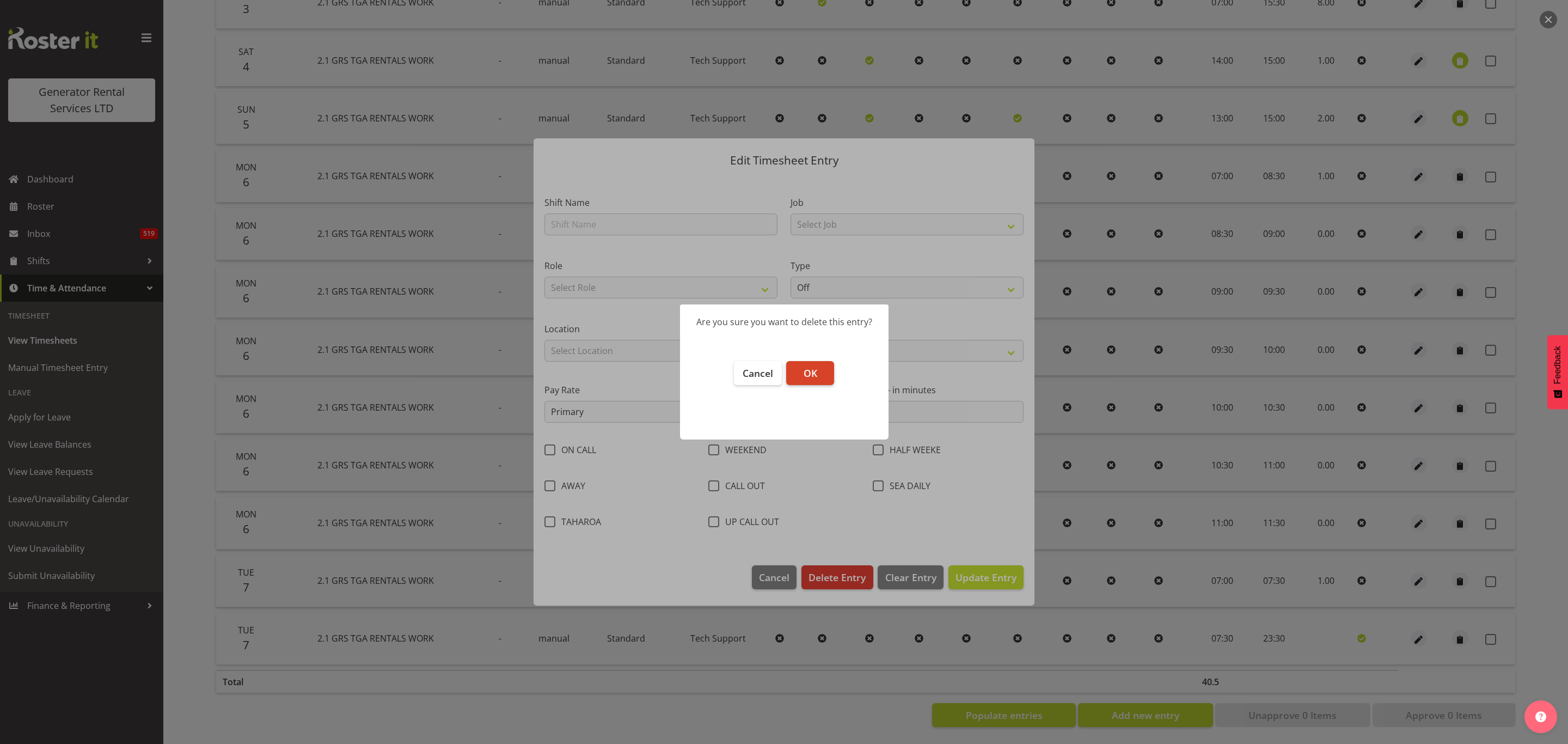
click at [807, 364] on button "OK" at bounding box center [810, 373] width 48 height 24
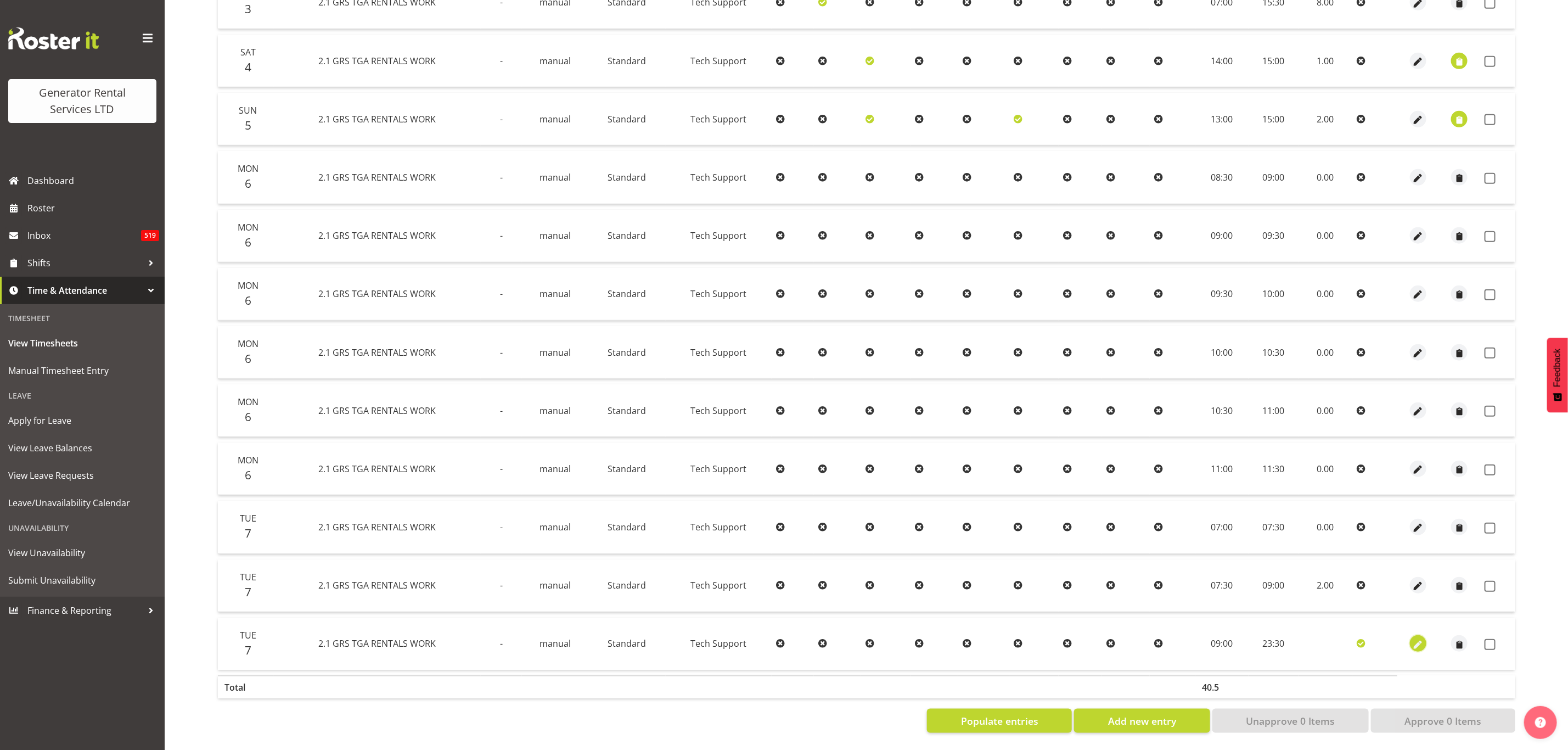
click at [1415, 638] on span "button" at bounding box center [1418, 644] width 13 height 13
select select "Standard"
select select "9"
select select "2025"
select select "23"
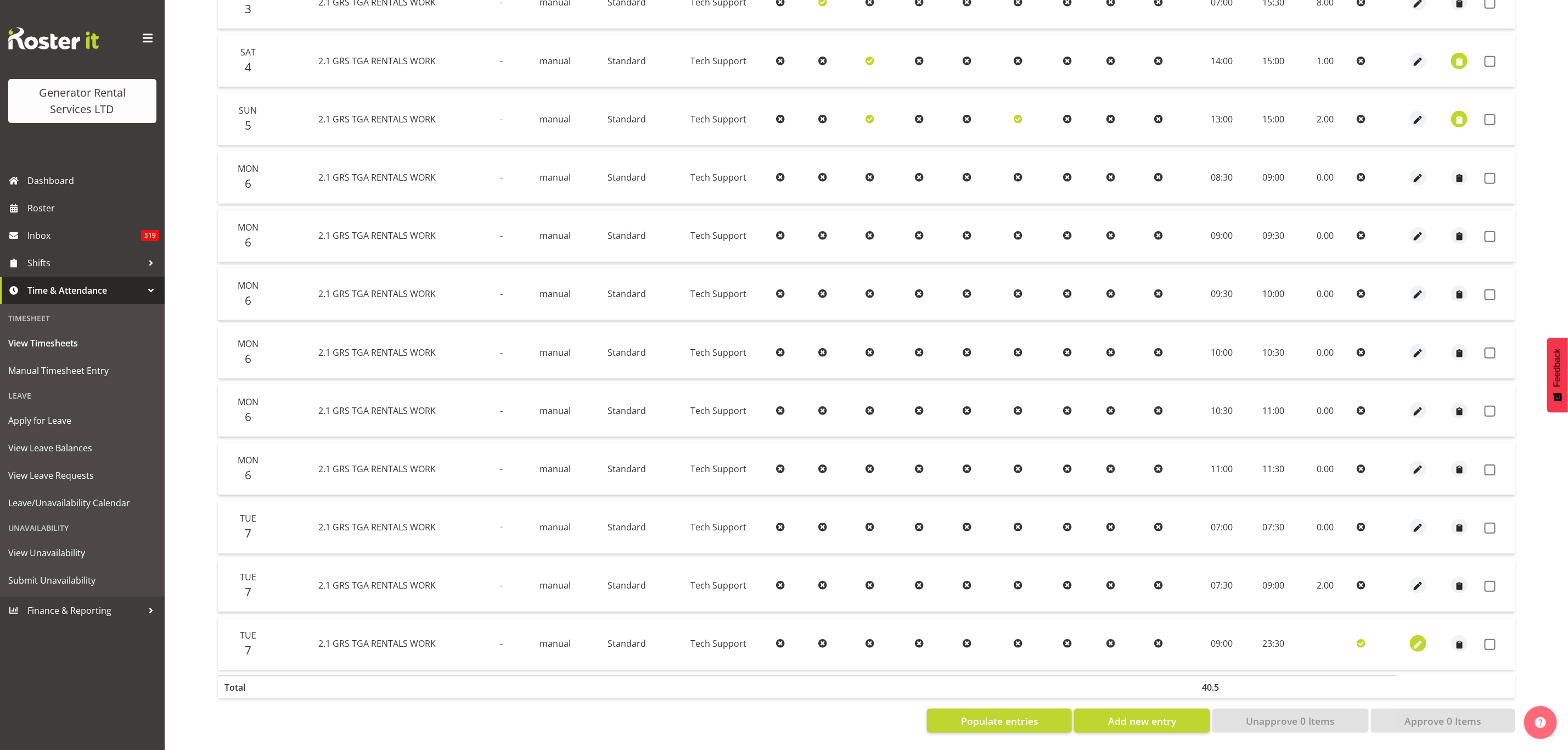
select select "30"
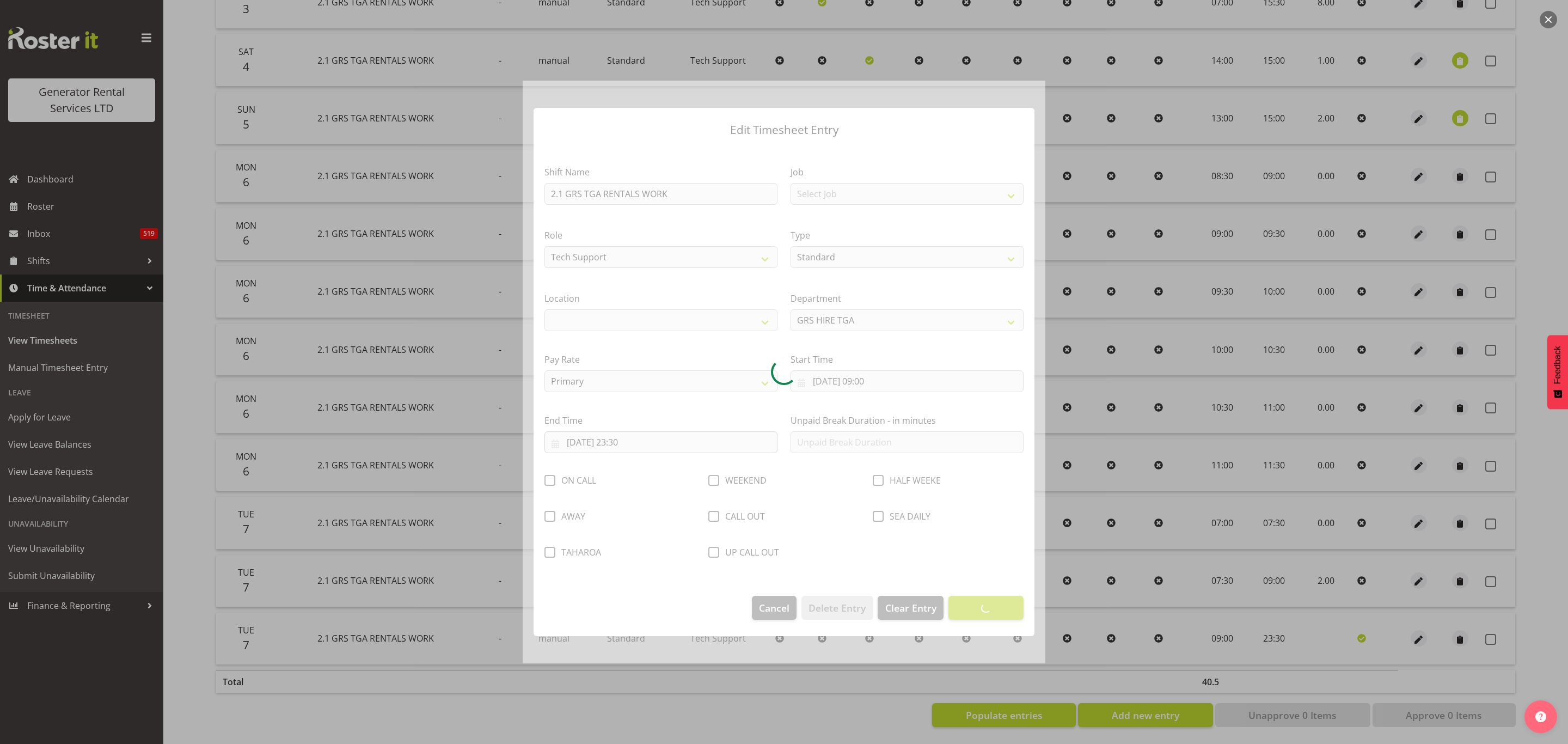
select select "29"
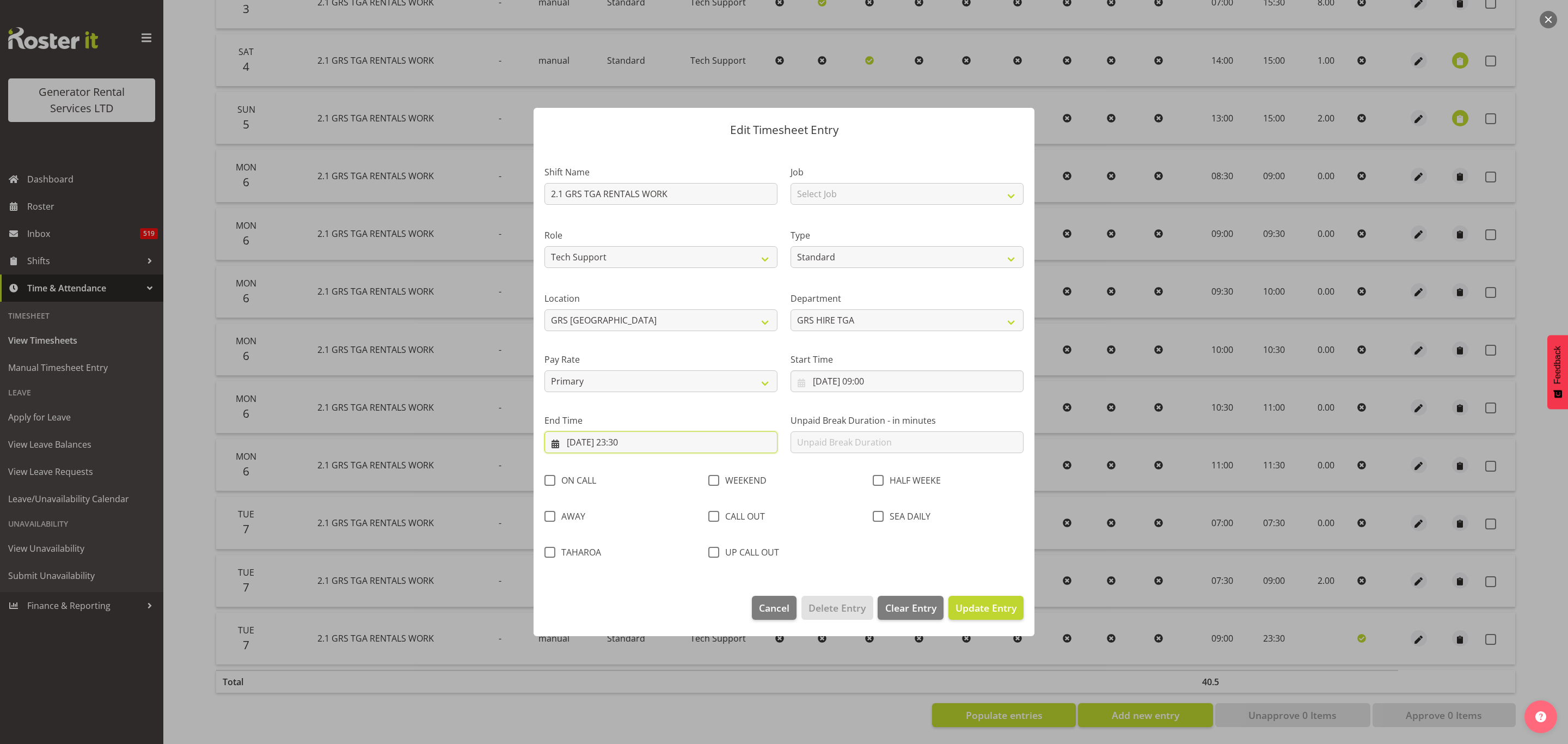
click at [622, 440] on input "[DATE] 23:30" at bounding box center [660, 442] width 233 height 22
click at [621, 549] on span "7" at bounding box center [622, 551] width 4 height 10
type input "[DATE] 00:00"
select select "0"
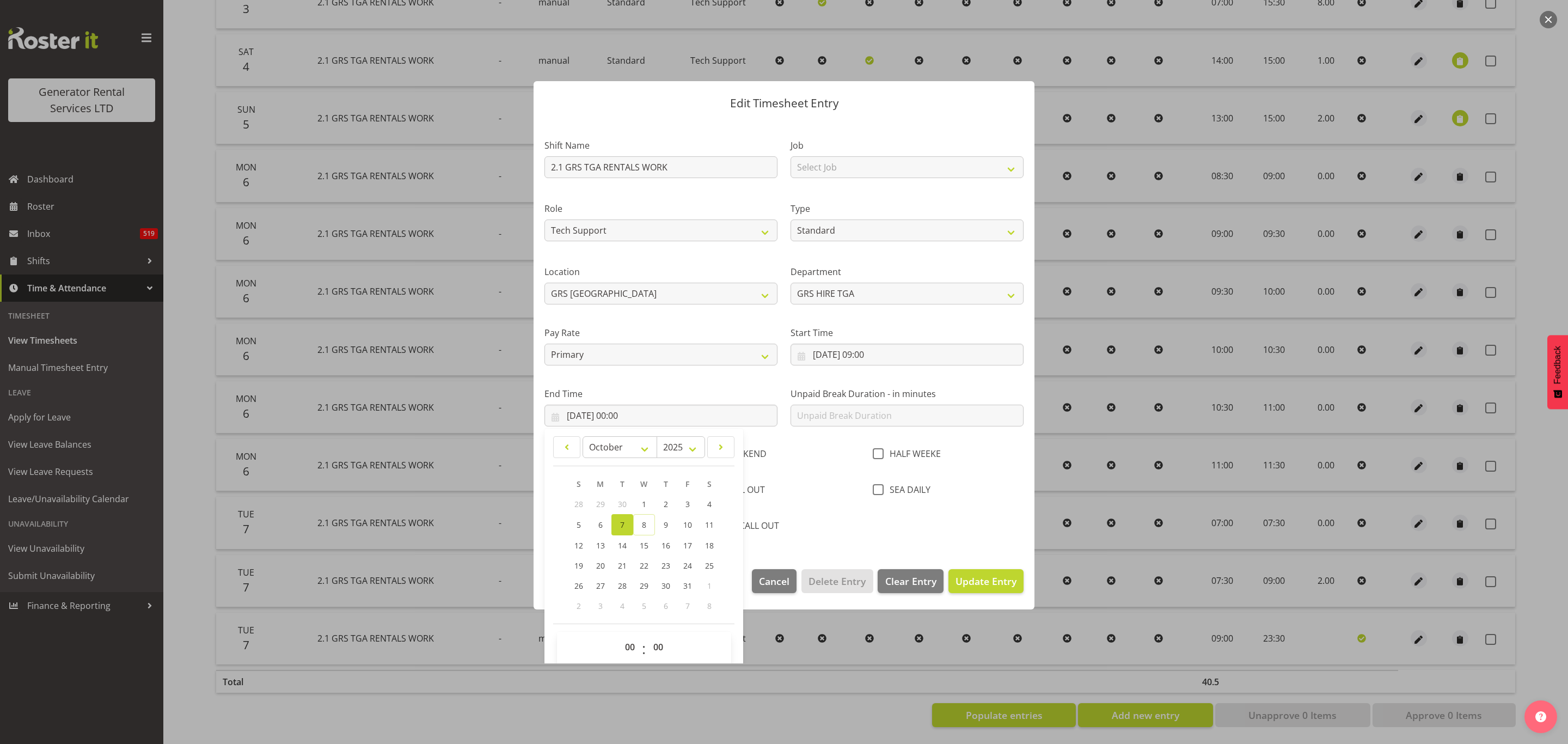
scroll to position [39, 0]
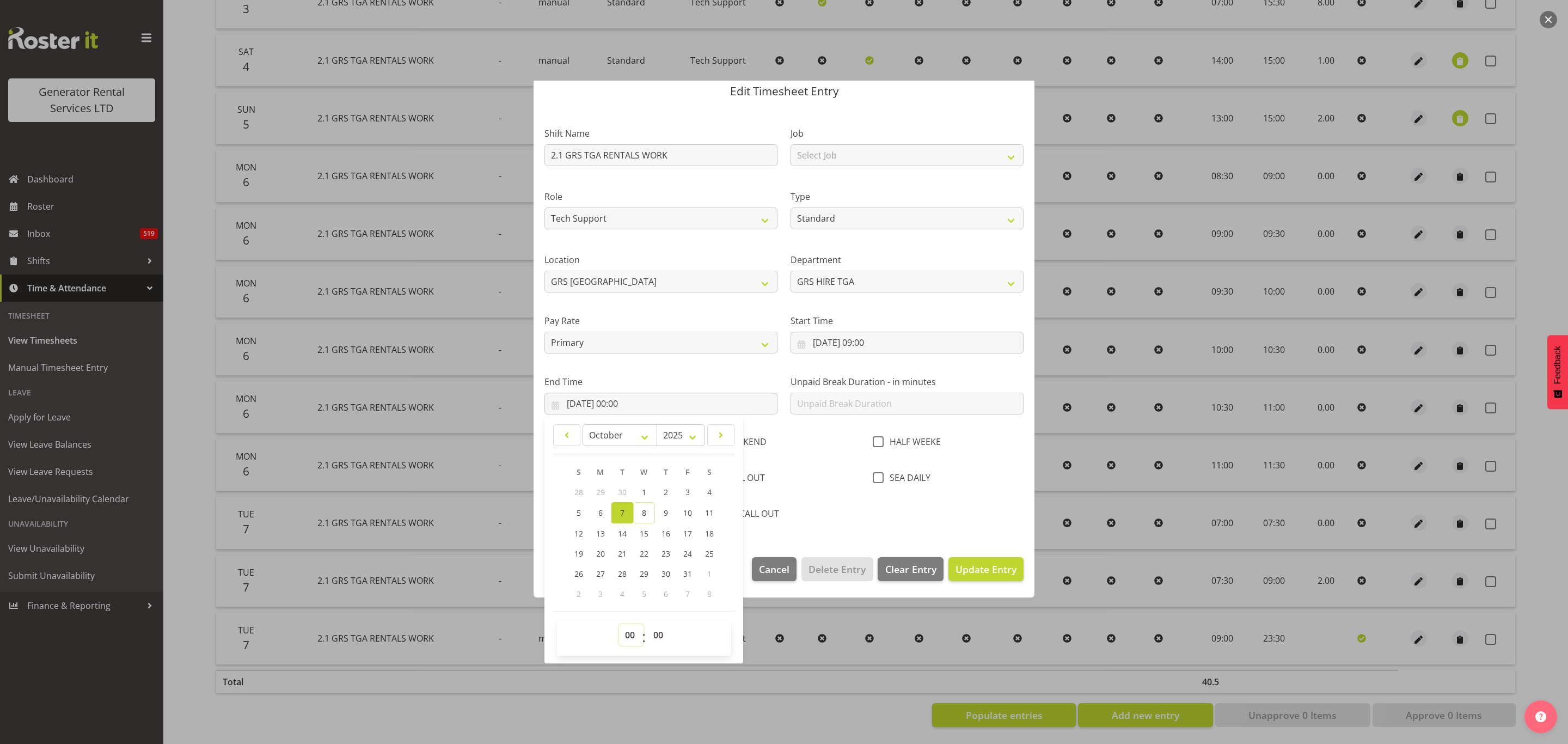
click at [626, 626] on select "00 01 02 03 04 05 06 07 08 09 10 11 12 13 14 15 16 17 18 19 20 21 22 23" at bounding box center [631, 635] width 24 height 22
select select "23"
click at [619, 625] on select "00 01 02 03 04 05 06 07 08 09 10 11 12 13 14 15 16 17 18 19 20 21 22 23" at bounding box center [631, 635] width 24 height 22
type input "[DATE] 23:00"
click at [658, 630] on select "00 01 02 03 04 05 06 07 08 09 10 11 12 13 14 15 16 17 18 19 20 21 22 23 24 25 2…" at bounding box center [659, 635] width 24 height 22
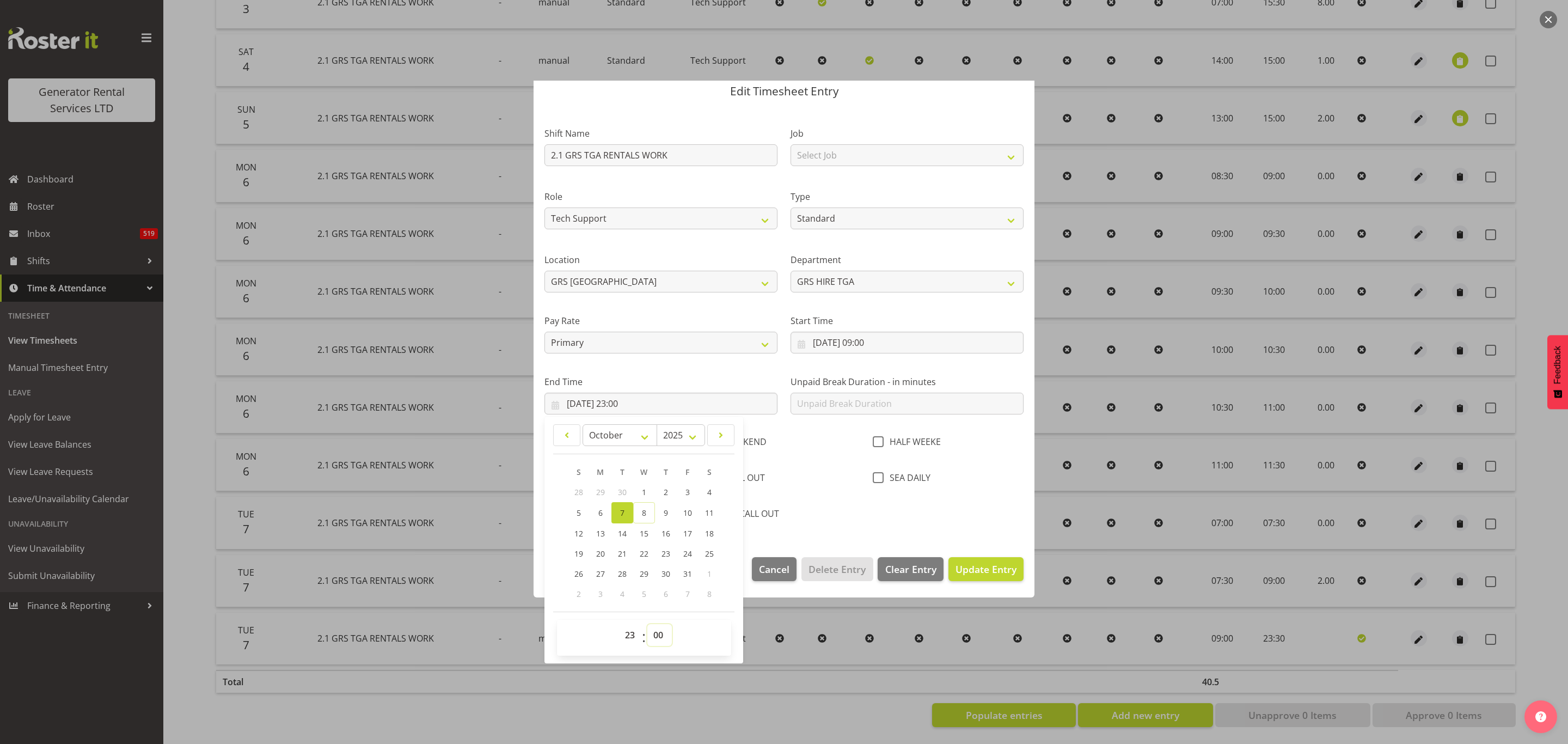
select select "30"
click at [648, 625] on select "00 01 02 03 04 05 06 07 08 09 10 11 12 13 14 15 16 17 18 19 20 21 22 23 24 25 2…" at bounding box center [659, 635] width 24 height 22
type input "[DATE] 23:30"
click at [970, 564] on span "Update Entry" at bounding box center [986, 569] width 61 height 13
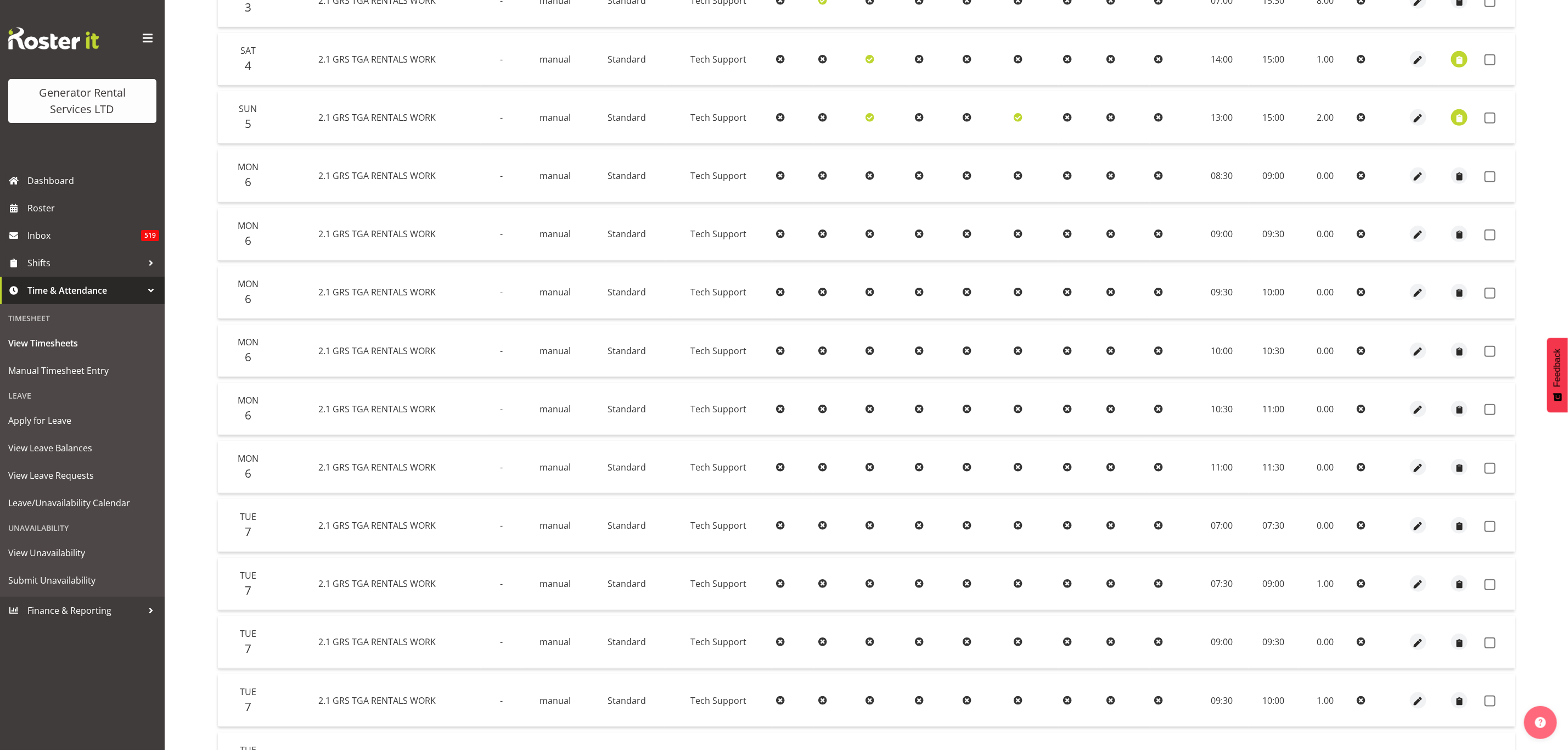
scroll to position [640, 0]
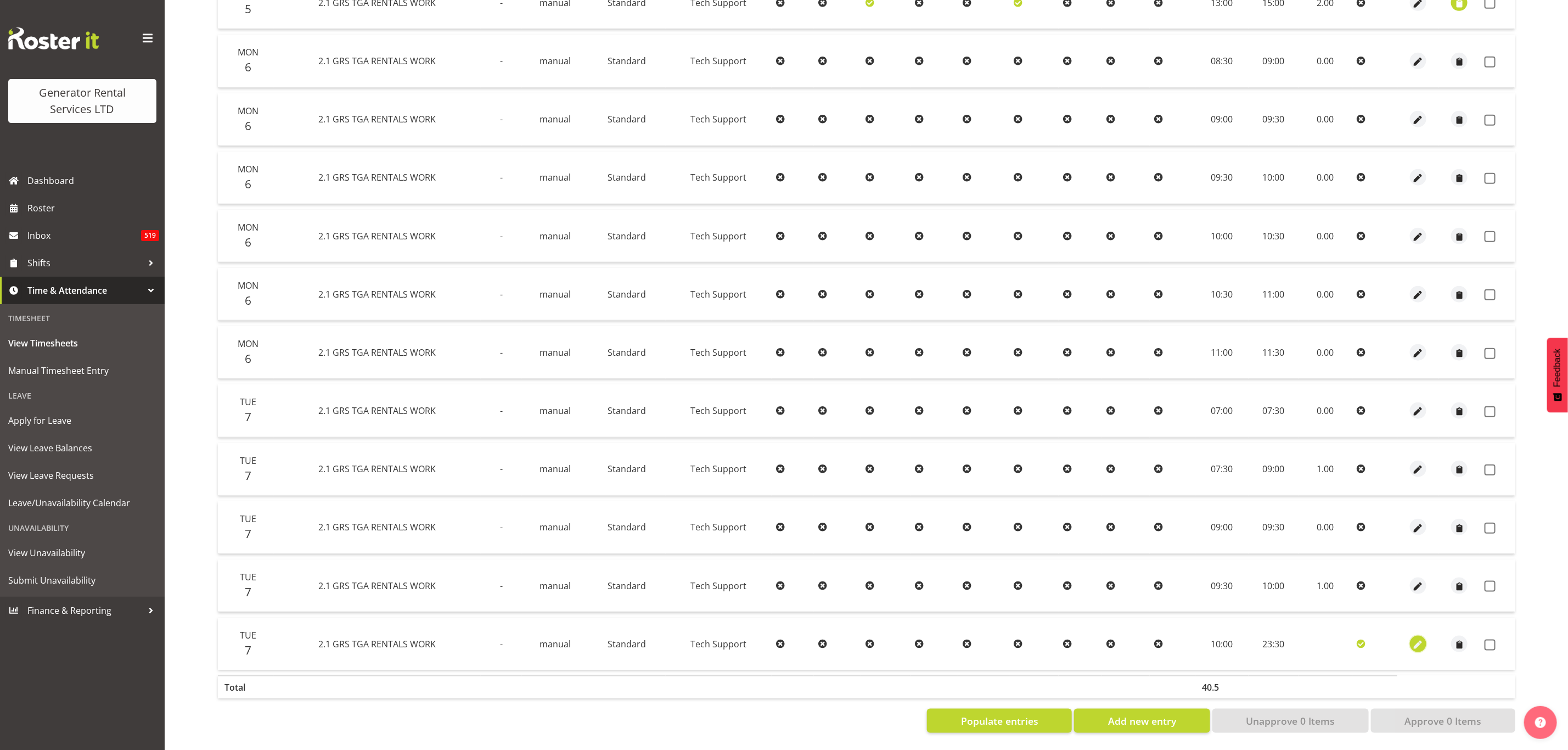
click at [1418, 638] on span "button" at bounding box center [1418, 644] width 13 height 13
select select "Standard"
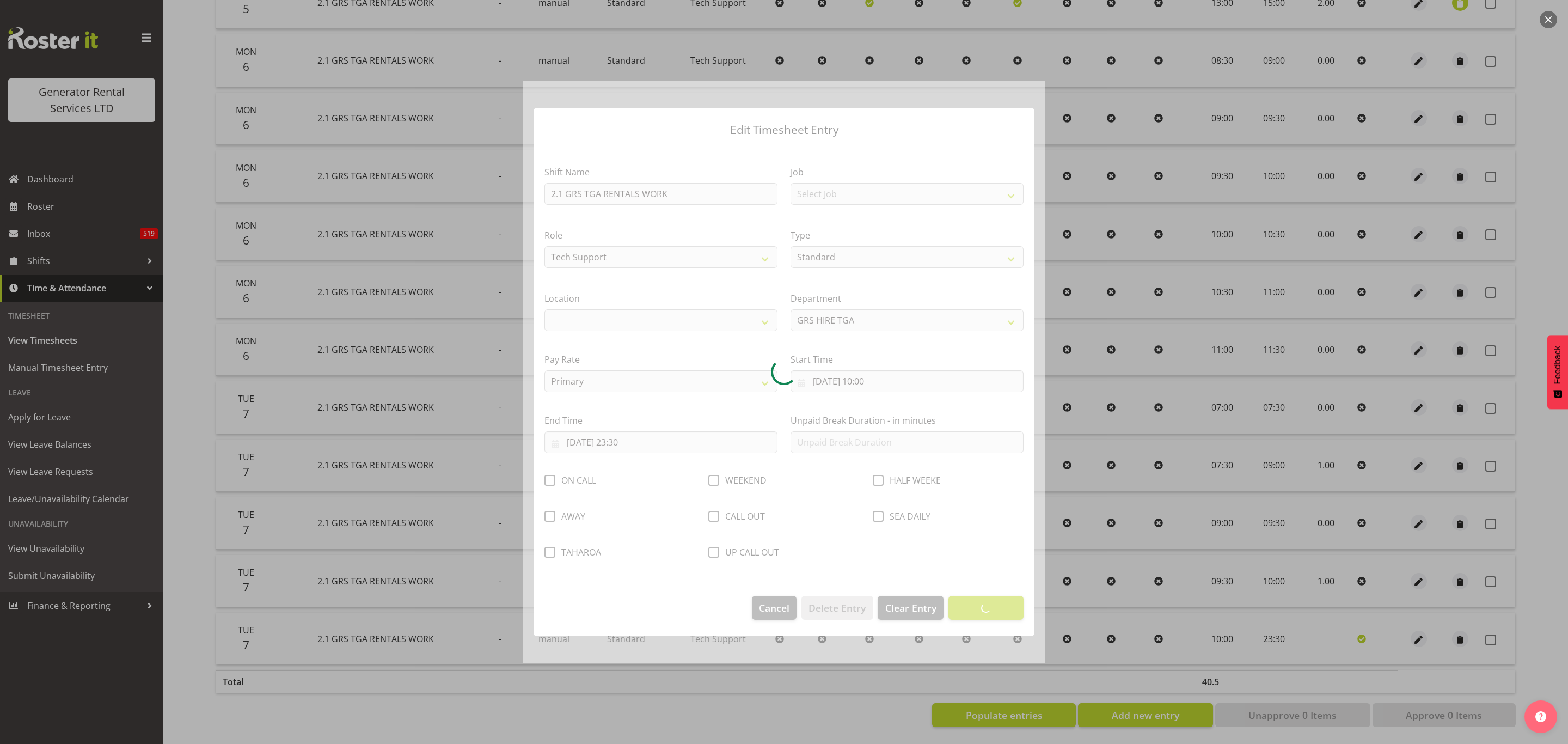
select select "29"
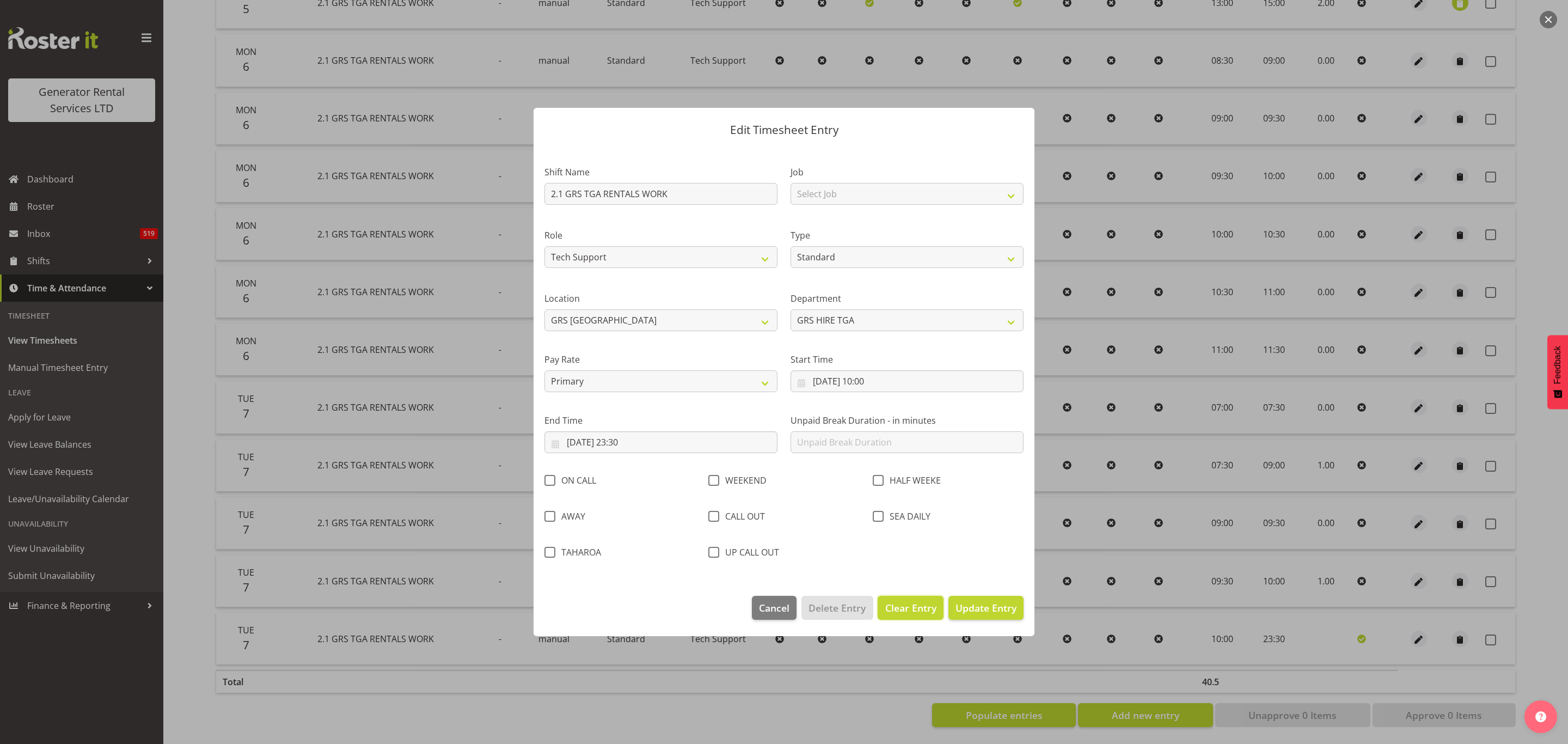
click at [898, 606] on span "Clear Entry" at bounding box center [911, 608] width 51 height 14
select select "Off"
type input "0"
select select
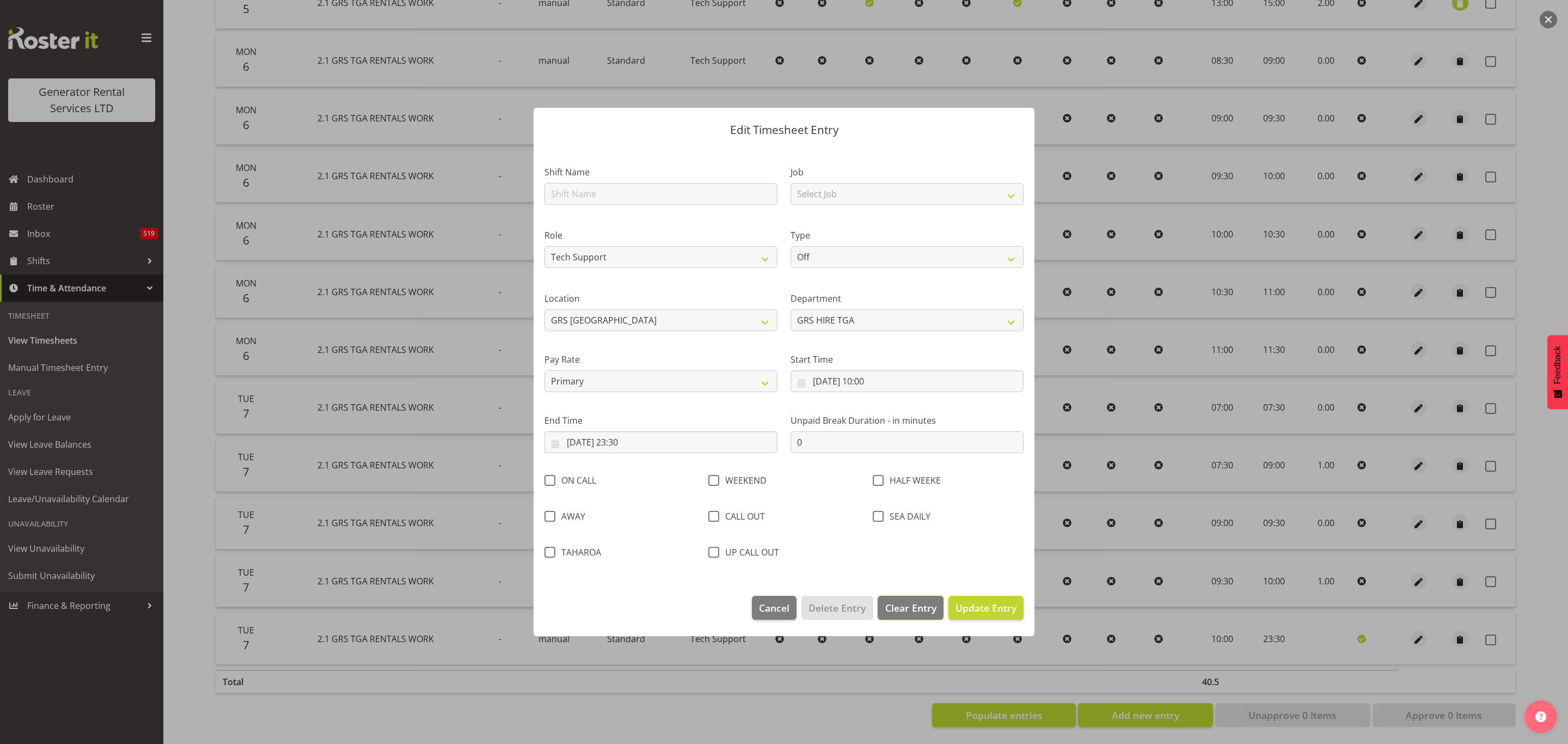
select select
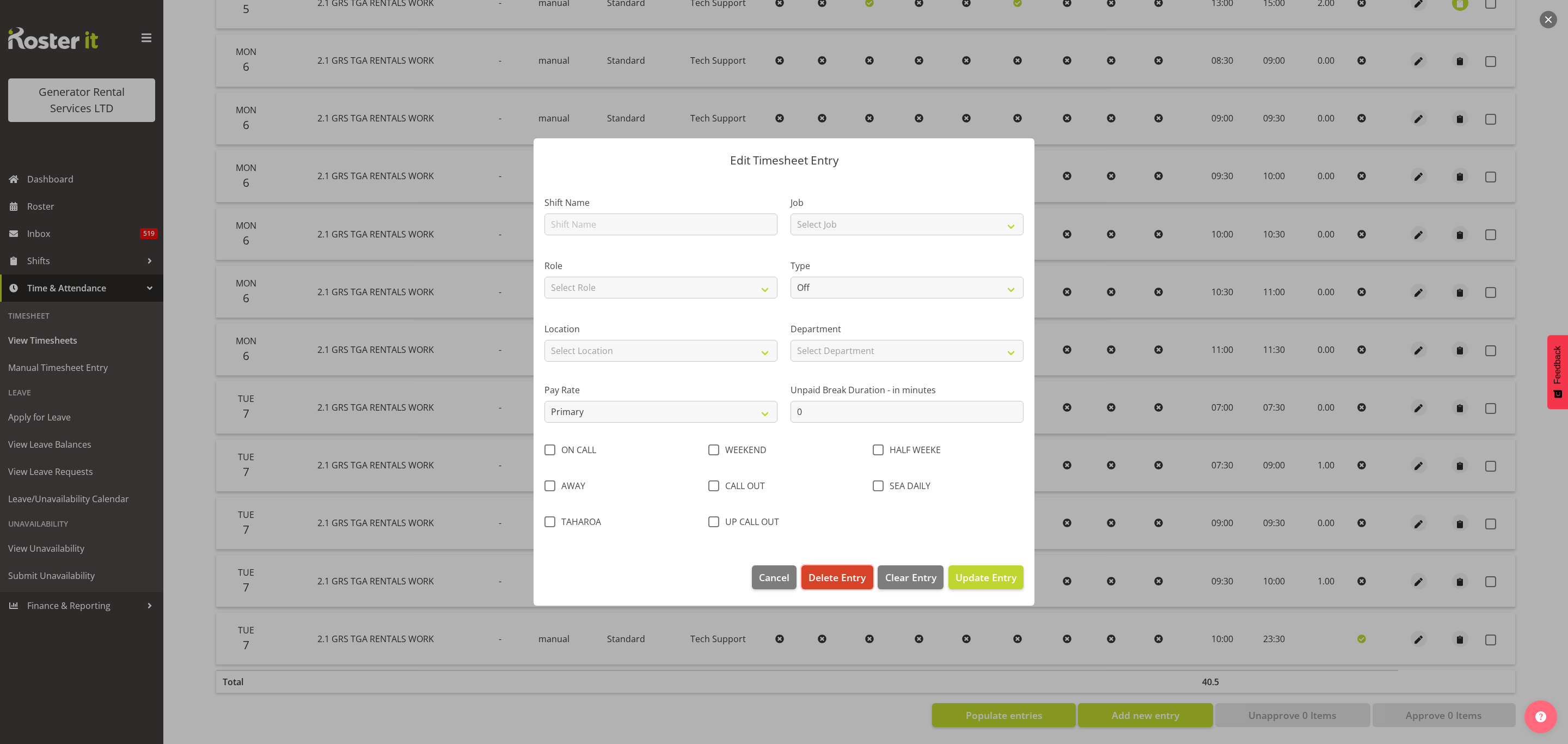
click at [827, 574] on span "Delete Entry" at bounding box center [837, 577] width 57 height 14
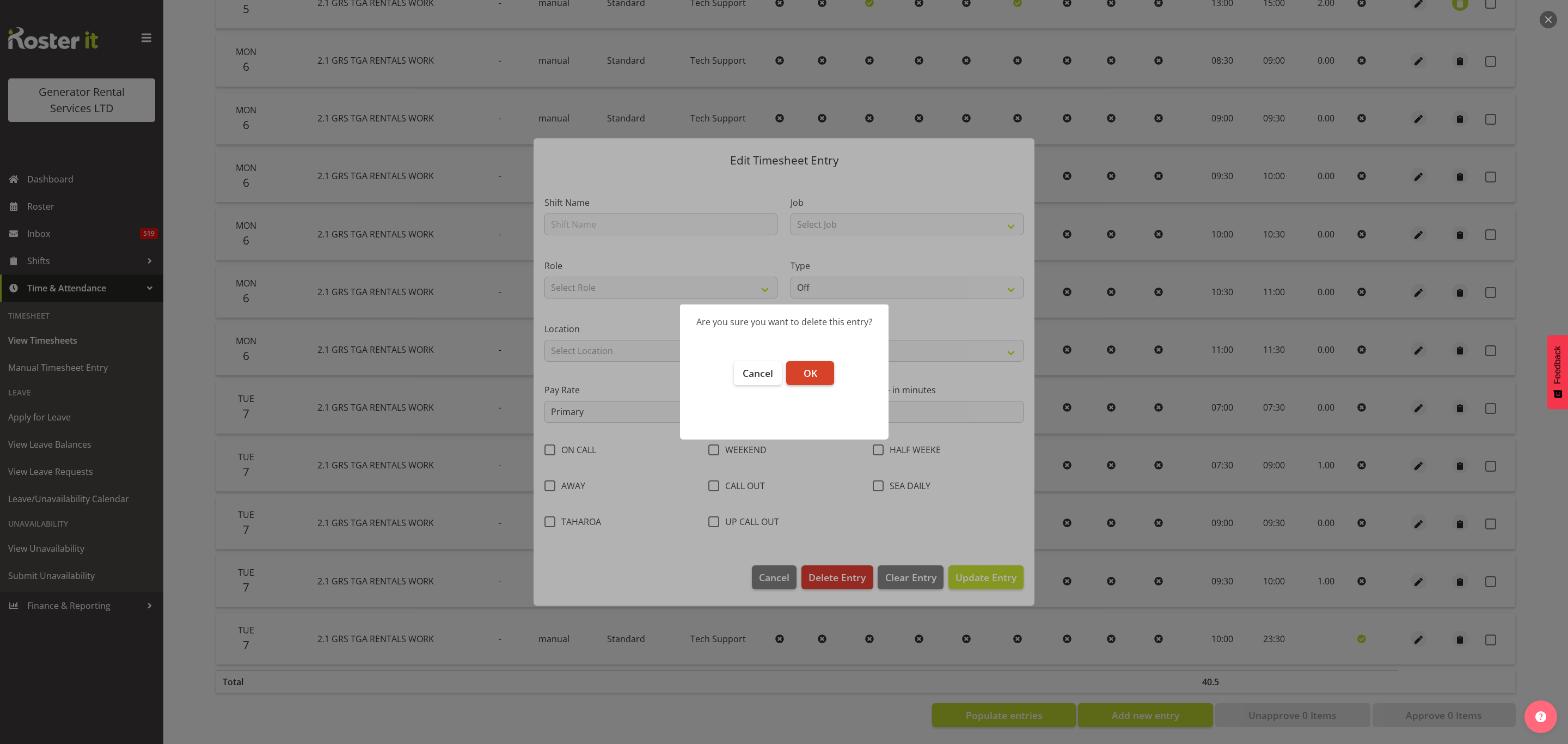
click at [808, 365] on button "OK" at bounding box center [810, 373] width 48 height 24
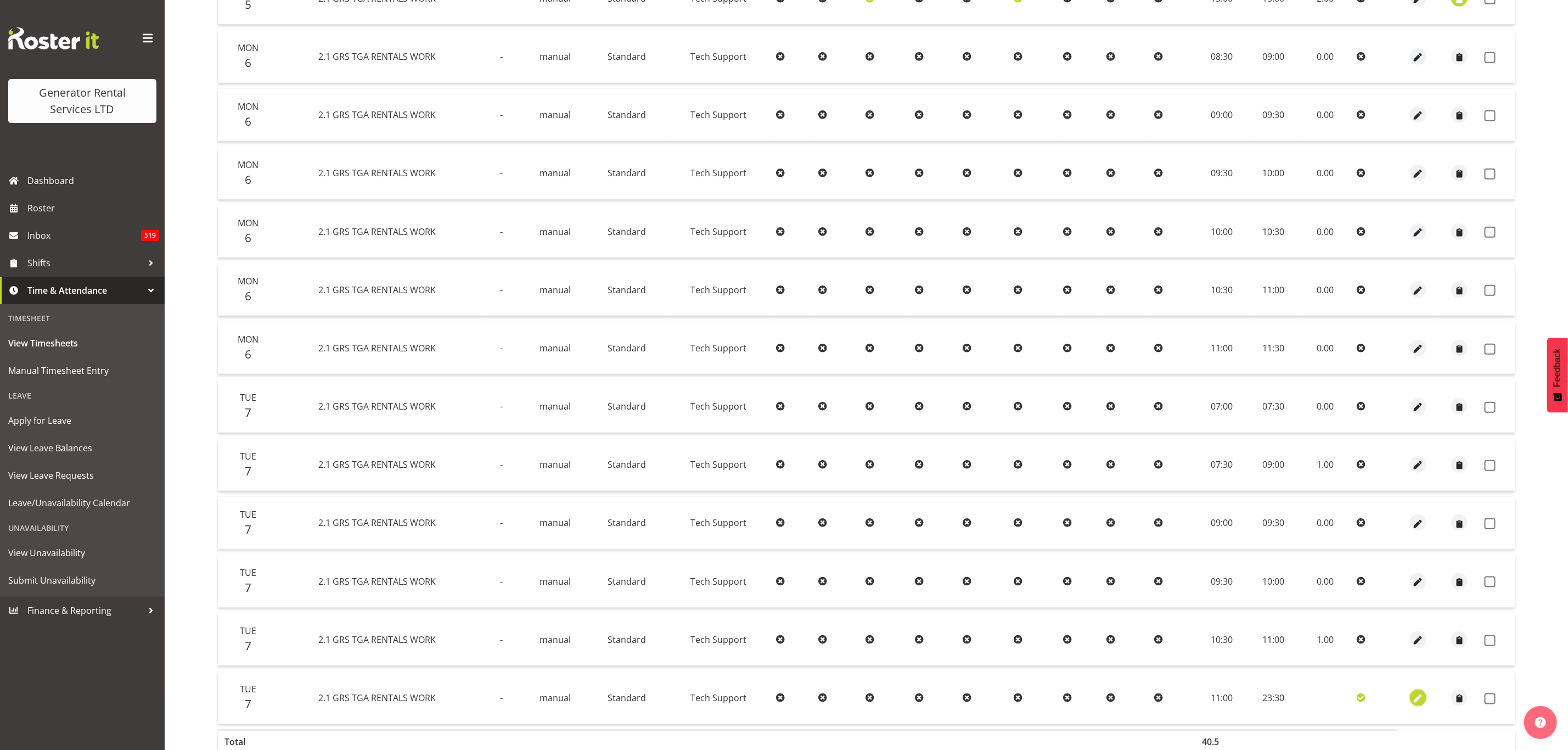
click at [1417, 692] on span "button" at bounding box center [1418, 698] width 13 height 13
select select "Standard"
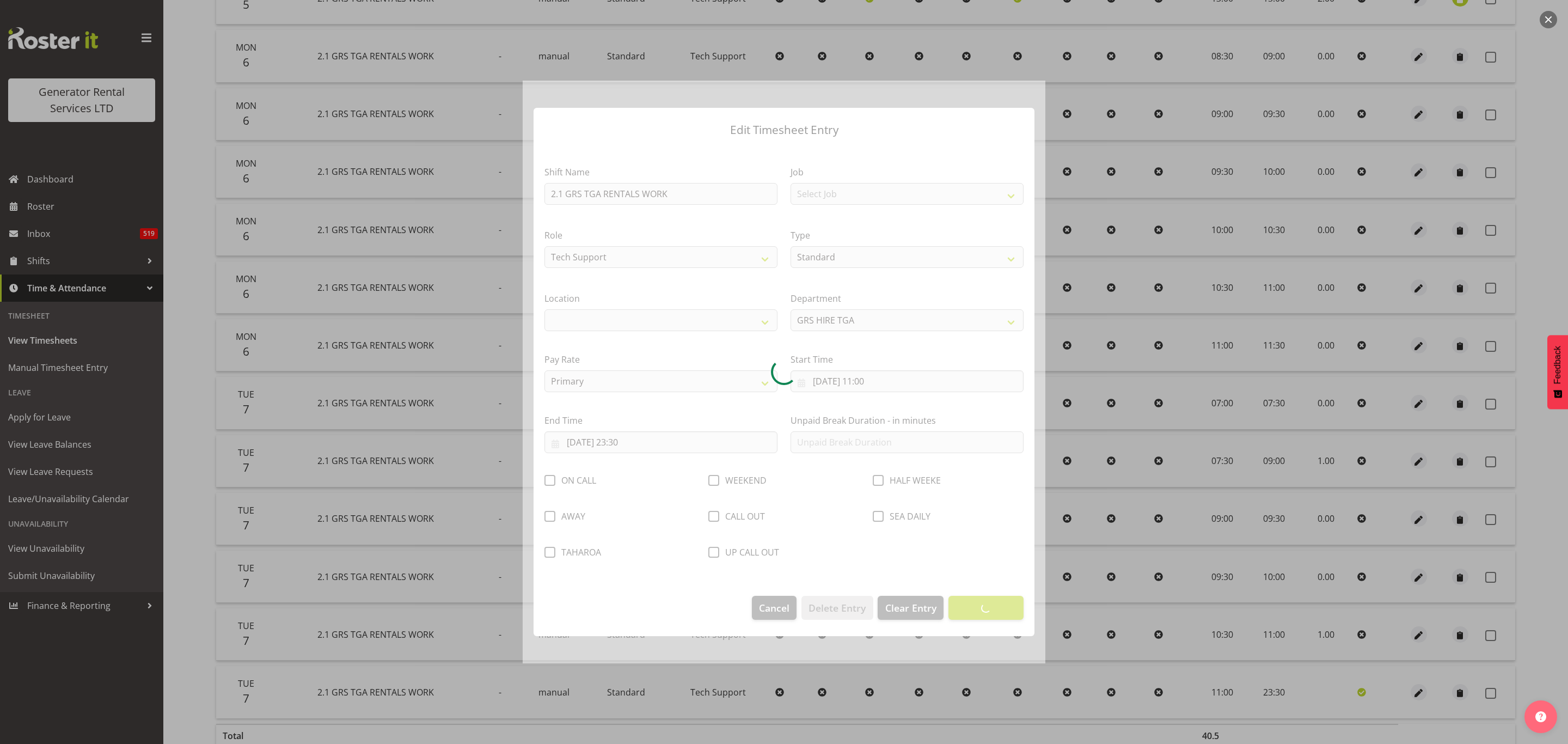
select select "29"
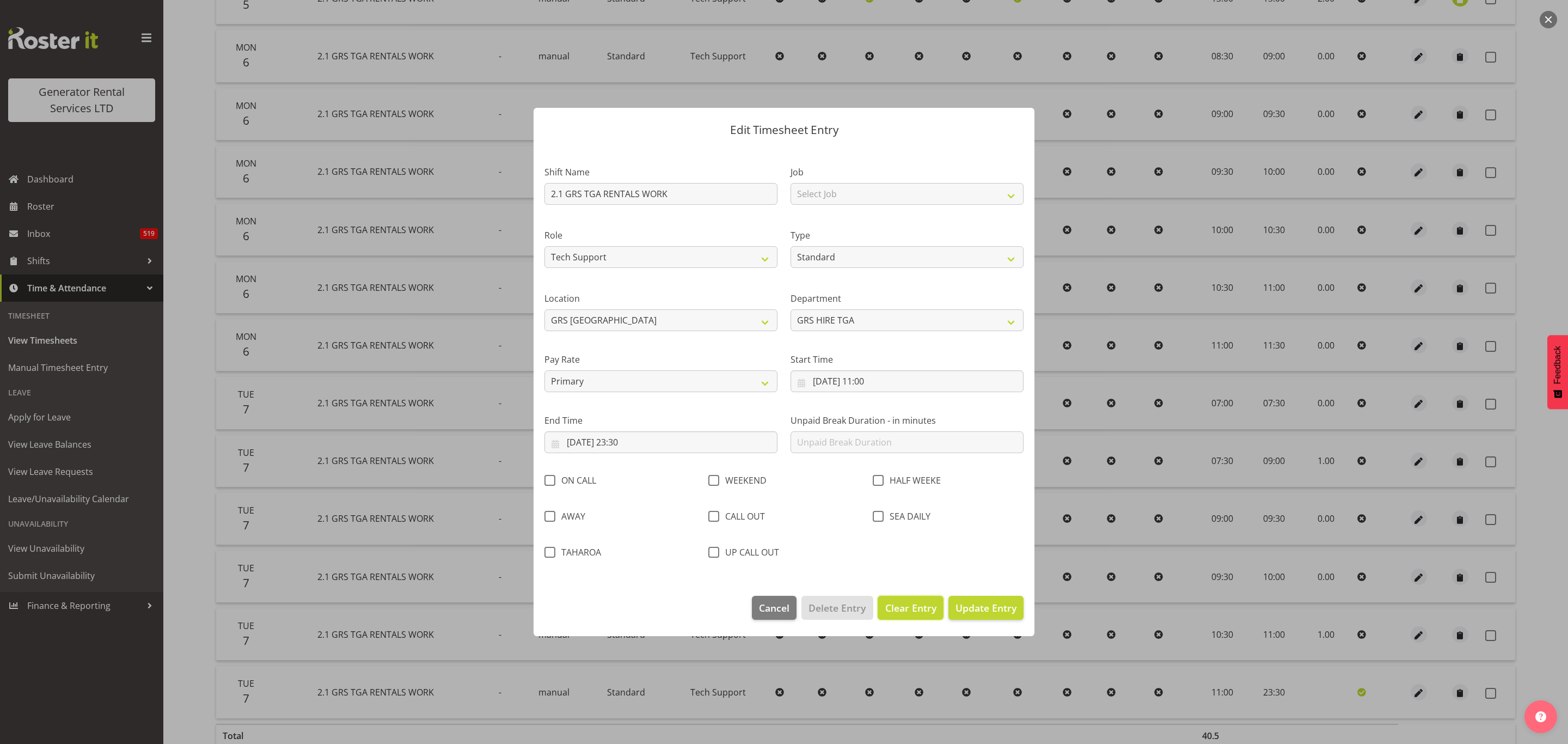
click at [909, 601] on span "Clear Entry" at bounding box center [911, 608] width 51 height 14
select select "Off"
type input "0"
select select
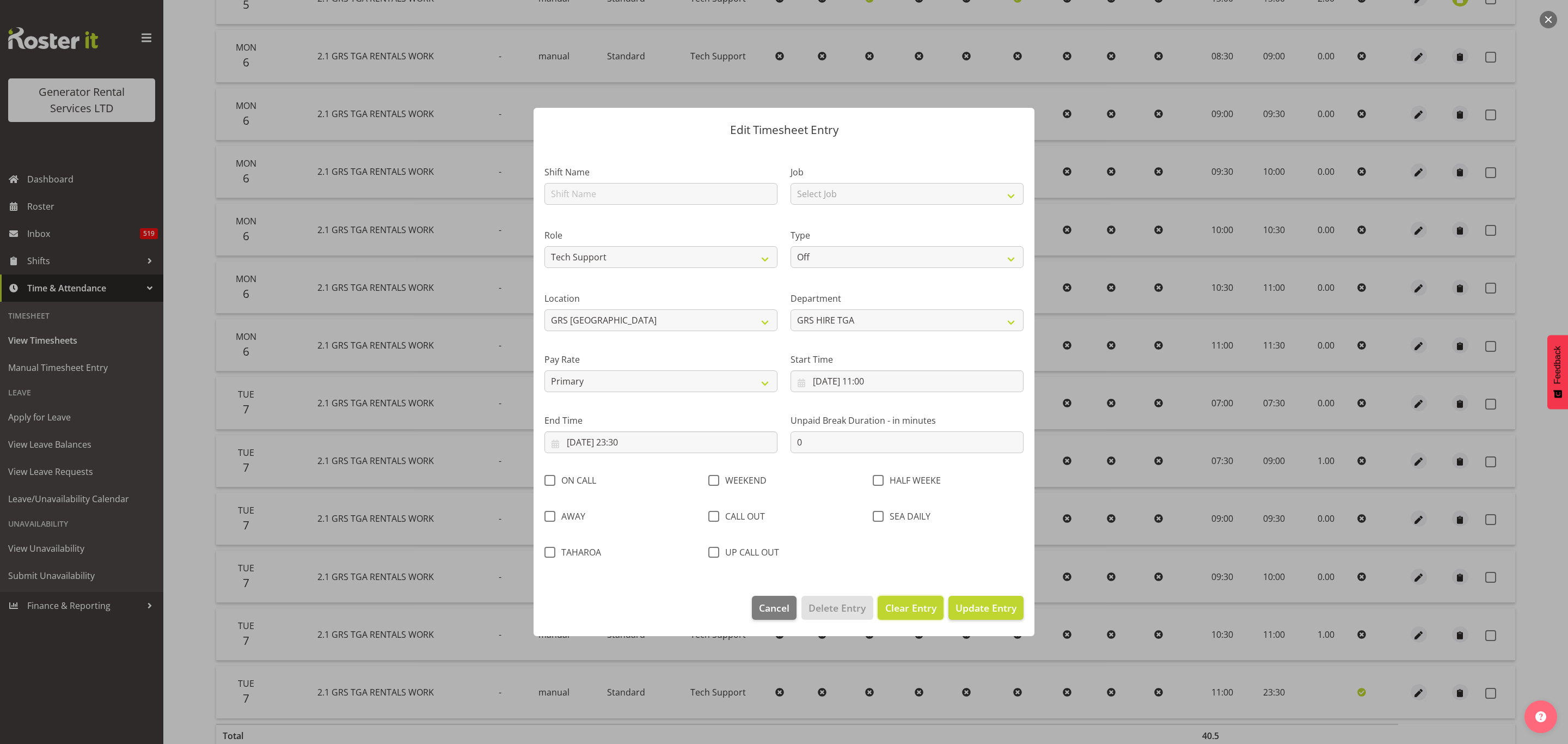
select select
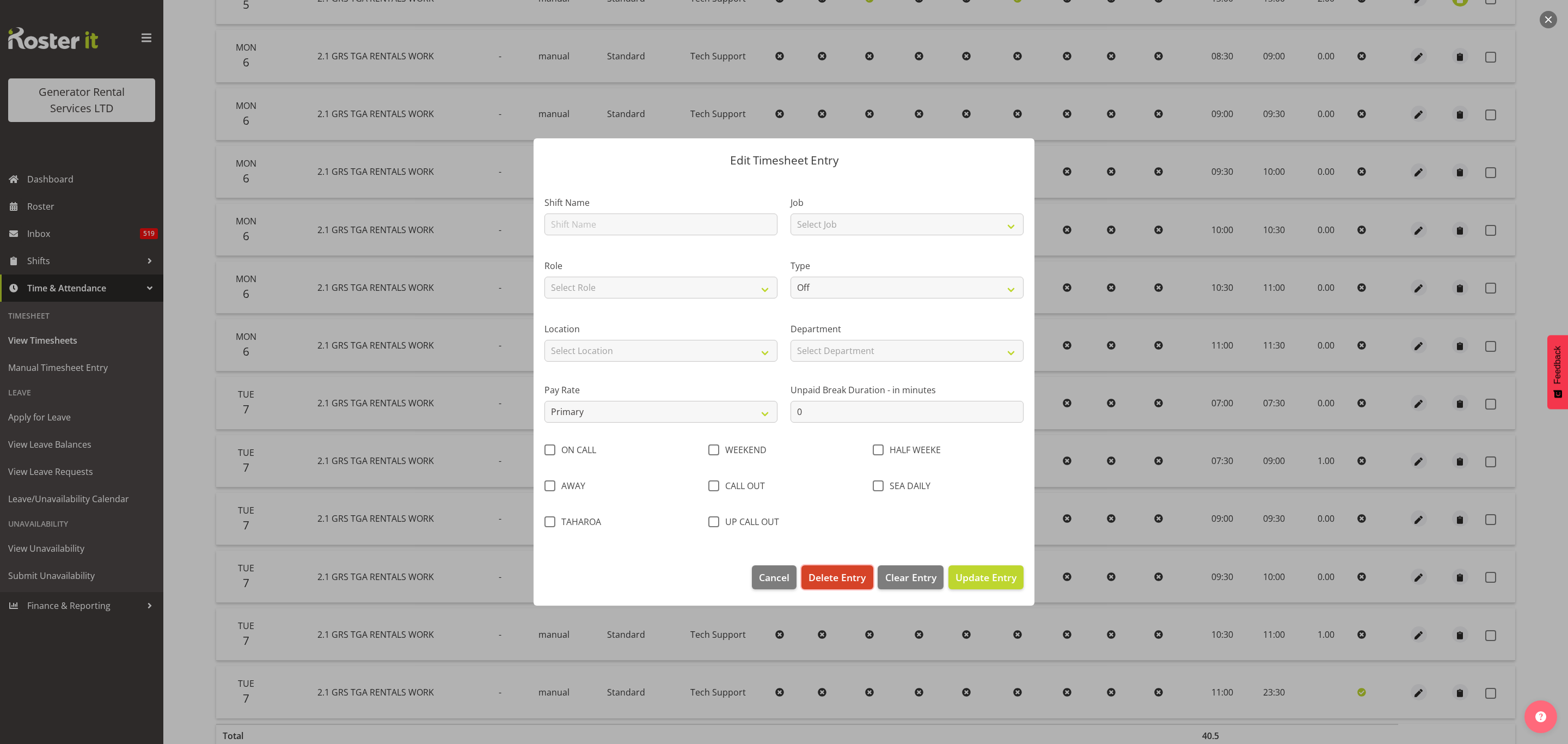
click at [841, 574] on span "Delete Entry" at bounding box center [837, 577] width 57 height 14
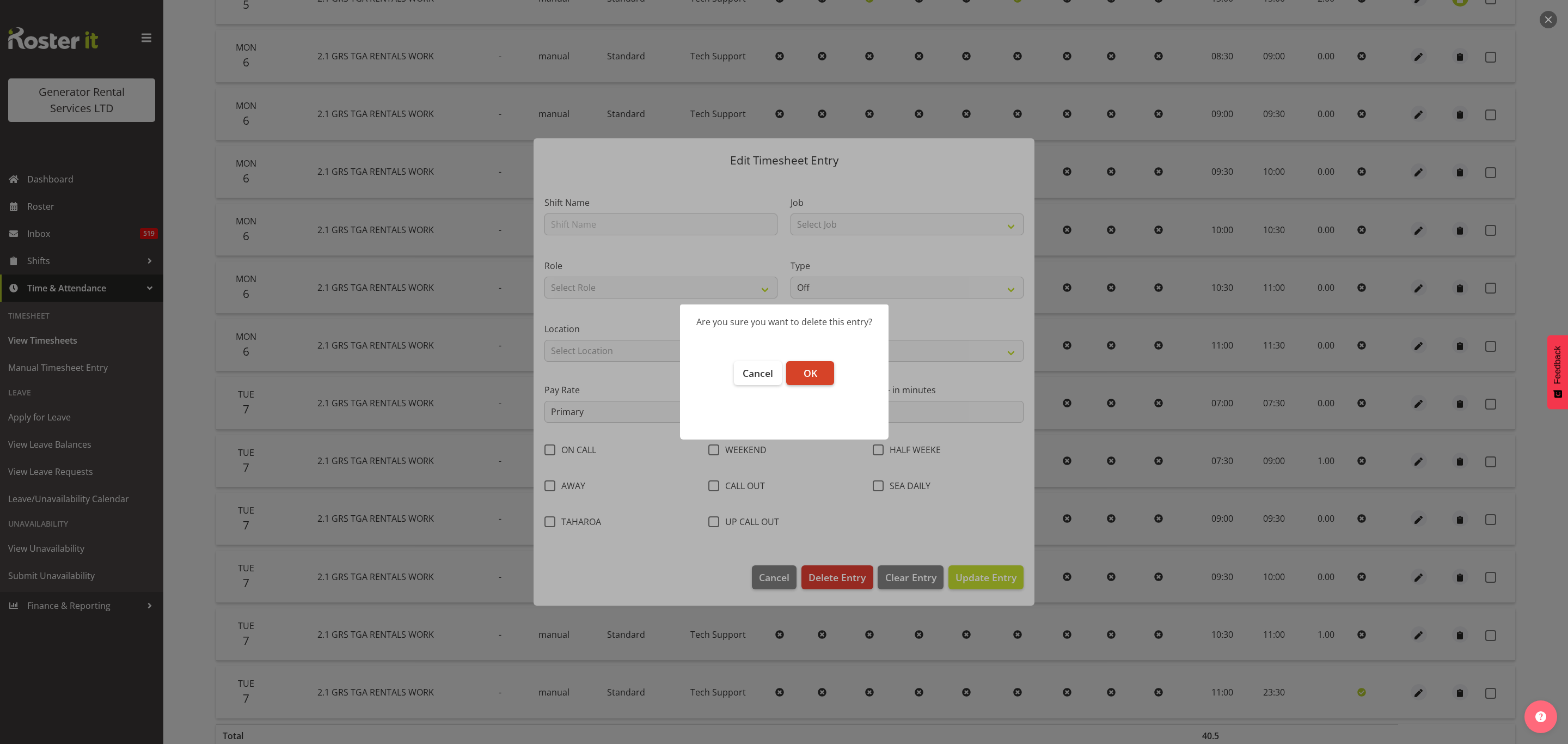
click at [814, 374] on span "OK" at bounding box center [810, 373] width 13 height 13
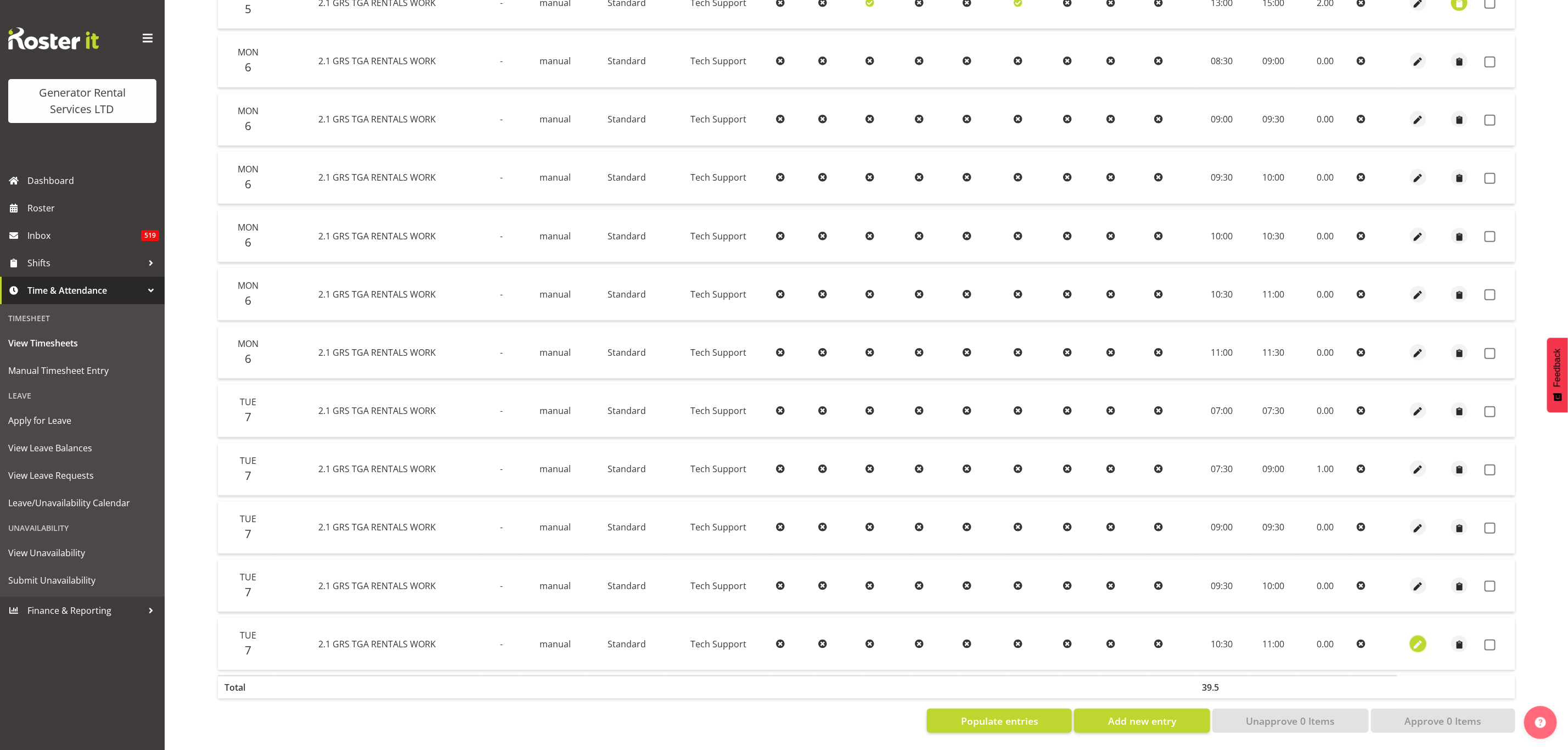
click at [1415, 638] on span "button" at bounding box center [1418, 644] width 13 height 13
select select "Standard"
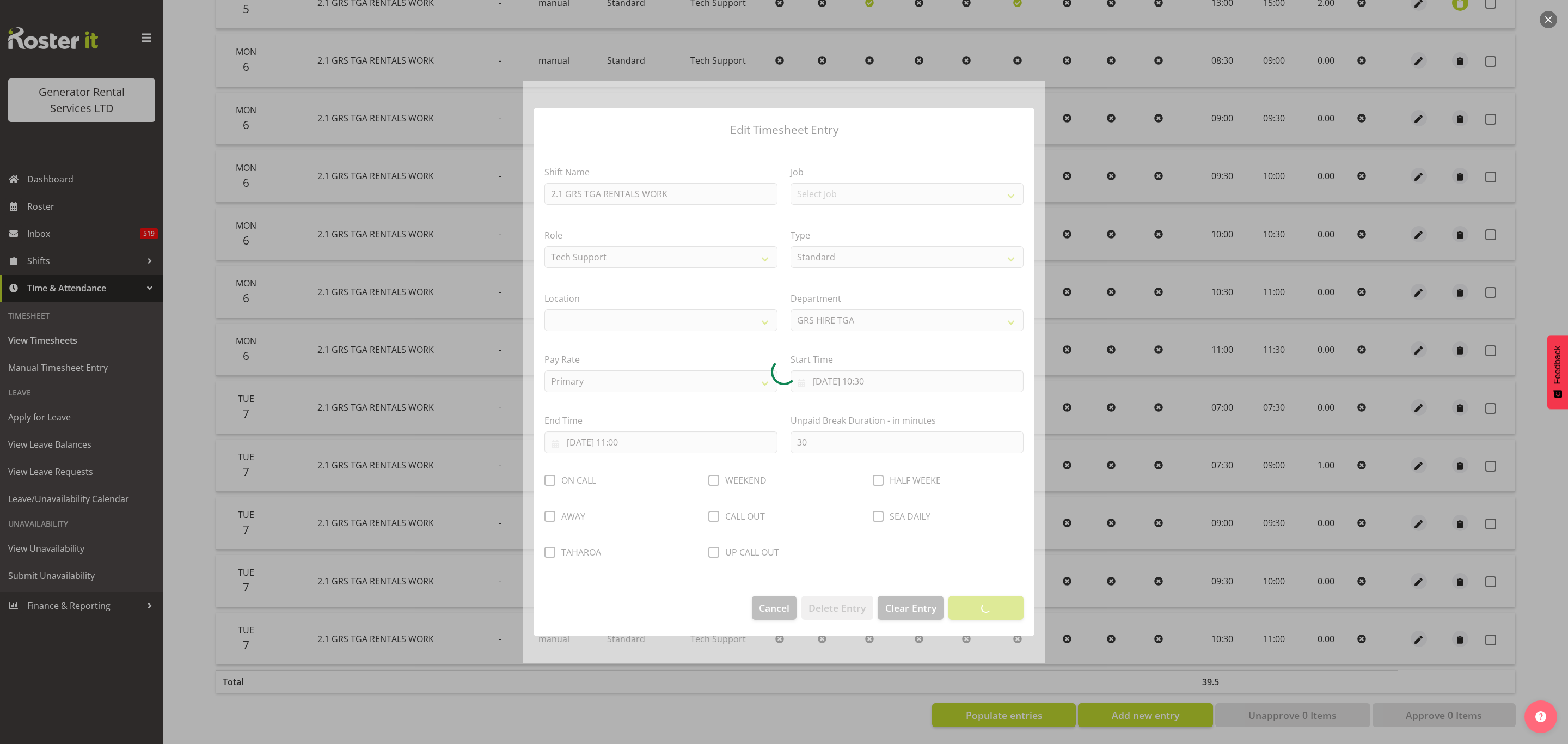
select select "29"
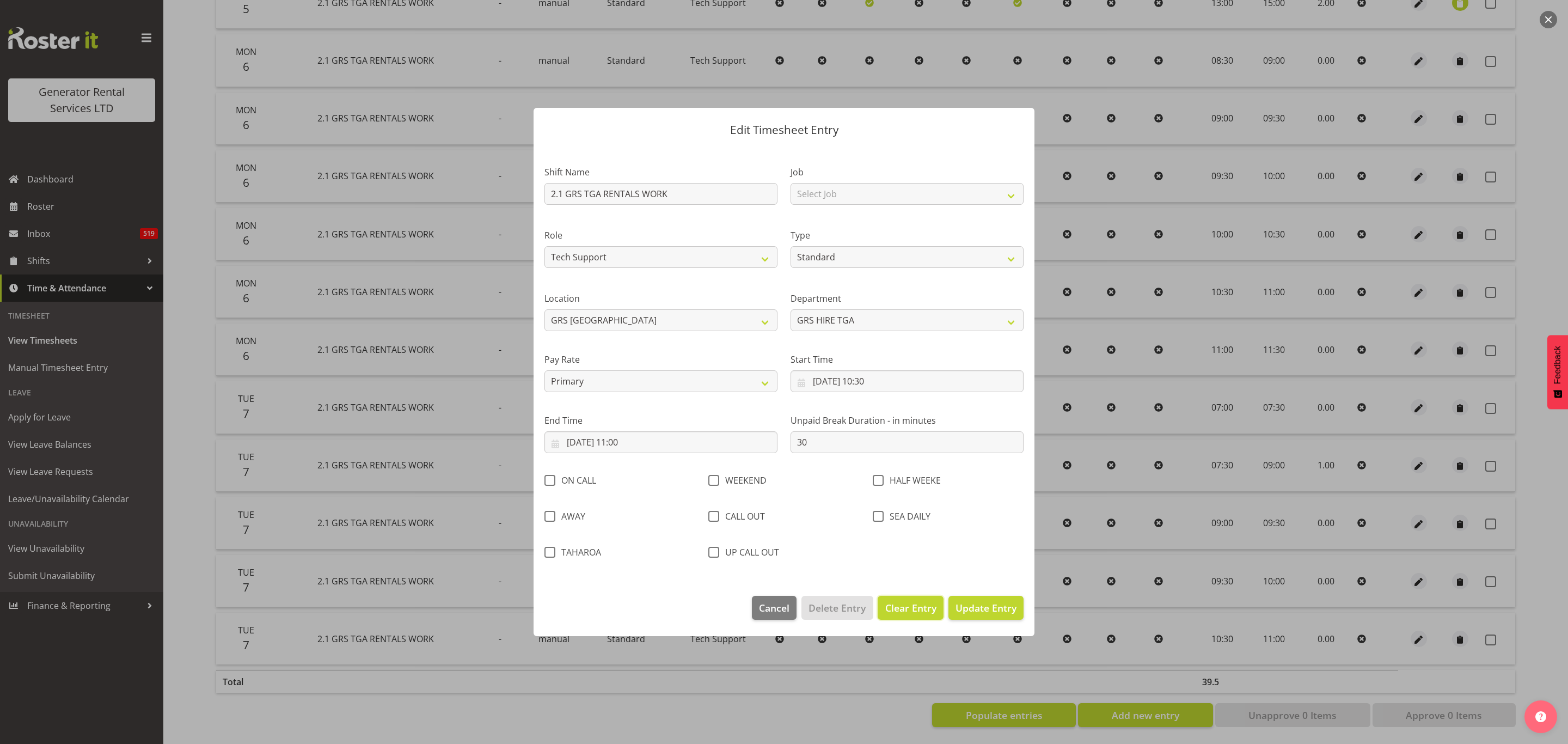
click at [907, 605] on span "Clear Entry" at bounding box center [911, 608] width 51 height 14
select select "Off"
type input "0"
select select
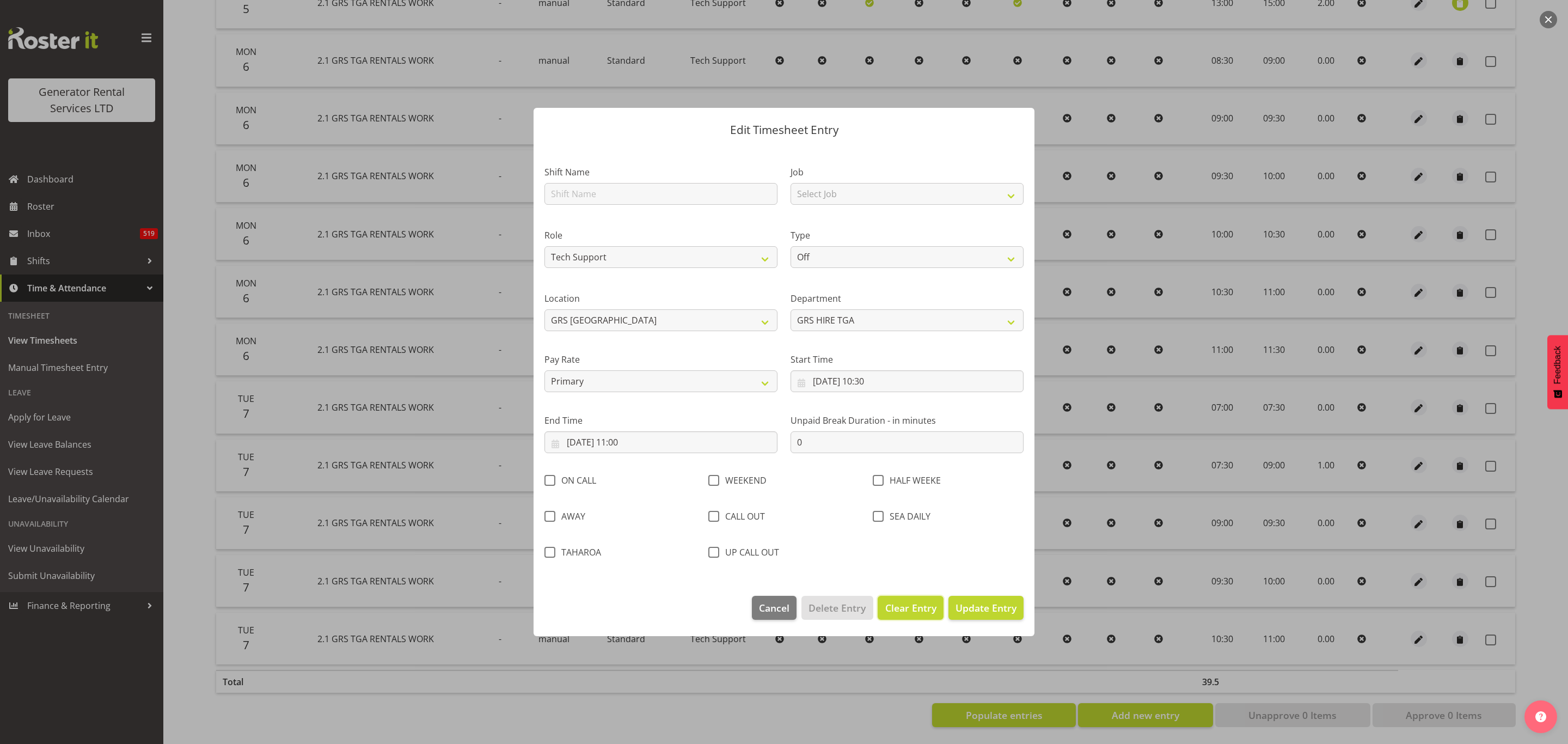
select select
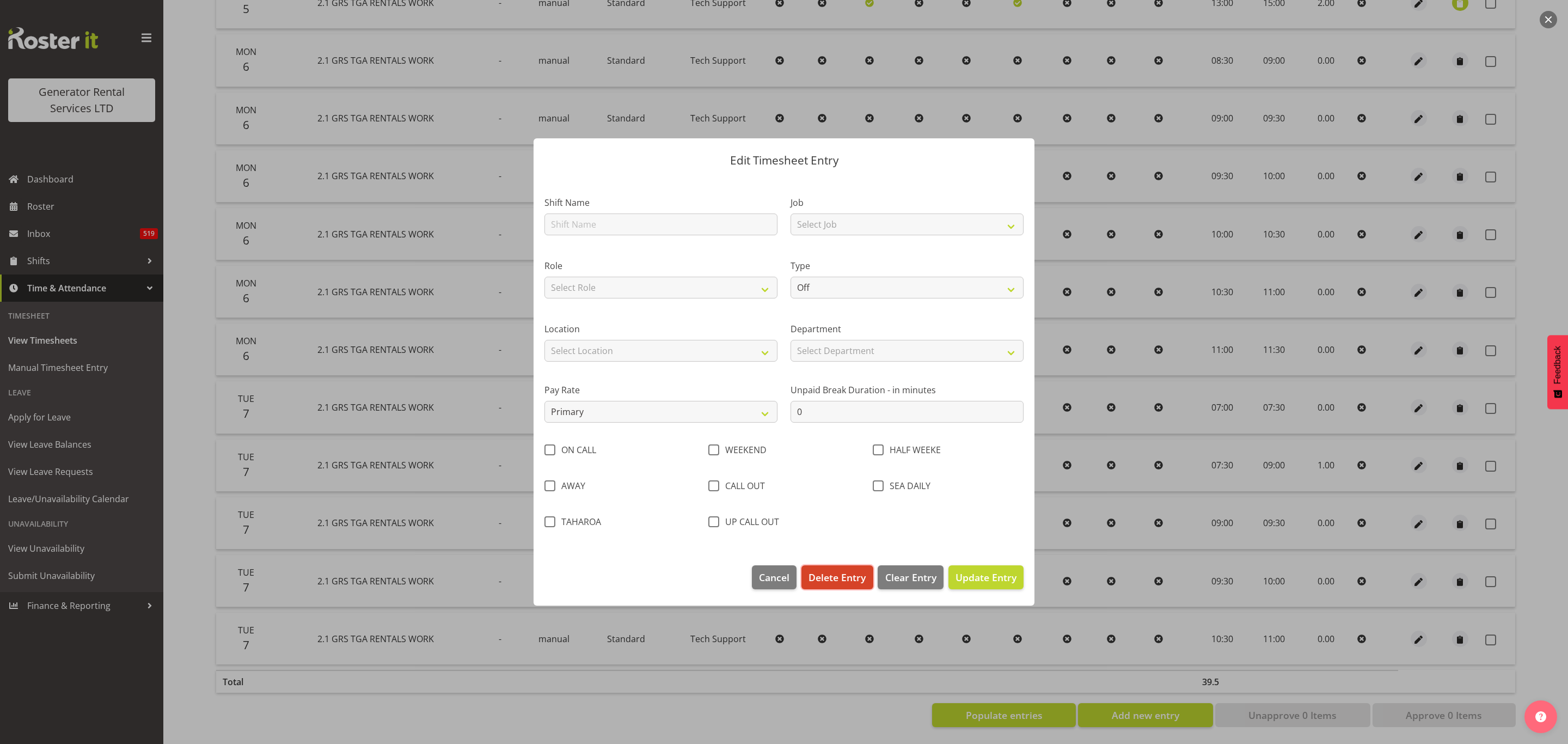
click at [845, 570] on span "Delete Entry" at bounding box center [837, 577] width 57 height 14
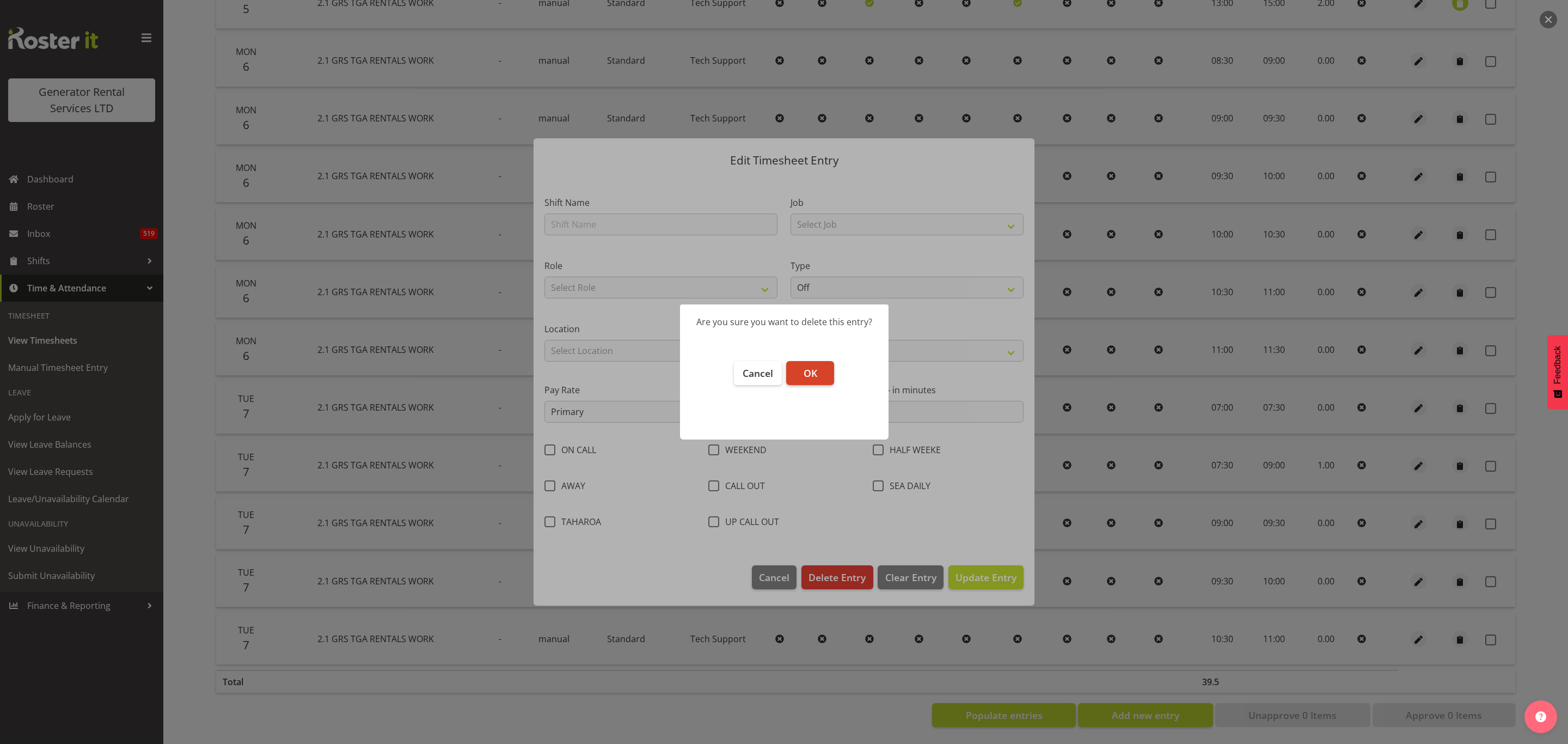
click at [811, 367] on span "OK" at bounding box center [810, 373] width 13 height 13
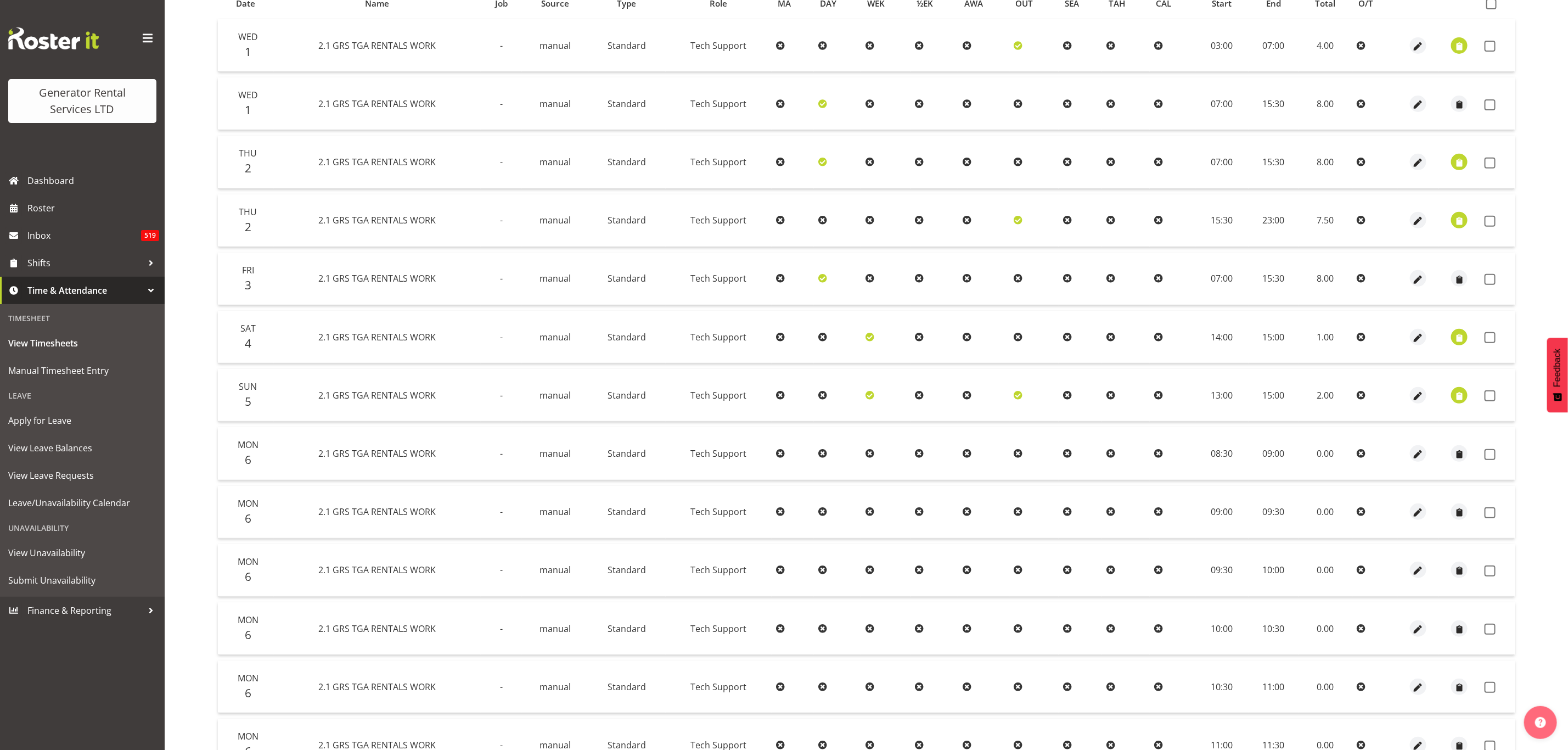
scroll to position [6, 0]
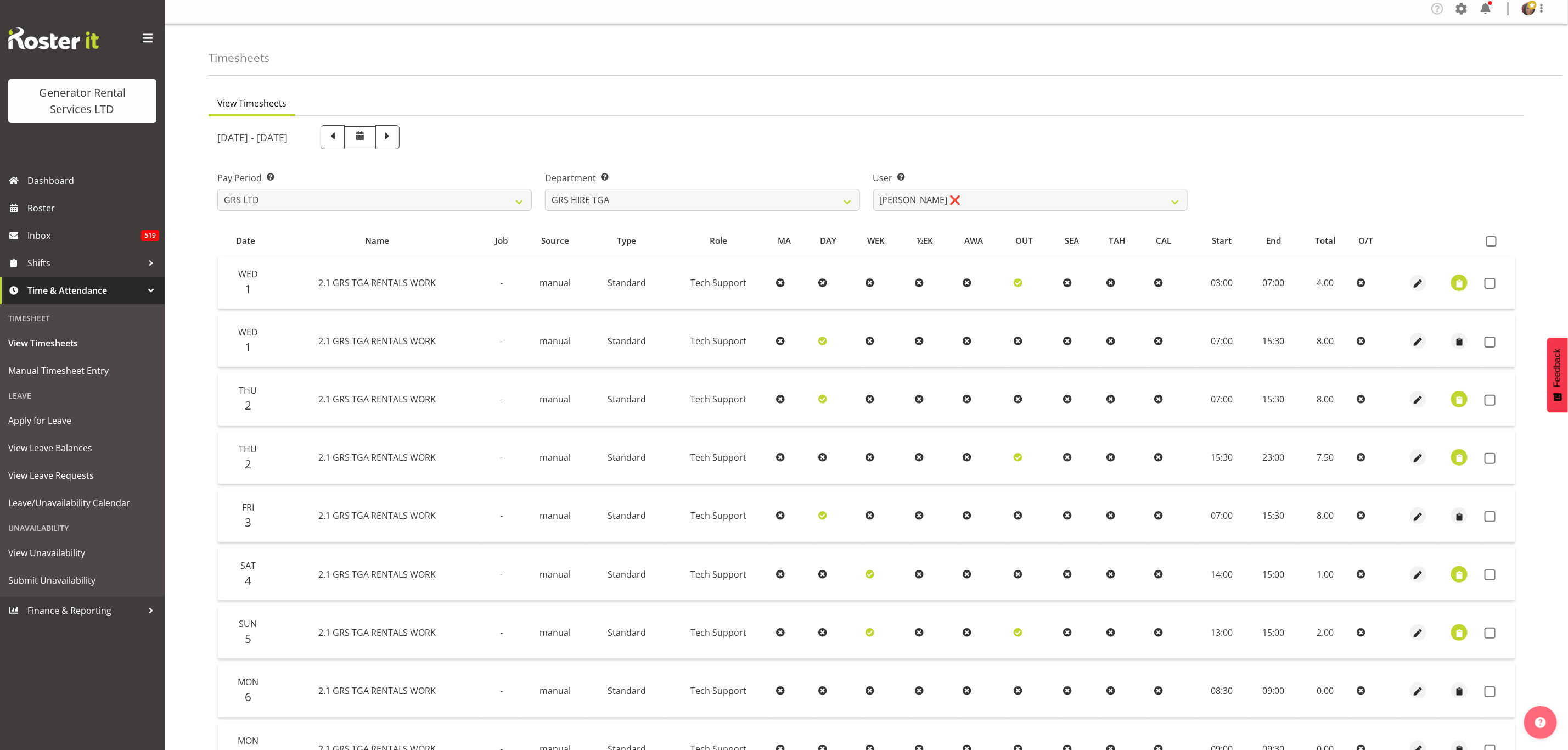
click at [1490, 233] on th at bounding box center [1497, 241] width 34 height 21
click at [48, 359] on link "Manual Timesheet Entry" at bounding box center [82, 370] width 159 height 28
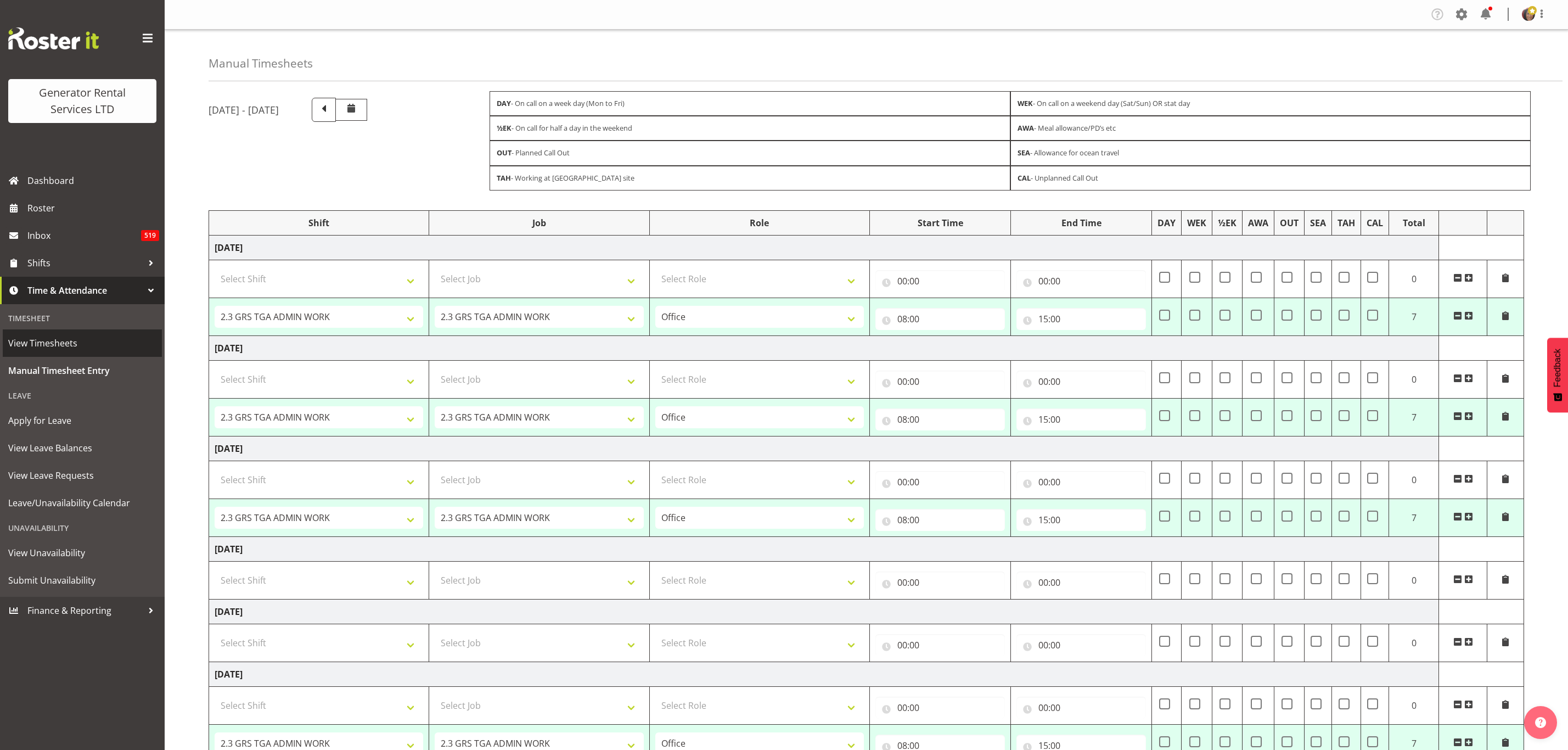
select select "2448"
select select "879"
select select "2448"
select select "879"
select select "2448"
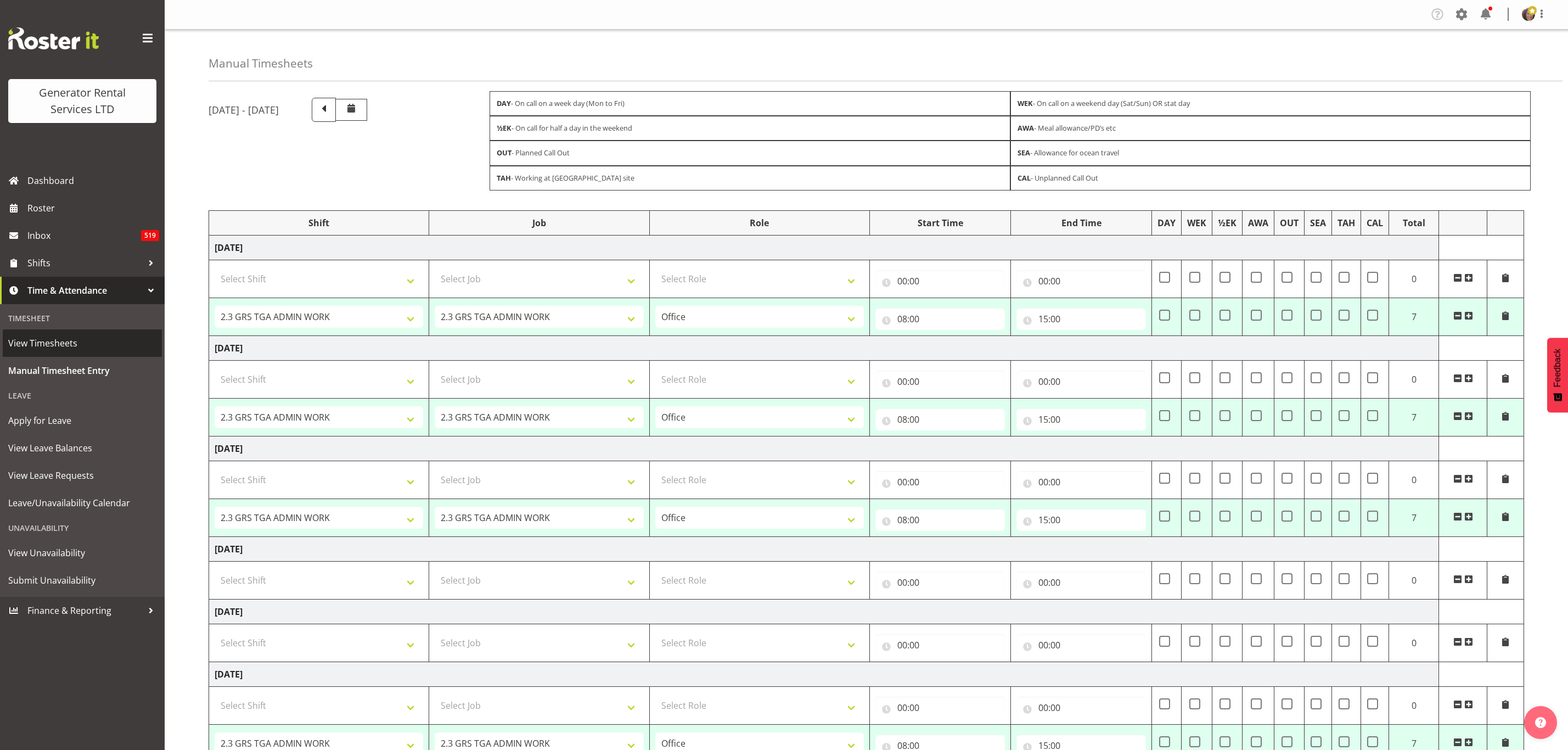
select select "879"
select select "2448"
select select "879"
select select "2448"
select select "879"
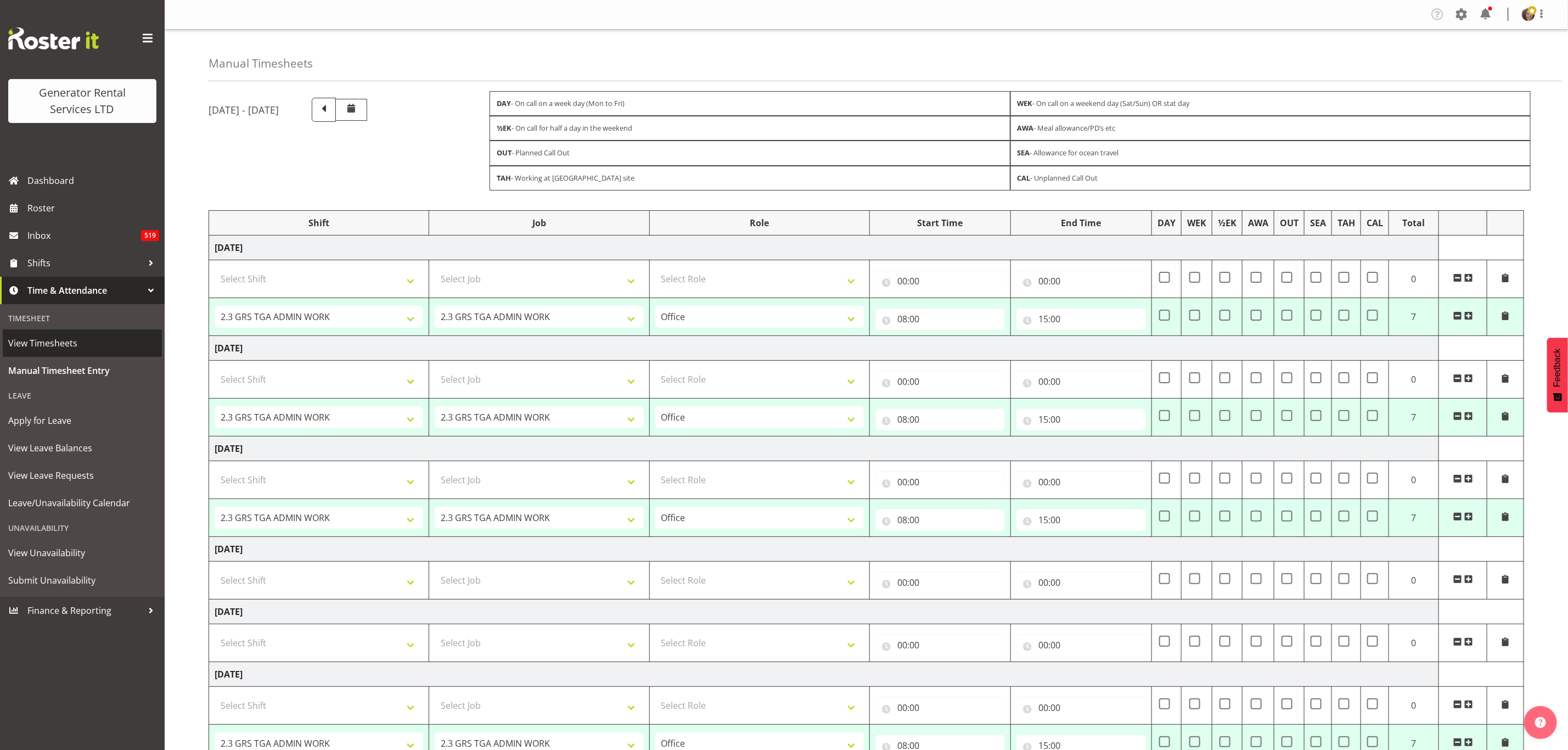
click at [55, 335] on span "View Timesheets" at bounding box center [82, 343] width 149 height 17
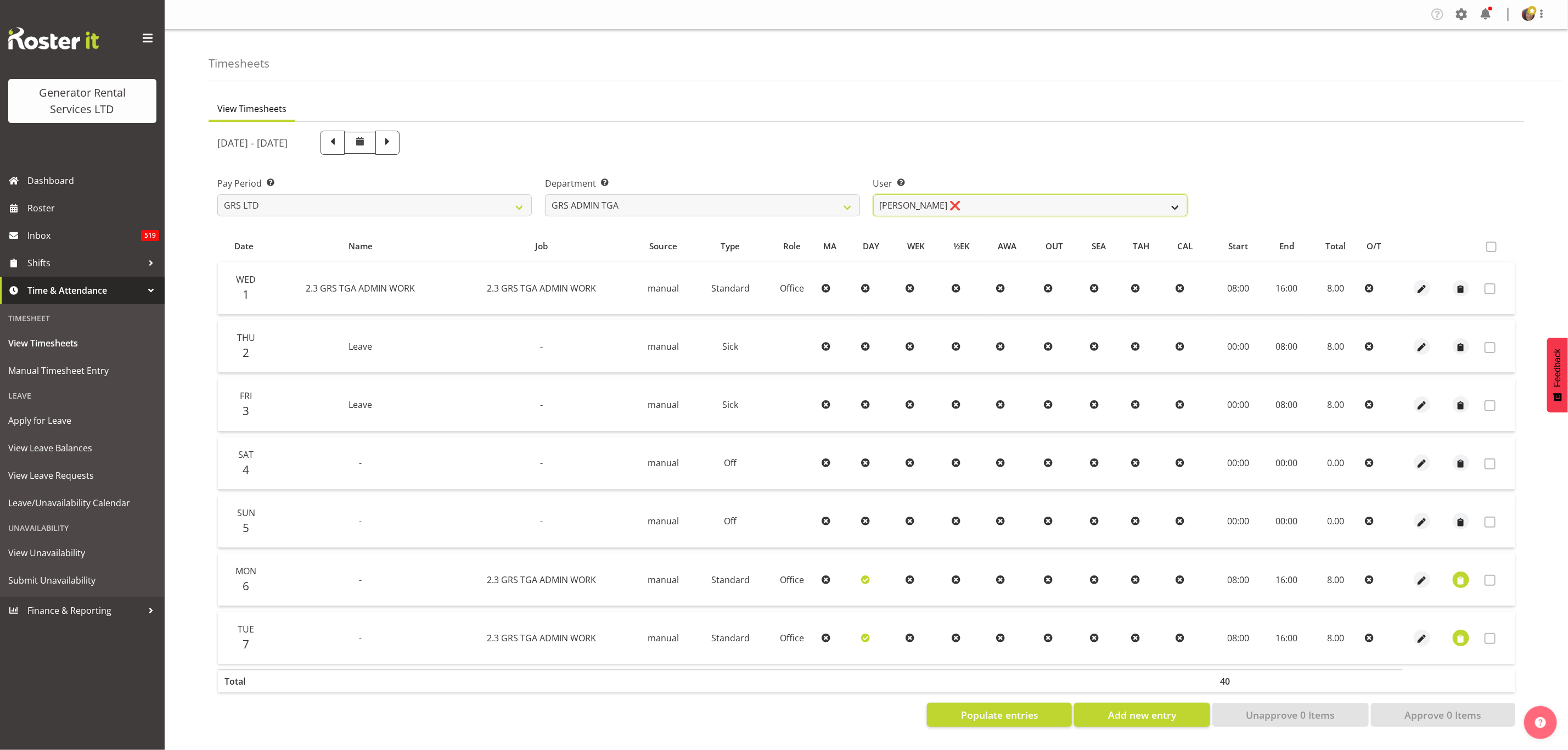
click at [1035, 200] on select "[PERSON_NAME] ❌" at bounding box center [1030, 206] width 315 height 22
click at [807, 198] on select "GRS ADMIN TGA GRS HIRE TGA GRS SALES TGA" at bounding box center [702, 206] width 315 height 22
select select "21"
click at [545, 195] on select "GRS ADMIN TGA GRS HIRE TGA GRS SALES TGA" at bounding box center [702, 206] width 315 height 22
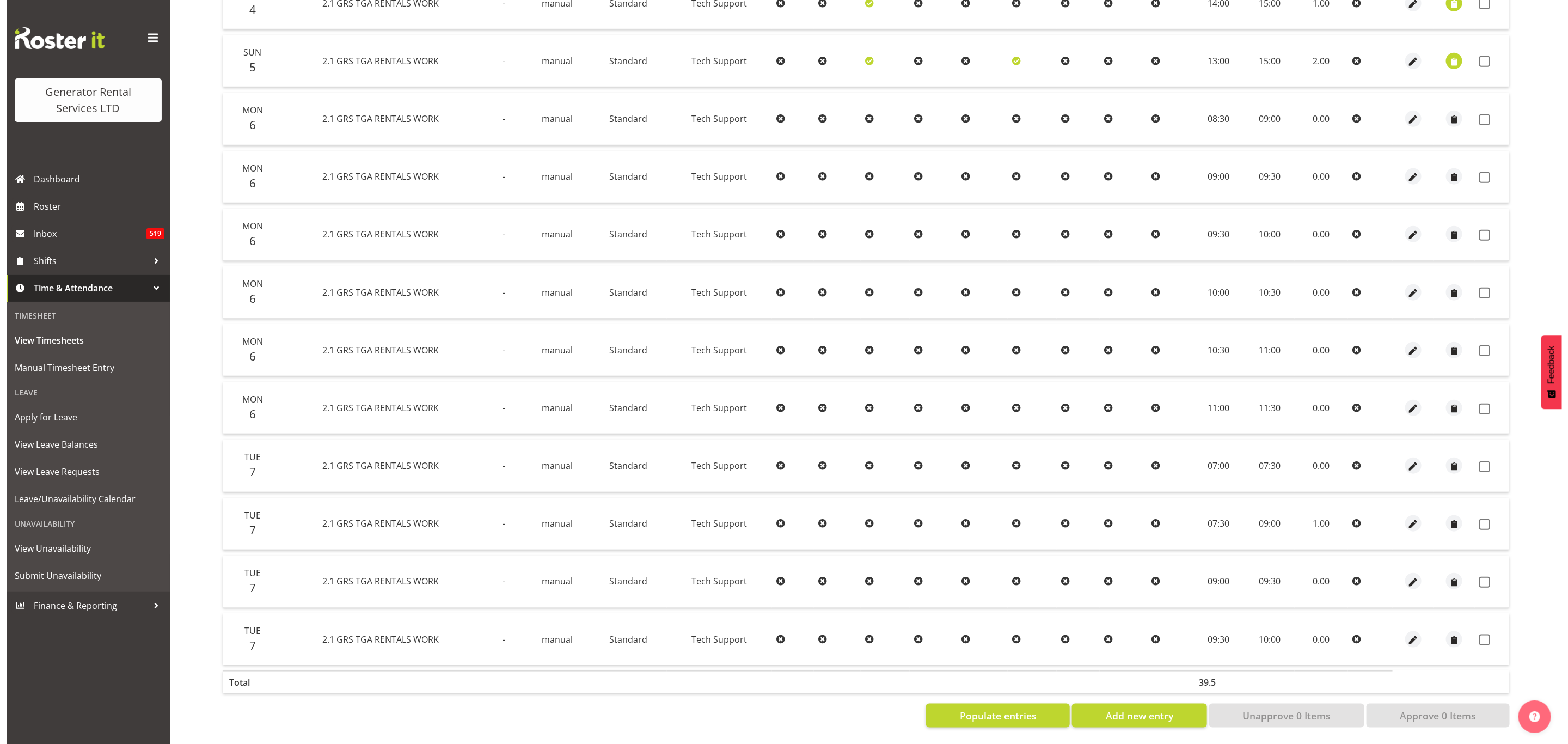
scroll to position [577, 0]
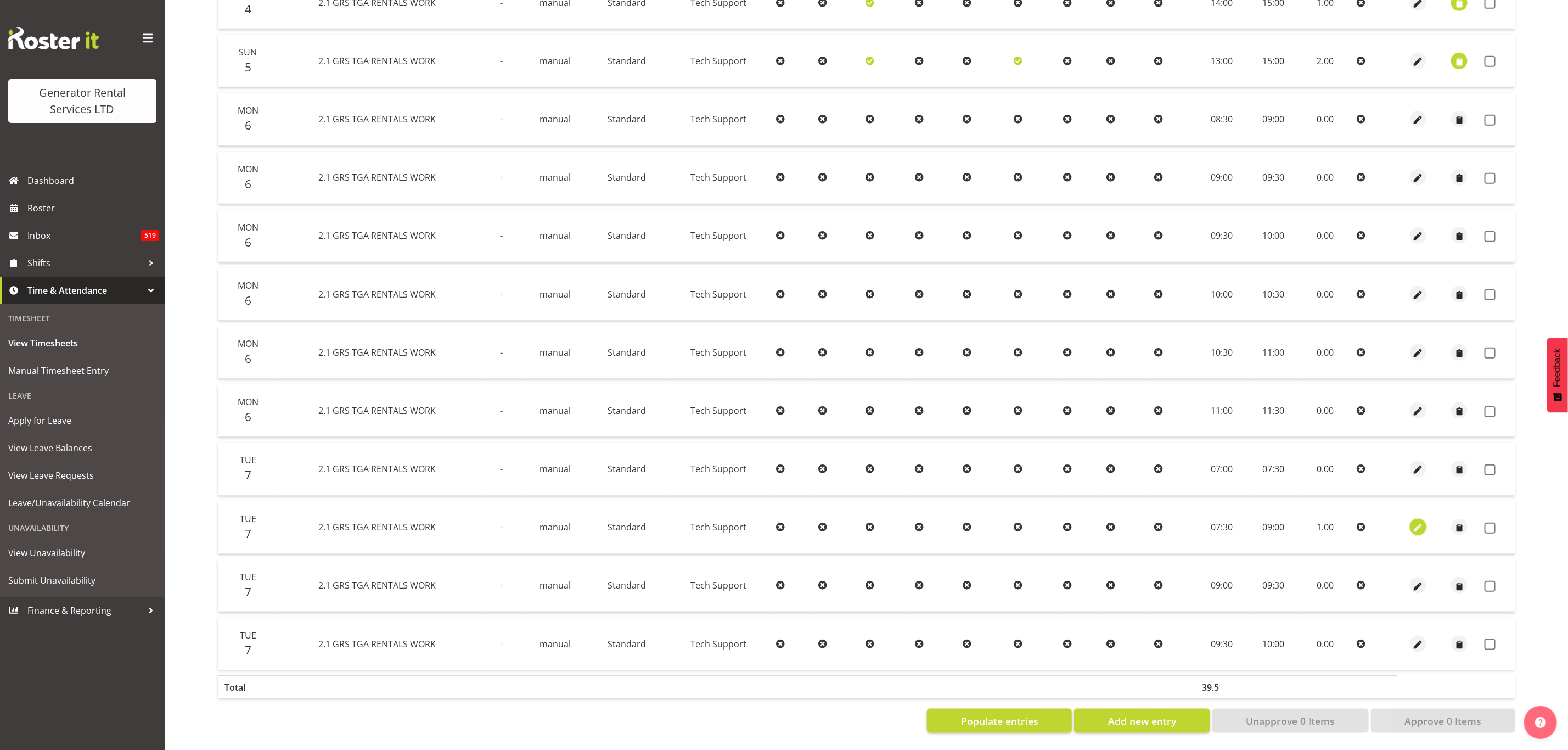
click at [1419, 522] on span "button" at bounding box center [1418, 528] width 13 height 13
select select "Standard"
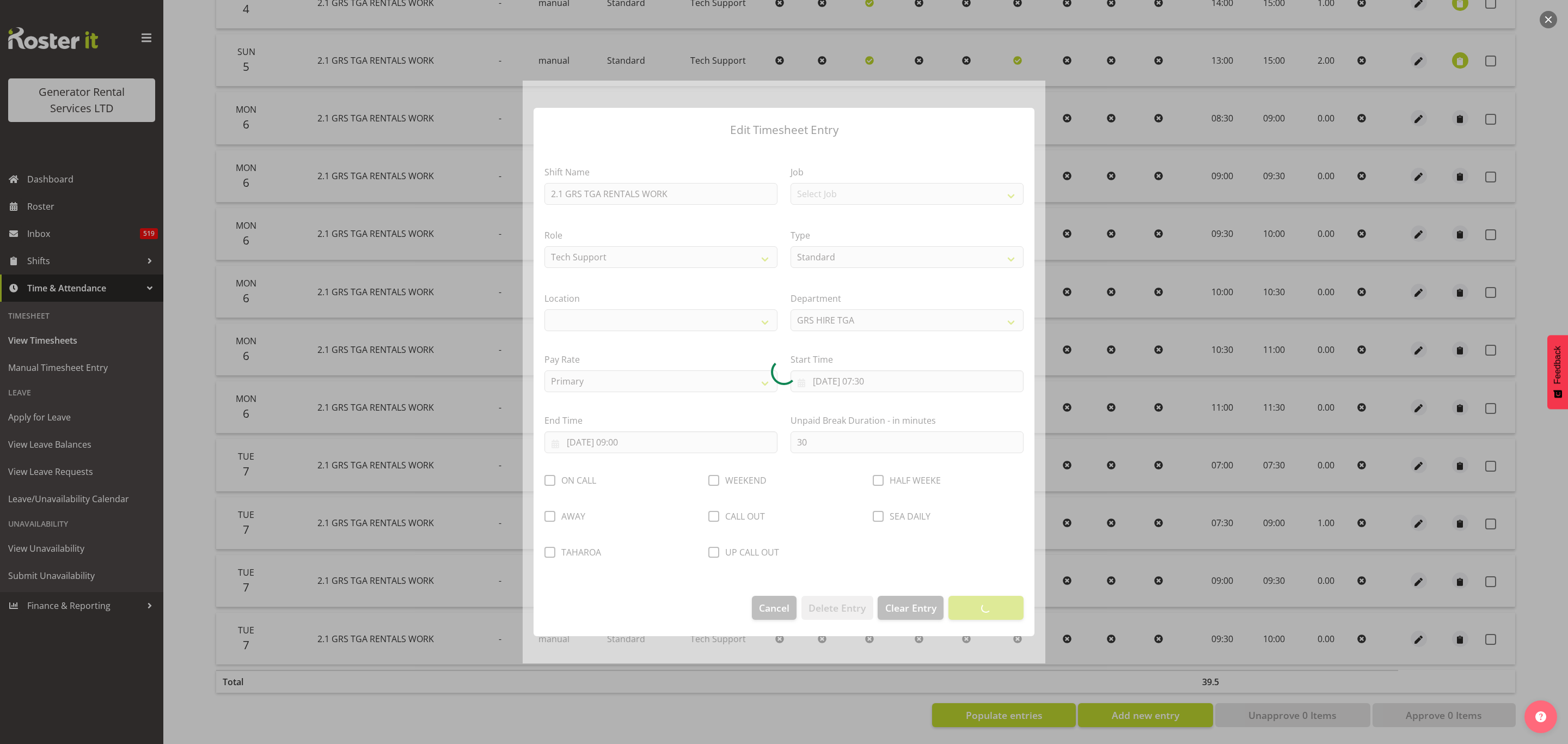
select select "29"
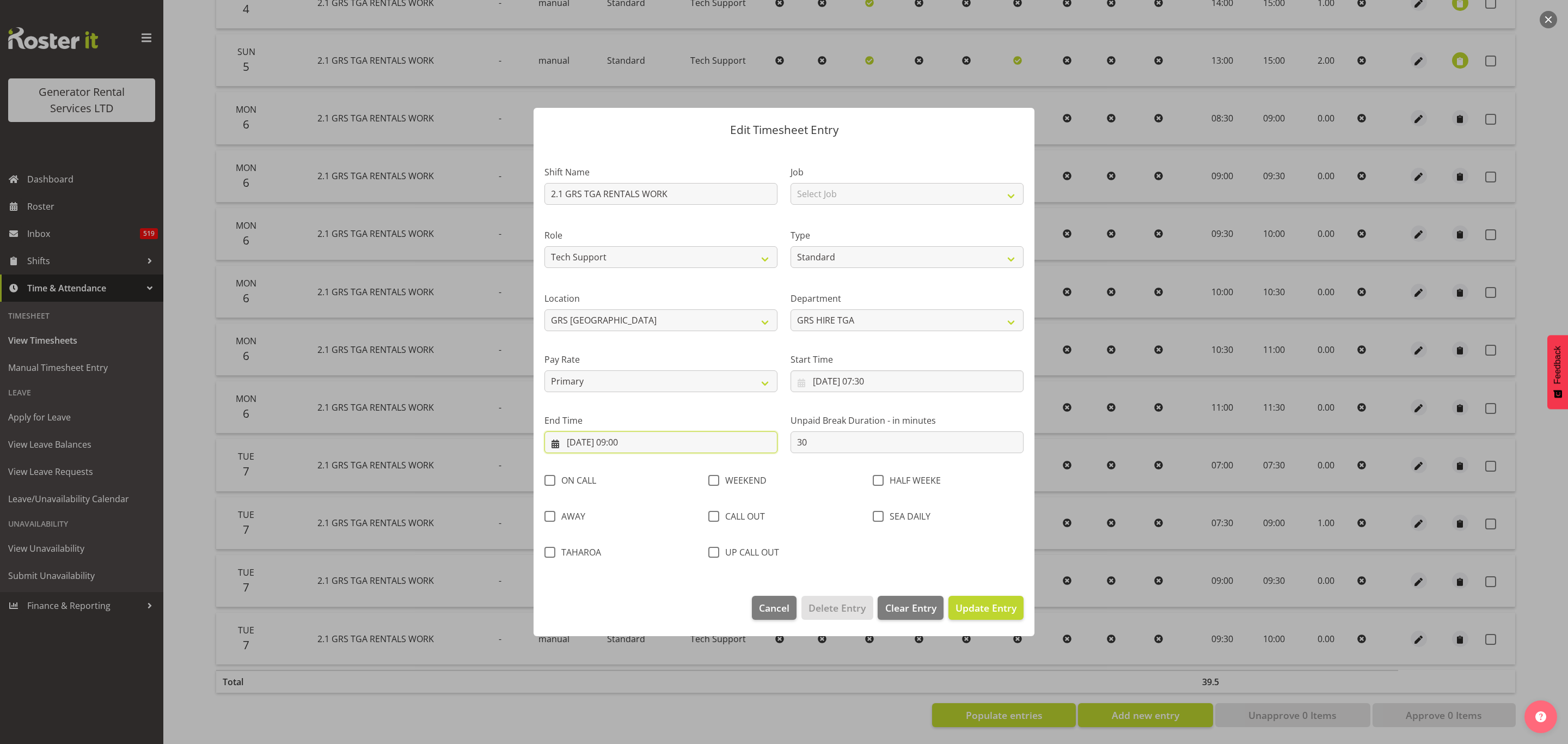
click at [642, 440] on input "[DATE] 09:00" at bounding box center [660, 442] width 233 height 22
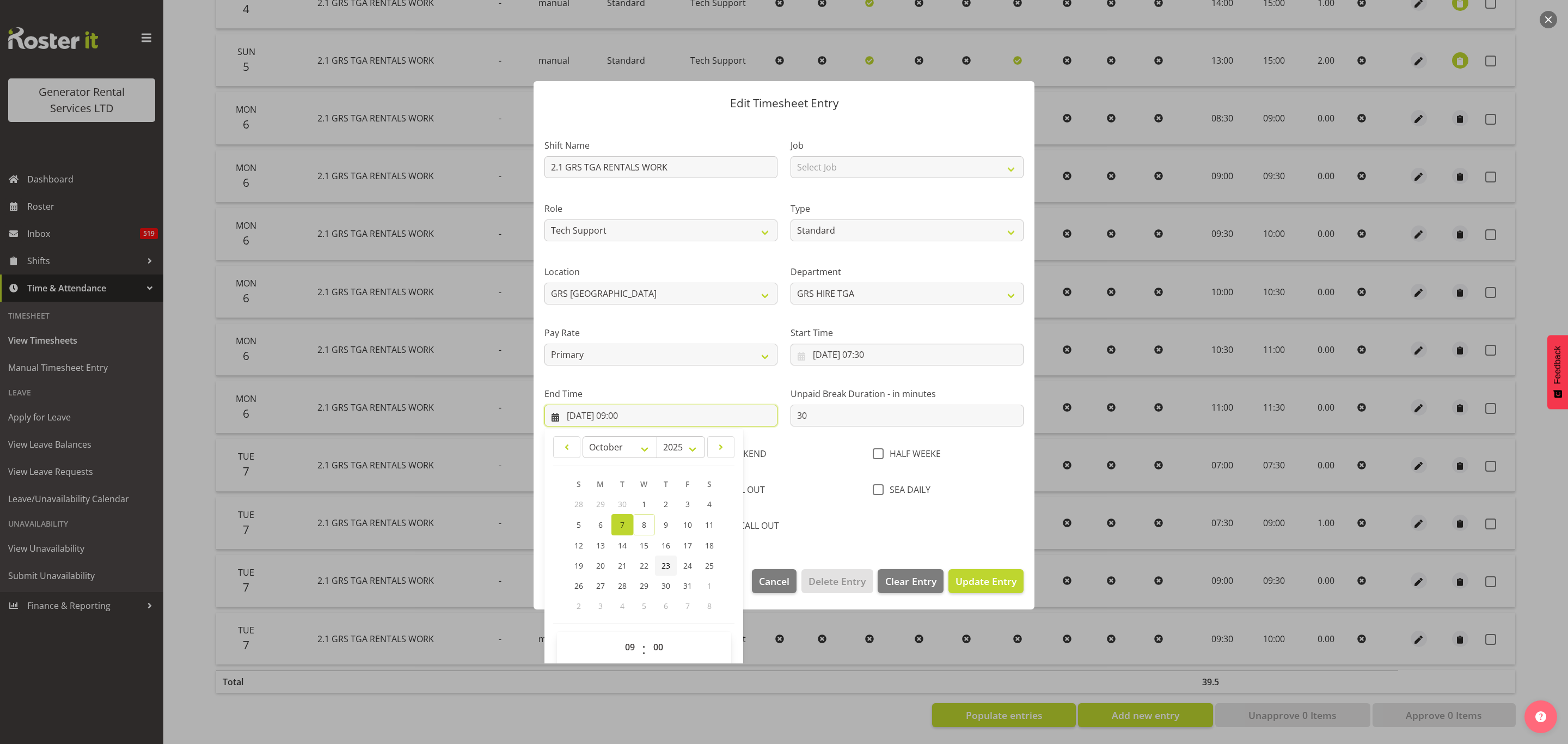
scroll to position [39, 0]
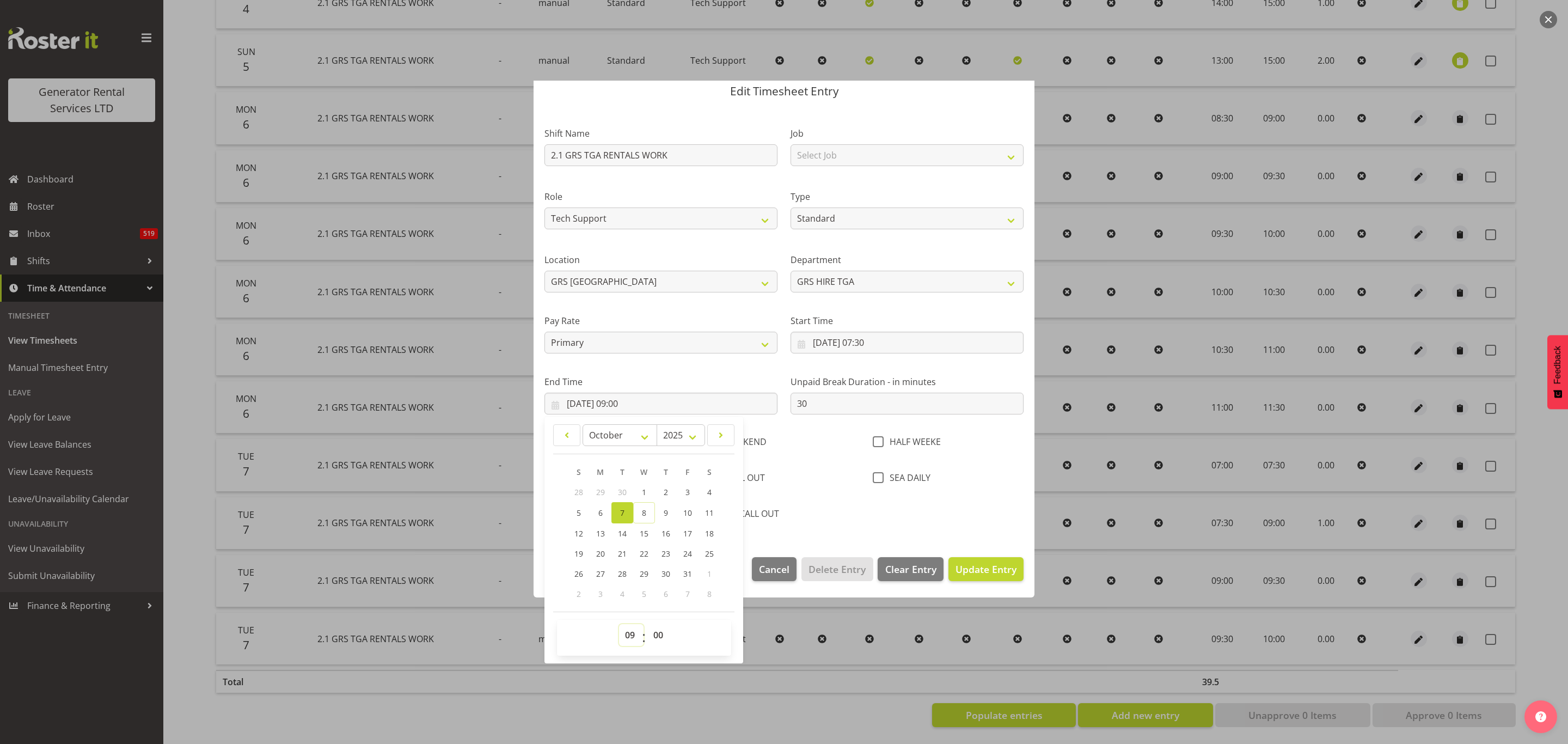
click at [627, 636] on select "00 01 02 03 04 05 06 07 08 09 10 11 12 13 14 15 16 17 18 19 20 21 22 23" at bounding box center [631, 635] width 24 height 22
select select "23"
click at [619, 625] on select "00 01 02 03 04 05 06 07 08 09 10 11 12 13 14 15 16 17 18 19 20 21 22 23" at bounding box center [631, 635] width 24 height 22
type input "[DATE] 23:00"
click at [658, 633] on select "00 01 02 03 04 05 06 07 08 09 10 11 12 13 14 15 16 17 18 19 20 21 22 23 24 25 2…" at bounding box center [659, 635] width 24 height 22
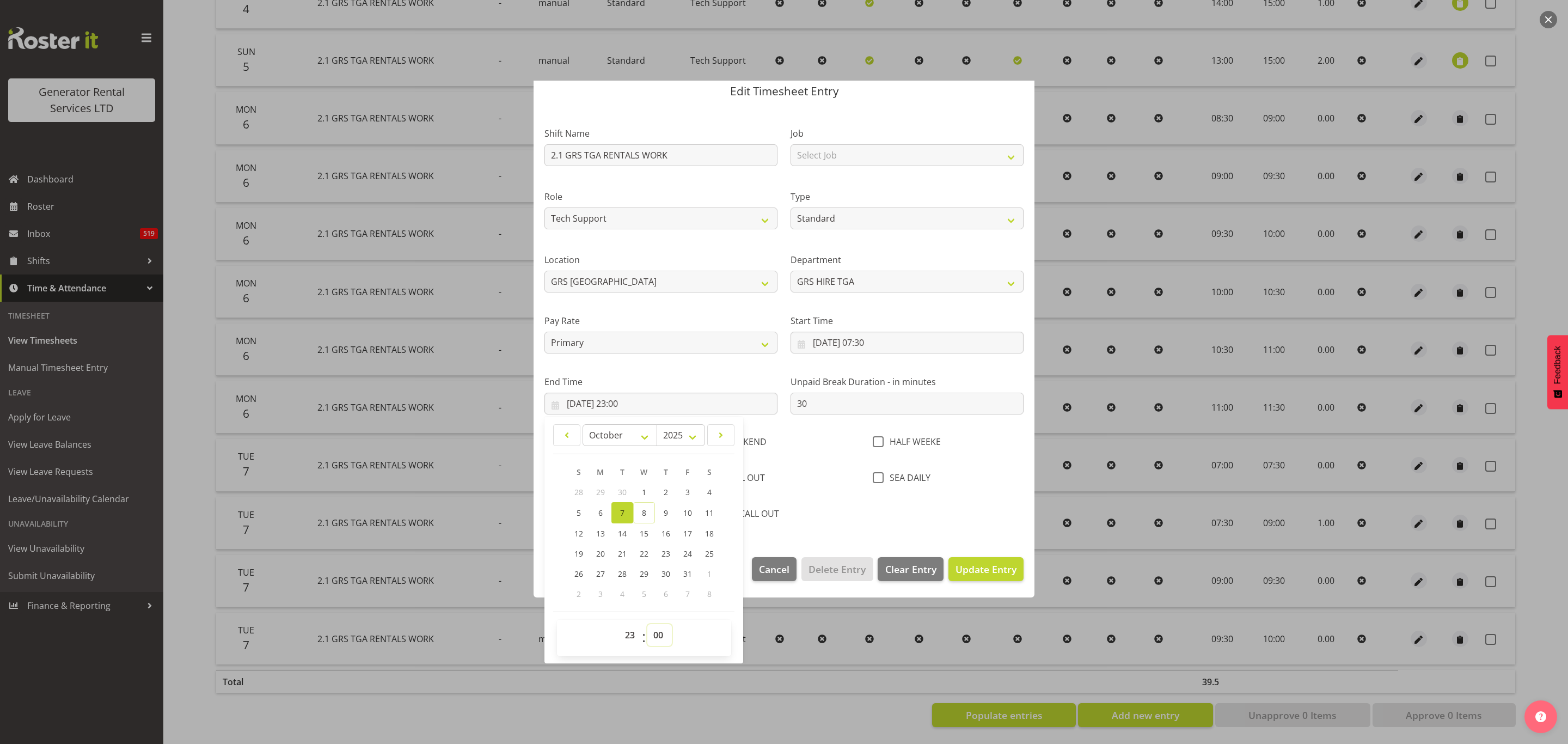
select select "30"
click at [648, 625] on select "00 01 02 03 04 05 06 07 08 09 10 11 12 13 14 15 16 17 18 19 20 21 22 23 24 25 2…" at bounding box center [659, 635] width 24 height 22
type input "[DATE] 23:30"
click at [967, 567] on span "Update Entry" at bounding box center [986, 569] width 61 height 13
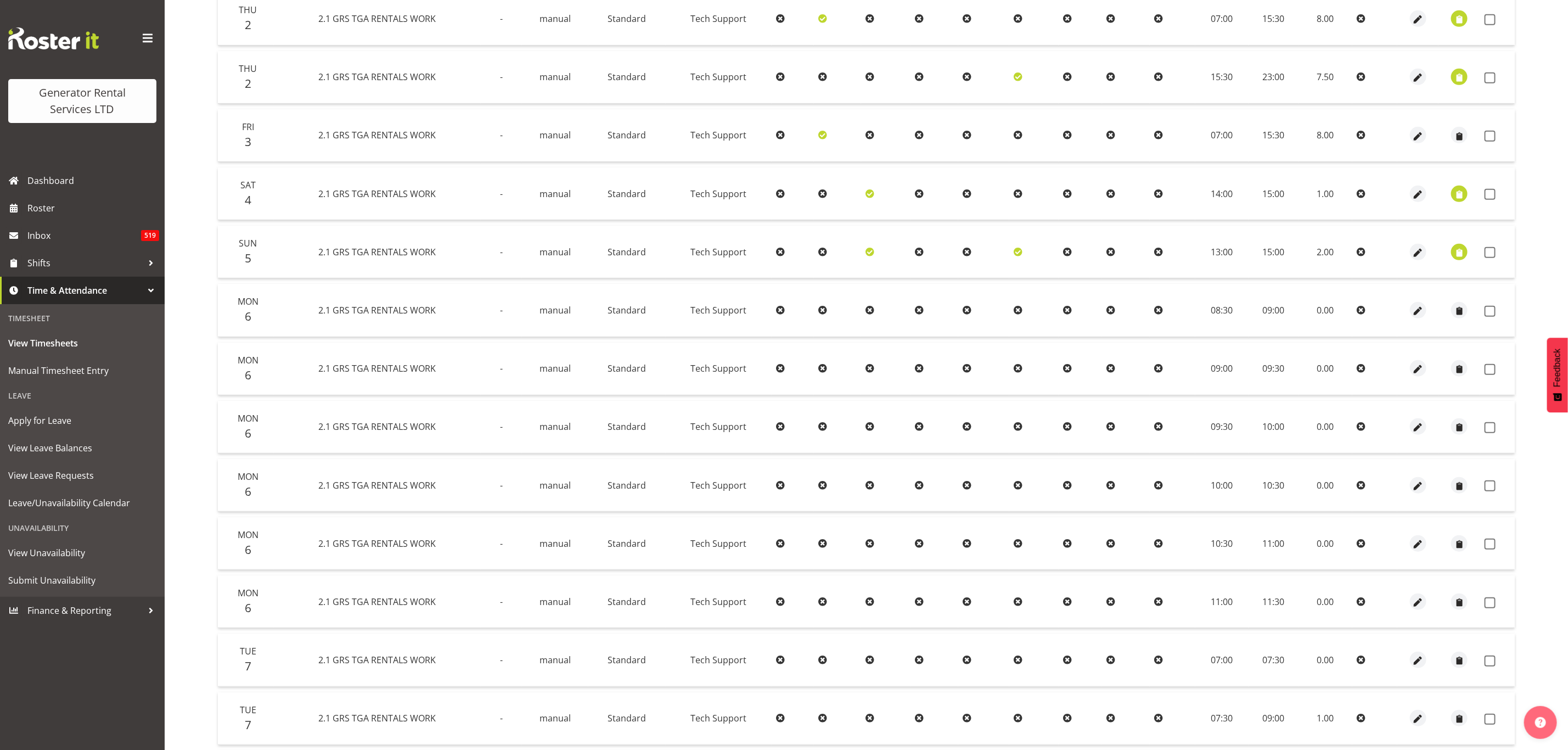
scroll to position [524, 0]
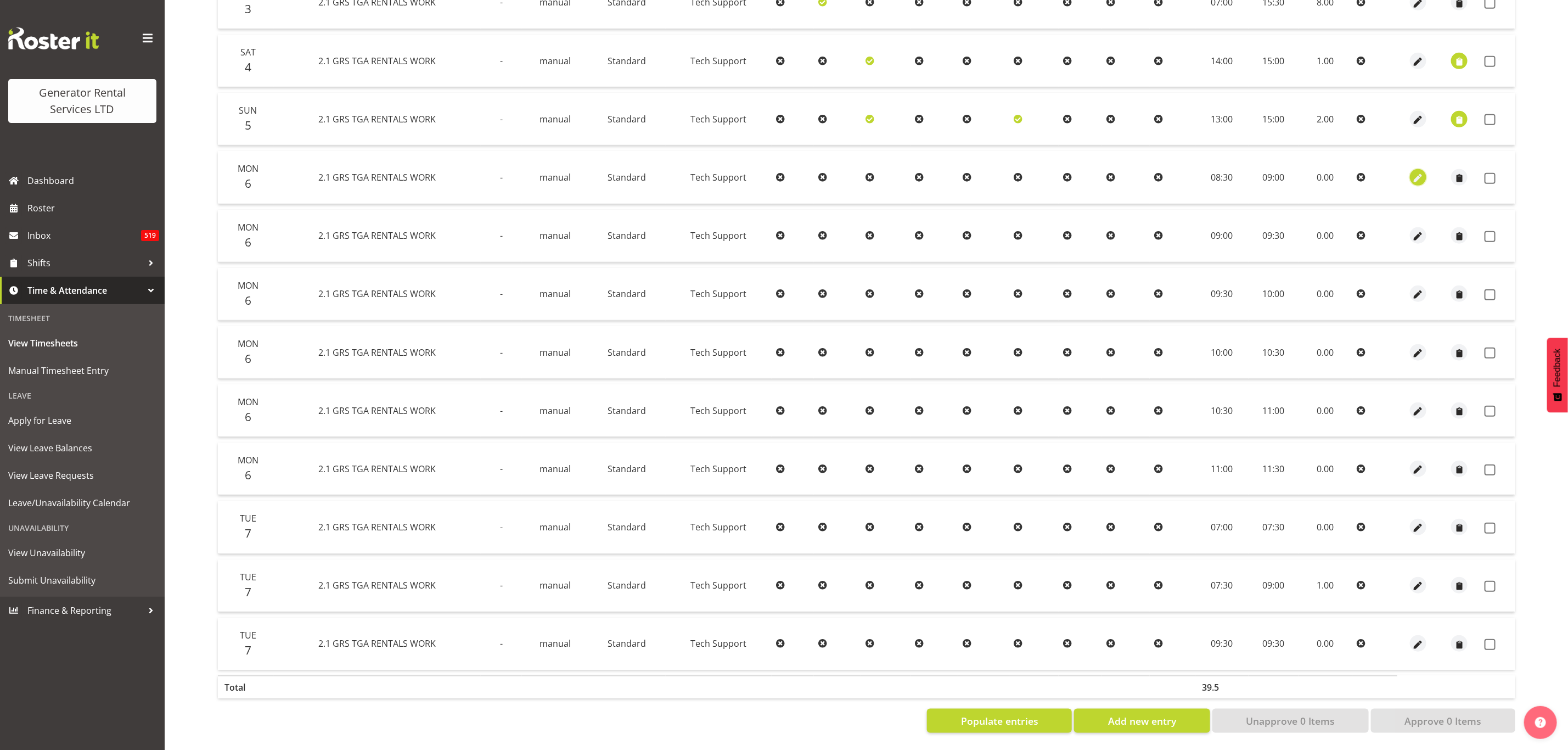
click at [1419, 172] on span "button" at bounding box center [1418, 178] width 13 height 13
select select "Standard"
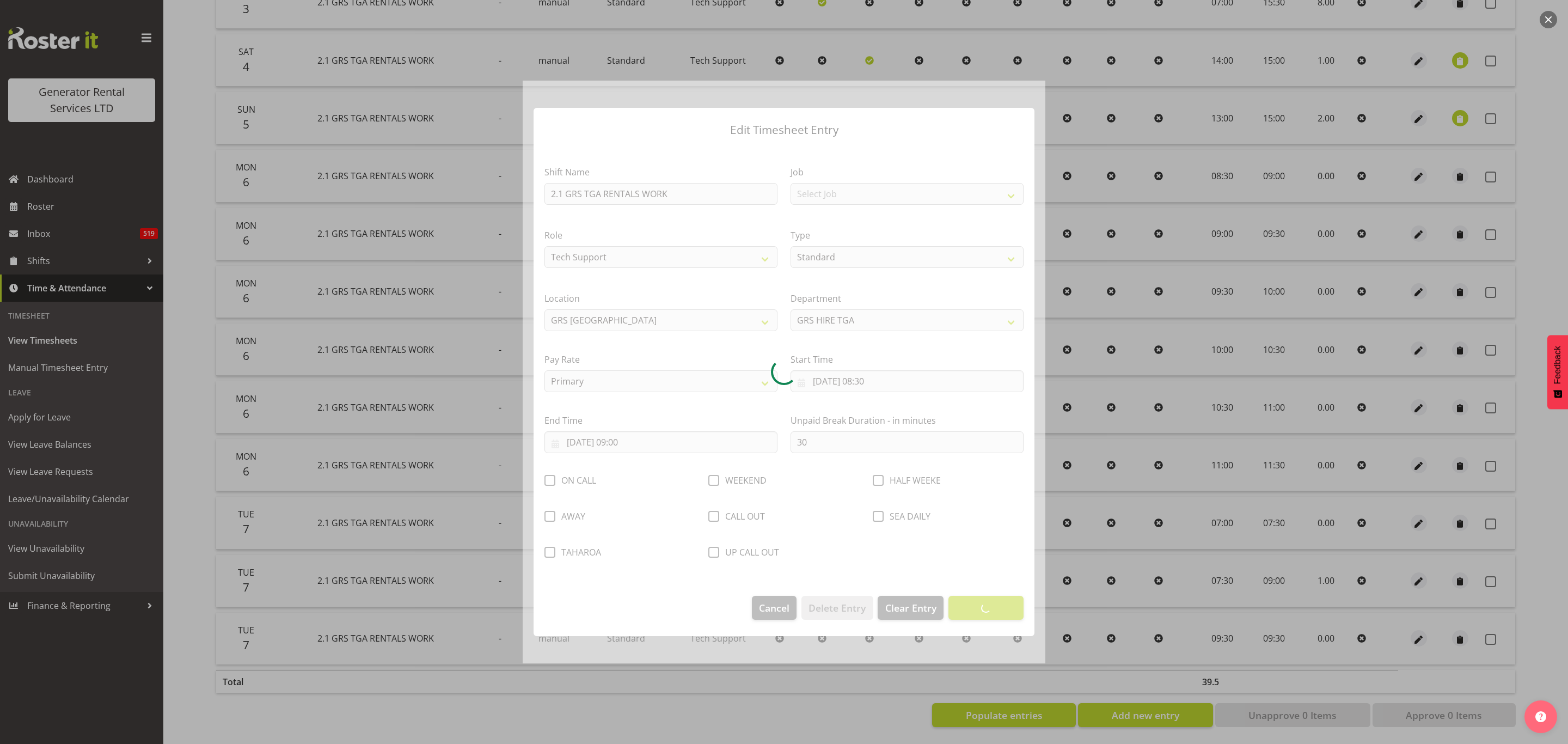
select select "29"
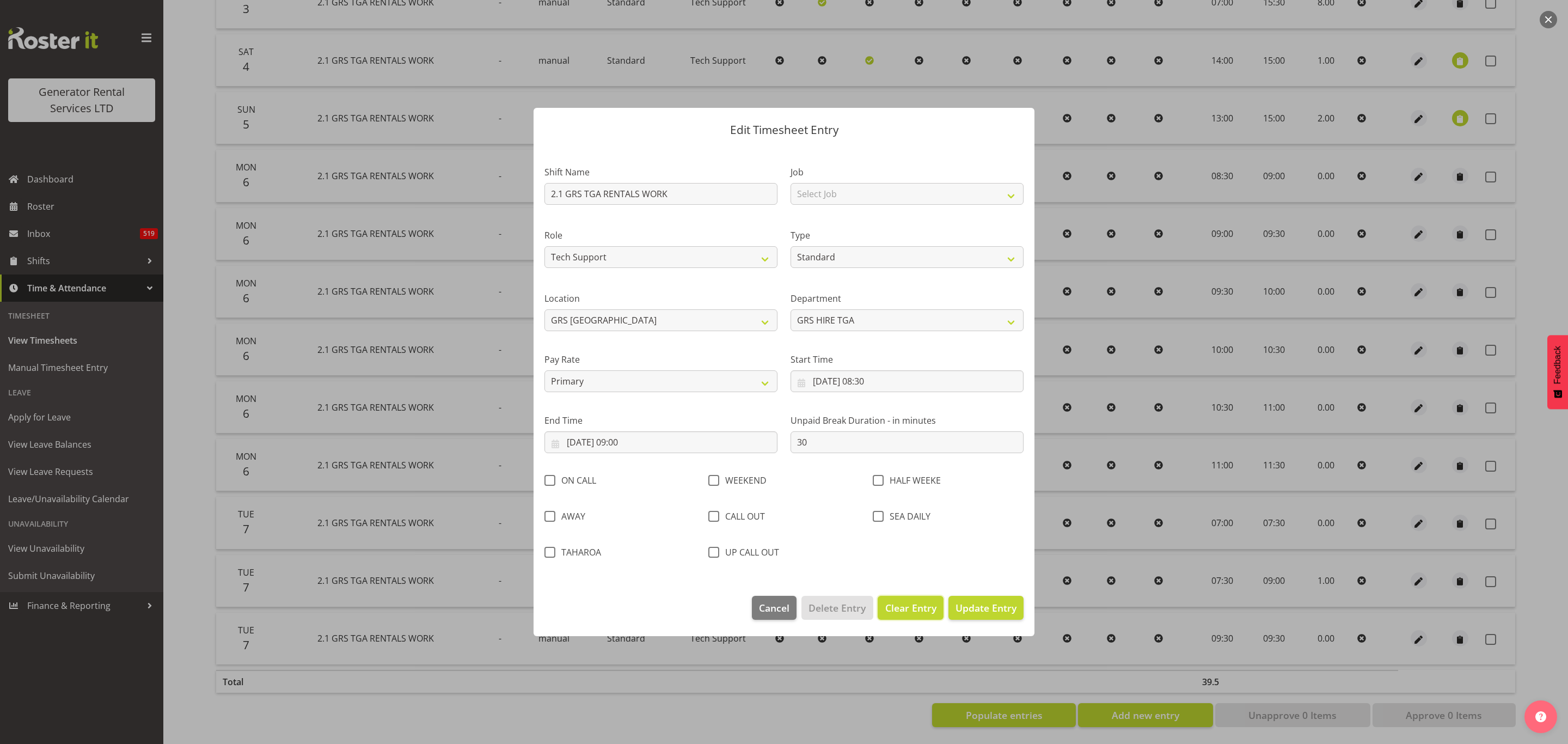
click at [920, 609] on span "Clear Entry" at bounding box center [911, 608] width 51 height 14
select select "Off"
type input "0"
select select
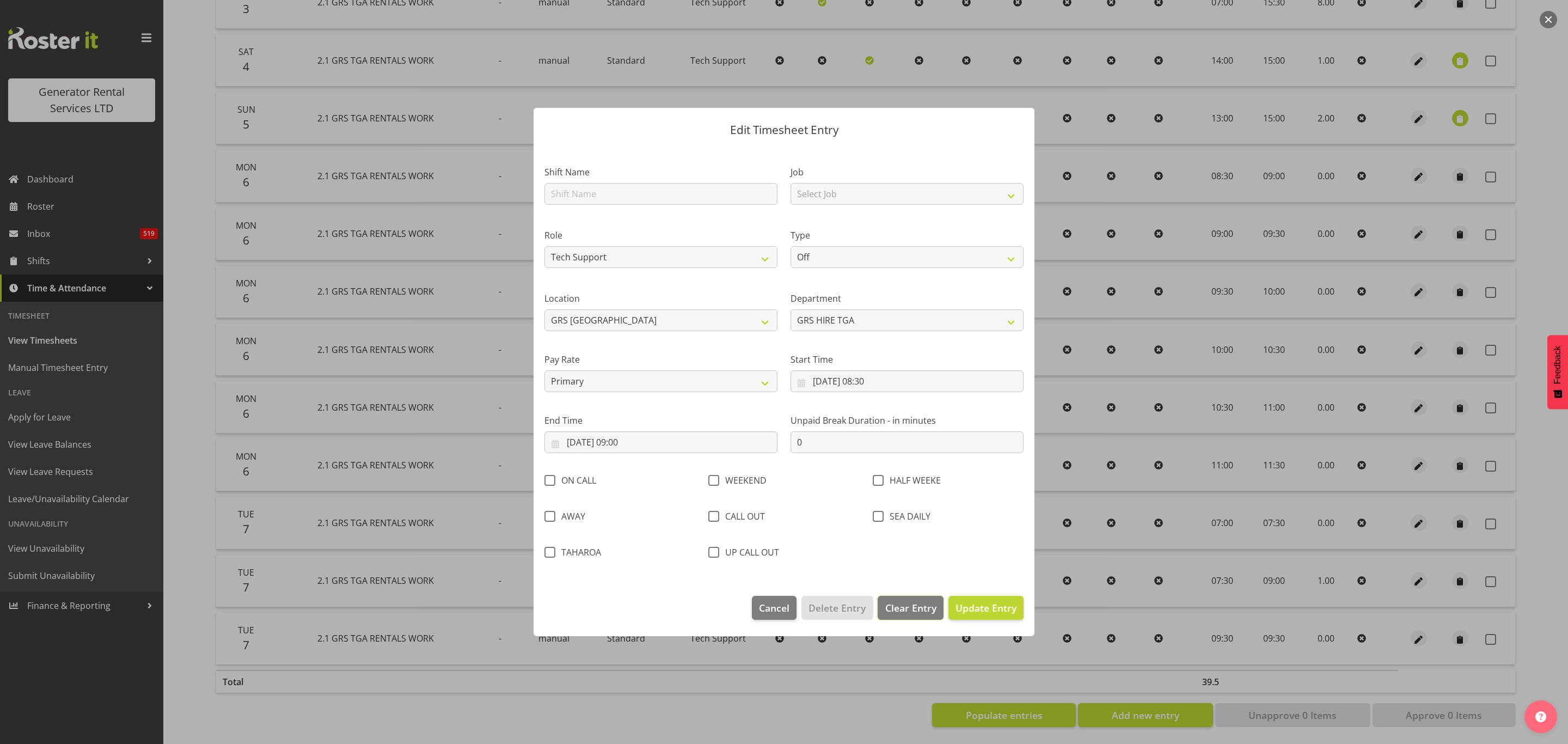
select select
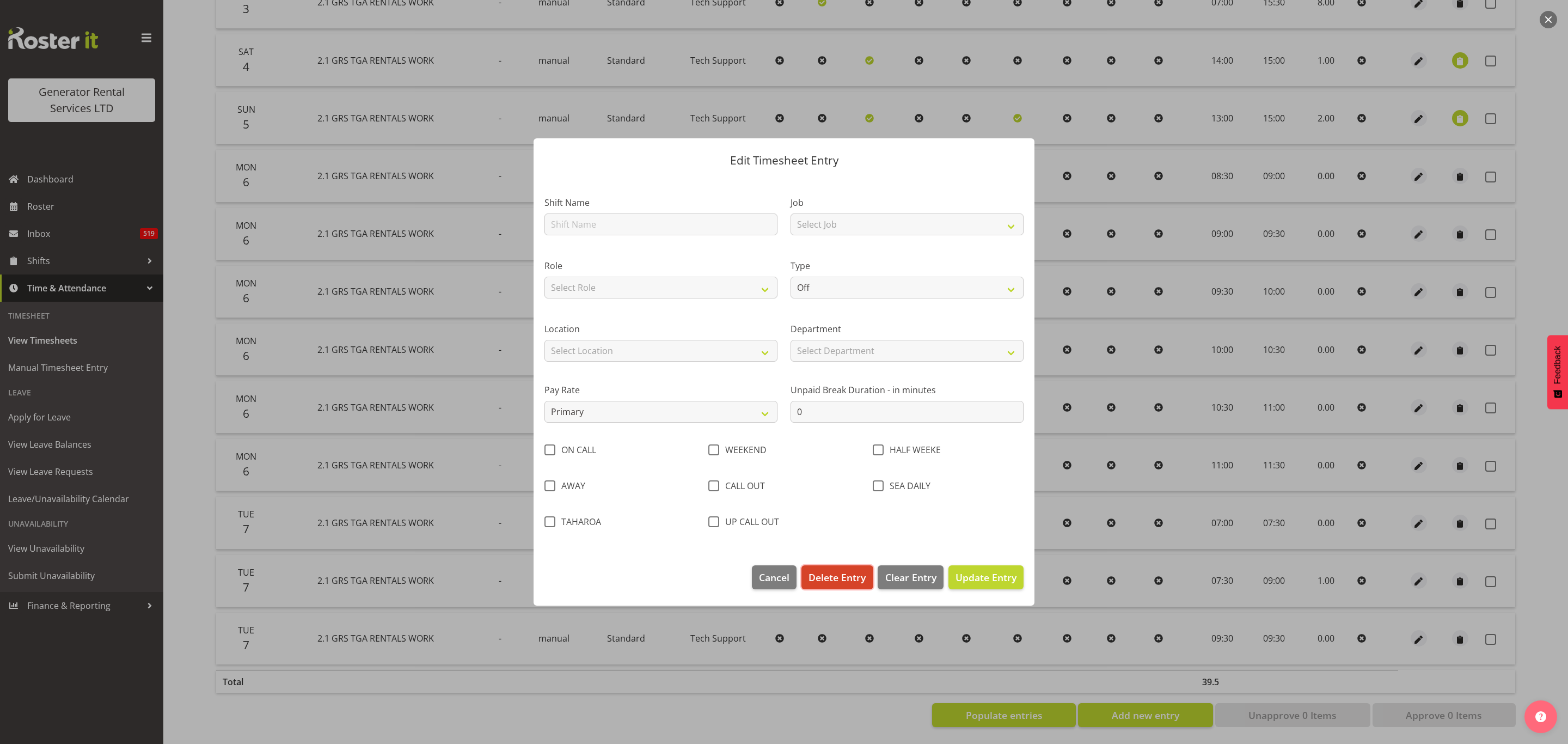
click at [835, 567] on button "Delete Entry" at bounding box center [837, 577] width 71 height 24
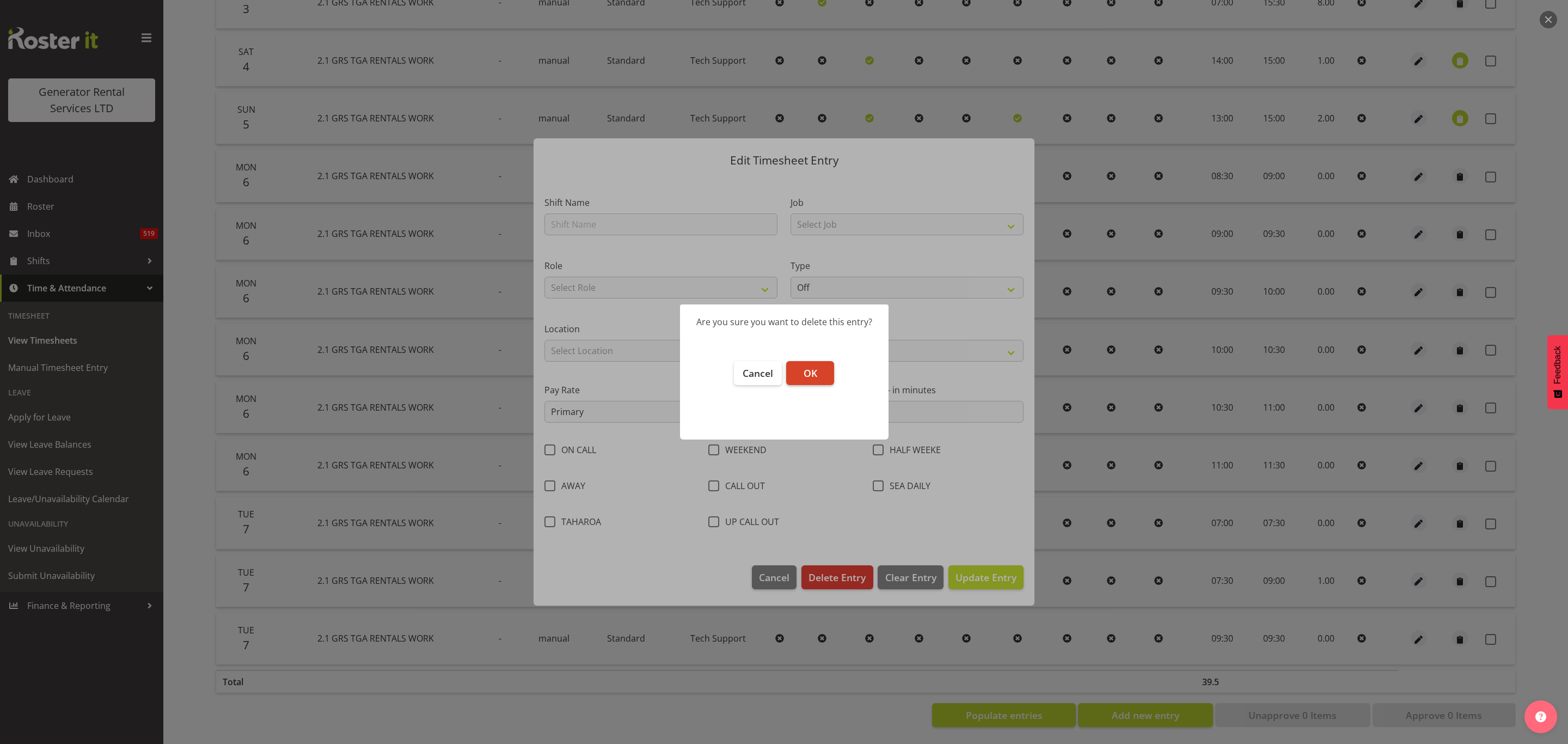
click at [813, 368] on span "OK" at bounding box center [810, 373] width 13 height 13
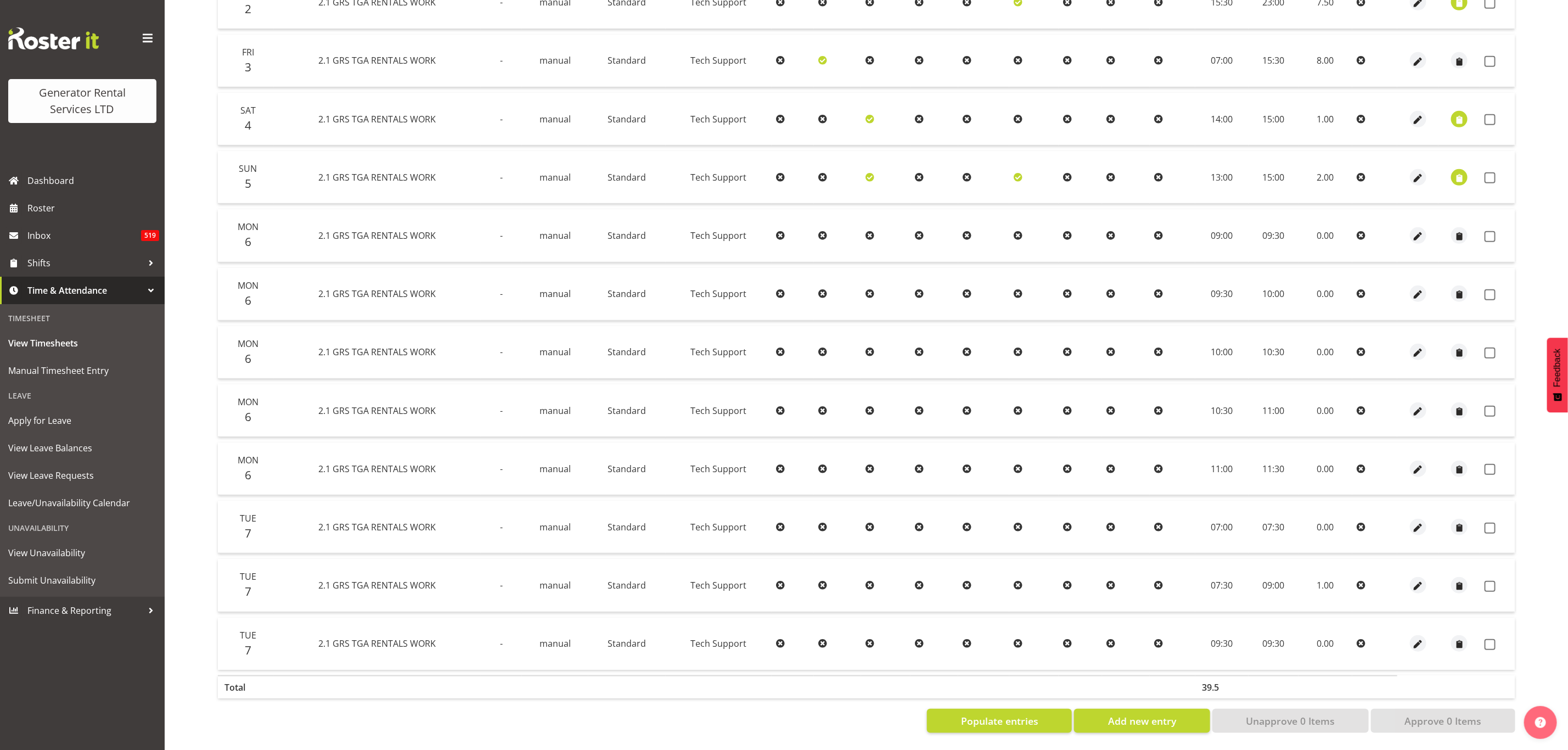
scroll to position [466, 0]
click at [1418, 230] on span "button" at bounding box center [1418, 236] width 13 height 13
select select "Standard"
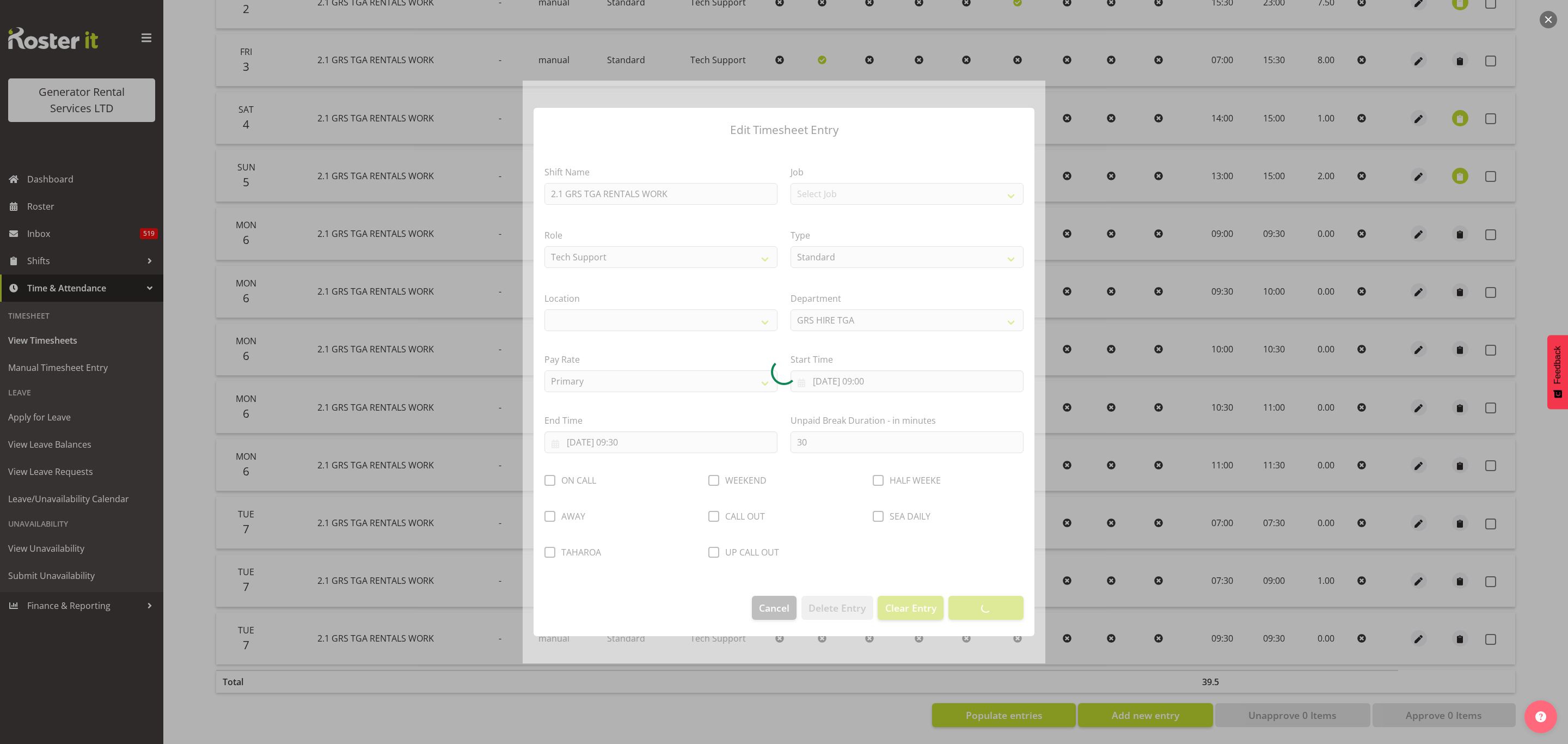
select select "29"
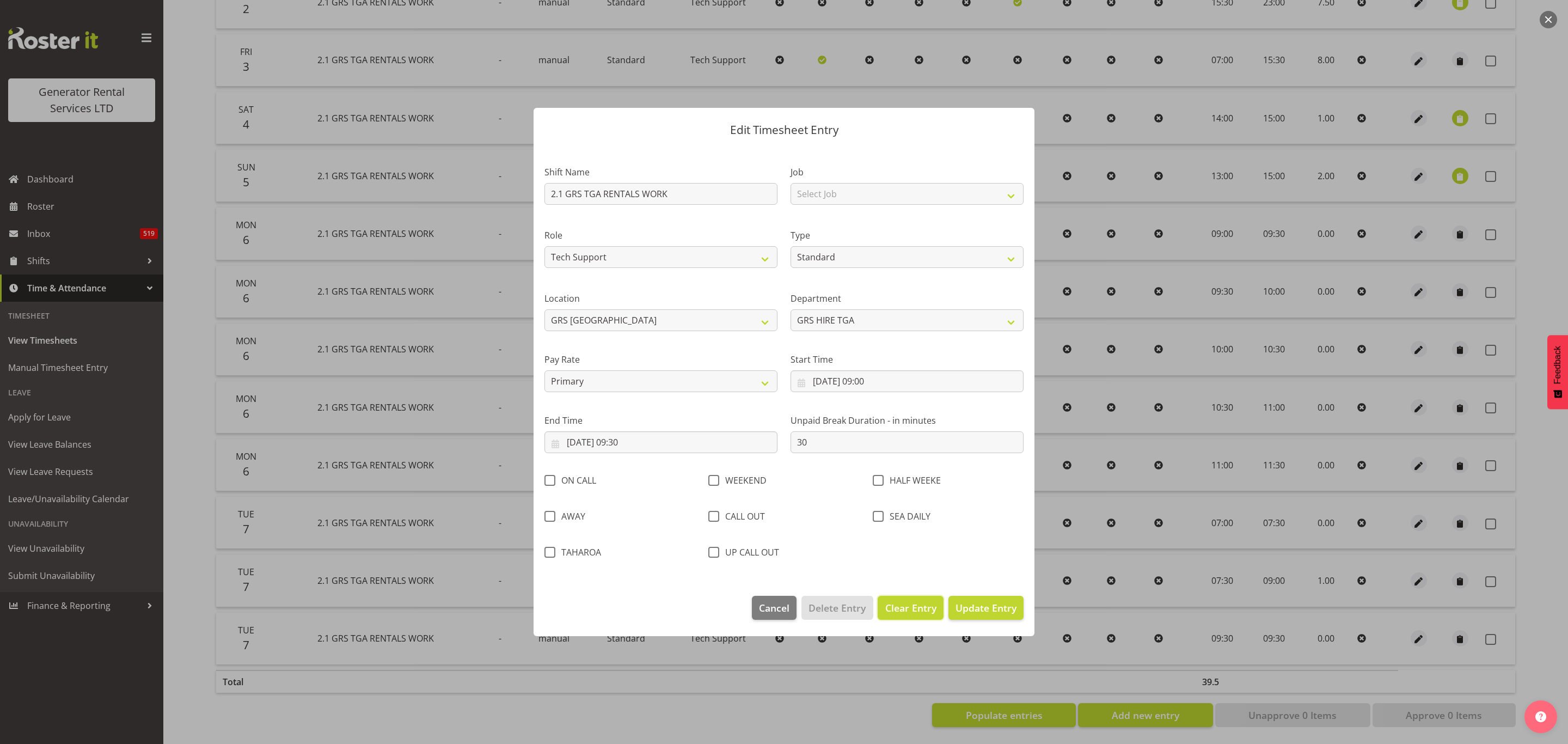
click at [897, 601] on span "Clear Entry" at bounding box center [911, 608] width 51 height 14
select select "Off"
type input "0"
select select
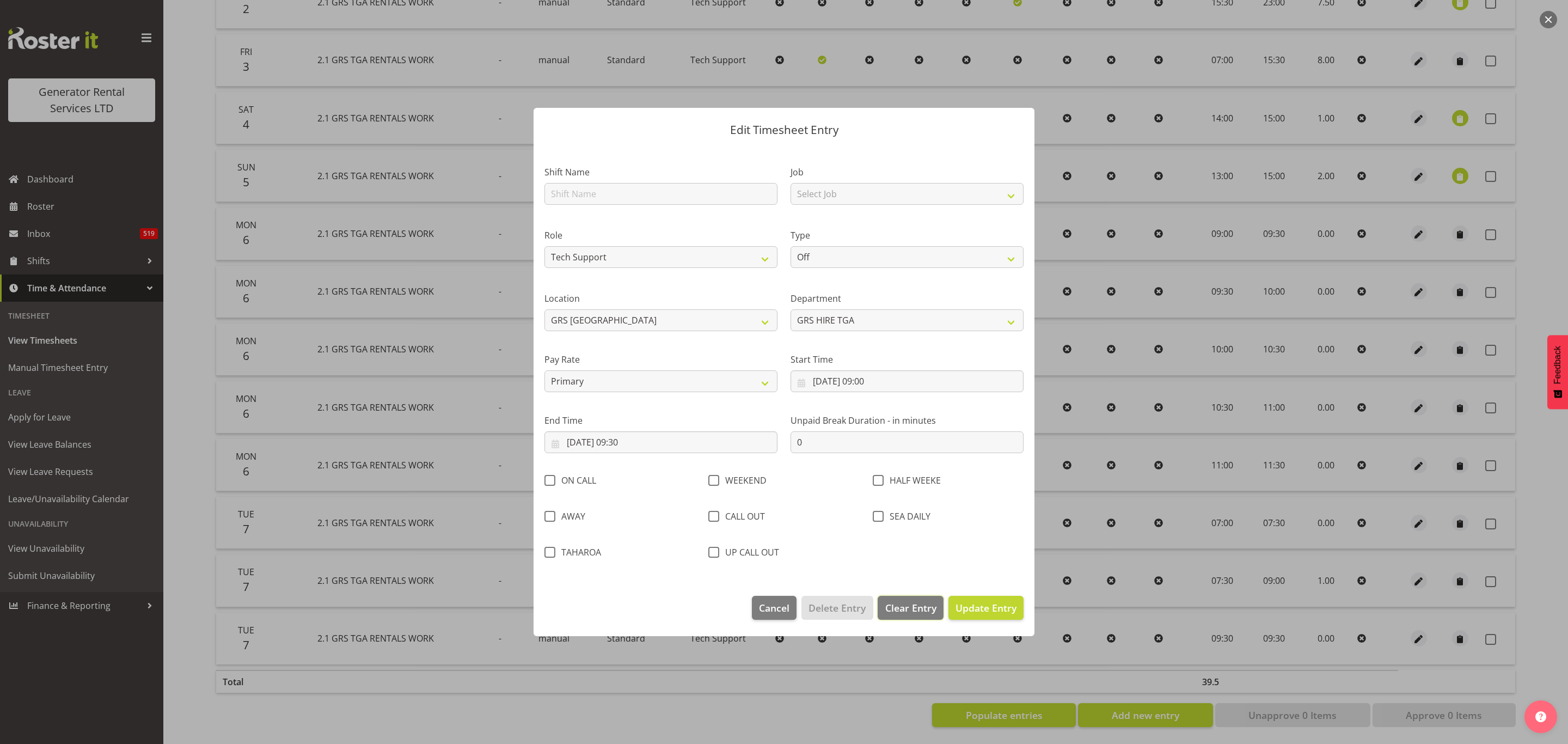
select select
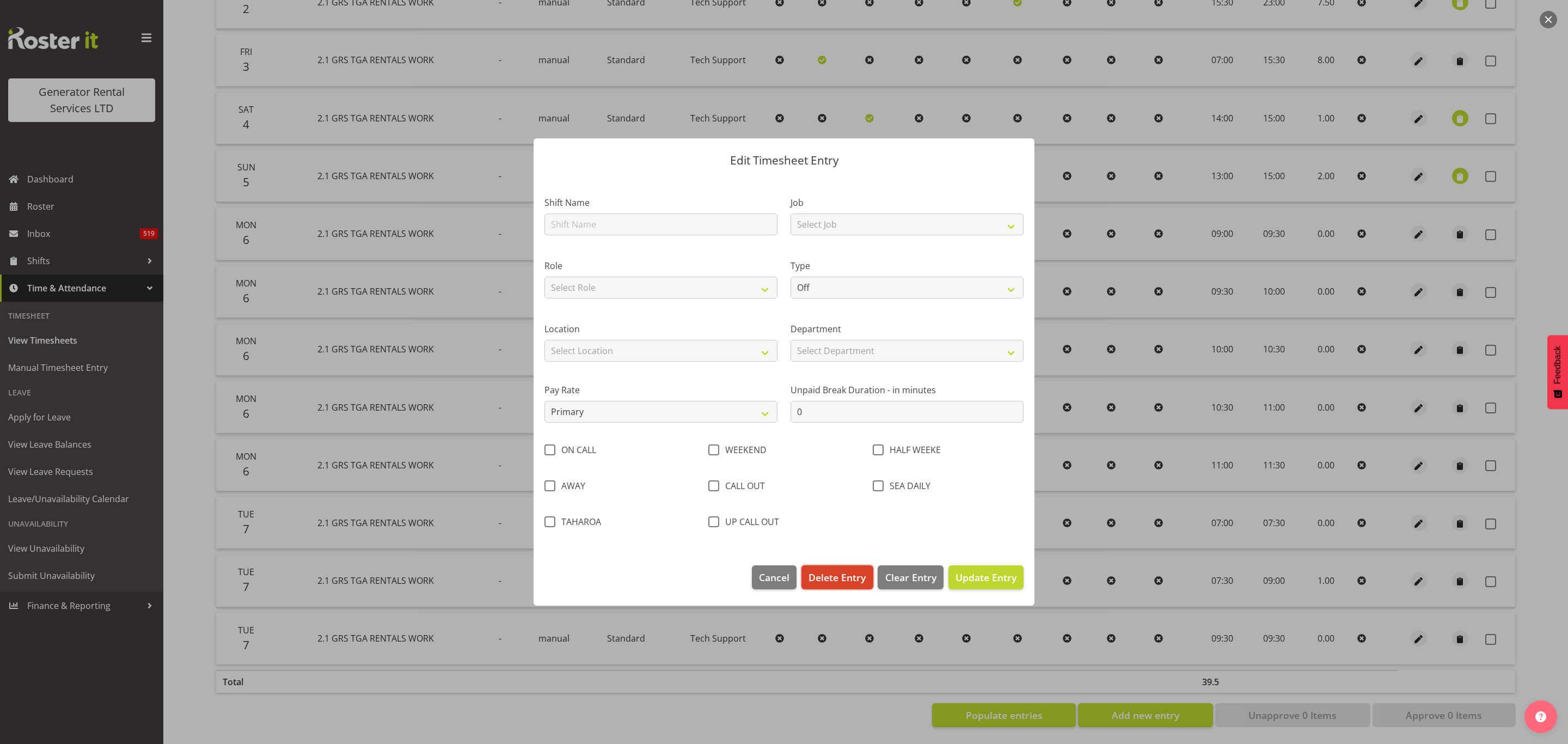
click at [843, 577] on span "Delete Entry" at bounding box center [837, 577] width 57 height 14
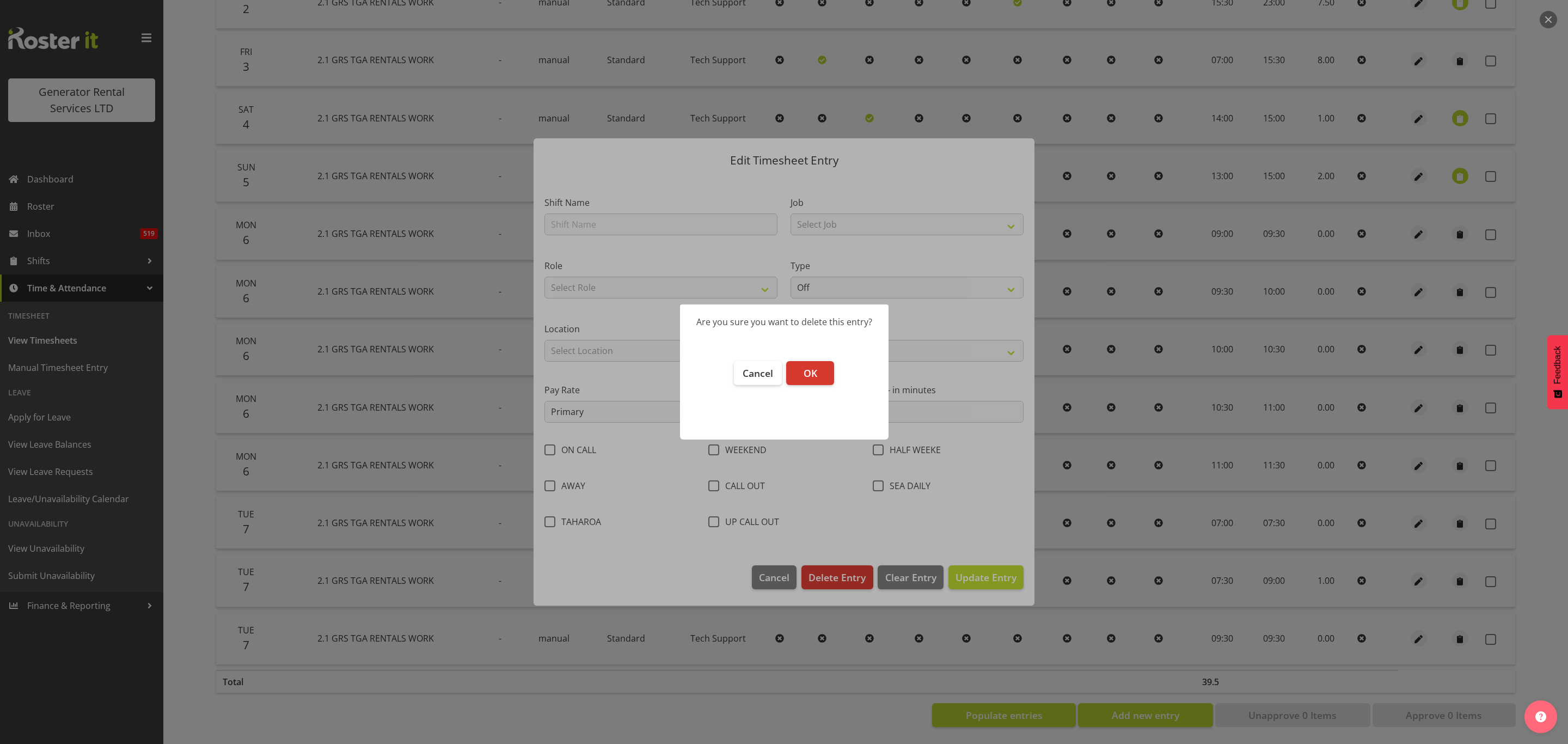
click at [802, 359] on footer "Cancel OK" at bounding box center [784, 395] width 209 height 89
click at [805, 365] on button "OK" at bounding box center [810, 373] width 48 height 24
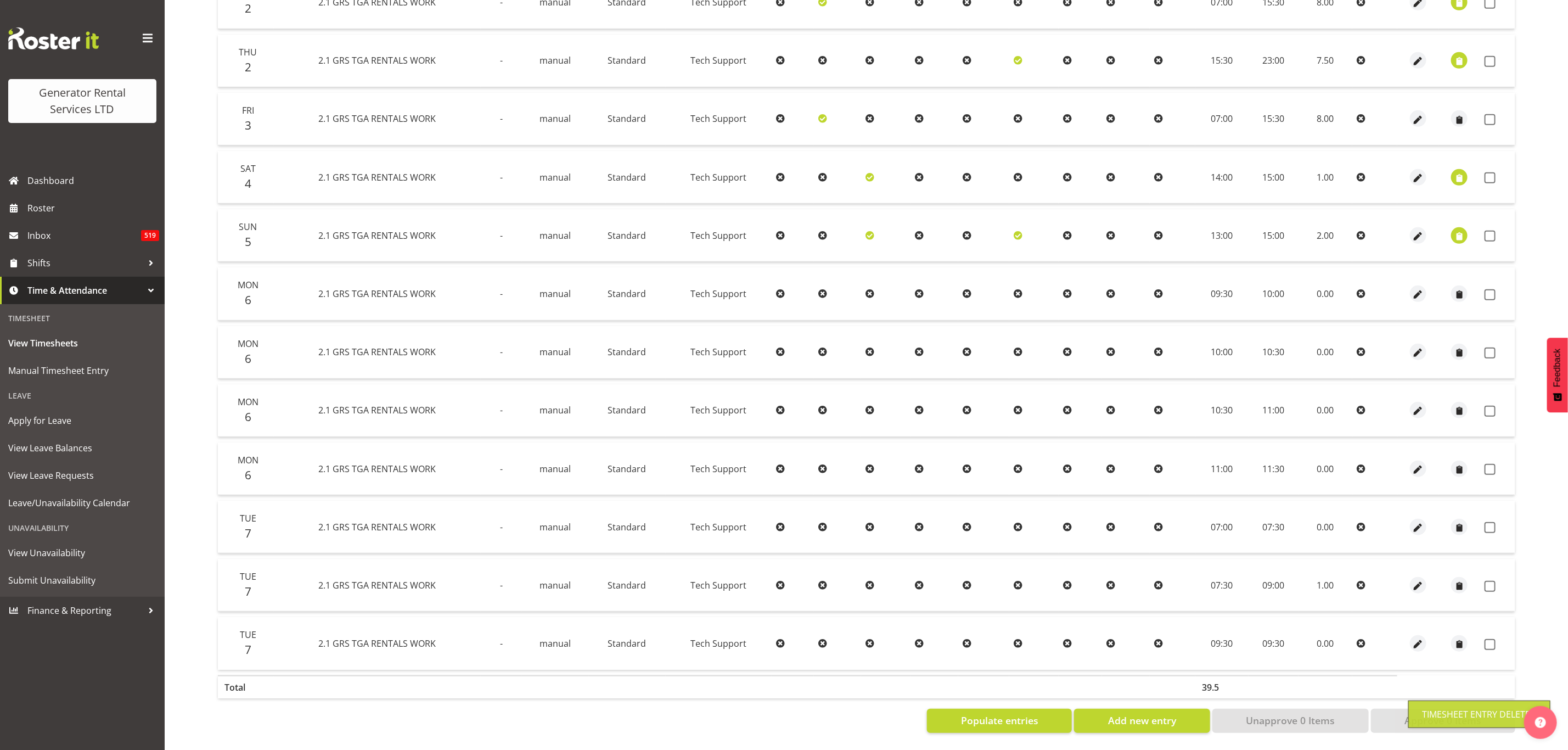
scroll to position [408, 0]
click at [1417, 288] on span "button" at bounding box center [1418, 295] width 13 height 13
select select "Standard"
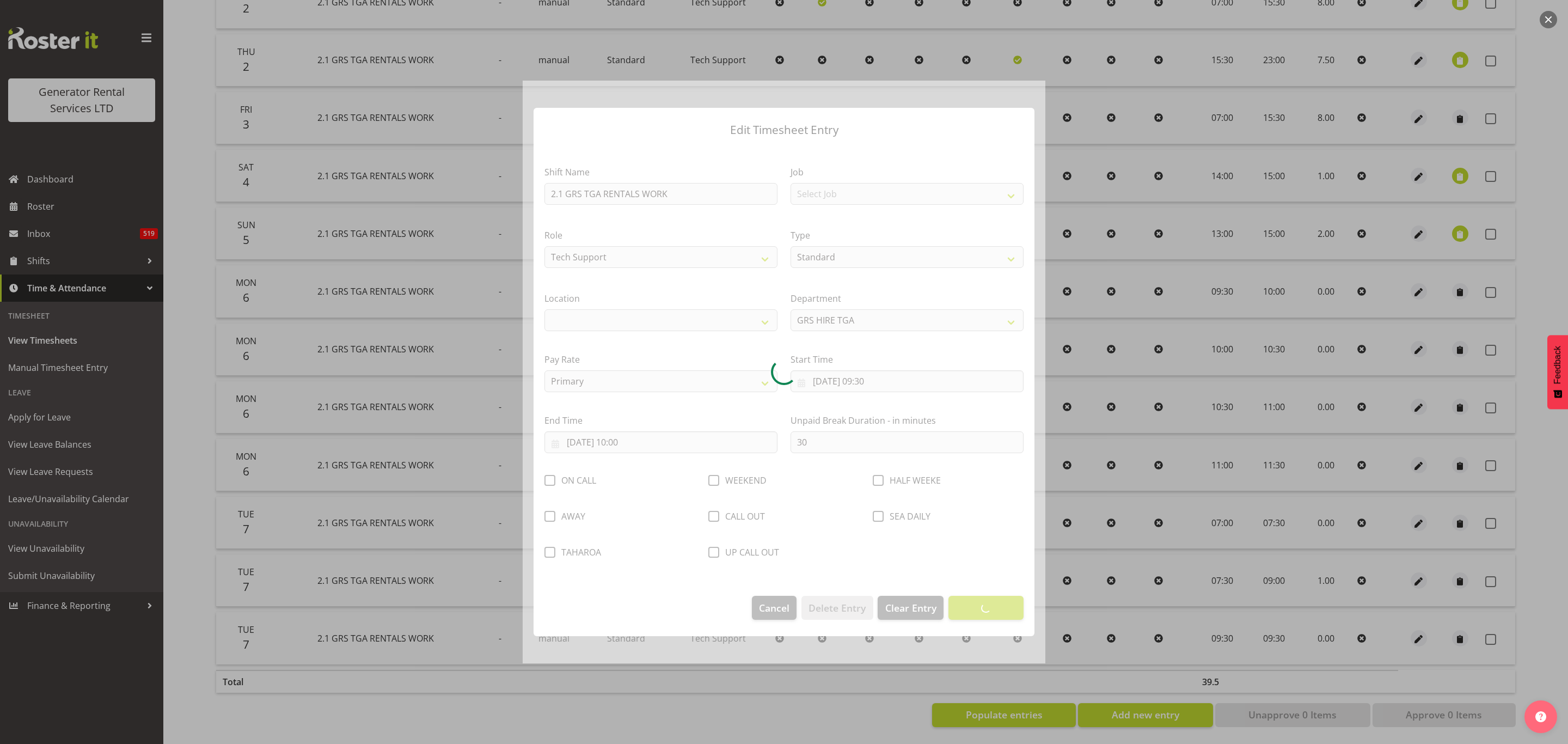
select select "29"
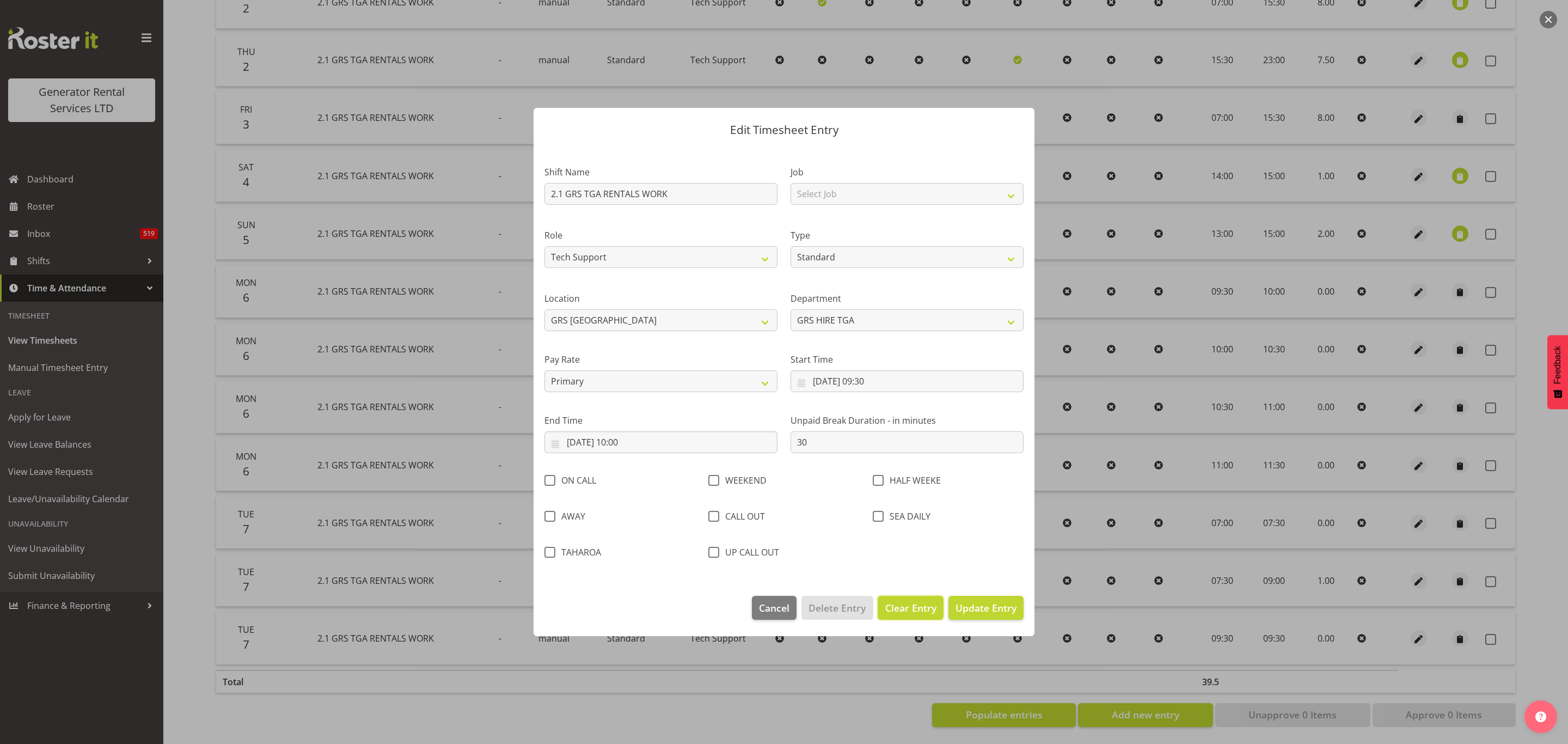
click at [901, 609] on span "Clear Entry" at bounding box center [911, 608] width 51 height 14
select select "Off"
type input "0"
select select
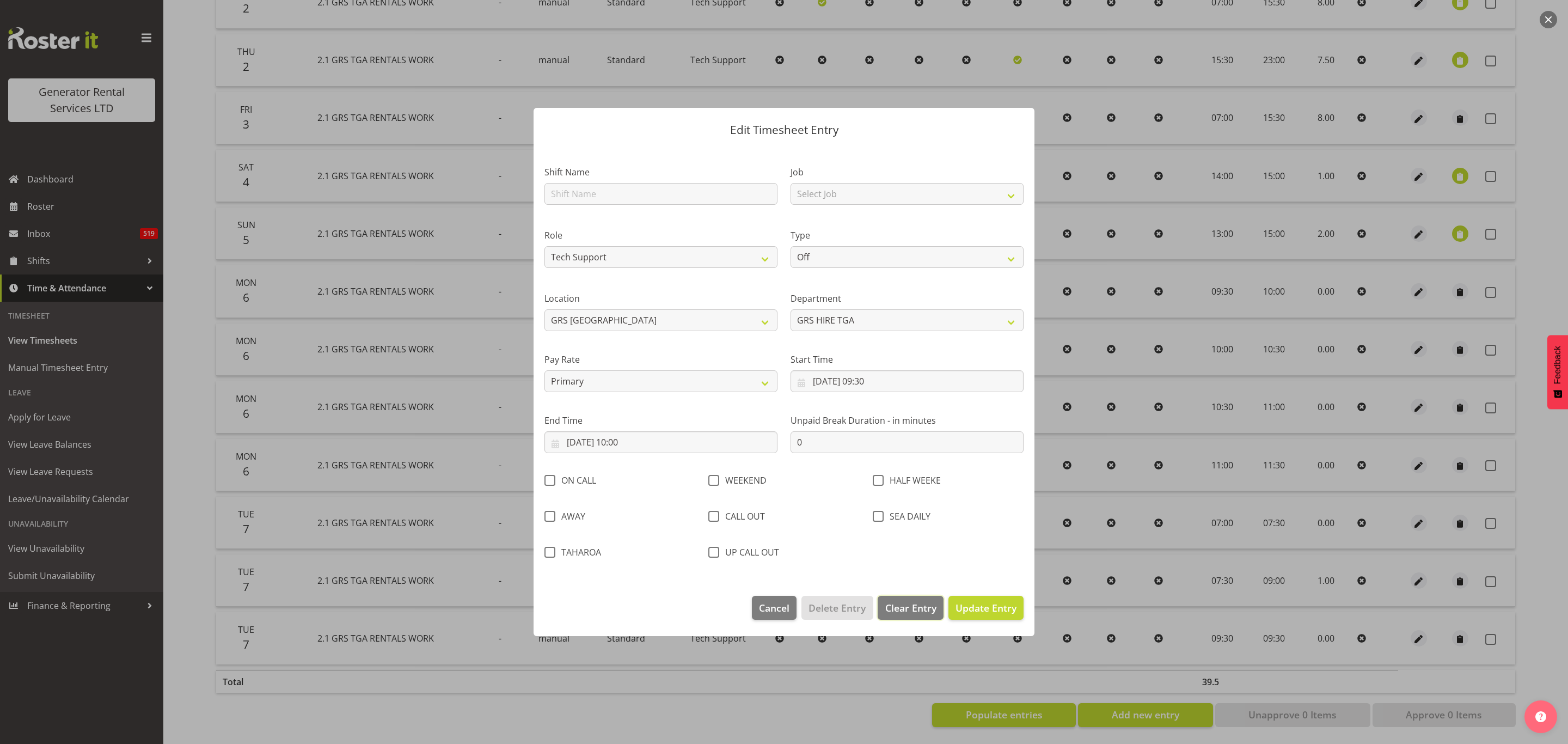
select select
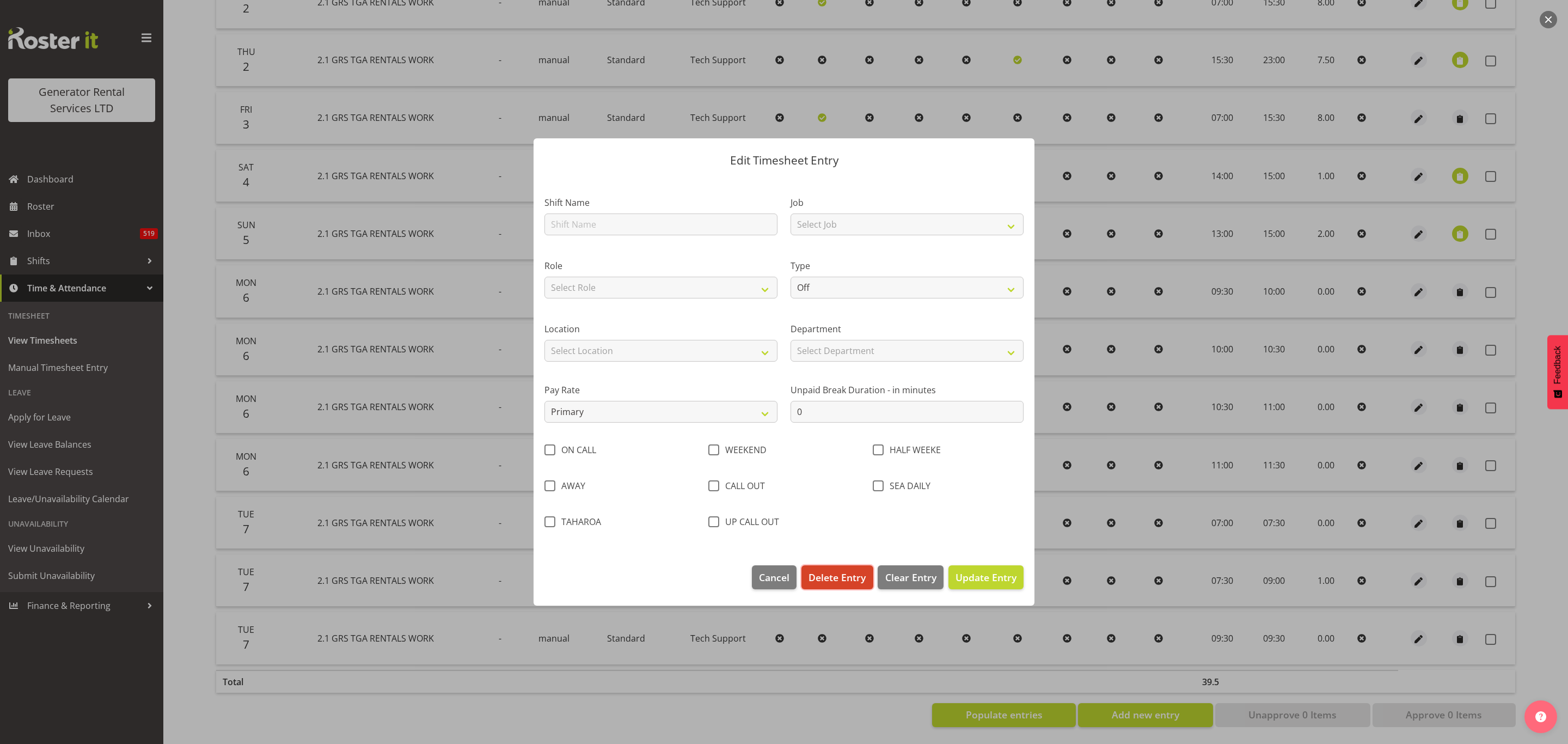
click at [850, 575] on span "Delete Entry" at bounding box center [837, 577] width 57 height 14
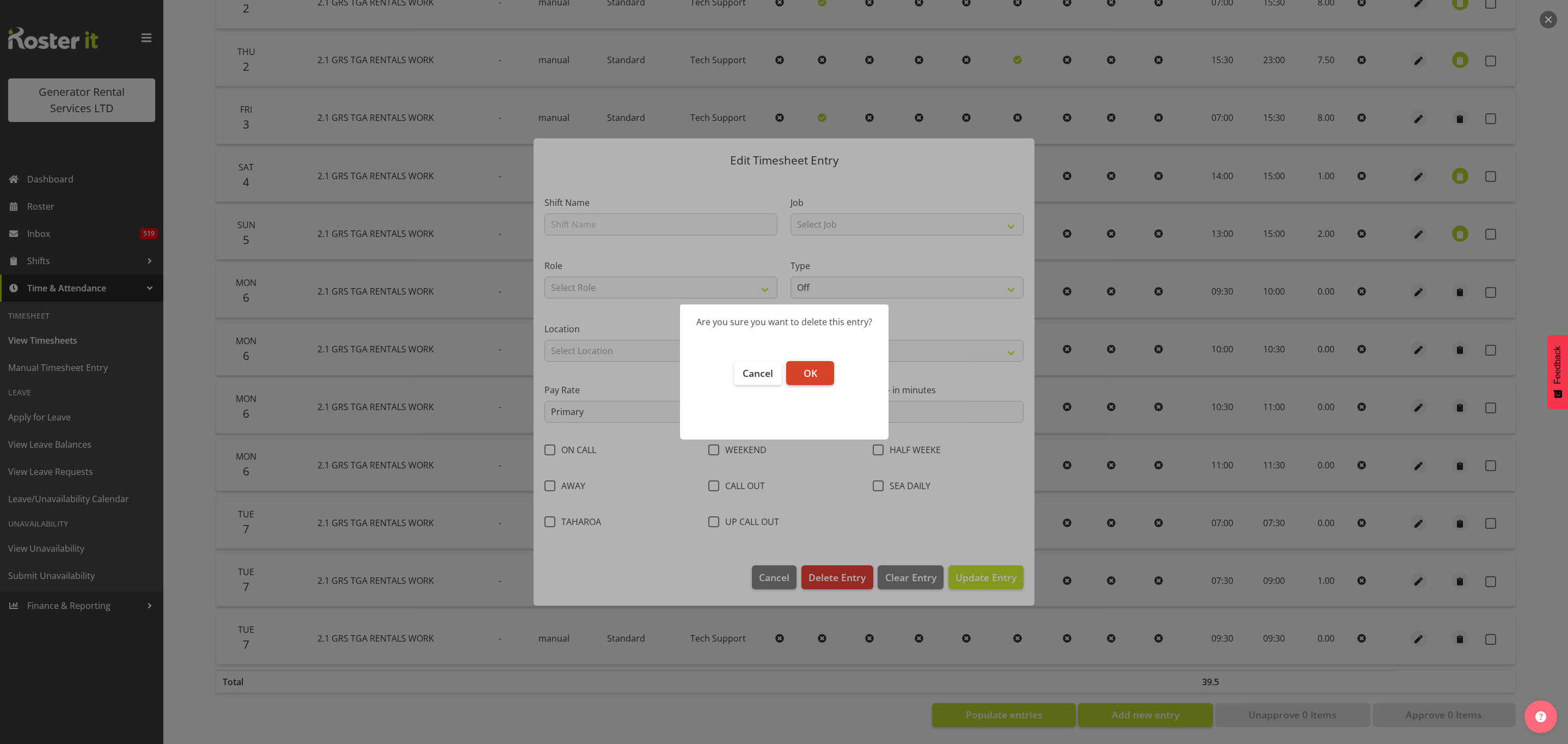
click at [812, 363] on button "OK" at bounding box center [810, 373] width 48 height 24
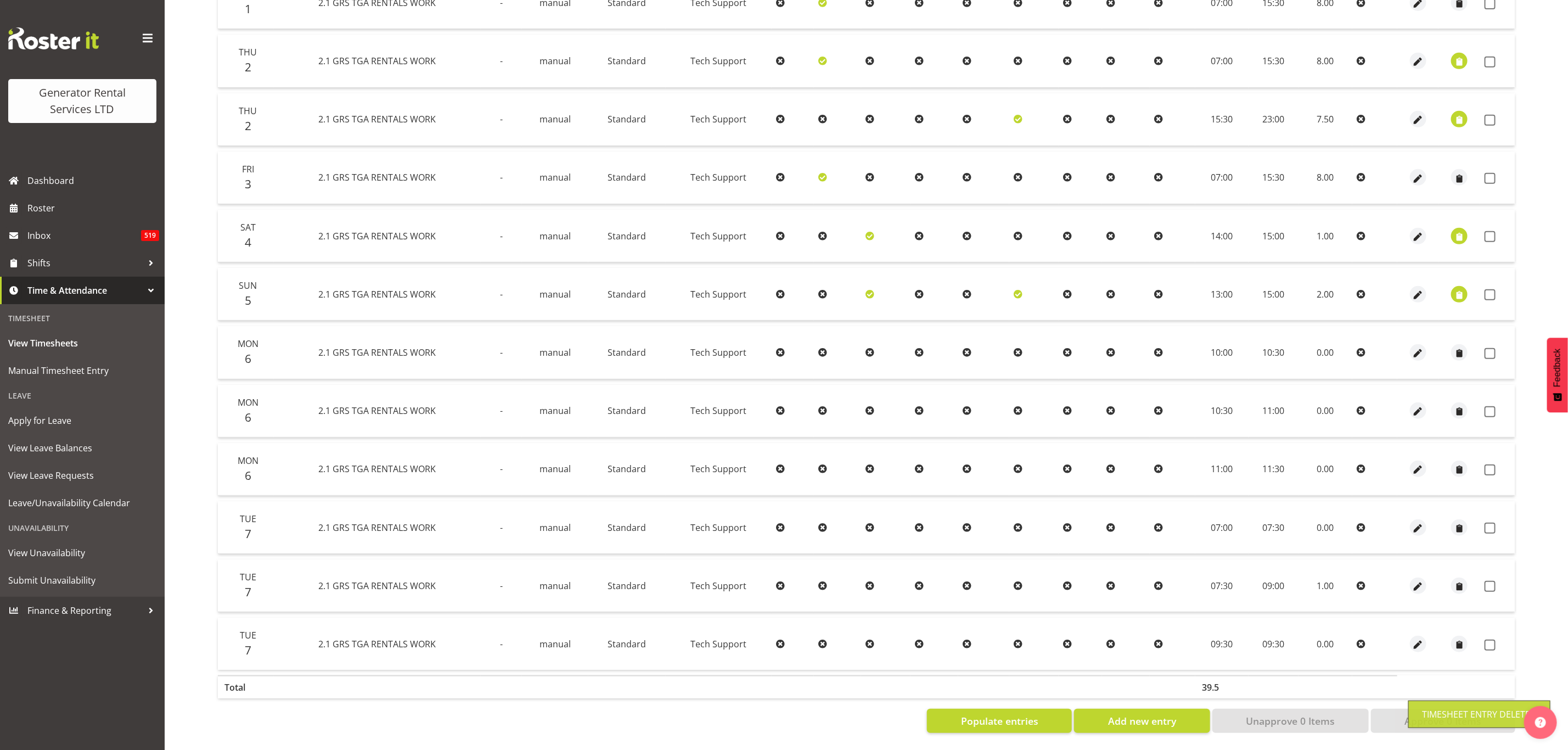
scroll to position [350, 0]
click at [1415, 347] on span "button" at bounding box center [1418, 353] width 13 height 13
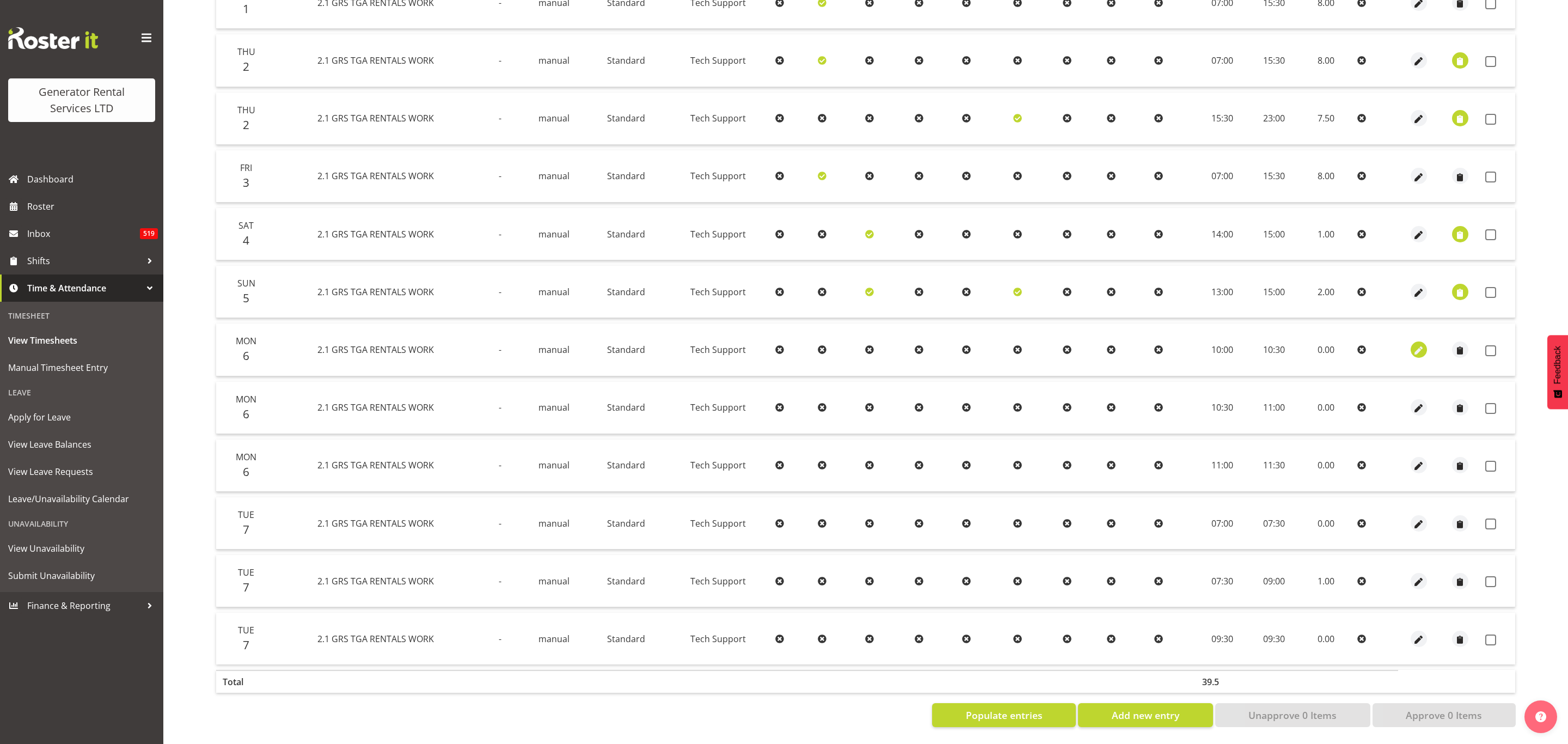
select select "Standard"
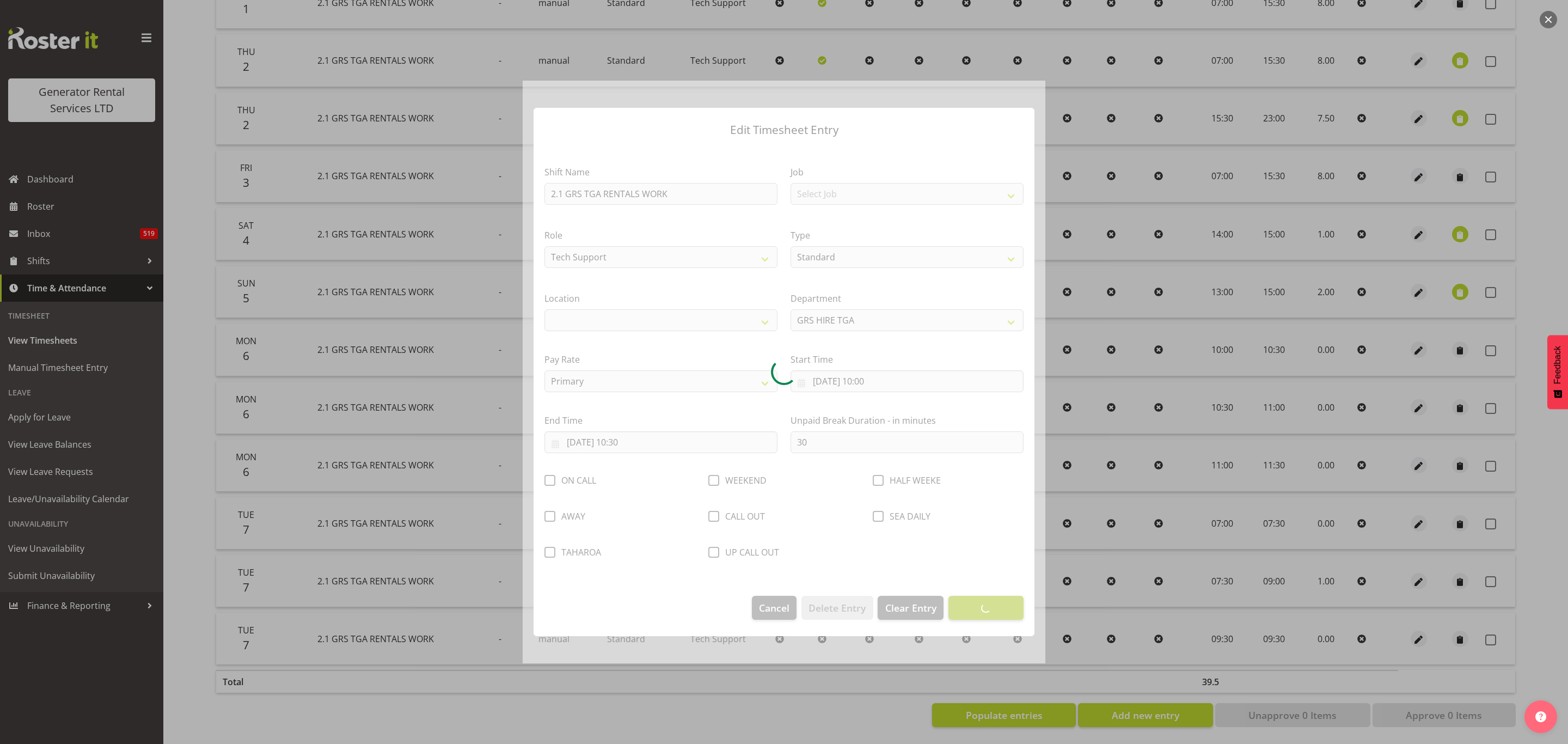
select select "29"
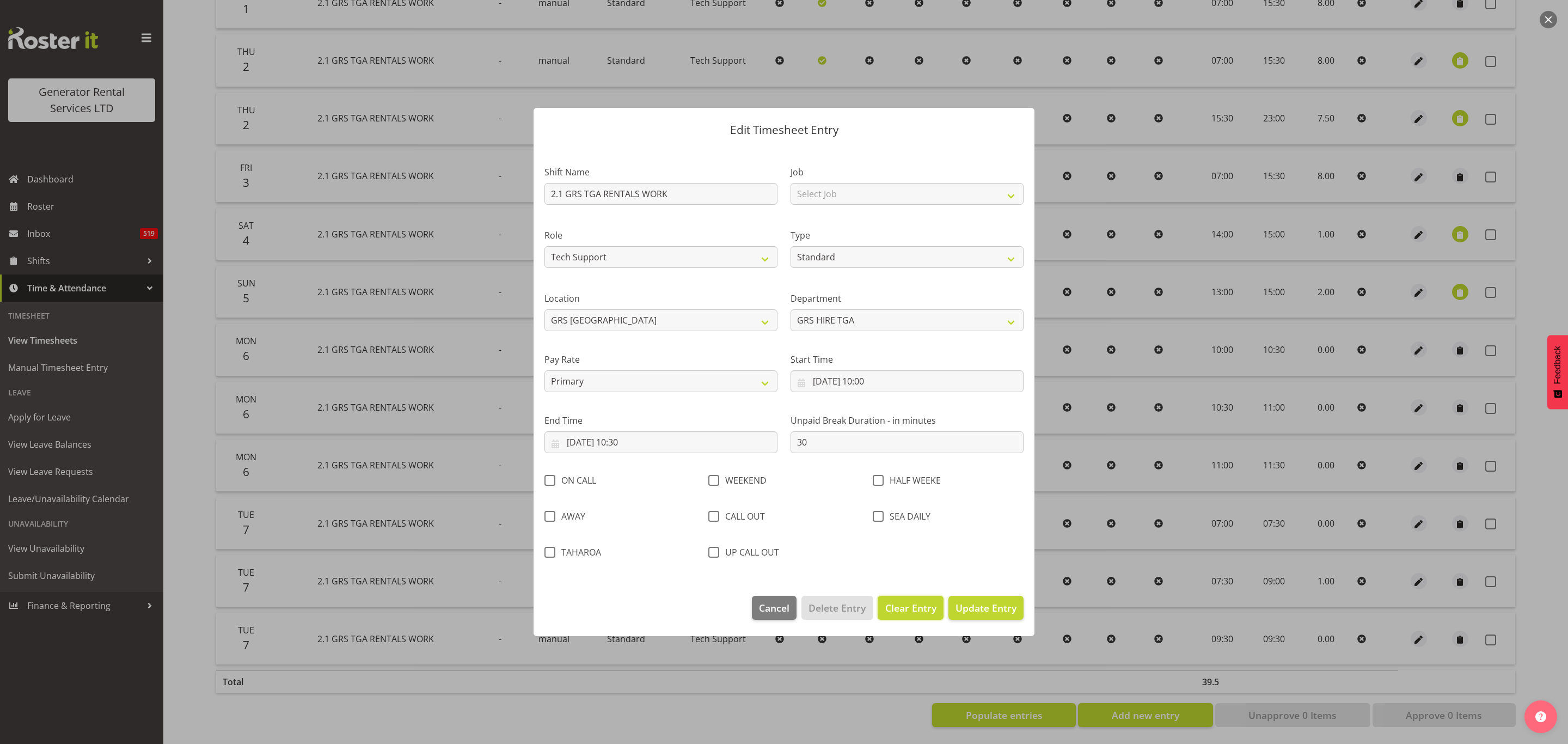
click at [917, 611] on span "Clear Entry" at bounding box center [911, 608] width 51 height 14
select select "Off"
type input "0"
select select
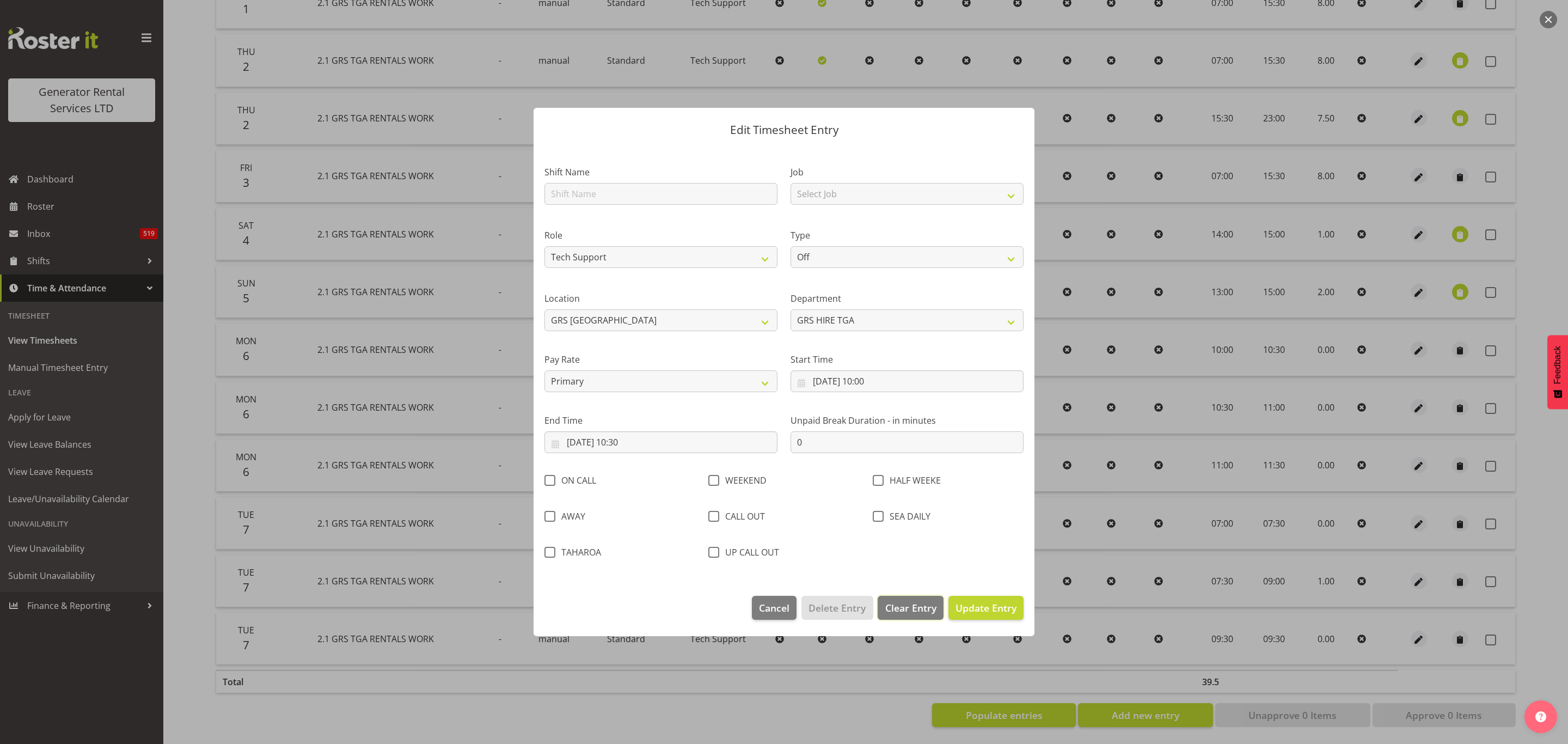
select select
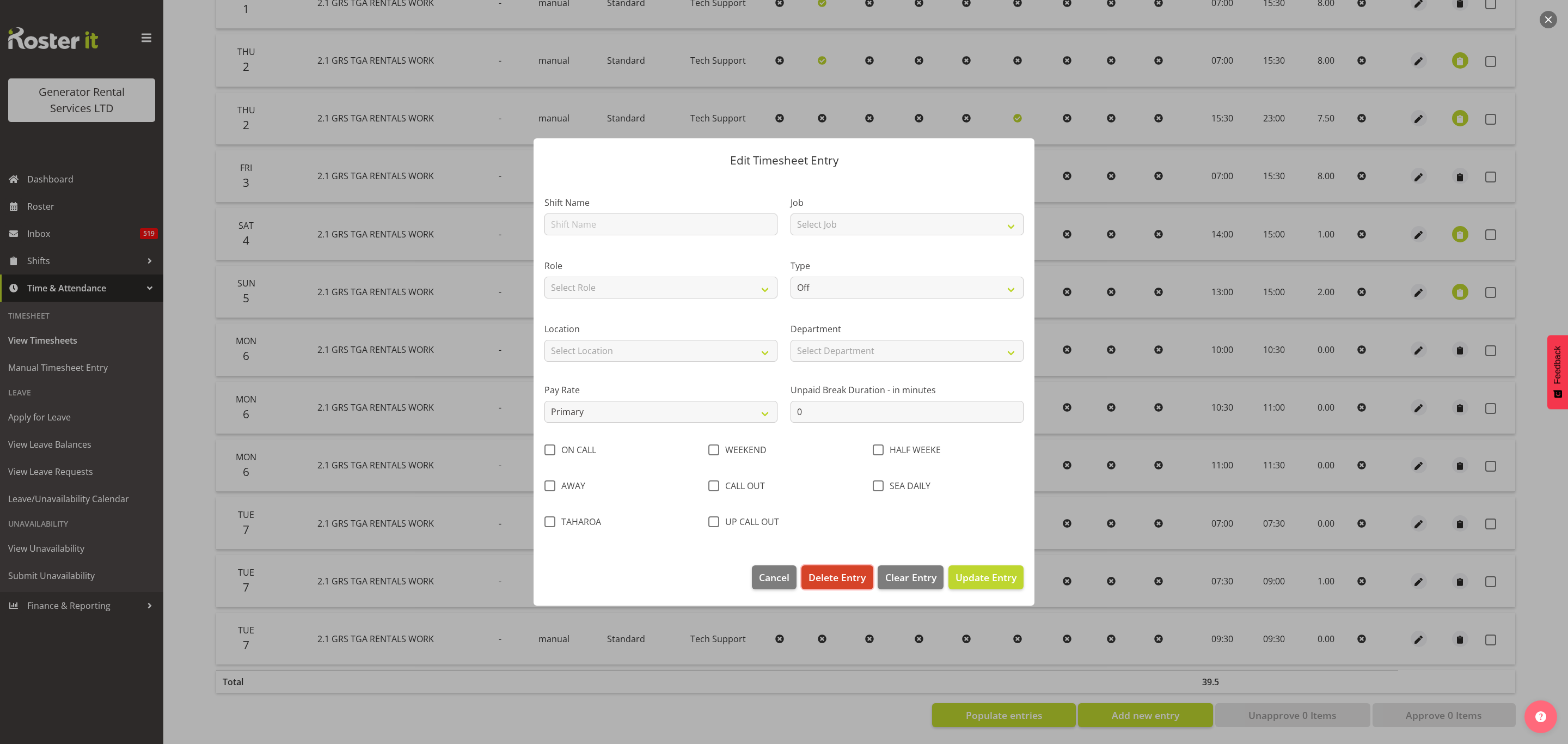
click at [845, 574] on span "Delete Entry" at bounding box center [837, 577] width 57 height 14
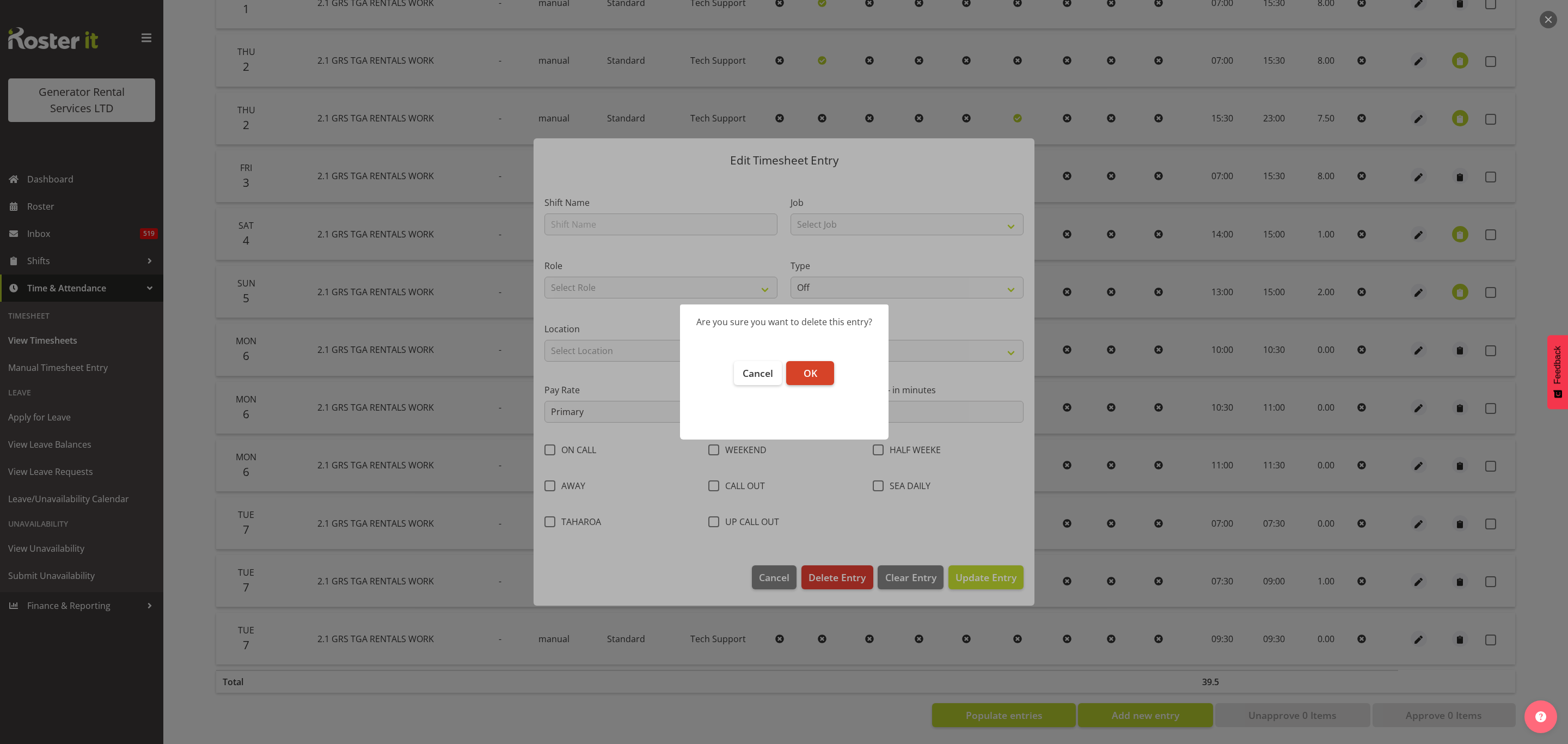
click at [809, 363] on button "OK" at bounding box center [810, 373] width 48 height 24
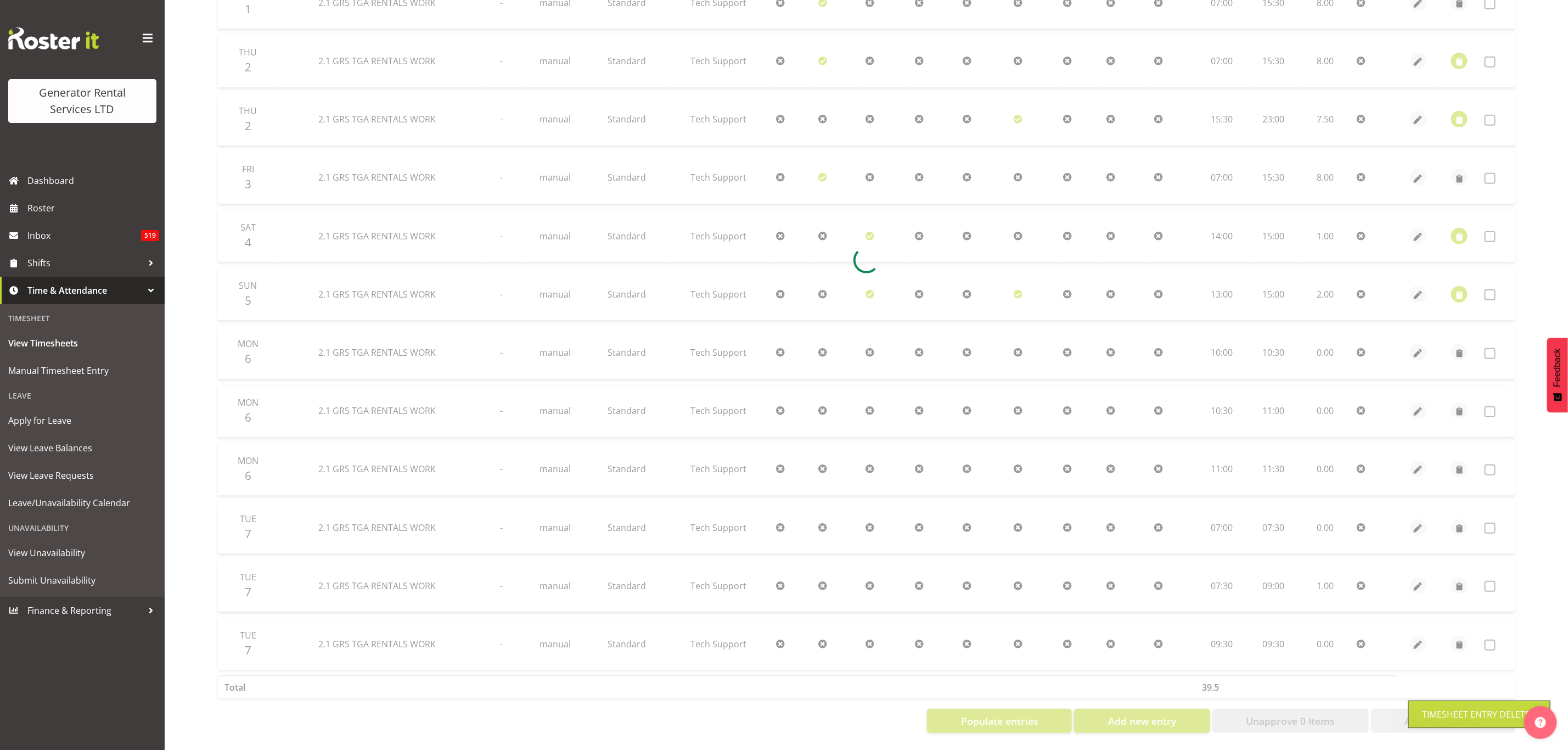
scroll to position [292, 0]
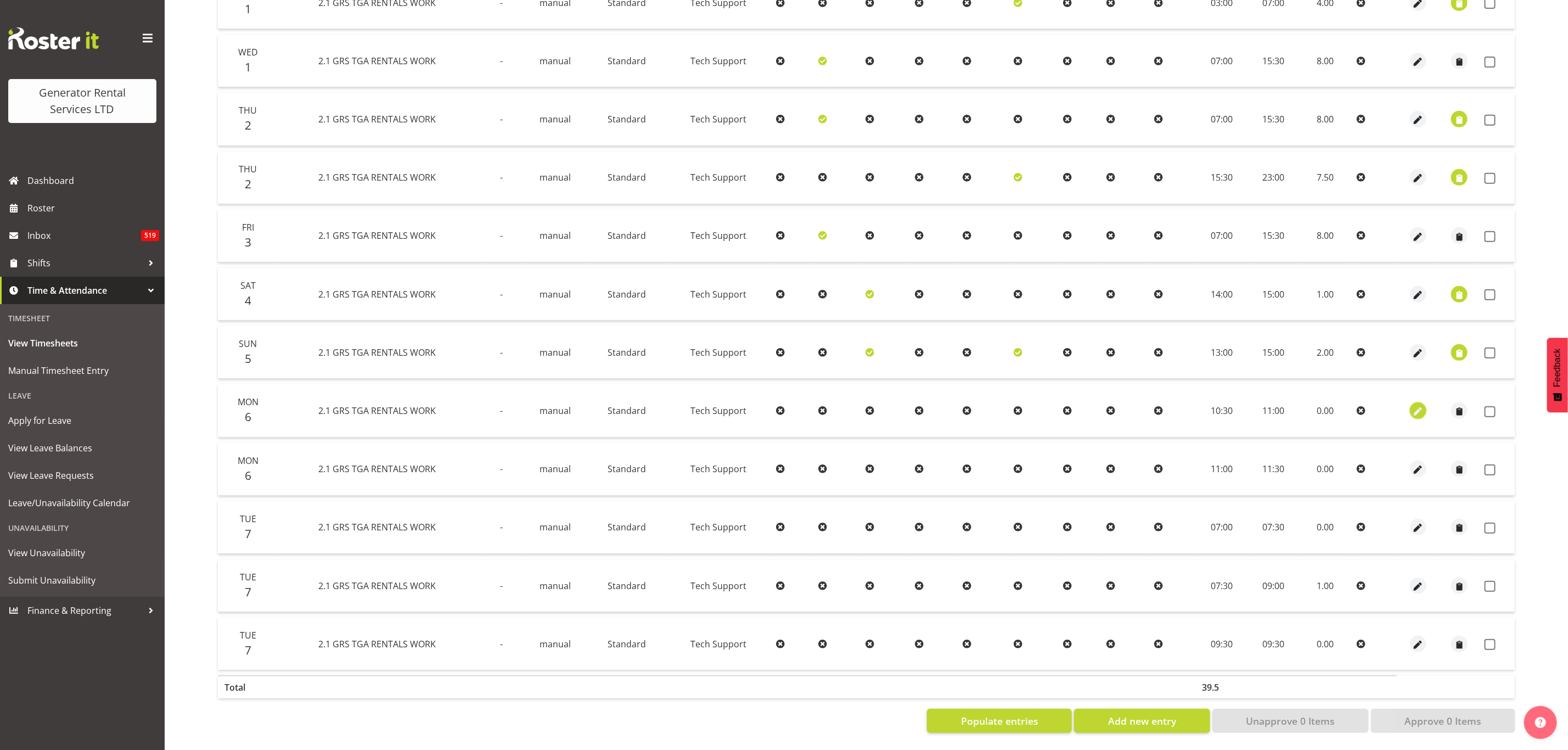
click at [1419, 405] on span "button" at bounding box center [1418, 411] width 13 height 13
select select "Standard"
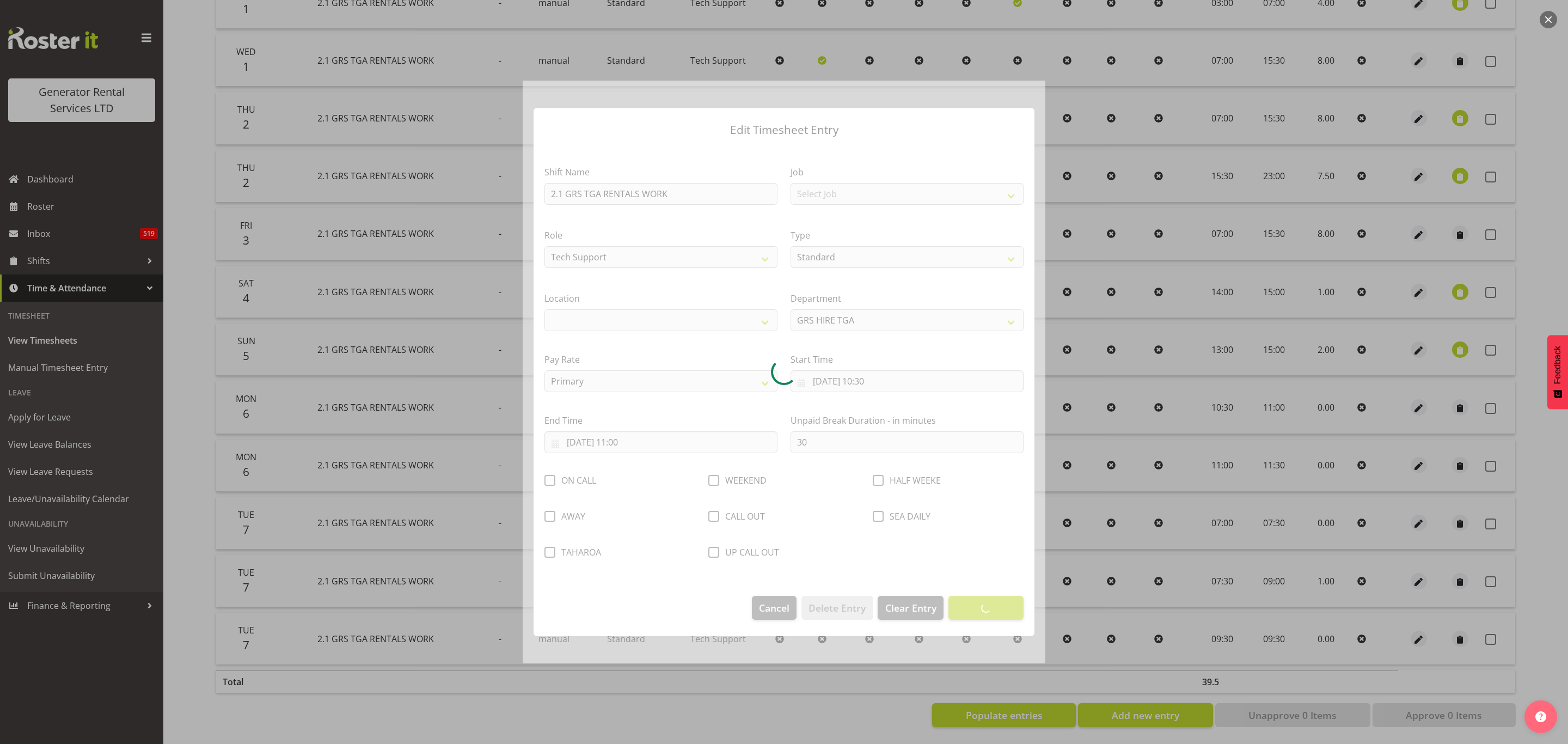
select select "29"
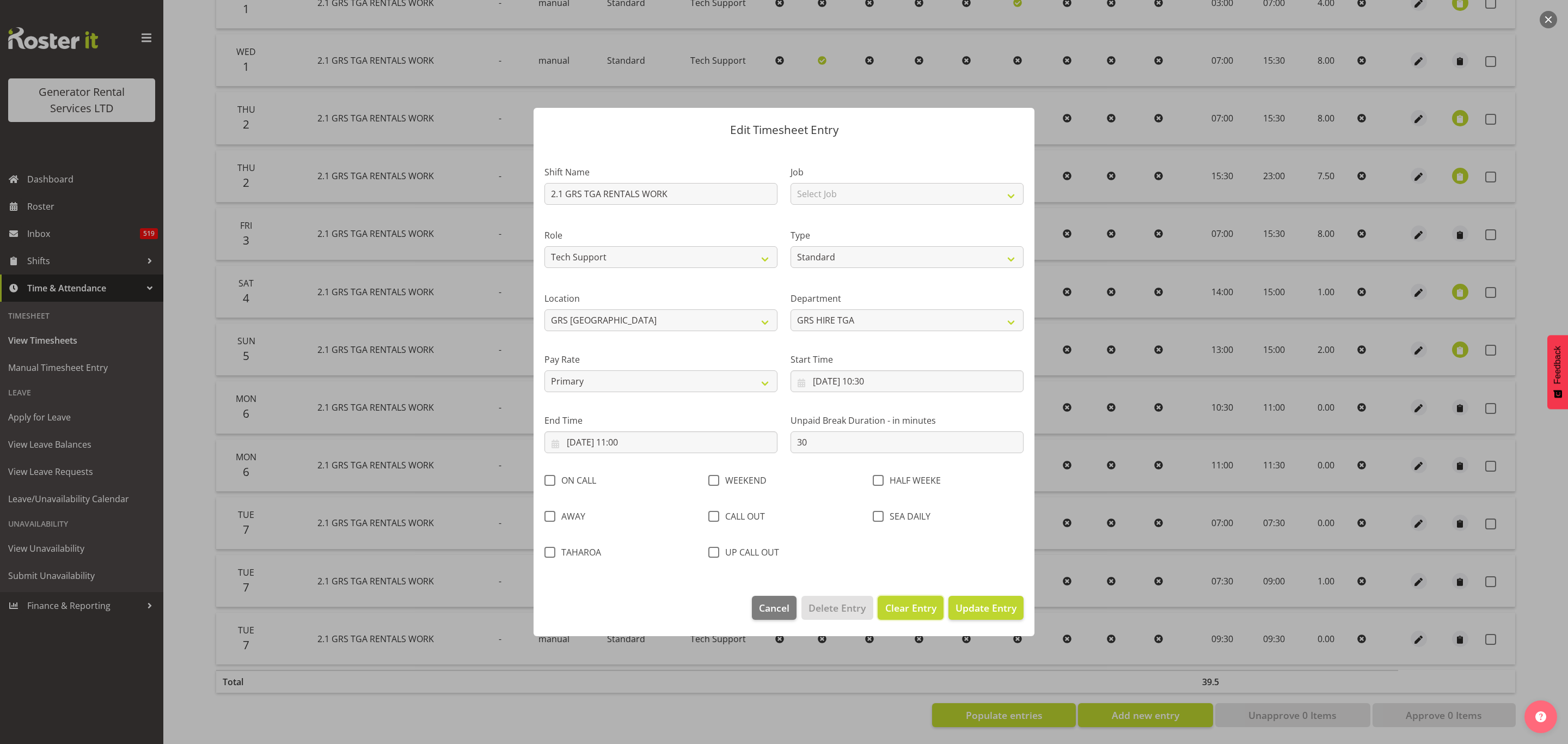
click at [911, 608] on span "Clear Entry" at bounding box center [911, 608] width 51 height 14
select select "Off"
type input "0"
select select
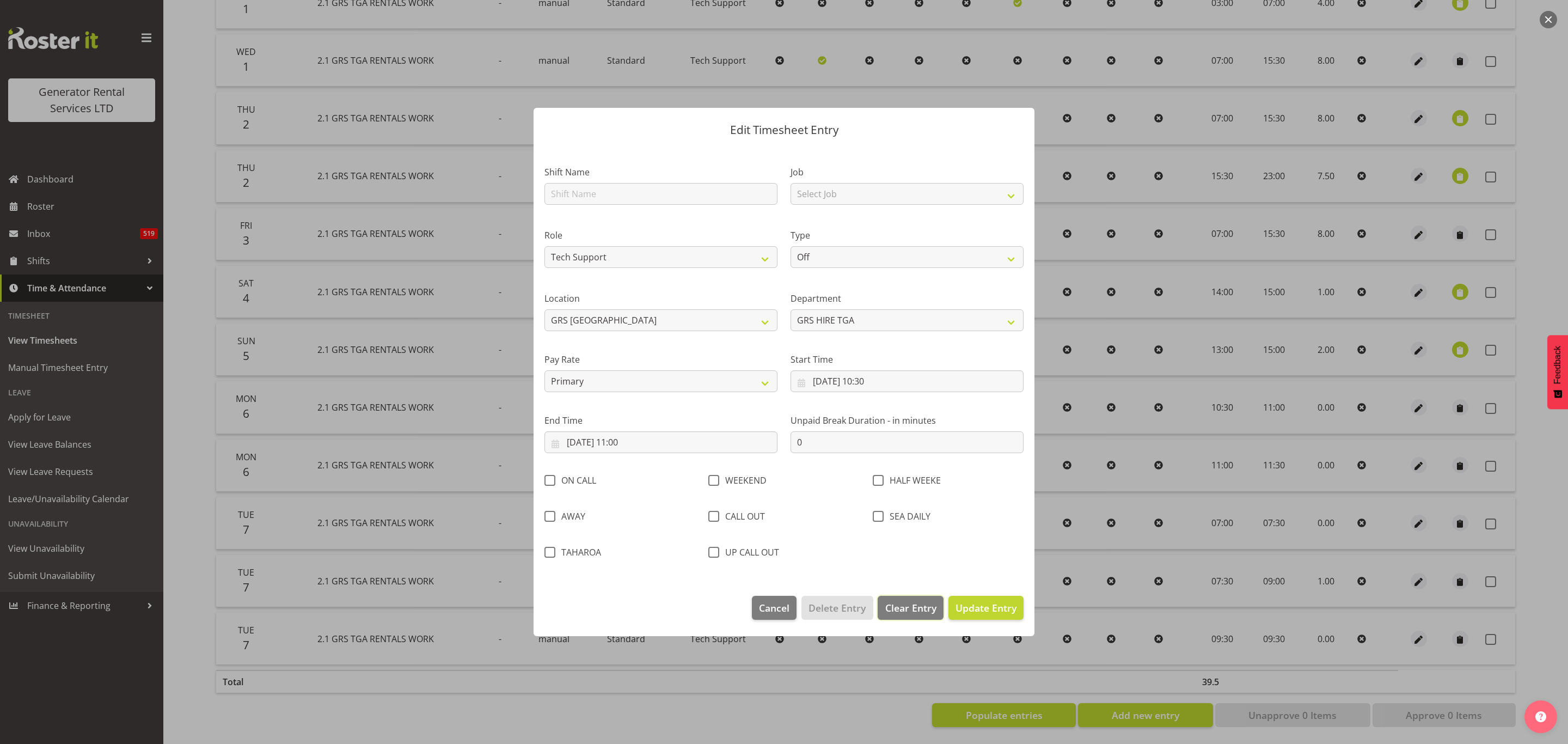
select select
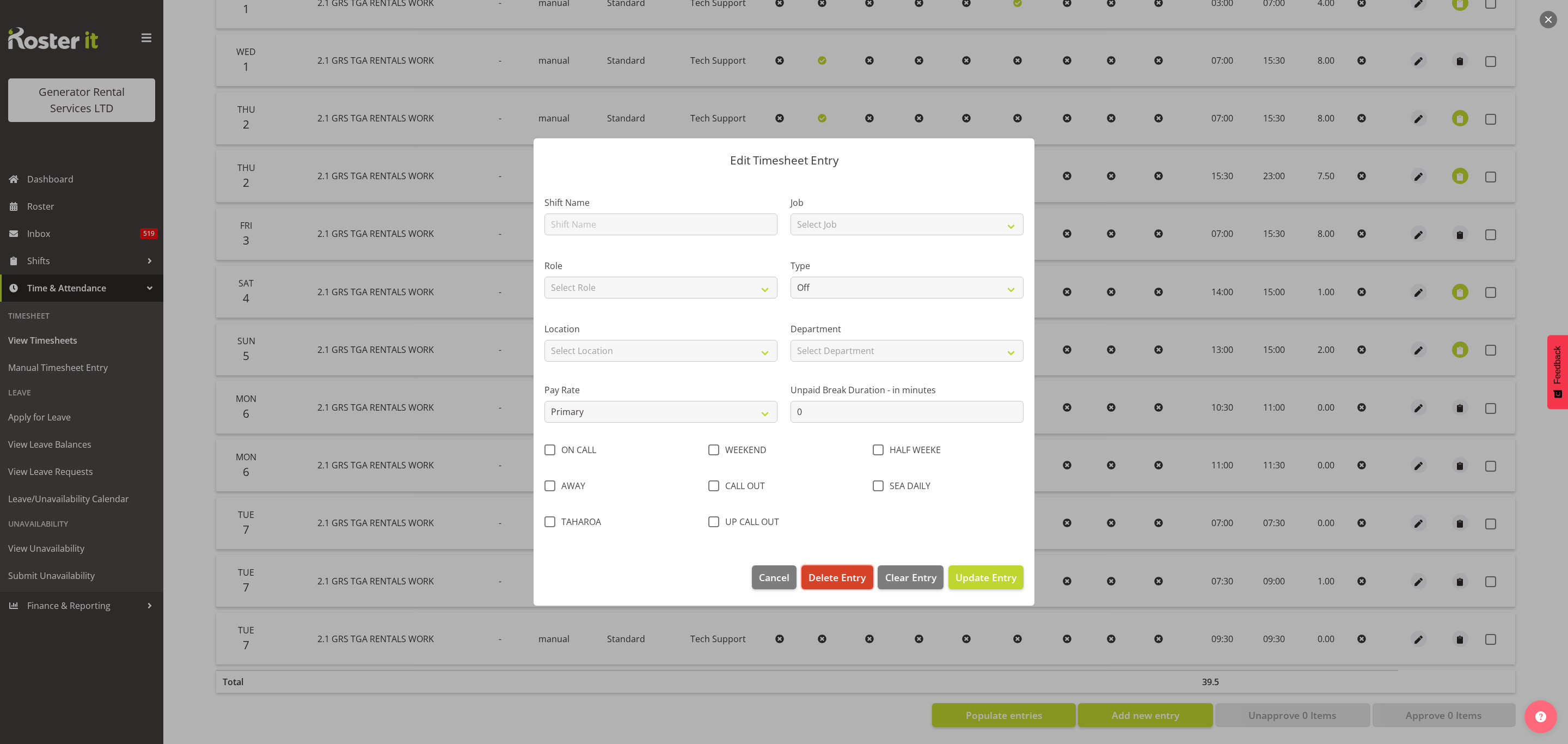
click at [835, 570] on span "Delete Entry" at bounding box center [837, 577] width 57 height 14
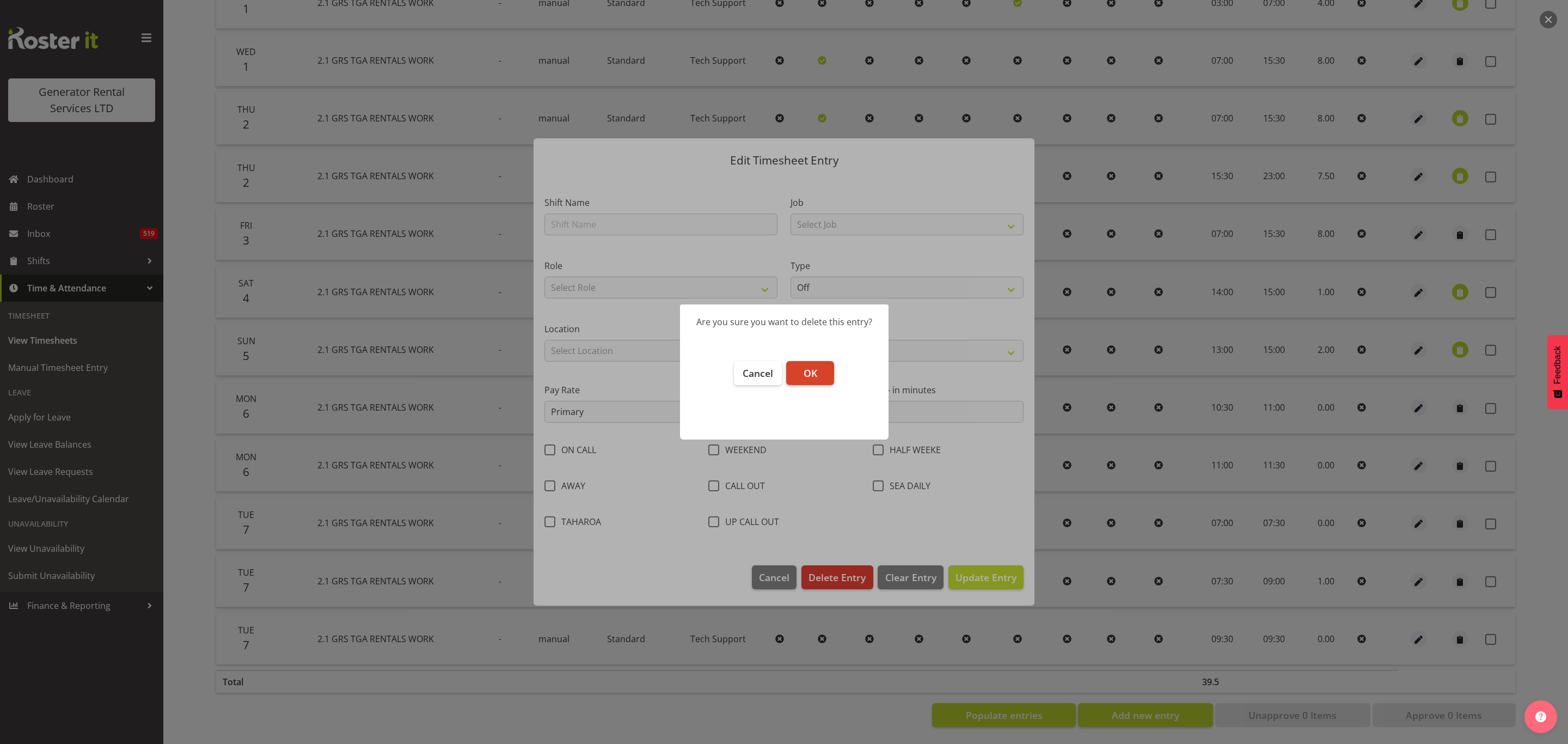
click at [802, 368] on button "OK" at bounding box center [810, 373] width 48 height 24
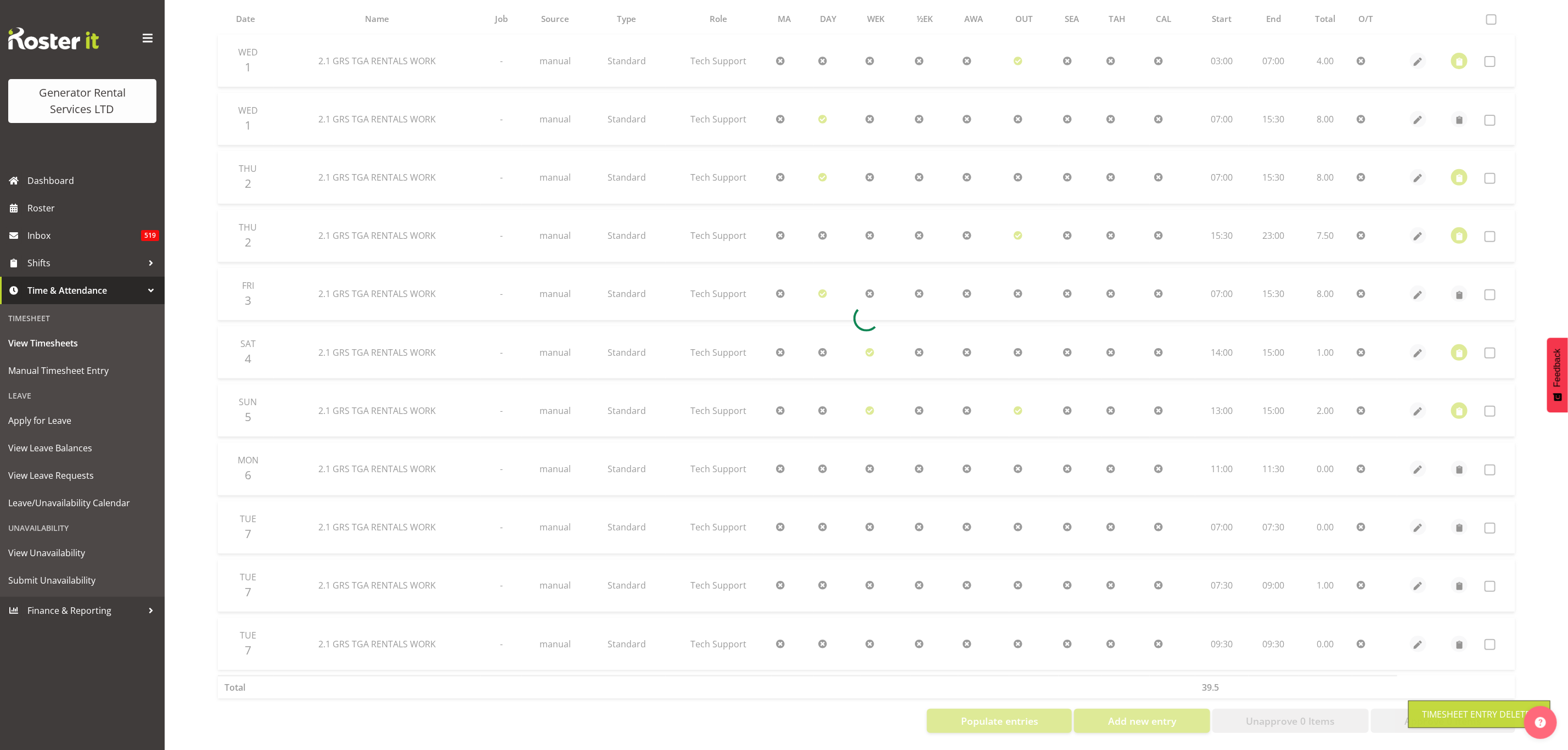
scroll to position [234, 0]
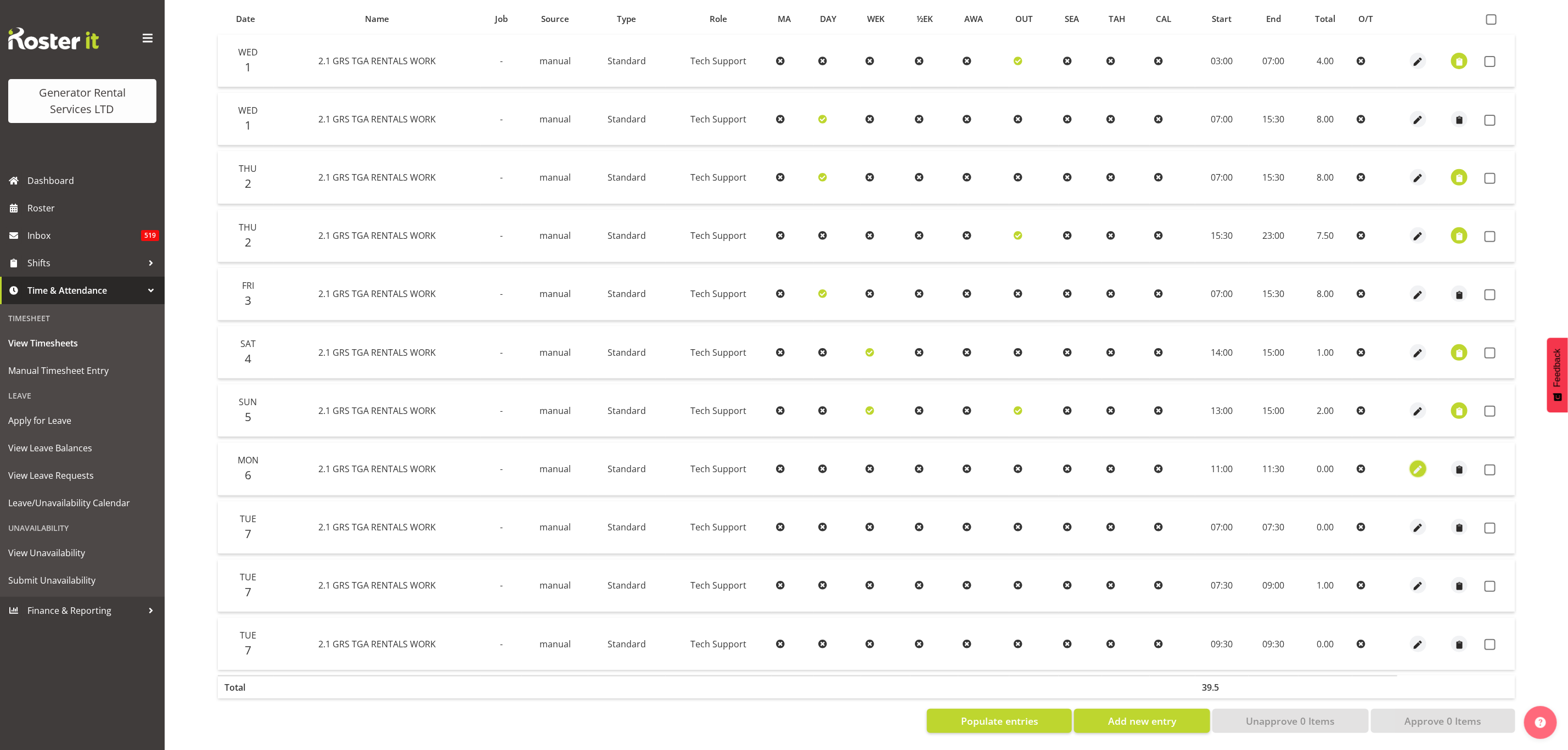
click at [1419, 463] on span "button" at bounding box center [1418, 470] width 13 height 13
select select "Standard"
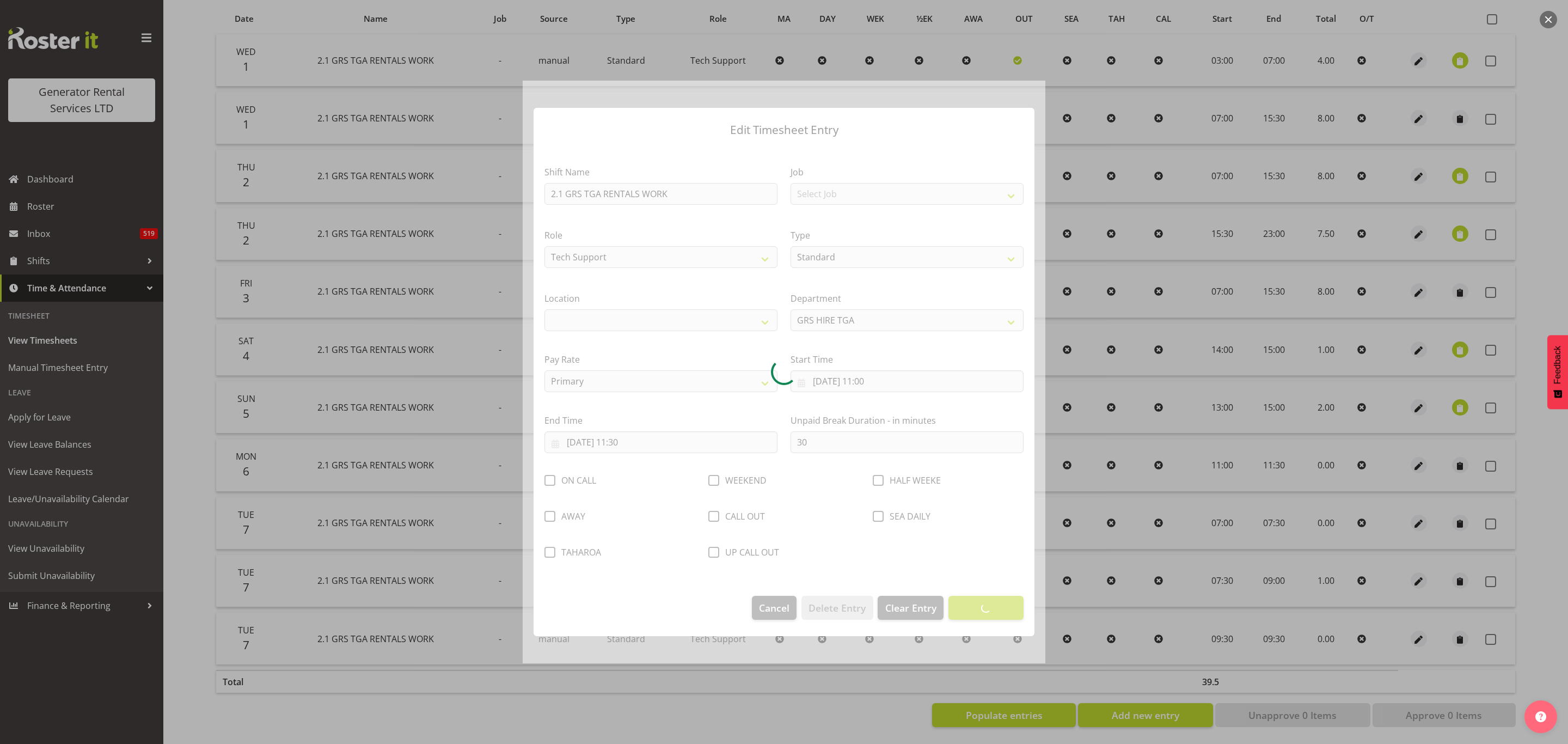
select select "29"
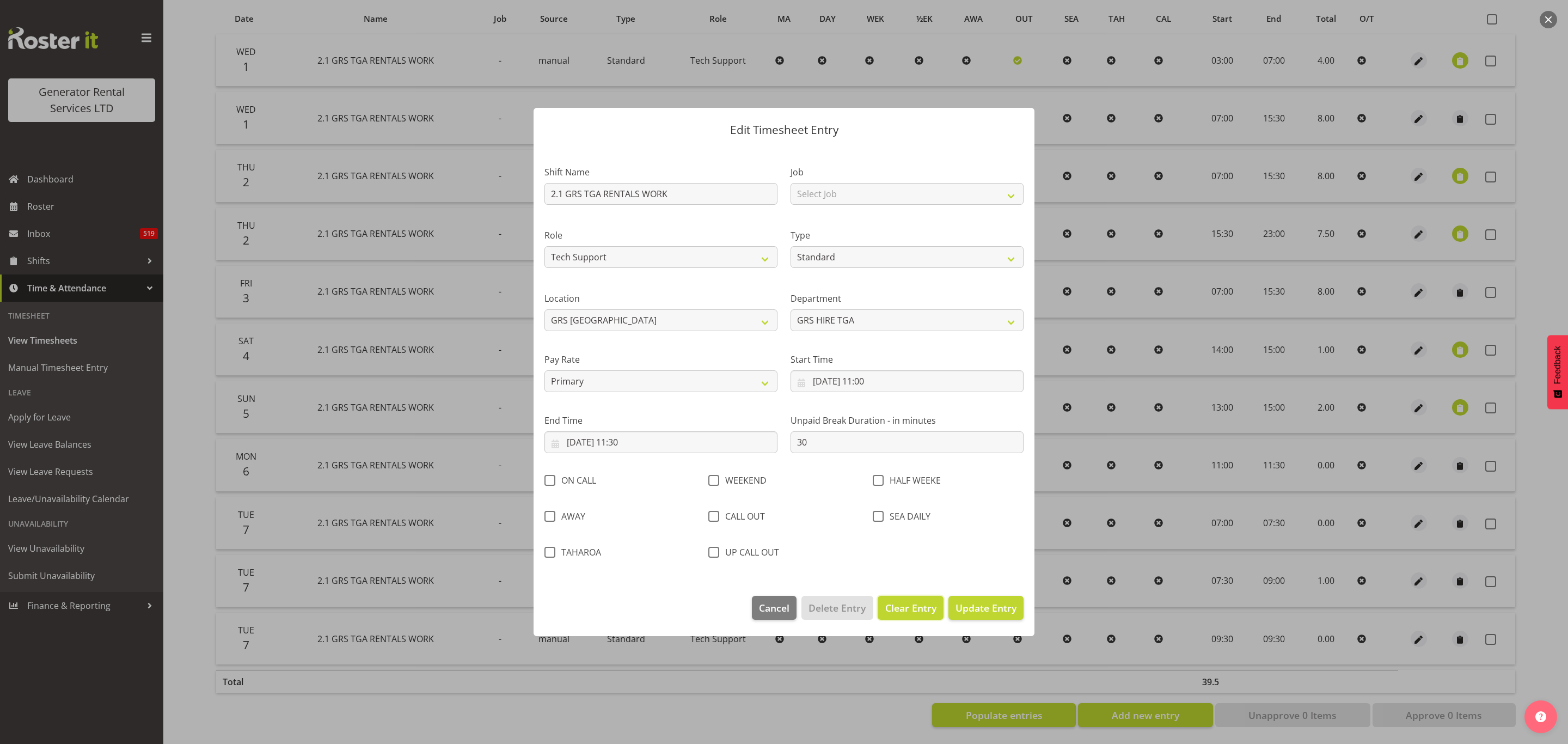
click at [922, 601] on span "Clear Entry" at bounding box center [911, 608] width 51 height 14
select select "Off"
type input "0"
select select
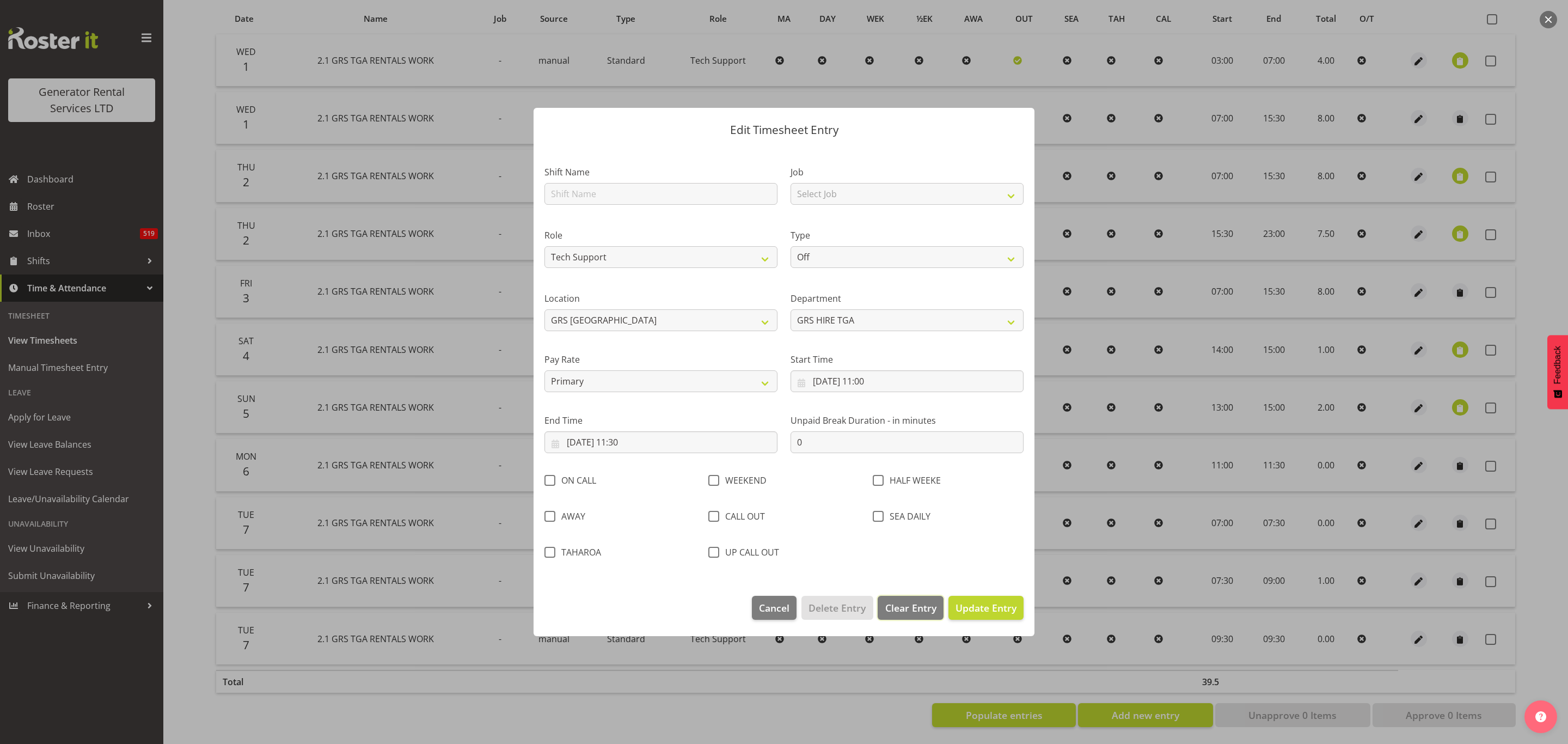
select select
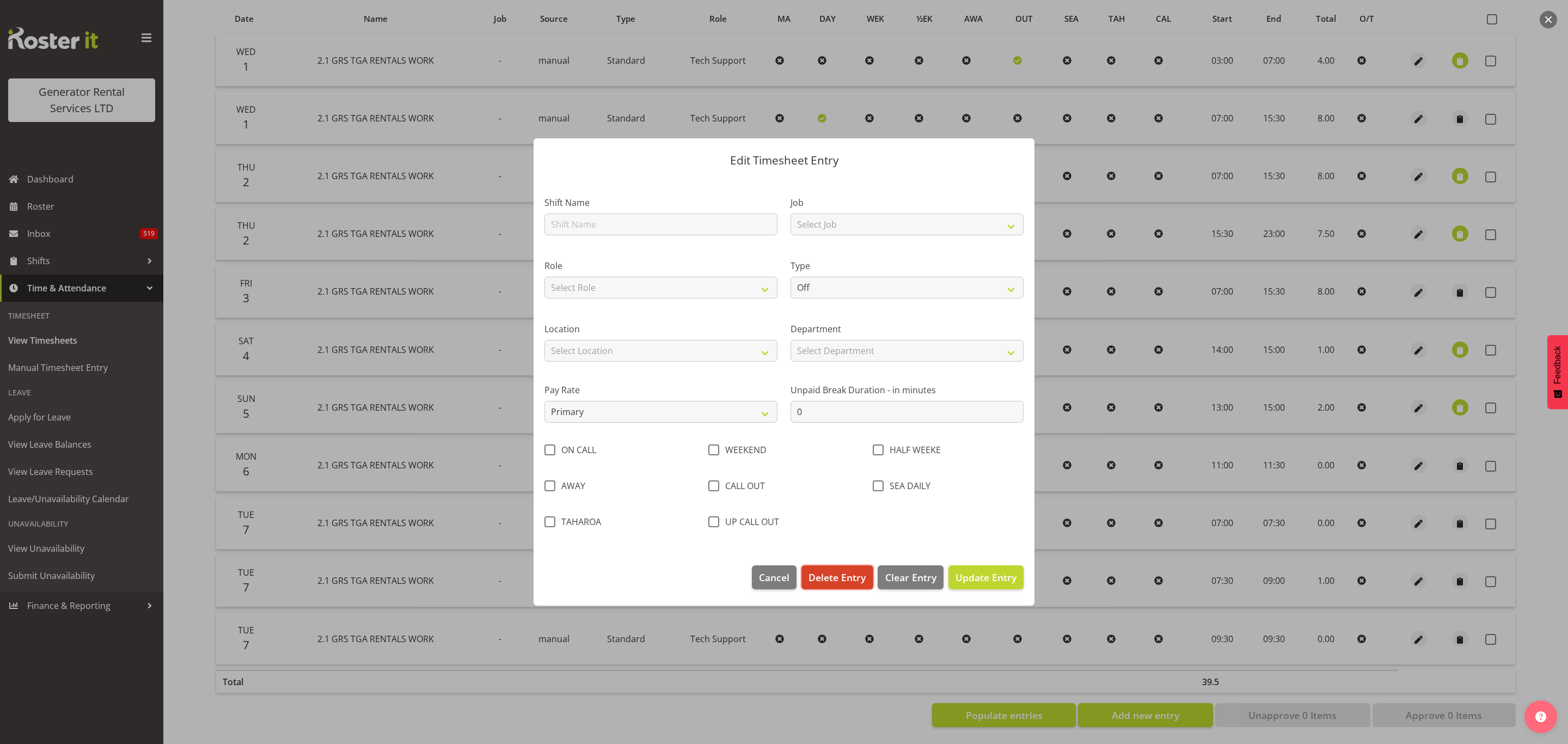
click at [841, 572] on span "Delete Entry" at bounding box center [837, 577] width 57 height 14
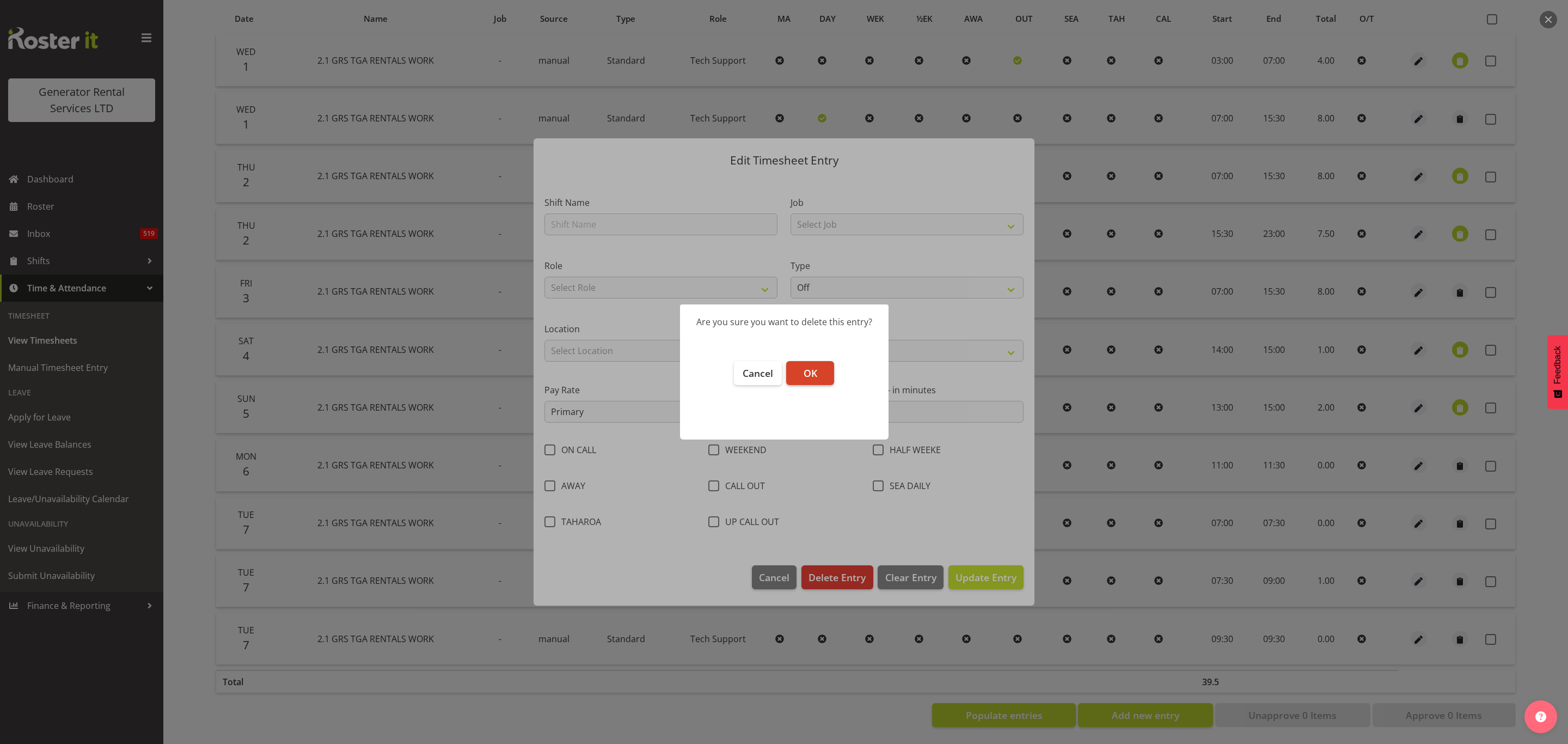
click at [809, 368] on span "OK" at bounding box center [810, 373] width 13 height 13
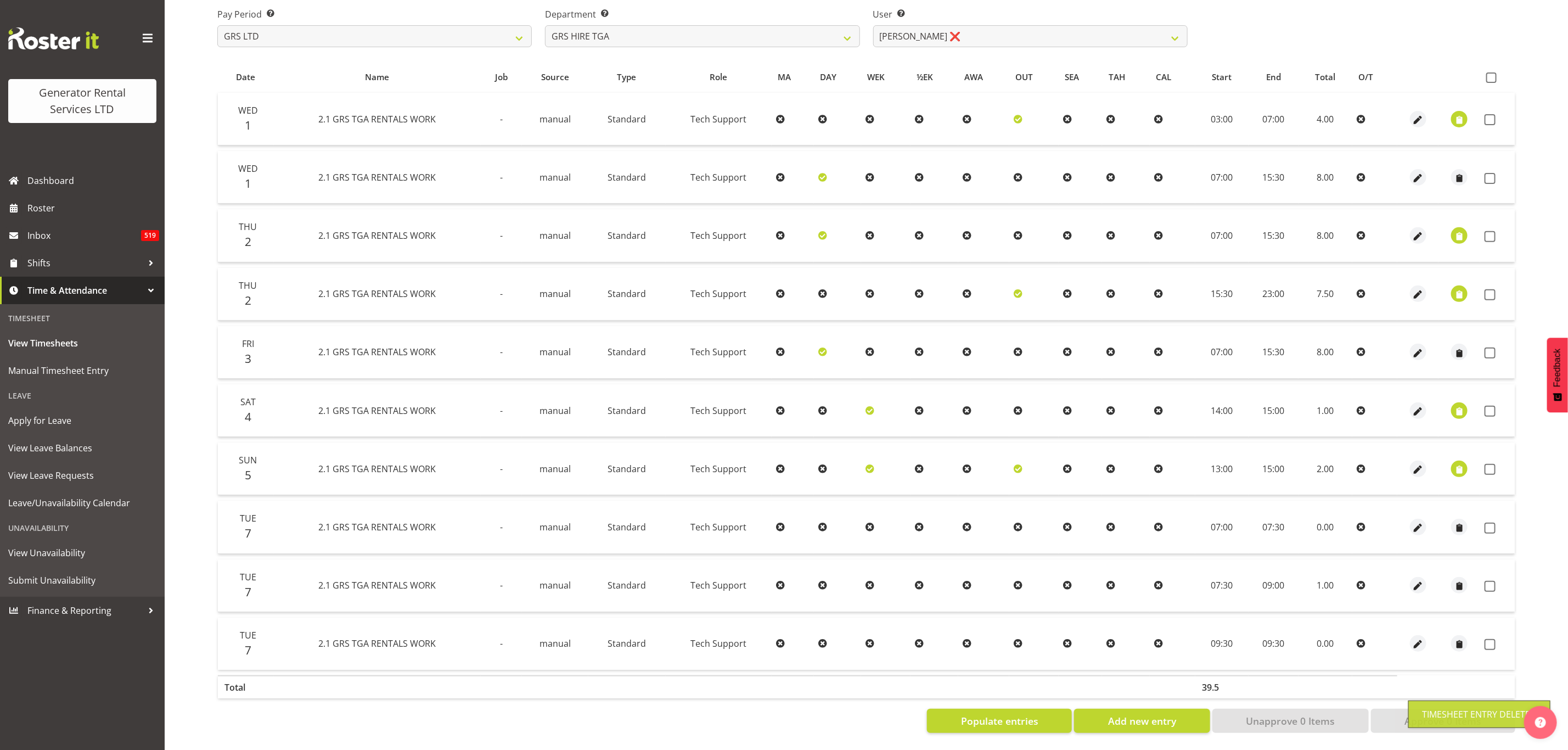
scroll to position [176, 0]
click at [1415, 522] on span "button" at bounding box center [1418, 528] width 13 height 13
select select "Standard"
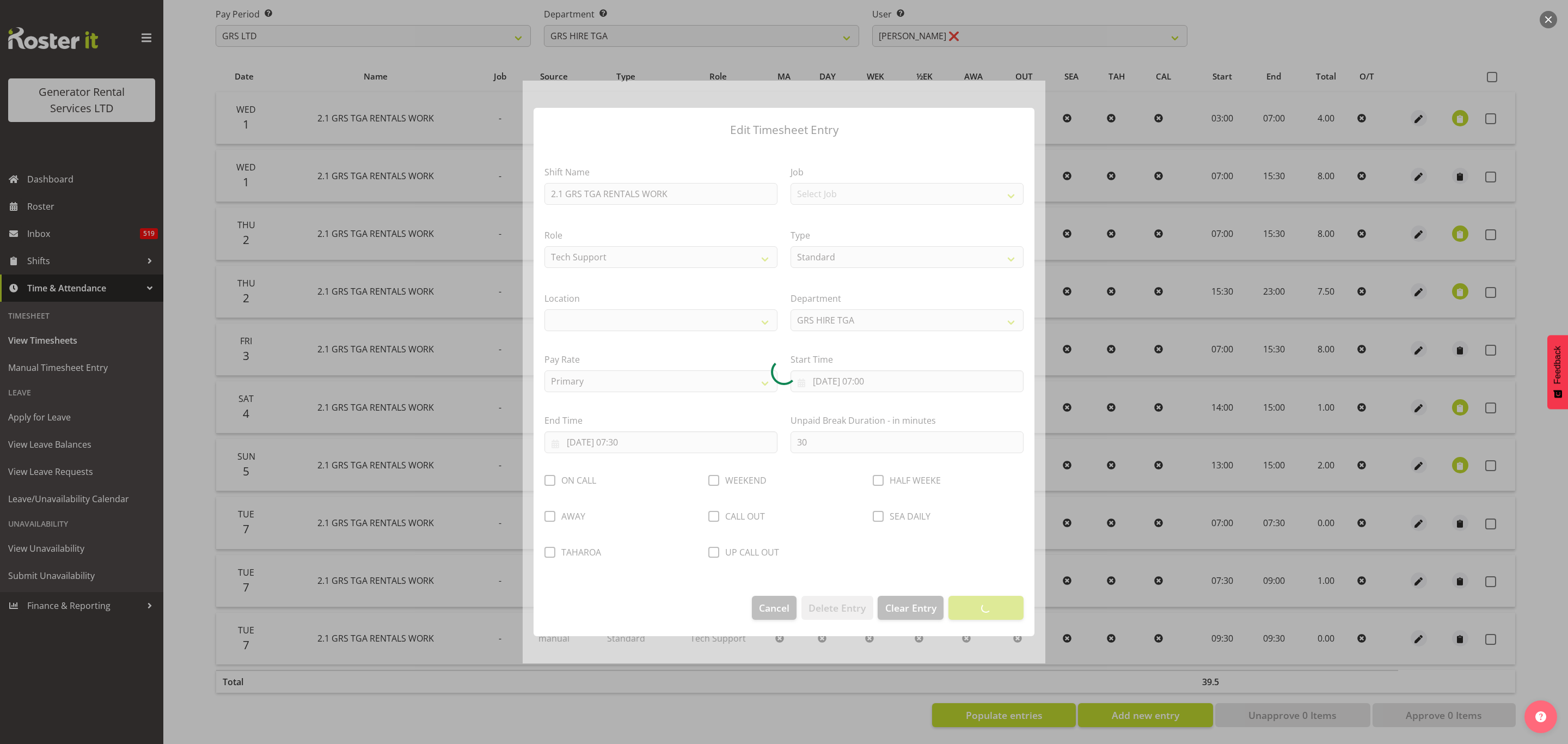
select select "29"
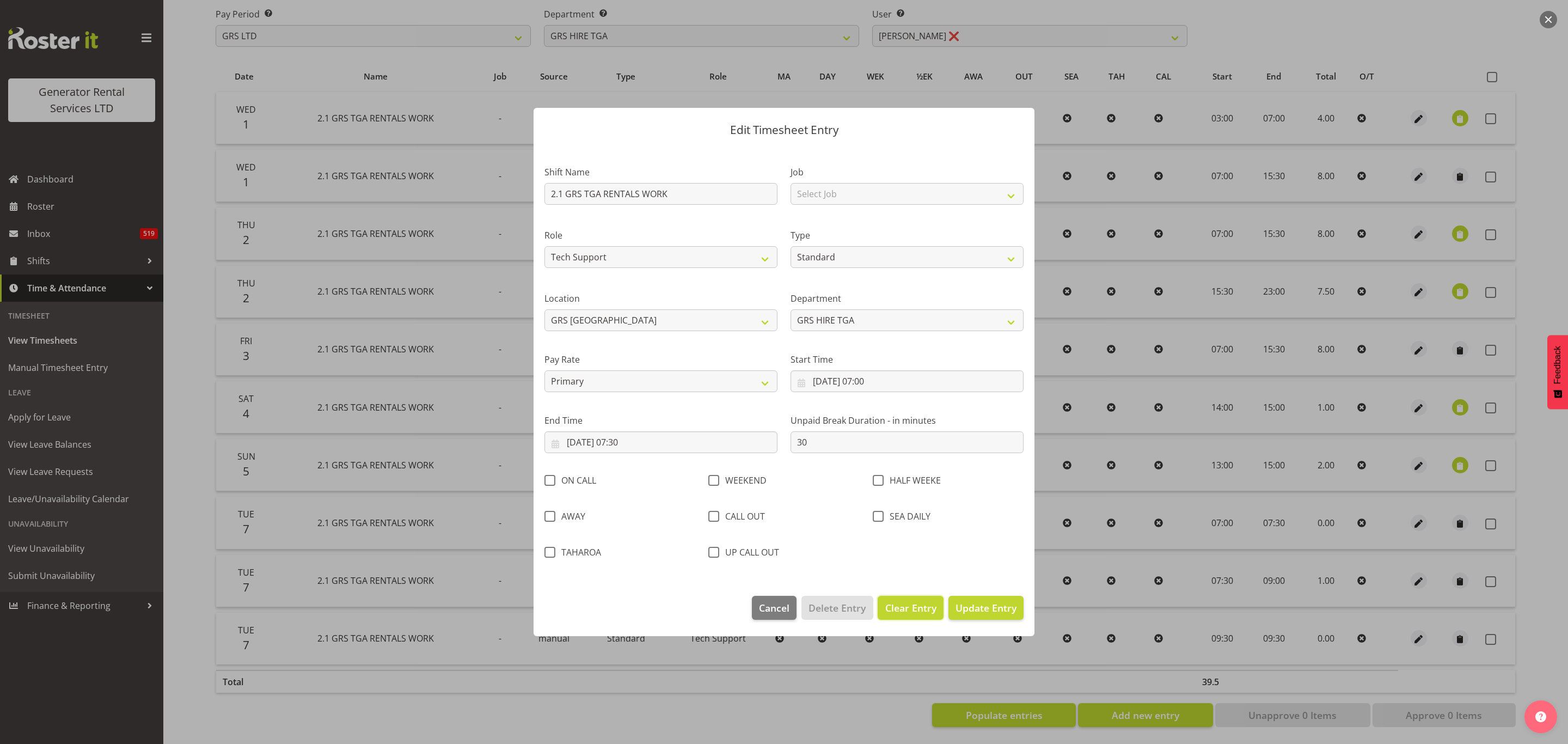
click at [912, 605] on span "Clear Entry" at bounding box center [911, 608] width 51 height 14
select select "Off"
type input "0"
select select
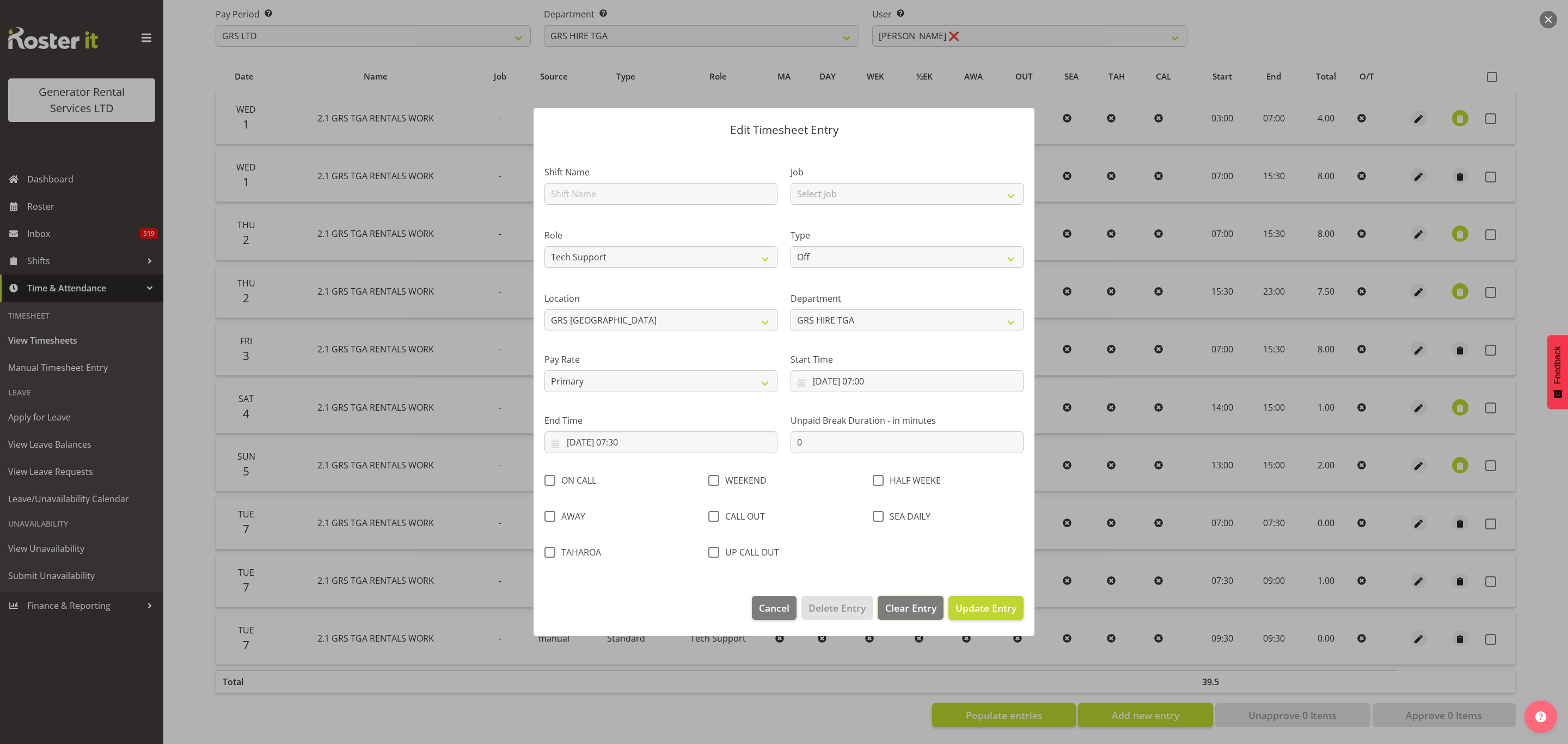
select select
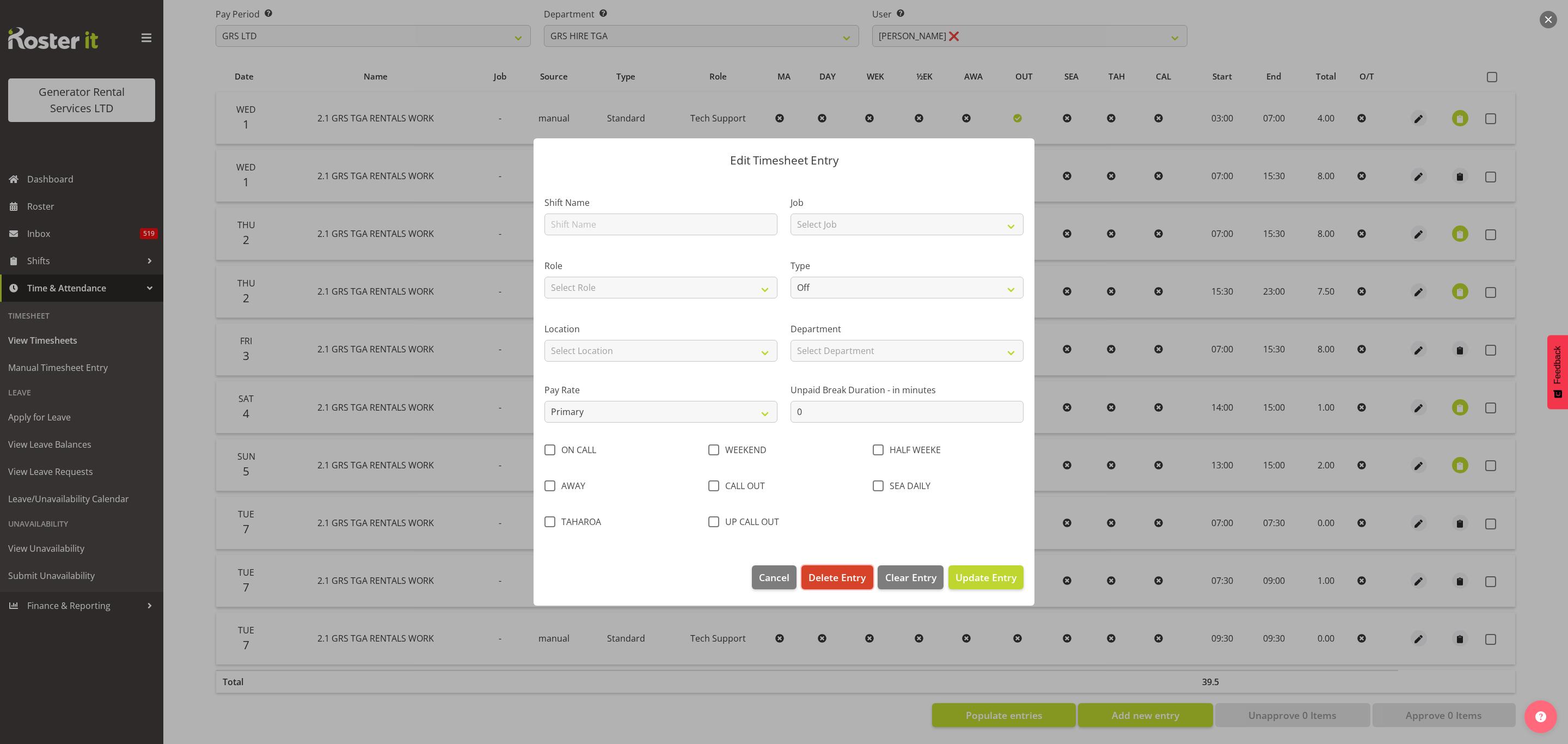
click at [838, 567] on button "Delete Entry" at bounding box center [837, 577] width 71 height 24
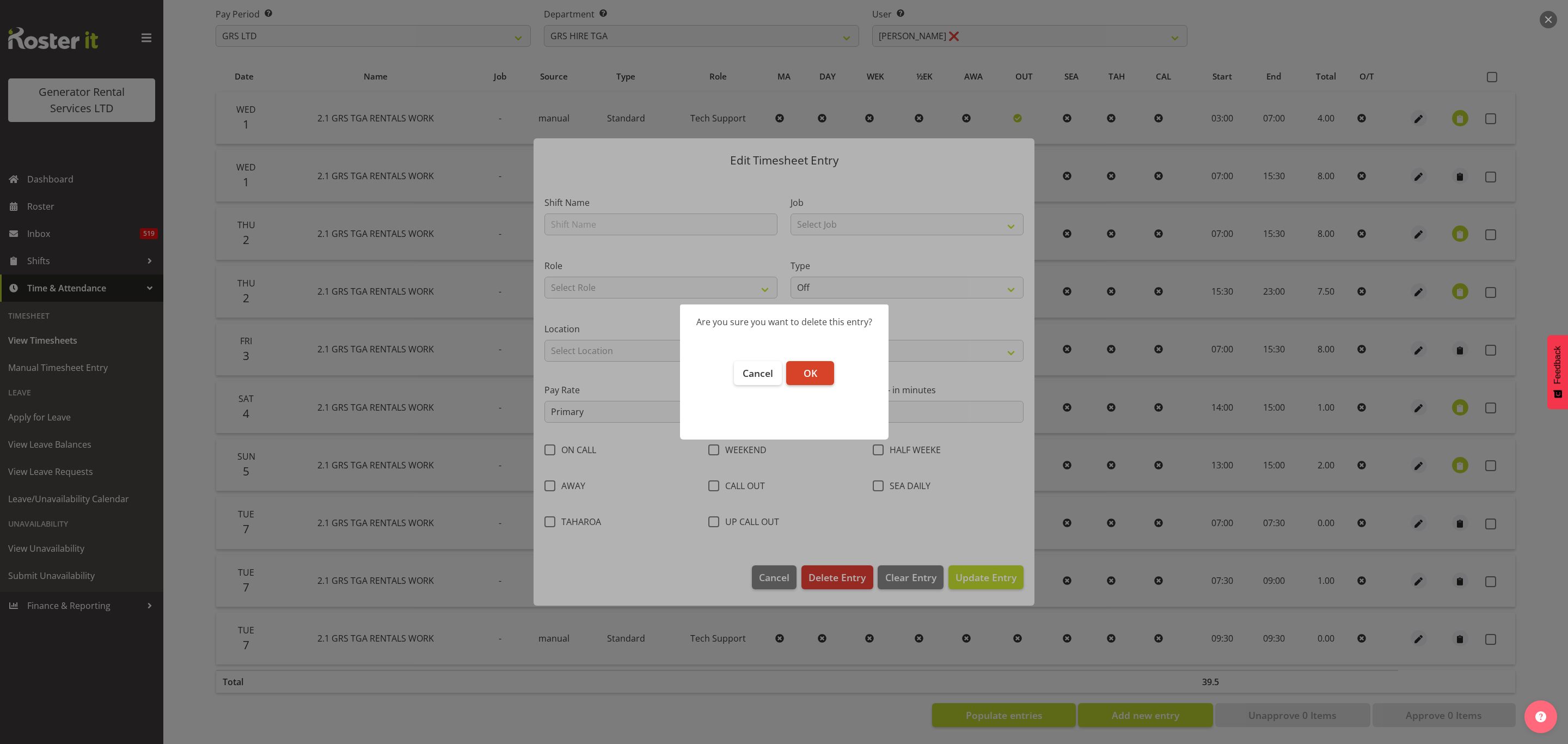
click at [800, 369] on button "OK" at bounding box center [810, 373] width 48 height 24
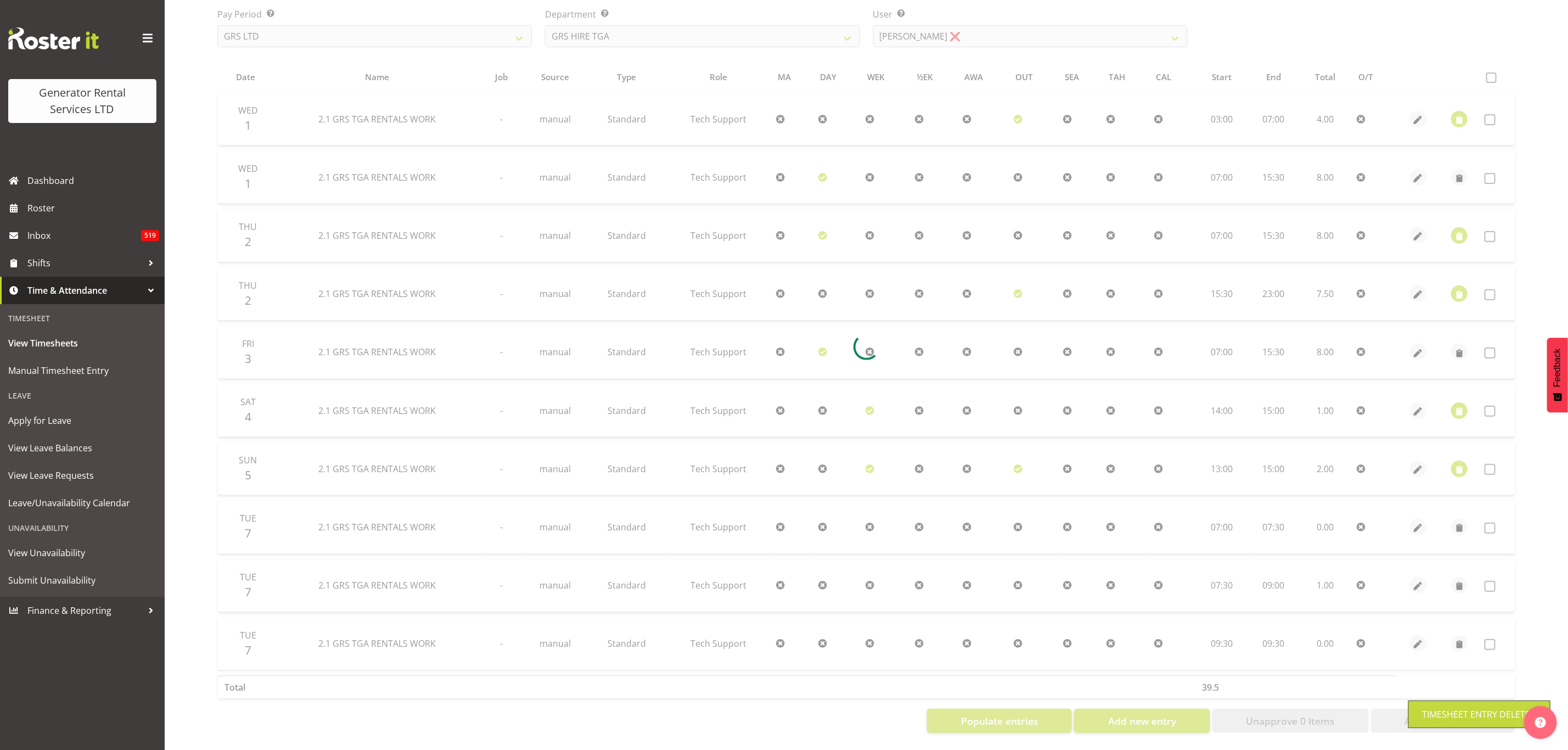
scroll to position [118, 0]
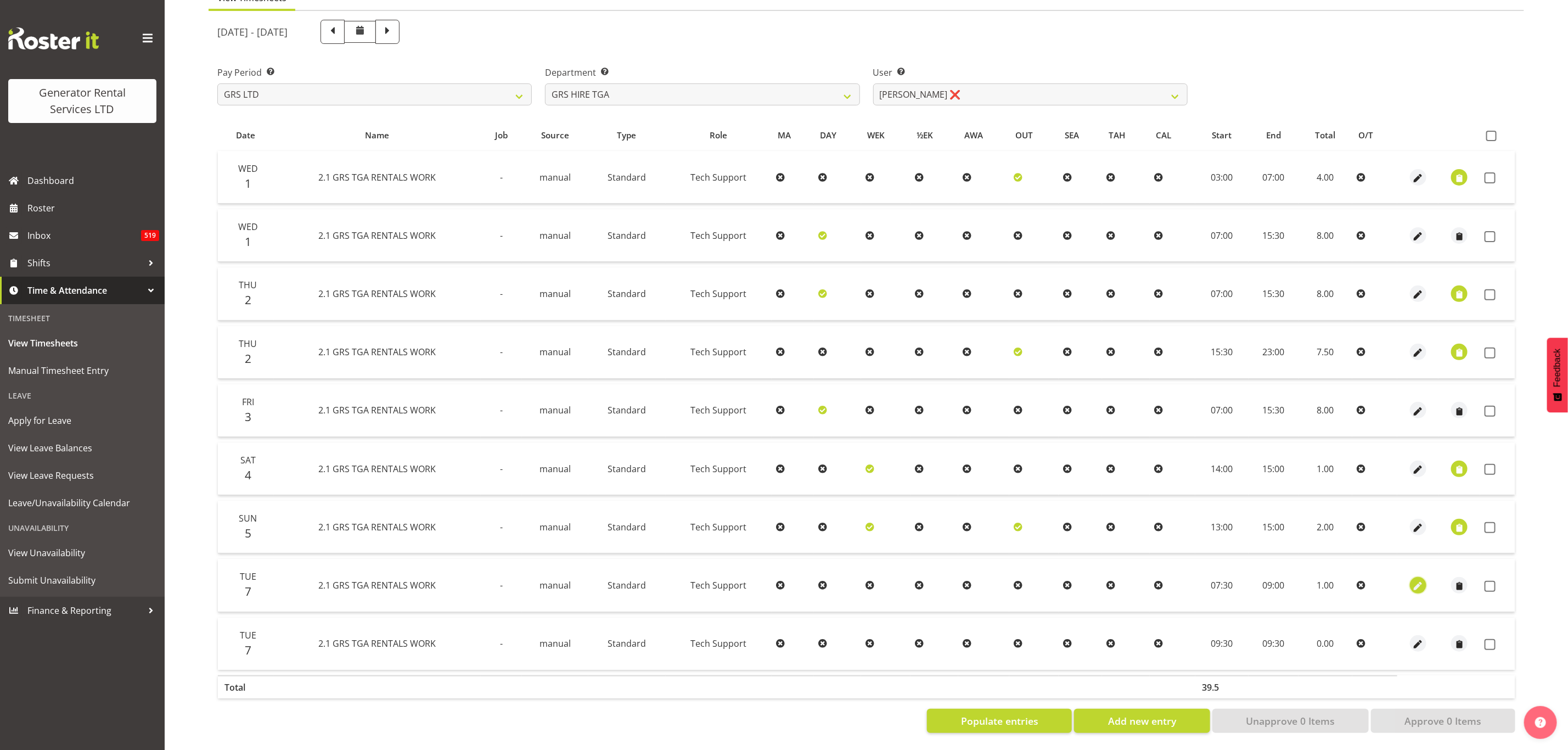
click at [1418, 580] on span "button" at bounding box center [1418, 586] width 13 height 13
select select "Standard"
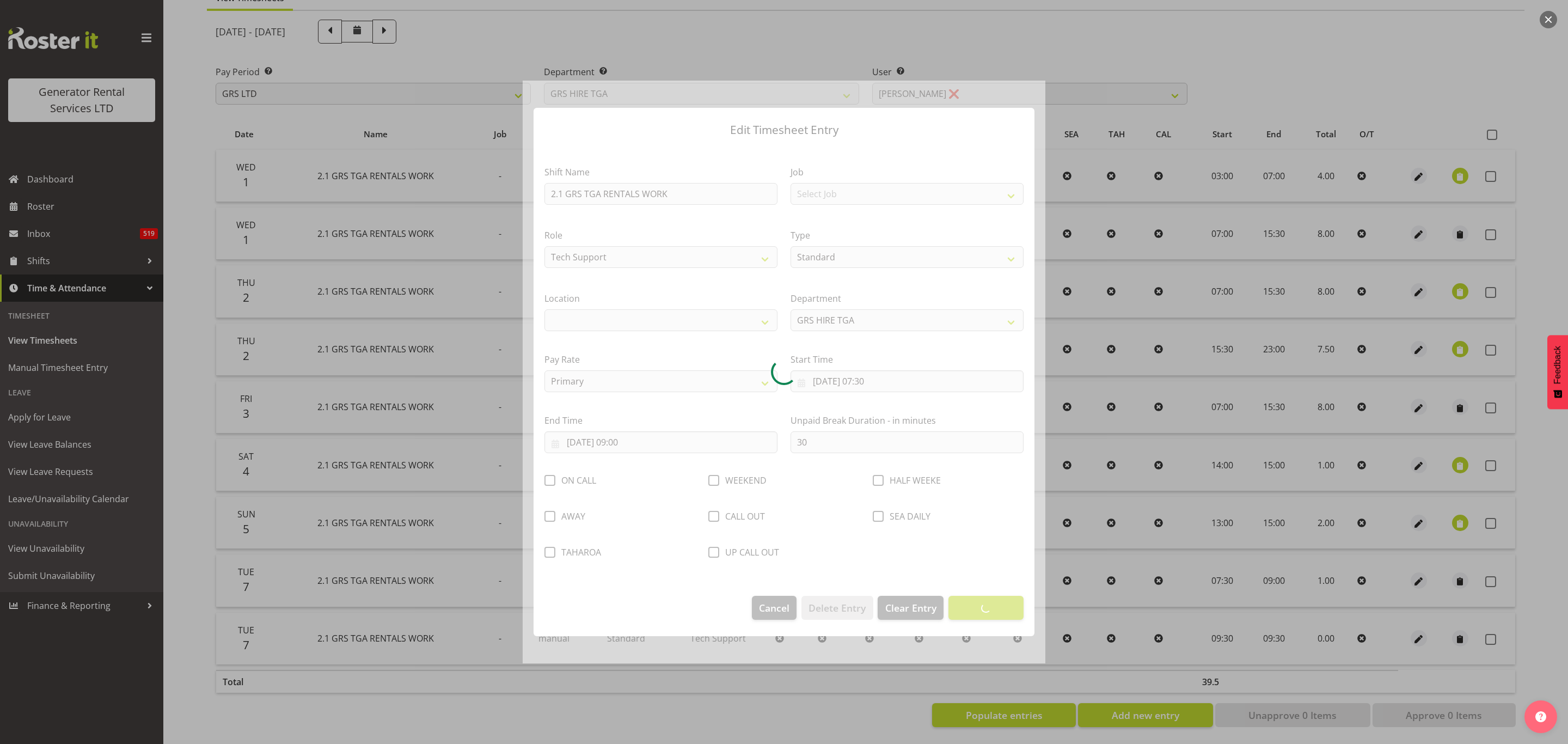
select select "29"
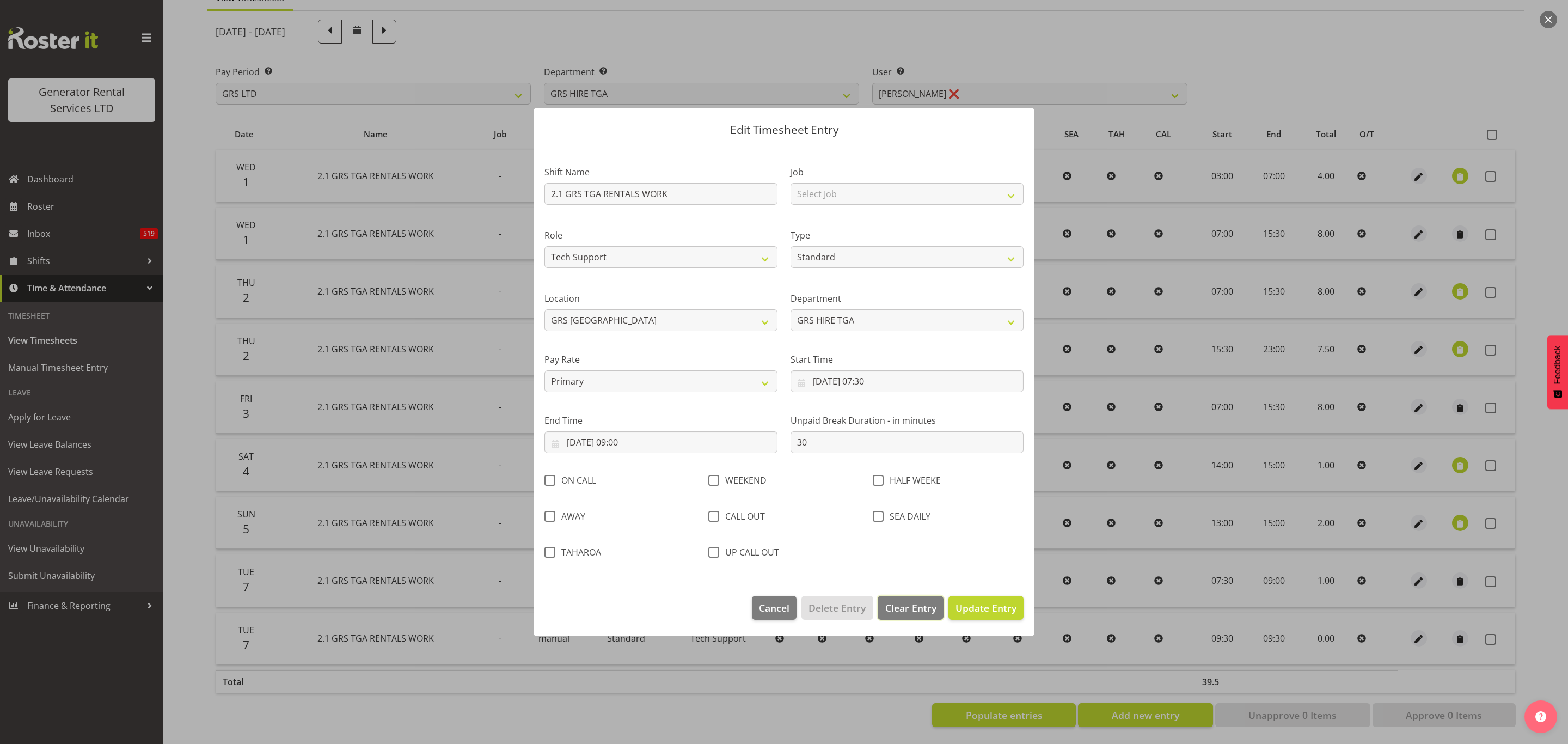
drag, startPoint x: 916, startPoint y: 605, endPoint x: 868, endPoint y: 605, distance: 48.0
click at [915, 605] on span "Clear Entry" at bounding box center [911, 608] width 51 height 14
select select "Off"
type input "0"
select select
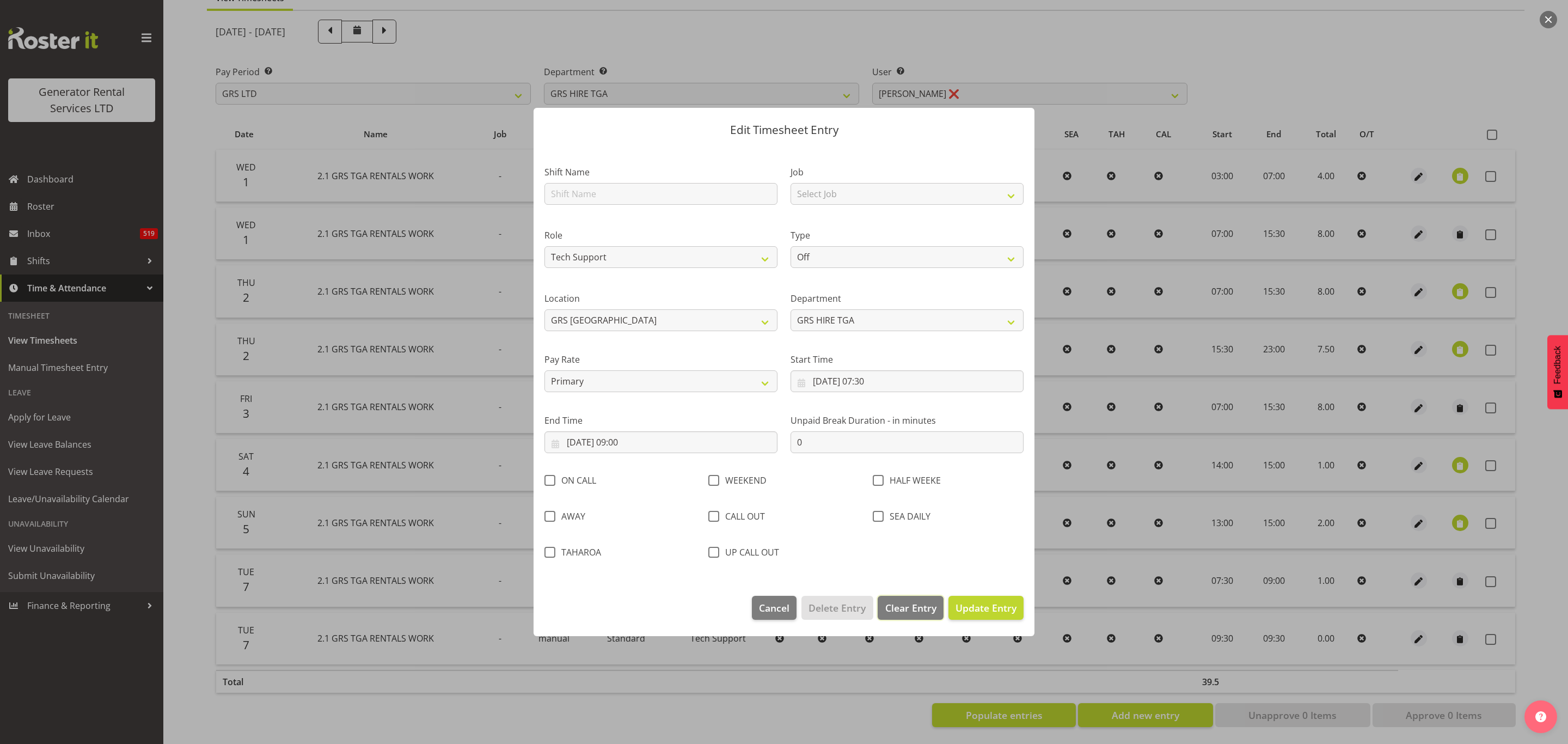
select select
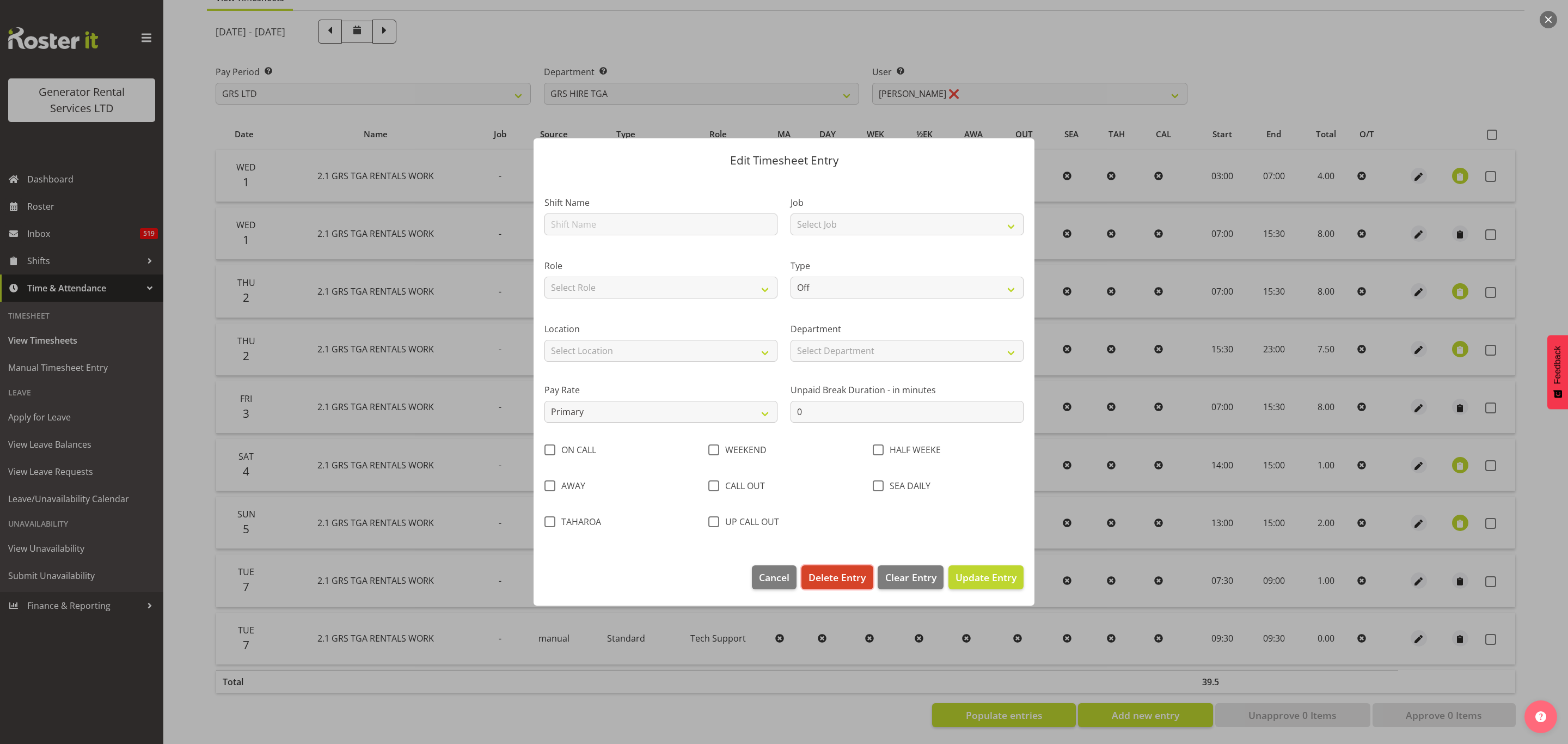
click at [841, 575] on span "Delete Entry" at bounding box center [837, 577] width 57 height 14
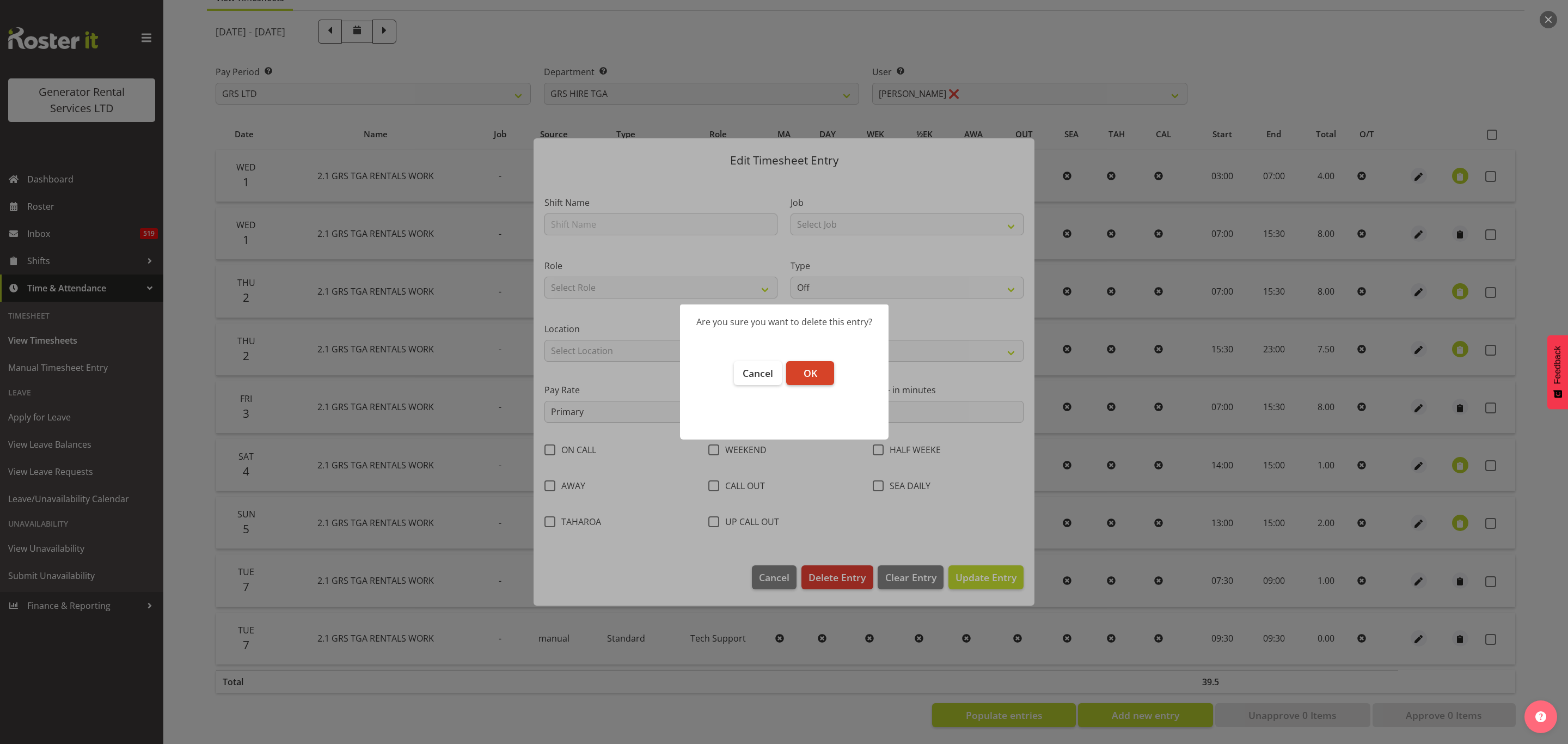
click at [807, 368] on span "OK" at bounding box center [810, 373] width 13 height 13
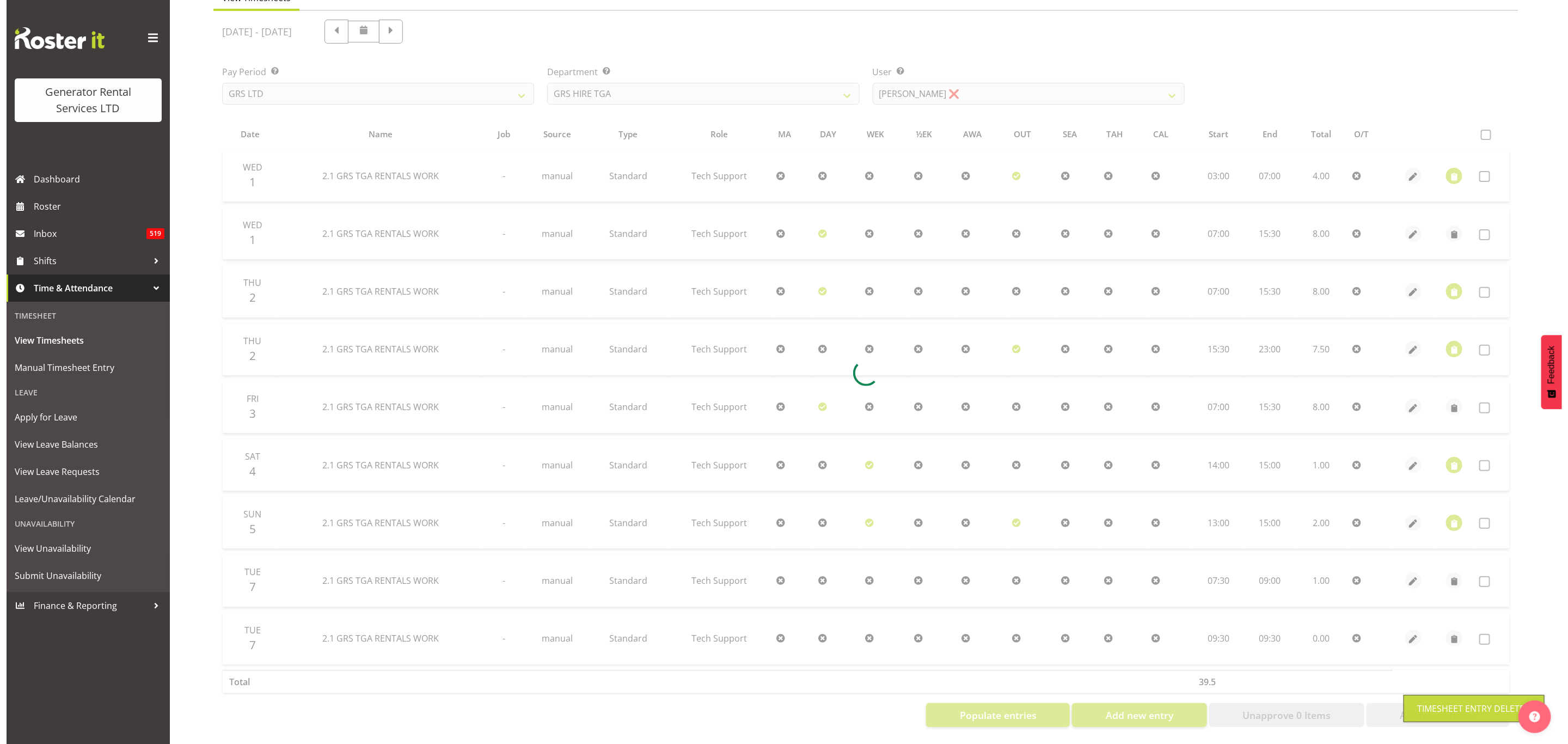
scroll to position [59, 0]
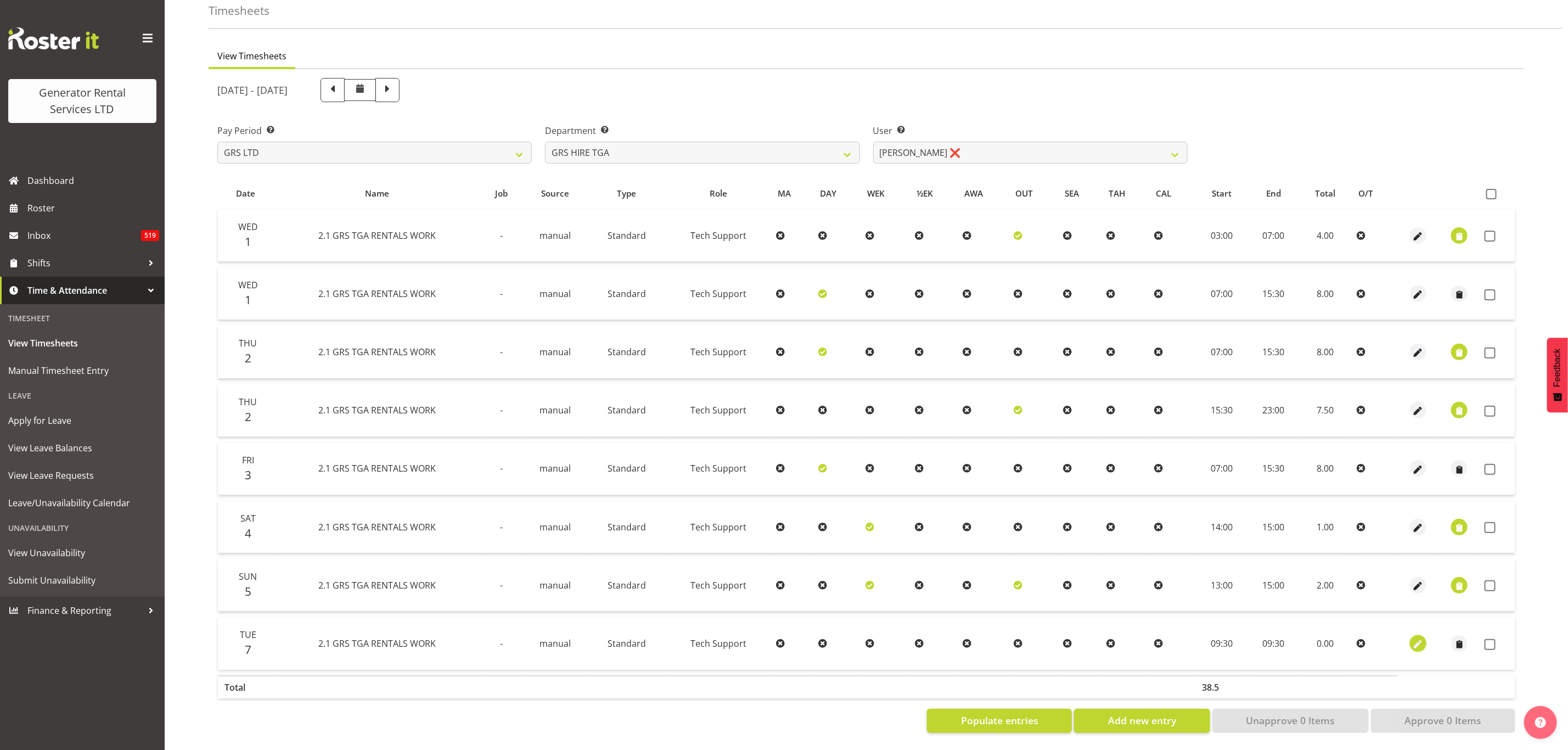
click at [1419, 638] on span "button" at bounding box center [1418, 644] width 13 height 13
select select "Standard"
select select "9"
select select "2025"
select select "9"
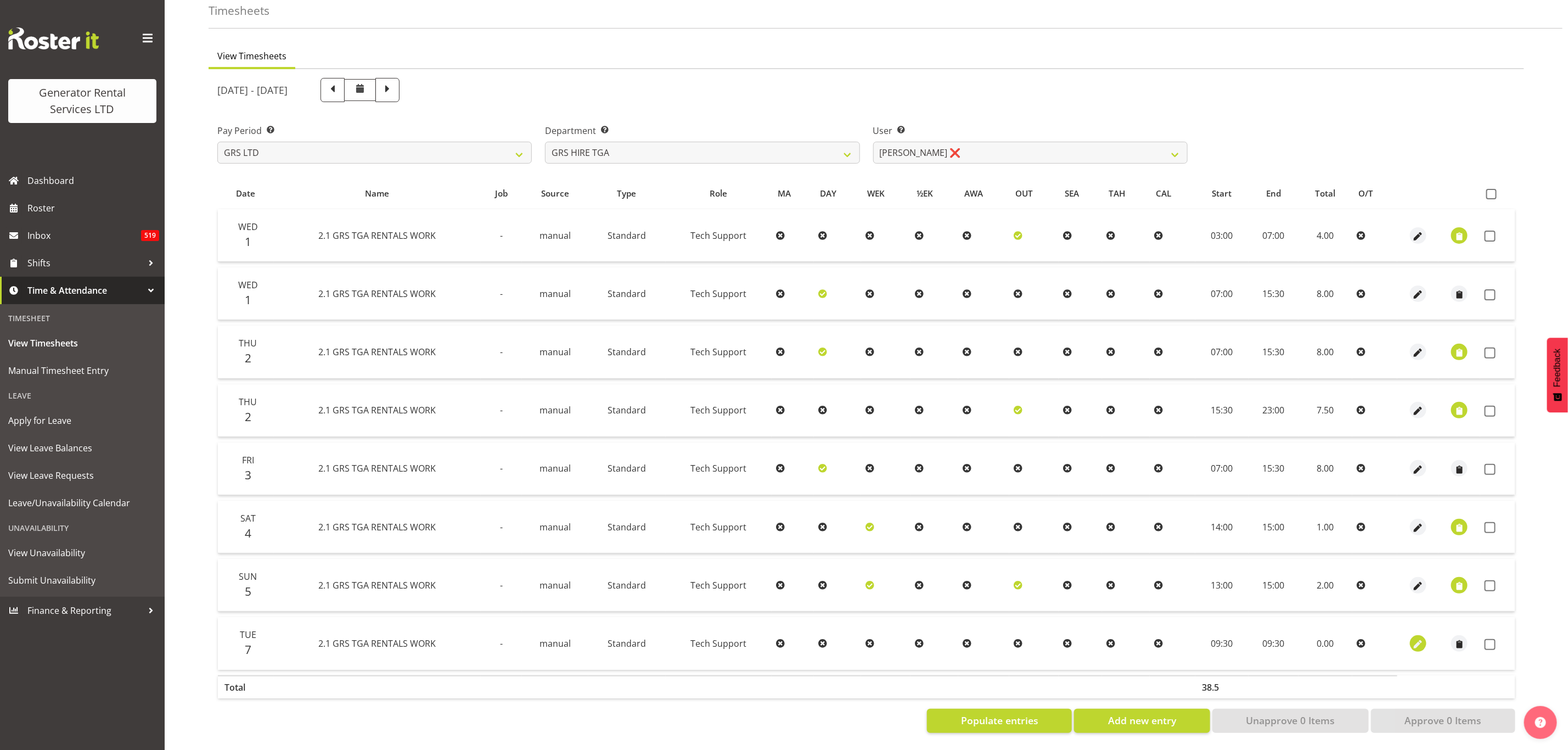
select select "30"
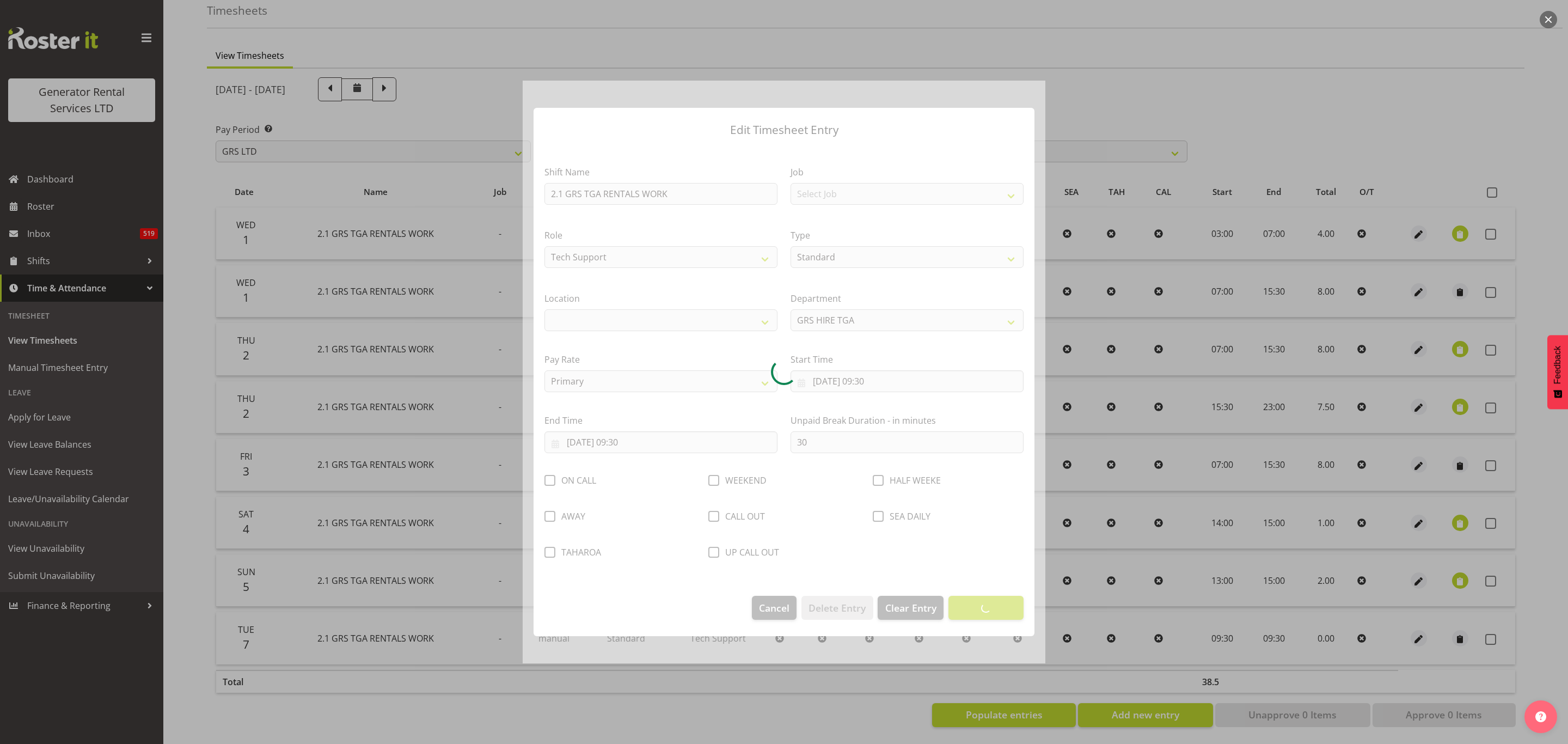
select select "29"
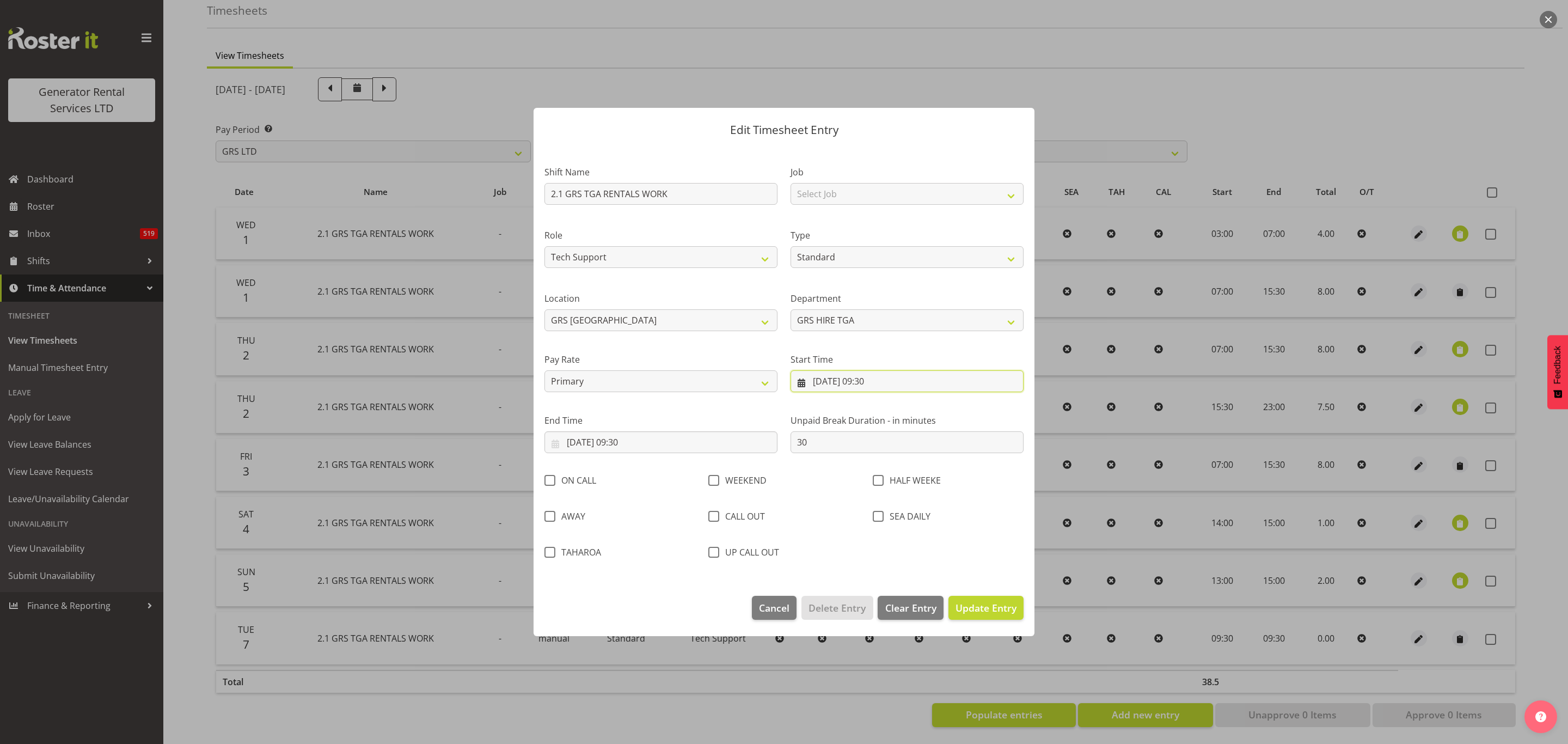
click at [873, 381] on input "[DATE] 09:30" at bounding box center [907, 381] width 233 height 22
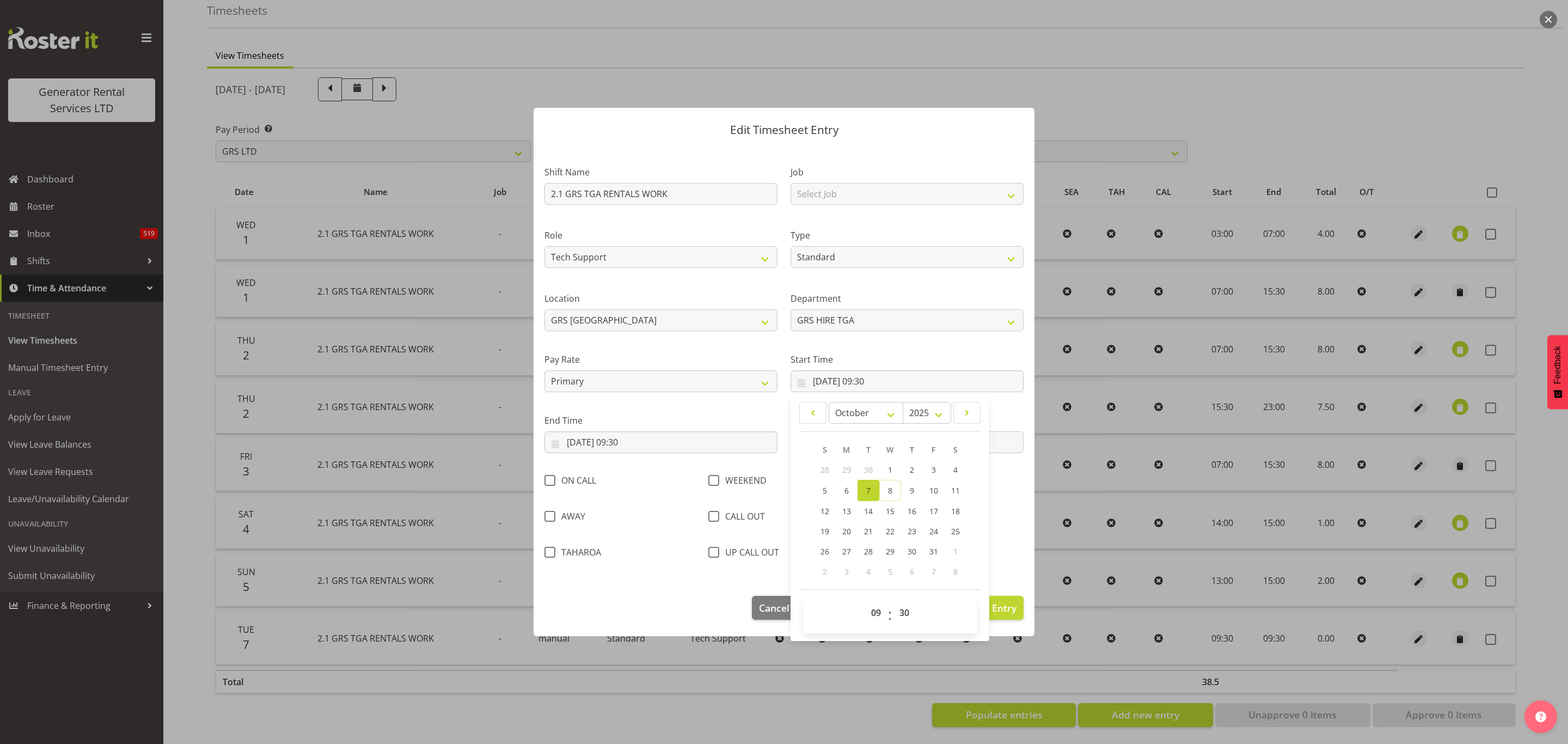
click at [868, 487] on span "7" at bounding box center [868, 490] width 4 height 10
type input "[DATE] 00:00"
select select "0"
click at [876, 610] on select "00 01 02 03 04 05 06 07 08 09 10 11 12 13 14 15 16 17 18 19 20 21 22 23" at bounding box center [877, 612] width 24 height 22
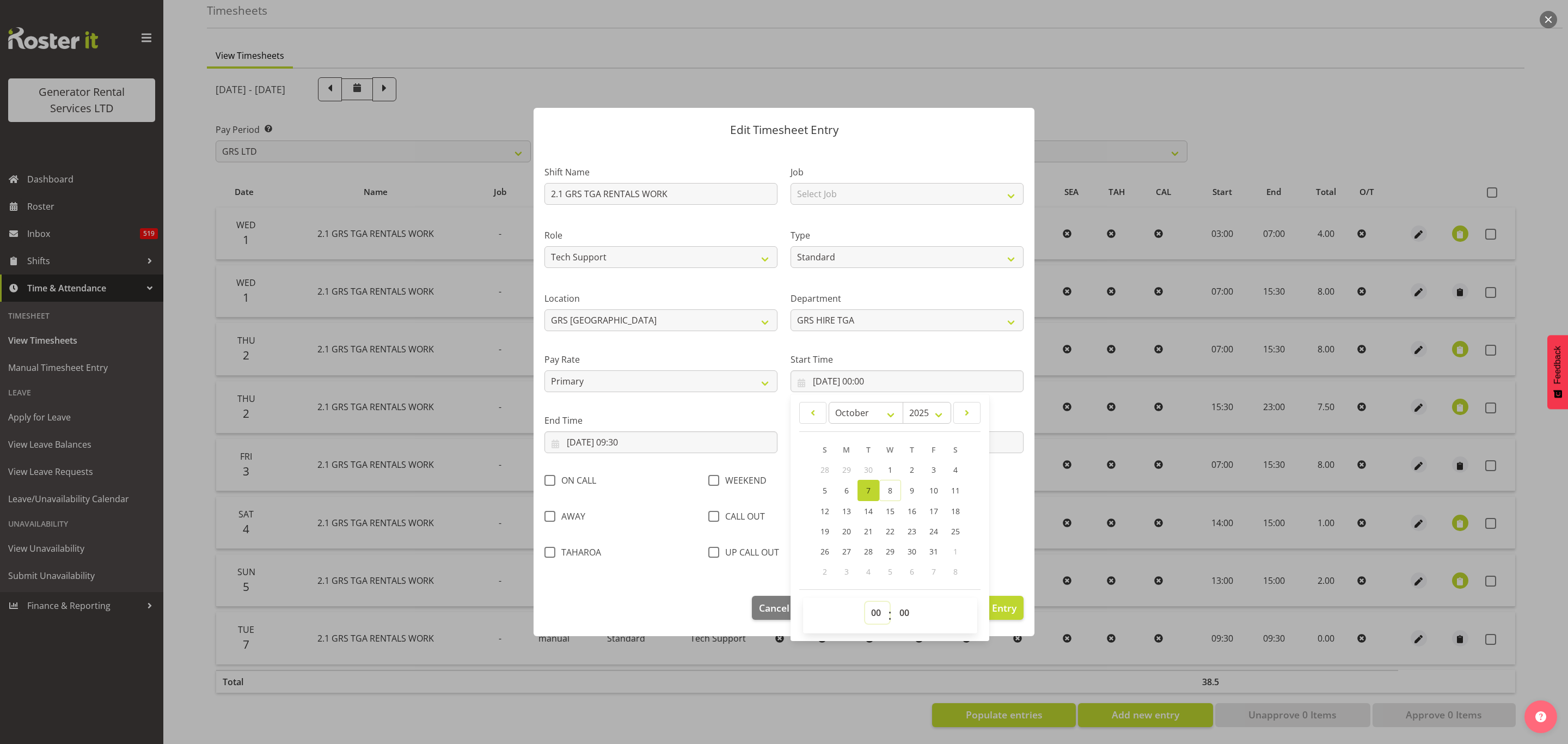
select select "7"
click at [865, 603] on select "00 01 02 03 04 05 06 07 08 09 10 11 12 13 14 15 16 17 18 19 20 21 22 23" at bounding box center [877, 612] width 24 height 22
type input "[DATE] 07:00"
click at [603, 440] on input "[DATE] 09:30" at bounding box center [660, 442] width 233 height 22
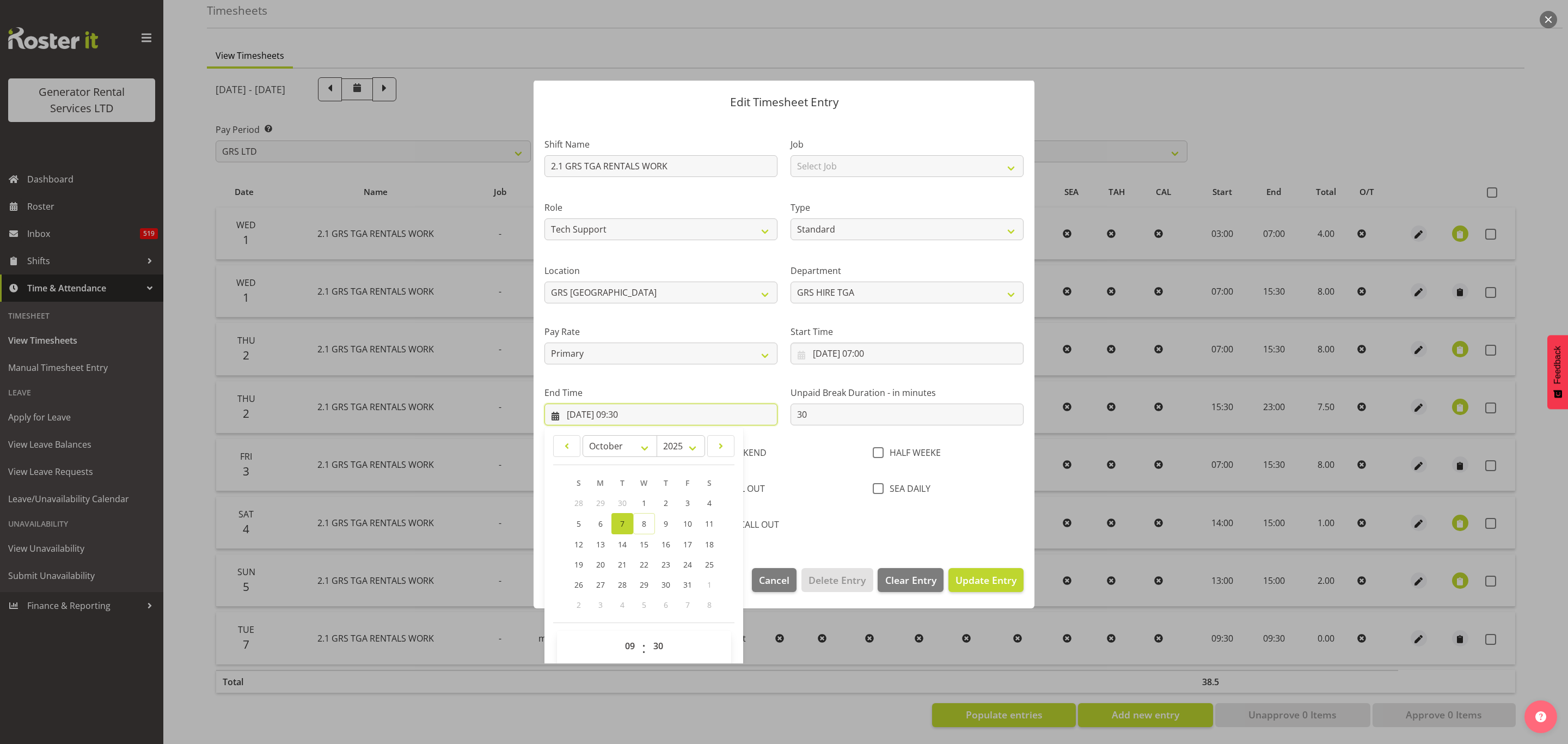
scroll to position [39, 0]
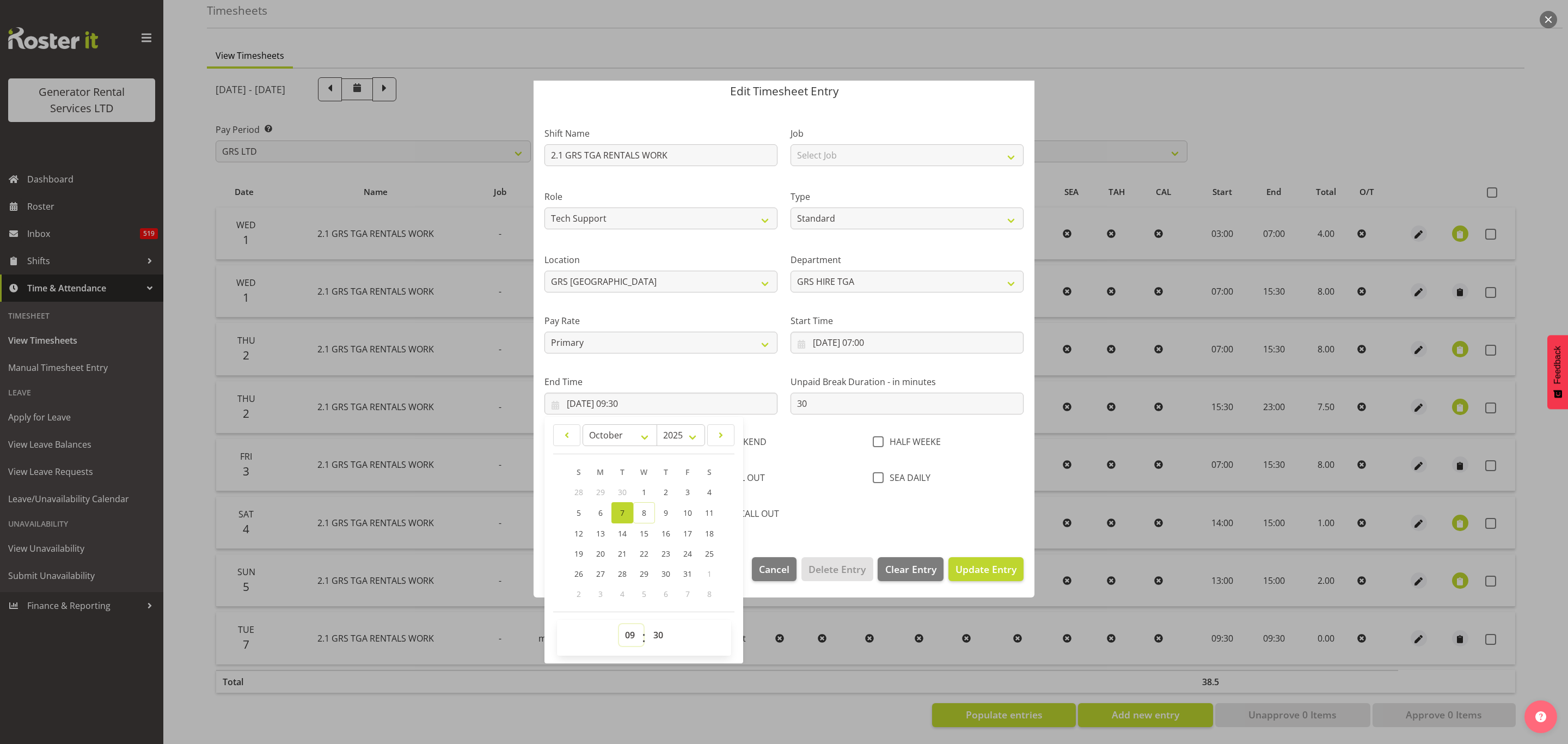
click at [634, 632] on select "00 01 02 03 04 05 06 07 08 09 10 11 12 13 14 15 16 17 18 19 20 21 22 23" at bounding box center [631, 635] width 24 height 22
select select "23"
click at [619, 625] on select "00 01 02 03 04 05 06 07 08 09 10 11 12 13 14 15 16 17 18 19 20 21 22 23" at bounding box center [631, 635] width 24 height 22
type input "[DATE] 23:30"
click at [988, 570] on span "Update Entry" at bounding box center [986, 569] width 61 height 13
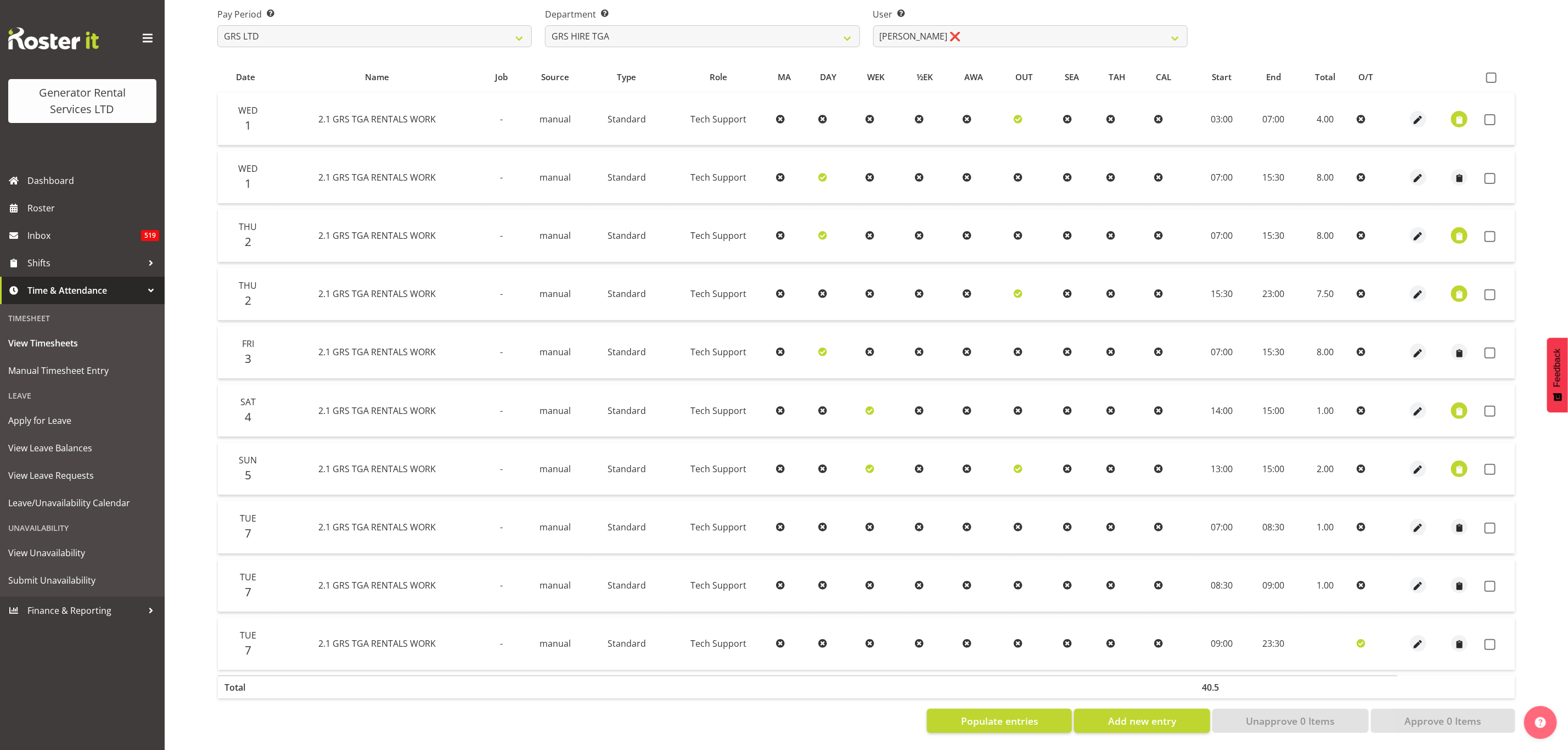
scroll to position [176, 0]
click at [1308, 631] on td at bounding box center [1326, 643] width 54 height 52
click at [1331, 632] on td at bounding box center [1326, 643] width 54 height 52
click at [1327, 641] on td at bounding box center [1326, 643] width 54 height 52
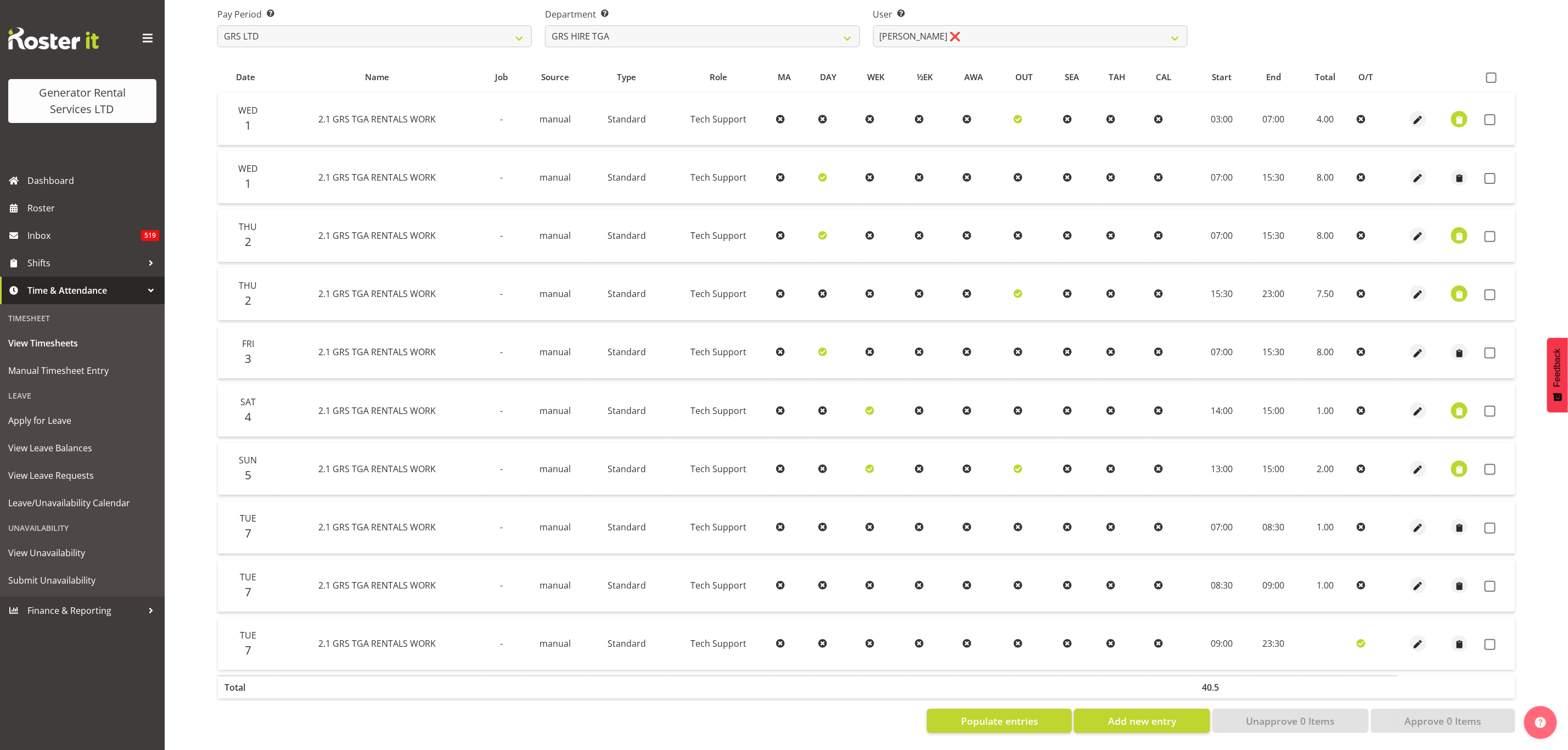
drag, startPoint x: 1338, startPoint y: 625, endPoint x: 1324, endPoint y: 625, distance: 14.0
click at [1324, 625] on td at bounding box center [1326, 643] width 54 height 52
click at [1129, 714] on span "Add new entry" at bounding box center [1142, 721] width 68 height 14
select select
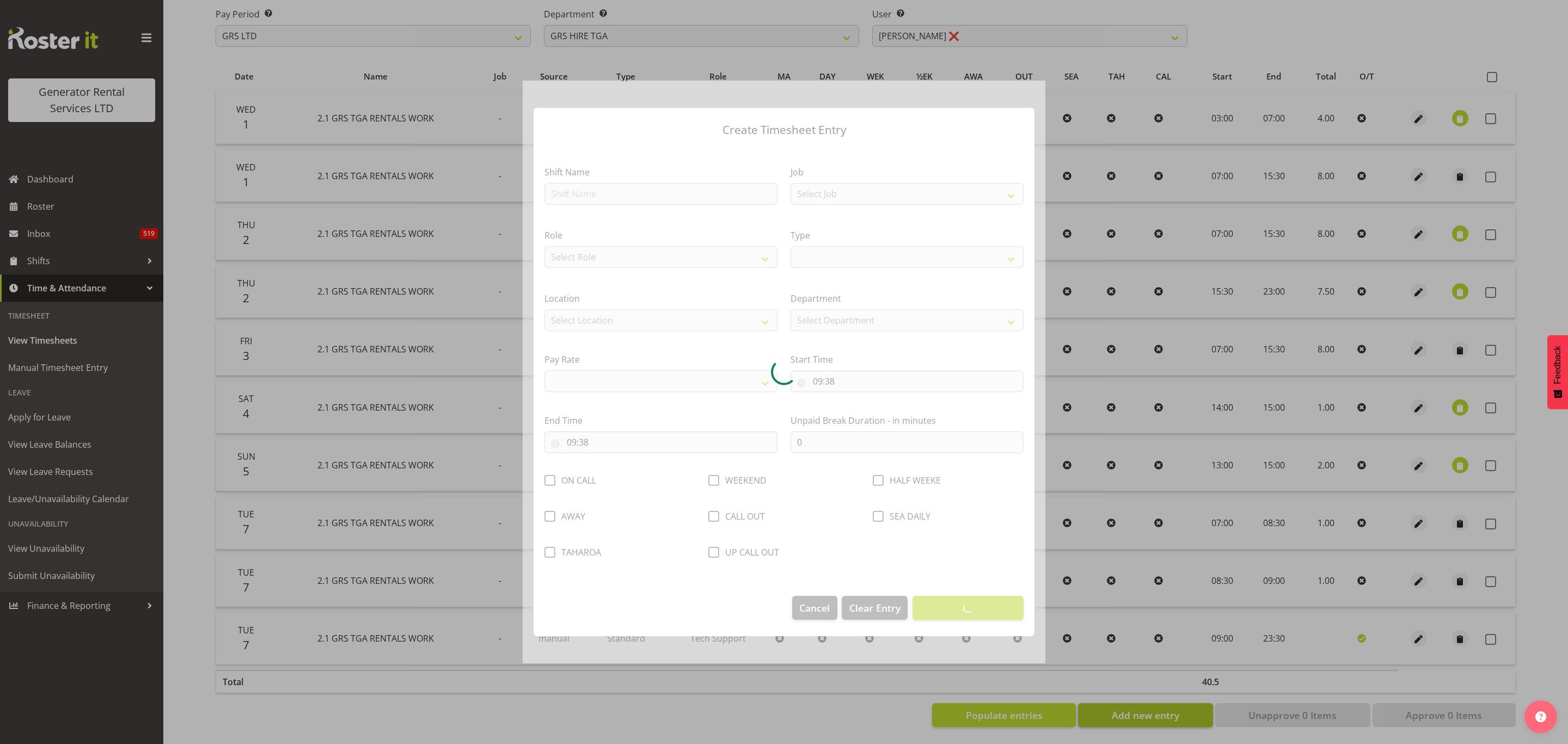
select select
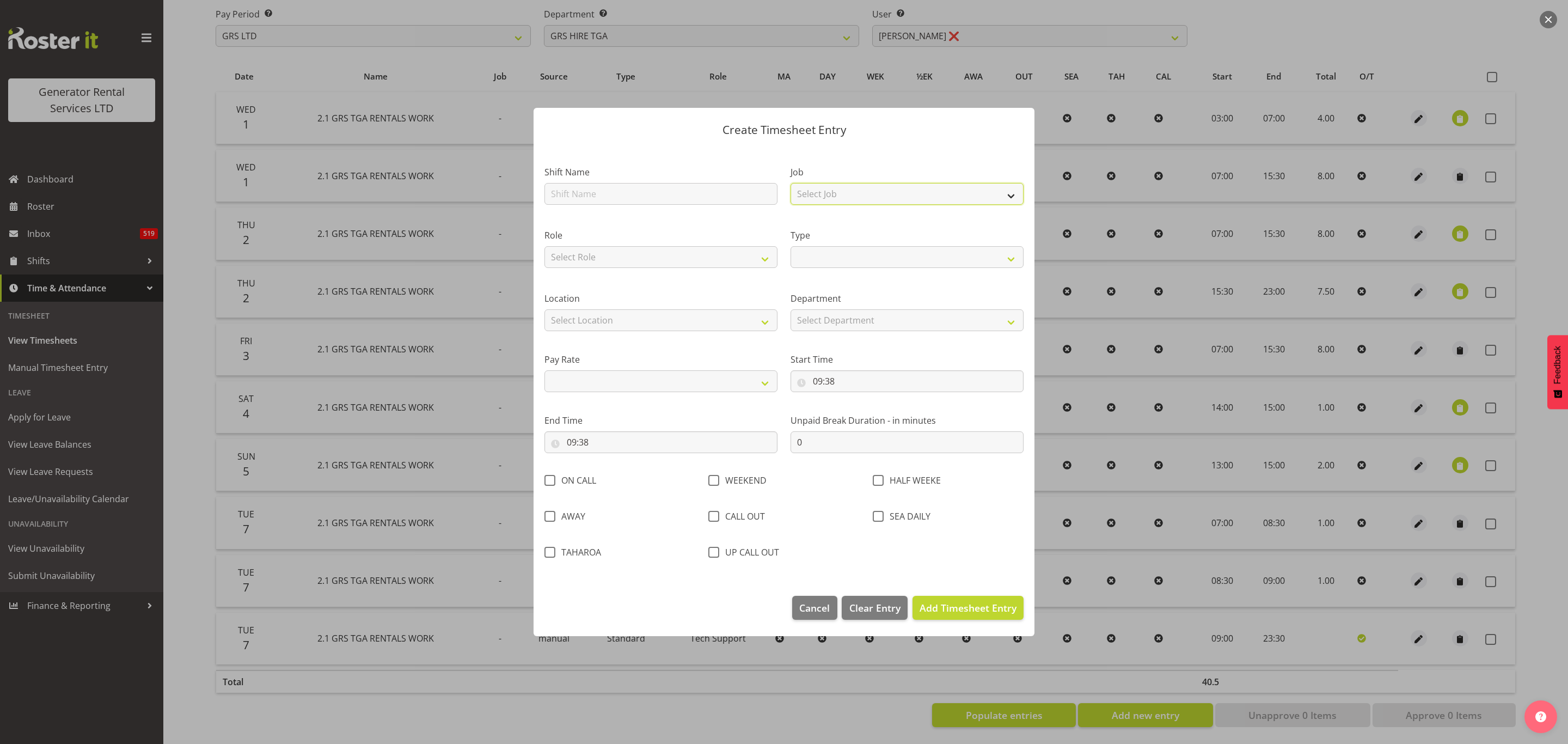
click at [835, 192] on select "Select Job 1.1 GRS AKL RENTALS 1.1 GRS AKL RENTALS AC 1.1 GRS AKL RENTALS CT 1.…" at bounding box center [907, 194] width 233 height 22
select select "877"
click at [791, 183] on select "Select Job 1.1 GRS AKL RENTALS 1.1 GRS AKL RENTALS AC 1.1 GRS AKL RENTALS CT 1.…" at bounding box center [907, 194] width 233 height 22
select select
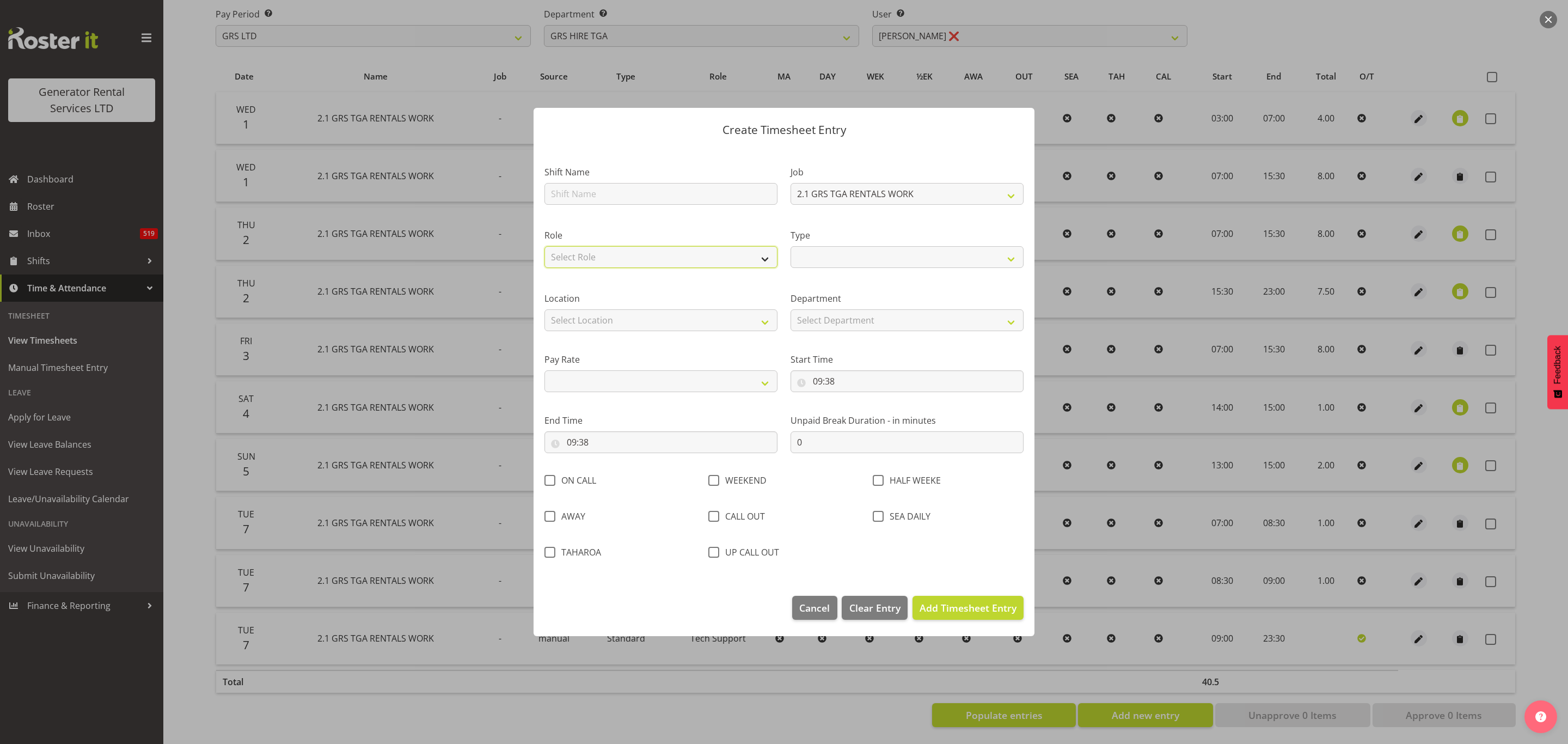
click at [696, 246] on select "Select Role Tech Support Service Technician" at bounding box center [660, 257] width 233 height 22
select select "21"
click at [544, 246] on select "Select Role Tech Support Service Technician" at bounding box center [660, 257] width 233 height 22
select select
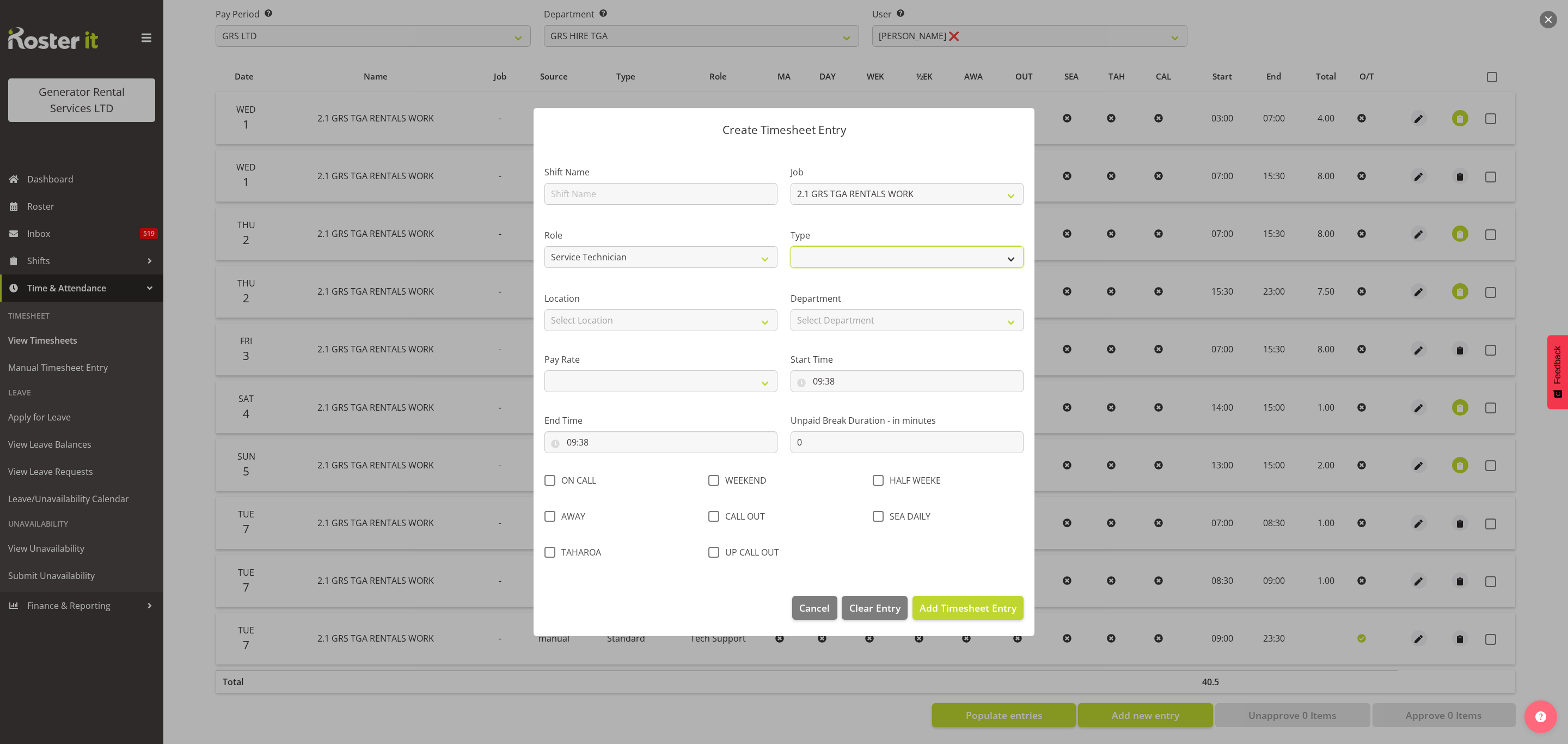
click at [828, 255] on select "Off Standard Public Holiday Public Holiday (Worked) Day In Lieu Annual Leave Si…" at bounding box center [907, 257] width 233 height 22
select select "Standard"
click at [791, 246] on select "Off Standard Public Holiday Public Holiday (Worked) Day In Lieu Annual Leave Si…" at bounding box center [907, 257] width 233 height 22
select select
click at [642, 314] on select "Select Location [GEOGRAPHIC_DATA] [GEOGRAPHIC_DATA] [GEOGRAPHIC_DATA] [GEOGRAPH…" at bounding box center [660, 320] width 233 height 22
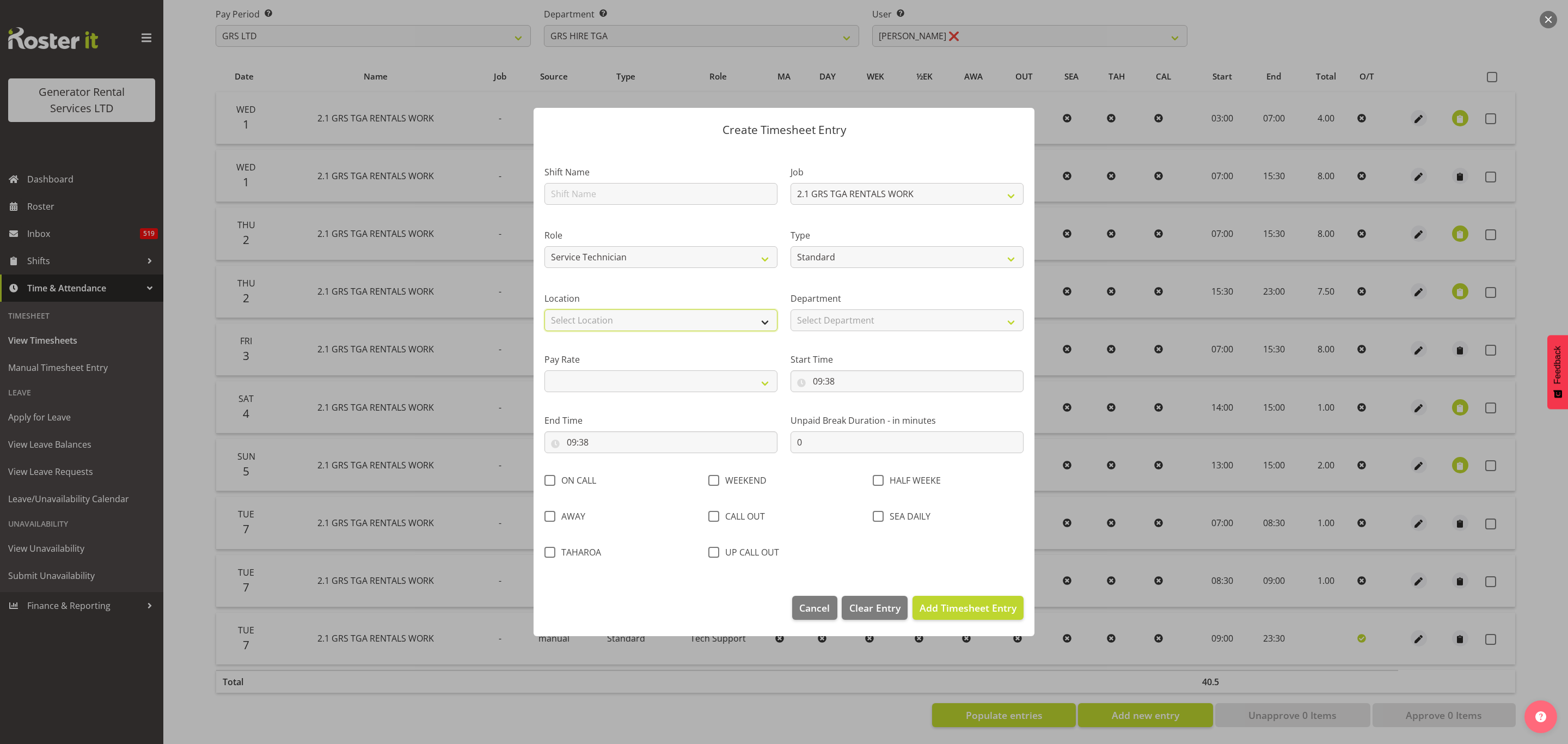
select select "29"
click at [544, 309] on select "Select Location [GEOGRAPHIC_DATA] [GEOGRAPHIC_DATA] [GEOGRAPHIC_DATA] [GEOGRAPH…" at bounding box center [660, 320] width 233 height 22
select select
click at [813, 318] on select "Select Department GRS HIRE TGA" at bounding box center [907, 320] width 233 height 22
select select "21"
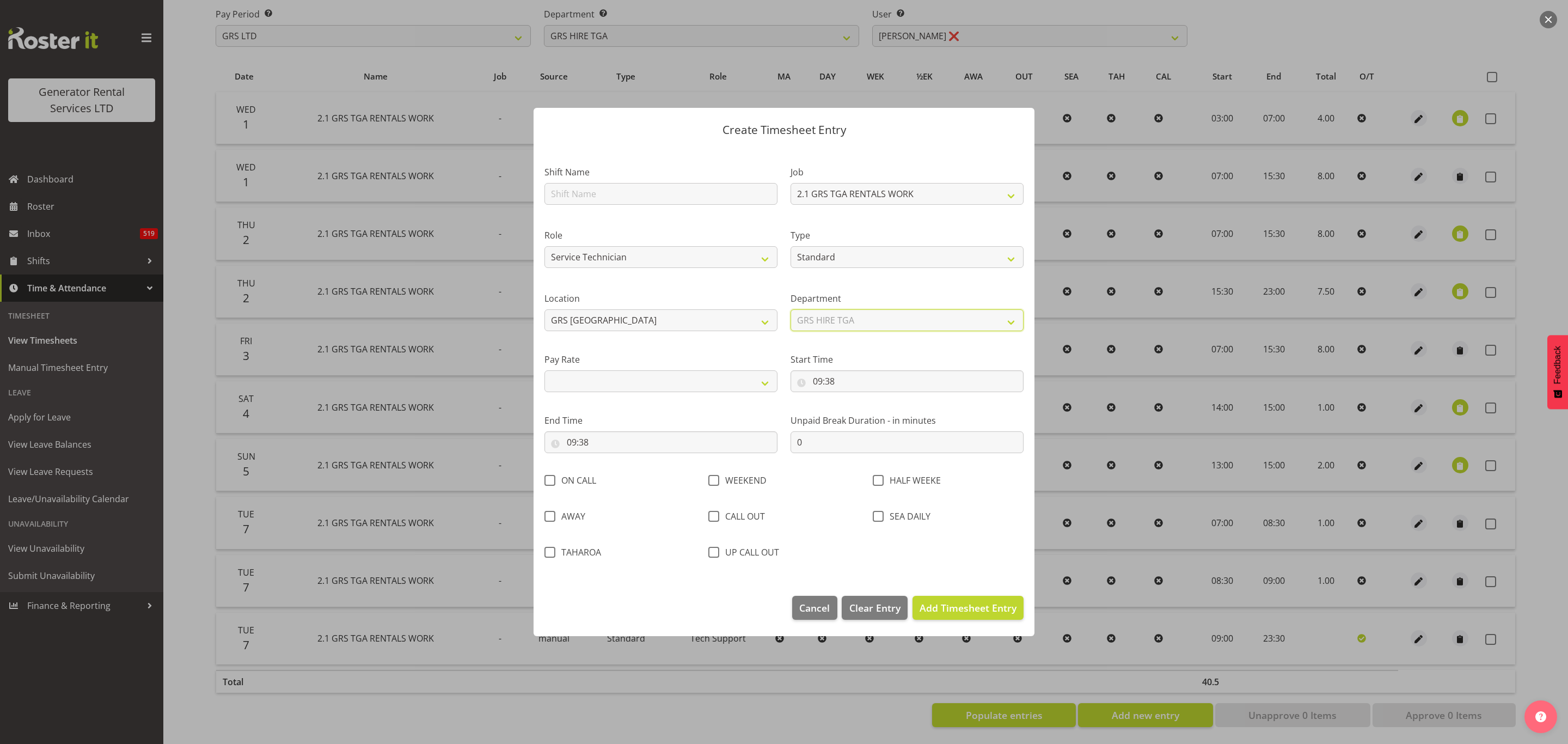
click at [791, 309] on select "Select Department GRS HIRE TGA" at bounding box center [907, 320] width 233 height 22
select select
click at [813, 377] on input "09:38" at bounding box center [907, 381] width 233 height 22
click at [864, 409] on select "00 01 02 03 04 05 06 07 08 09 10 11 12 13 14 15 16 17 18 19 20 21 22 23" at bounding box center [865, 410] width 24 height 22
select select "7"
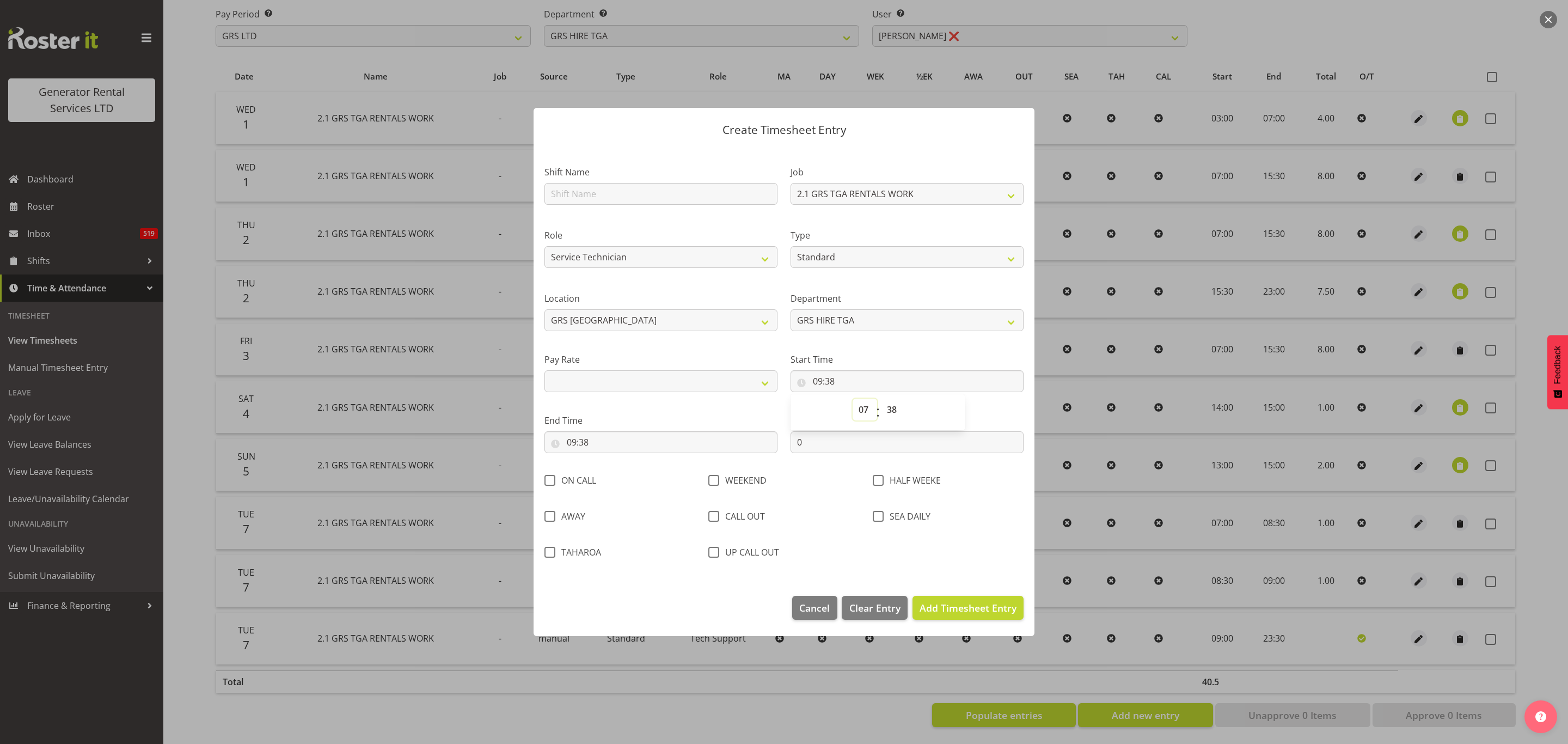
click at [853, 399] on select "00 01 02 03 04 05 06 07 08 09 10 11 12 13 14 15 16 17 18 19 20 21 22 23" at bounding box center [865, 410] width 24 height 22
select select
type input "07:38"
click at [833, 383] on input "07:38" at bounding box center [907, 381] width 233 height 22
click at [830, 379] on input "07:38" at bounding box center [907, 381] width 233 height 22
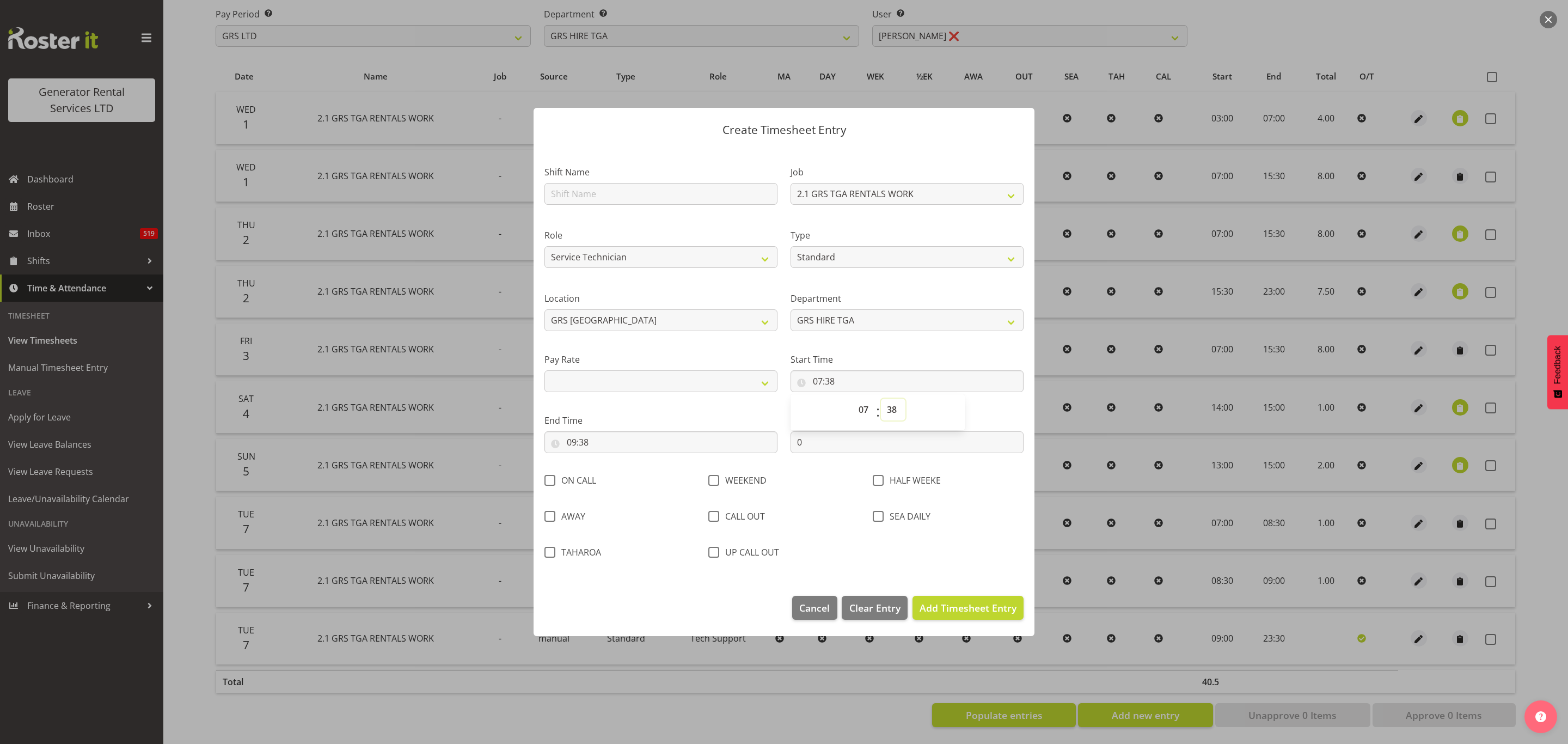
click at [890, 409] on select "00 01 02 03 04 05 06 07 08 09 10 11 12 13 14 15 16 17 18 19 20 21 22 23 24 25 2…" at bounding box center [893, 410] width 24 height 22
click at [833, 379] on input "07:38" at bounding box center [907, 381] width 233 height 22
click at [828, 382] on input "07:38" at bounding box center [907, 381] width 233 height 22
click at [895, 410] on select "00 01 02 03 04 05 06 07 08 09 10 11 12 13 14 15 16 17 18 19 20 21 22 23 24 25 2…" at bounding box center [893, 410] width 24 height 22
select select "0"
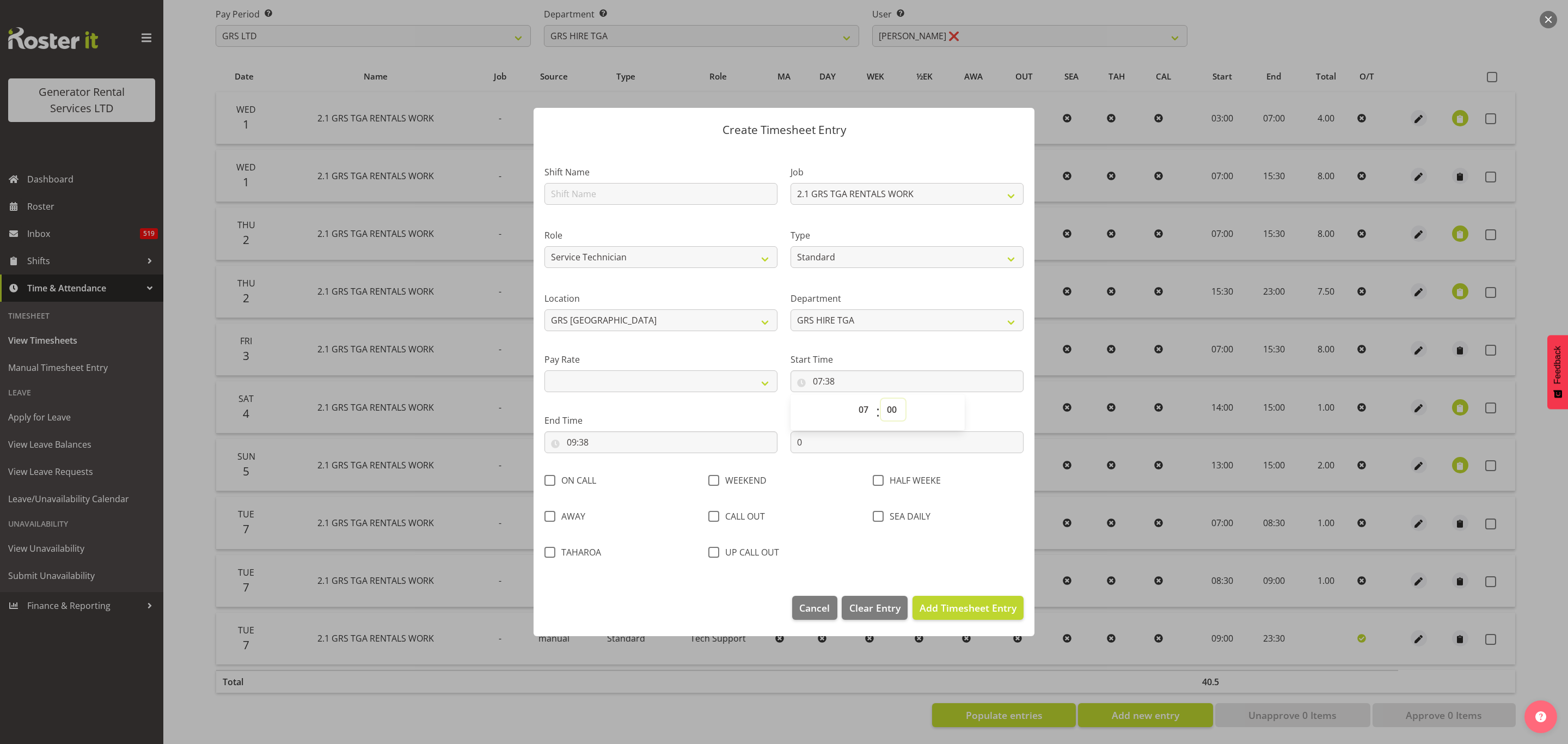
click at [881, 399] on select "00 01 02 03 04 05 06 07 08 09 10 11 12 13 14 15 16 17 18 19 20 21 22 23 24 25 2…" at bounding box center [893, 410] width 24 height 22
select select
type input "07:00"
click at [584, 436] on input "09:38" at bounding box center [660, 442] width 233 height 22
click at [617, 468] on select "00 01 02 03 04 05 06 07 08 09 10 11 12 13 14 15 16 17 18 19 20 21 22 23" at bounding box center [618, 471] width 24 height 22
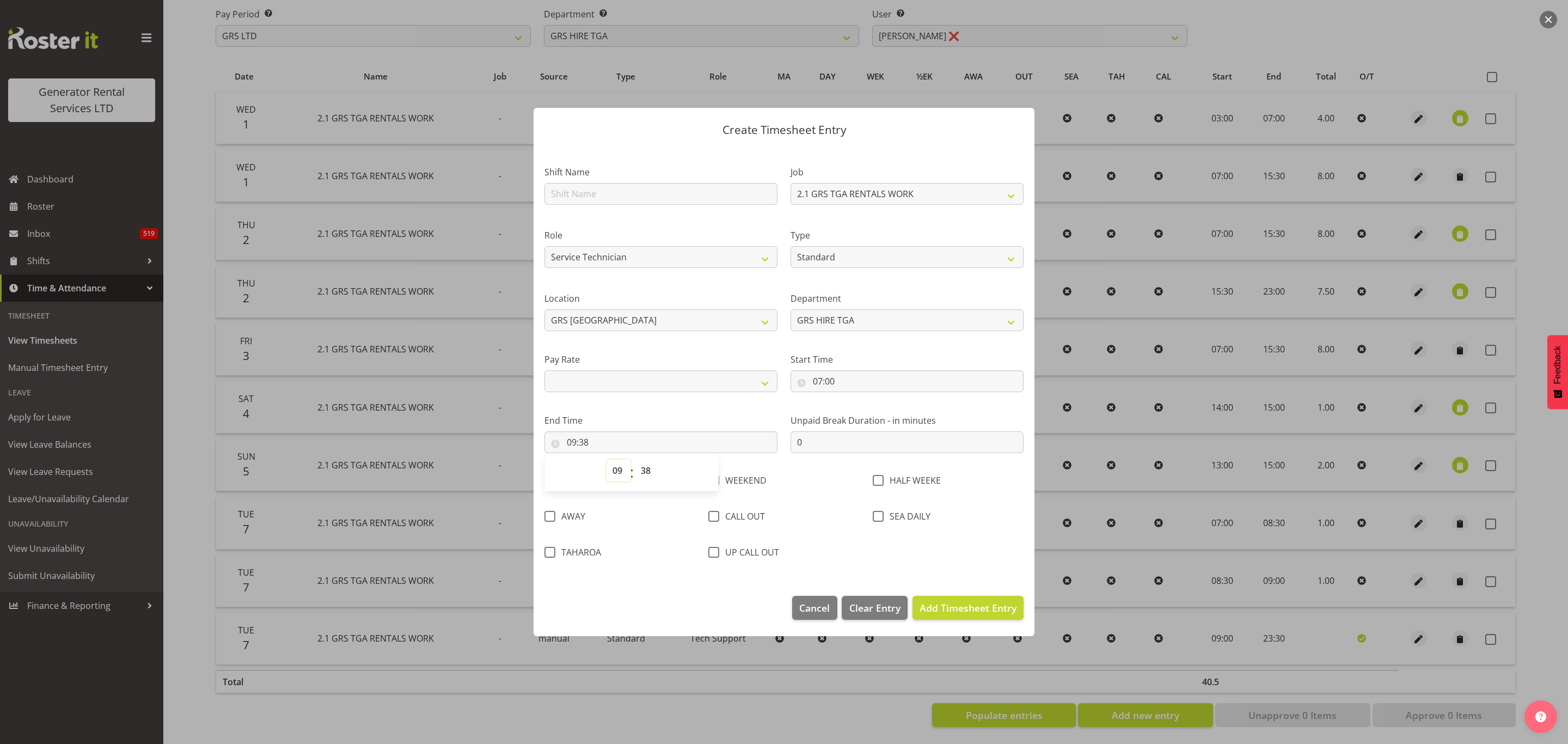
select select "22"
click at [606, 460] on select "00 01 02 03 04 05 06 07 08 09 10 11 12 13 14 15 16 17 18 19 20 21 22 23" at bounding box center [618, 471] width 24 height 22
select select
type input "22:38"
click at [648, 468] on select "00 01 02 03 04 05 06 07 08 09 10 11 12 13 14 15 16 17 18 19 20 21 22 23 24 25 2…" at bounding box center [647, 471] width 24 height 22
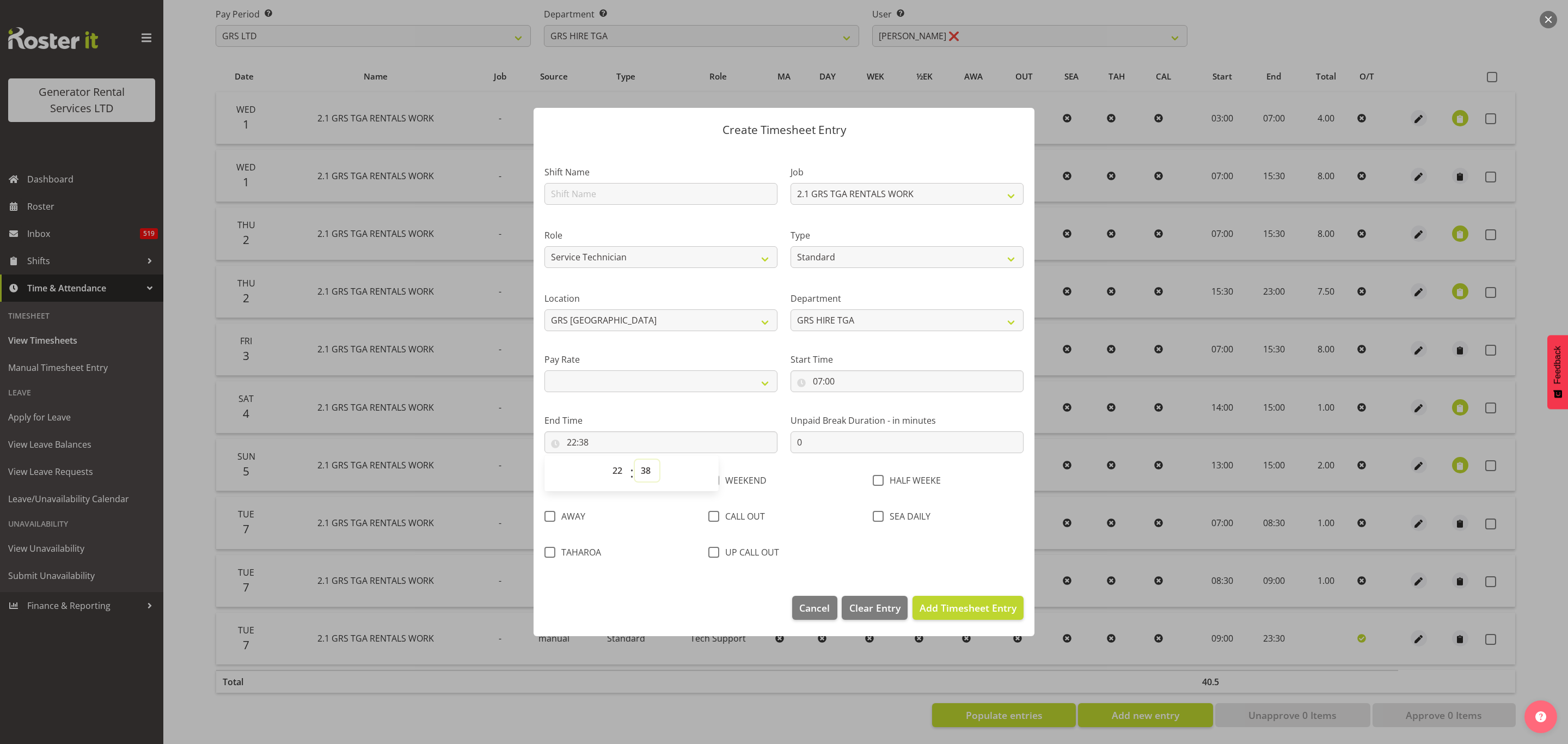
select select "0"
click at [635, 460] on select "00 01 02 03 04 05 06 07 08 09 10 11 12 13 14 15 16 17 18 19 20 21 22 23 24 25 2…" at bounding box center [647, 471] width 24 height 22
select select
type input "22:00"
click at [940, 606] on span "Add Timesheet Entry" at bounding box center [968, 607] width 97 height 13
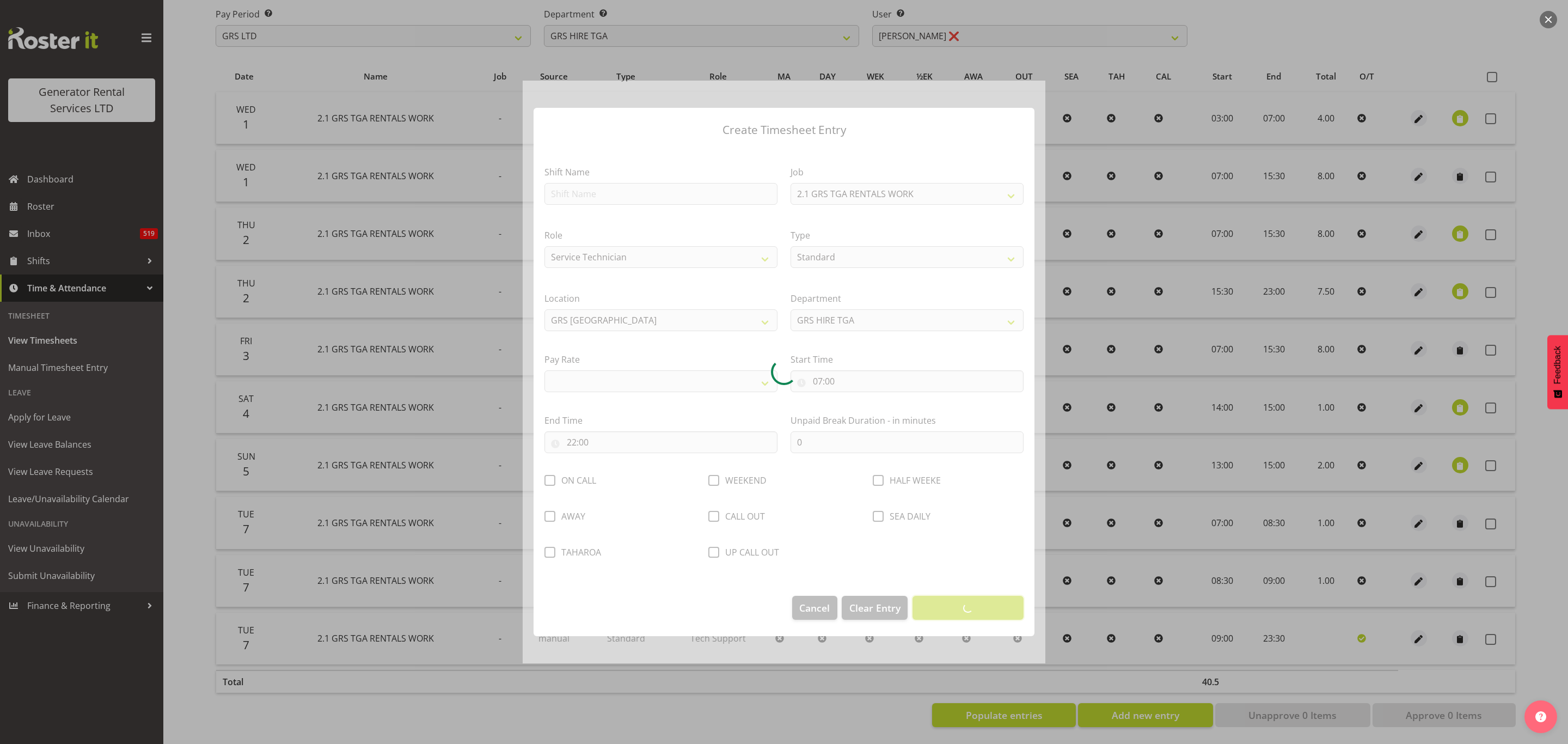
select select
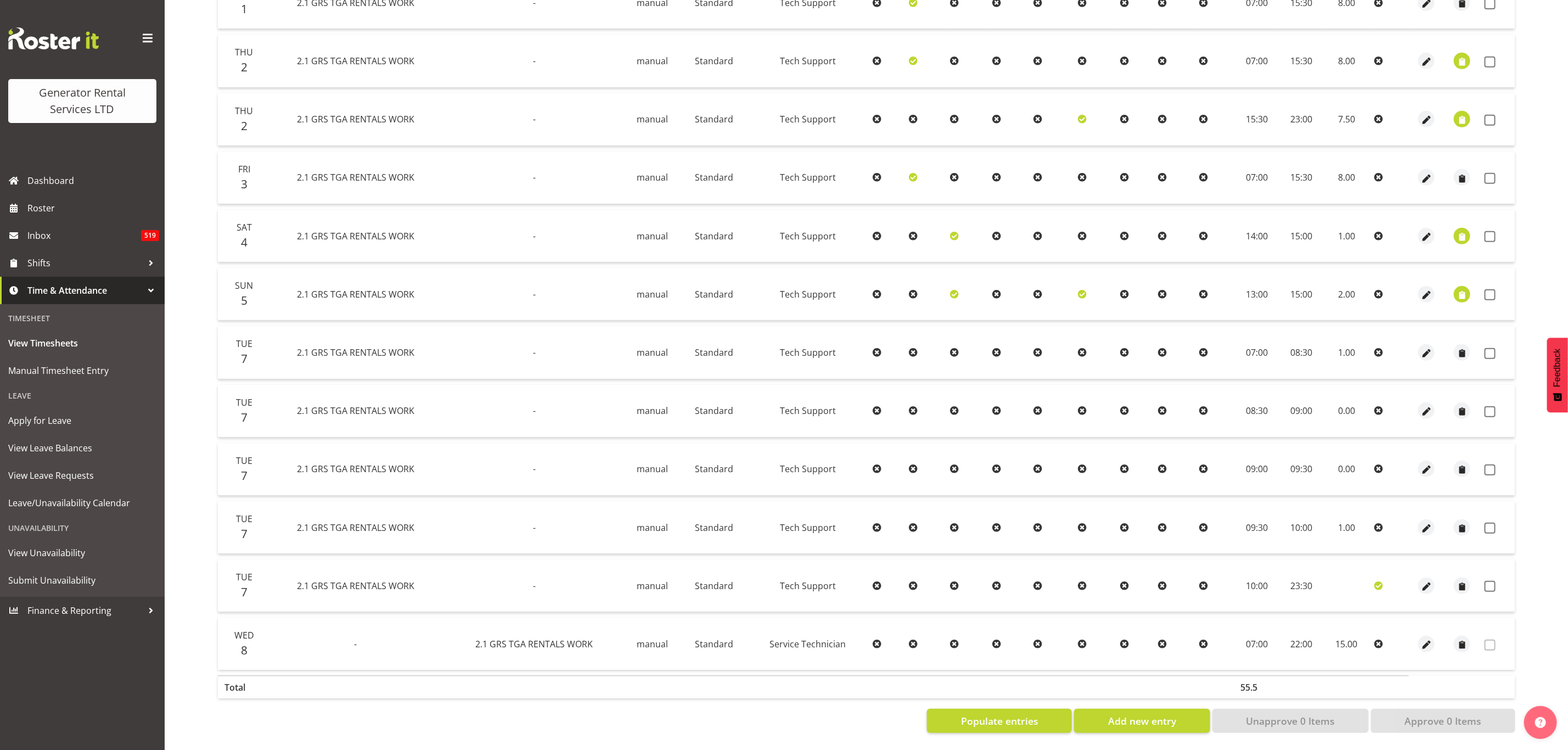
scroll to position [350, 0]
click at [1428, 522] on span "button" at bounding box center [1427, 528] width 13 height 13
select select "Standard"
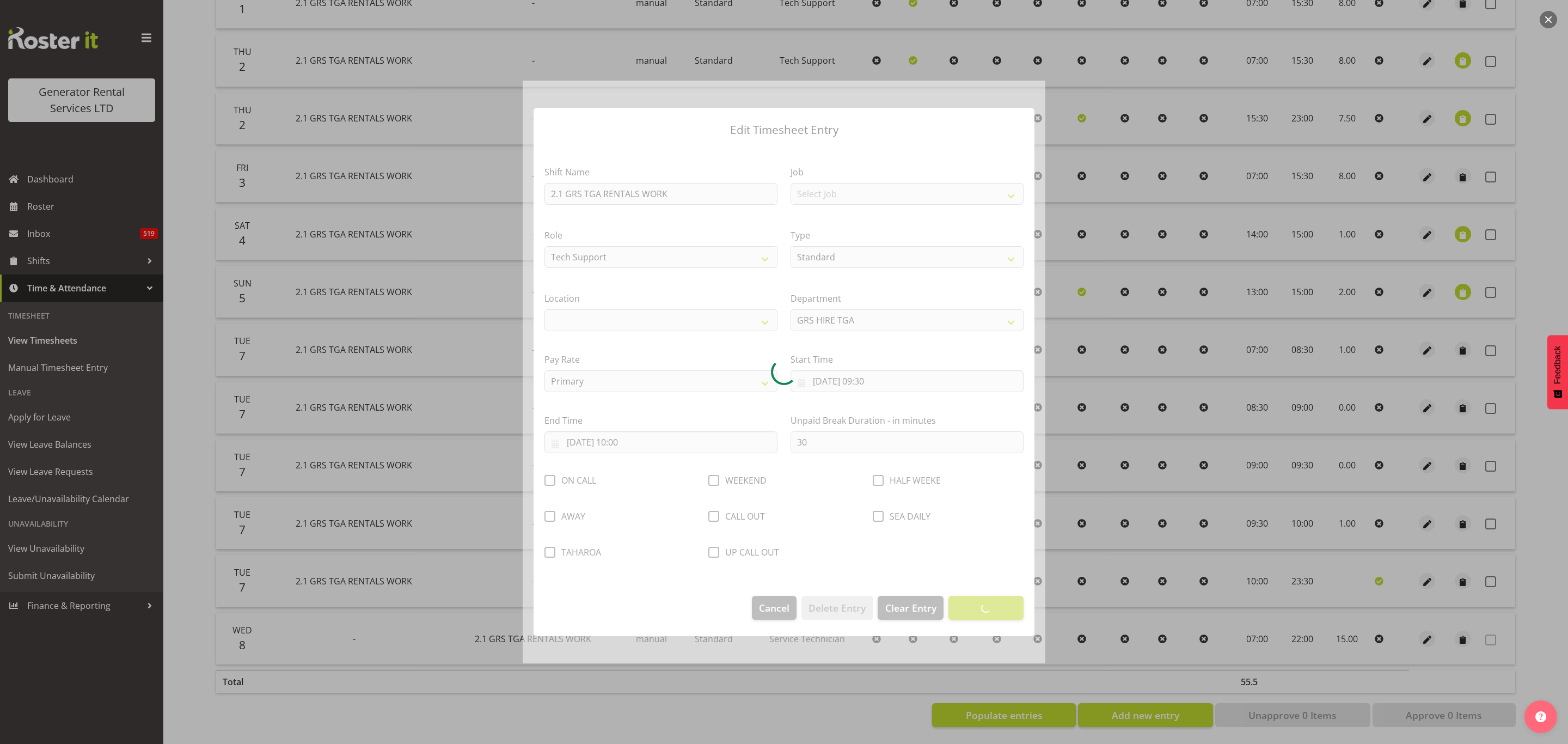
select select "29"
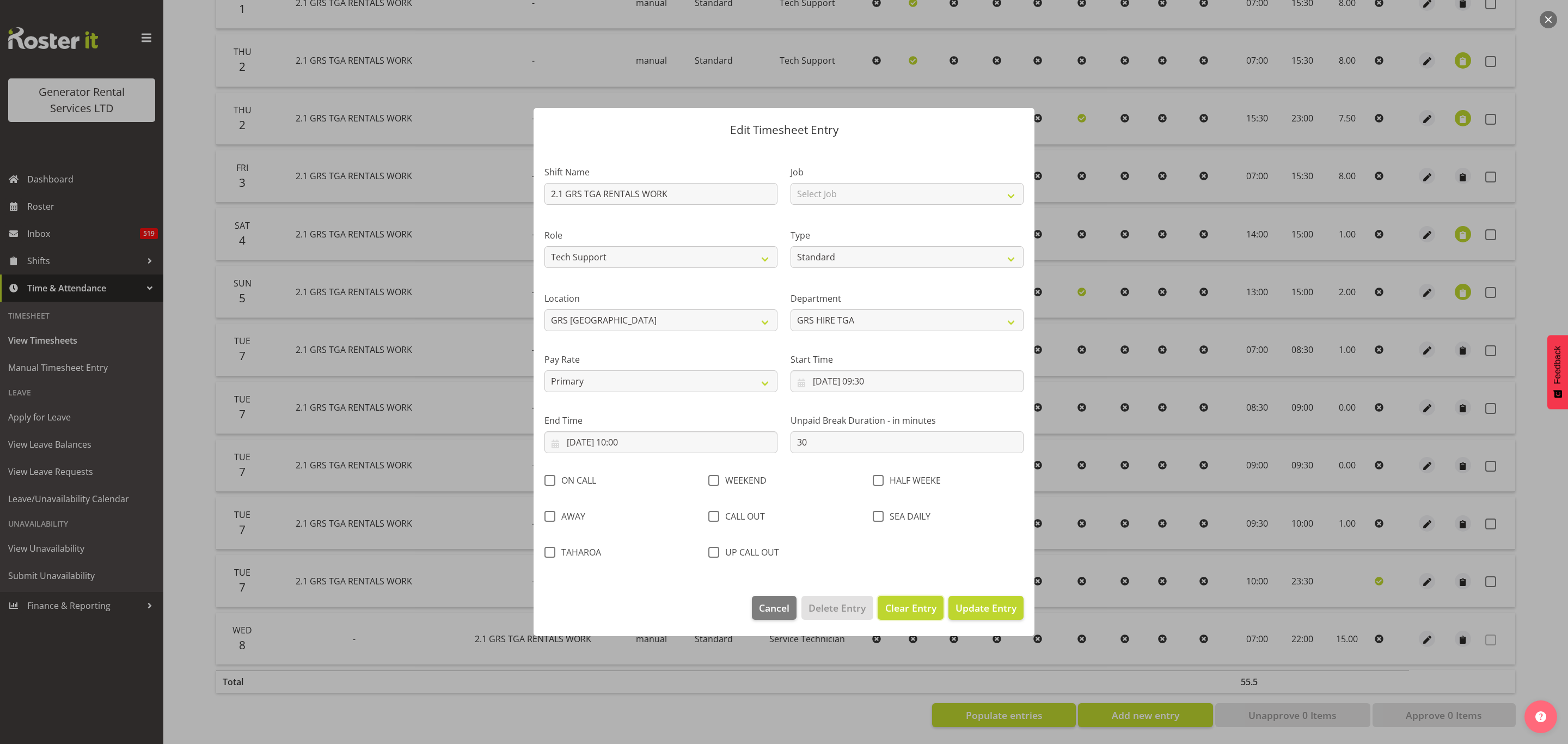
click at [900, 606] on span "Clear Entry" at bounding box center [911, 608] width 51 height 14
select select "Off"
type input "0"
select select
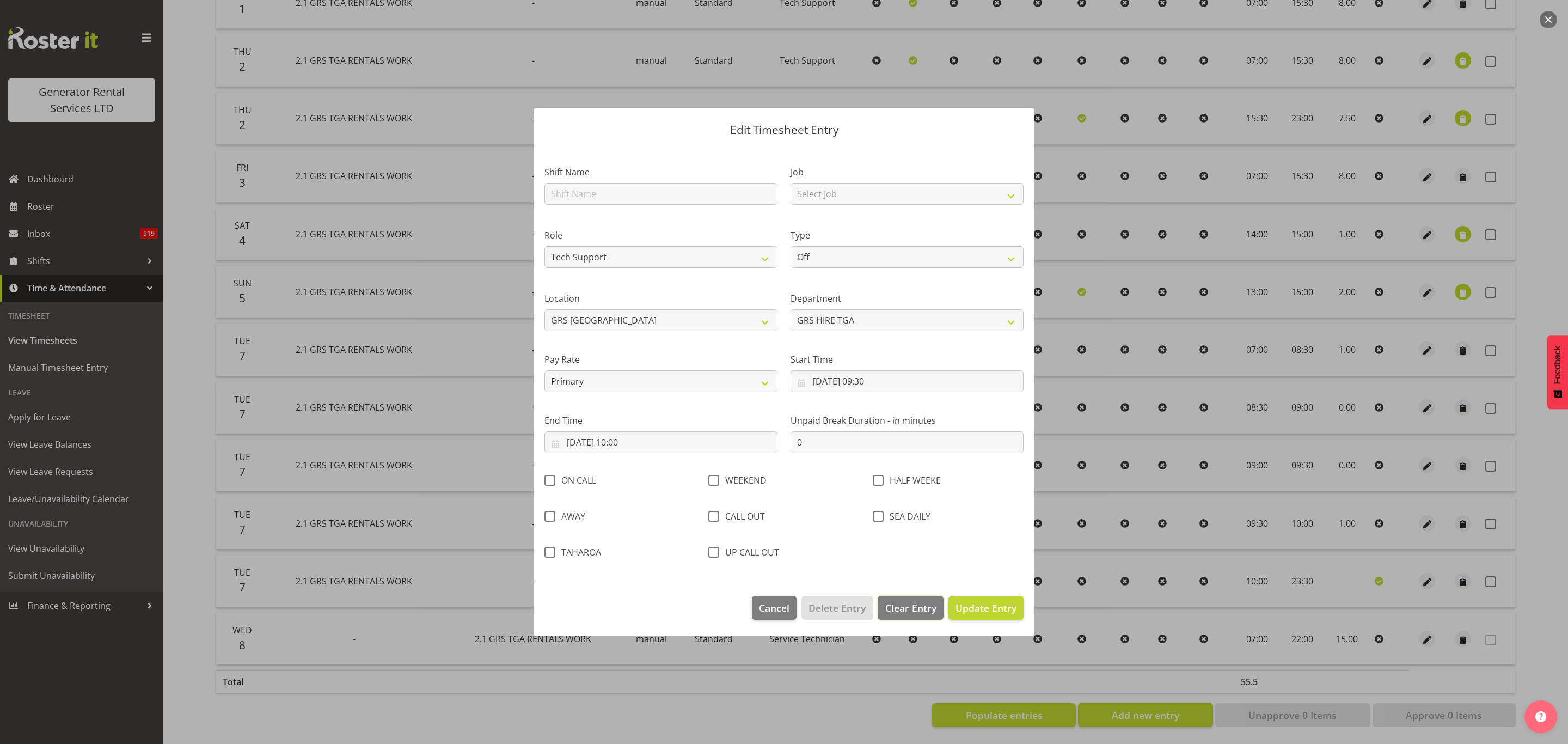
select select
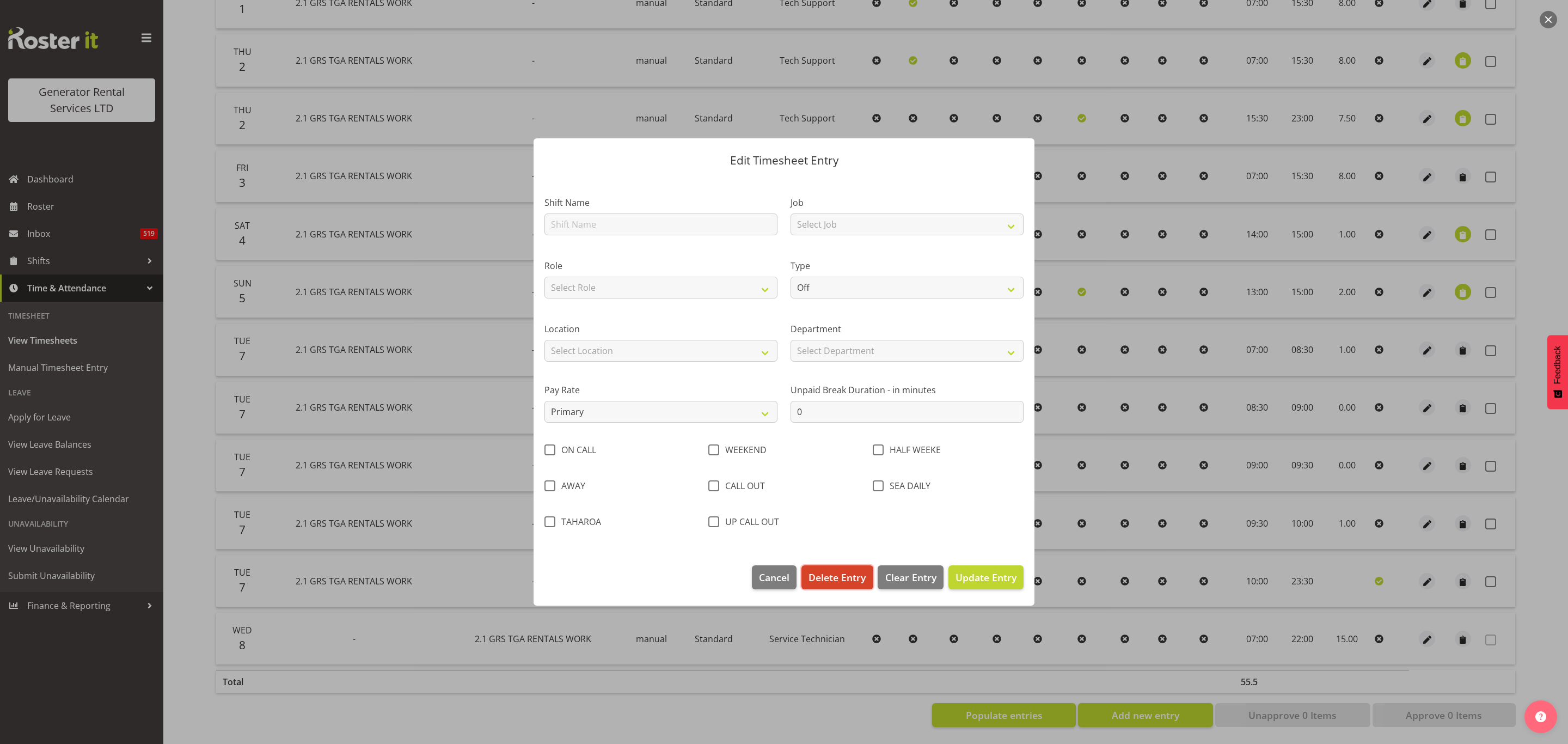
click at [838, 572] on span "Delete Entry" at bounding box center [837, 577] width 57 height 14
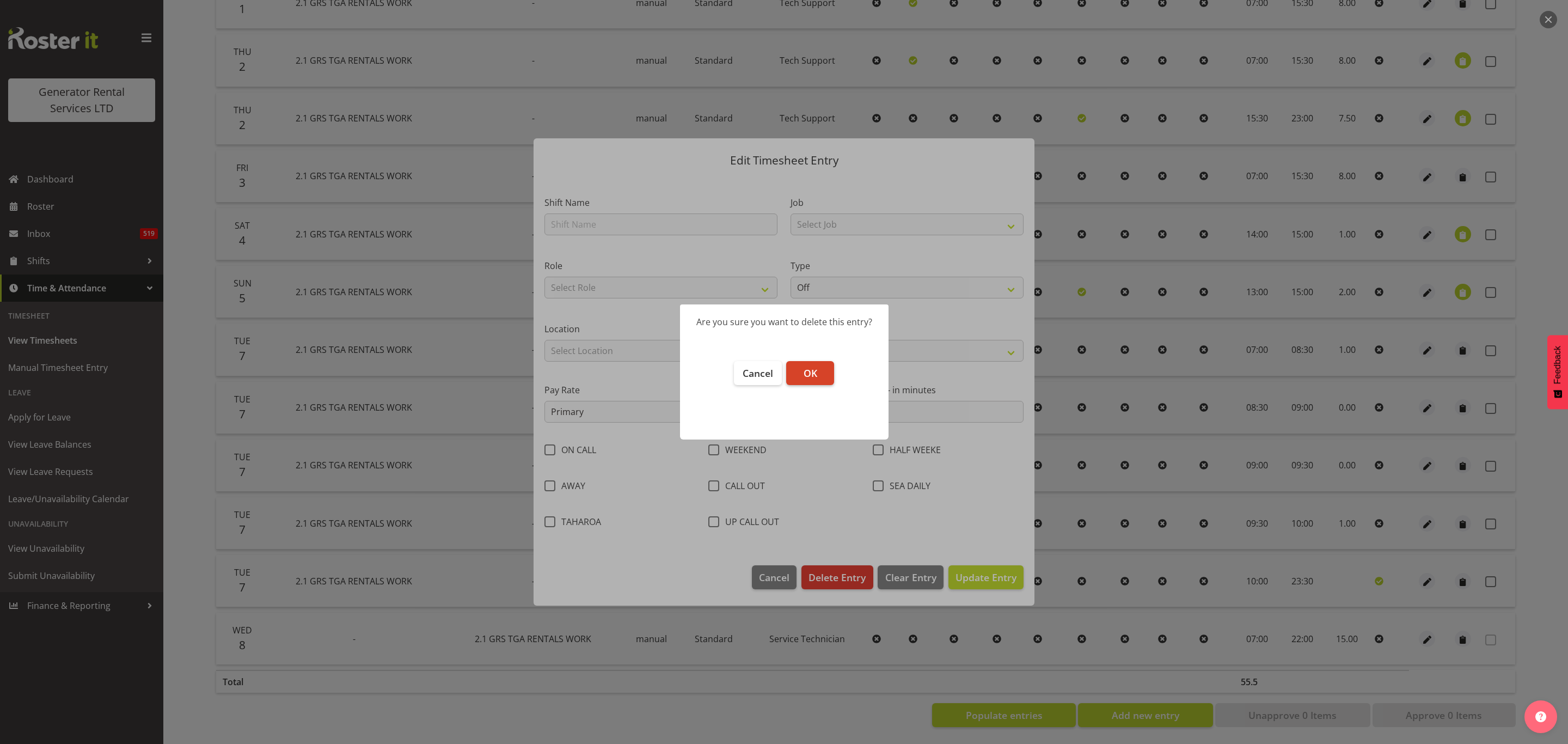
click at [797, 370] on button "OK" at bounding box center [810, 373] width 48 height 24
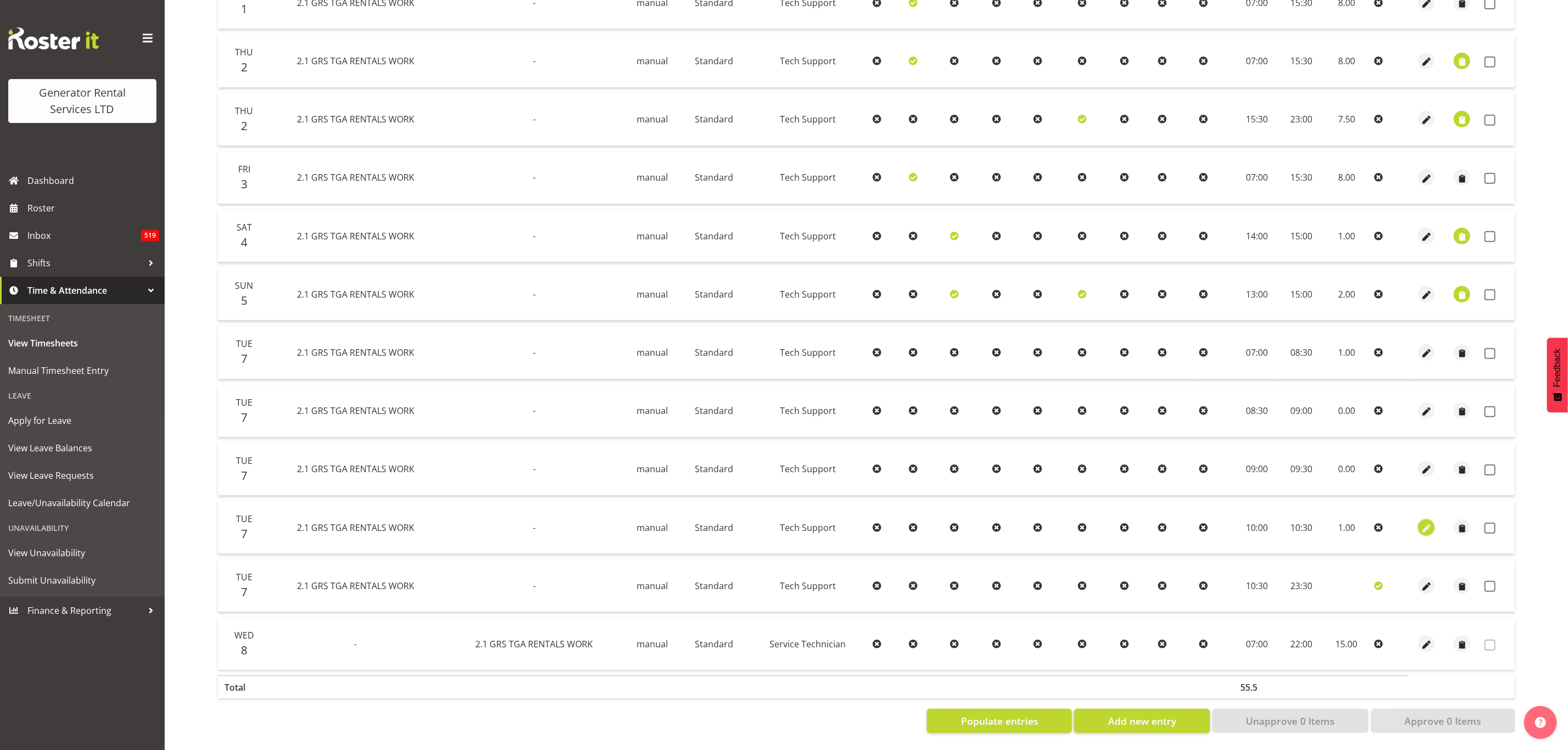
click at [1429, 522] on span "button" at bounding box center [1427, 528] width 13 height 13
select select "Standard"
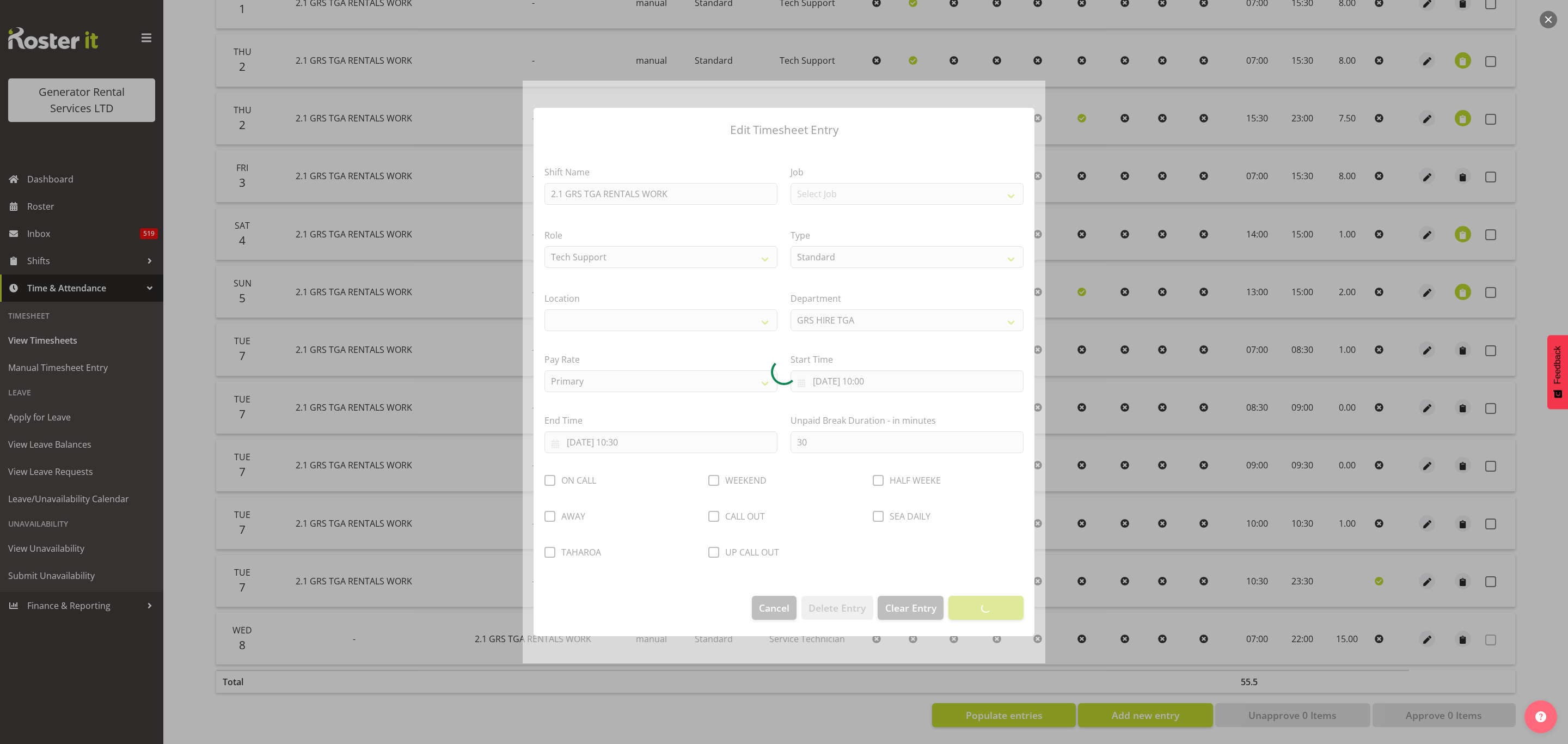
select select "29"
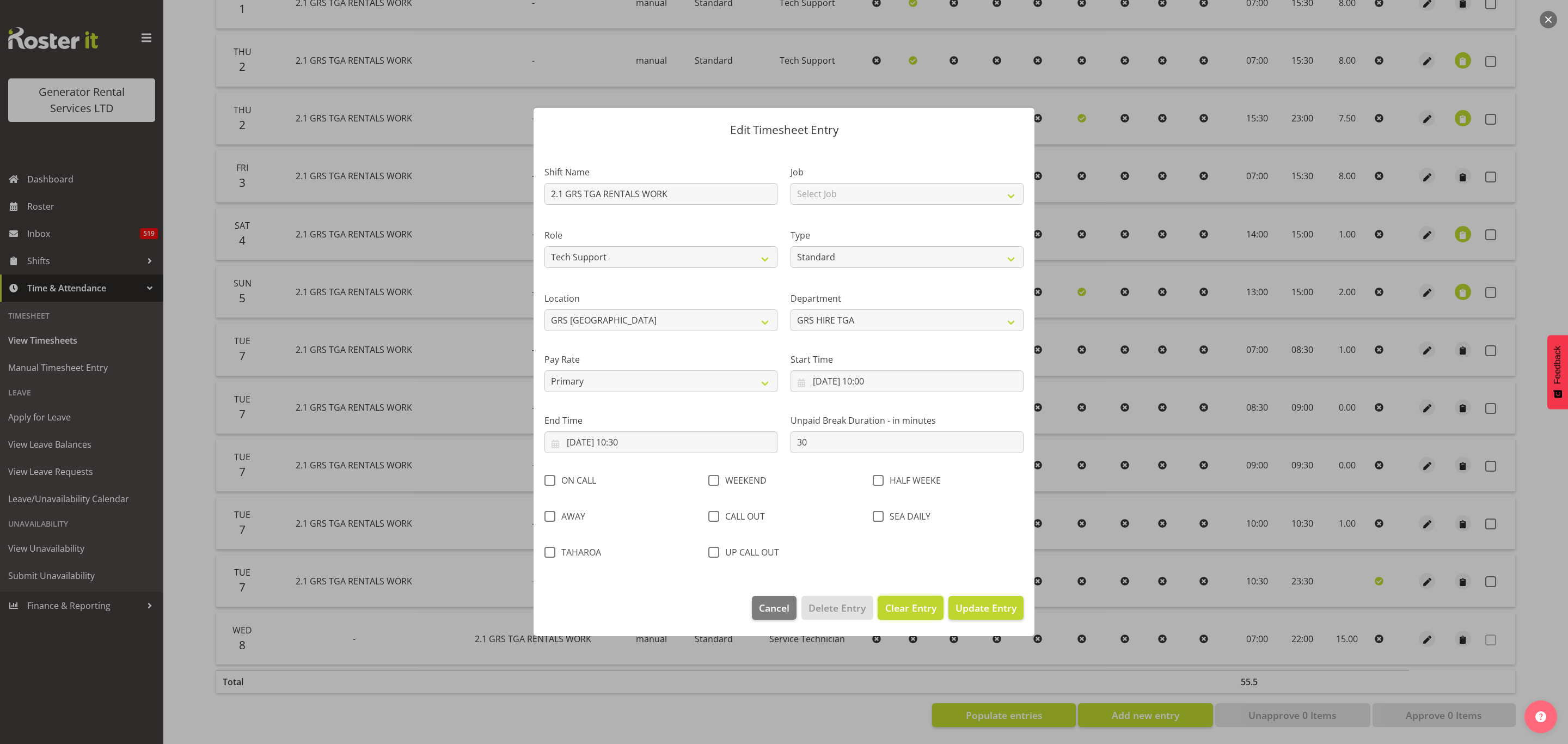
click at [920, 601] on span "Clear Entry" at bounding box center [911, 608] width 51 height 14
select select "Off"
type input "0"
select select
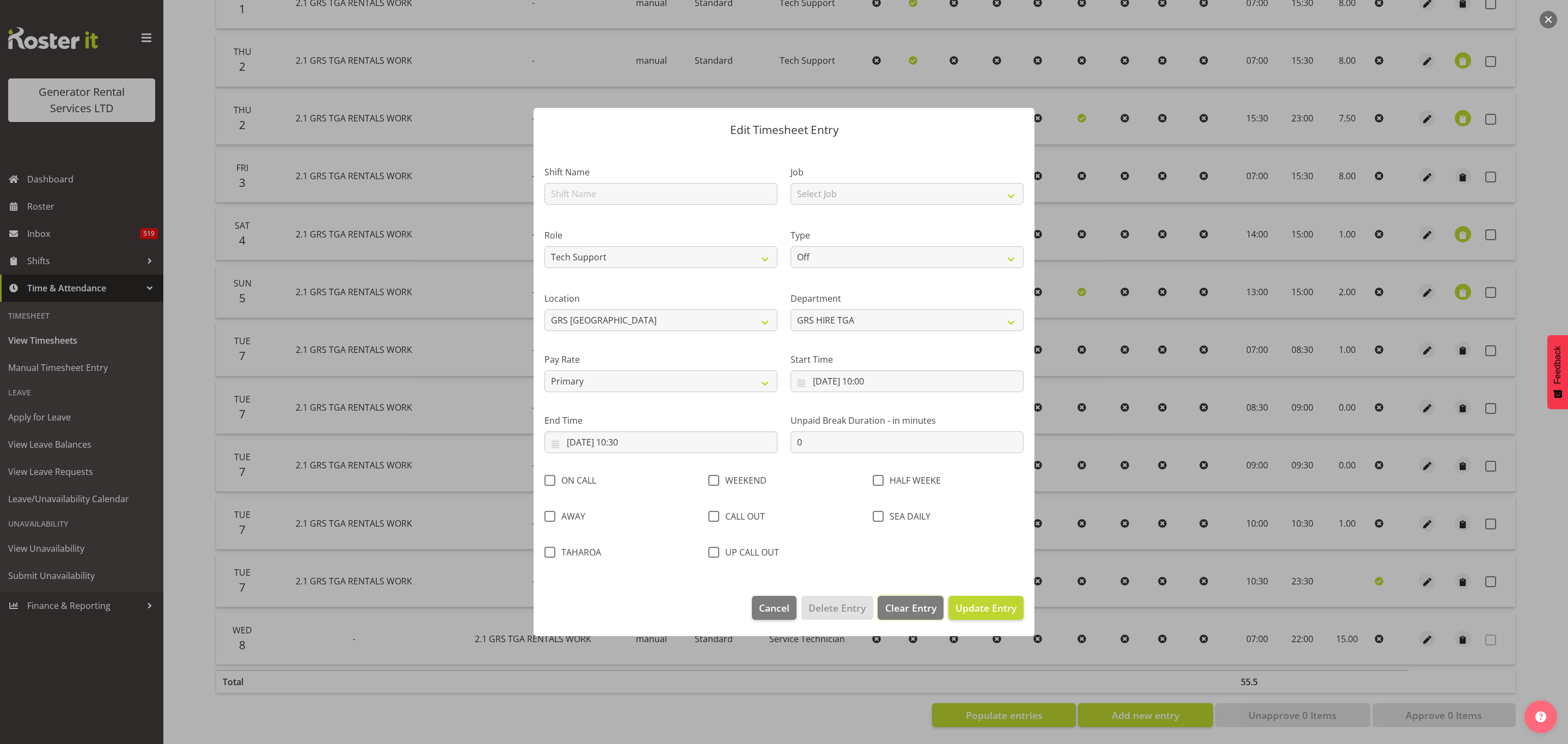
select select
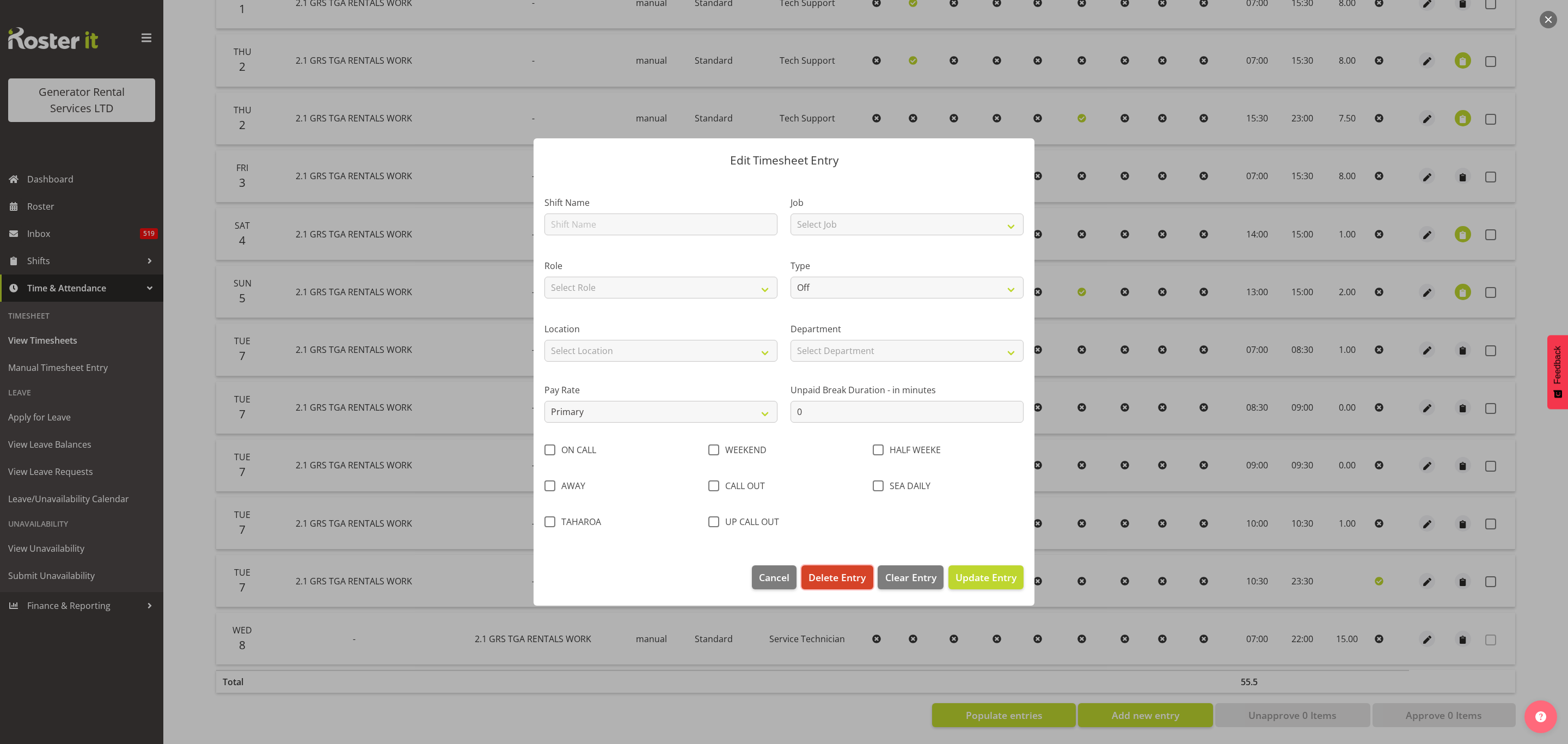
click at [822, 572] on span "Delete Entry" at bounding box center [837, 577] width 57 height 14
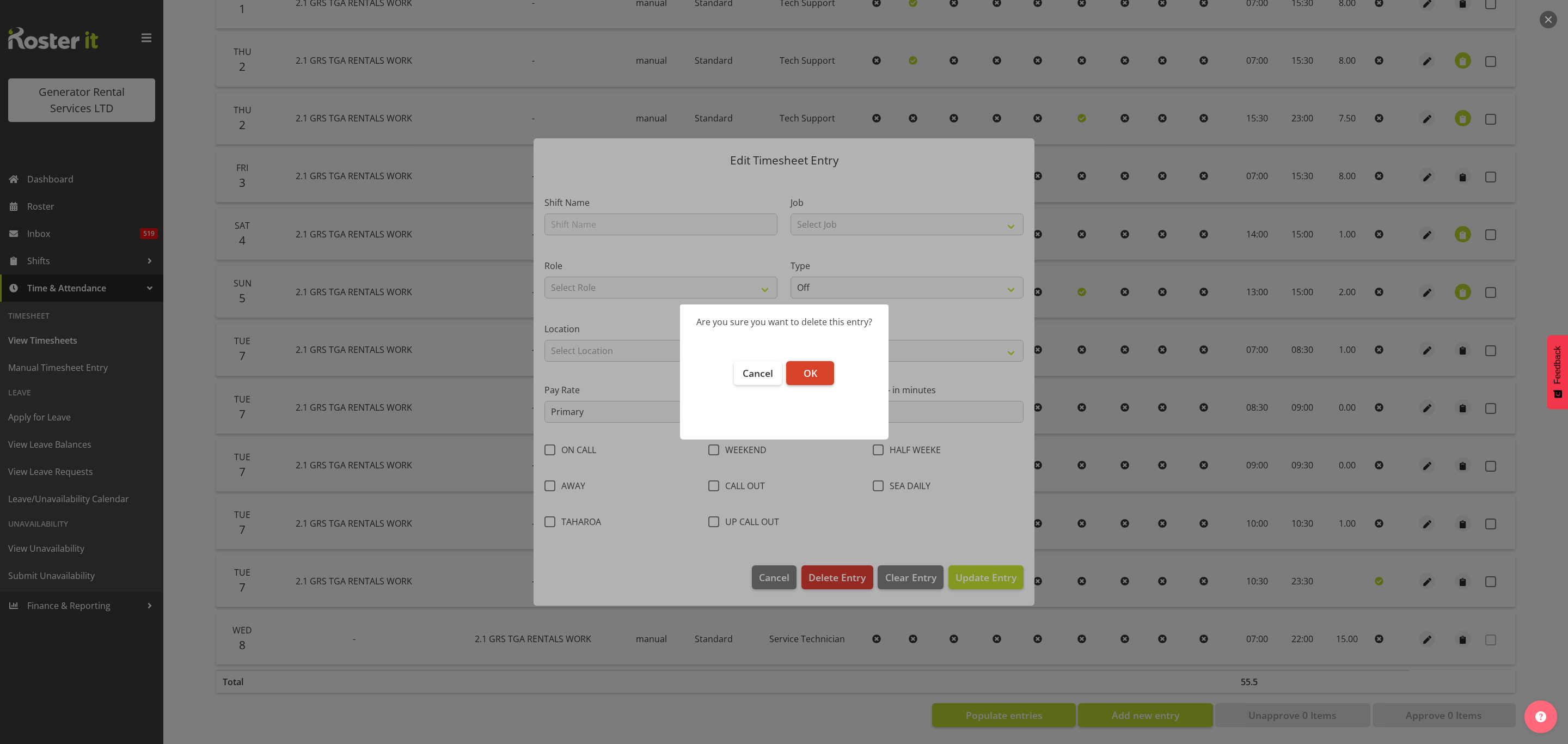
click at [807, 368] on span "OK" at bounding box center [810, 373] width 13 height 13
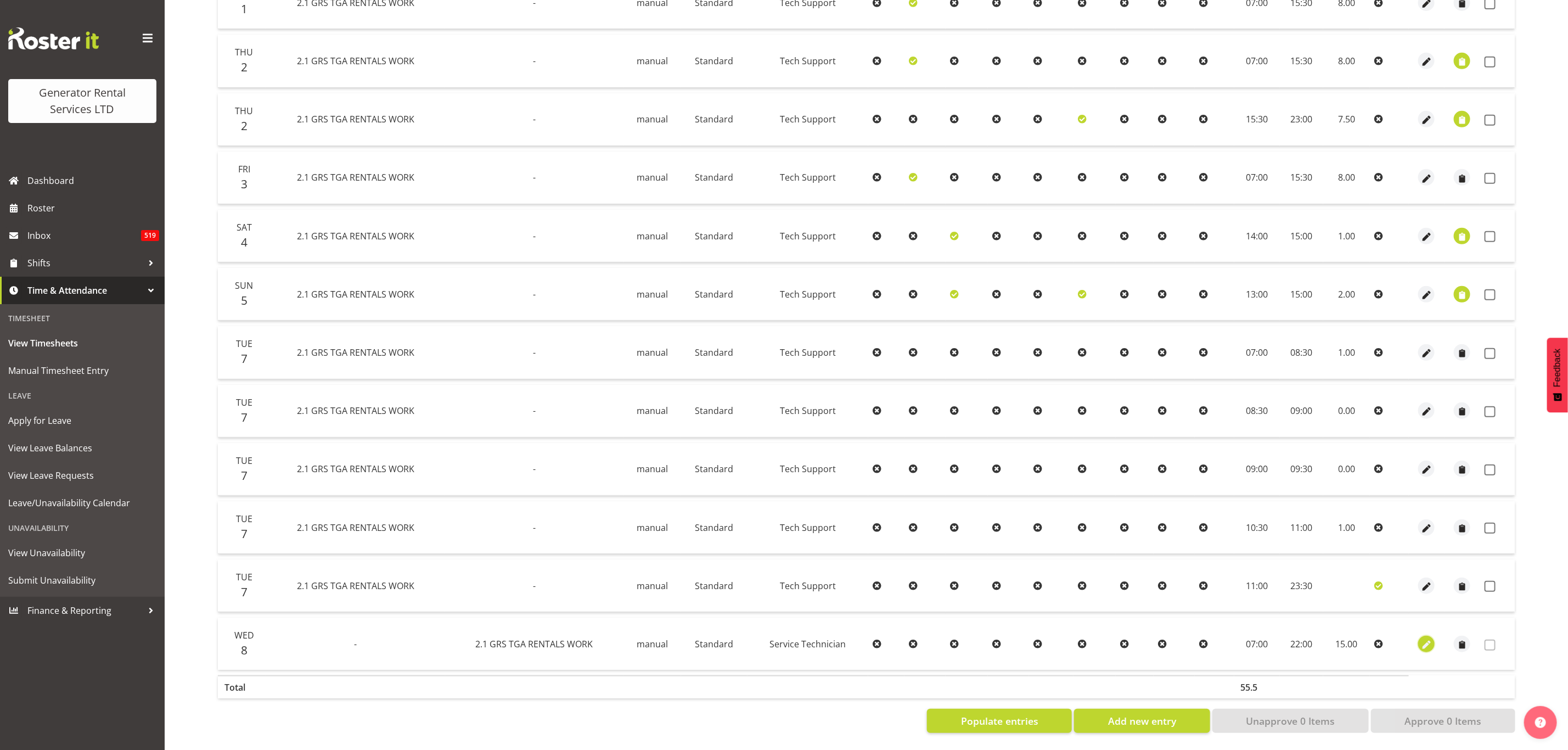
click at [1425, 638] on span "button" at bounding box center [1427, 644] width 13 height 13
select select "21"
select select "Standard"
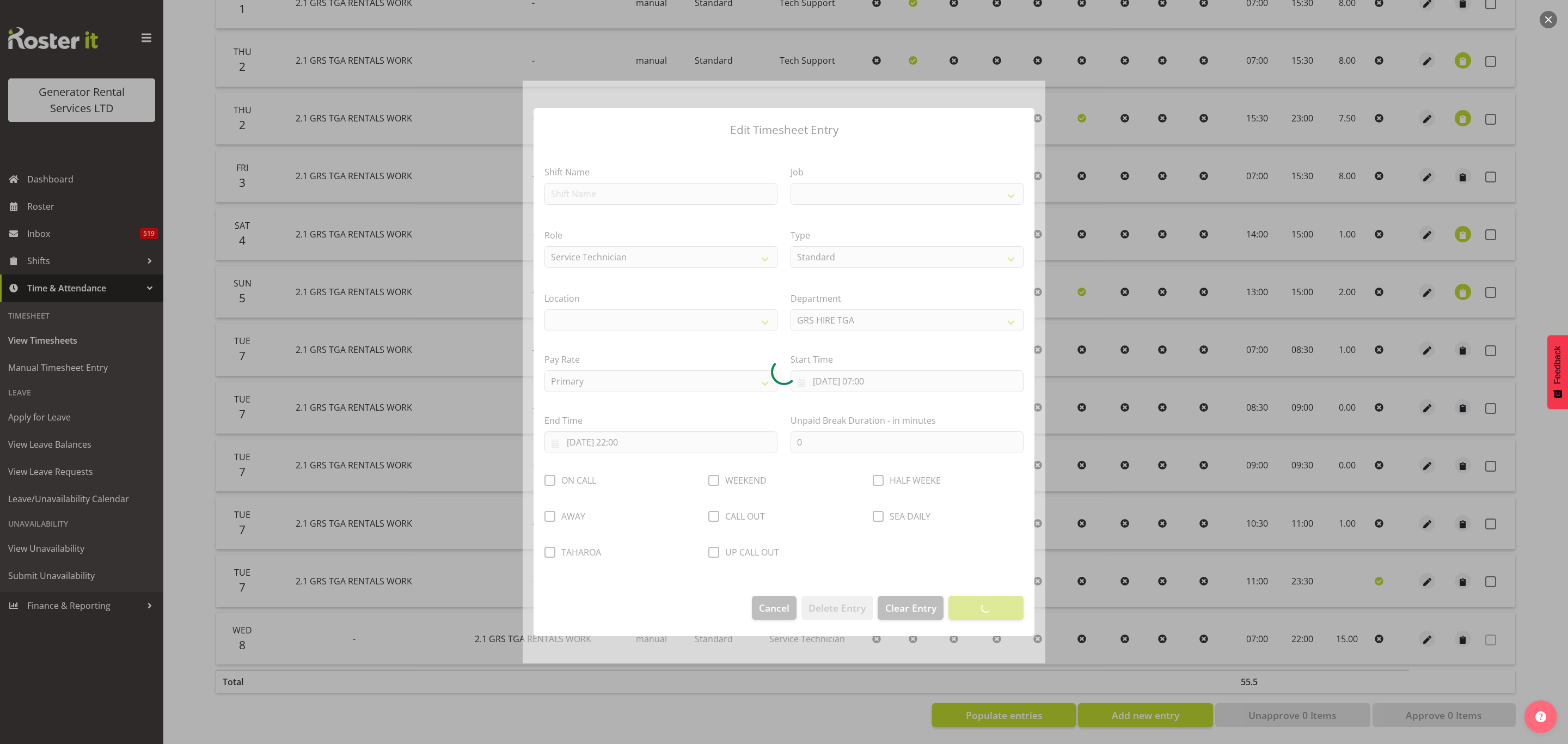
select select
select select "877"
select select "29"
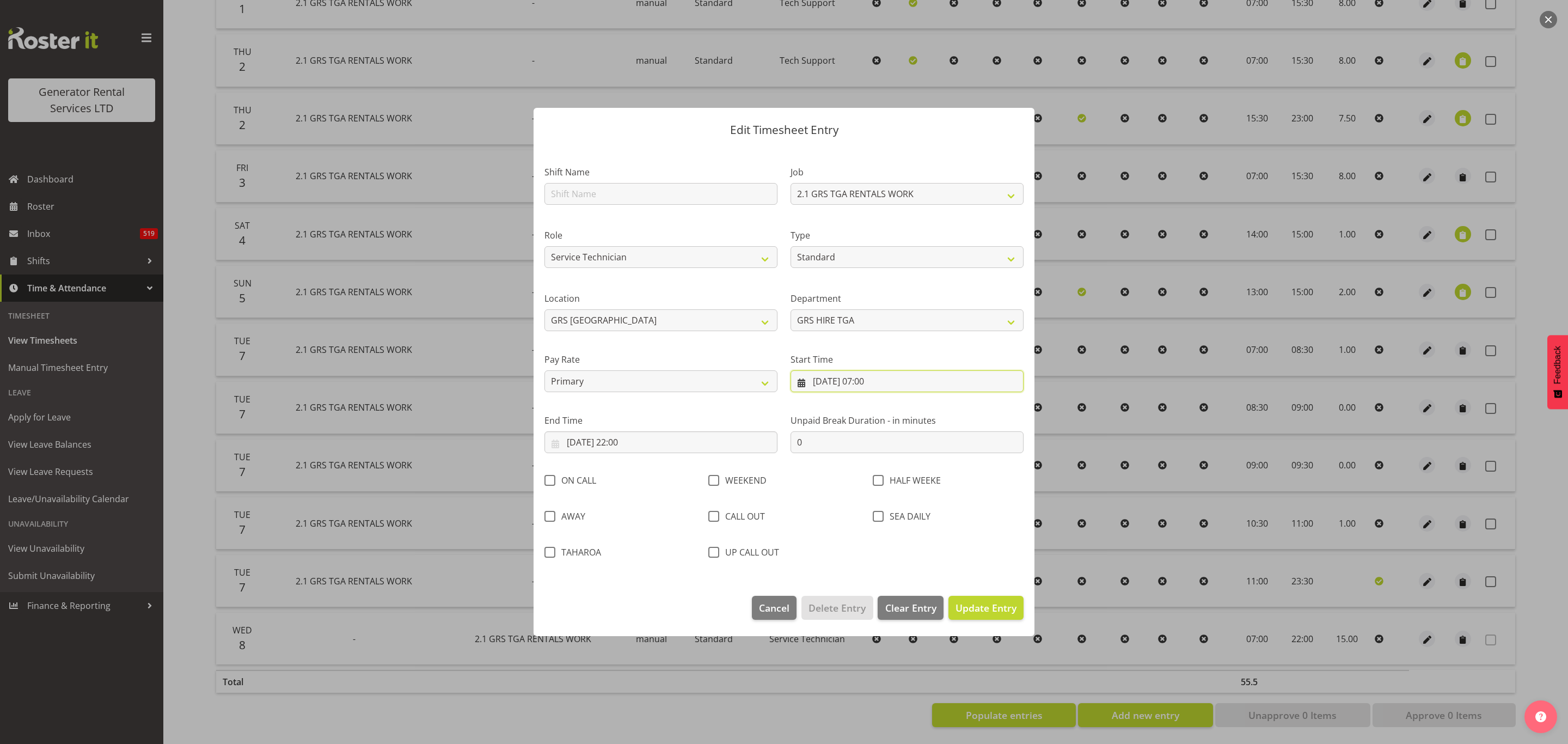
click at [817, 374] on input "[DATE] 07:00" at bounding box center [907, 381] width 233 height 22
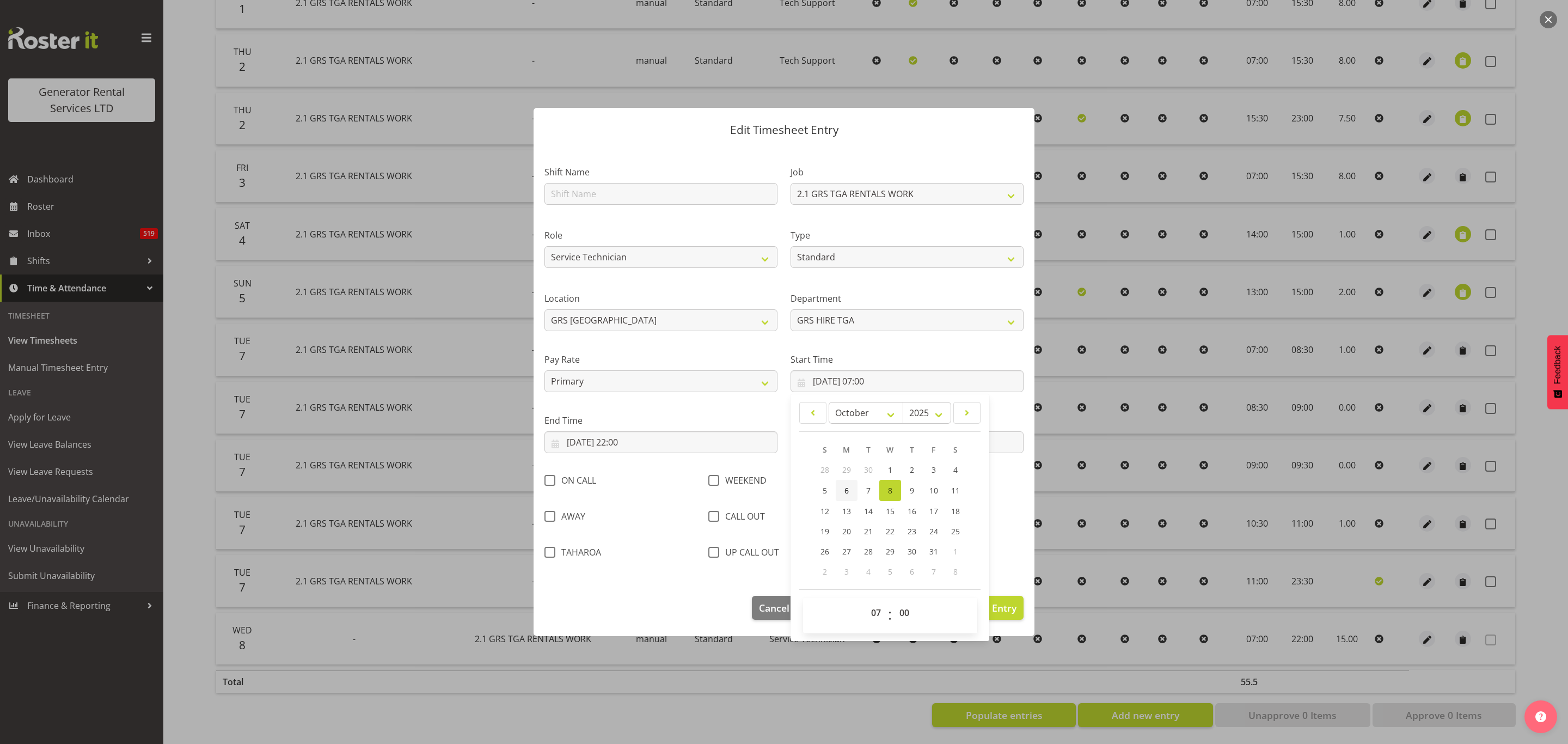
click at [849, 488] on span "6" at bounding box center [846, 490] width 4 height 10
type input "[DATE] 07:00"
click at [577, 440] on input "[DATE] 22:00" at bounding box center [660, 442] width 233 height 22
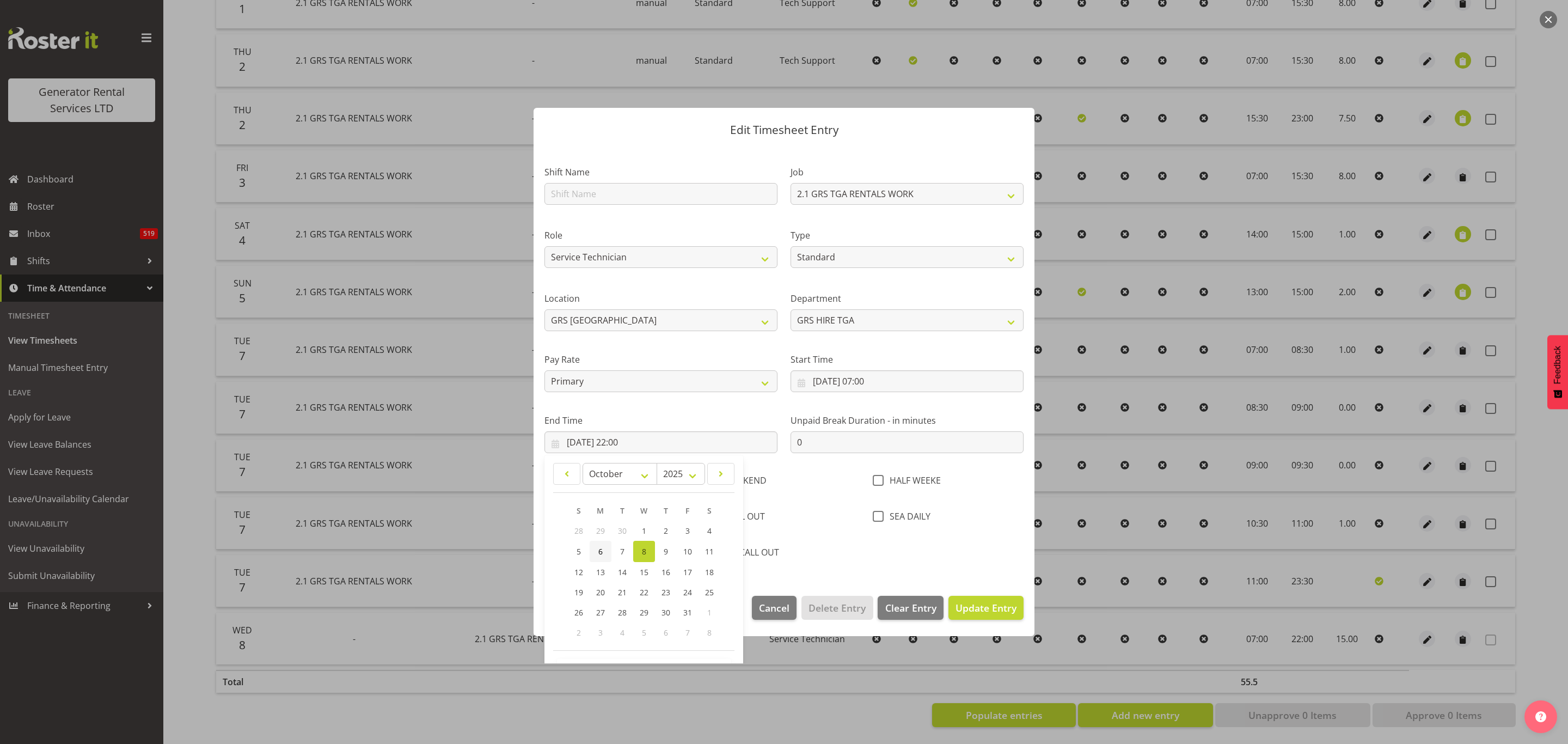
click at [598, 548] on span "6" at bounding box center [600, 551] width 4 height 10
type input "[DATE] 22:00"
click at [982, 603] on span "Update Entry" at bounding box center [986, 607] width 61 height 13
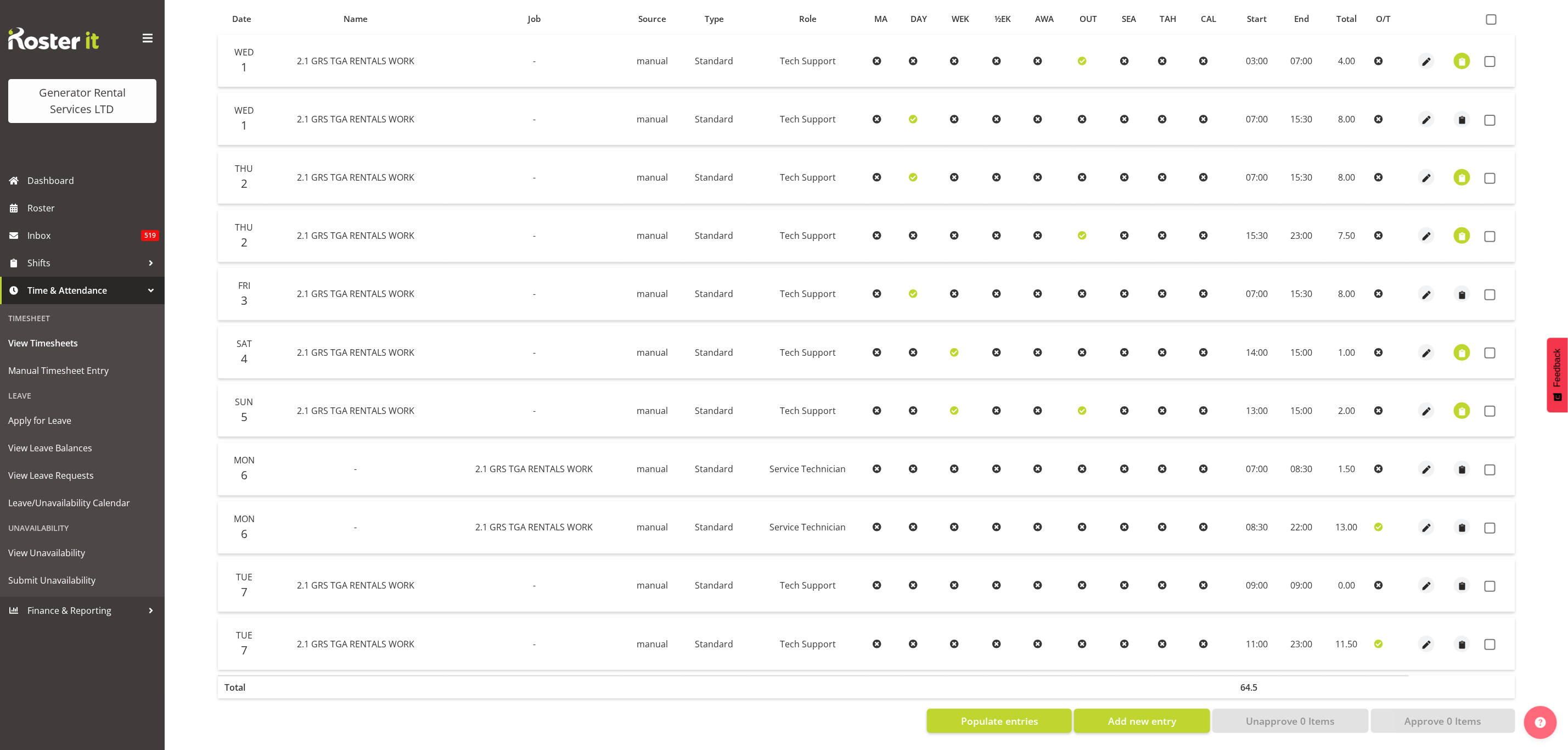
scroll to position [234, 0]
click at [1427, 565] on td at bounding box center [1427, 586] width 36 height 53
click at [1424, 580] on span "button" at bounding box center [1427, 586] width 13 height 13
select select "Standard"
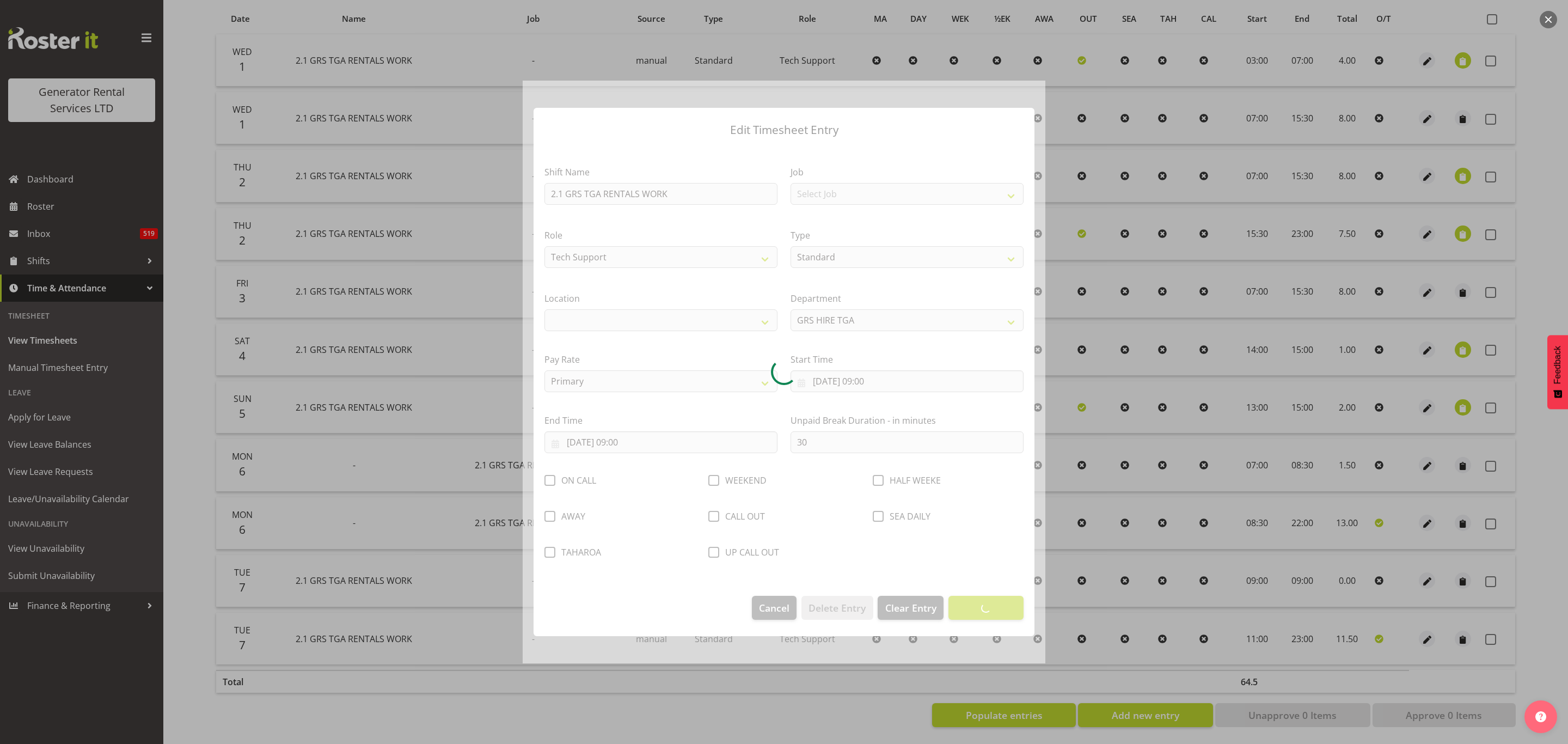
select select "29"
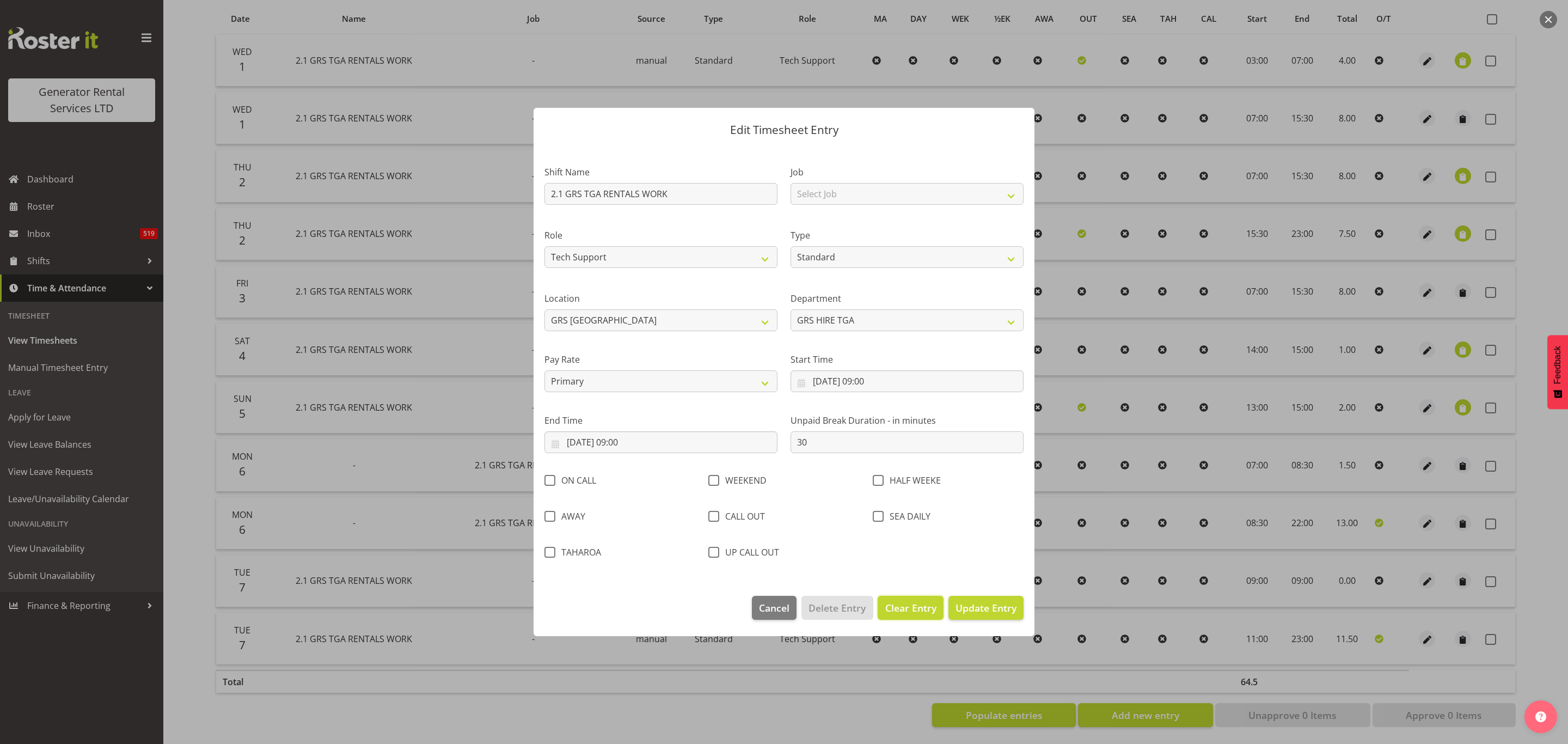
click at [916, 609] on span "Clear Entry" at bounding box center [911, 608] width 51 height 14
select select "Off"
type input "0"
select select
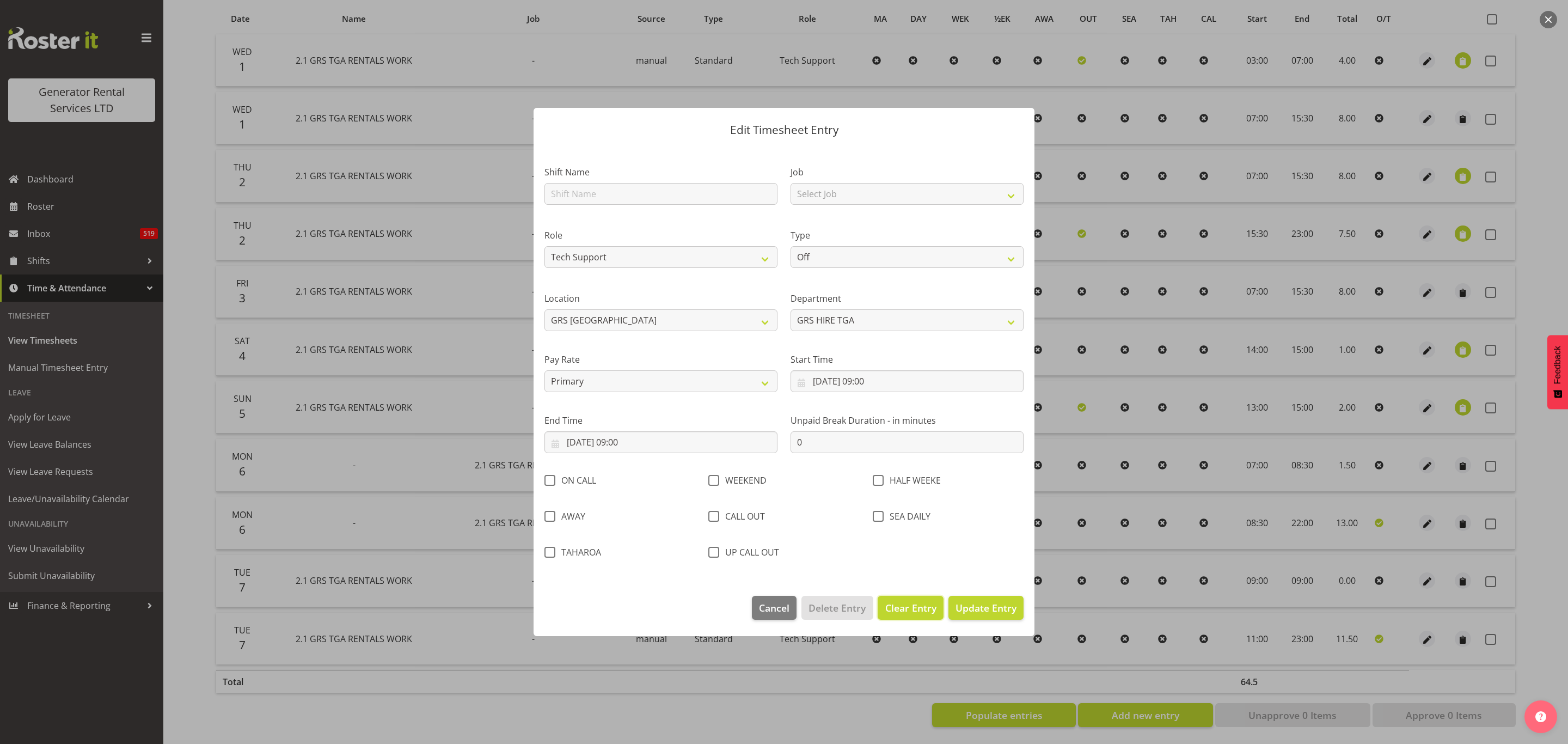
select select
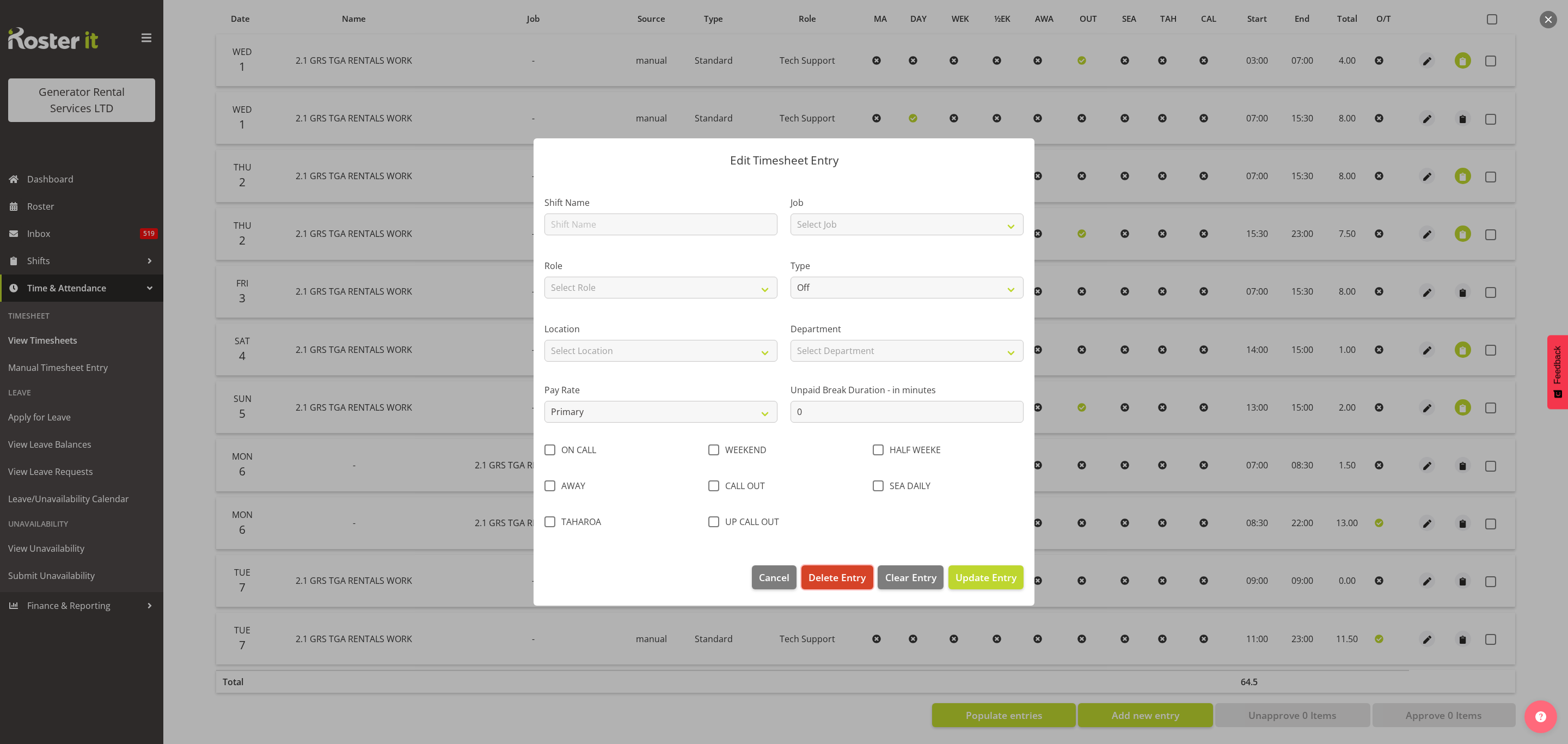
click at [831, 578] on span "Delete Entry" at bounding box center [837, 577] width 57 height 14
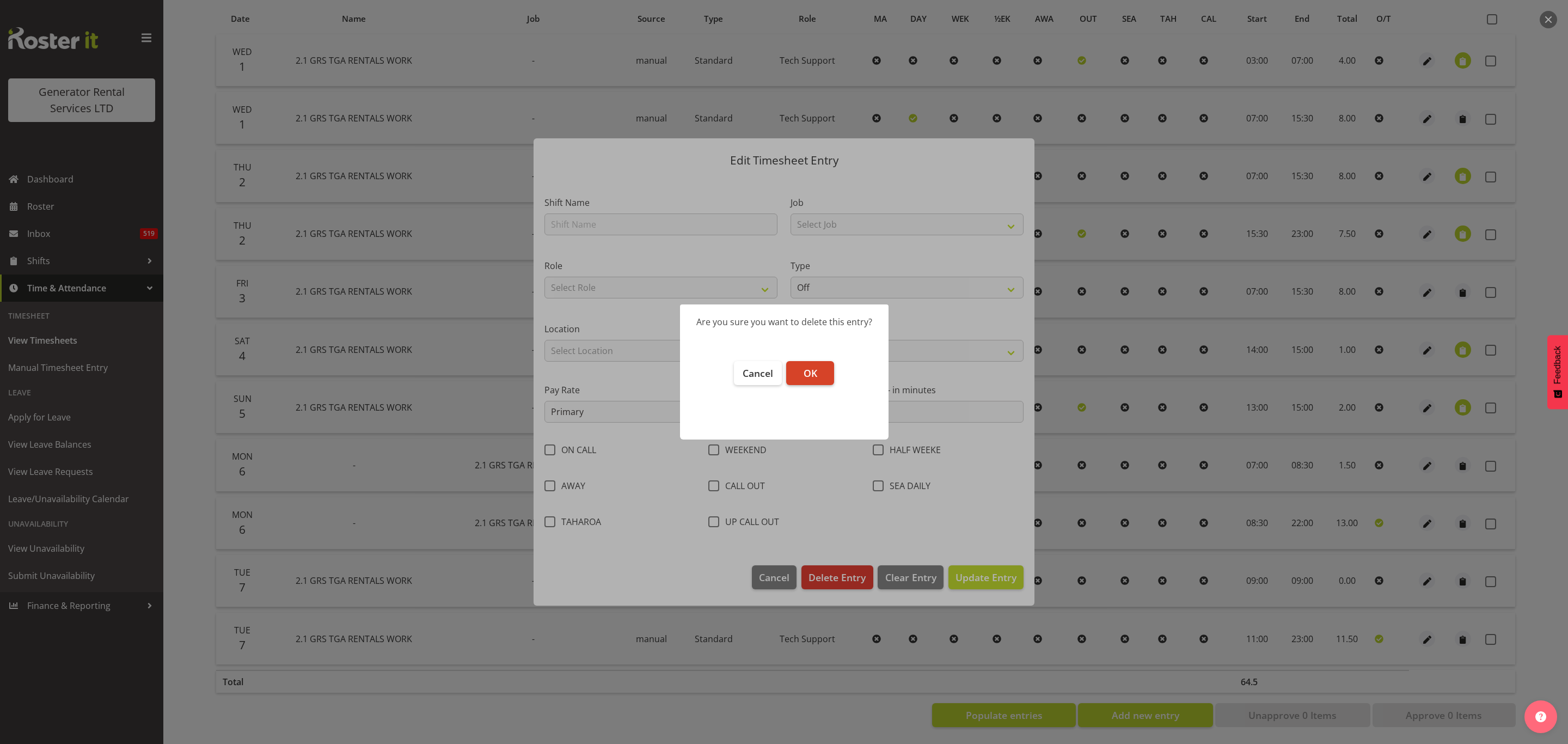
click at [814, 371] on span "OK" at bounding box center [810, 373] width 13 height 13
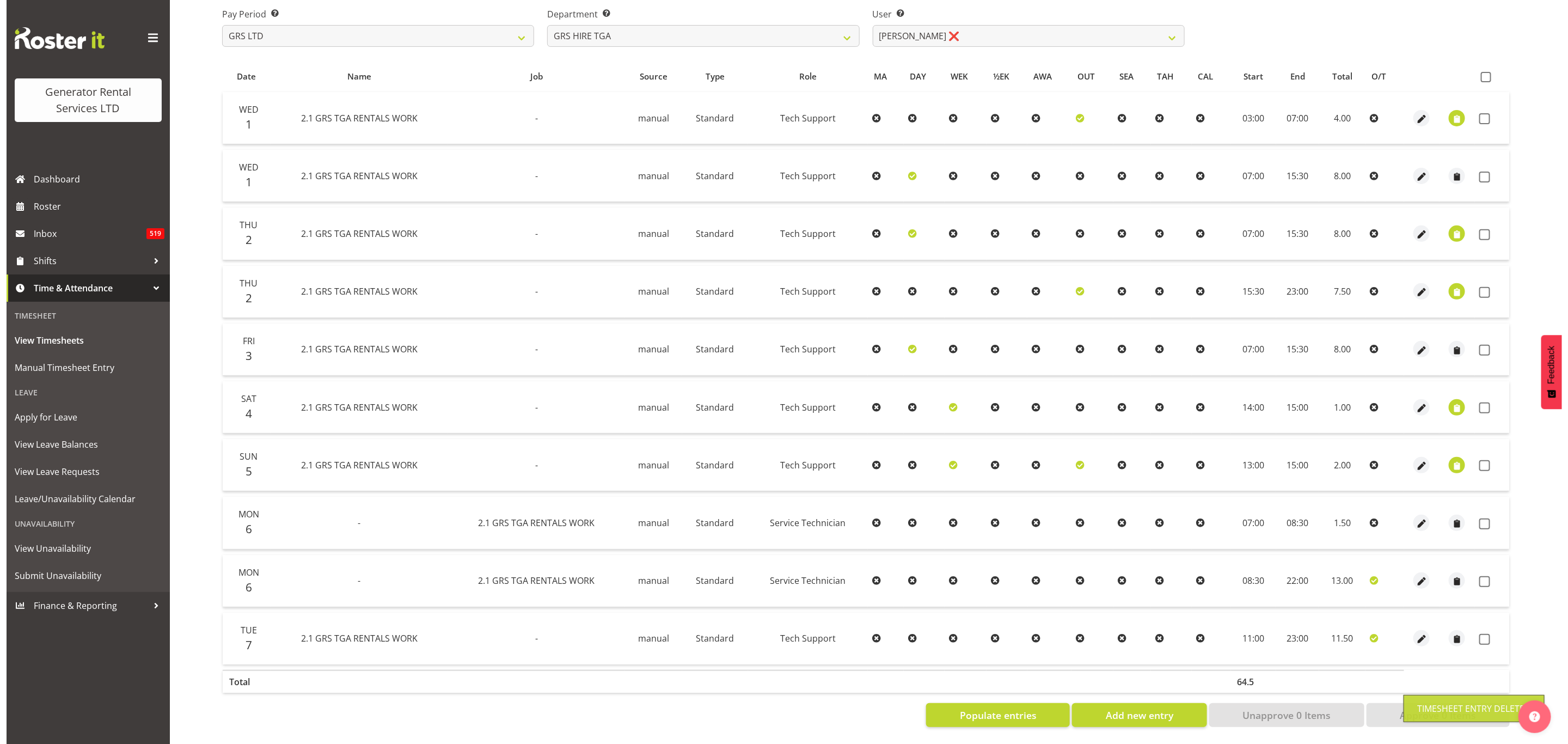
scroll to position [175, 0]
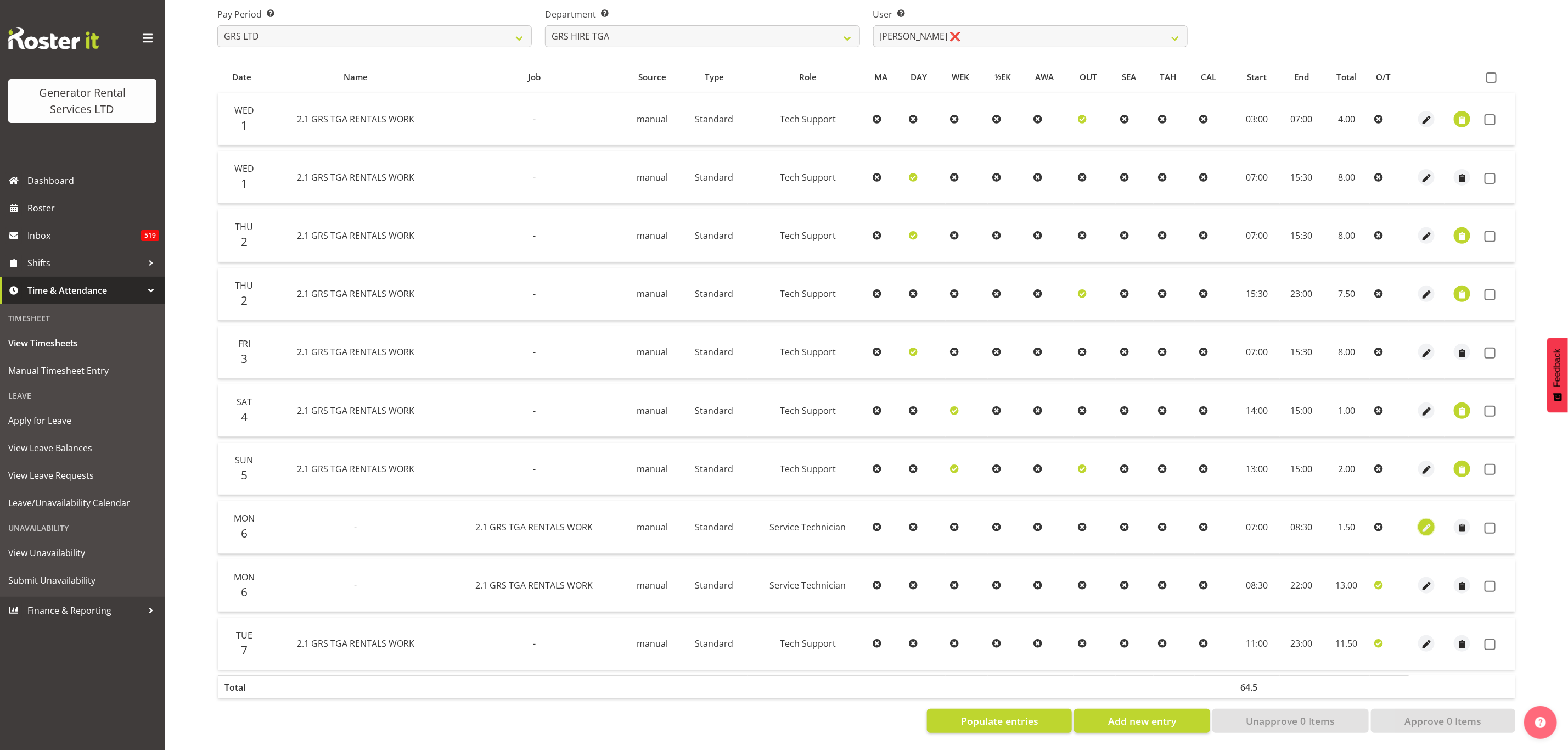
click at [1423, 522] on span "button" at bounding box center [1427, 528] width 13 height 13
select select "21"
select select "Standard"
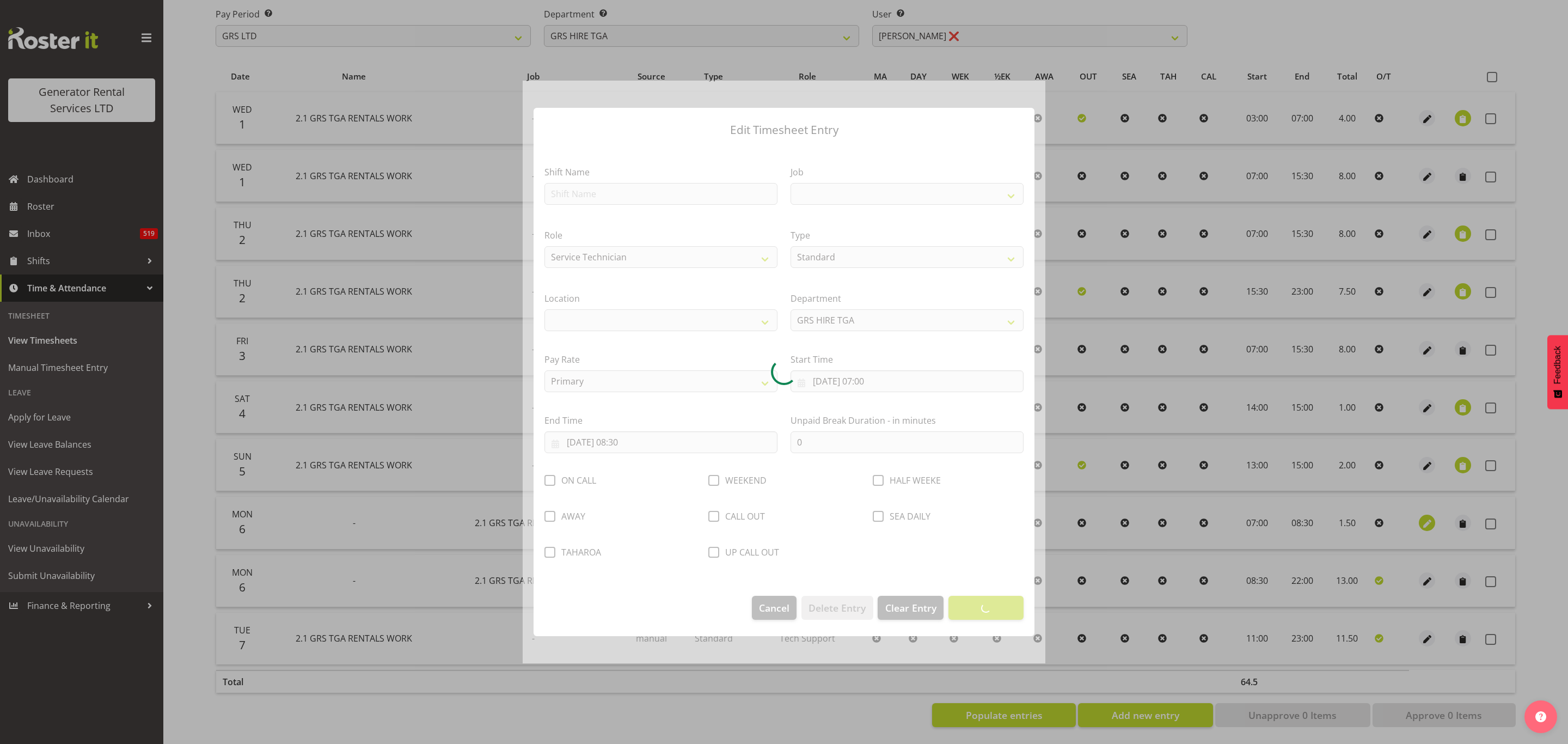
select select
select select "877"
select select "29"
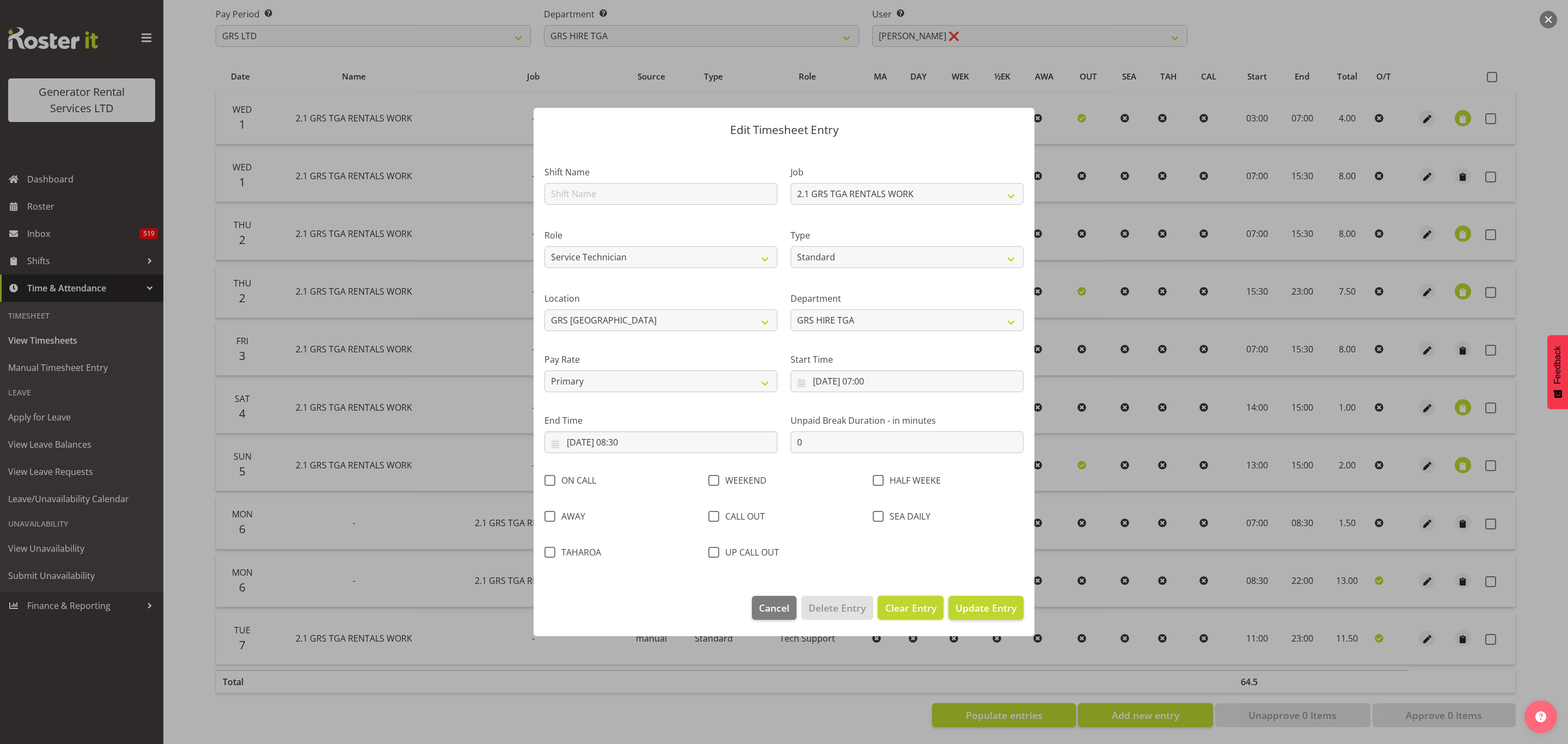
click at [907, 605] on span "Clear Entry" at bounding box center [911, 608] width 51 height 14
select select "Off"
select select
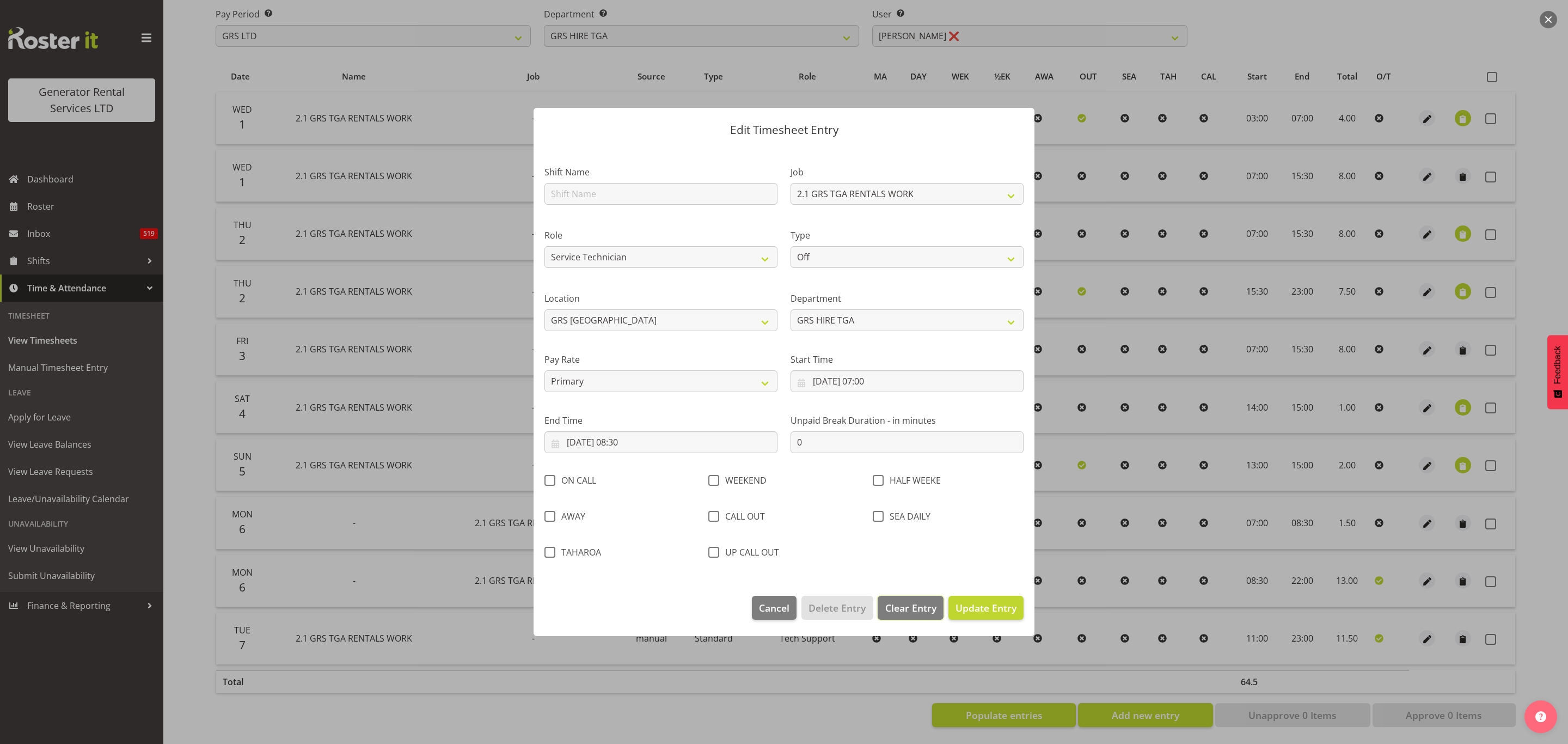
select select
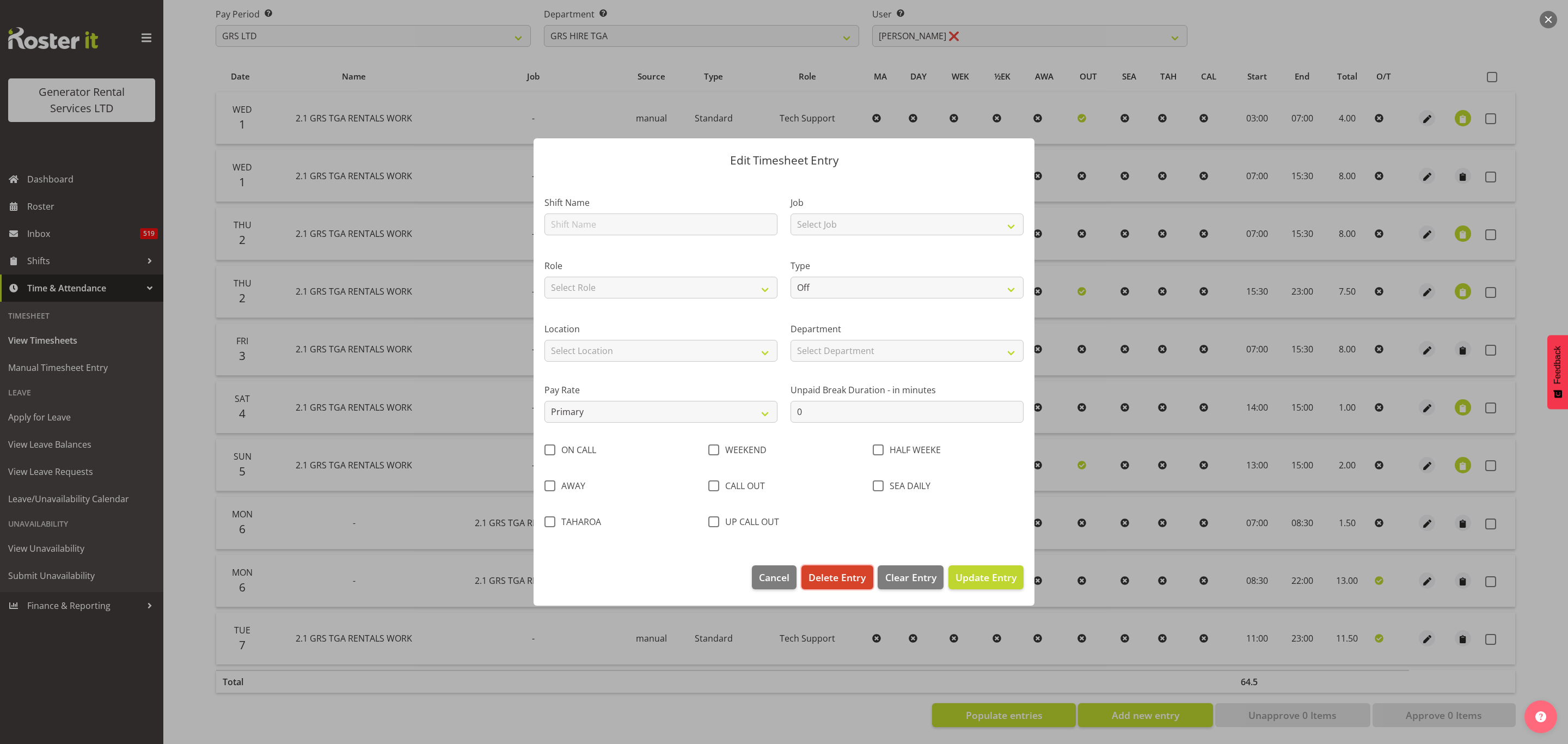
click at [841, 575] on span "Delete Entry" at bounding box center [837, 577] width 57 height 14
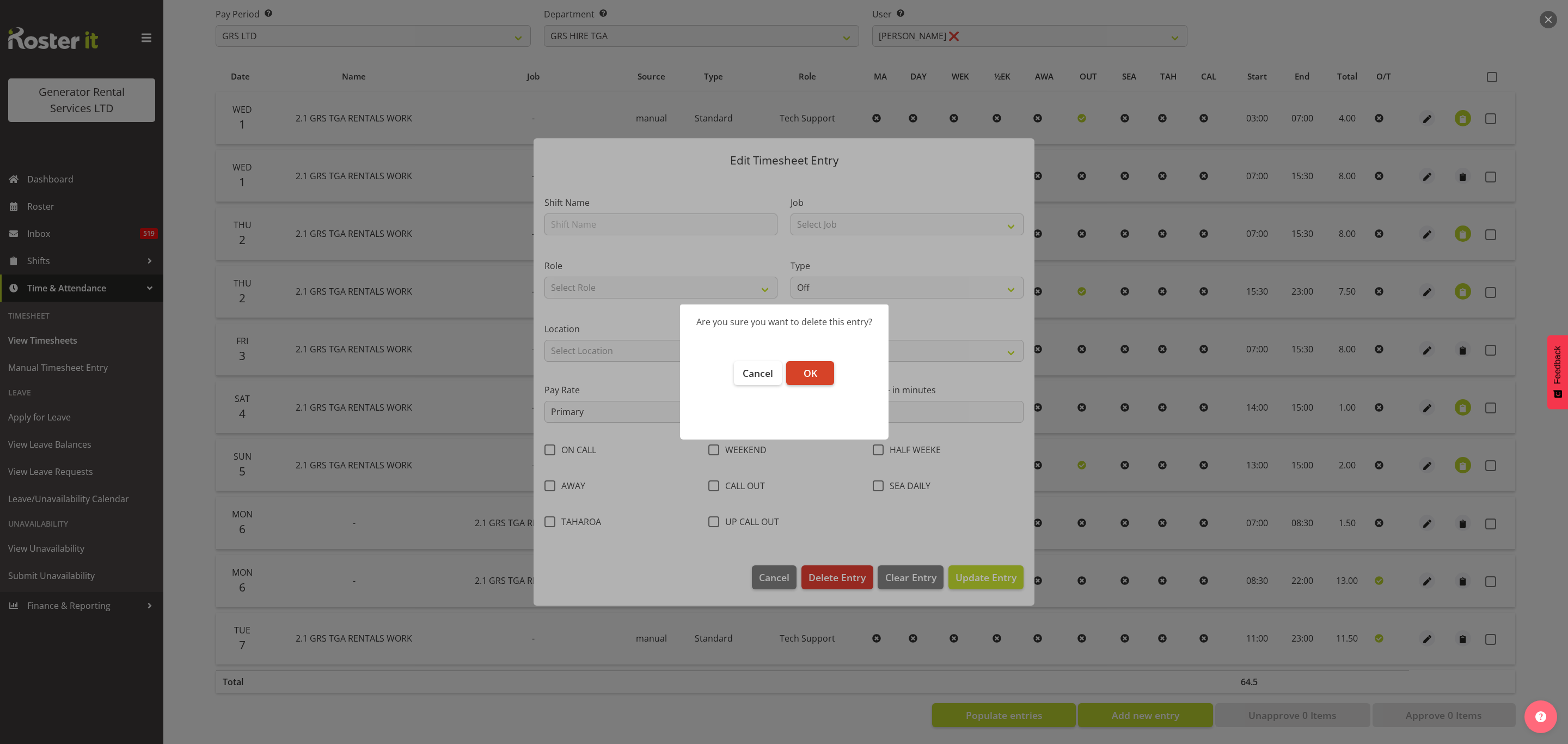
click at [805, 367] on span "OK" at bounding box center [810, 373] width 13 height 13
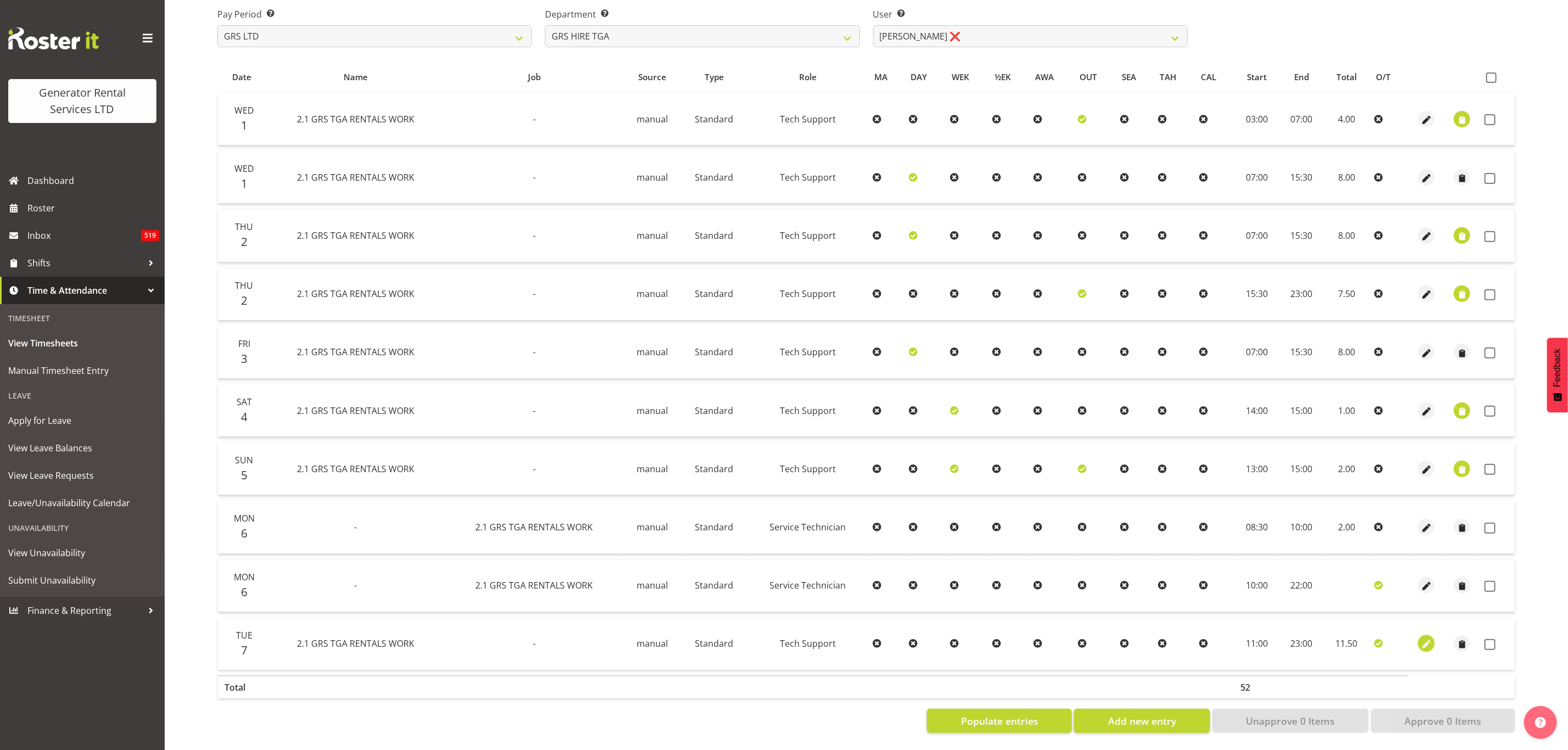
click at [1426, 638] on span "button" at bounding box center [1427, 644] width 13 height 13
select select "Standard"
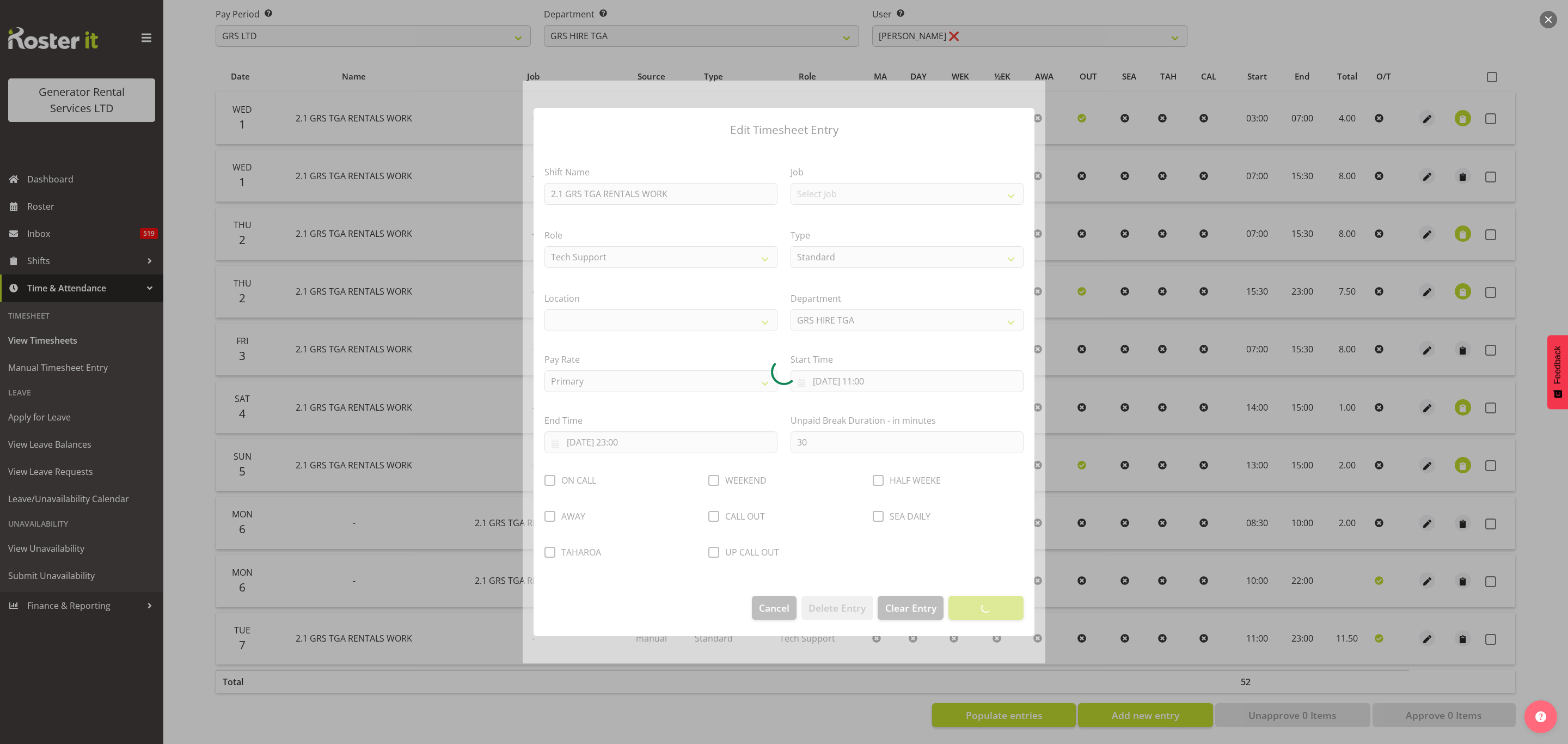
select select "29"
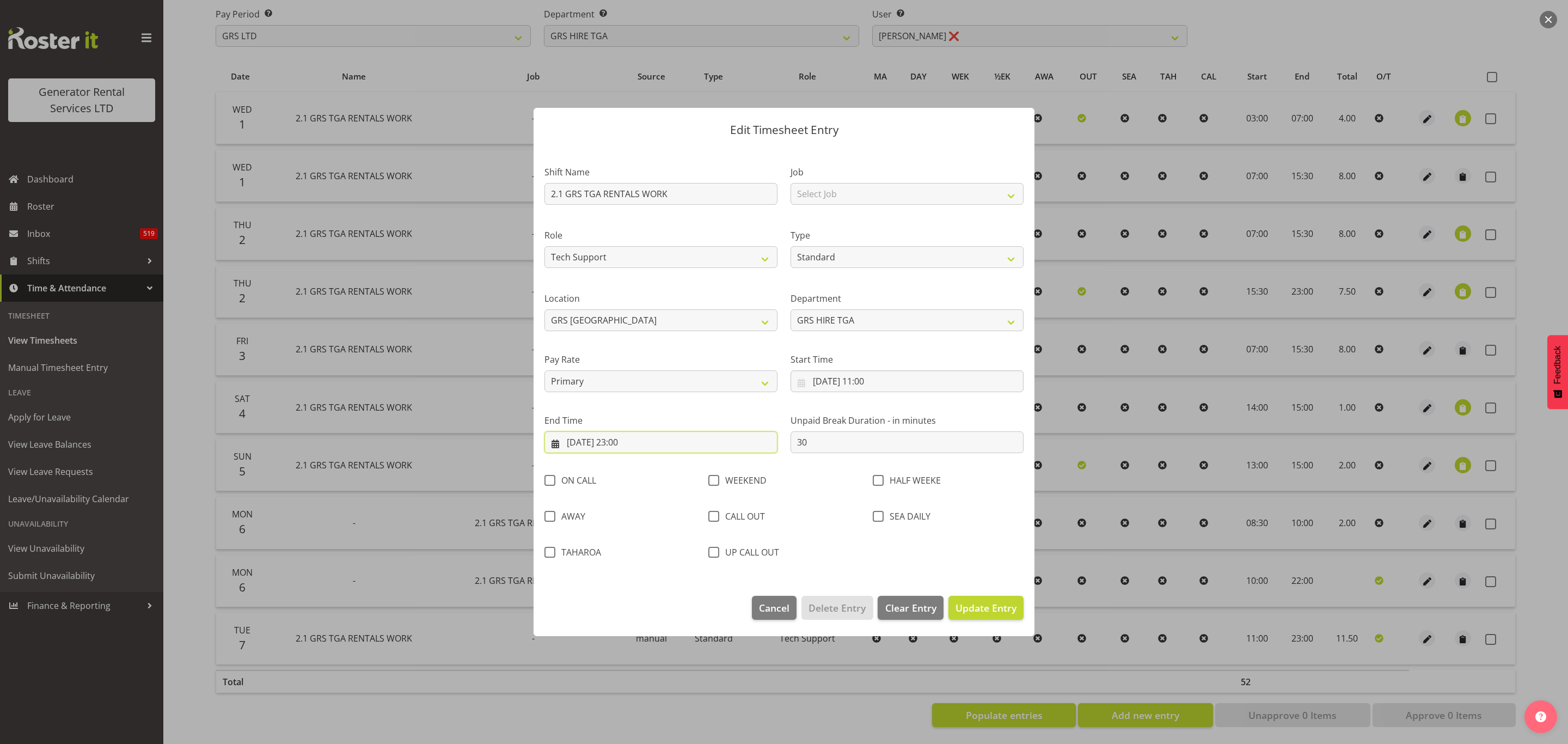
click at [632, 441] on input "[DATE] 23:00" at bounding box center [660, 442] width 233 height 22
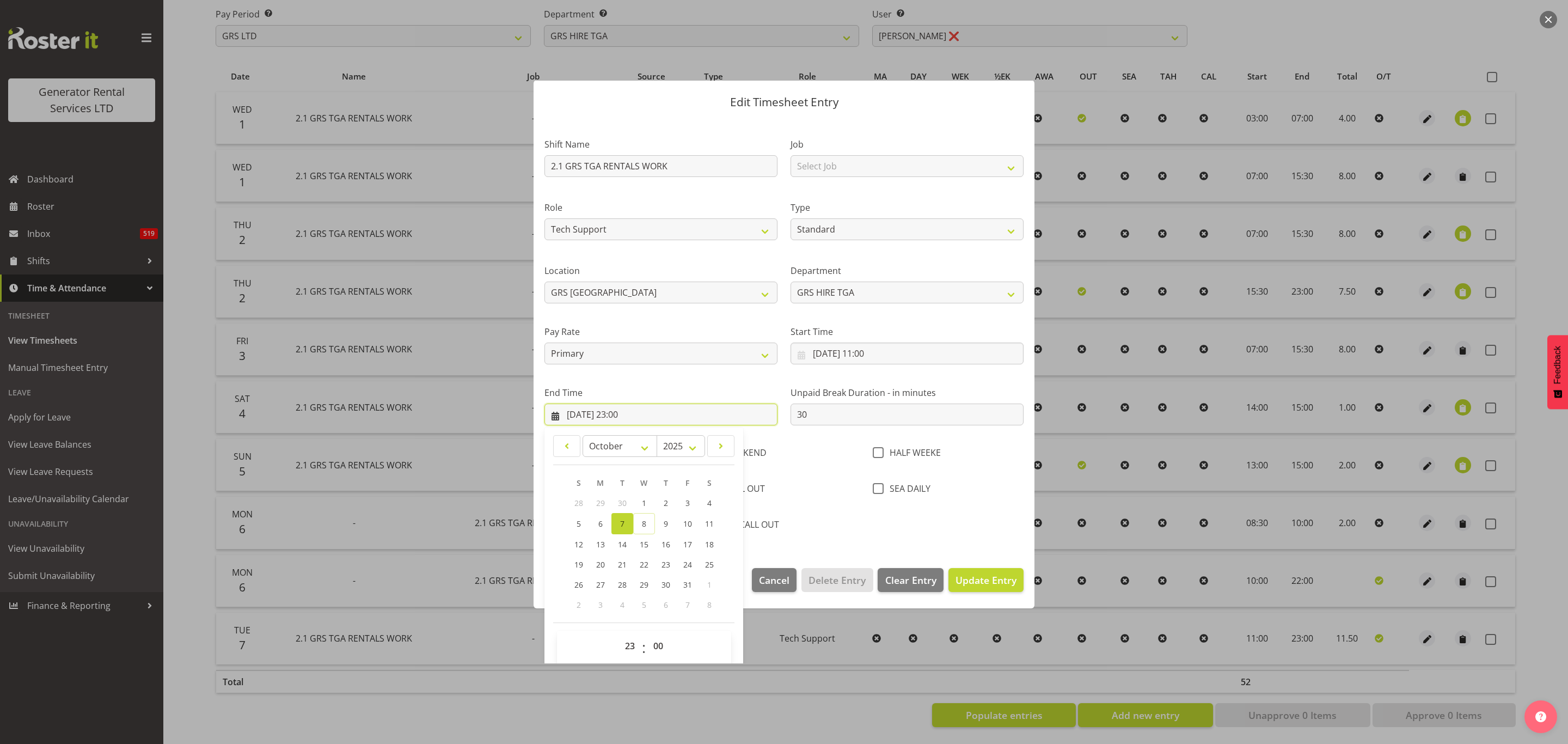
scroll to position [39, 0]
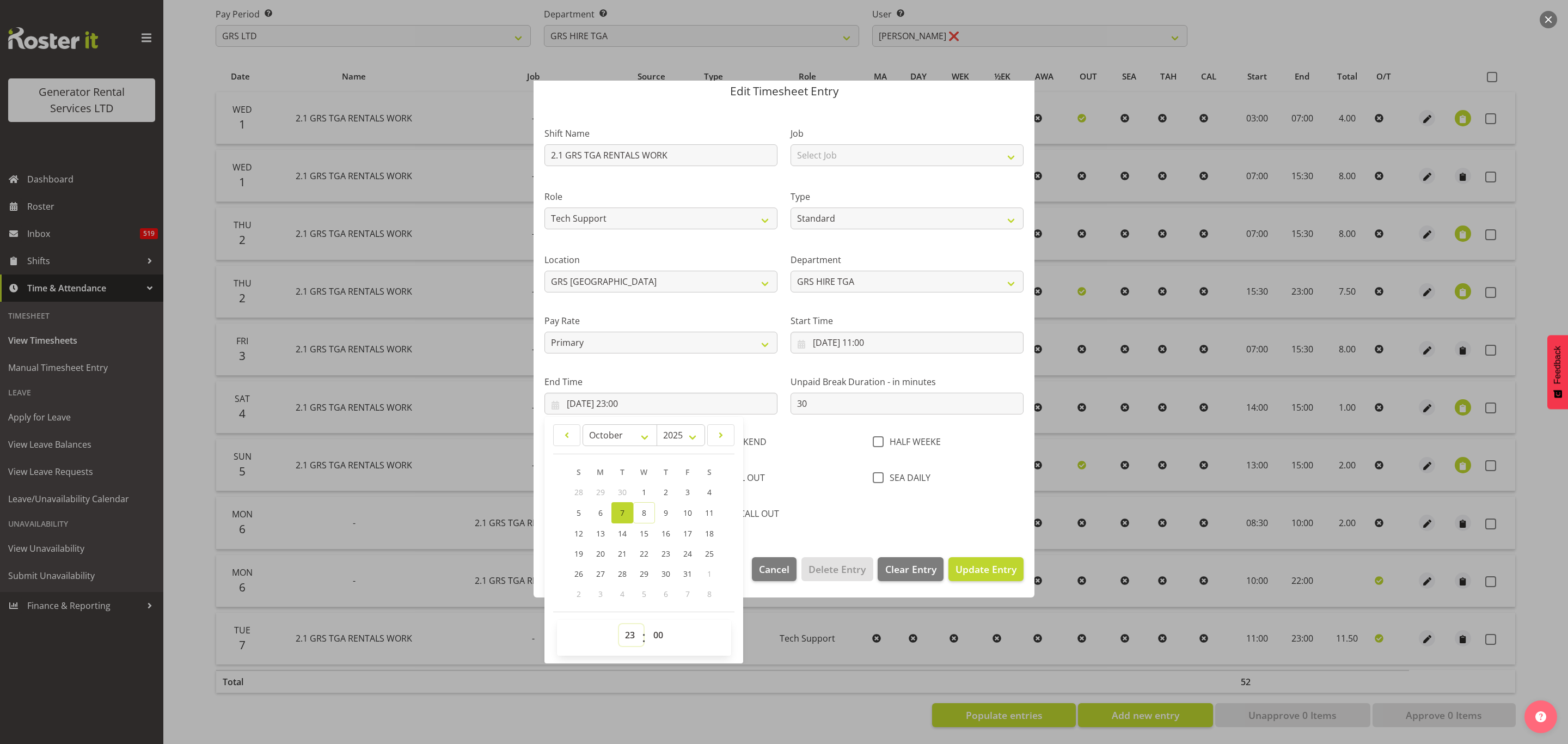
click at [629, 631] on select "00 01 02 03 04 05 06 07 08 09 10 11 12 13 14 15 16 17 18 19 20 21 22 23" at bounding box center [631, 635] width 24 height 22
select select "19"
click at [619, 625] on select "00 01 02 03 04 05 06 07 08 09 10 11 12 13 14 15 16 17 18 19 20 21 22 23" at bounding box center [631, 635] width 24 height 22
type input "[DATE] 19:00"
click at [975, 566] on span "Update Entry" at bounding box center [986, 569] width 61 height 13
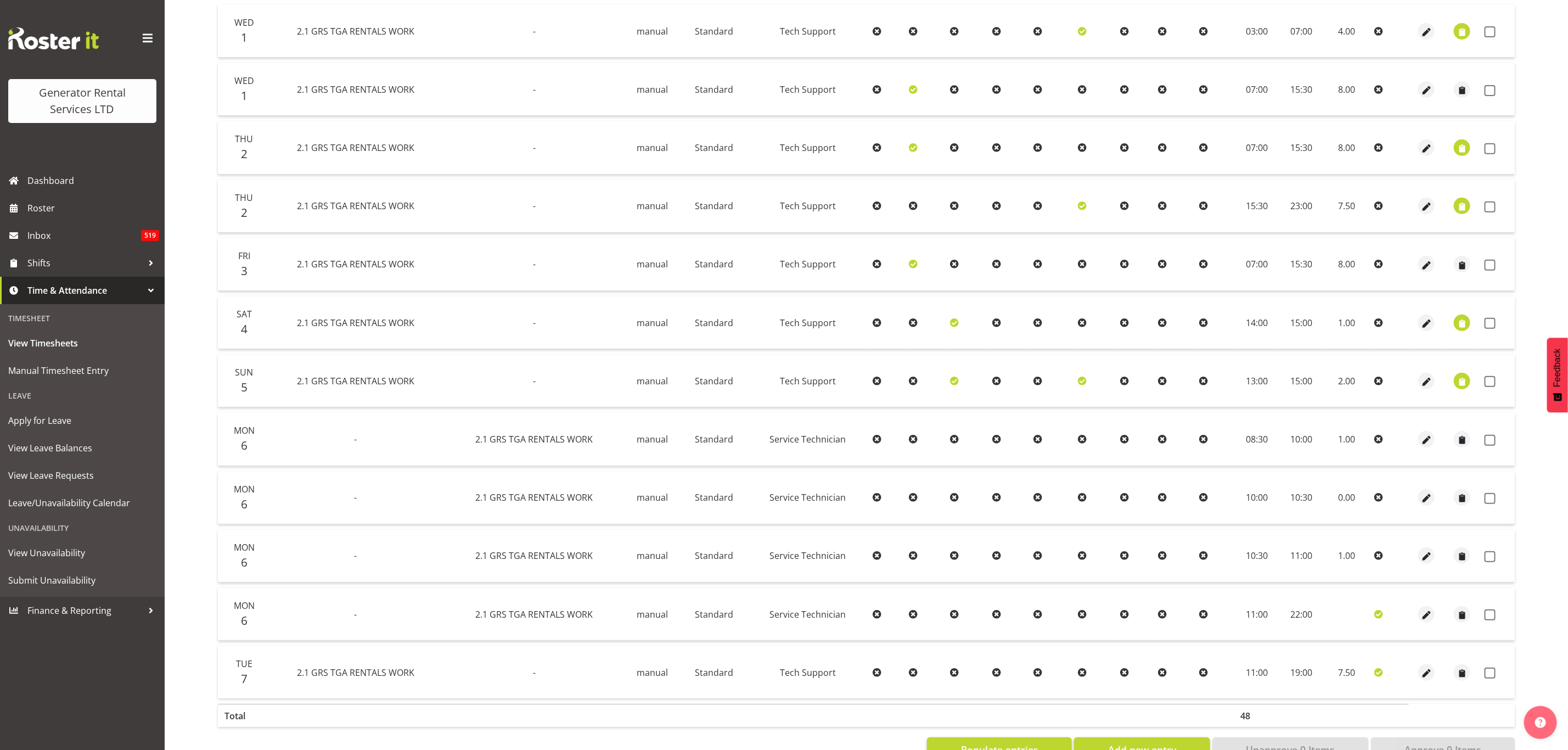
scroll to position [292, 0]
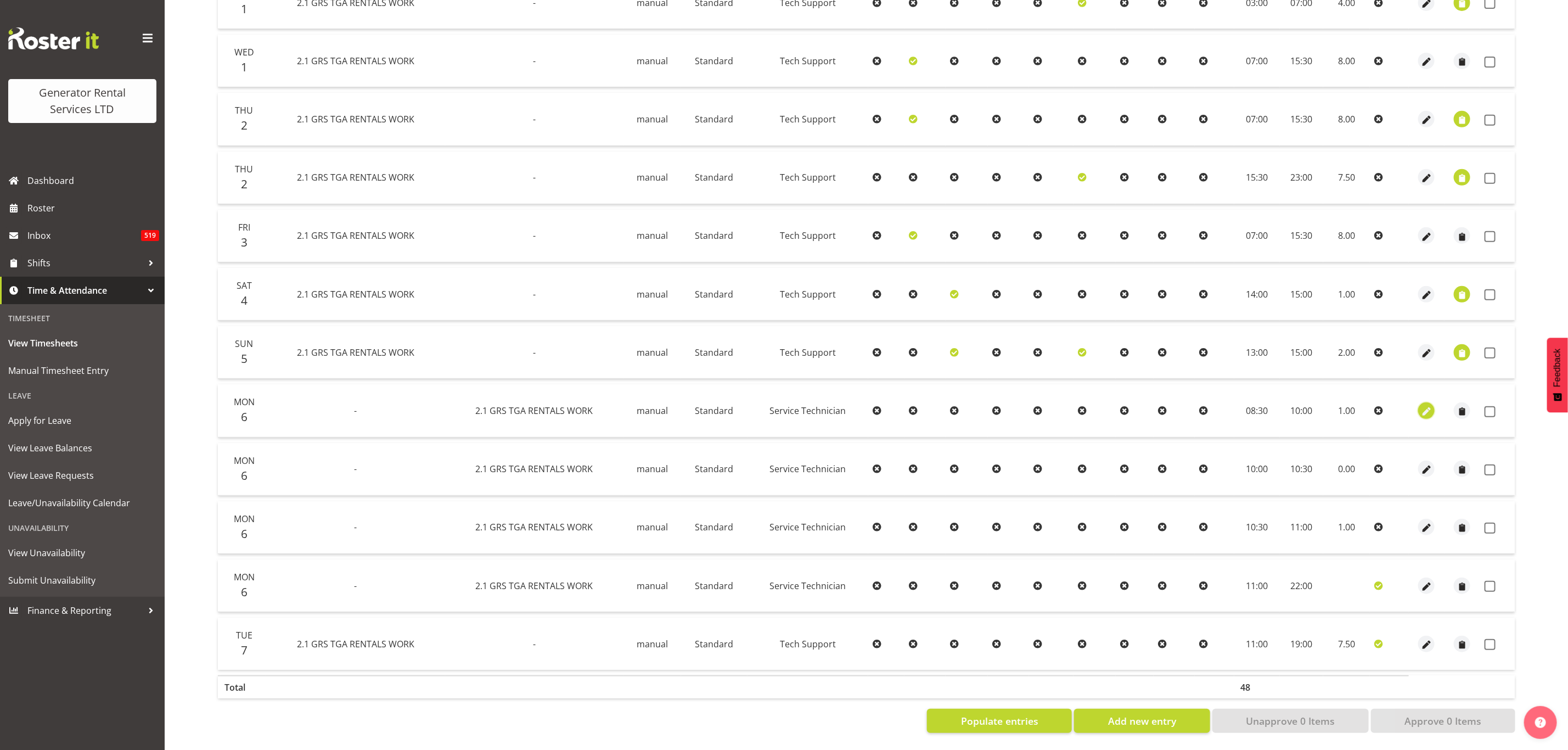
click at [1424, 405] on span "button" at bounding box center [1427, 411] width 13 height 13
select select "877"
select select "21"
select select "Standard"
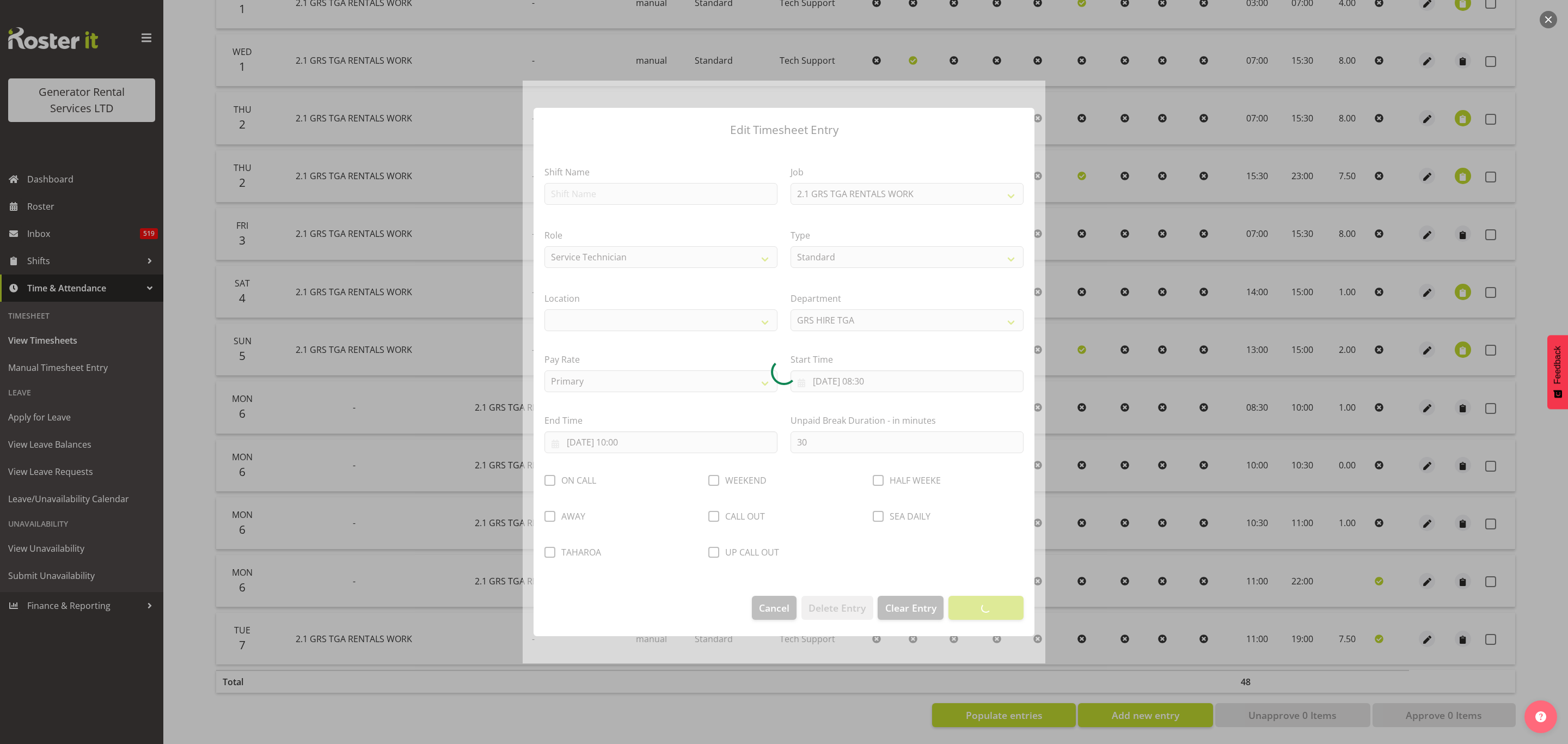
select select "29"
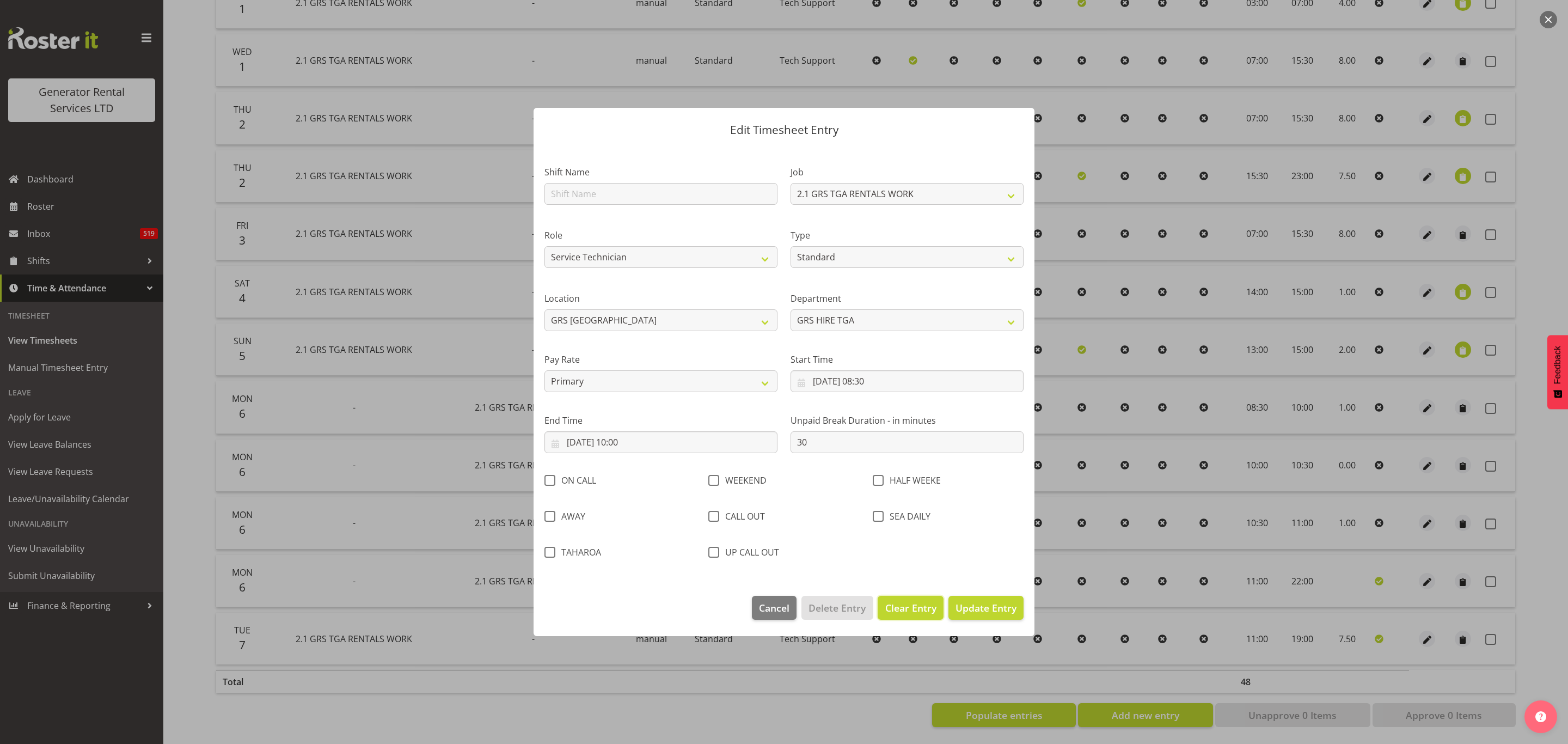
click at [895, 603] on span "Clear Entry" at bounding box center [911, 608] width 51 height 14
select select "Off"
type input "0"
select select
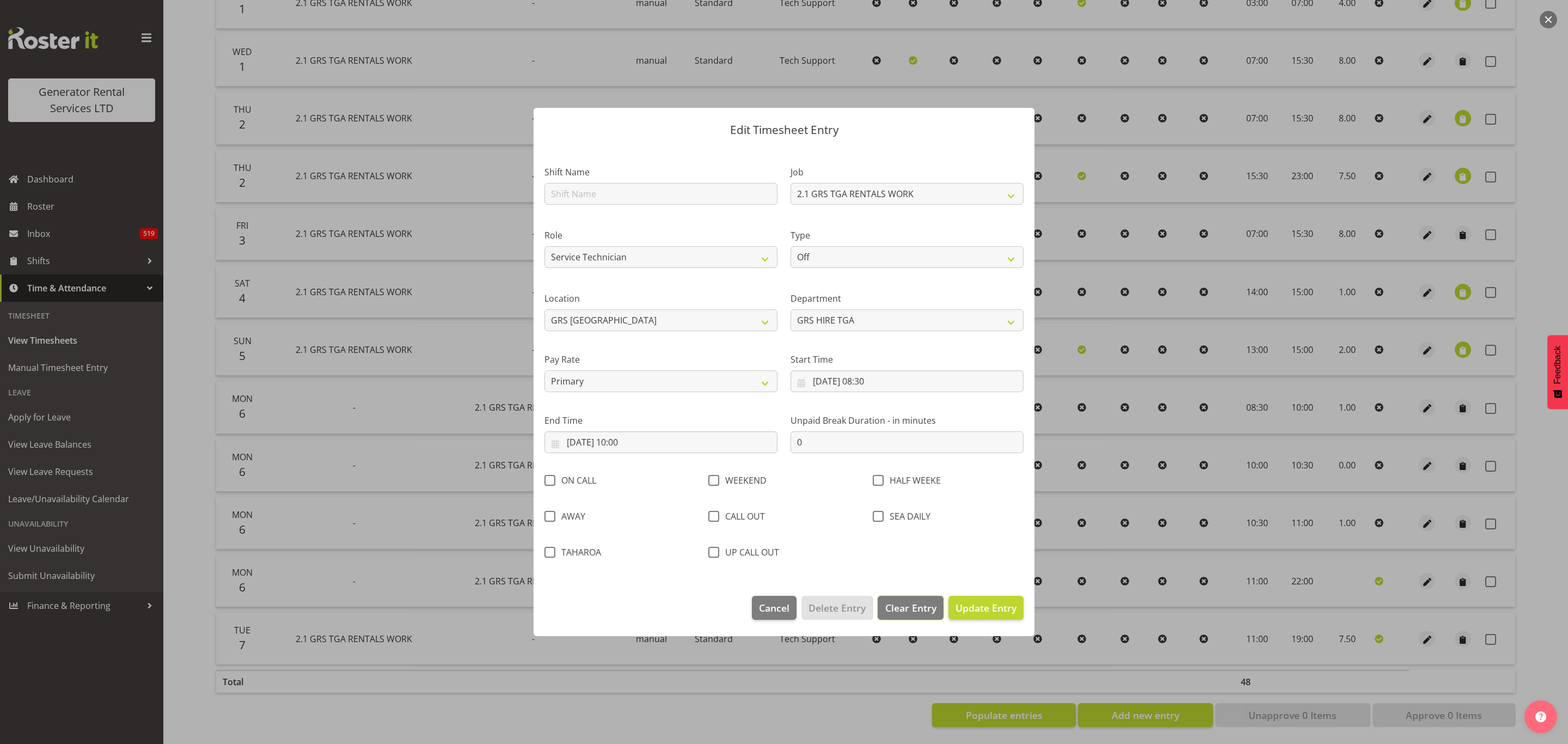
select select
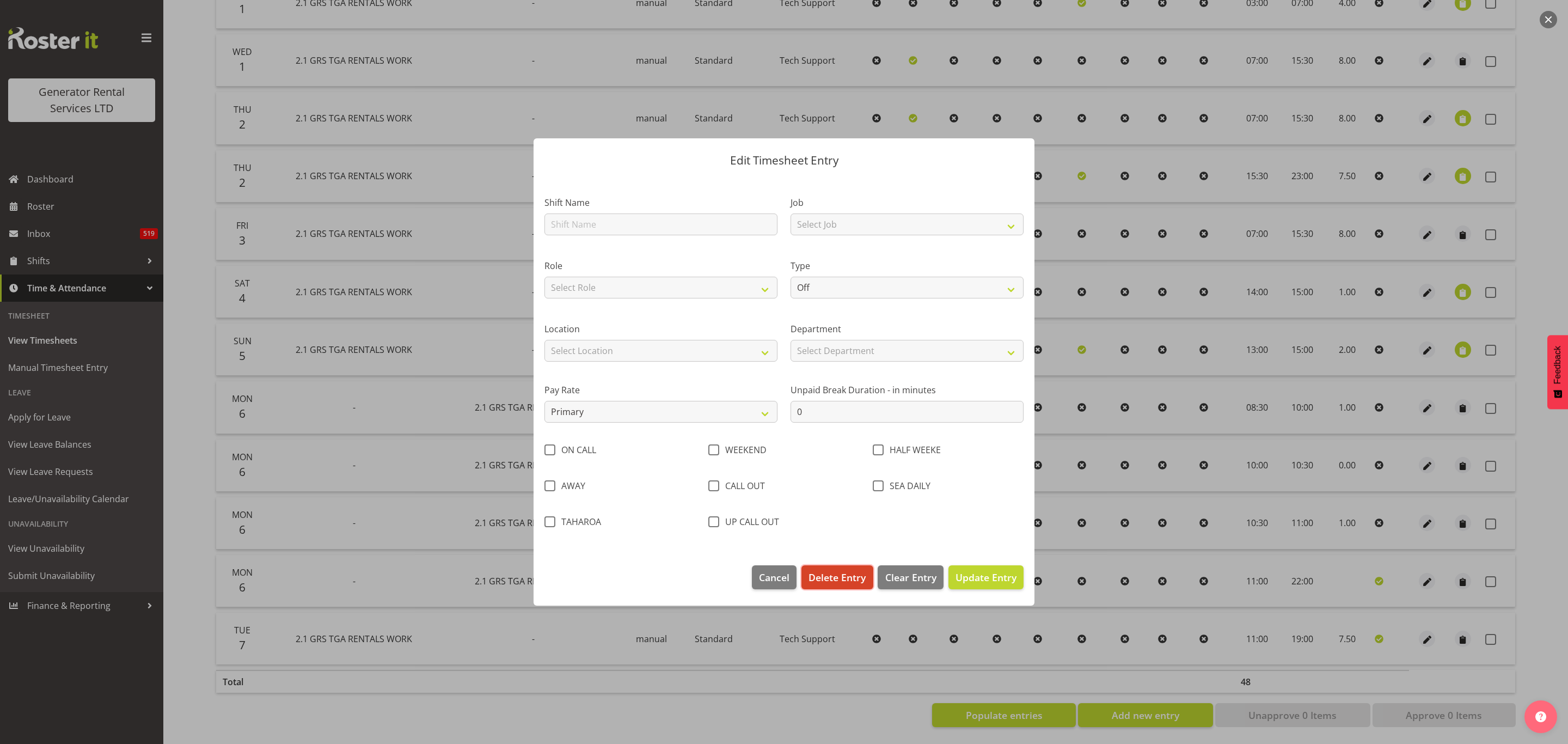
click at [833, 570] on span "Delete Entry" at bounding box center [837, 577] width 57 height 14
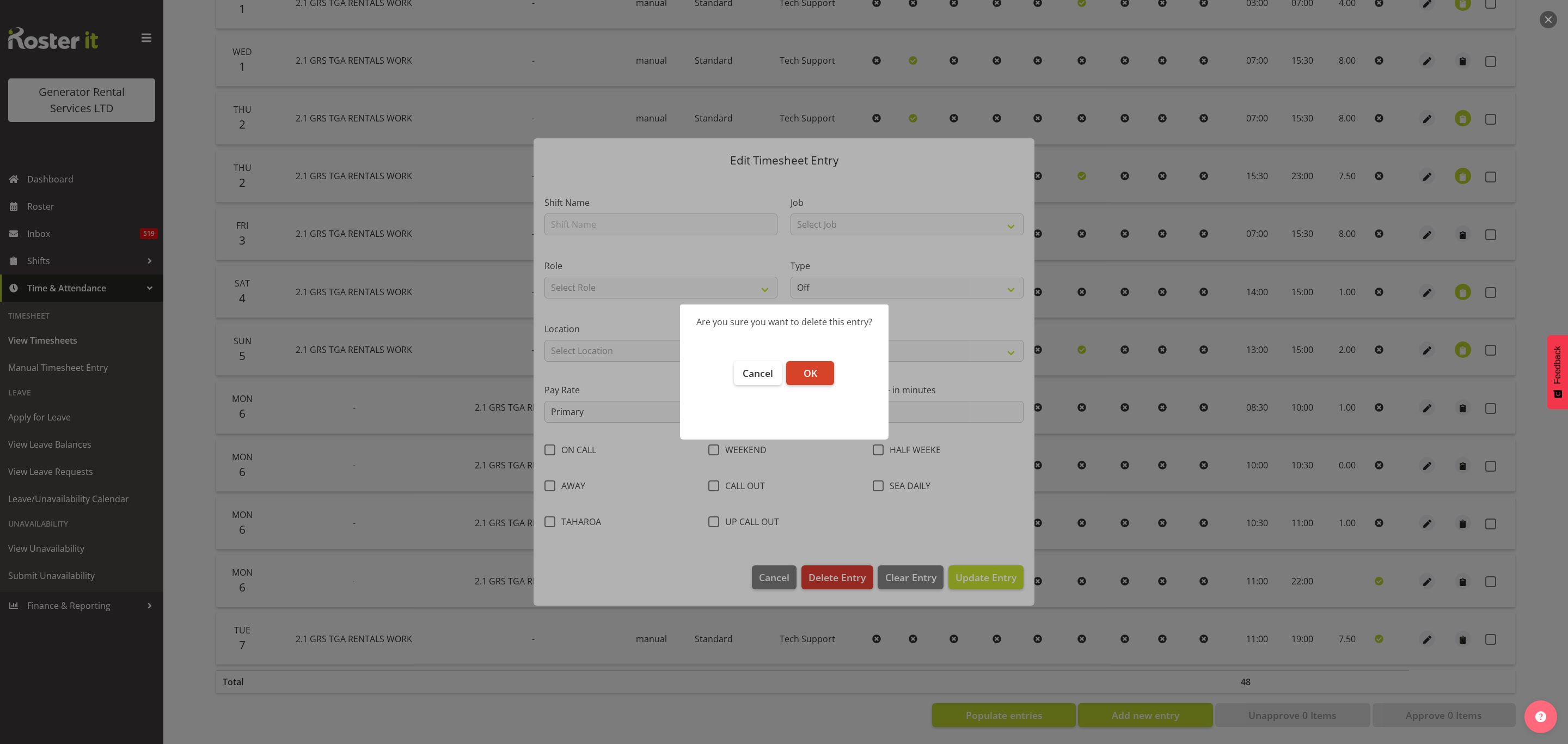
click at [801, 364] on button "OK" at bounding box center [810, 373] width 48 height 24
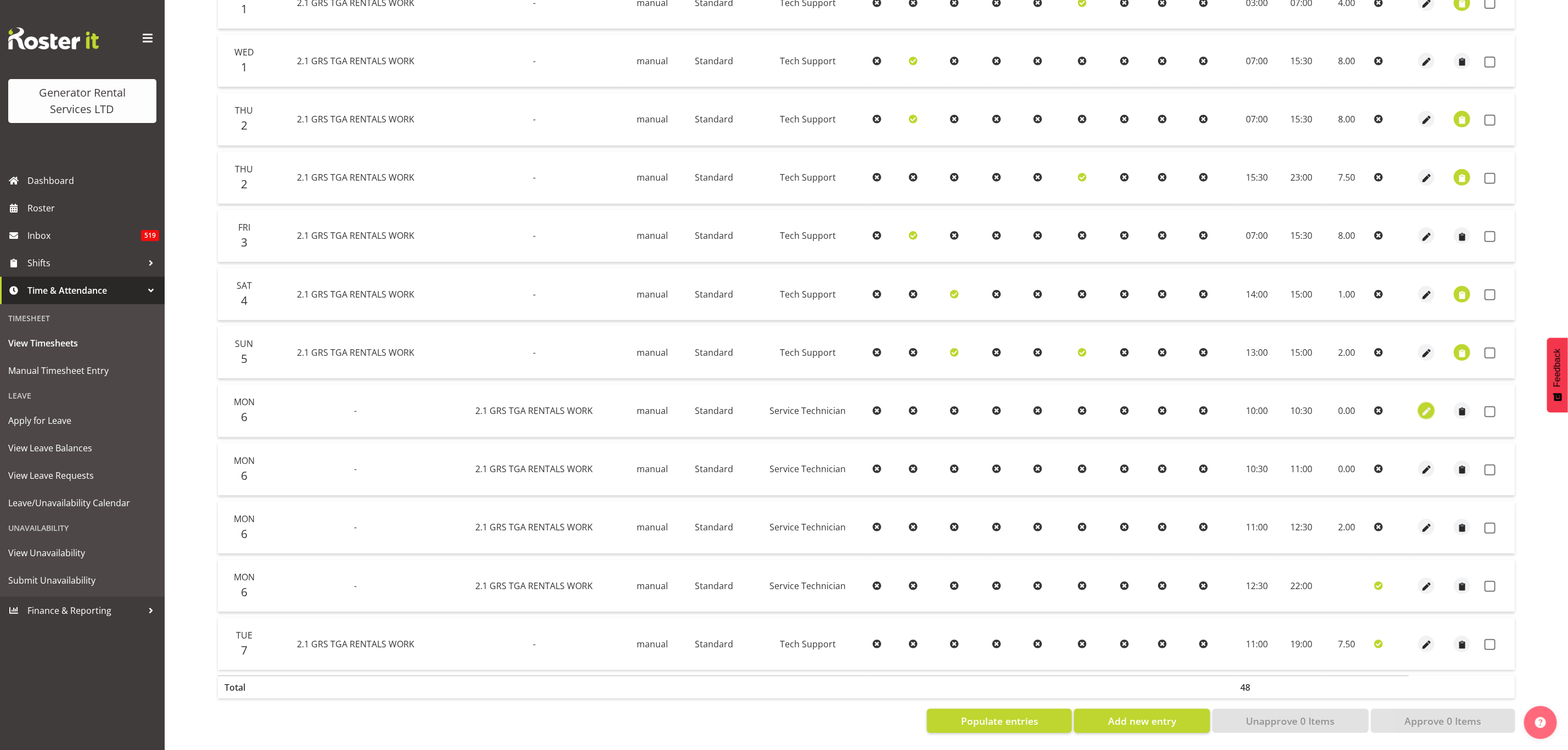
click at [1426, 405] on span "button" at bounding box center [1427, 411] width 13 height 13
select select "21"
select select "Standard"
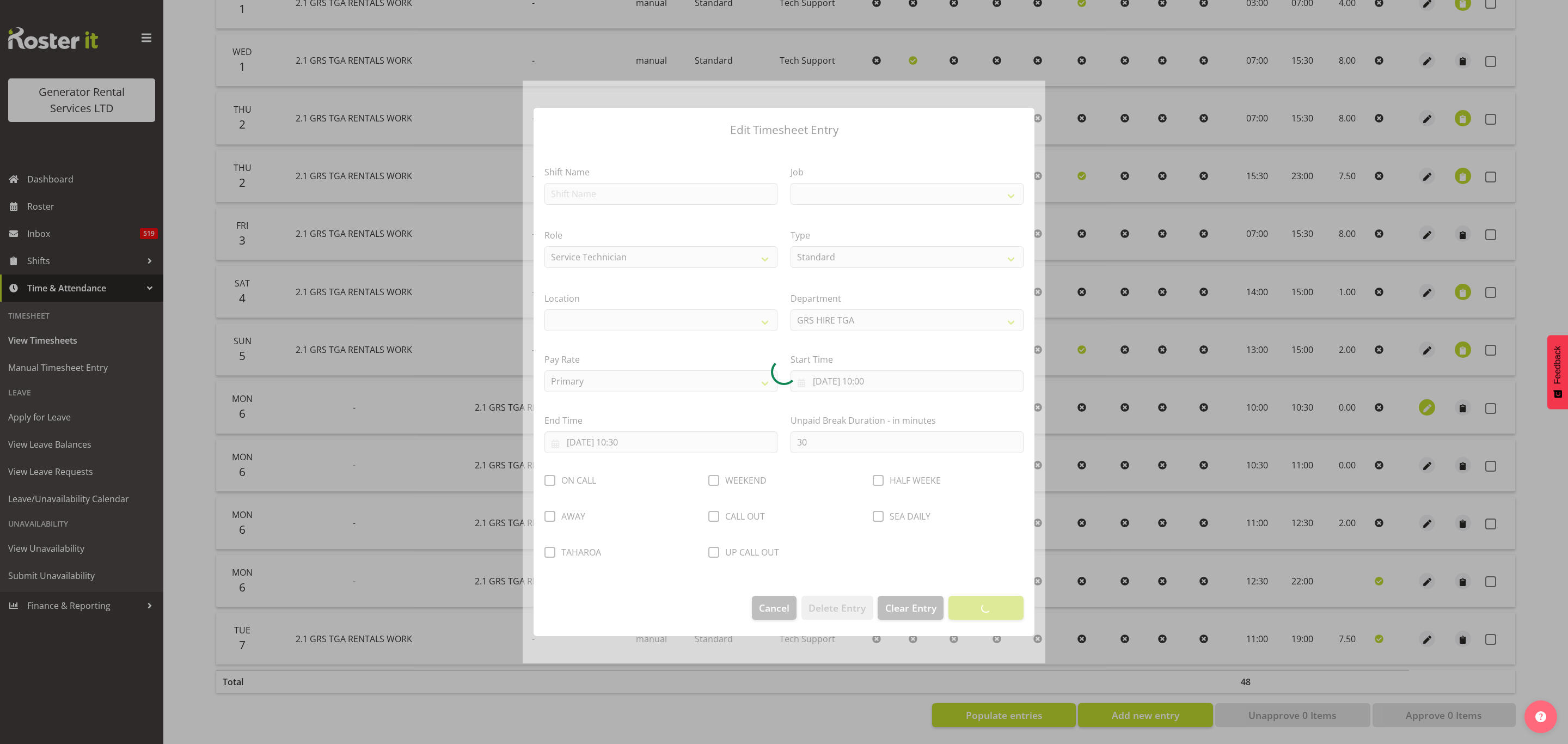
select select
select select "877"
select select "29"
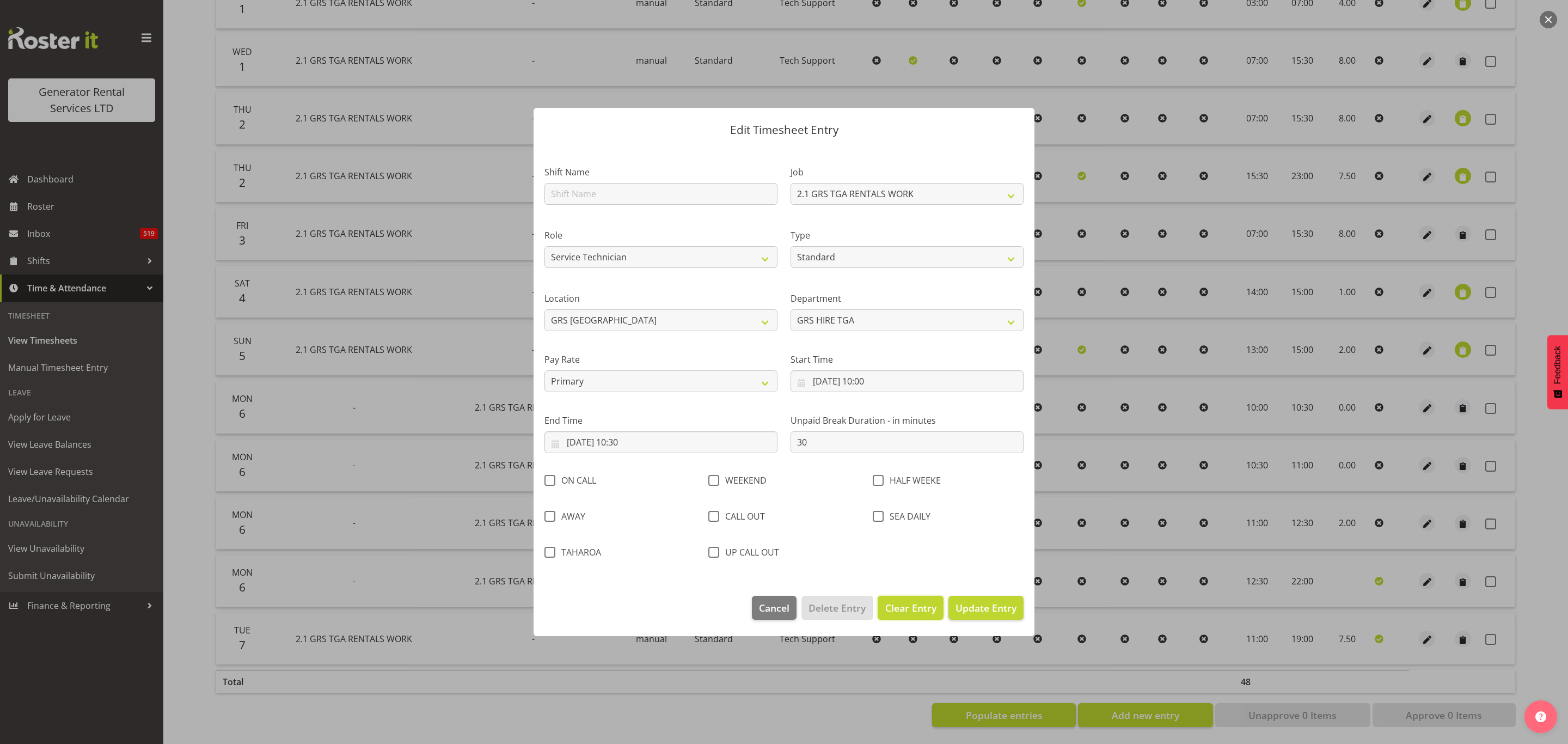
click at [915, 606] on span "Clear Entry" at bounding box center [911, 608] width 51 height 14
select select "Off"
type input "0"
select select
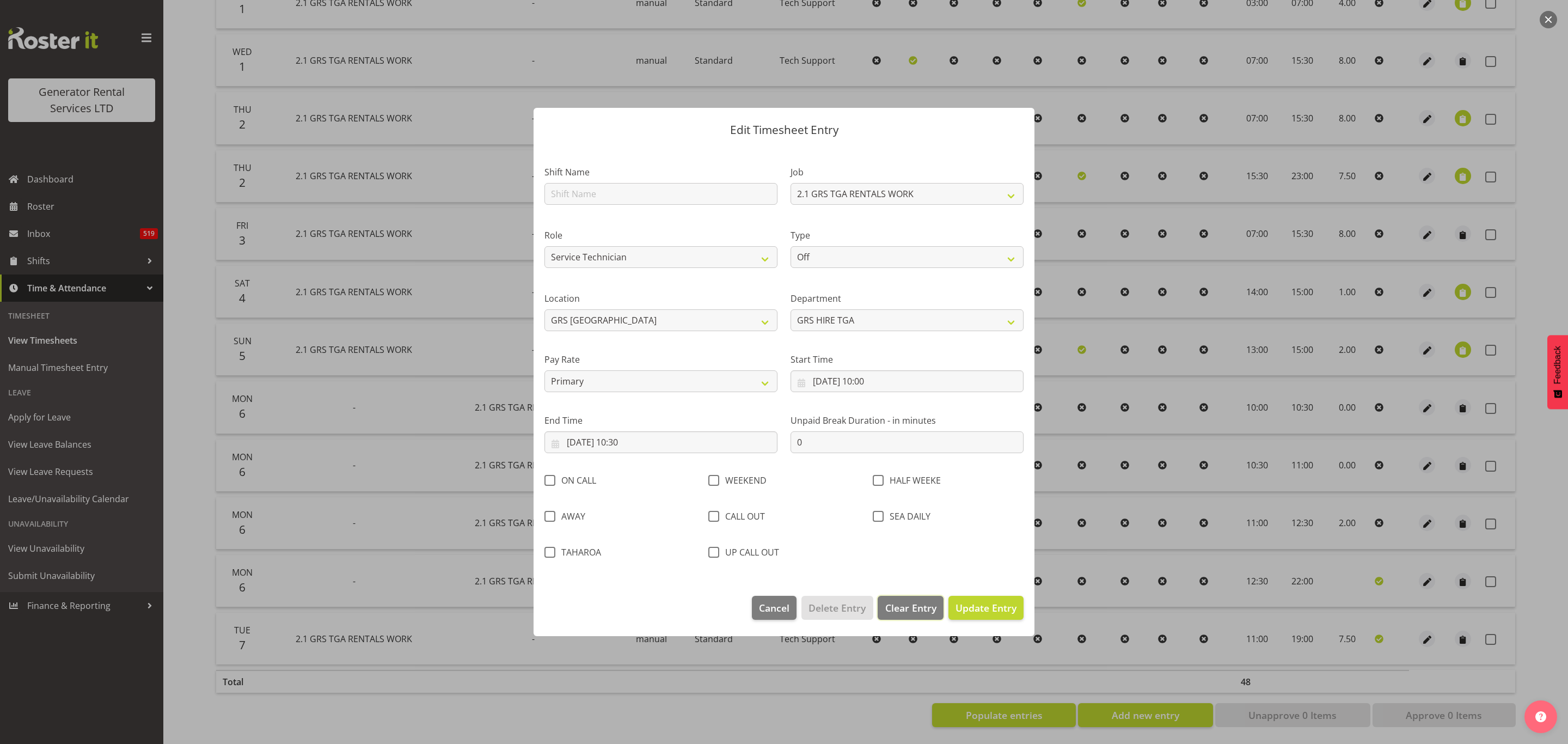
select select
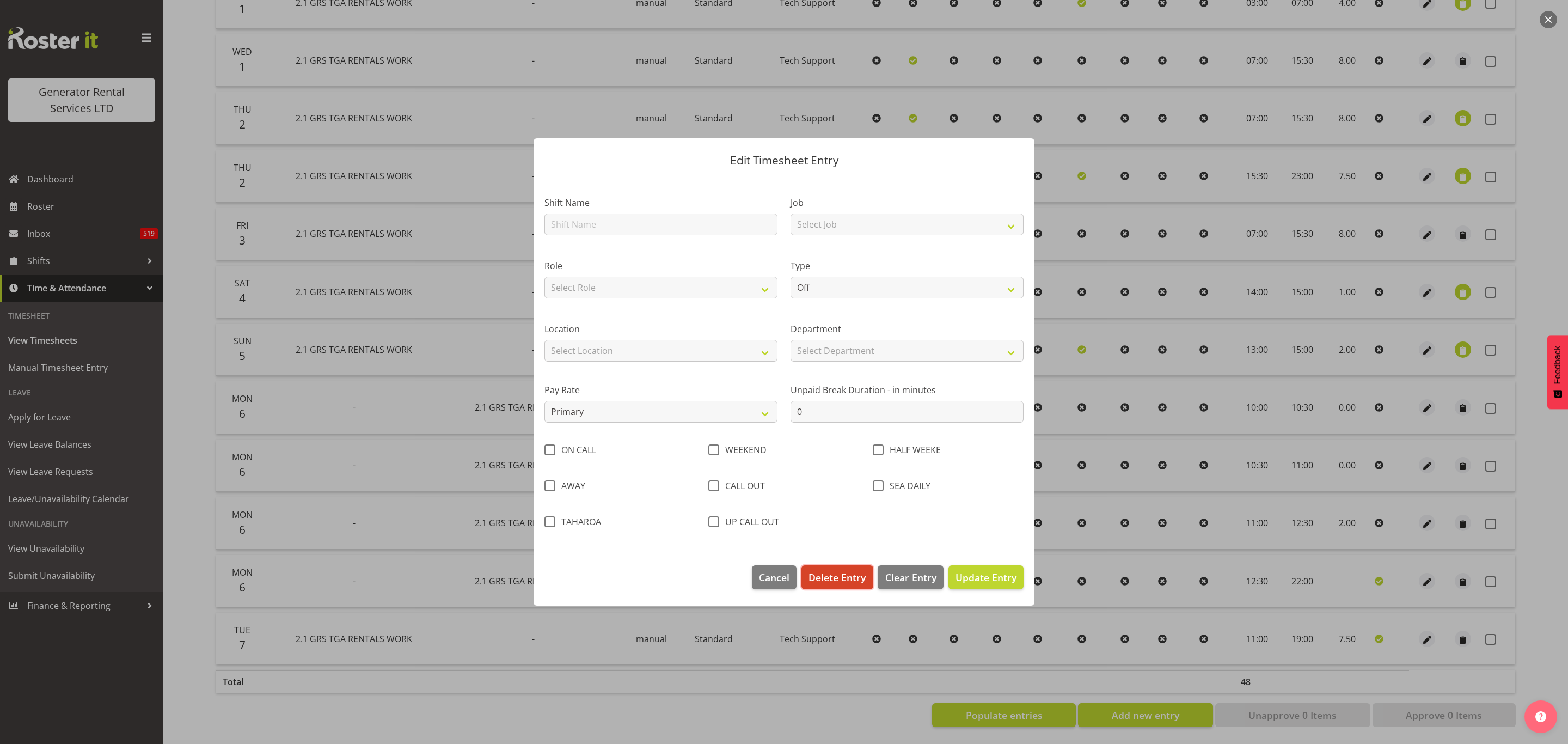
click at [830, 574] on span "Delete Entry" at bounding box center [837, 577] width 57 height 14
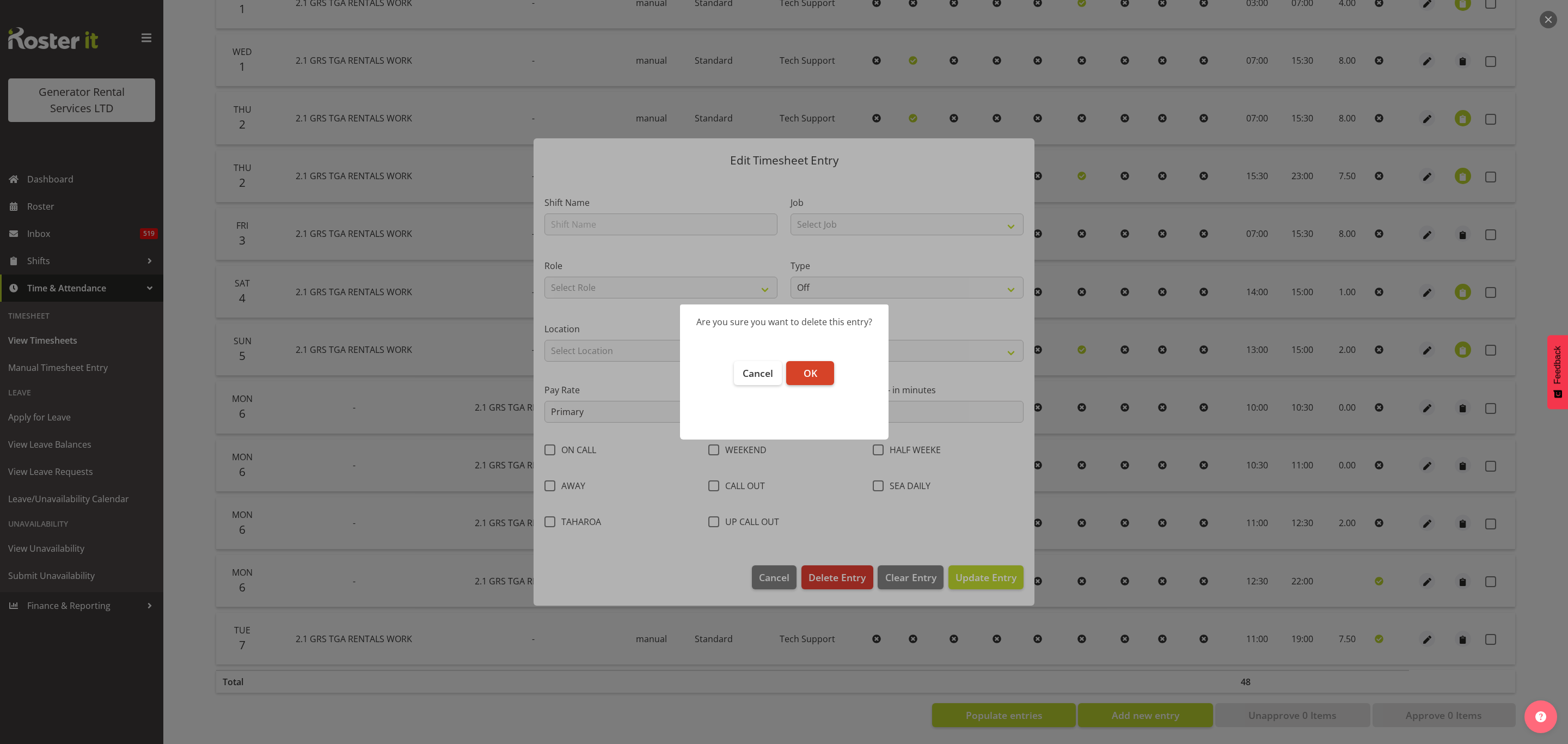
click at [813, 371] on span "OK" at bounding box center [810, 373] width 13 height 13
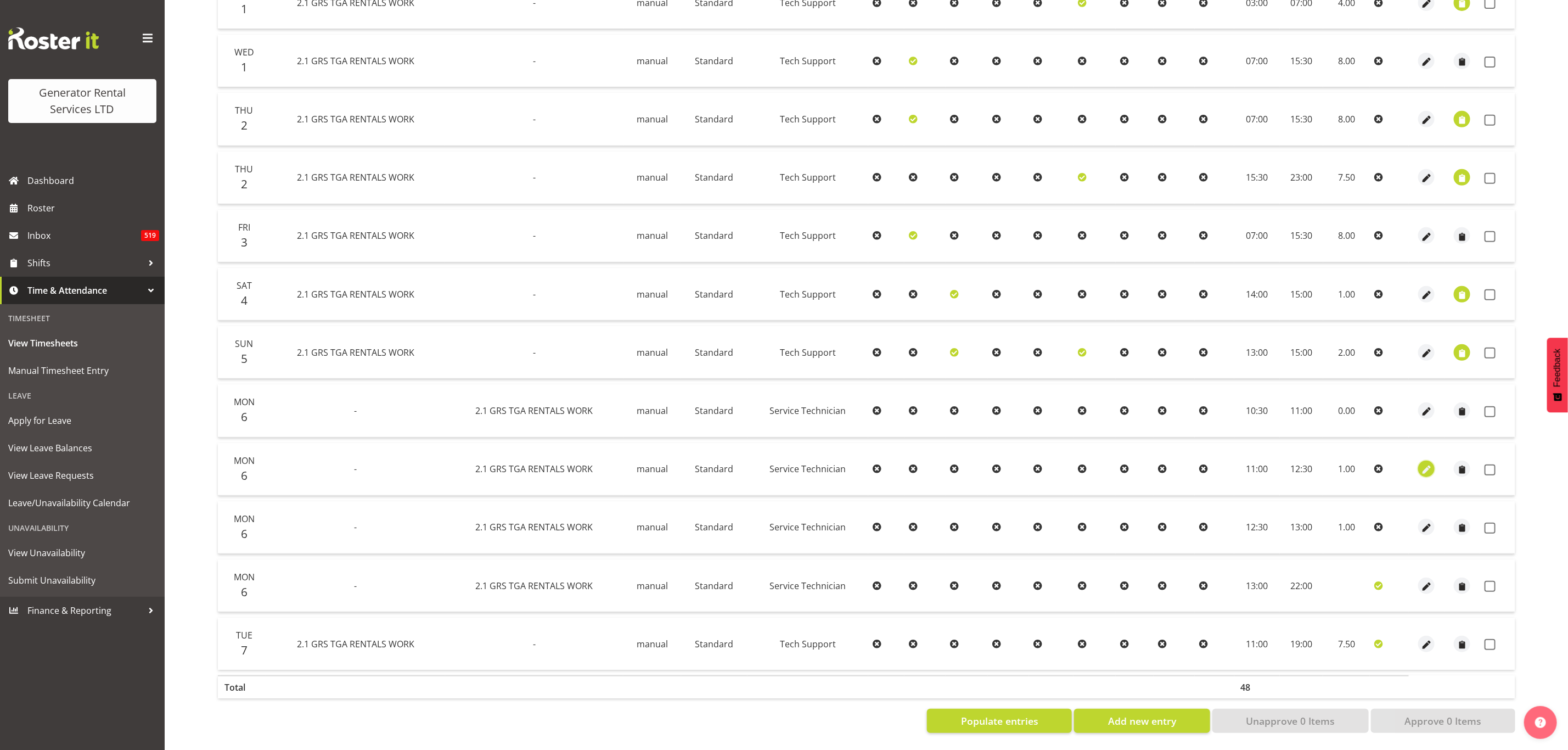
click at [1427, 464] on span "button" at bounding box center [1427, 470] width 13 height 13
select select "877"
select select "21"
select select "Standard"
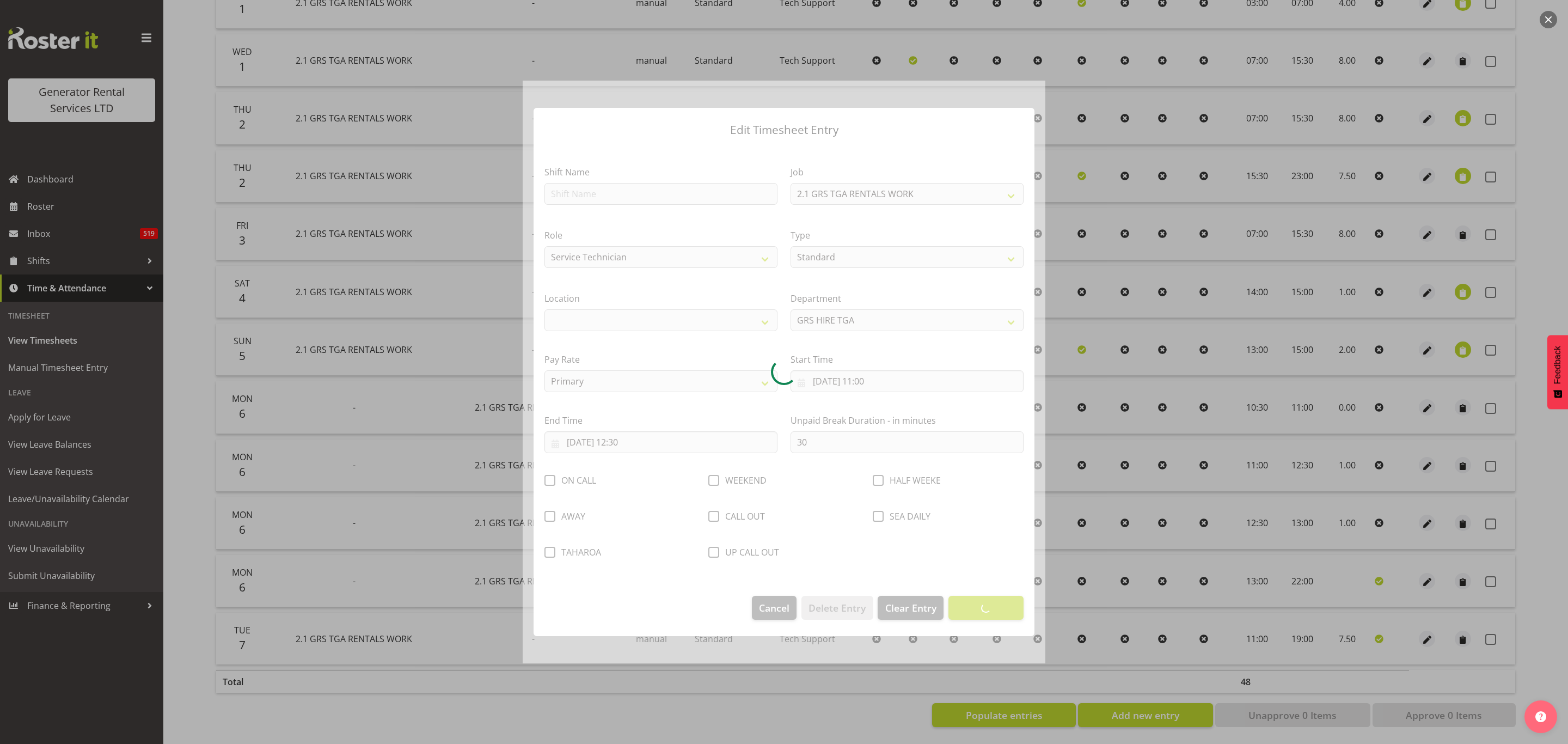
select select "29"
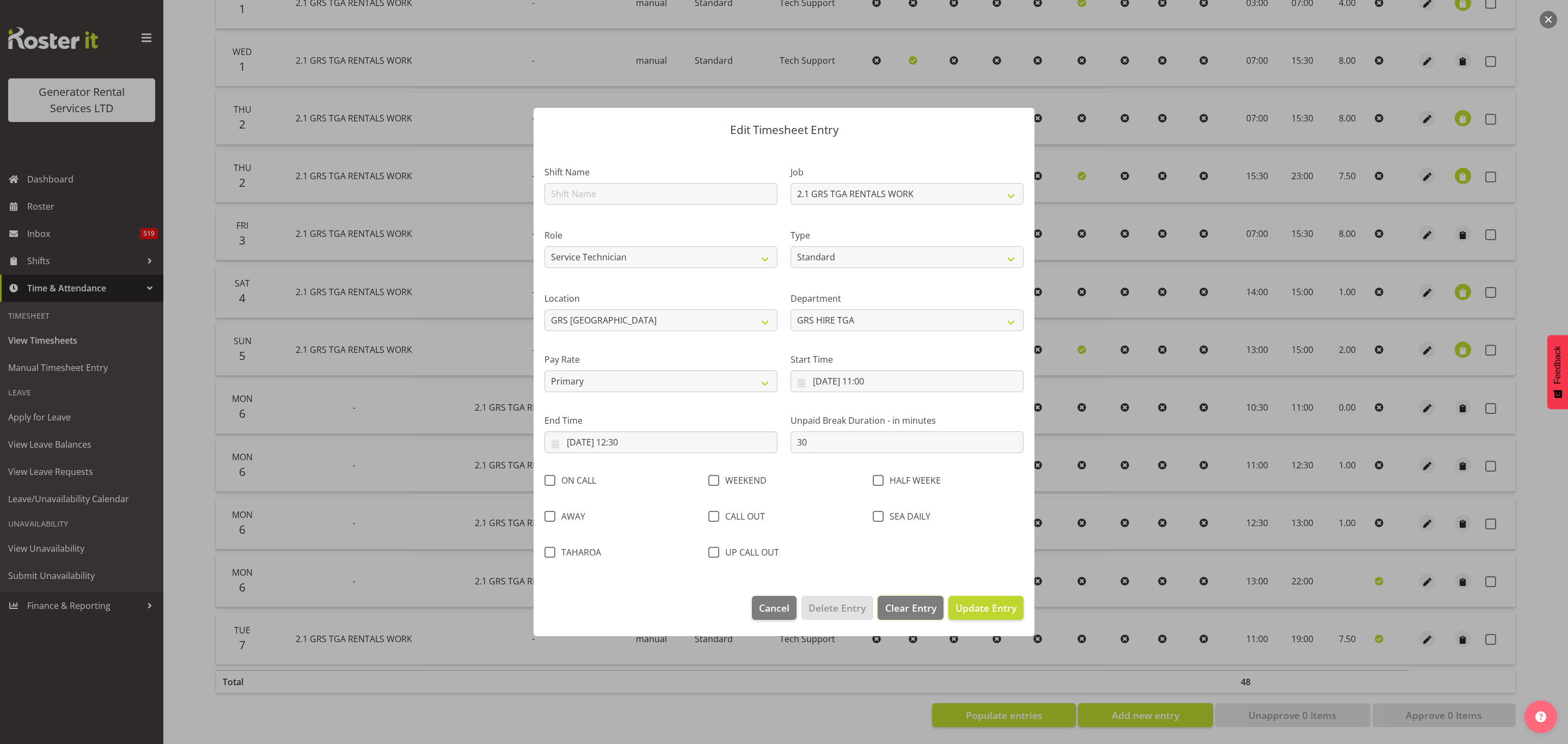
click at [900, 598] on button "Clear Entry" at bounding box center [910, 608] width 65 height 24
select select "Off"
type input "0"
select select
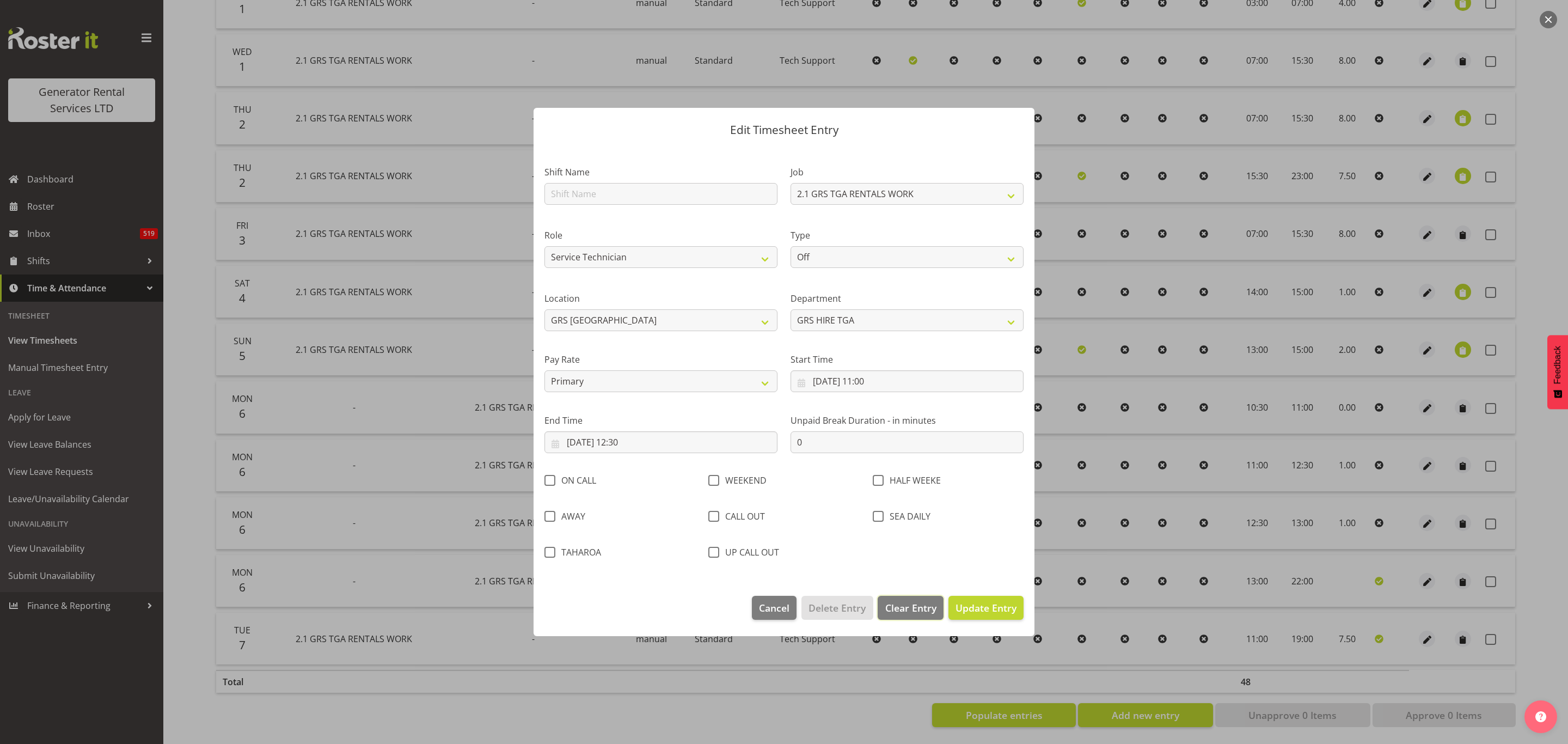
select select
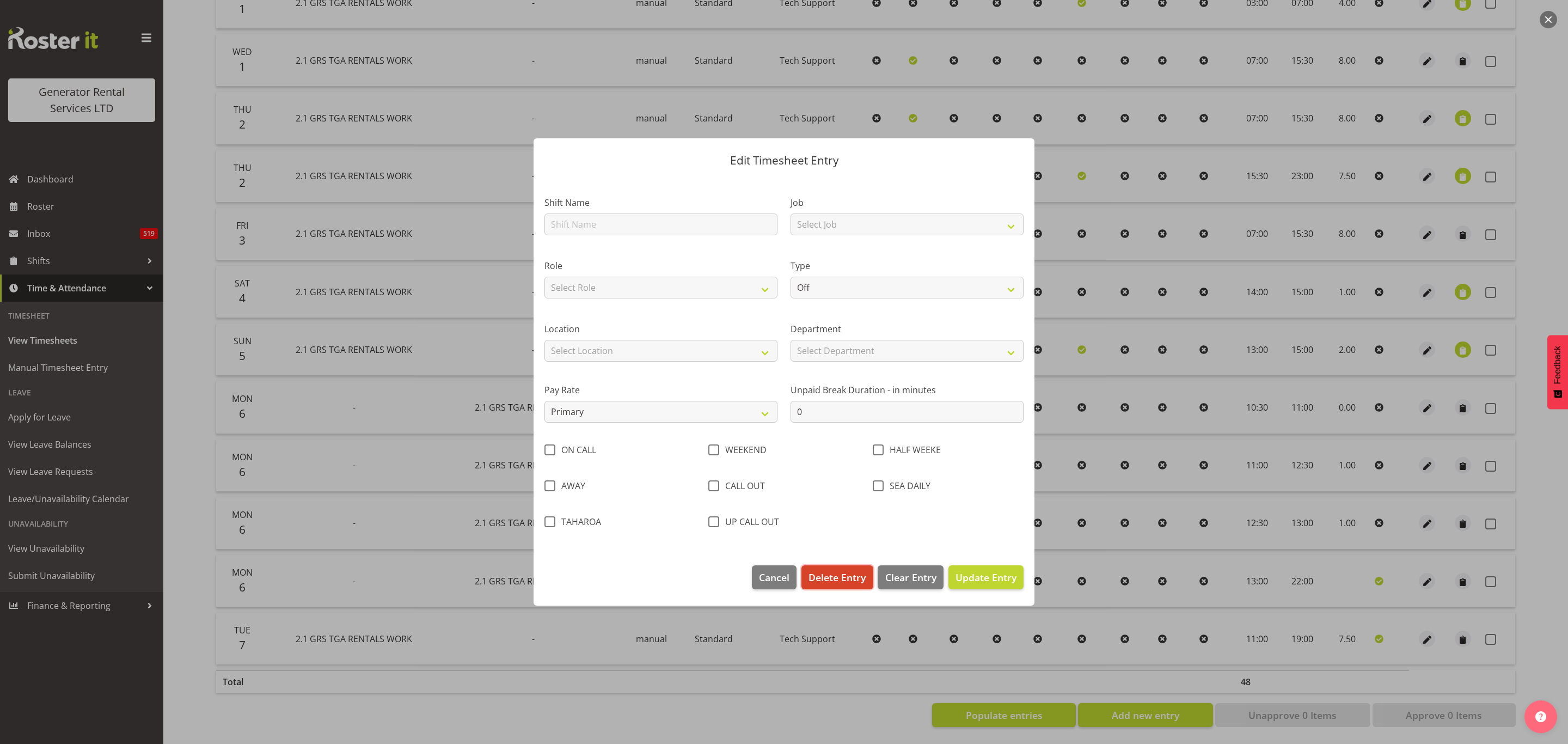
click at [843, 572] on span "Delete Entry" at bounding box center [837, 577] width 57 height 14
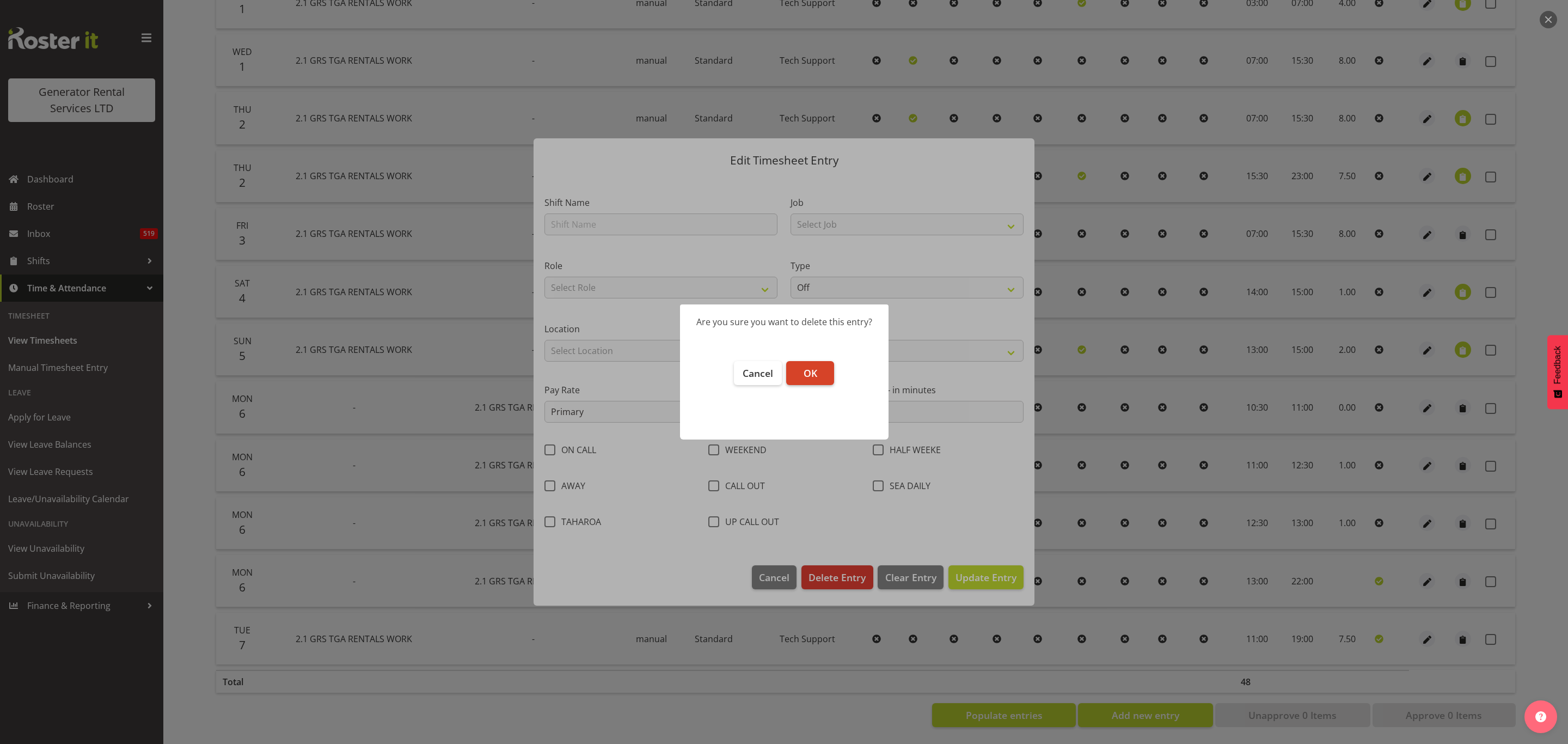
click at [803, 376] on span "OK" at bounding box center [810, 373] width 13 height 13
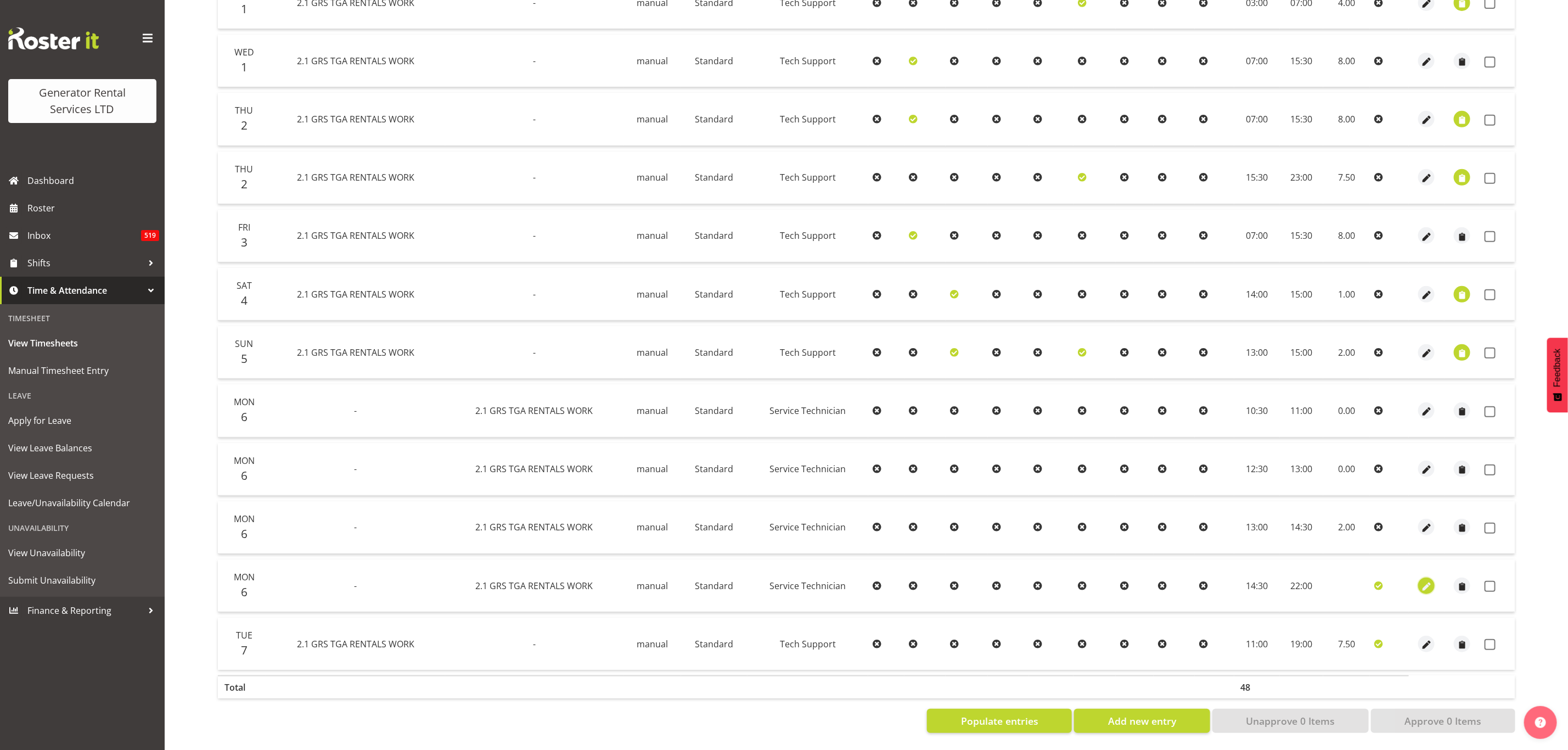
click at [1423, 580] on span "button" at bounding box center [1427, 586] width 13 height 13
select select "21"
select select "Standard"
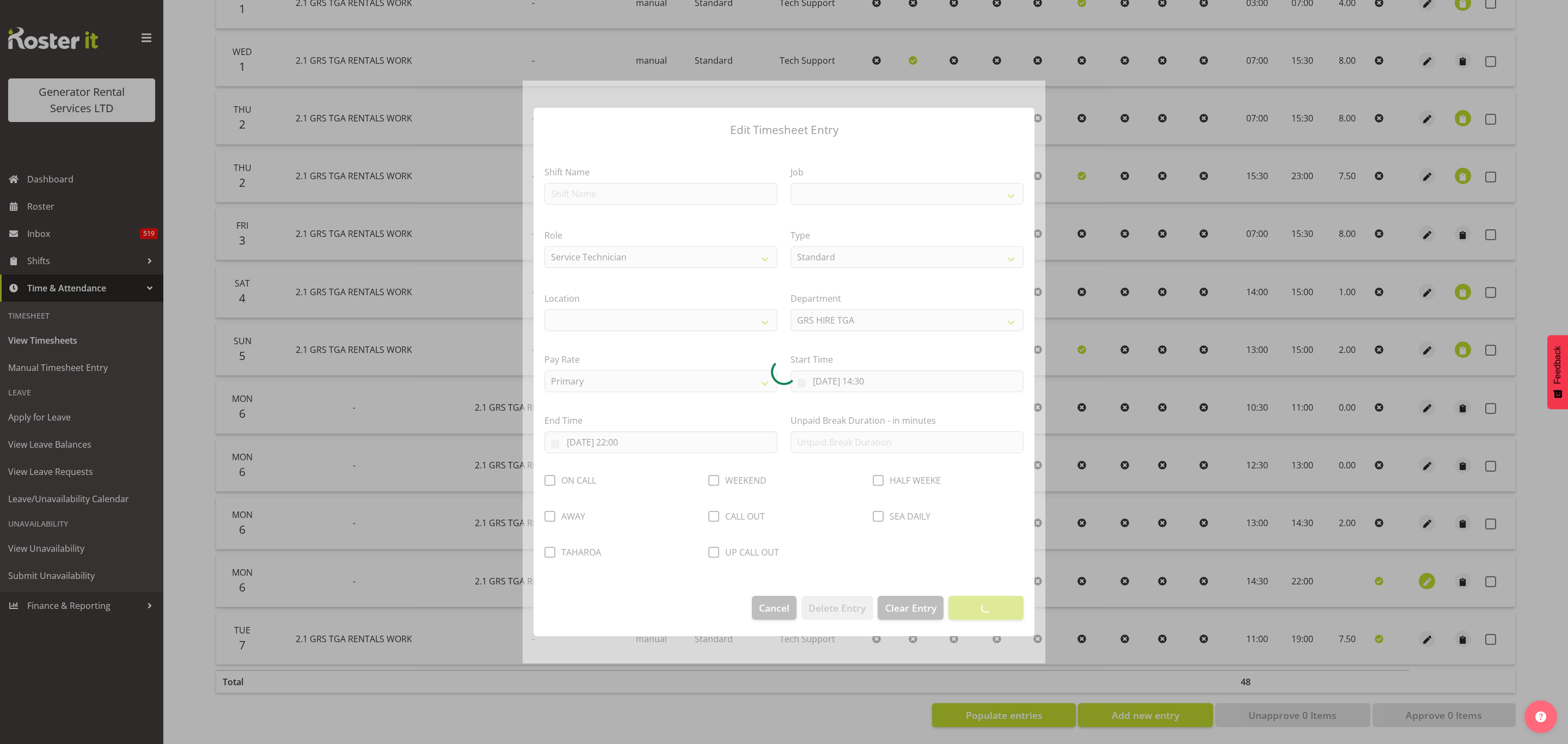
select select
select select "877"
select select "29"
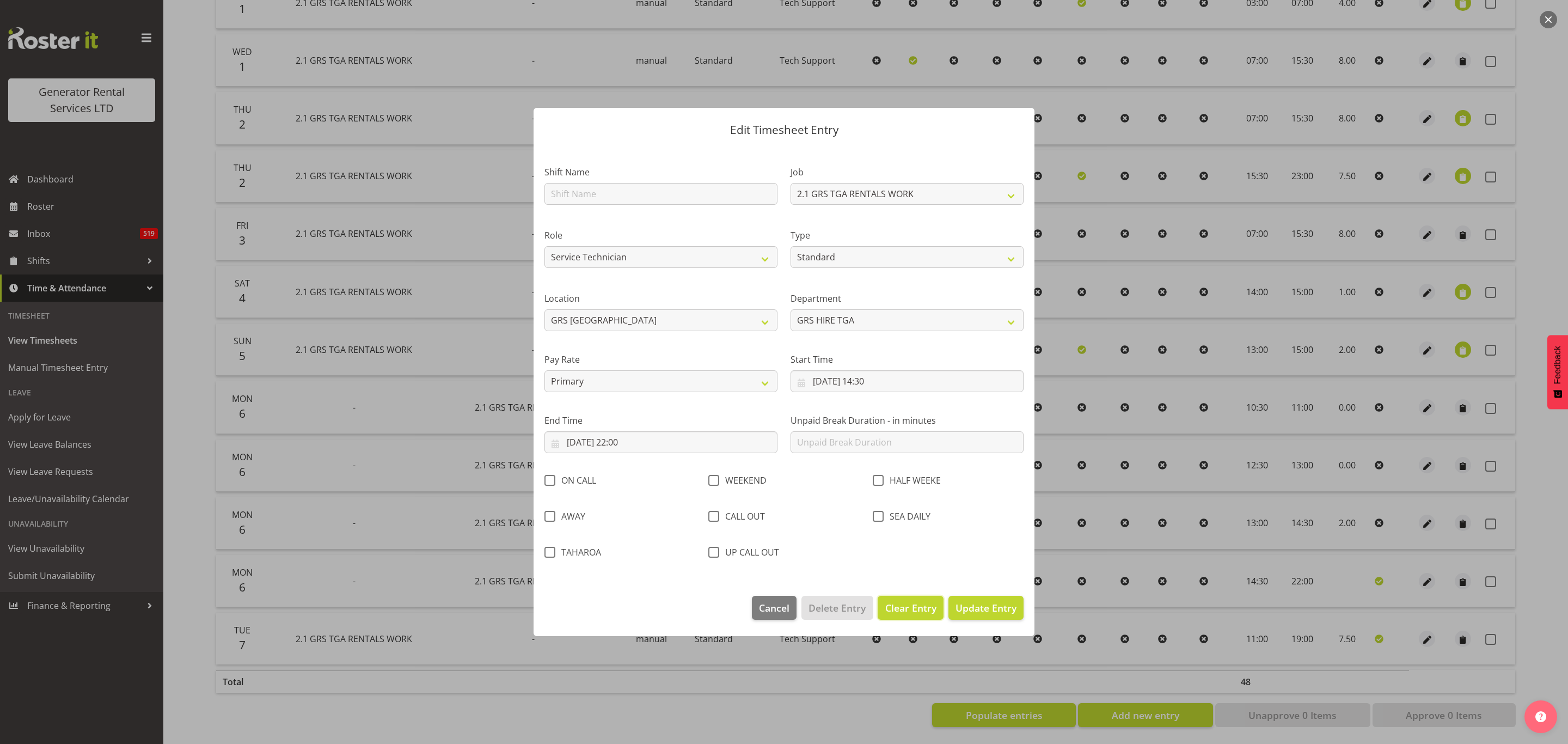
click at [899, 598] on button "Clear Entry" at bounding box center [910, 608] width 65 height 24
select select "Off"
type input "0"
select select
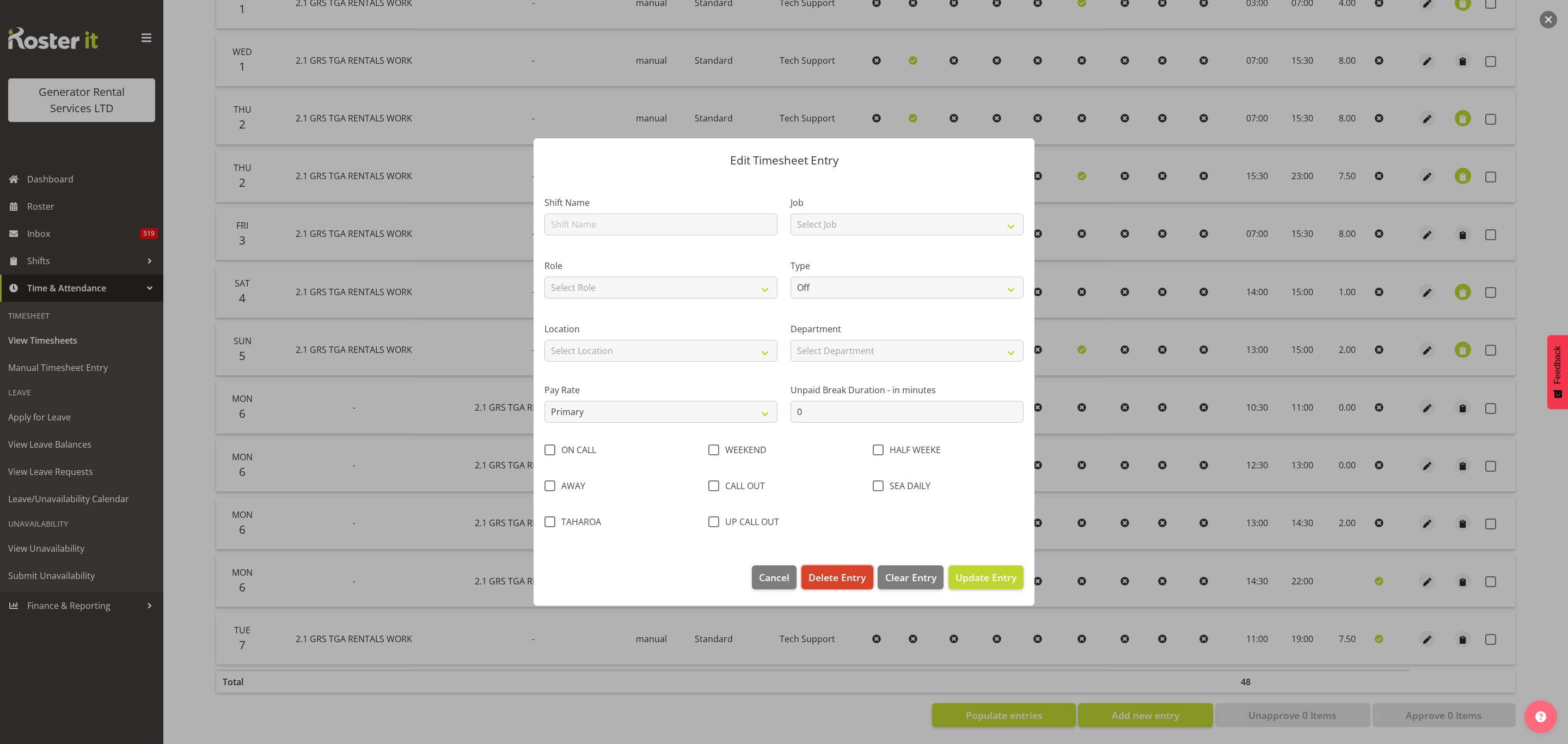
click at [832, 574] on span "Delete Entry" at bounding box center [837, 577] width 57 height 14
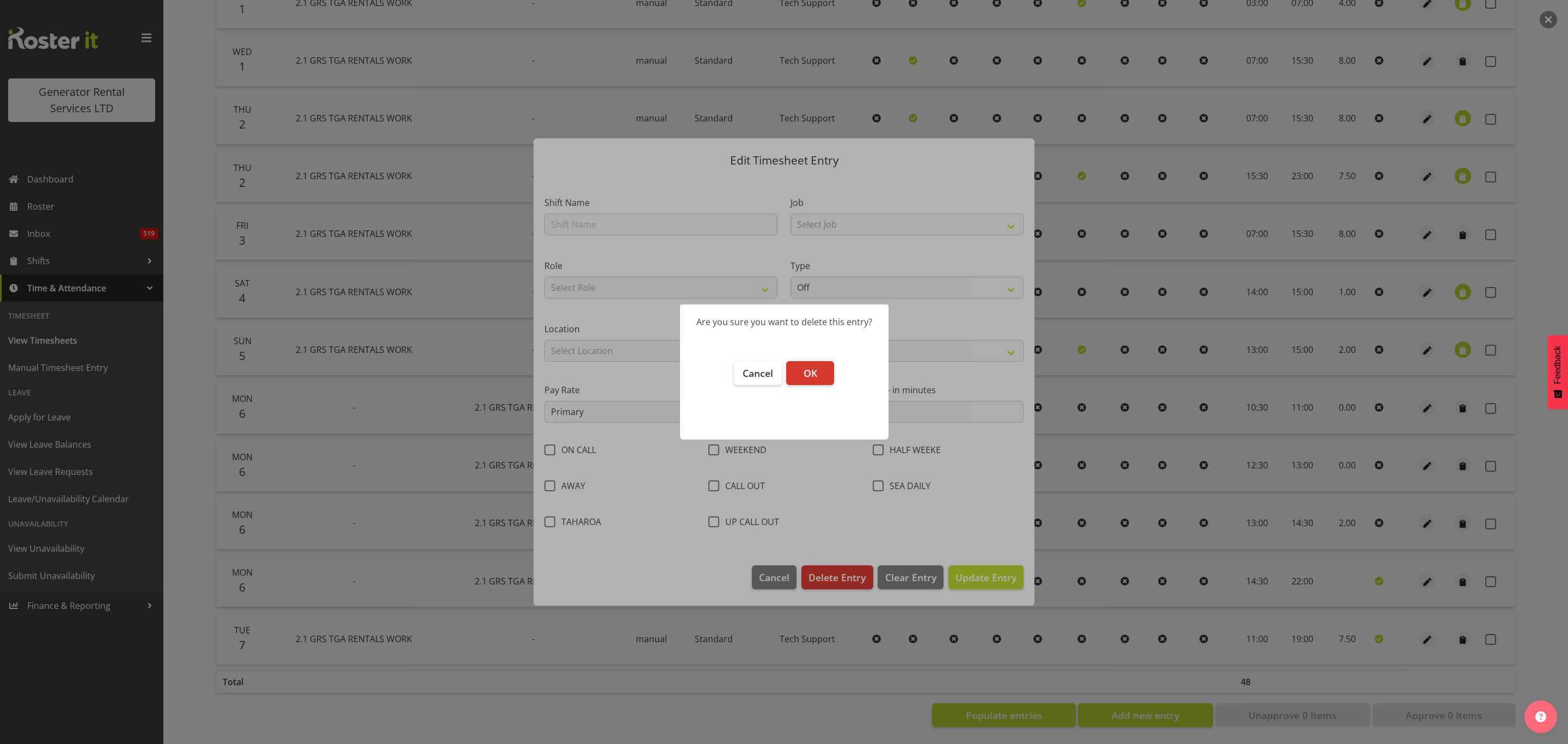
click at [815, 357] on footer "Cancel OK" at bounding box center [784, 395] width 209 height 89
click at [807, 368] on span "OK" at bounding box center [810, 373] width 13 height 13
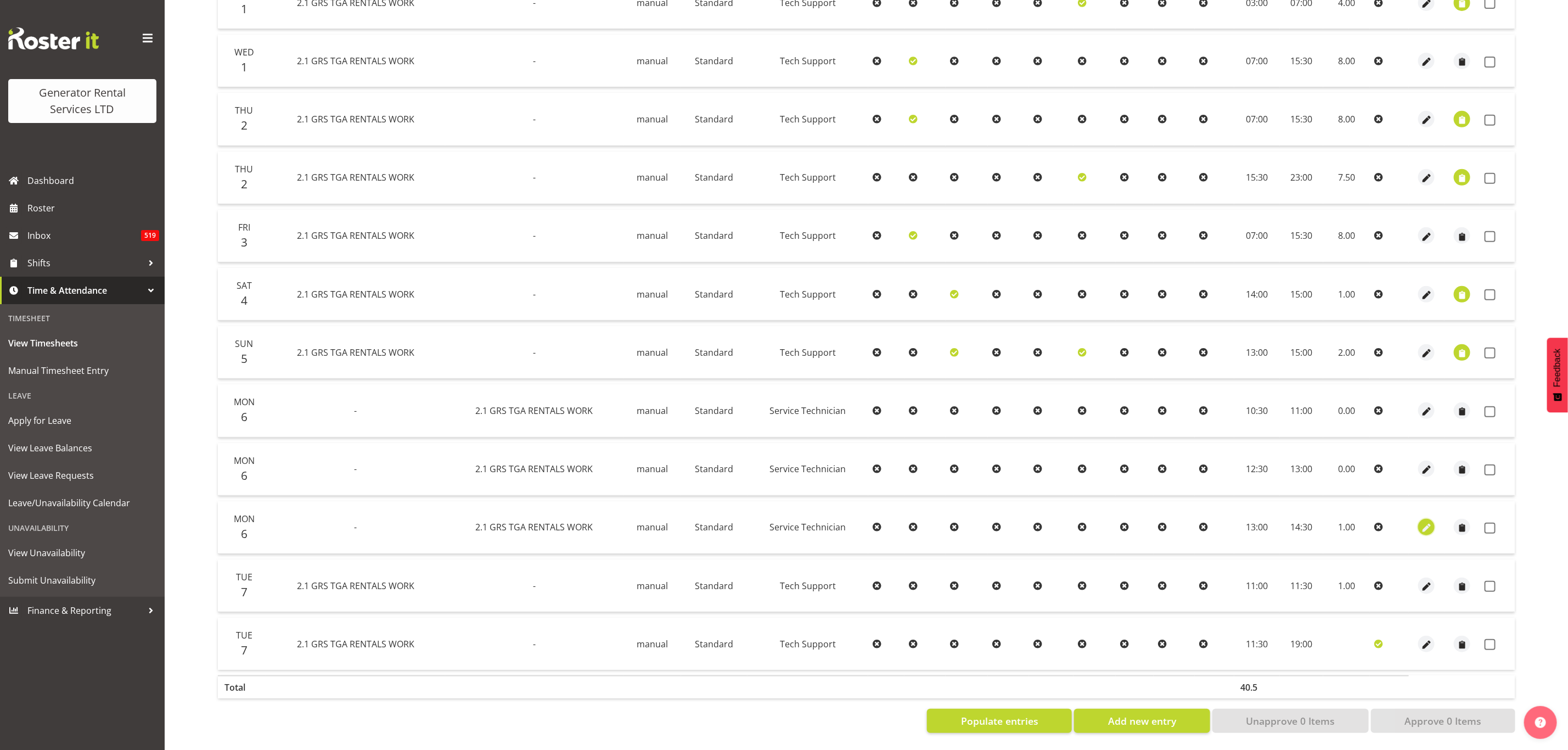
click at [1427, 522] on span "button" at bounding box center [1427, 528] width 13 height 13
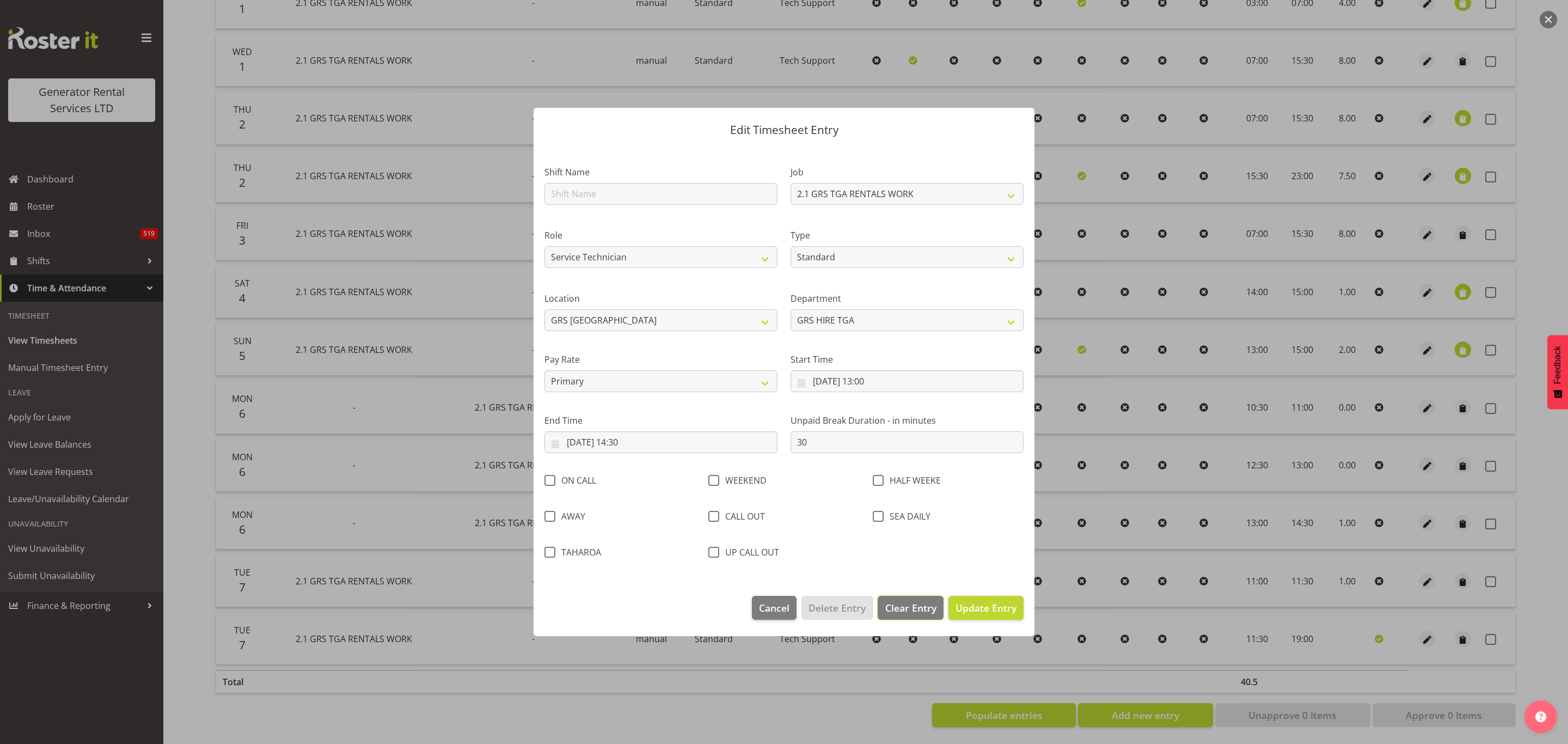
click at [920, 600] on button "Clear Entry" at bounding box center [910, 608] width 65 height 24
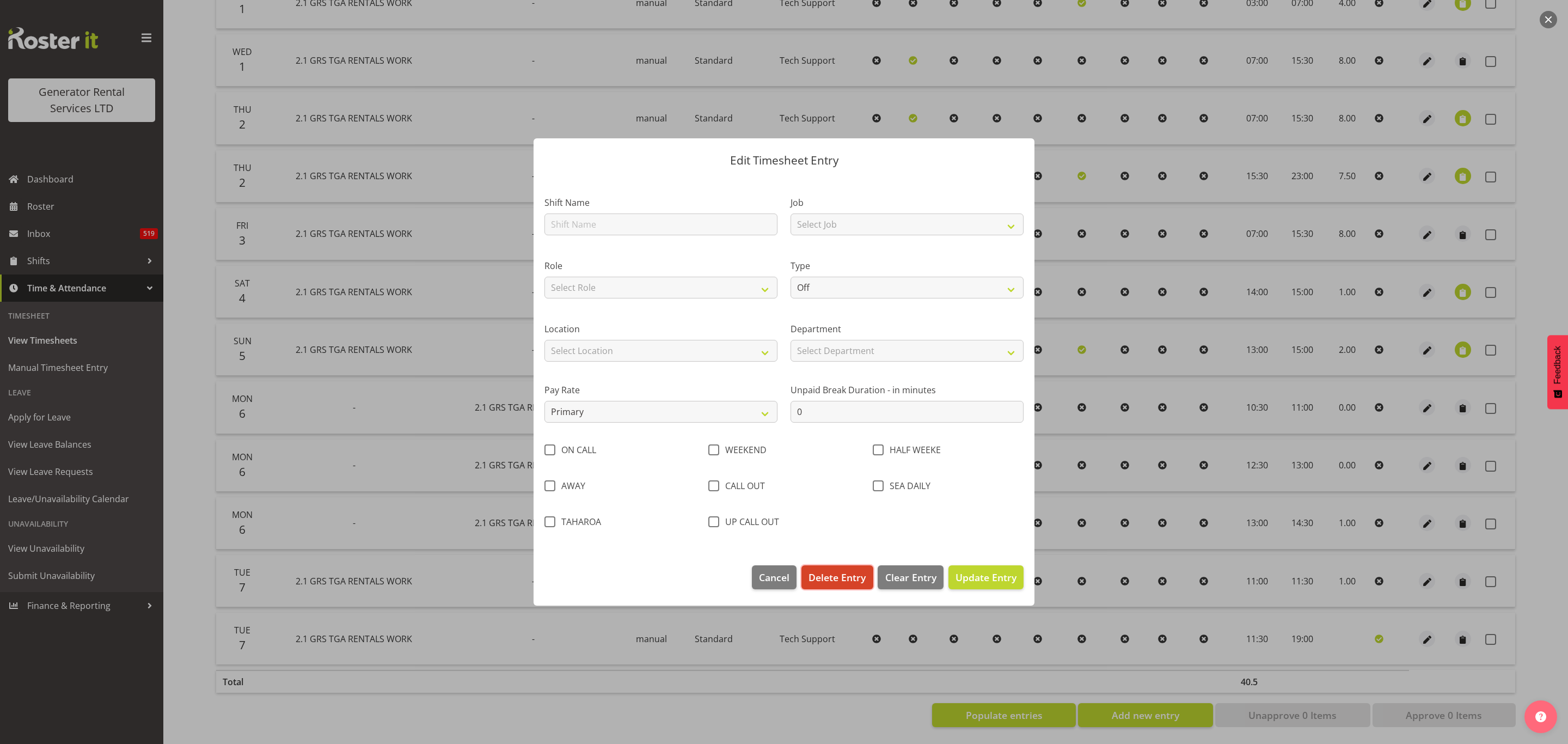
click at [831, 572] on span "Delete Entry" at bounding box center [837, 577] width 57 height 14
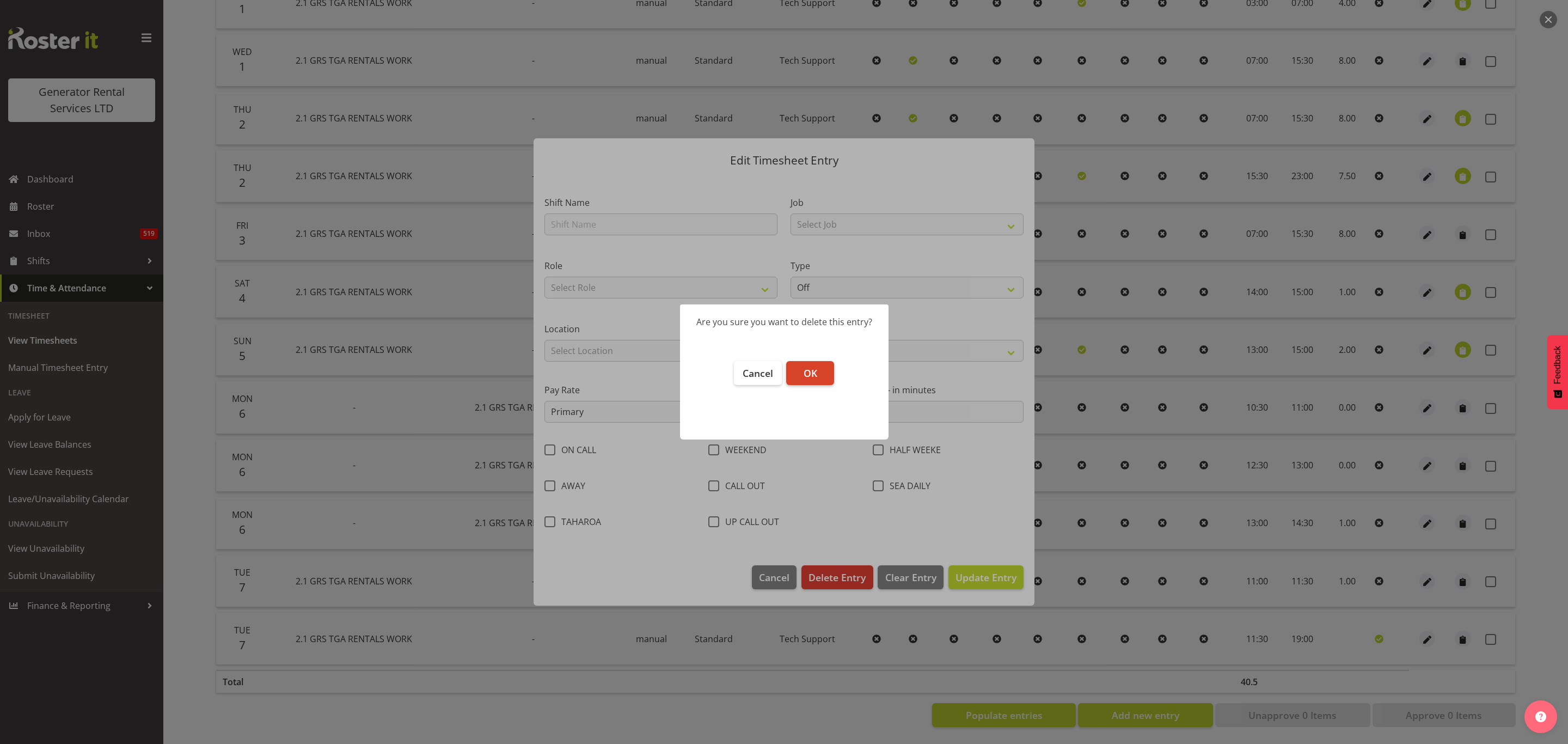
click at [814, 369] on span "OK" at bounding box center [810, 373] width 13 height 13
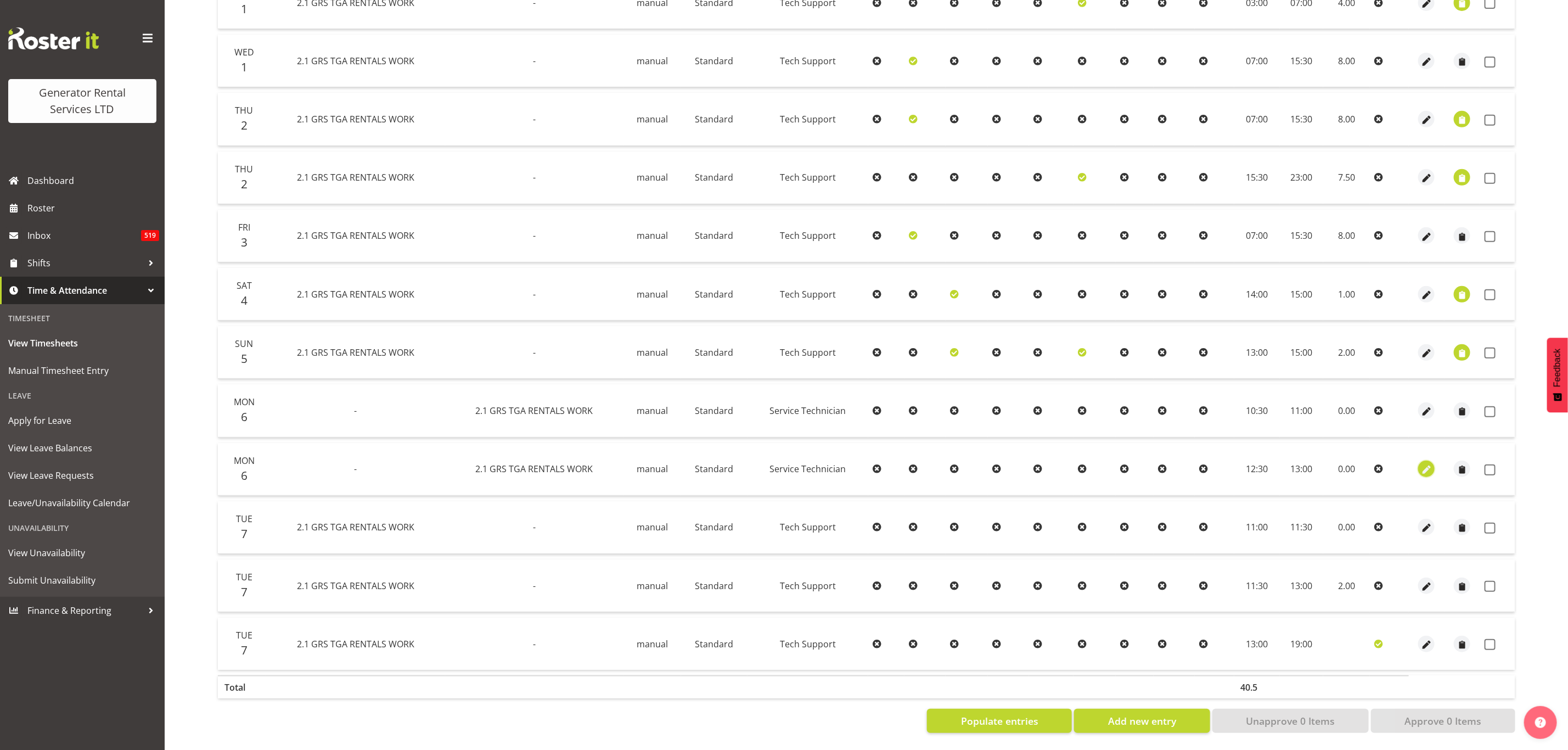
click at [1428, 464] on span "button" at bounding box center [1427, 470] width 13 height 13
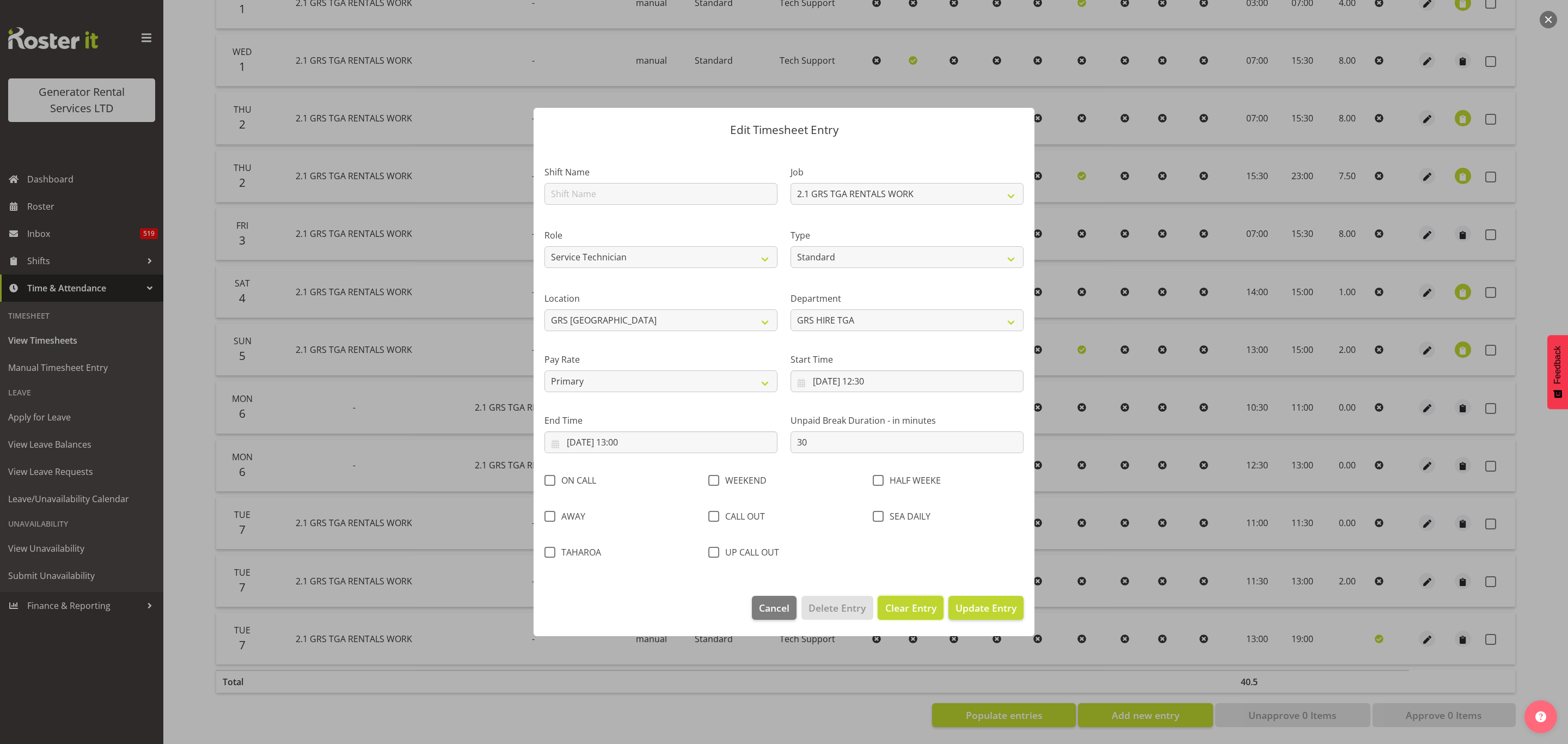
click at [906, 601] on span "Clear Entry" at bounding box center [911, 608] width 51 height 14
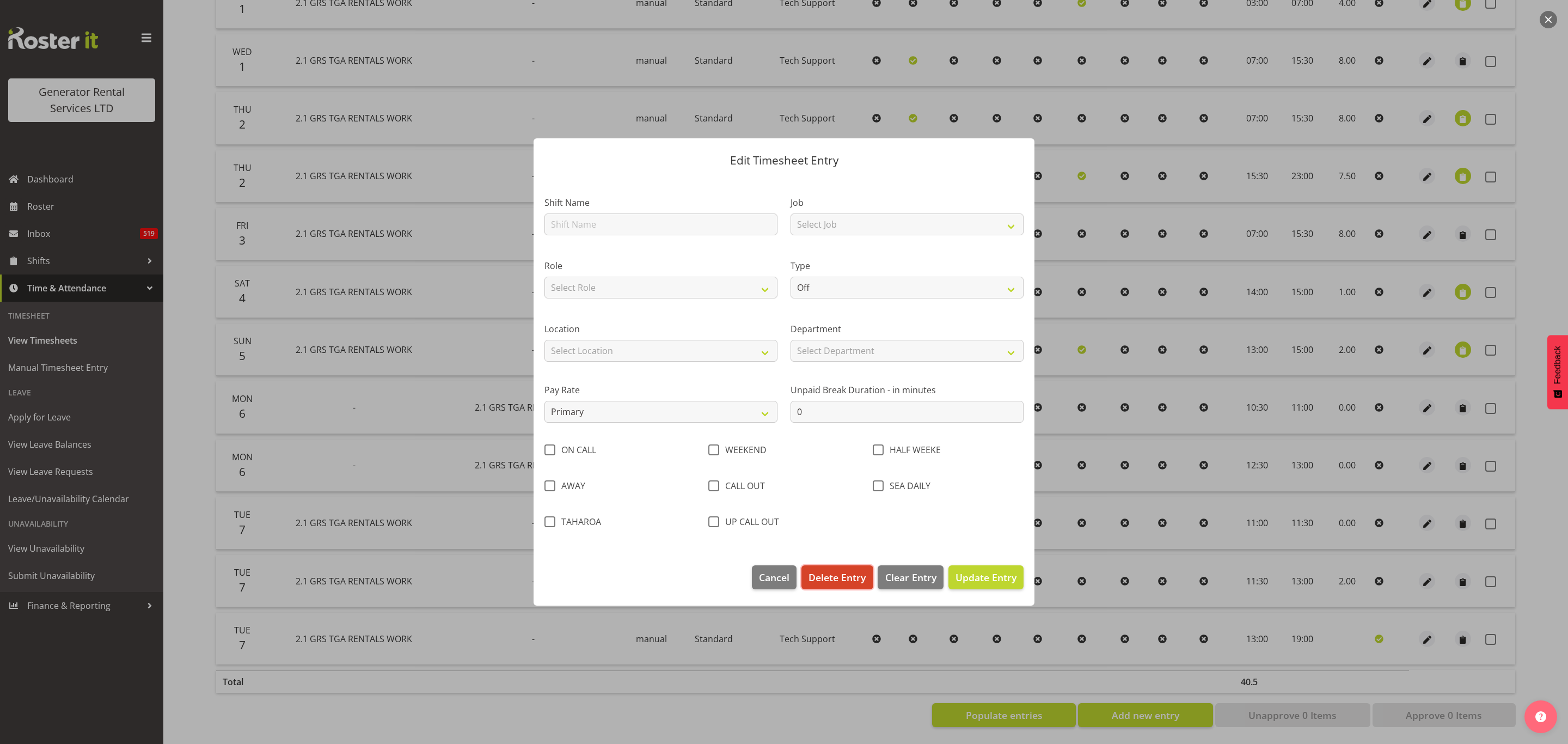
click at [833, 569] on button "Delete Entry" at bounding box center [837, 577] width 71 height 24
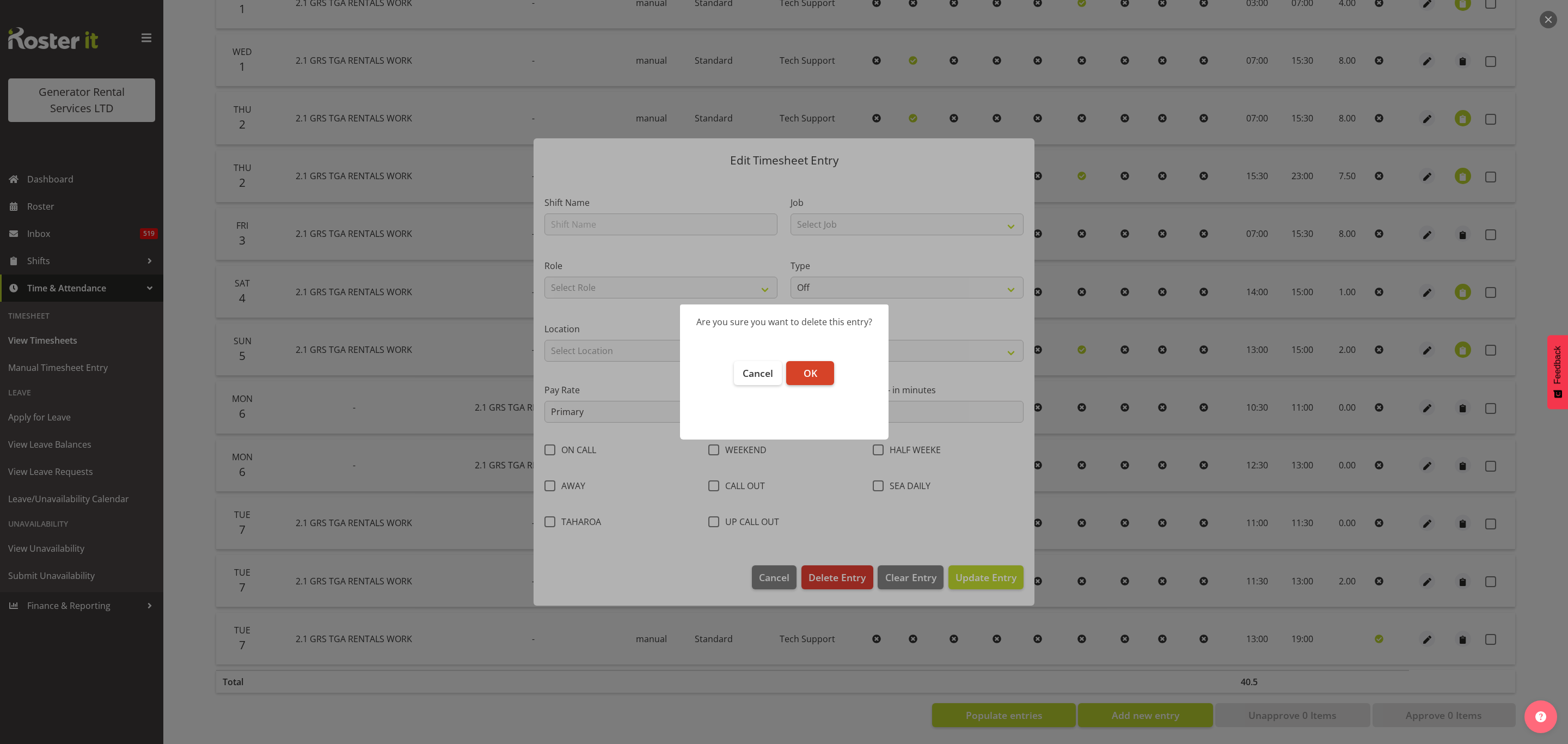
click at [816, 373] on span "OK" at bounding box center [810, 373] width 13 height 13
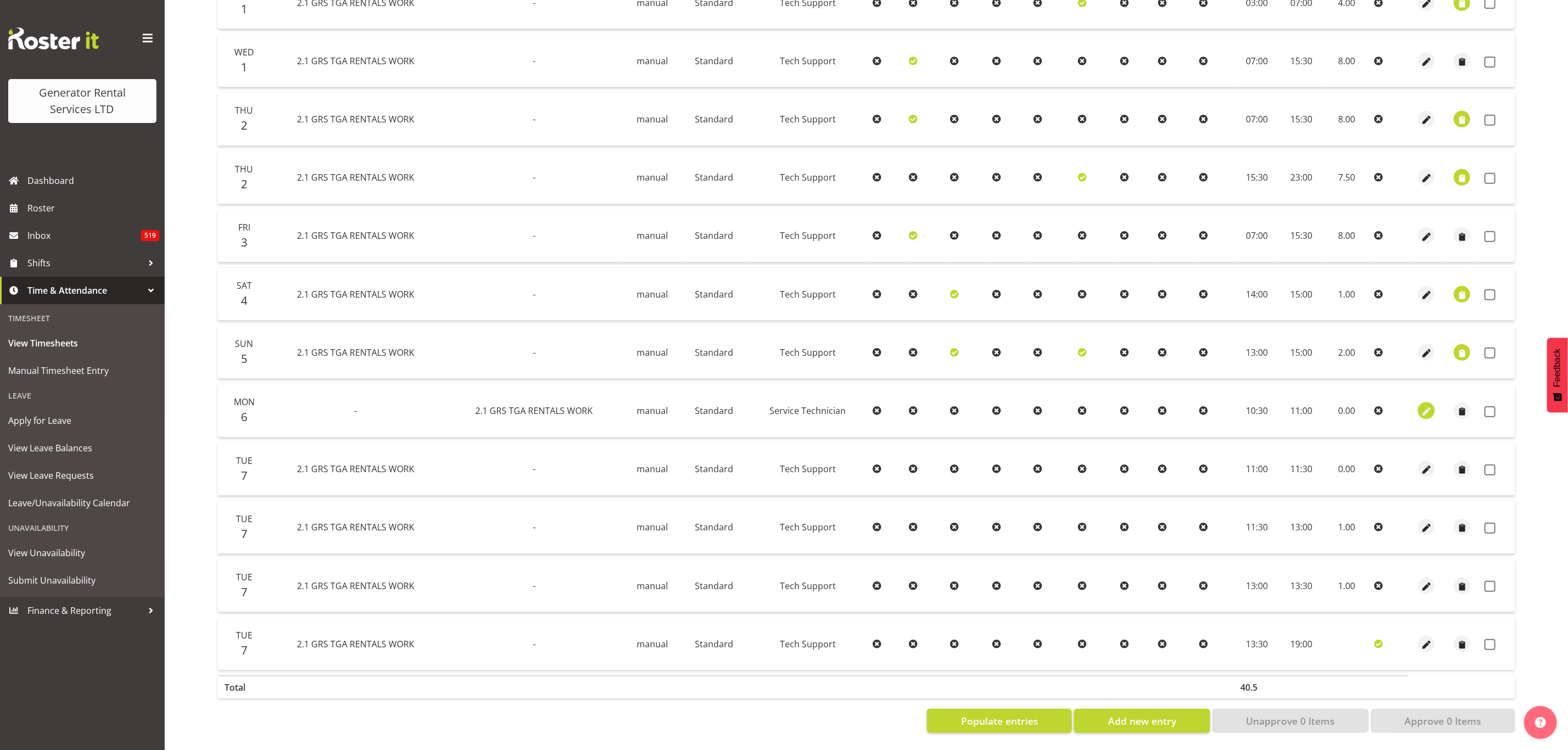
click at [1423, 405] on span "button" at bounding box center [1427, 411] width 13 height 13
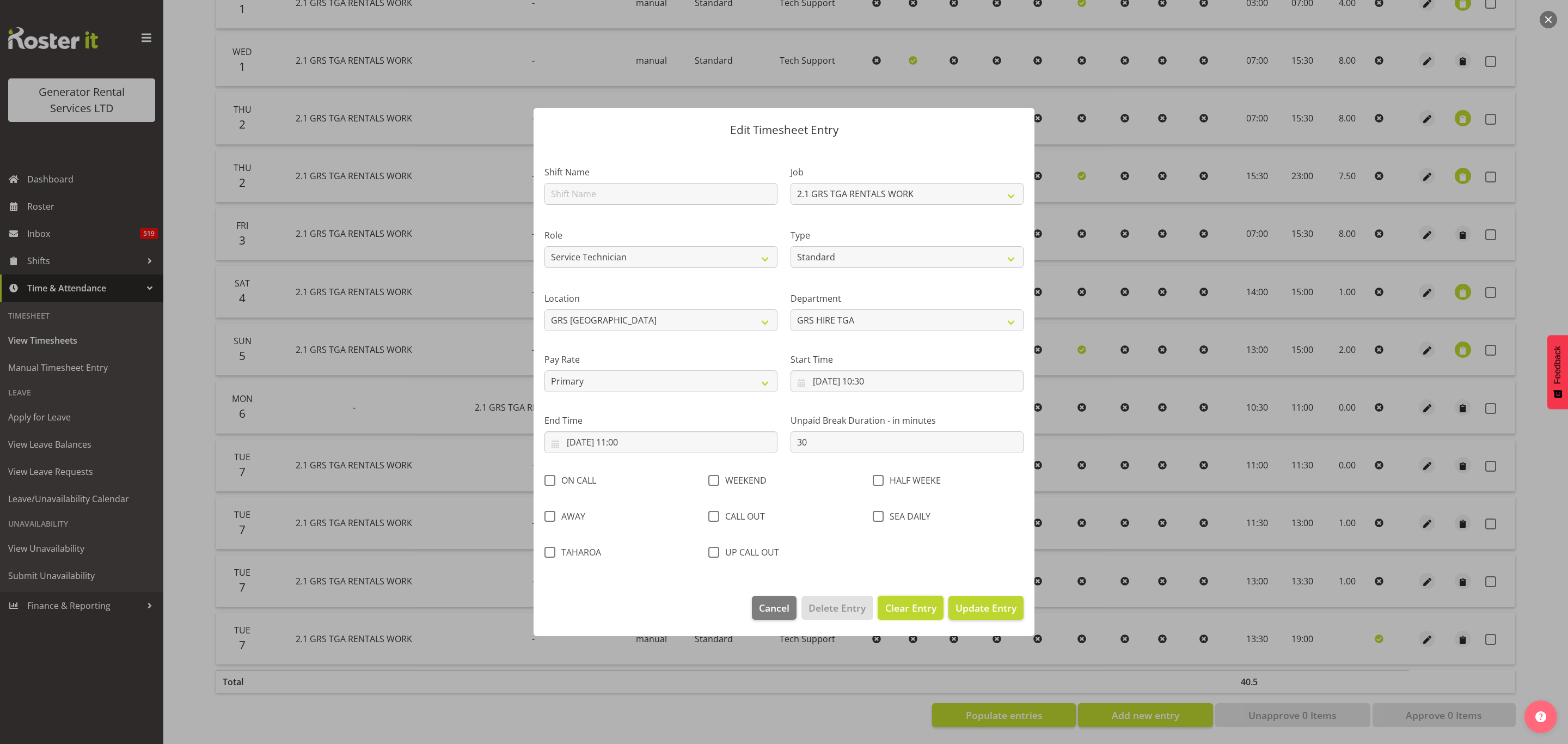
click at [915, 606] on span "Clear Entry" at bounding box center [911, 608] width 51 height 14
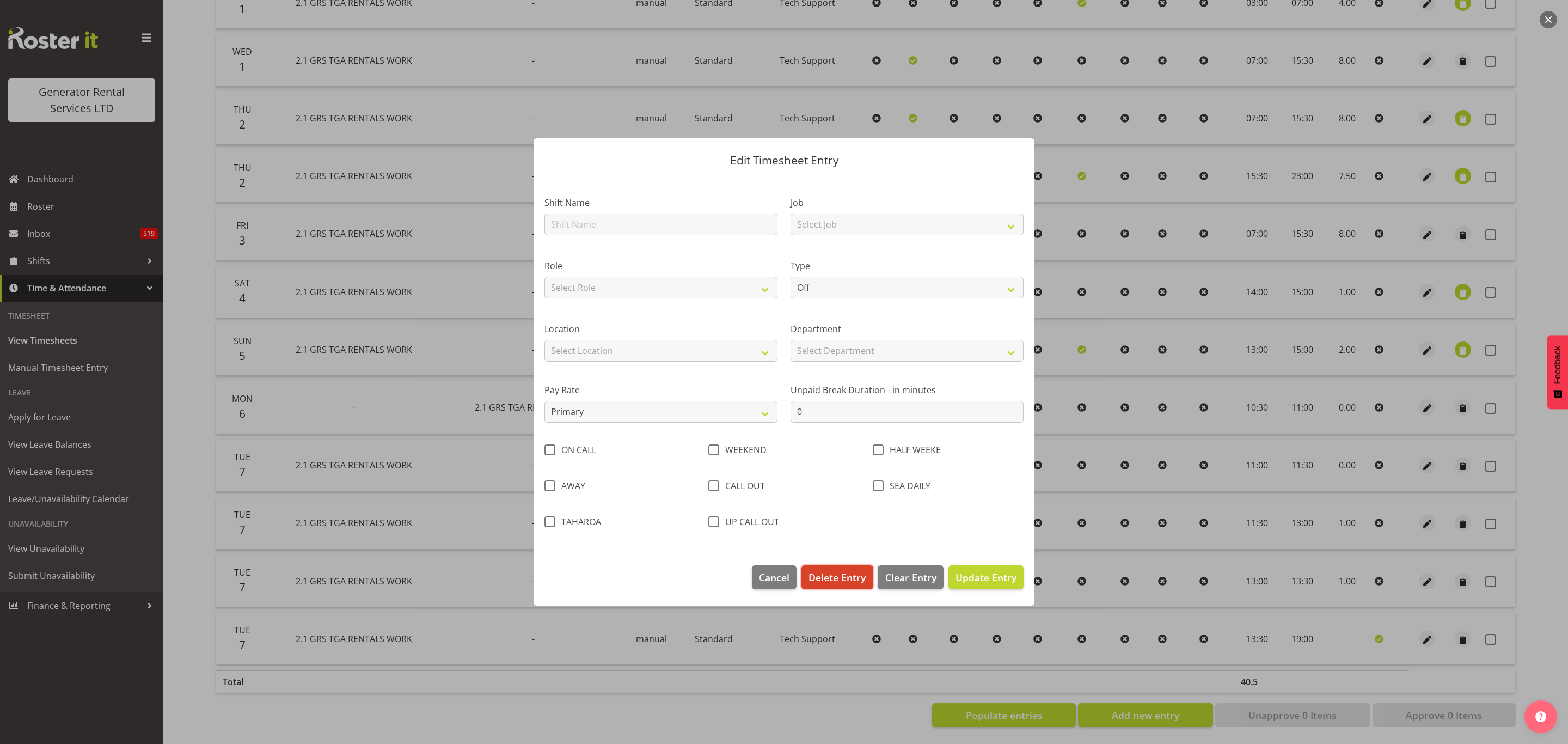
click at [830, 566] on button "Delete Entry" at bounding box center [837, 577] width 71 height 24
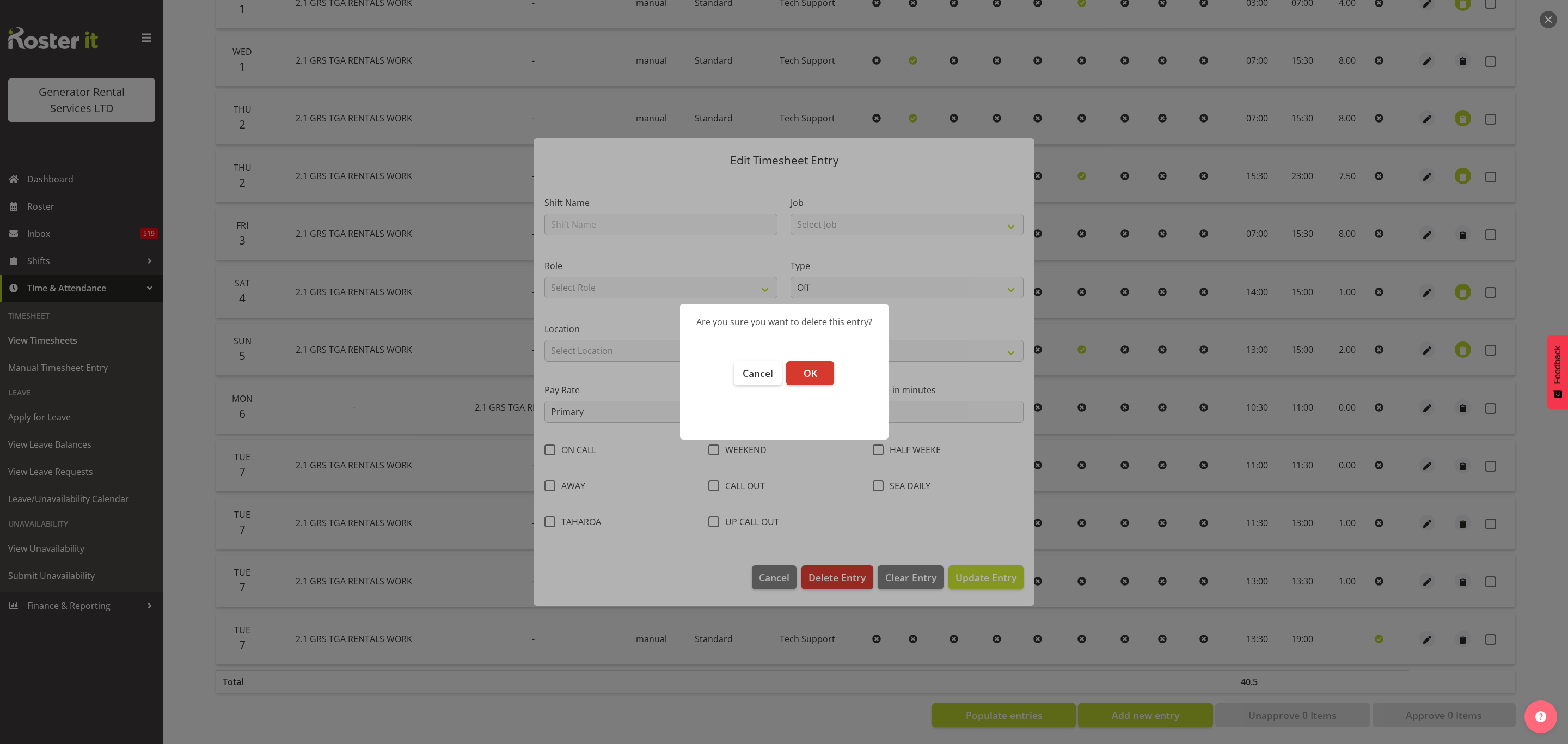
click at [828, 365] on button "OK" at bounding box center [810, 373] width 48 height 24
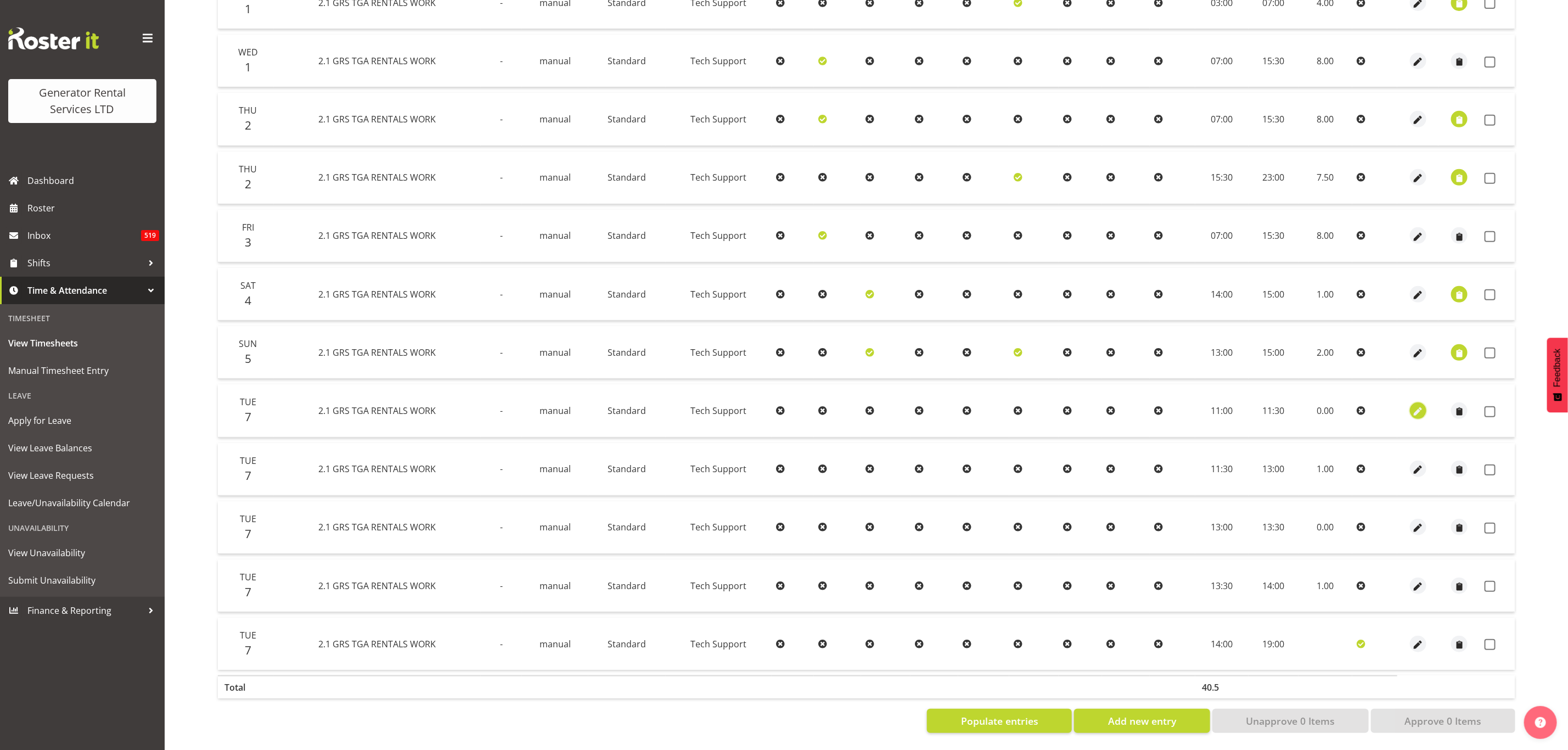
click at [1412, 405] on span "button" at bounding box center [1418, 411] width 13 height 13
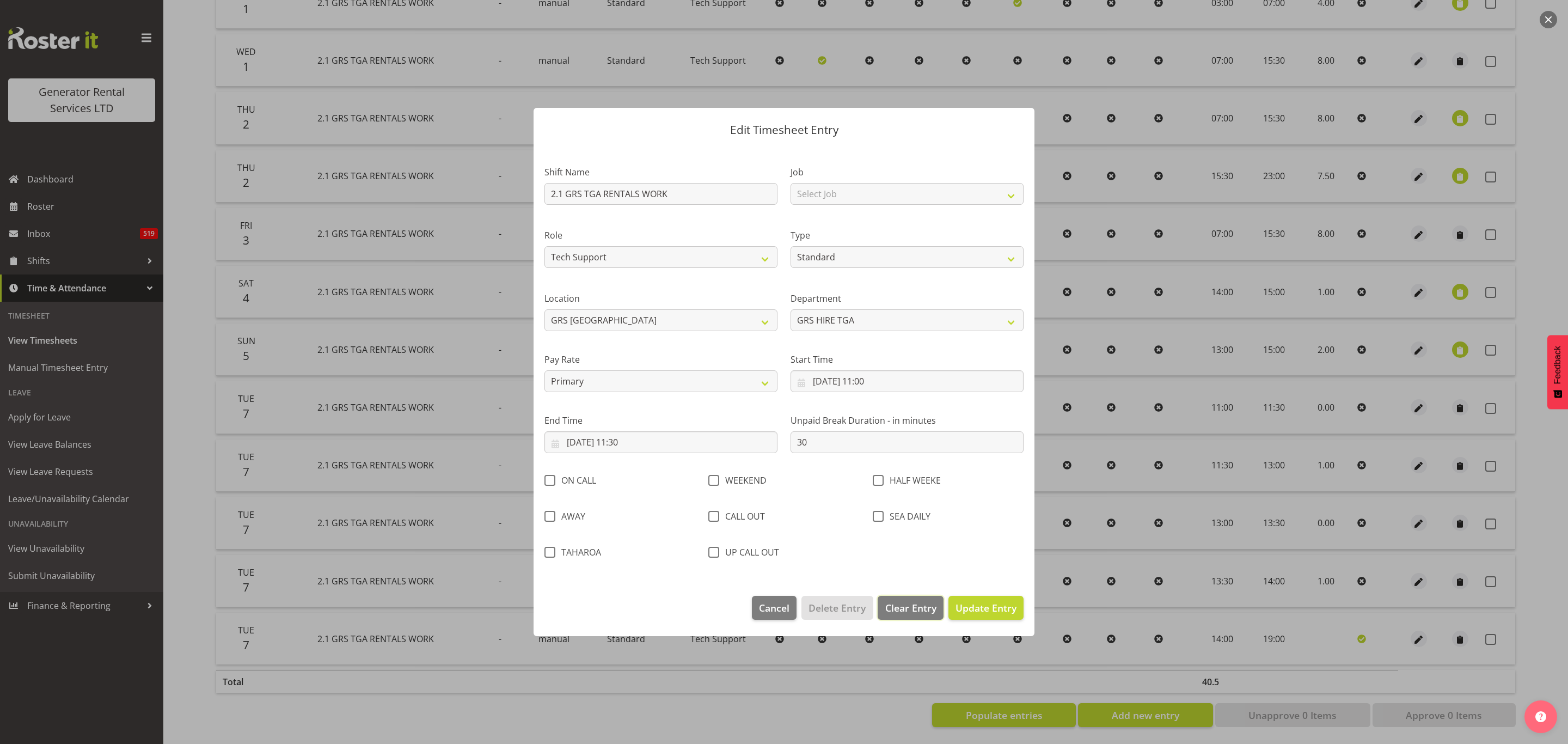
click at [905, 601] on span "Clear Entry" at bounding box center [911, 608] width 51 height 14
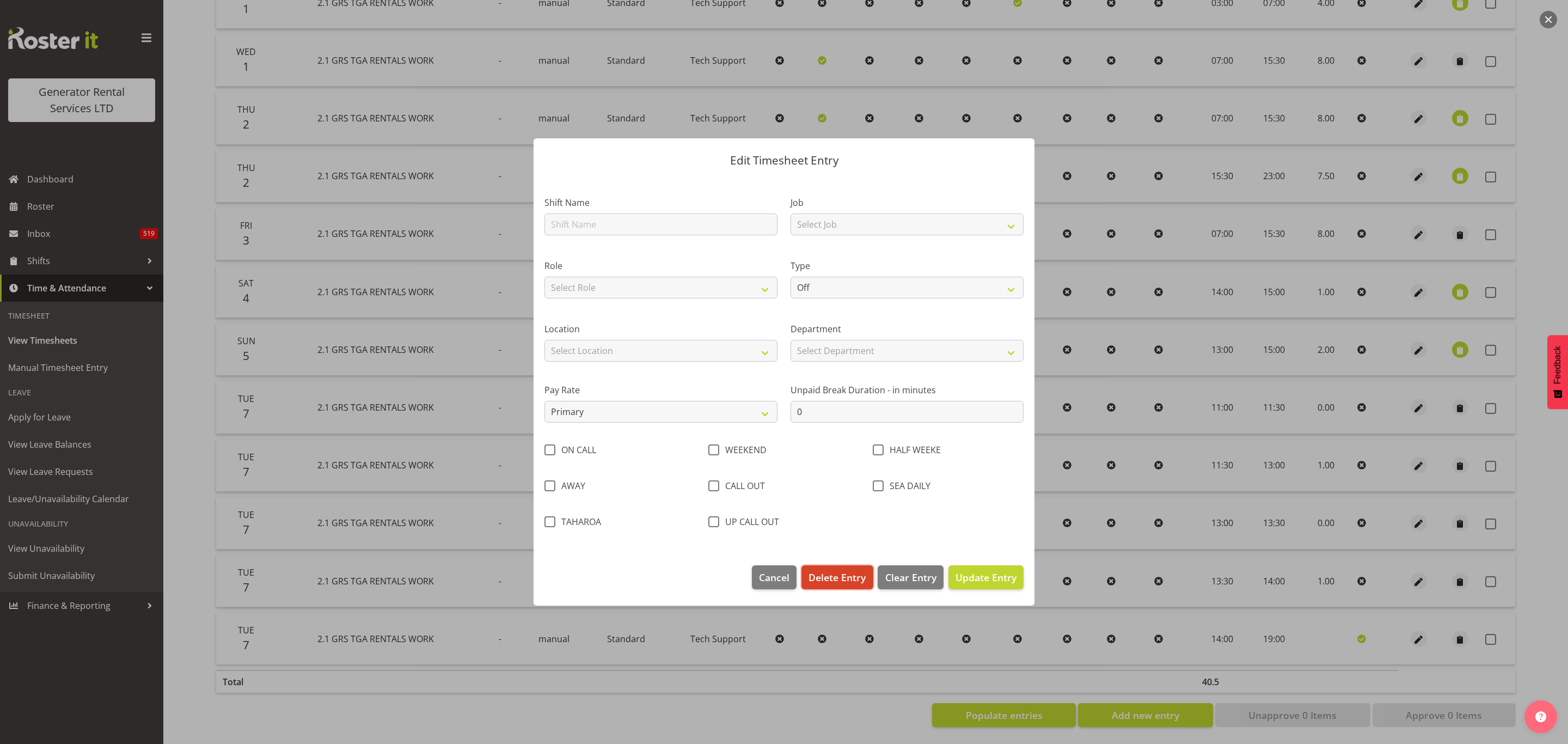
click at [828, 570] on span "Delete Entry" at bounding box center [837, 577] width 57 height 14
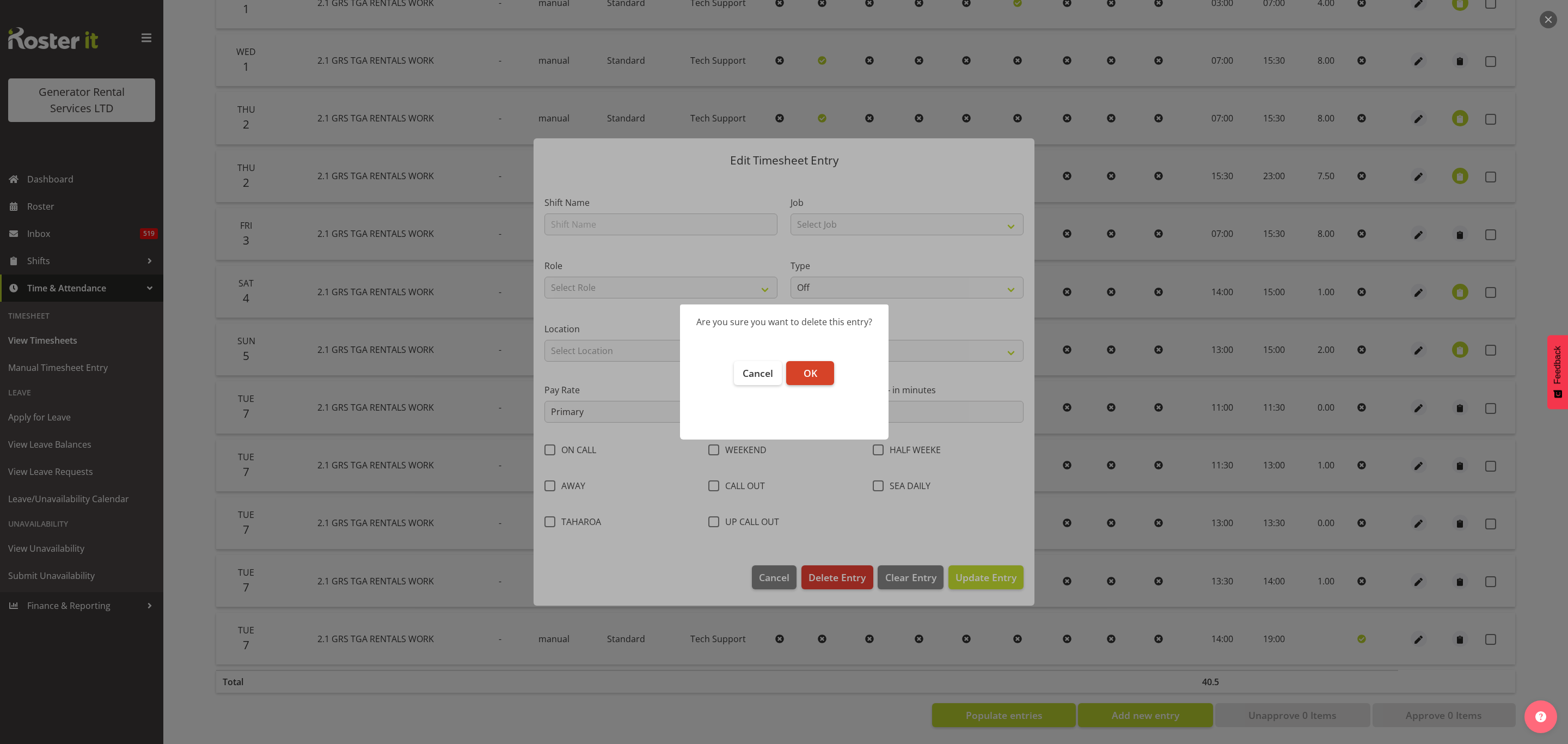
click at [810, 369] on span "OK" at bounding box center [810, 373] width 13 height 13
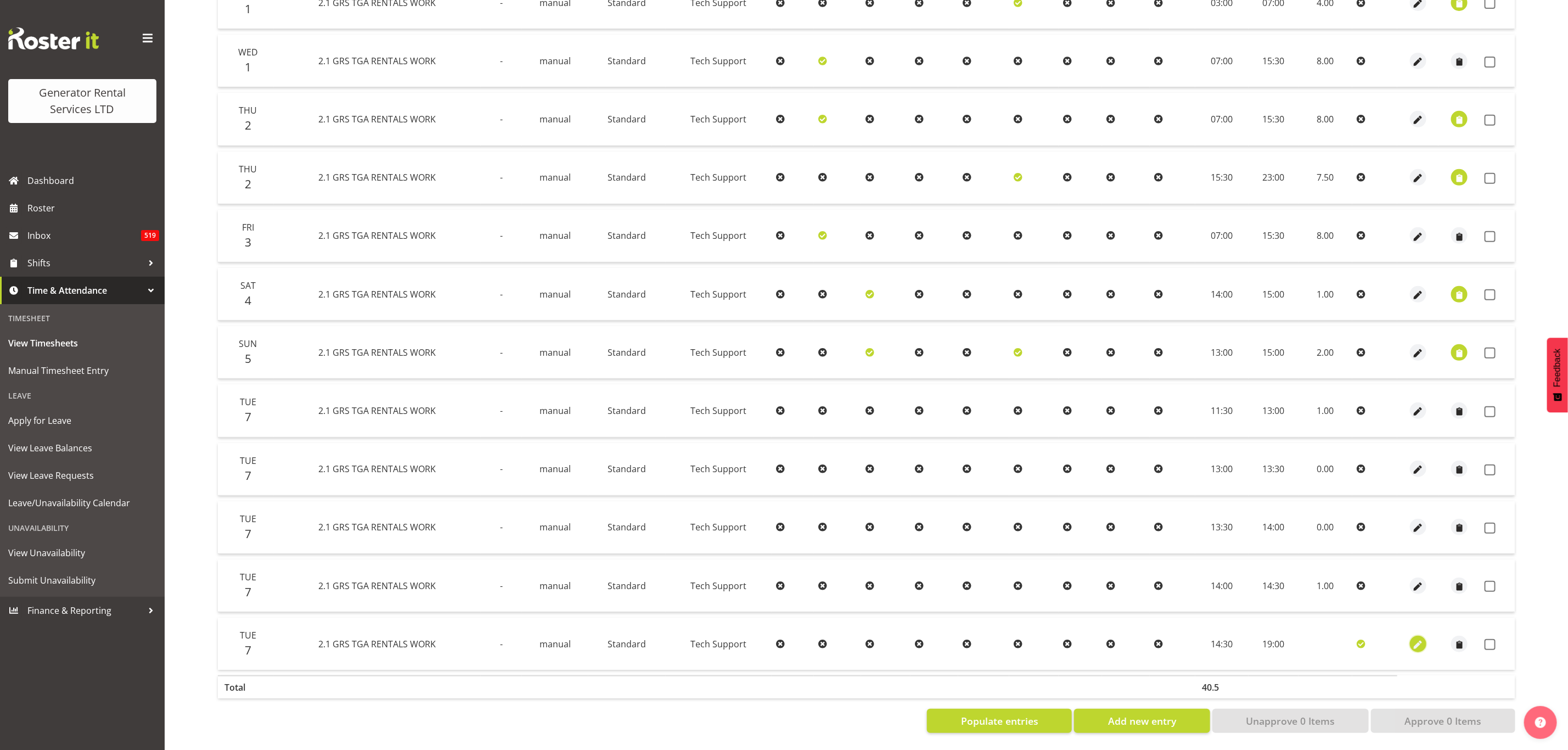
click at [1420, 638] on span "button" at bounding box center [1418, 644] width 13 height 13
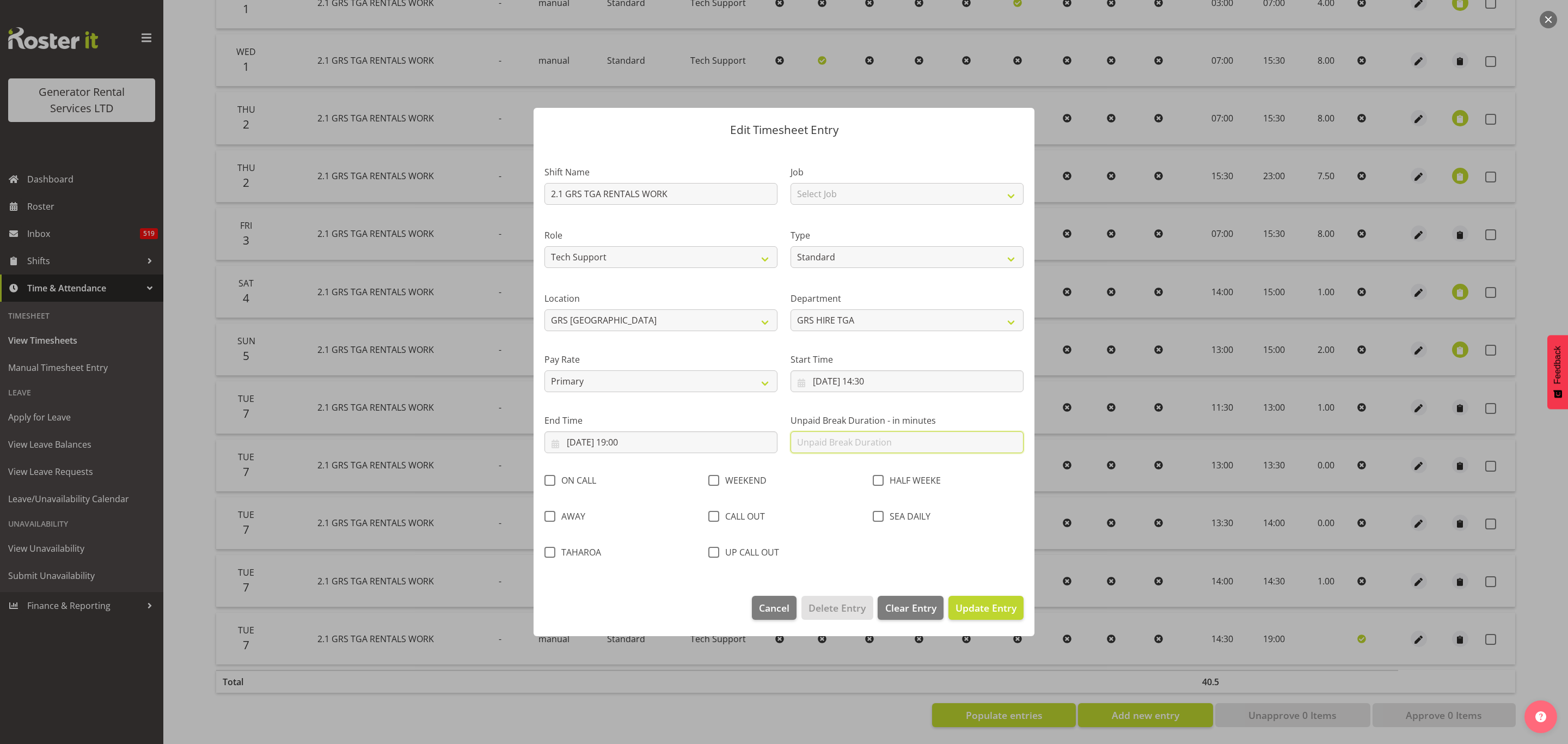
click at [832, 445] on input "text" at bounding box center [907, 442] width 233 height 22
click at [982, 606] on span "Update Entry" at bounding box center [986, 607] width 61 height 13
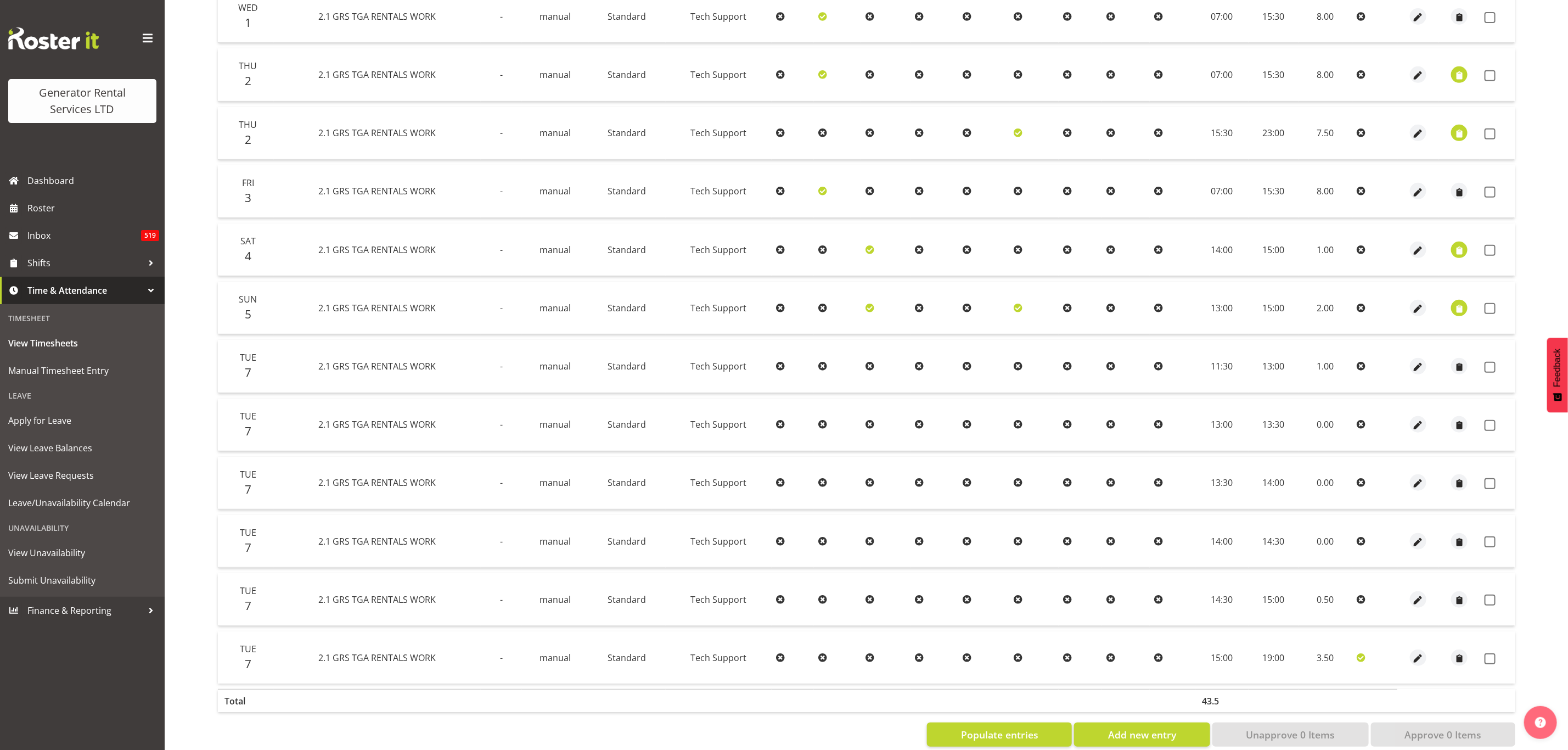
scroll to position [350, 0]
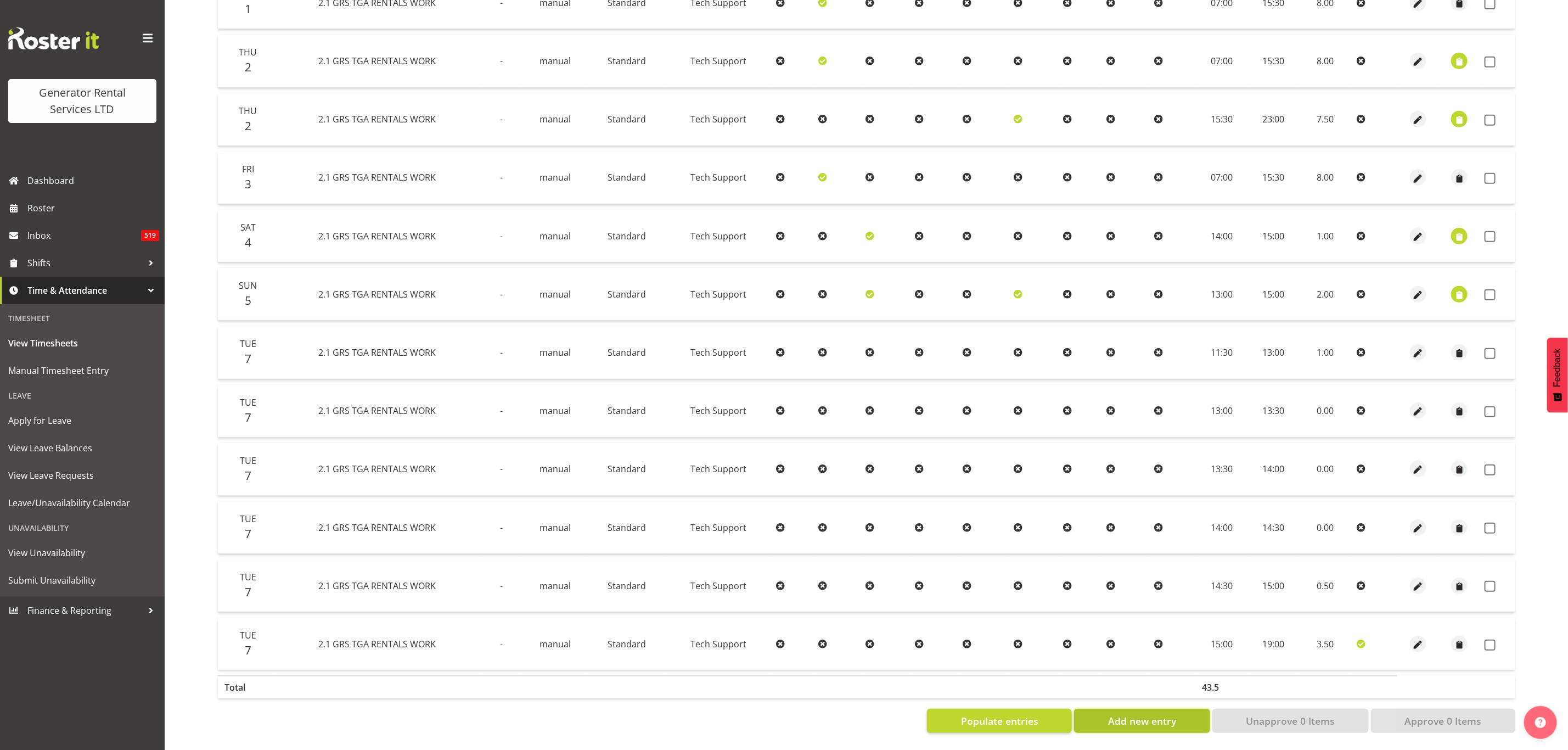
click at [1143, 714] on span "Add new entry" at bounding box center [1142, 721] width 68 height 14
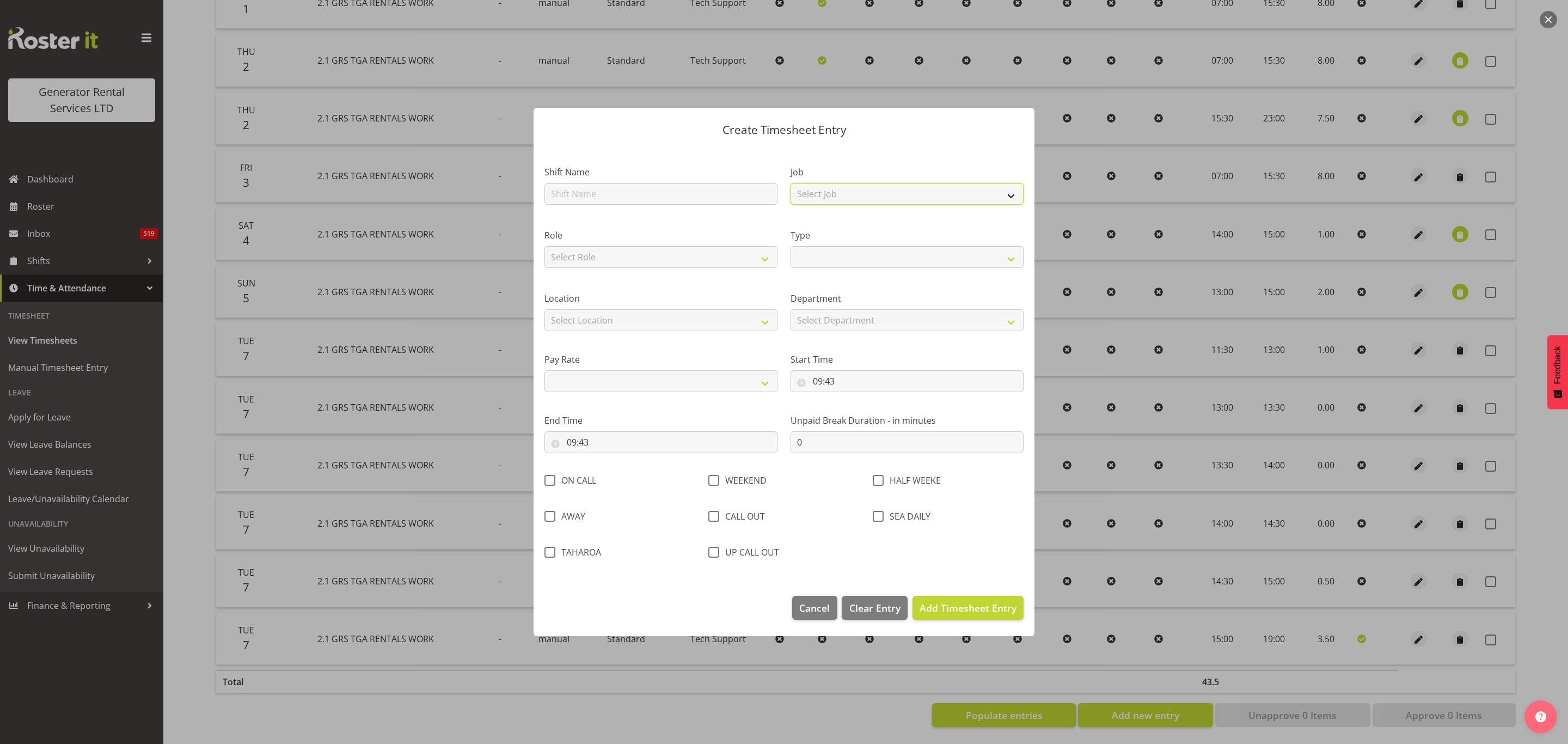
click at [823, 194] on select "Select Job 1.1 GRS AKL RENTALS 1.1 GRS AKL RENTALS AC 1.1 GRS AKL RENTALS CT 1.…" at bounding box center [907, 194] width 233 height 22
click at [791, 183] on select "Select Job 1.1 GRS AKL RENTALS 1.1 GRS AKL RENTALS AC 1.1 GRS AKL RENTALS CT 1.…" at bounding box center [907, 194] width 233 height 22
click at [616, 255] on select "Select Role Tech Support Service Technician" at bounding box center [660, 257] width 233 height 22
click at [544, 246] on select "Select Role Tech Support Service Technician" at bounding box center [660, 257] width 233 height 22
drag, startPoint x: 824, startPoint y: 247, endPoint x: 825, endPoint y: 253, distance: 6.1
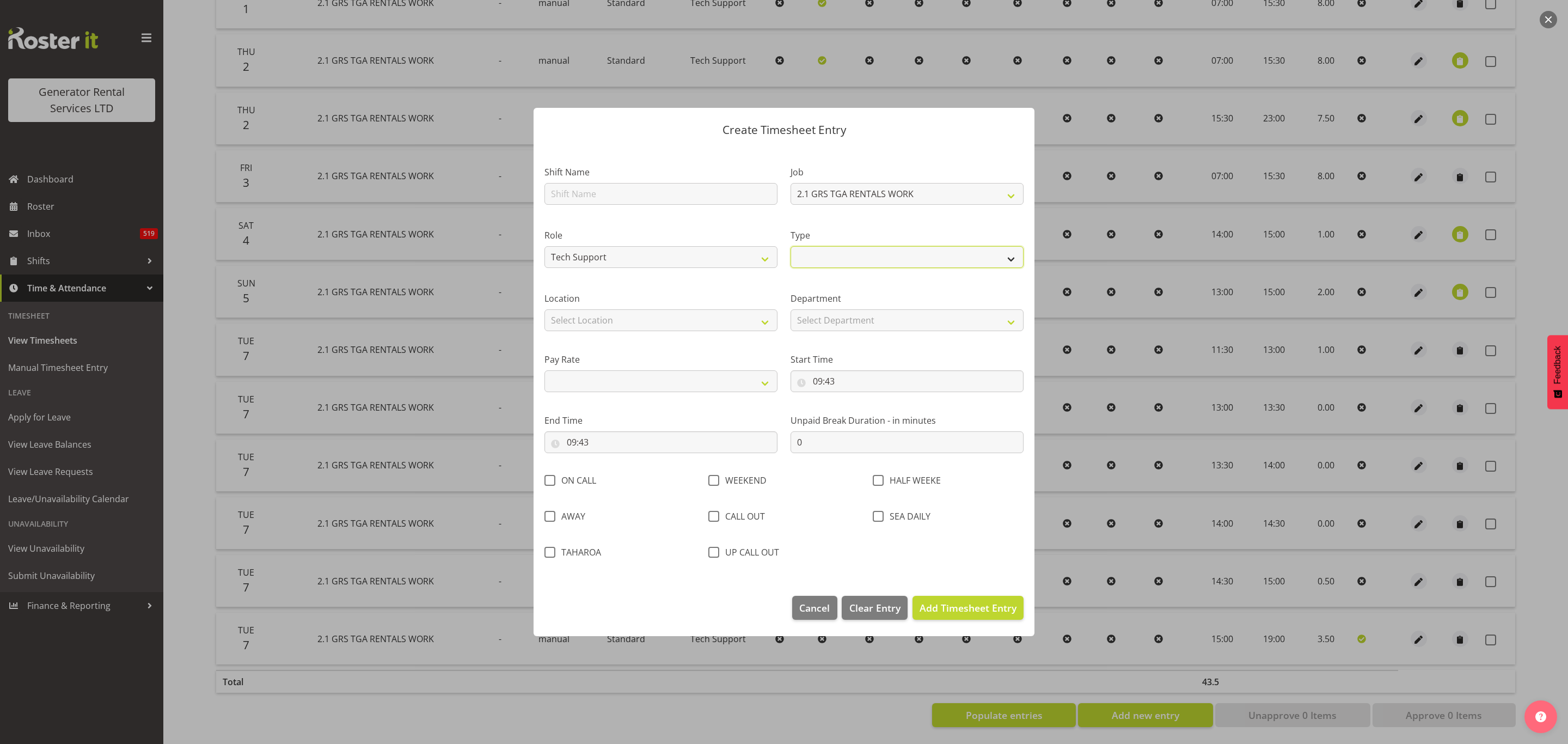
click at [824, 247] on select "Off Standard Public Holiday Public Holiday (Worked) Day In Lieu Annual Leave Si…" at bounding box center [907, 257] width 233 height 22
click at [791, 246] on select "Off Standard Public Holiday Public Holiday (Worked) Day In Lieu Annual Leave Si…" at bounding box center [907, 257] width 233 height 22
click at [626, 309] on select "Select Location [GEOGRAPHIC_DATA] [GEOGRAPHIC_DATA] [GEOGRAPHIC_DATA] [GEOGRAPH…" at bounding box center [660, 320] width 233 height 22
click at [544, 309] on select "Select Location [GEOGRAPHIC_DATA] [GEOGRAPHIC_DATA] [GEOGRAPHIC_DATA] [GEOGRAPH…" at bounding box center [660, 320] width 233 height 22
click at [843, 312] on select "Select Department GRS HIRE TGA" at bounding box center [907, 320] width 233 height 22
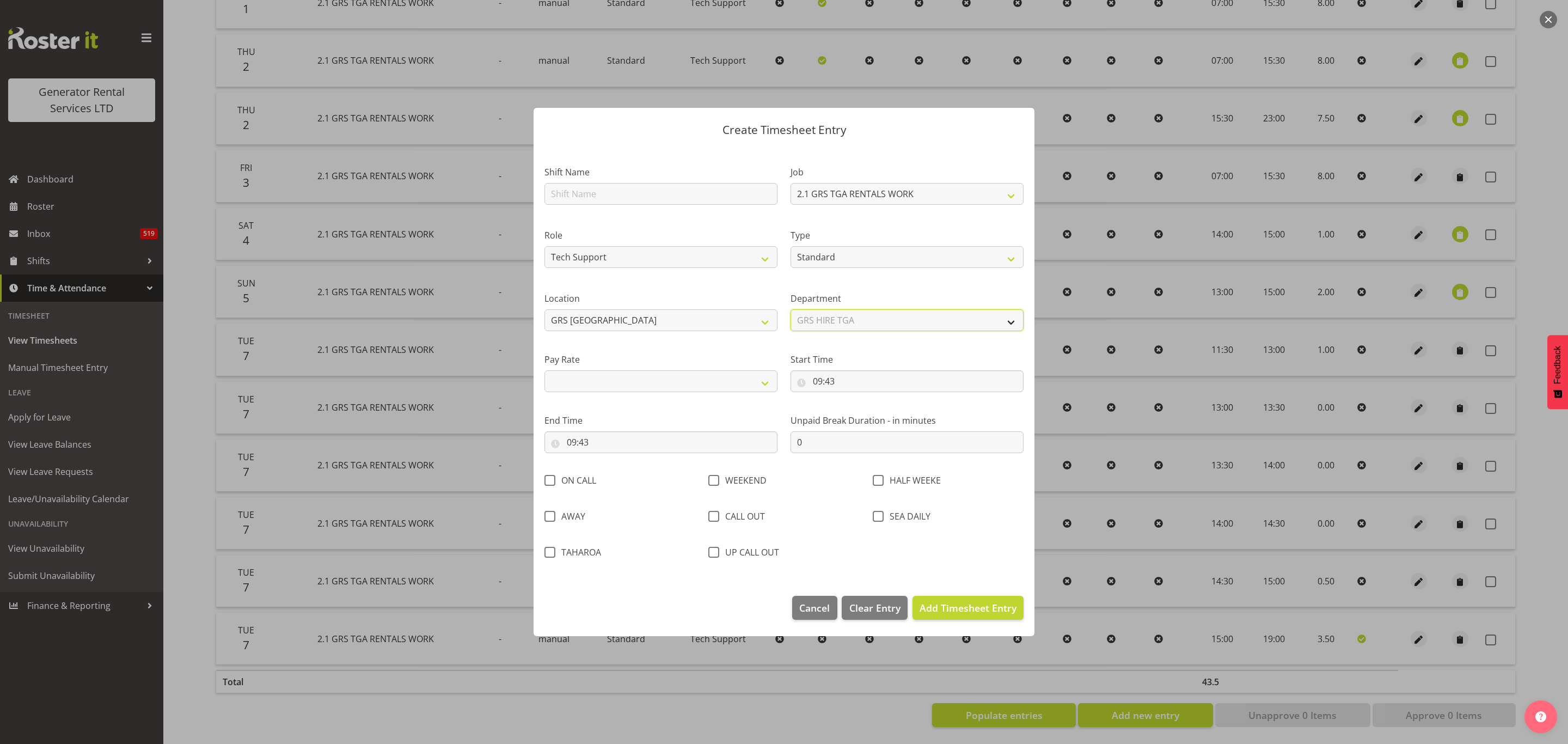
click at [791, 309] on select "Select Department GRS HIRE TGA" at bounding box center [907, 320] width 233 height 22
click at [825, 384] on input "09:43" at bounding box center [907, 381] width 233 height 22
click at [859, 409] on select "00 01 02 03 04 05 06 07 08 09 10 11 12 13 14 15 16 17 18 19 20 21 22 23" at bounding box center [865, 410] width 24 height 22
click at [853, 399] on select "00 01 02 03 04 05 06 07 08 09 10 11 12 13 14 15 16 17 18 19 20 21 22 23" at bounding box center [865, 410] width 24 height 22
click at [895, 407] on select "00 01 02 03 04 05 06 07 08 09 10 11 12 13 14 15 16 17 18 19 20 21 22 23 24 25 2…" at bounding box center [893, 410] width 24 height 22
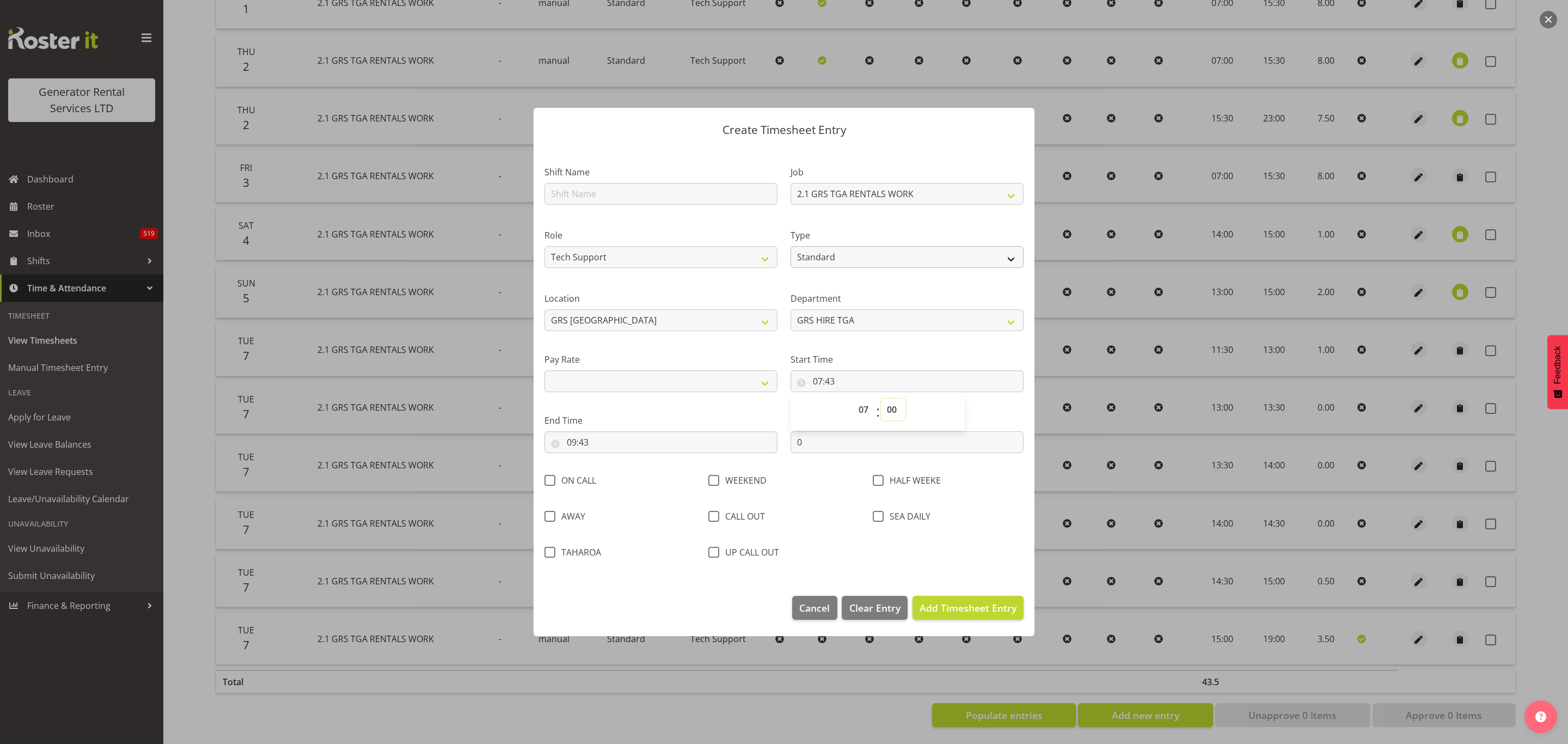
click at [881, 399] on select "00 01 02 03 04 05 06 07 08 09 10 11 12 13 14 15 16 17 18 19 20 21 22 23 24 25 2…" at bounding box center [893, 410] width 24 height 22
click at [591, 444] on input "09:43" at bounding box center [660, 442] width 233 height 22
click at [616, 466] on select "00 01 02 03 04 05 06 07 08 09 10 11 12 13 14 15 16 17 18 19 20 21 22 23" at bounding box center [618, 471] width 24 height 22
click at [606, 460] on select "00 01 02 03 04 05 06 07 08 09 10 11 12 13 14 15 16 17 18 19 20 21 22 23" at bounding box center [618, 471] width 24 height 22
click at [646, 465] on select "00 01 02 03 04 05 06 07 08 09 10 11 12 13 14 15 16 17 18 19 20 21 22 23 24 25 2…" at bounding box center [647, 471] width 24 height 22
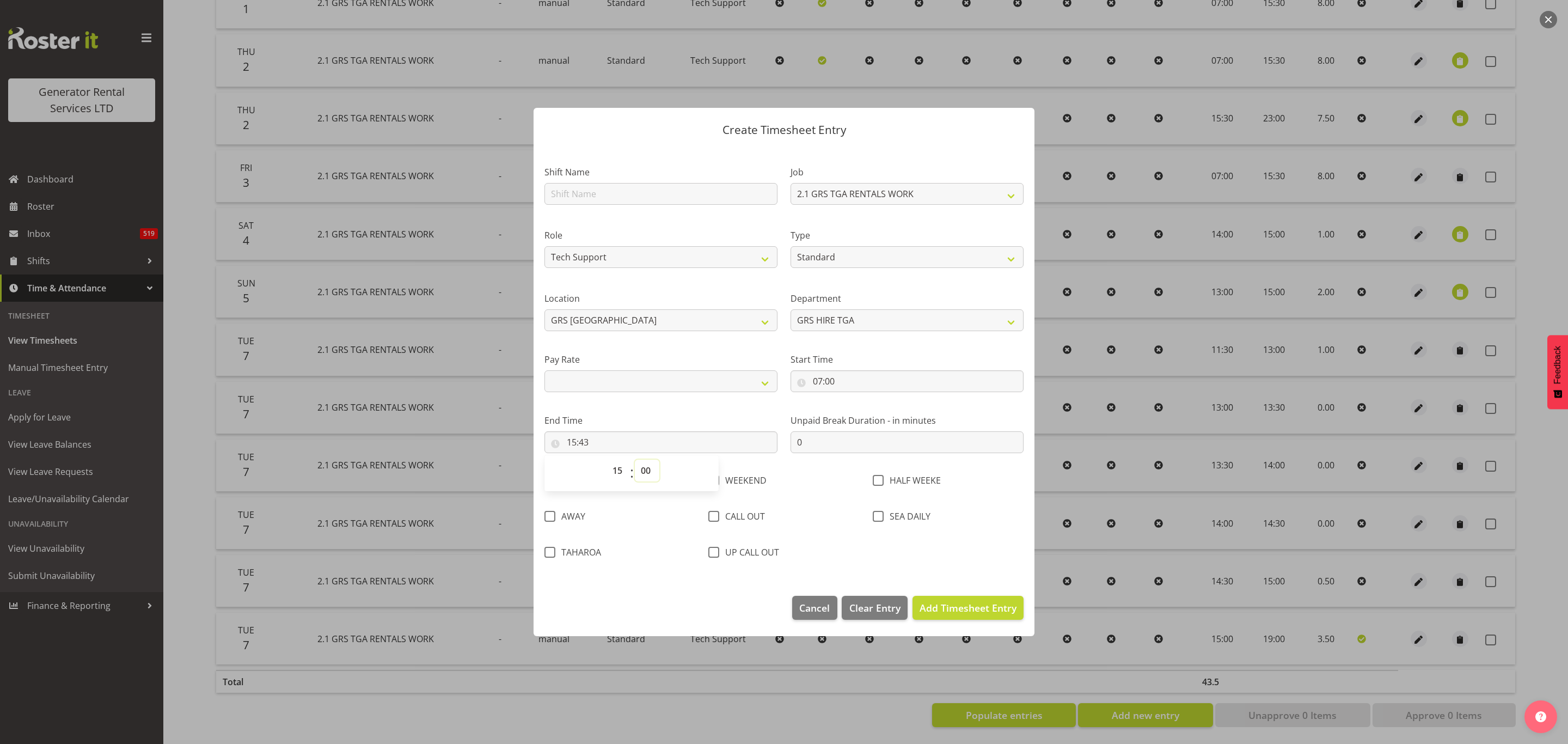
click at [635, 460] on select "00 01 02 03 04 05 06 07 08 09 10 11 12 13 14 15 16 17 18 19 20 21 22 23 24 25 2…" at bounding box center [647, 471] width 24 height 22
drag, startPoint x: 813, startPoint y: 440, endPoint x: 799, endPoint y: 441, distance: 14.0
click at [799, 441] on input "0" at bounding box center [907, 442] width 233 height 22
click at [953, 603] on span "Add Timesheet Entry" at bounding box center [968, 607] width 97 height 13
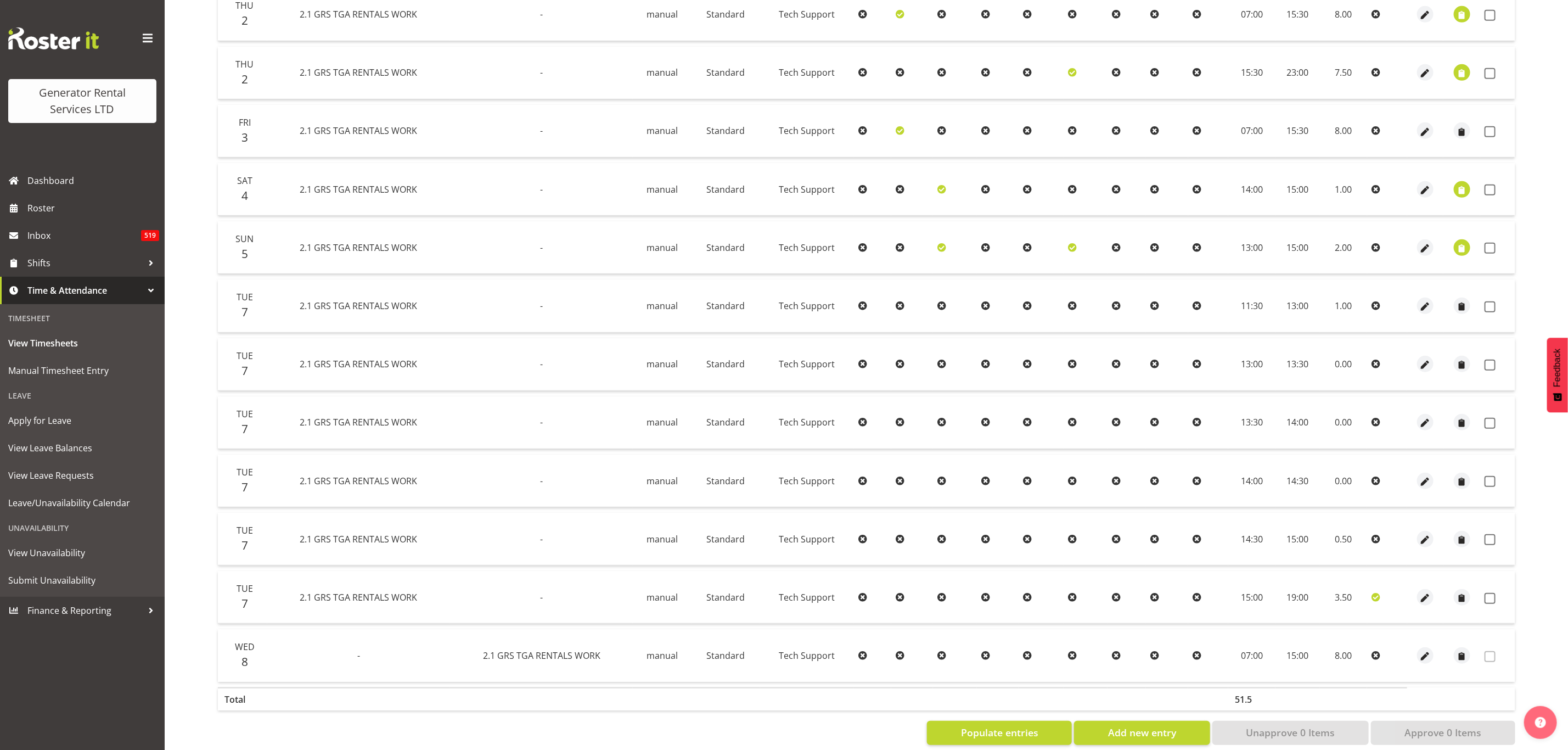
scroll to position [408, 0]
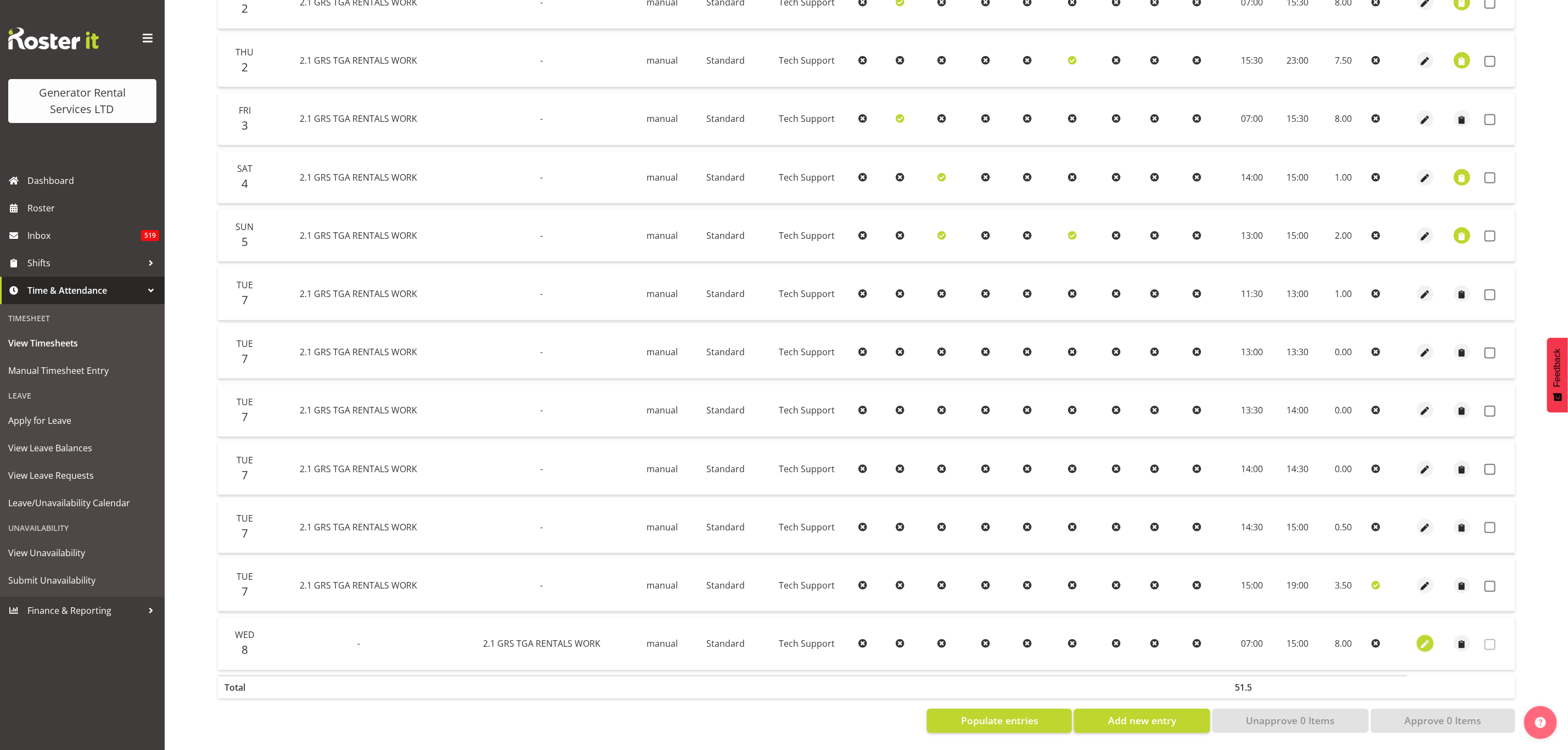
click at [1422, 638] on span "button" at bounding box center [1426, 644] width 13 height 13
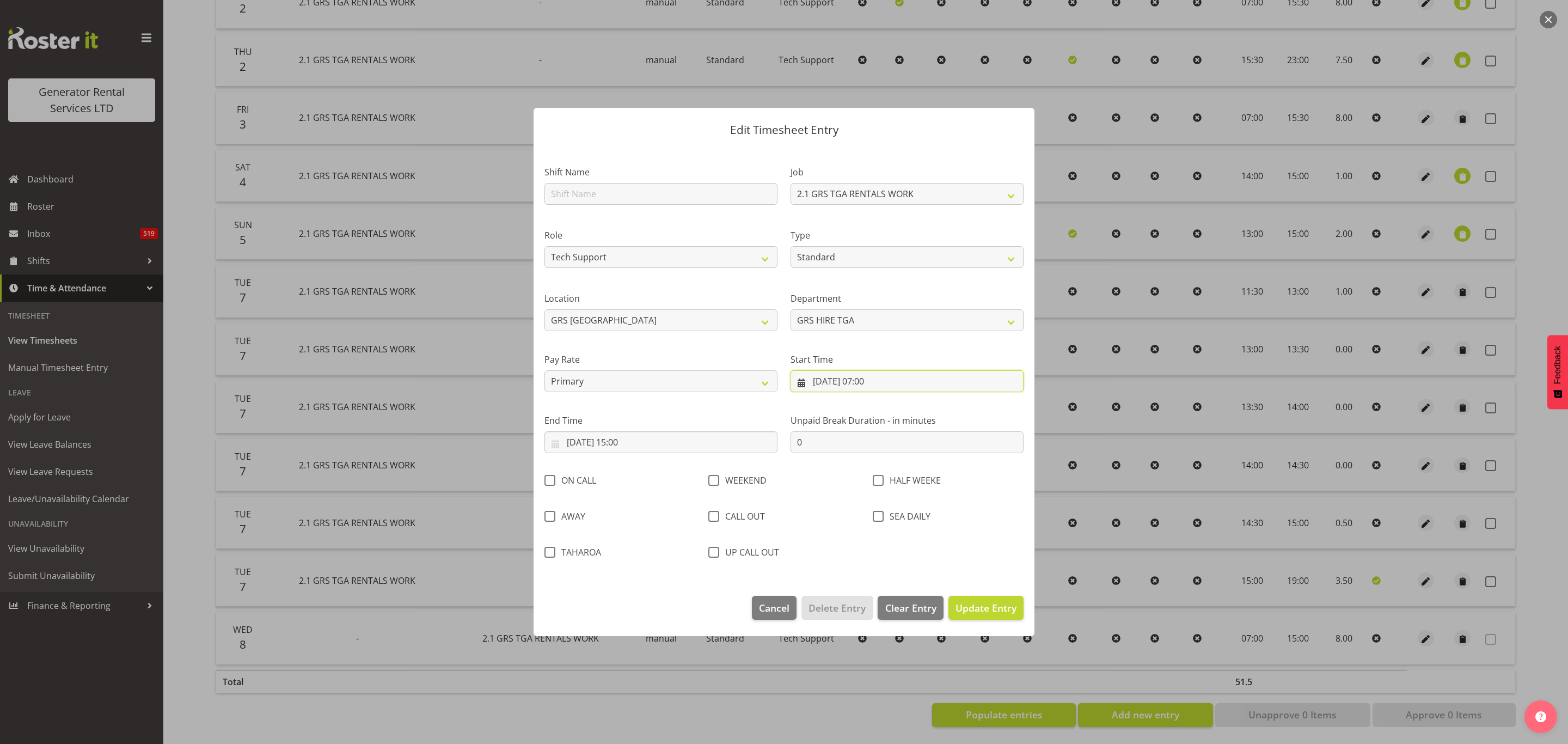
click at [830, 377] on input "[DATE] 07:00" at bounding box center [907, 381] width 233 height 22
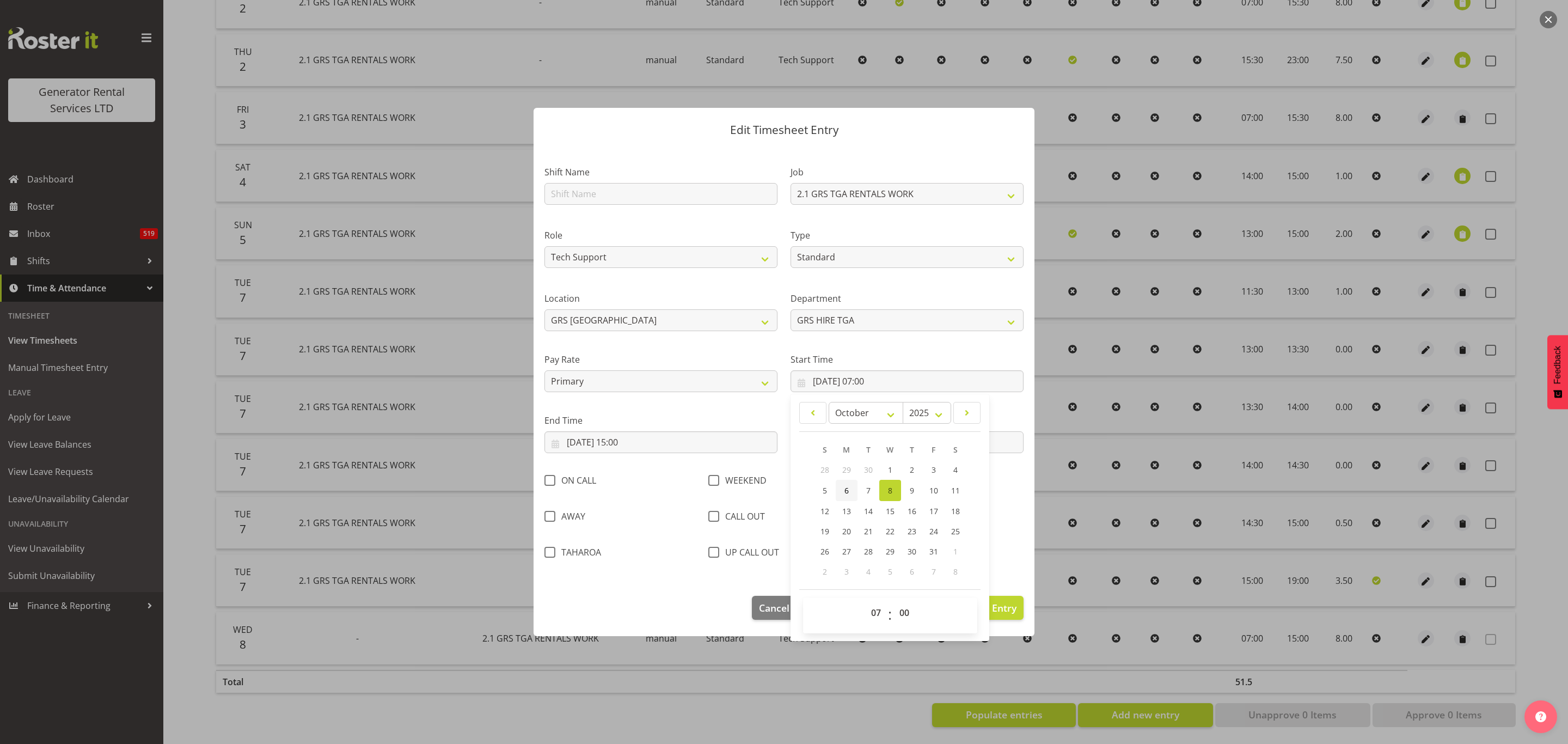
click at [851, 487] on link "6" at bounding box center [847, 490] width 22 height 21
click at [575, 441] on input "[DATE] 15:00" at bounding box center [660, 442] width 233 height 22
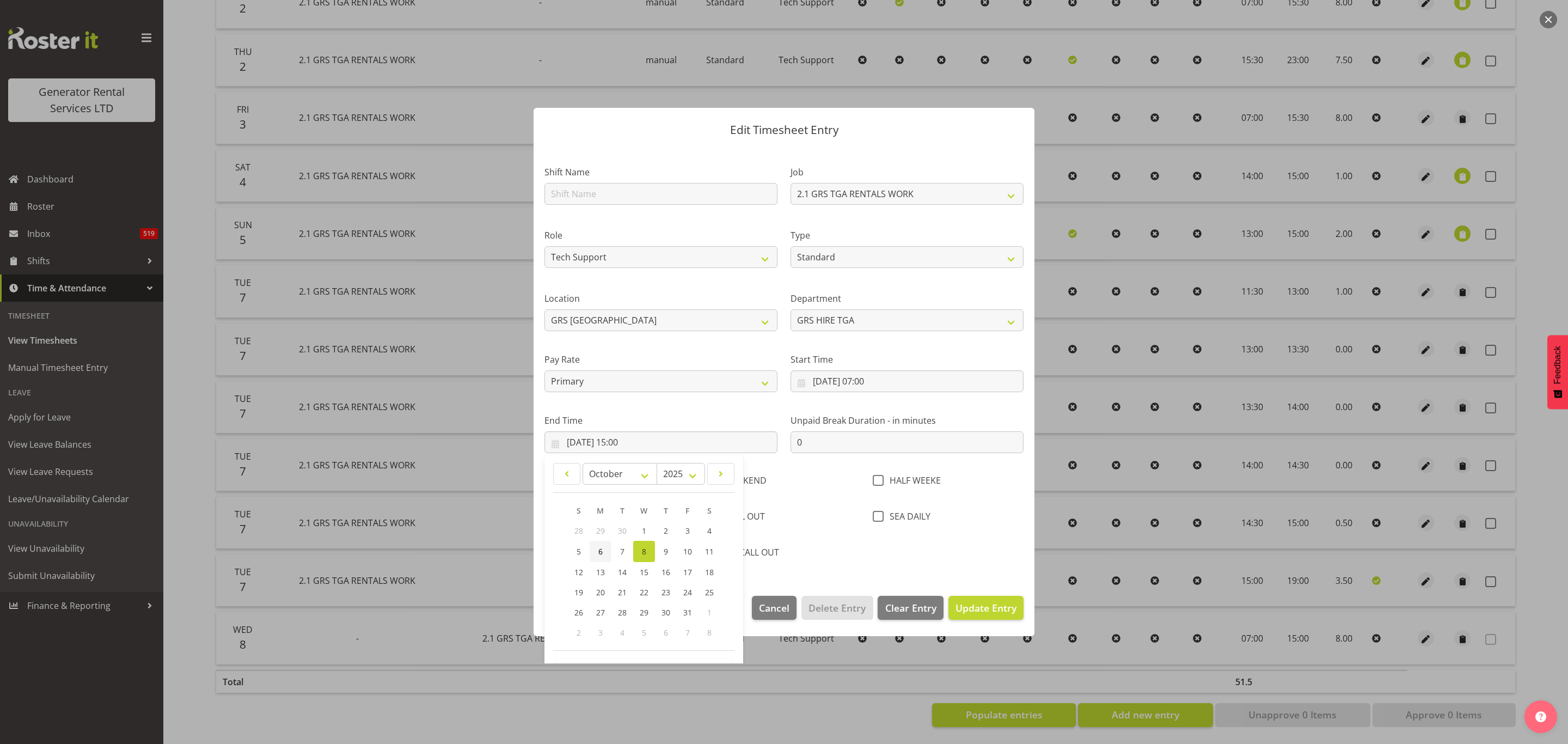
click at [600, 549] on span "6" at bounding box center [600, 551] width 4 height 10
click at [985, 608] on span "Update Entry" at bounding box center [986, 607] width 61 height 13
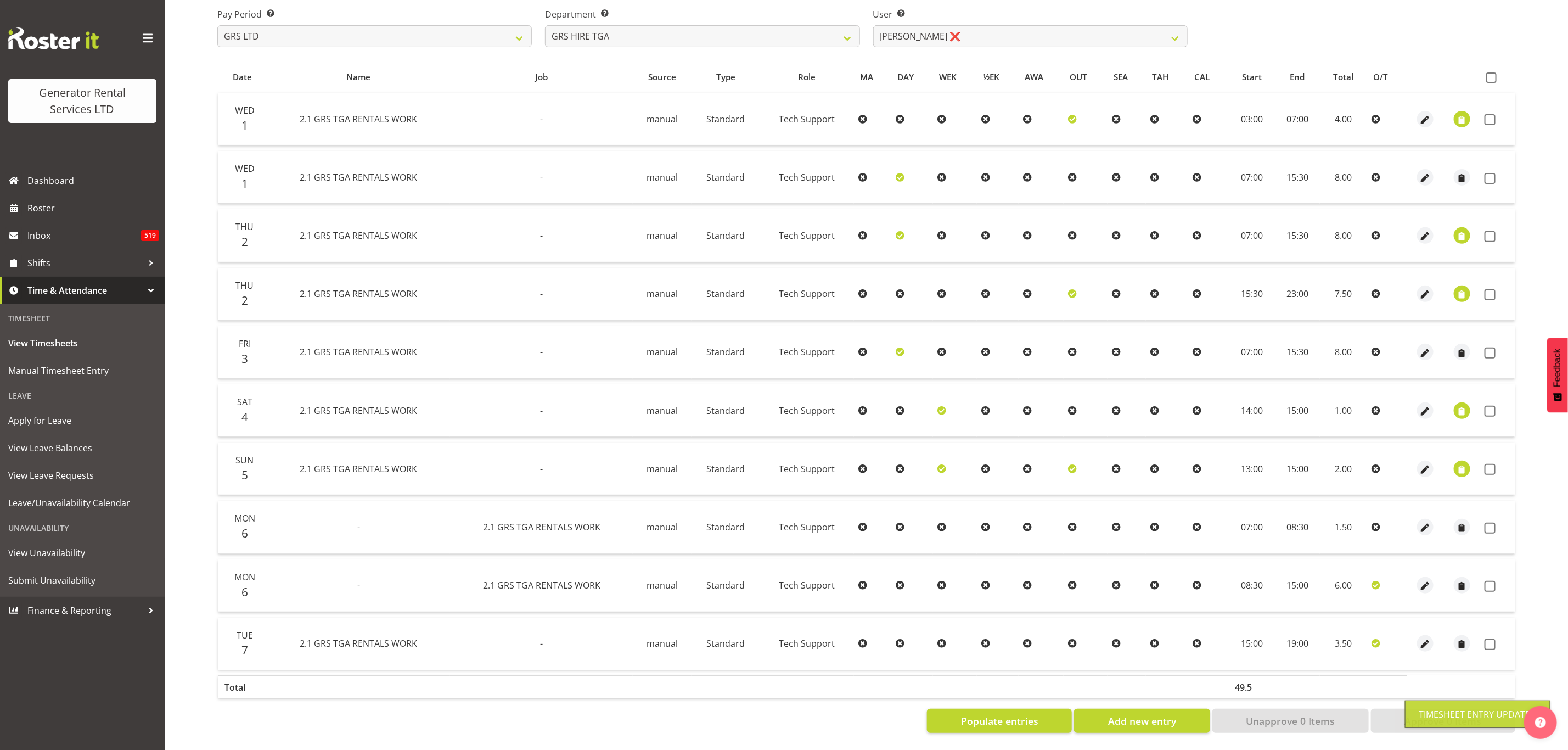
scroll to position [176, 0]
click at [1423, 580] on span "button" at bounding box center [1426, 586] width 13 height 13
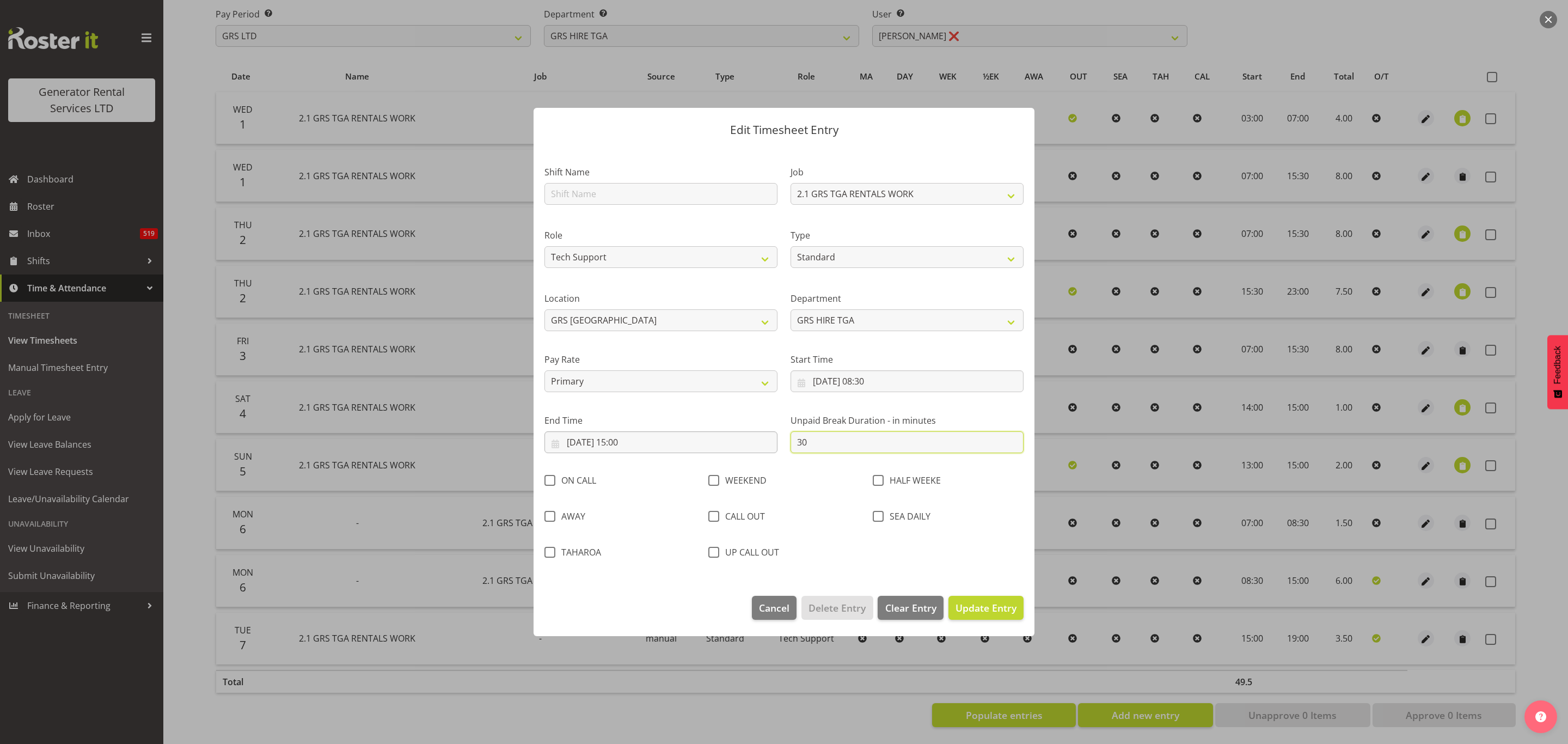
click at [686, 446] on div "Shift Name Job 1.1 GRS AKL RENTALS 1.1 GRS AKL RENTALS AC 1.1 GRS AKL RENTALS C…" at bounding box center [784, 359] width 492 height 417
click at [985, 611] on span "Update Entry" at bounding box center [986, 607] width 61 height 13
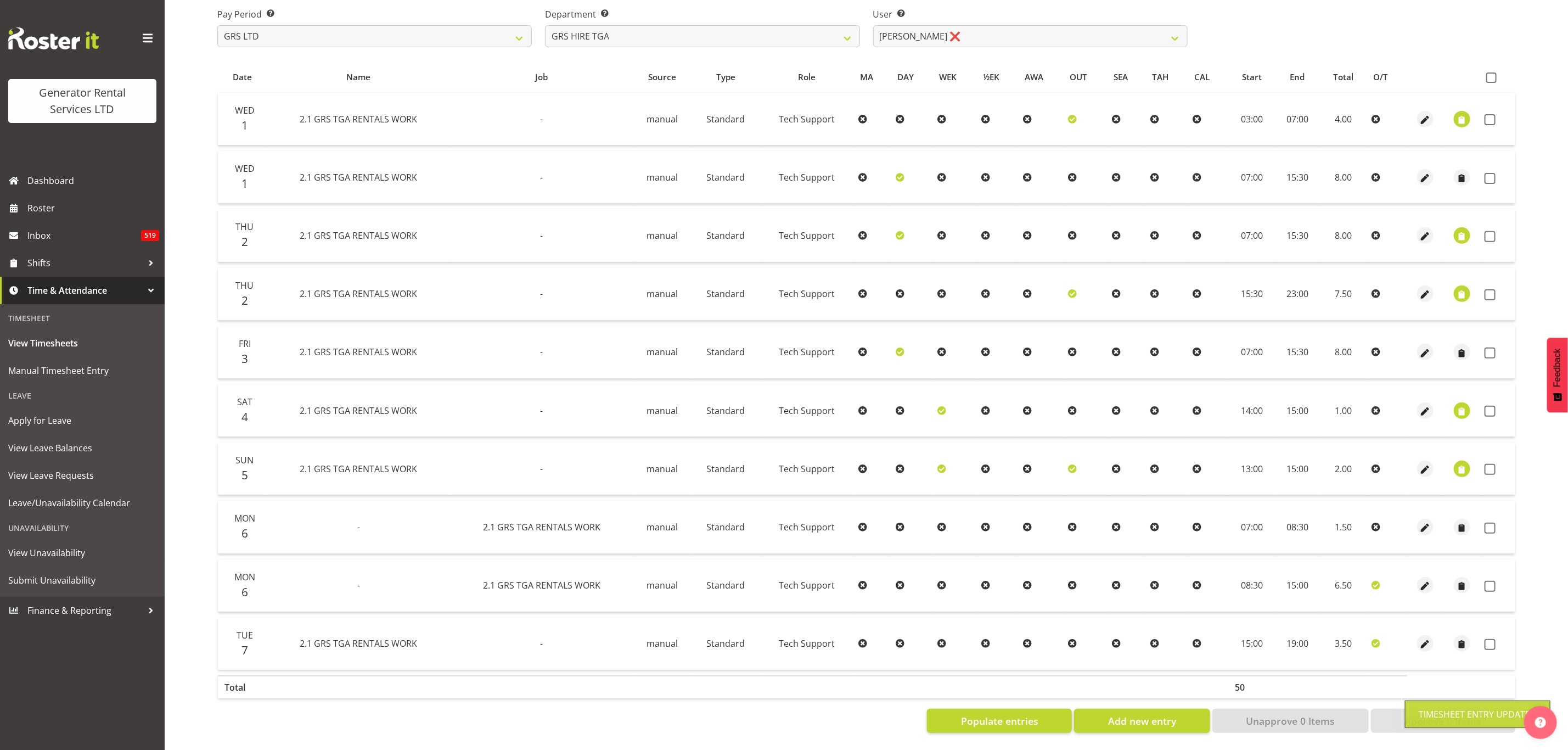
click at [1357, 634] on div at bounding box center [867, 347] width 1316 height 789
click at [1140, 714] on span "Add new entry" at bounding box center [1142, 721] width 68 height 14
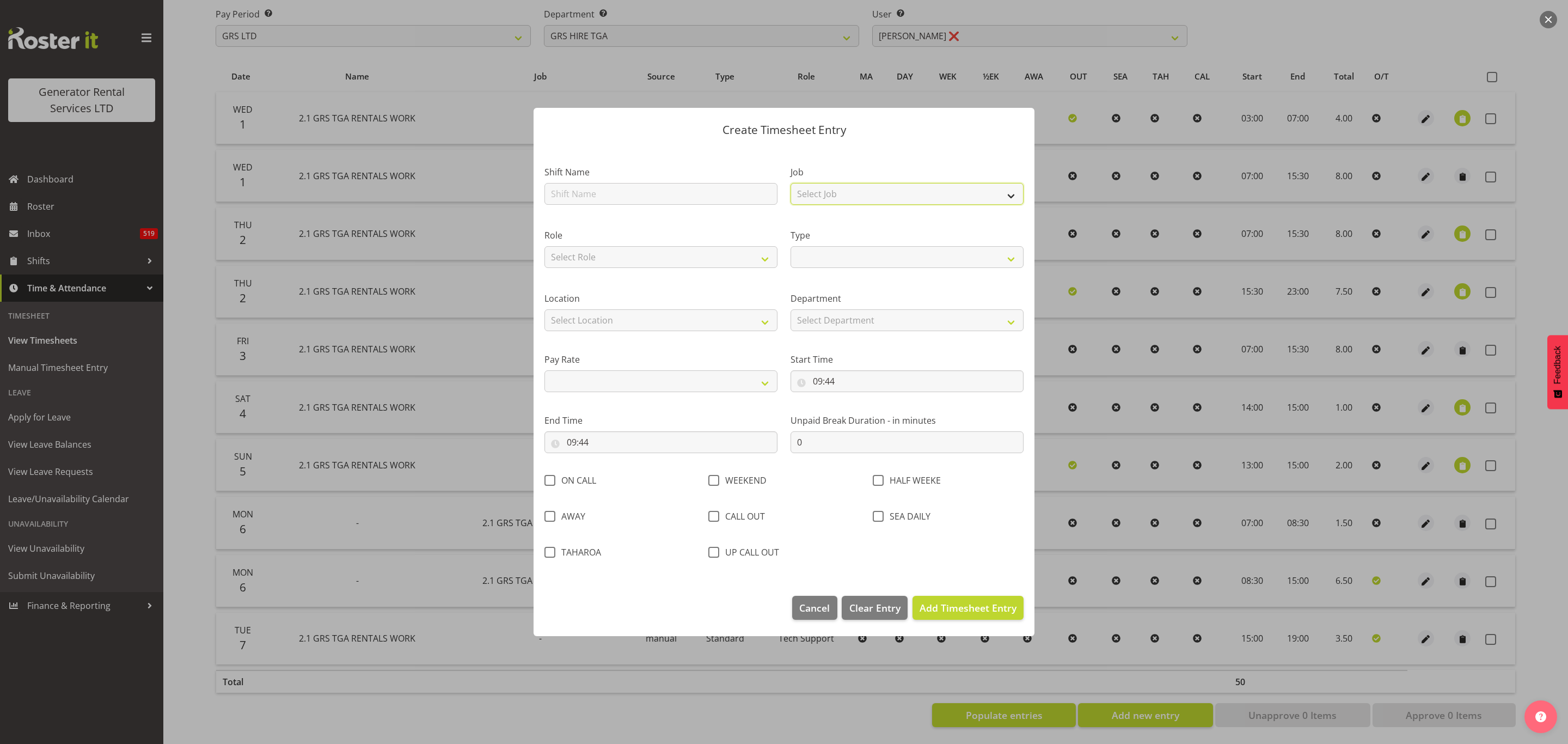
click at [807, 193] on select "Select Job 1.1 GRS AKL RENTALS 1.1 GRS AKL RENTALS AC 1.1 GRS AKL RENTALS CT 1.…" at bounding box center [907, 194] width 233 height 22
click at [791, 183] on select "Select Job 1.1 GRS AKL RENTALS 1.1 GRS AKL RENTALS AC 1.1 GRS AKL RENTALS CT 1.…" at bounding box center [907, 194] width 233 height 22
click at [646, 262] on select "Select Role Tech Support Service Technician" at bounding box center [660, 257] width 233 height 22
click at [544, 246] on select "Select Role Tech Support Service Technician" at bounding box center [660, 257] width 233 height 22
click at [842, 257] on select "Off Standard Public Holiday Public Holiday (Worked) Day In Lieu Annual Leave Si…" at bounding box center [907, 257] width 233 height 22
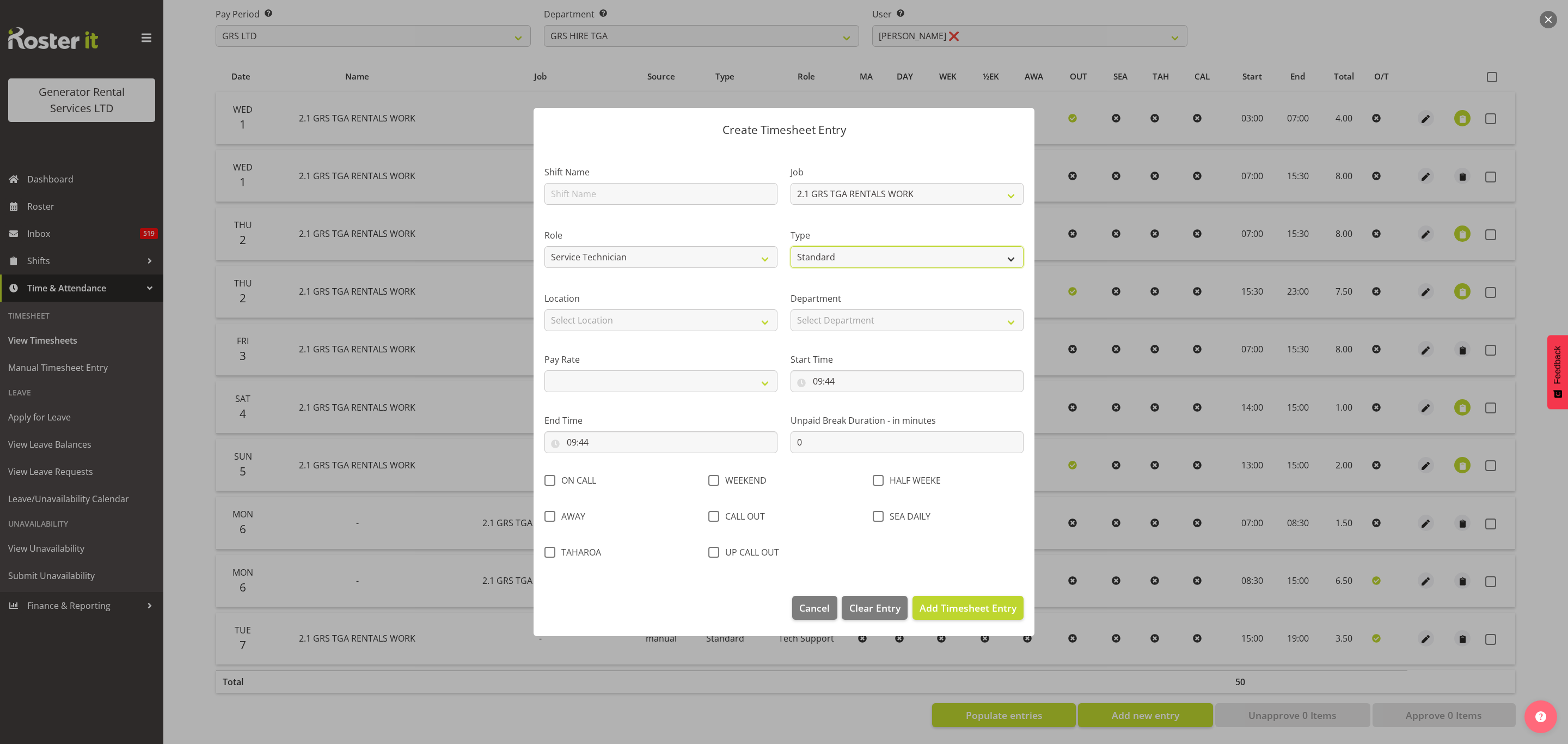
click at [791, 246] on select "Off Standard Public Holiday Public Holiday (Worked) Day In Lieu Annual Leave Si…" at bounding box center [907, 257] width 233 height 22
drag, startPoint x: 647, startPoint y: 317, endPoint x: 642, endPoint y: 329, distance: 13.0
click at [647, 317] on select "Select Location [GEOGRAPHIC_DATA] [GEOGRAPHIC_DATA] [GEOGRAPHIC_DATA] [GEOGRAPH…" at bounding box center [660, 320] width 233 height 22
click at [544, 309] on select "Select Location [GEOGRAPHIC_DATA] [GEOGRAPHIC_DATA] [GEOGRAPHIC_DATA] [GEOGRAPH…" at bounding box center [660, 320] width 233 height 22
drag, startPoint x: 815, startPoint y: 319, endPoint x: 817, endPoint y: 327, distance: 8.2
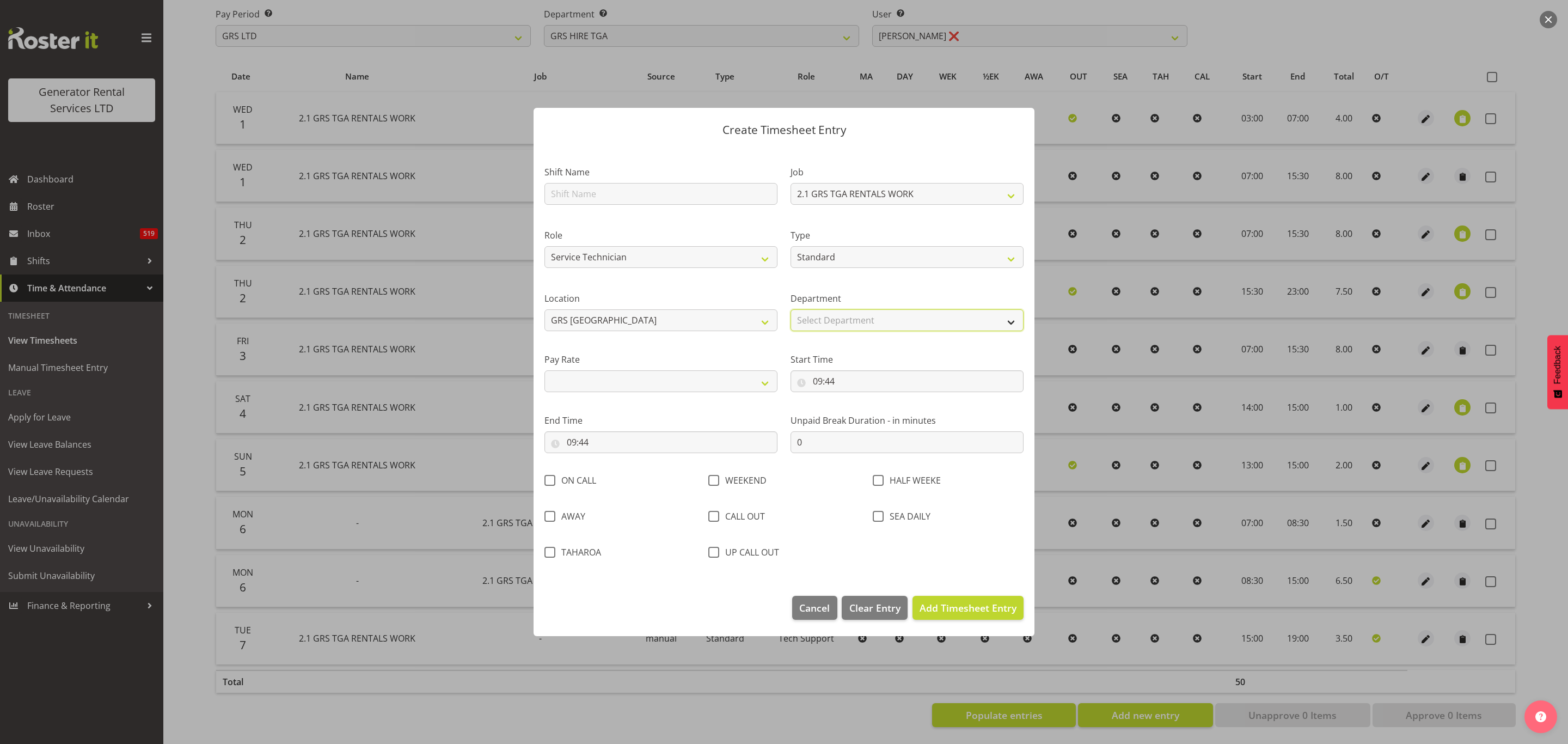
click at [815, 319] on select "Select Department GRS HIRE TGA" at bounding box center [907, 320] width 233 height 22
click at [791, 309] on select "Select Department GRS HIRE TGA" at bounding box center [907, 320] width 233 height 22
click at [848, 381] on input "09:44" at bounding box center [907, 381] width 233 height 22
click at [864, 409] on select "00 01 02 03 04 05 06 07 08 09 10 11 12 13 14 15 16 17 18 19 20 21 22 23" at bounding box center [865, 410] width 24 height 22
click at [853, 399] on select "00 01 02 03 04 05 06 07 08 09 10 11 12 13 14 15 16 17 18 19 20 21 22 23" at bounding box center [865, 410] width 24 height 22
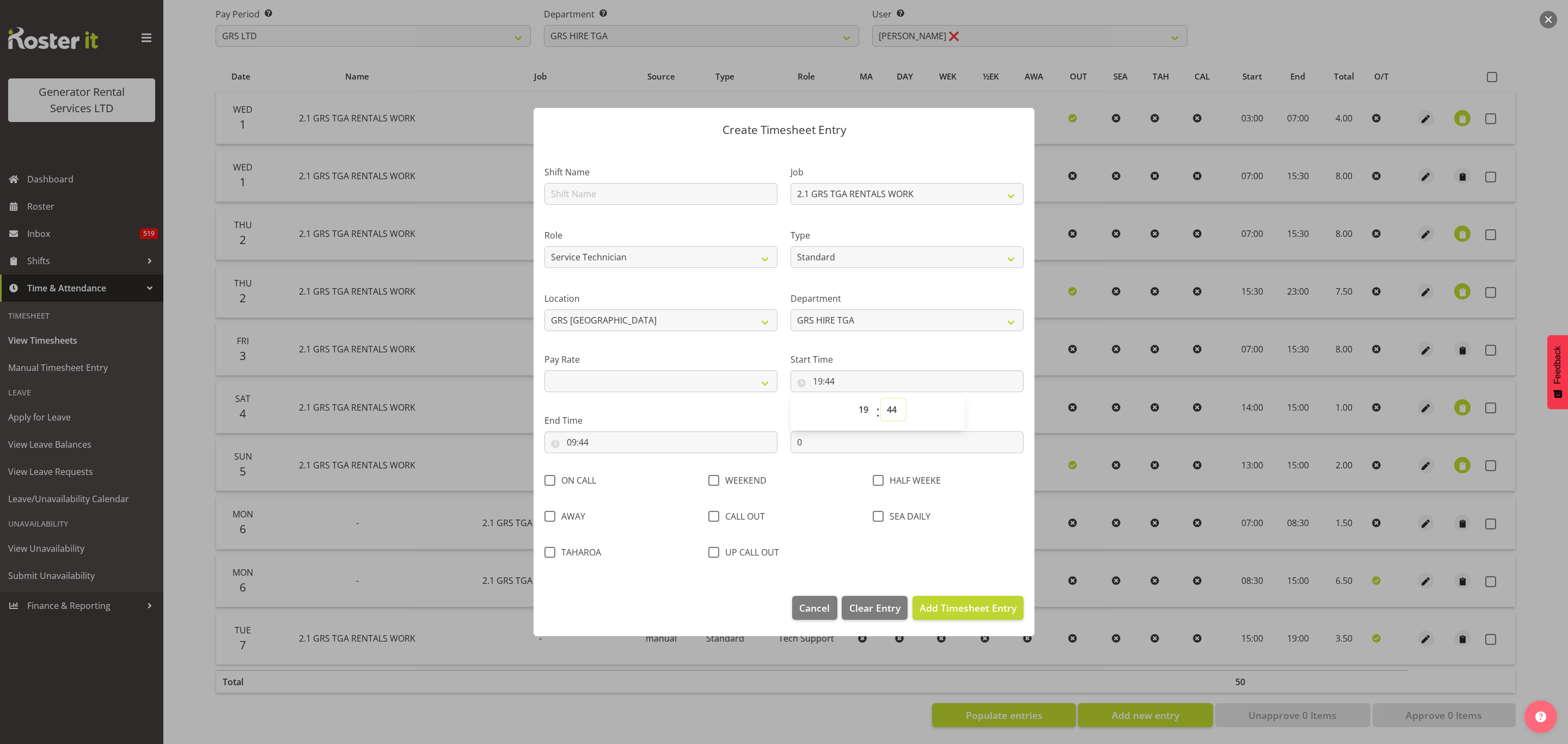
click at [884, 407] on select "00 01 02 03 04 05 06 07 08 09 10 11 12 13 14 15 16 17 18 19 20 21 22 23 24 25 2…" at bounding box center [893, 410] width 24 height 22
click at [881, 399] on select "00 01 02 03 04 05 06 07 08 09 10 11 12 13 14 15 16 17 18 19 20 21 22 23 24 25 2…" at bounding box center [893, 410] width 24 height 22
click at [585, 441] on input "09:44" at bounding box center [660, 442] width 233 height 22
click at [616, 471] on select "00 01 02 03 04 05 06 07 08 09 10 11 12 13 14 15 16 17 18 19 20 21 22 23" at bounding box center [618, 471] width 24 height 22
click at [606, 460] on select "00 01 02 03 04 05 06 07 08 09 10 11 12 13 14 15 16 17 18 19 20 21 22 23" at bounding box center [618, 471] width 24 height 22
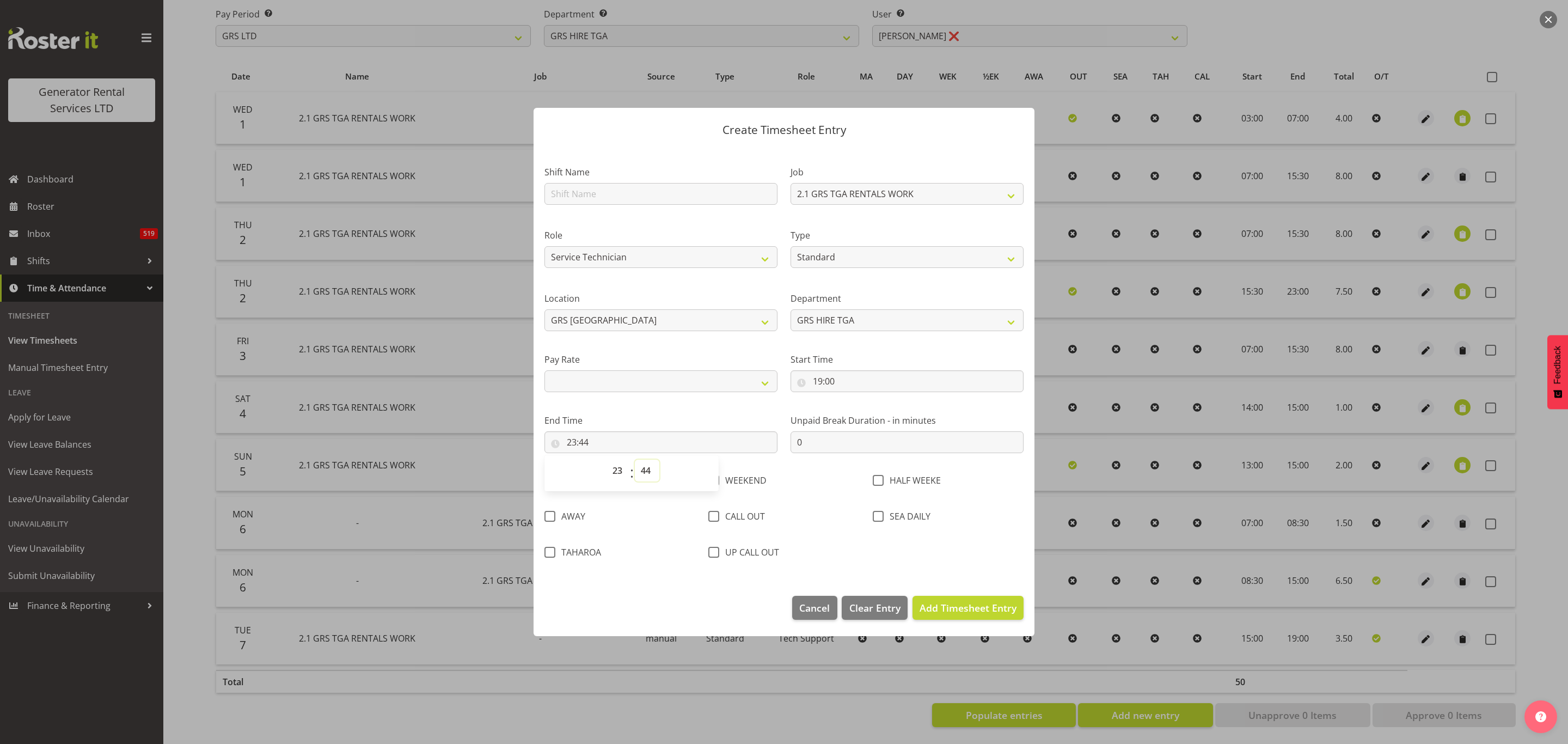
click at [642, 468] on select "00 01 02 03 04 05 06 07 08 09 10 11 12 13 14 15 16 17 18 19 20 21 22 23 24 25 2…" at bounding box center [647, 471] width 24 height 22
click at [635, 460] on select "00 01 02 03 04 05 06 07 08 09 10 11 12 13 14 15 16 17 18 19 20 21 22 23 24 25 2…" at bounding box center [647, 471] width 24 height 22
click at [942, 605] on span "Add Timesheet Entry" at bounding box center [968, 607] width 97 height 13
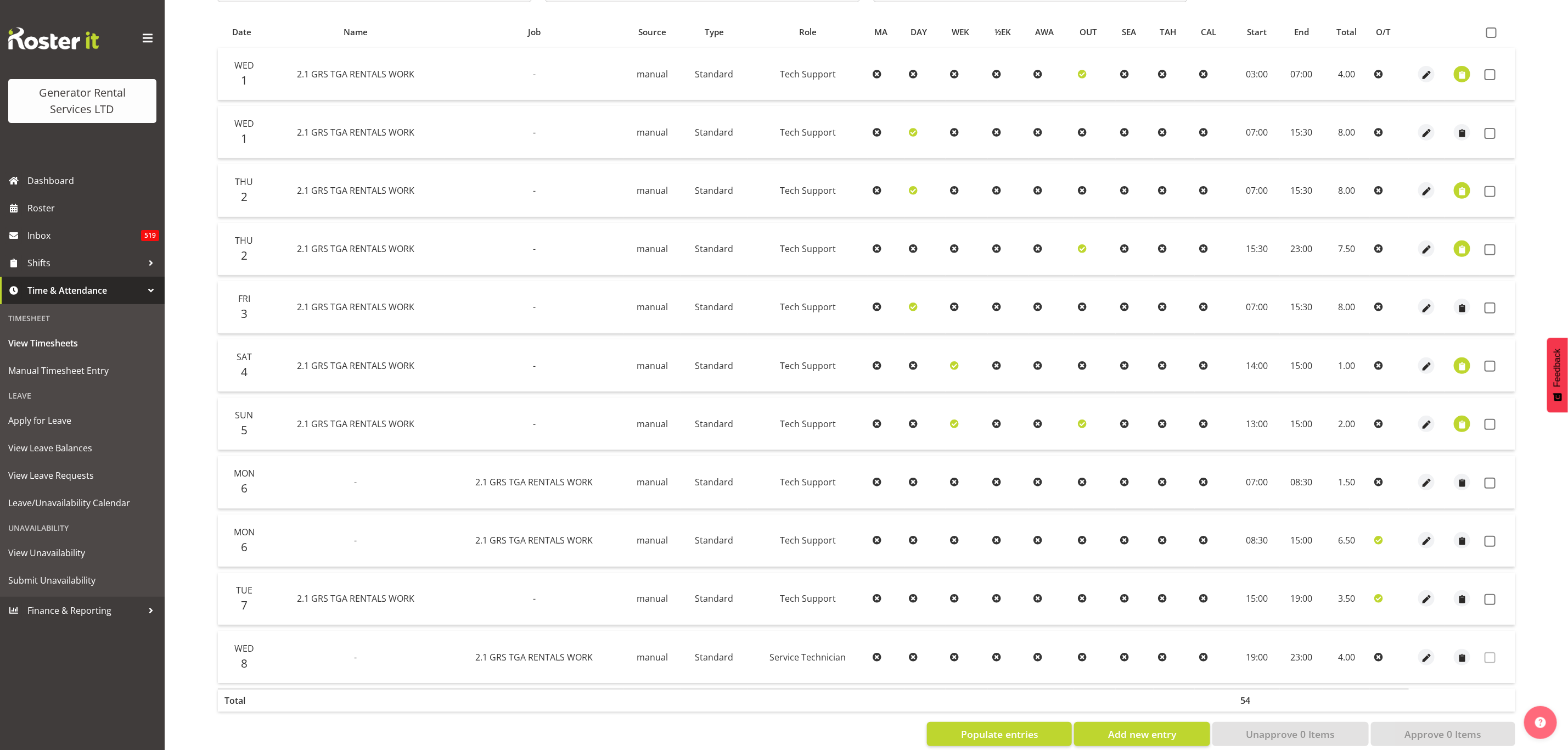
scroll to position [234, 0]
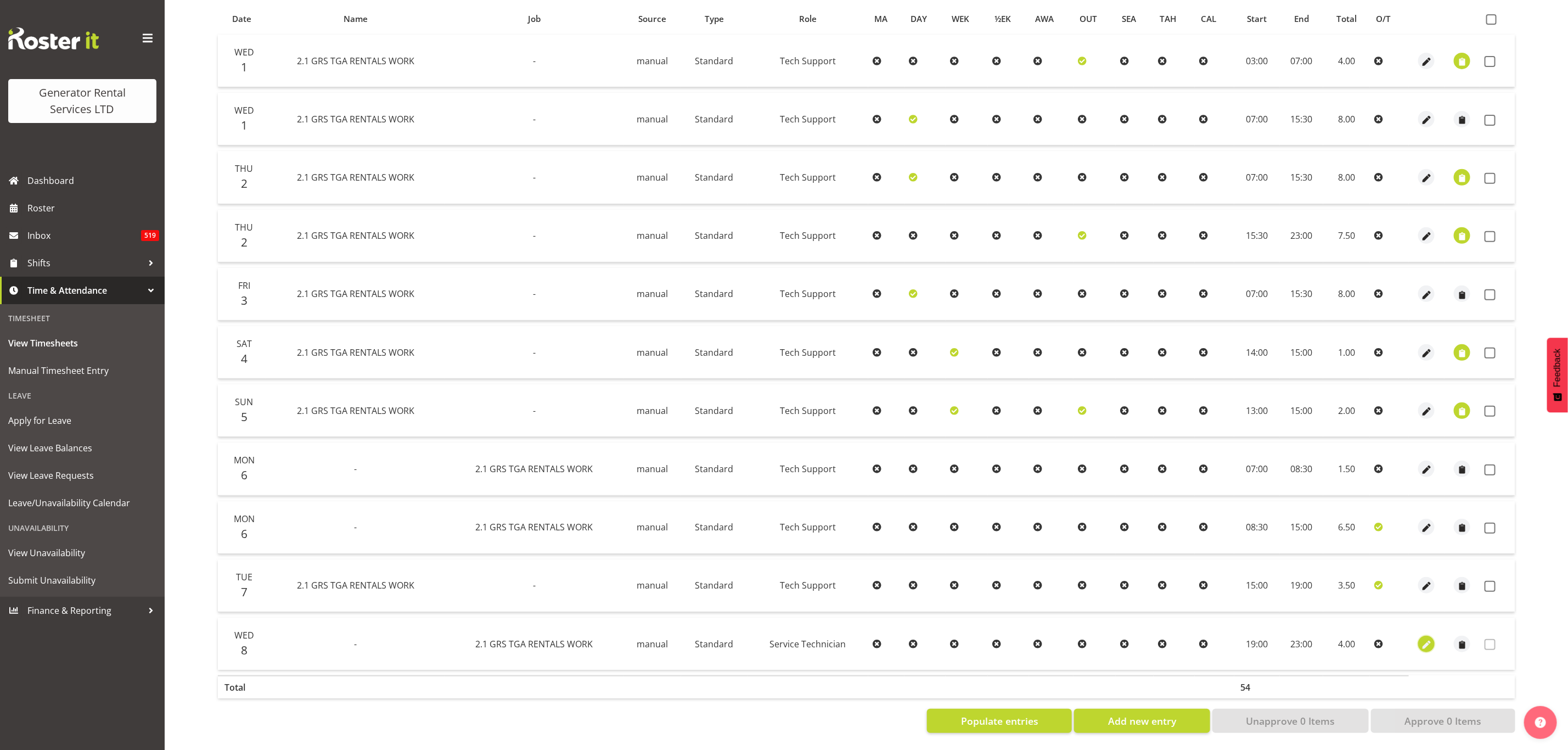
click at [1427, 638] on span "button" at bounding box center [1427, 644] width 13 height 13
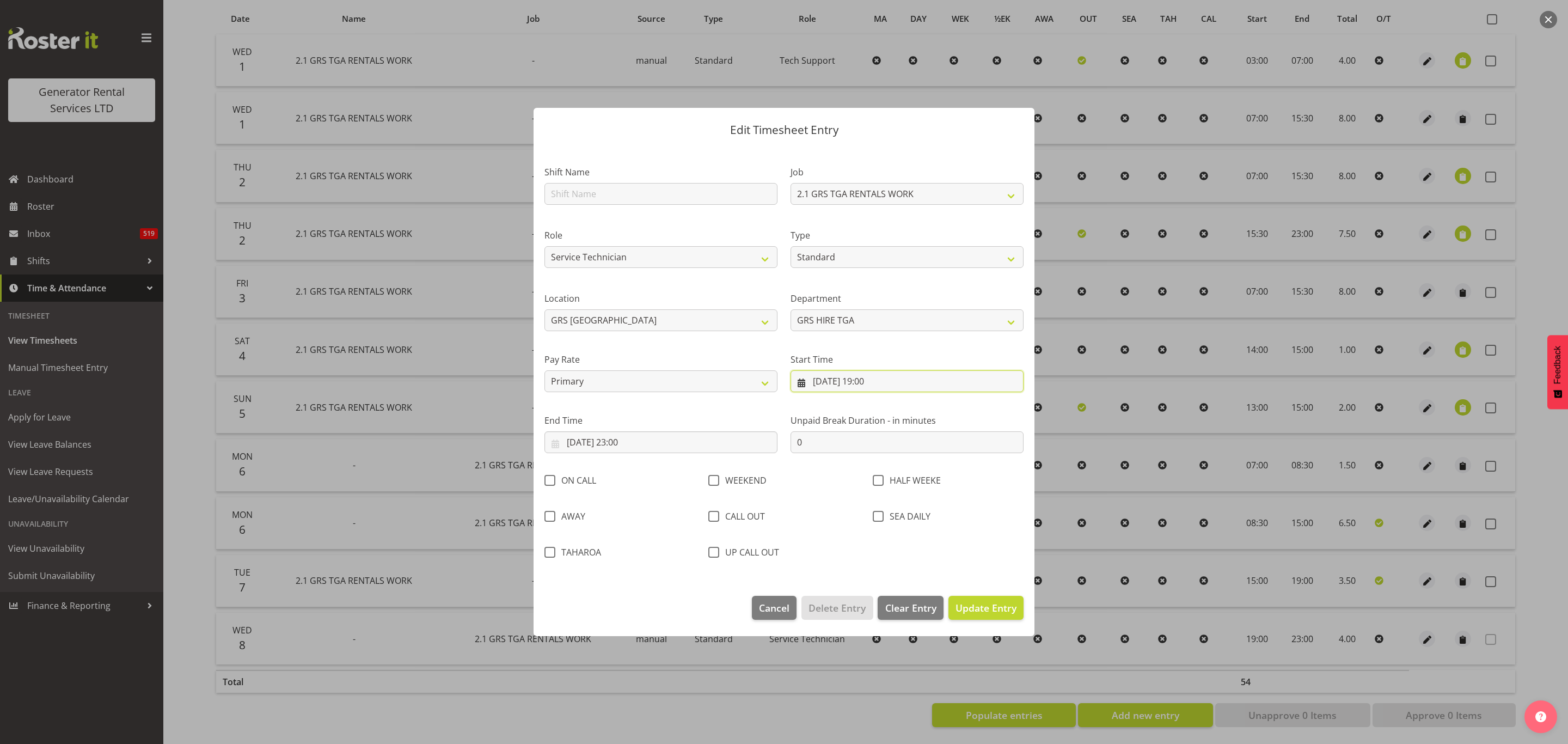
click at [815, 376] on input "[DATE] 19:00" at bounding box center [907, 381] width 233 height 22
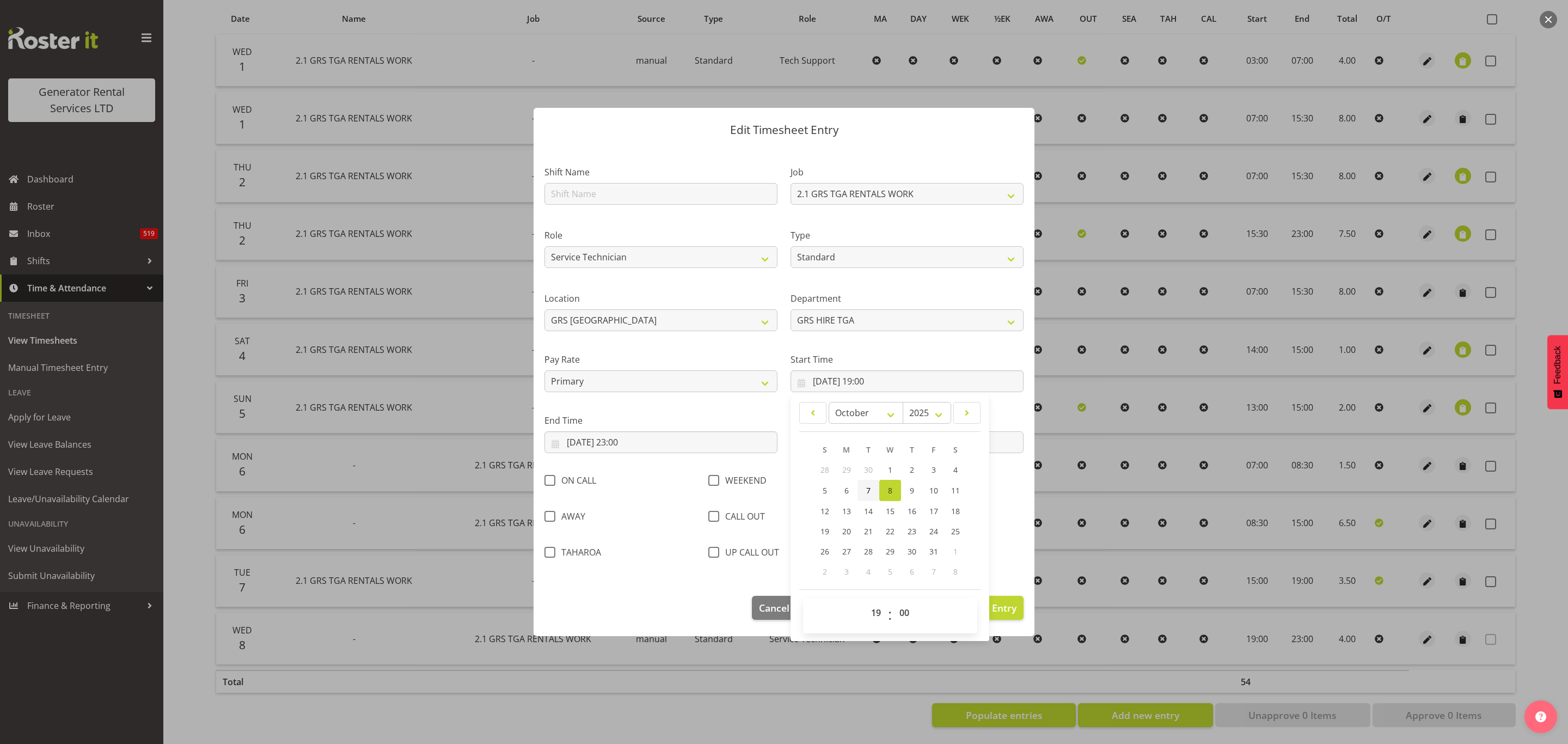
click at [869, 488] on span "7" at bounding box center [868, 490] width 4 height 10
click at [578, 437] on input "[DATE] 23:00" at bounding box center [660, 442] width 233 height 22
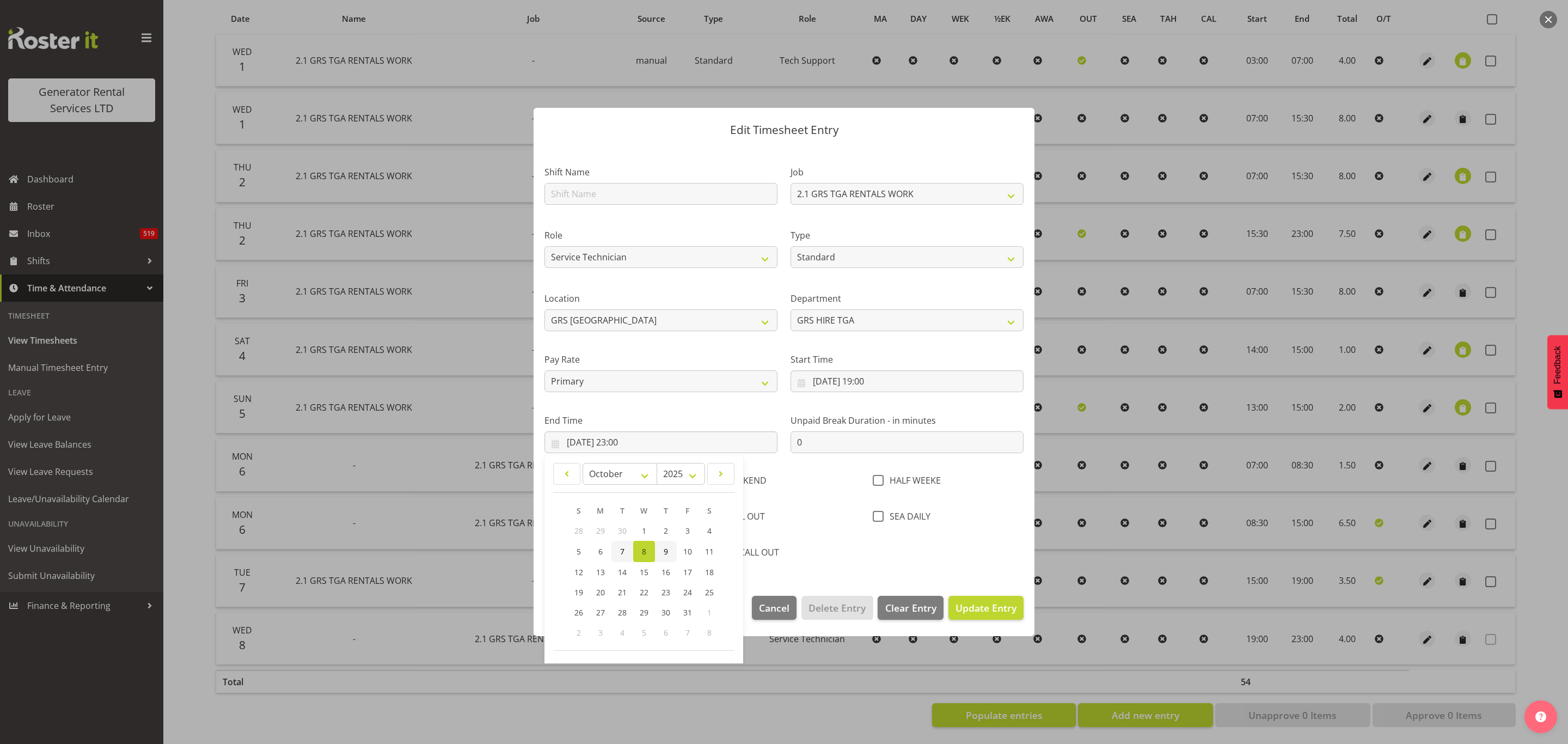
drag, startPoint x: 617, startPoint y: 544, endPoint x: 662, endPoint y: 561, distance: 48.1
click at [620, 547] on link "7" at bounding box center [622, 551] width 22 height 21
click at [961, 598] on button "Update Entry" at bounding box center [985, 608] width 75 height 24
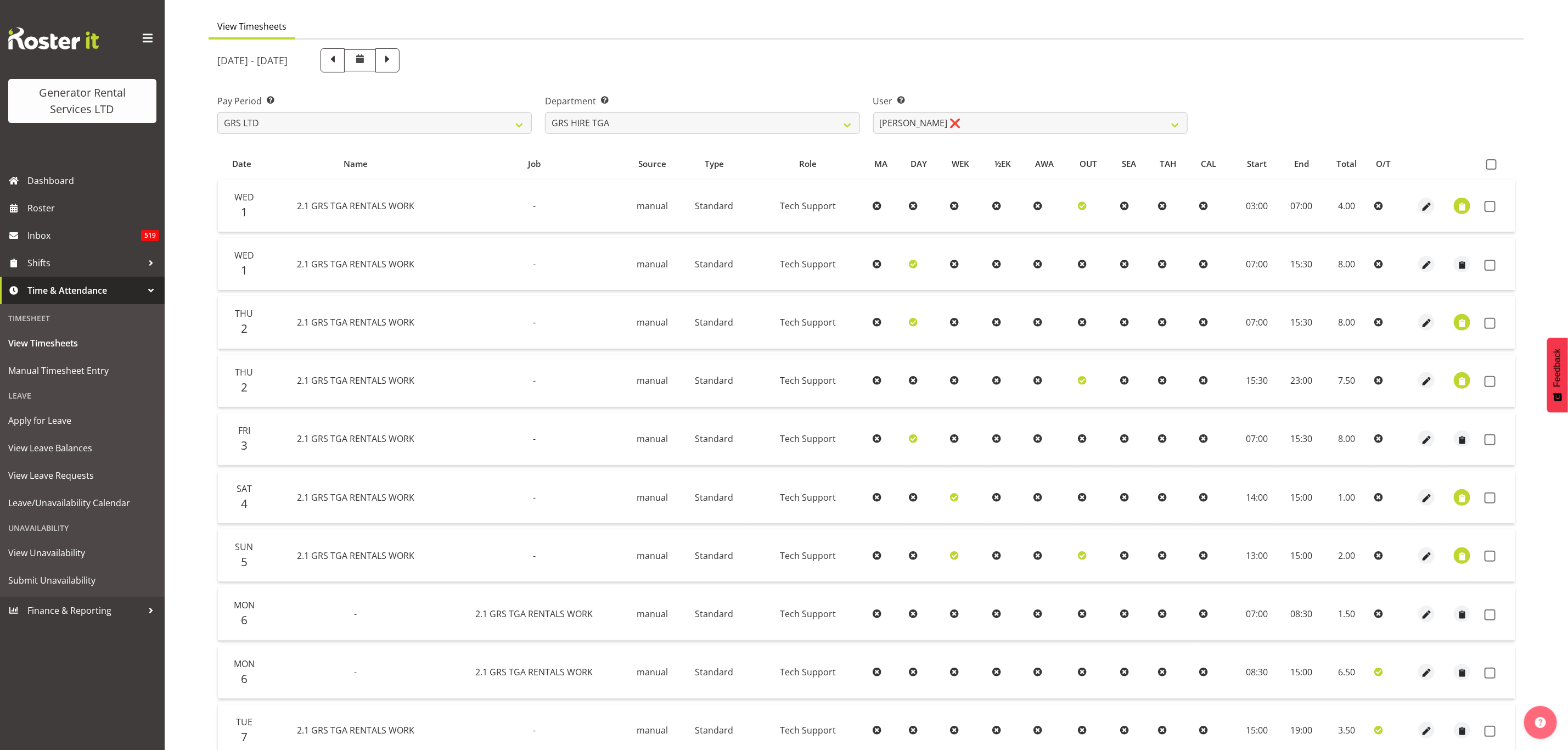
scroll to position [69, 0]
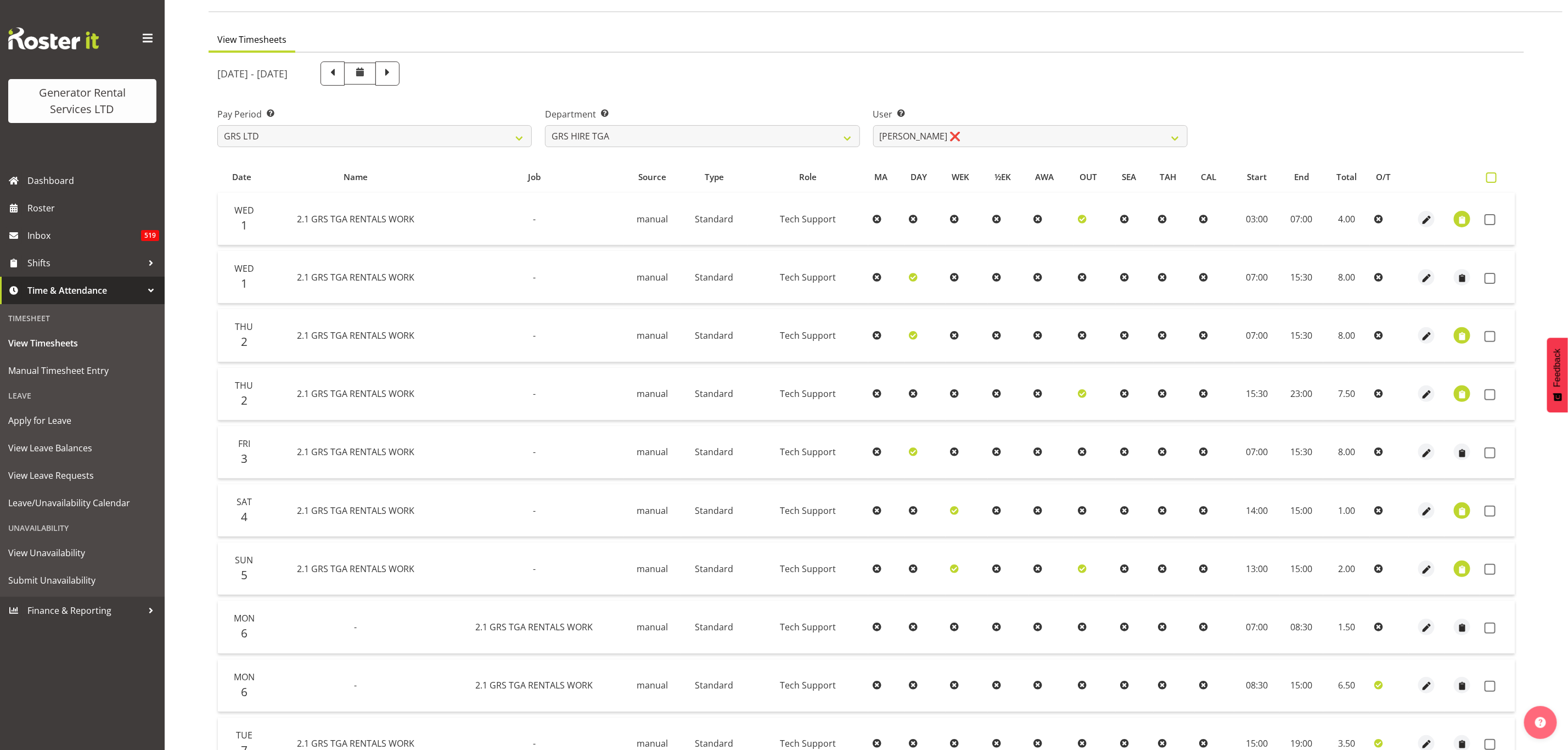
click at [1490, 179] on span at bounding box center [1491, 177] width 10 height 10
click at [1490, 179] on input "checkbox" at bounding box center [1490, 178] width 7 height 7
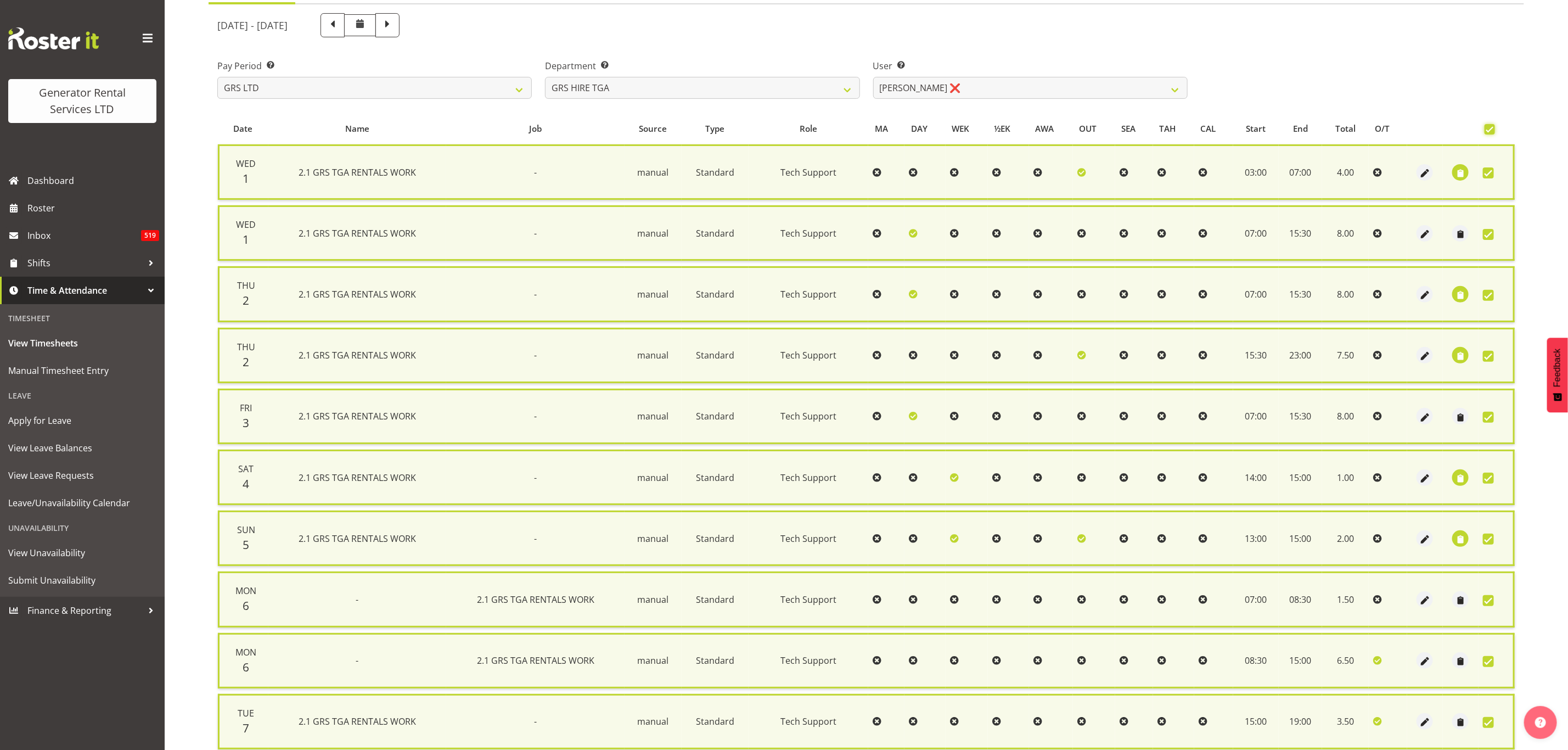
scroll to position [260, 0]
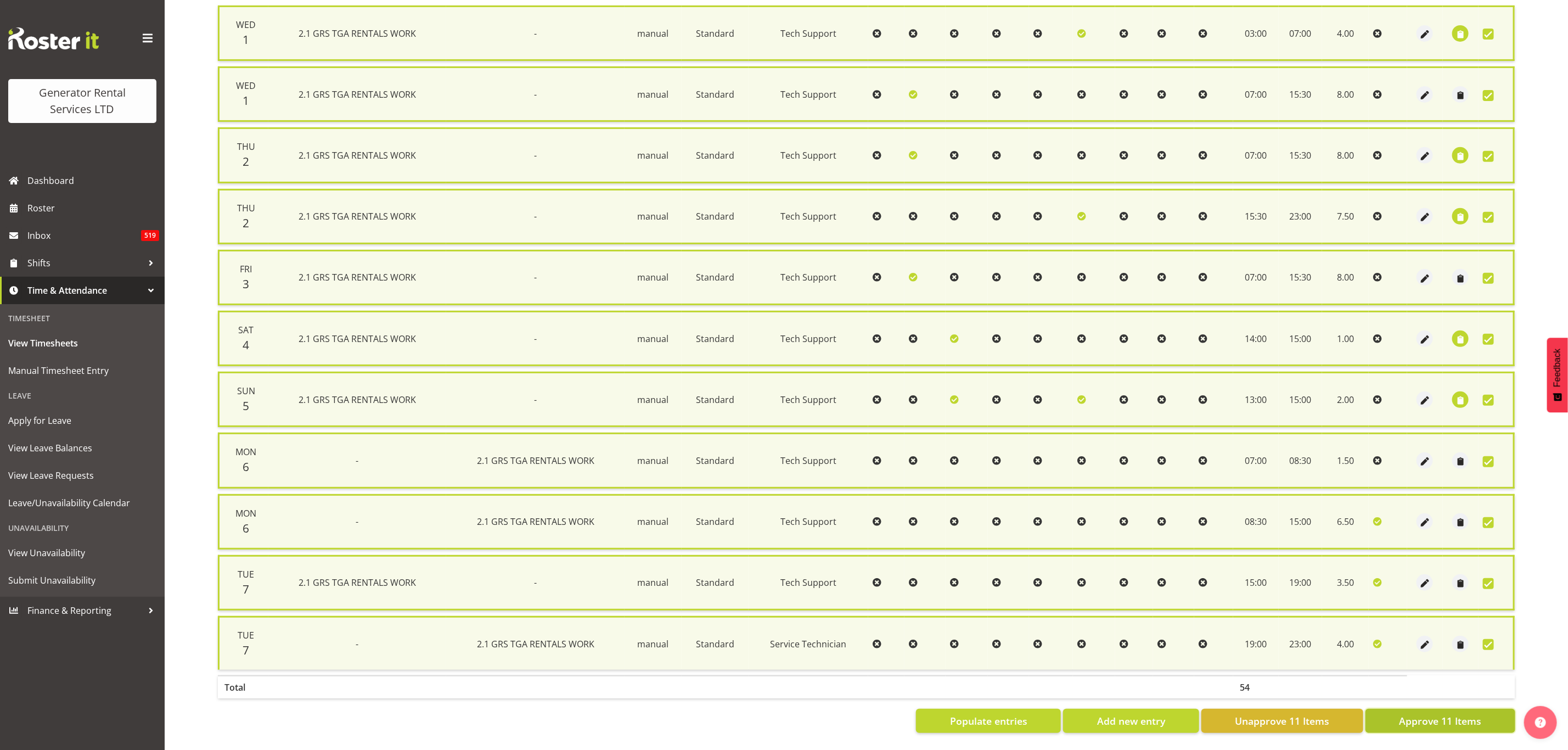
click at [1425, 714] on span "Approve 11 Items" at bounding box center [1440, 721] width 82 height 14
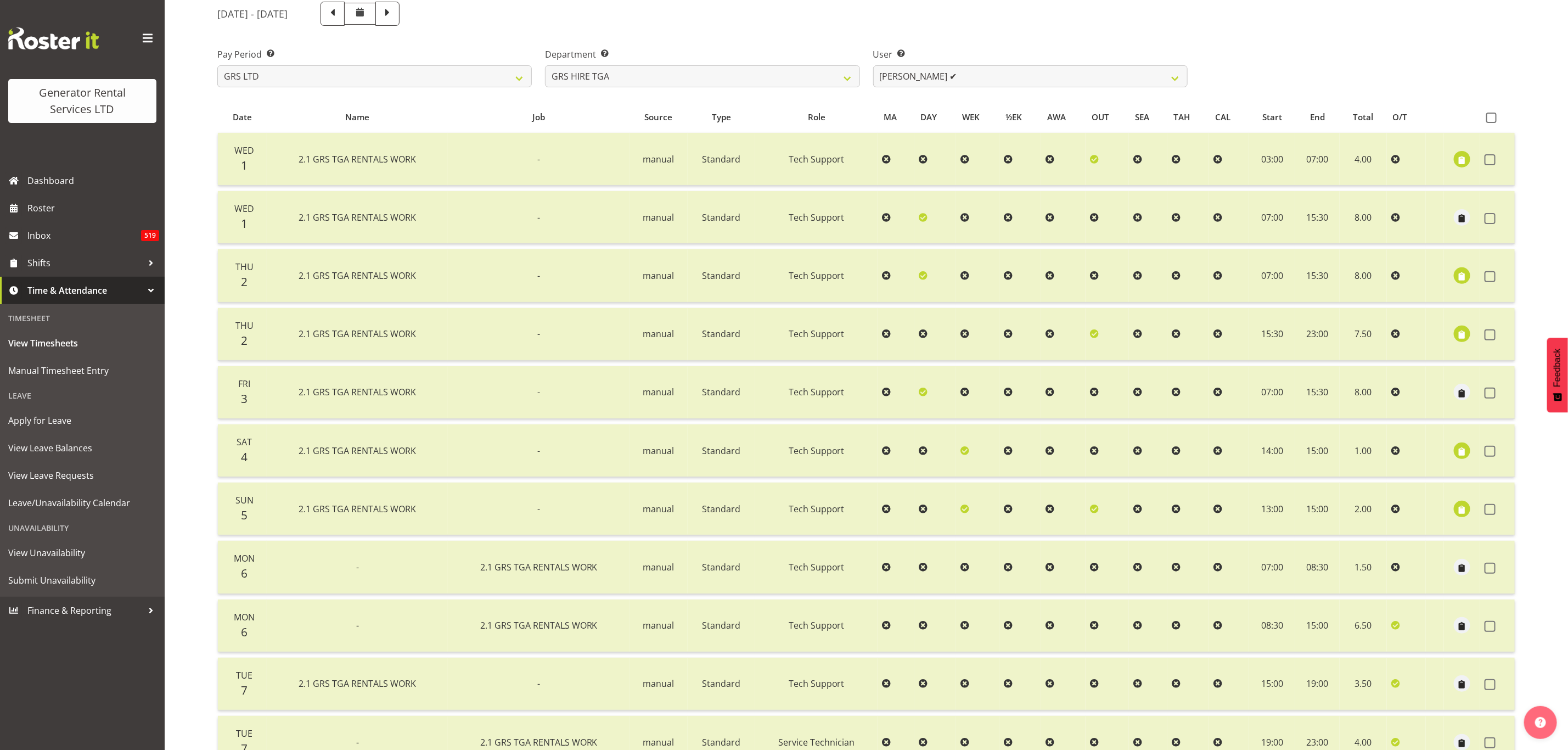
scroll to position [0, 0]
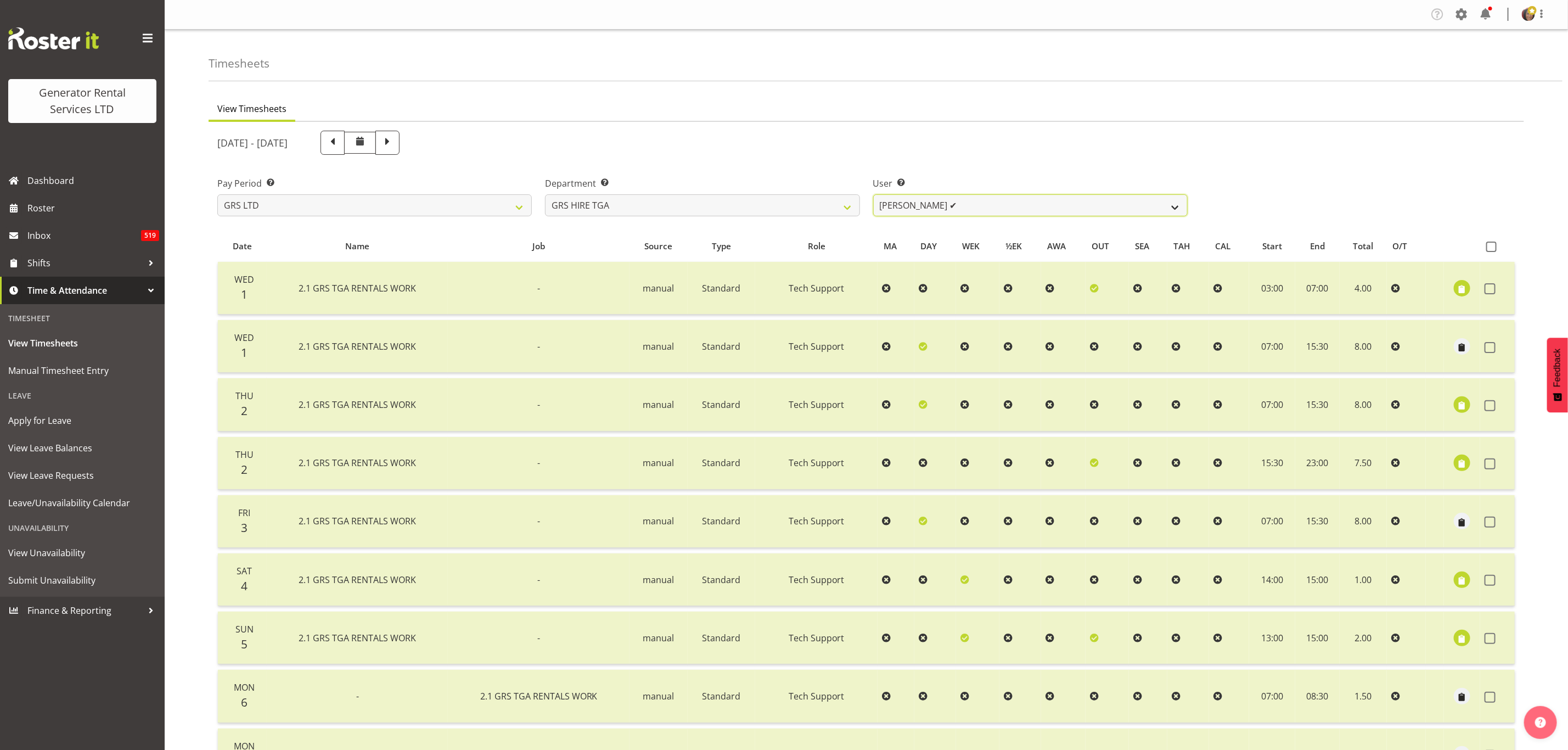
click at [991, 198] on select "[PERSON_NAME] ✔ [PERSON_NAME] ✔ [PERSON_NAME] ✔ [PERSON_NAME] ✔" at bounding box center [1030, 206] width 315 height 22
click at [802, 195] on select "GRS ADMIN TGA GRS HIRE TGA GRS SALES TGA" at bounding box center [702, 206] width 315 height 22
click at [545, 195] on select "GRS ADMIN TGA GRS HIRE TGA GRS SALES TGA" at bounding box center [702, 206] width 315 height 22
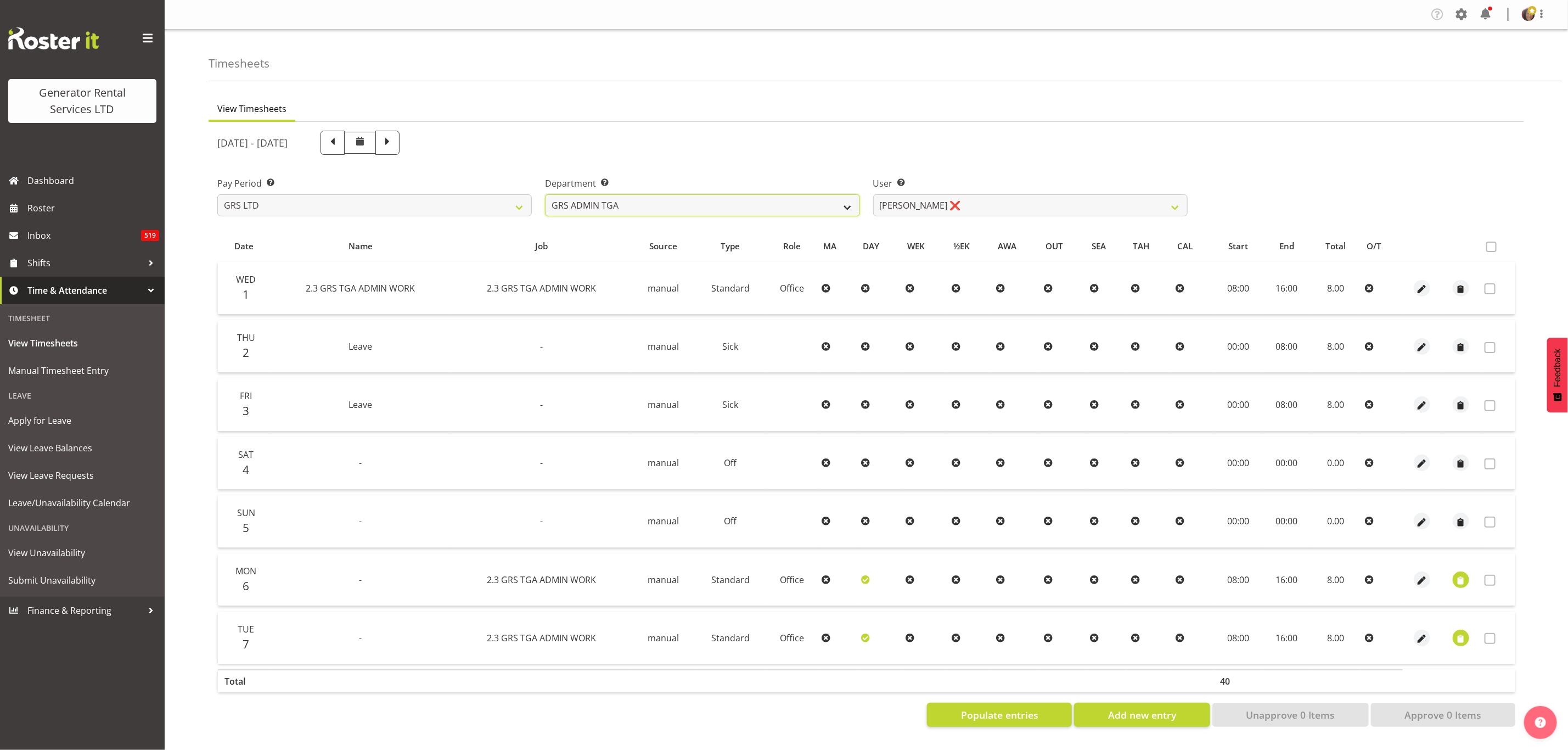
click at [781, 196] on select "GRS ADMIN TGA GRS HIRE TGA GRS SALES TGA" at bounding box center [702, 206] width 315 height 22
click at [545, 195] on select "GRS ADMIN TGA GRS HIRE TGA GRS SALES TGA" at bounding box center [702, 206] width 315 height 22
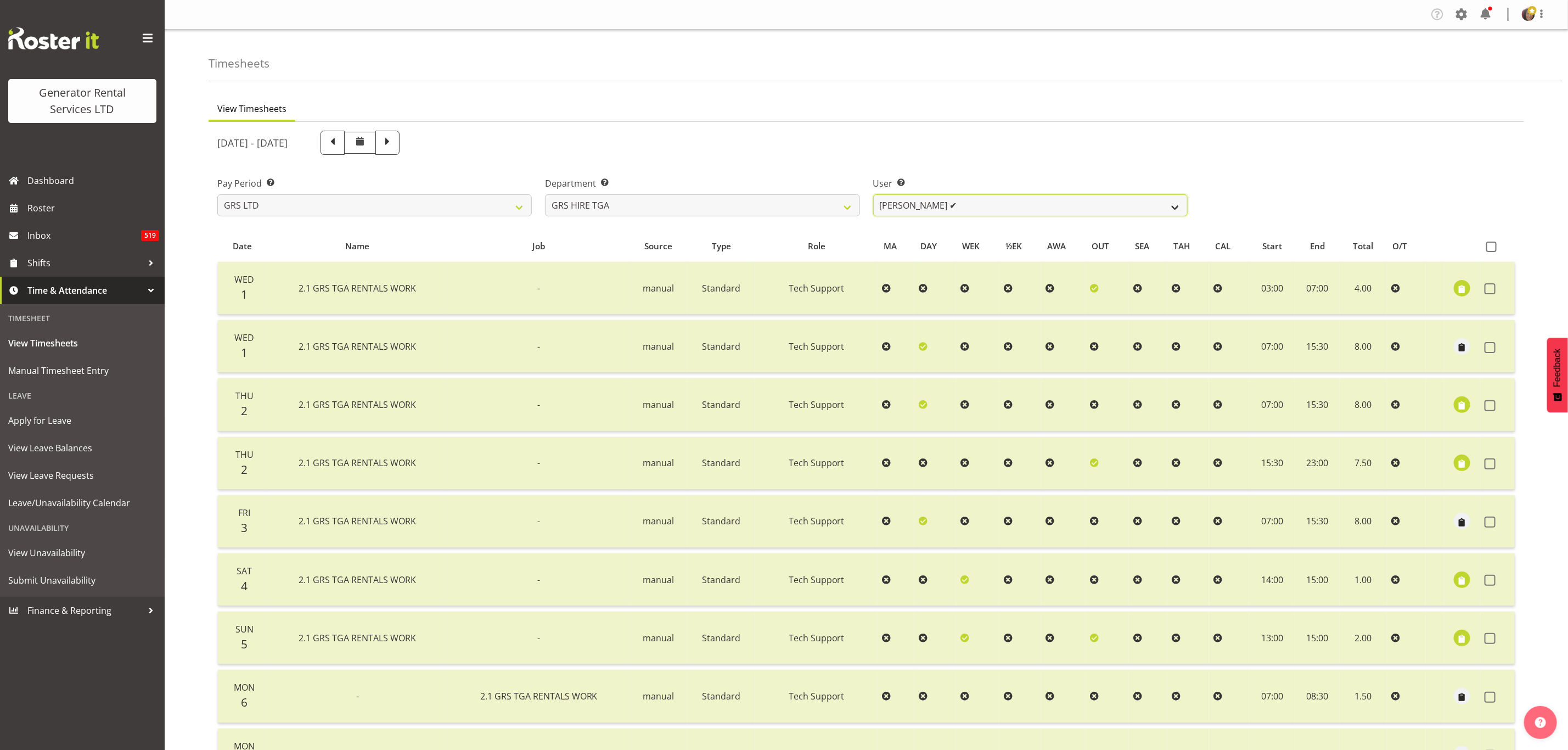
click at [929, 201] on select "[PERSON_NAME] ✔ [PERSON_NAME] ✔ [PERSON_NAME] ✔ [PERSON_NAME] ✔" at bounding box center [1030, 206] width 315 height 22
click at [820, 207] on select "GRS ADMIN TGA GRS HIRE TGA GRS SALES TGA" at bounding box center [702, 206] width 315 height 22
click at [545, 195] on select "GRS ADMIN TGA GRS HIRE TGA GRS SALES TGA" at bounding box center [702, 206] width 315 height 22
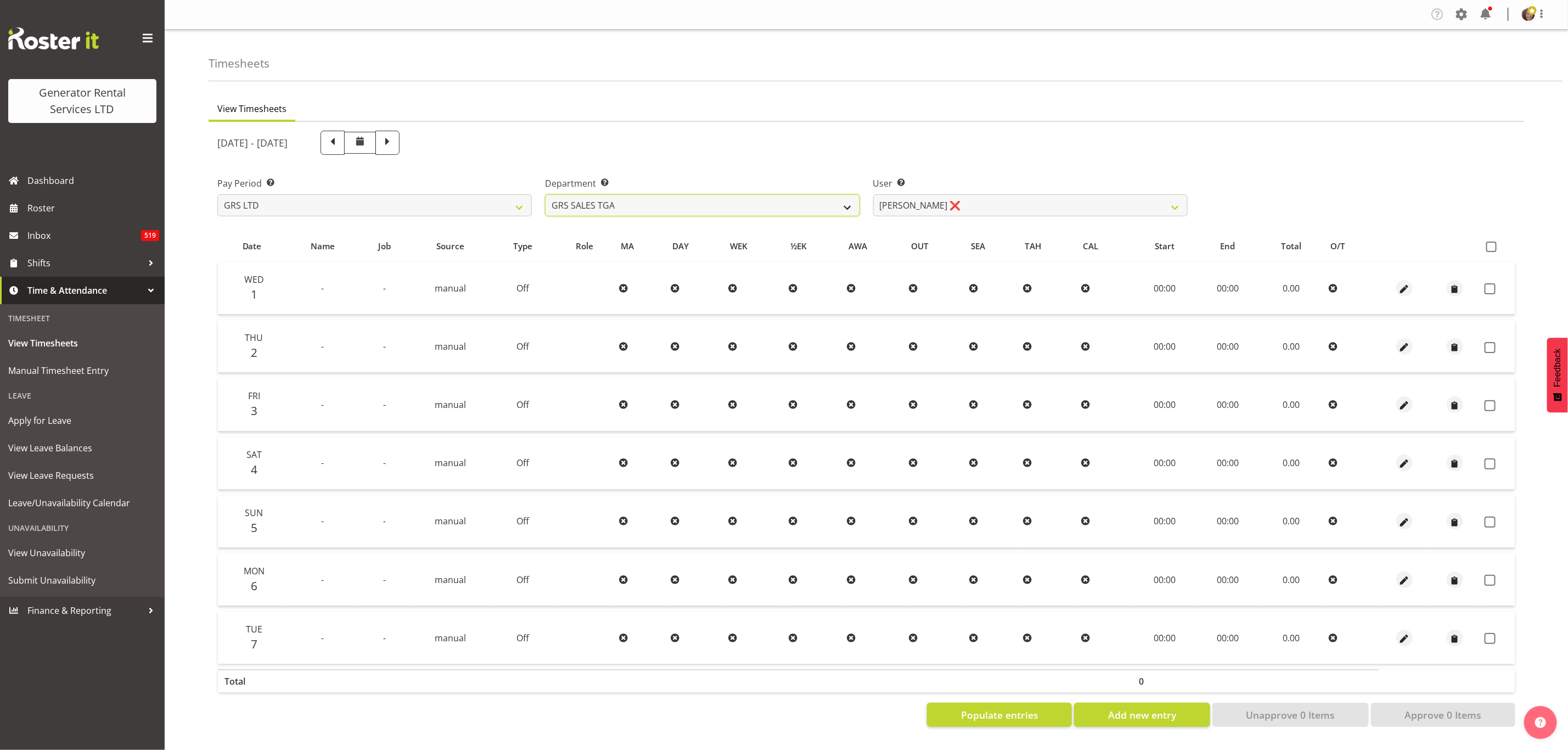
click at [731, 200] on select "GRS ADMIN TGA GRS HIRE TGA GRS SALES TGA" at bounding box center [702, 206] width 315 height 22
click at [545, 195] on select "GRS ADMIN TGA GRS HIRE TGA GRS SALES TGA" at bounding box center [702, 206] width 315 height 22
